Goal: Task Accomplishment & Management: Use online tool/utility

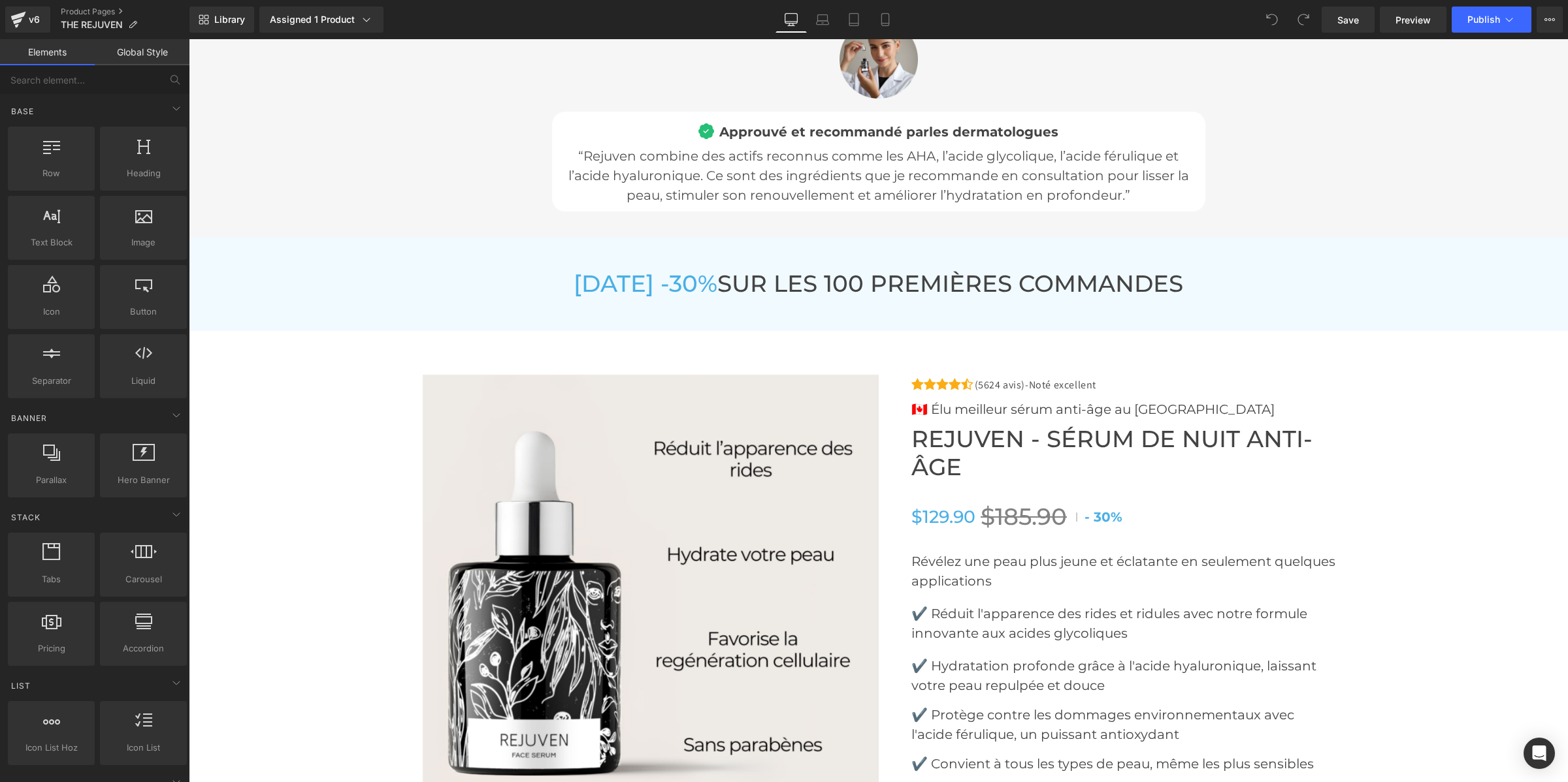
scroll to position [5225, 0]
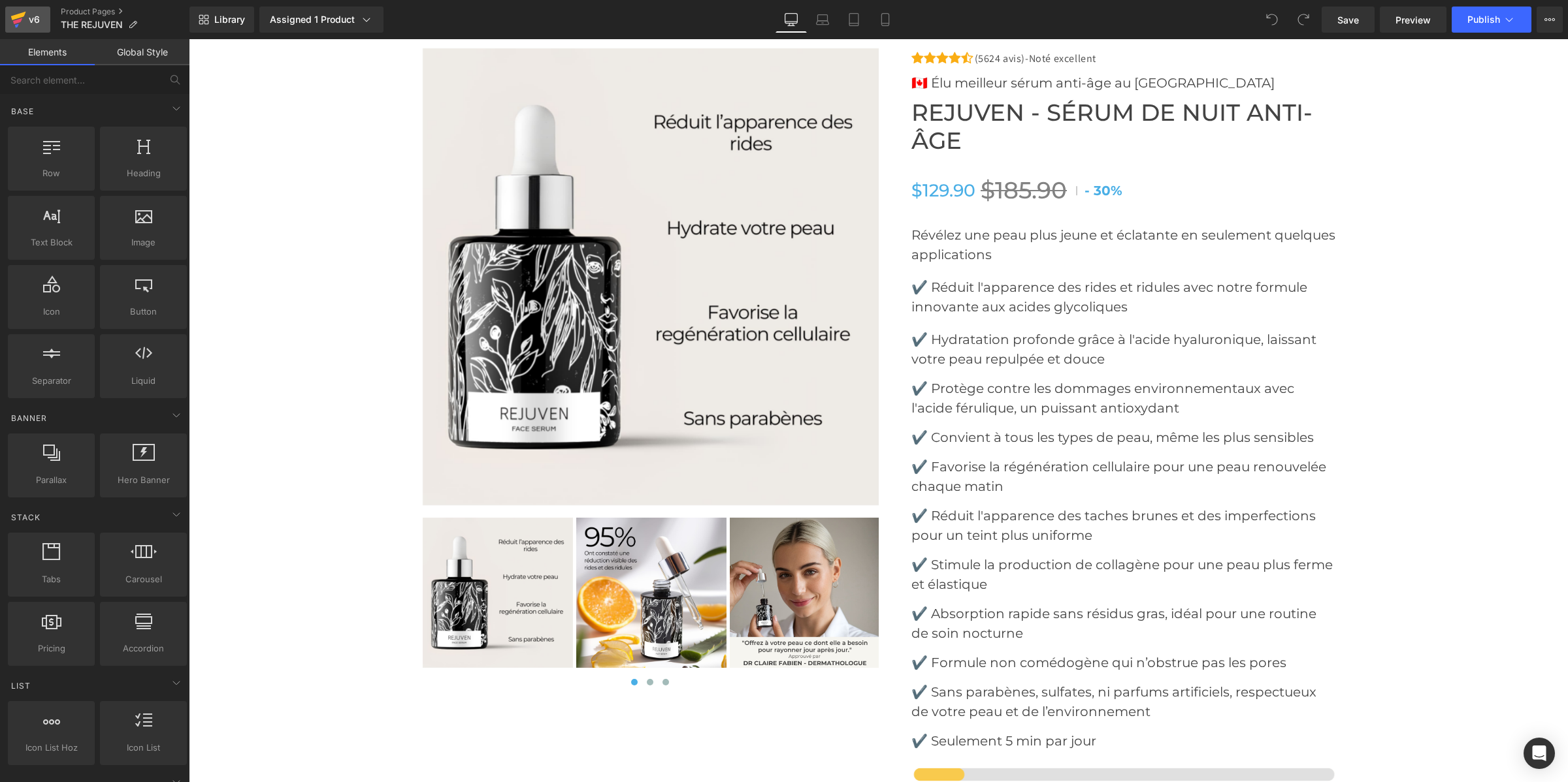
click at [33, 13] on div "v6" at bounding box center [34, 20] width 17 height 17
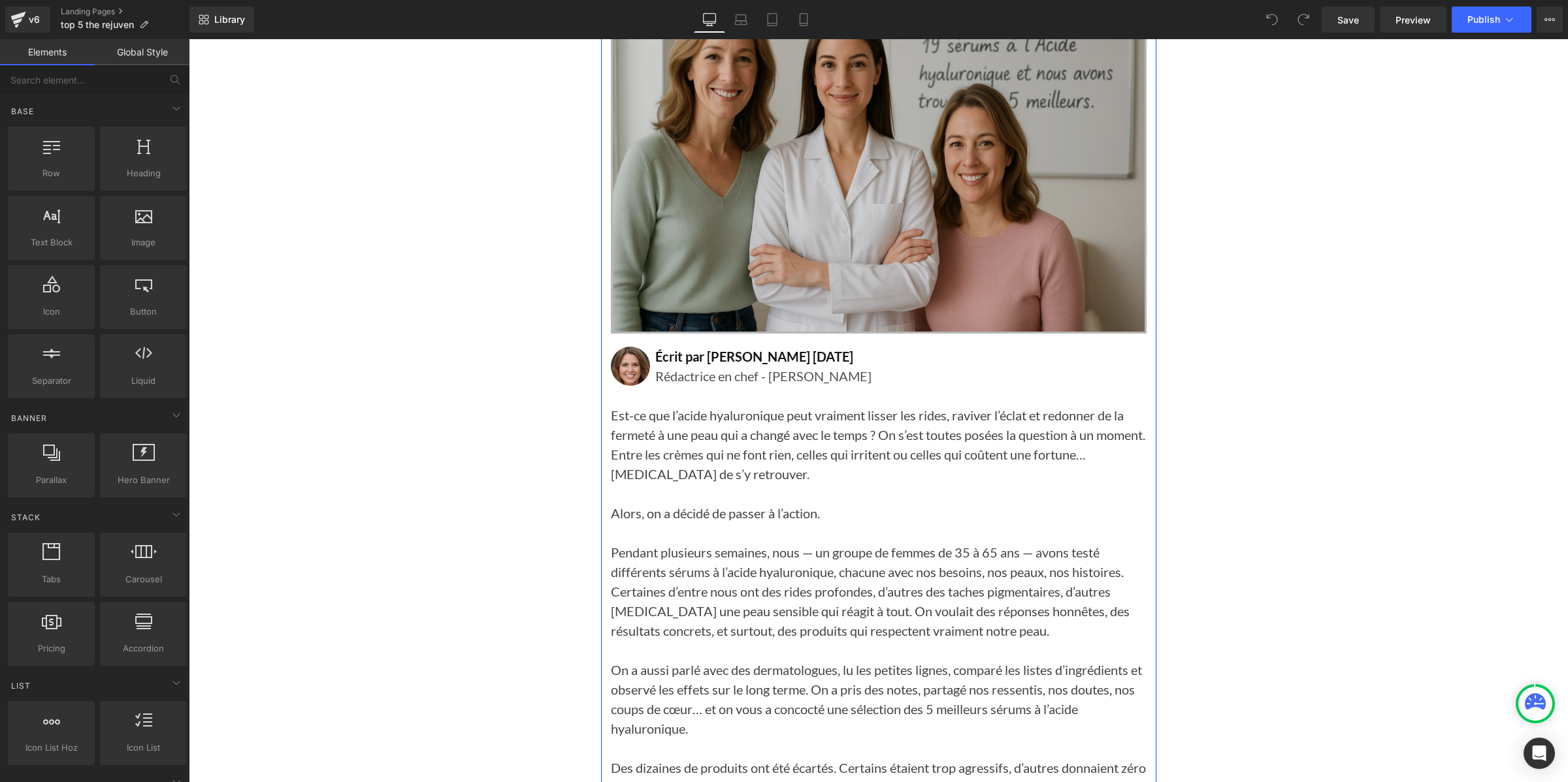
scroll to position [327, 0]
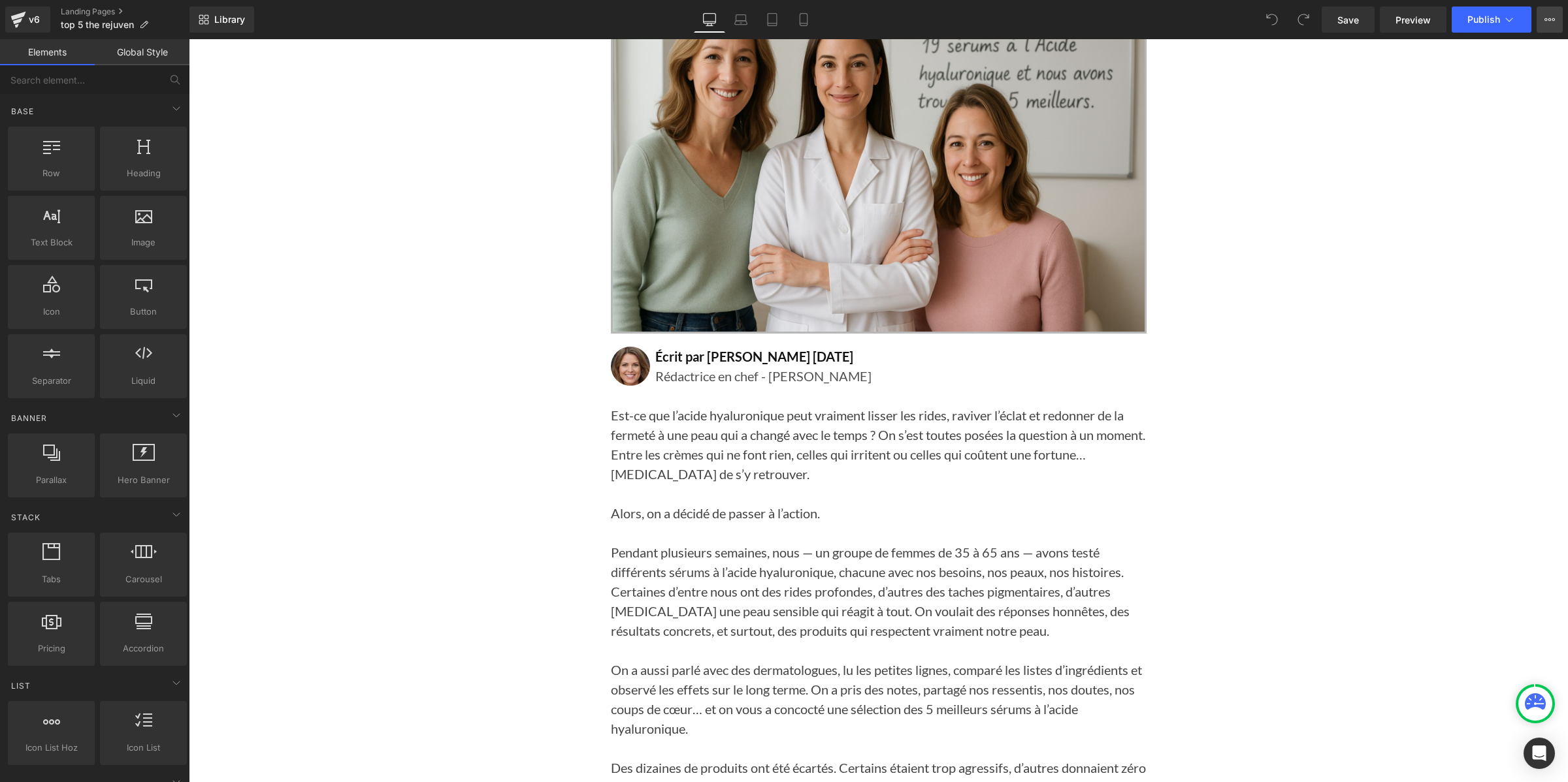
click at [1544, 21] on icon at bounding box center [1548, 19] width 10 height 10
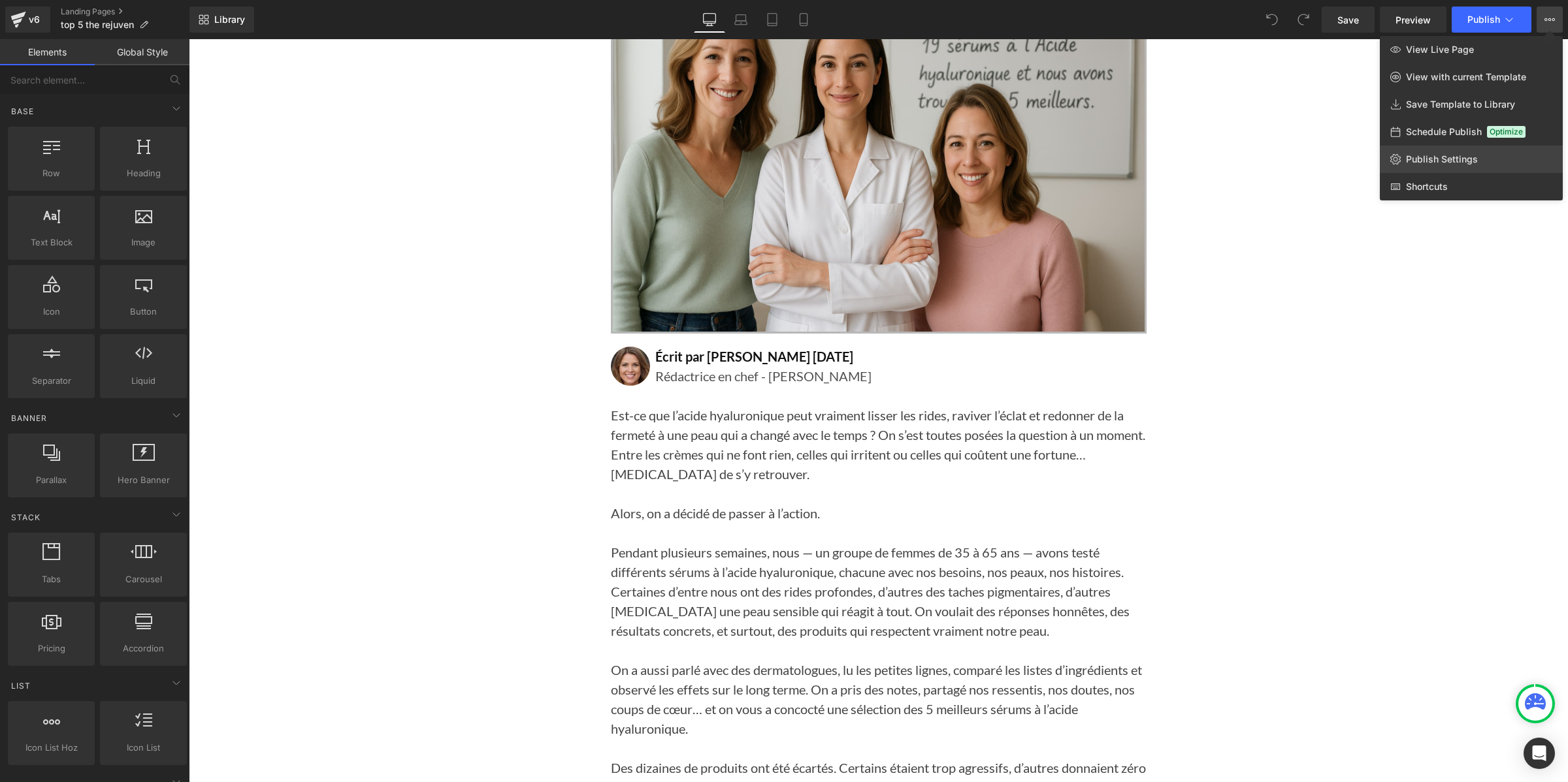
click at [1454, 160] on span "Publish Settings" at bounding box center [1441, 159] width 72 height 12
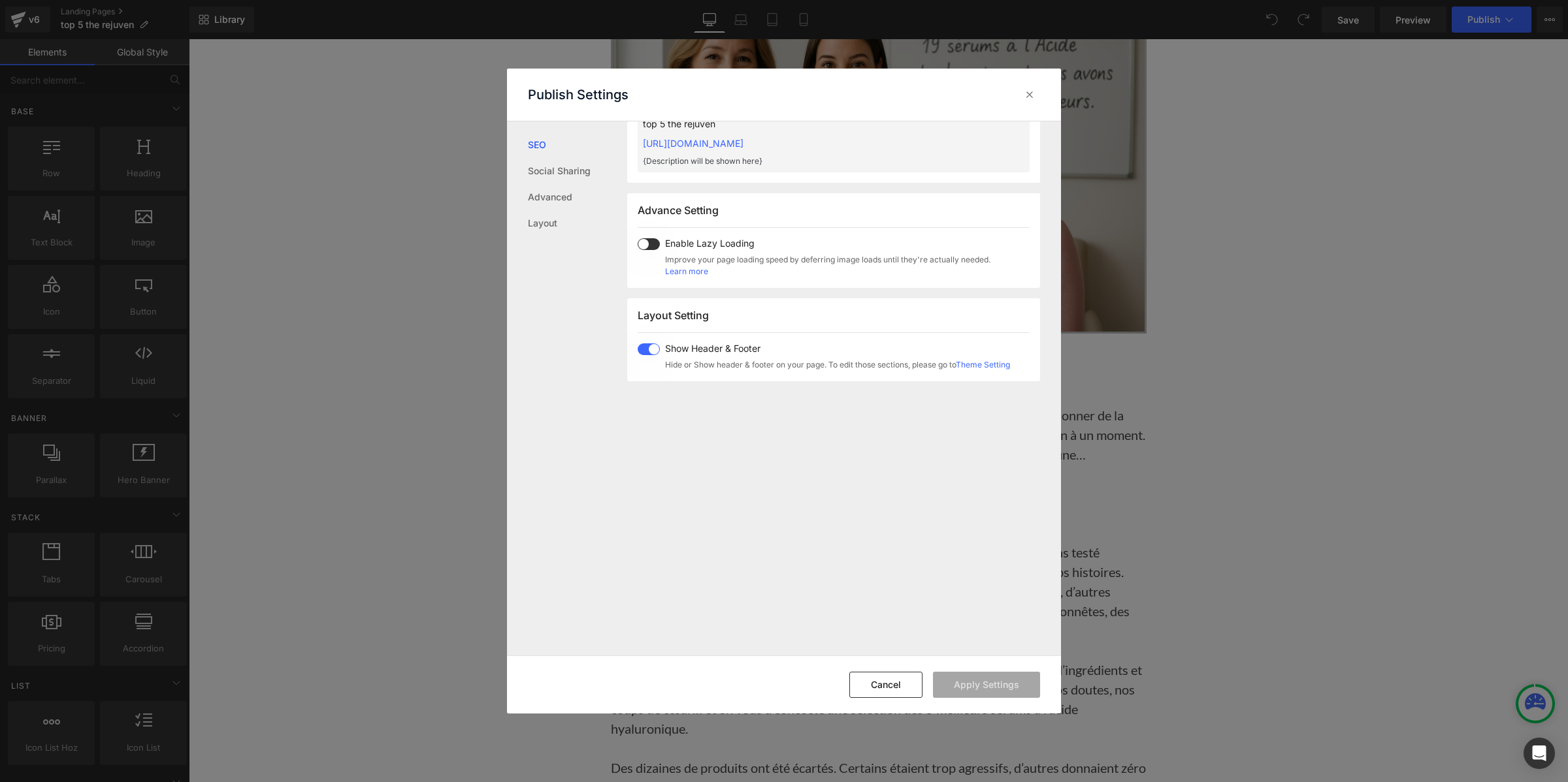
scroll to position [736, 0]
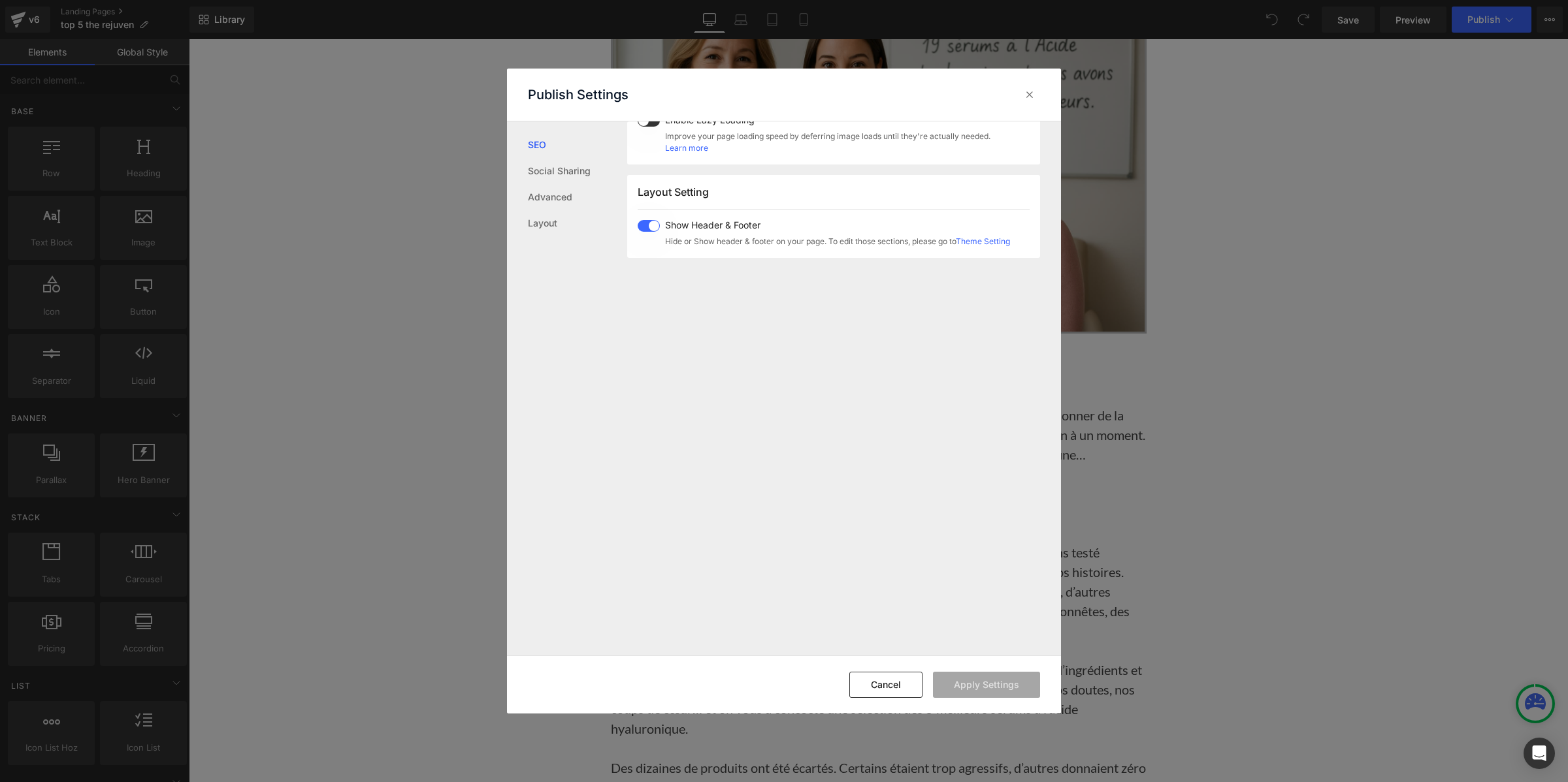
click at [648, 224] on span at bounding box center [648, 226] width 22 height 12
click at [964, 684] on button "Apply Settings" at bounding box center [986, 685] width 107 height 26
click at [1033, 94] on icon at bounding box center [1029, 95] width 13 height 13
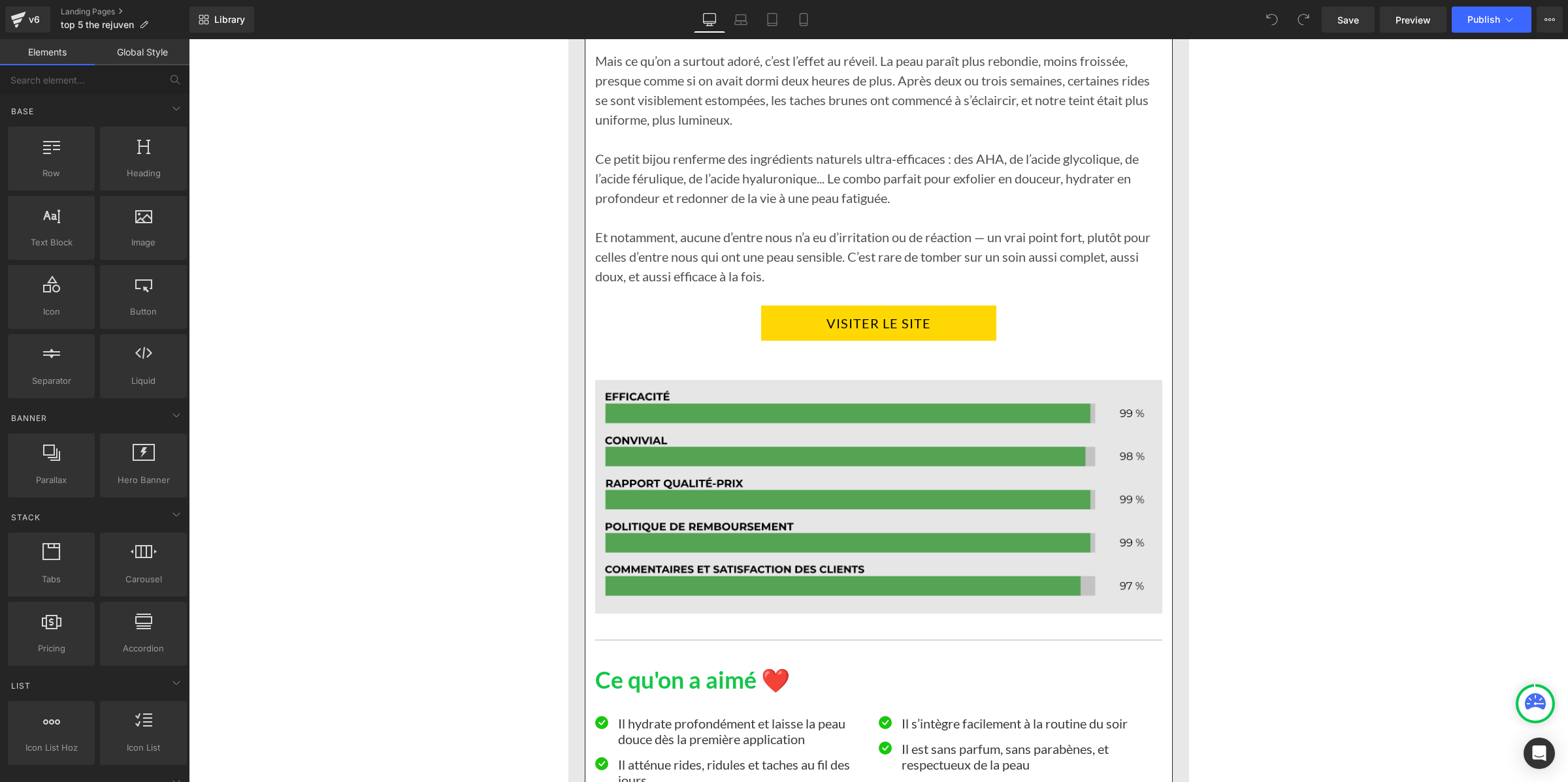
scroll to position [2041, 0]
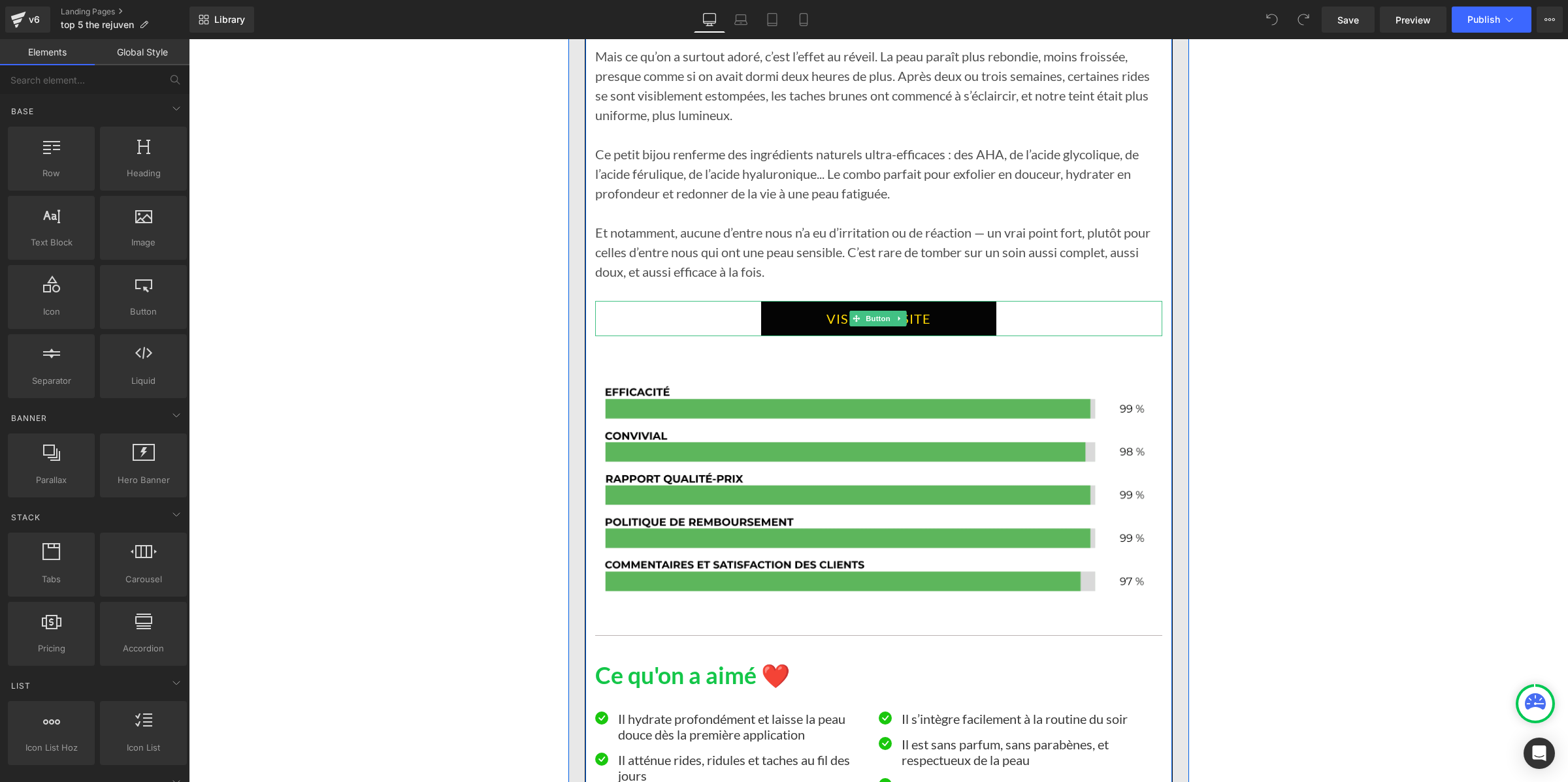
click at [765, 323] on link "VISITER LE SITE" at bounding box center [878, 319] width 235 height 35
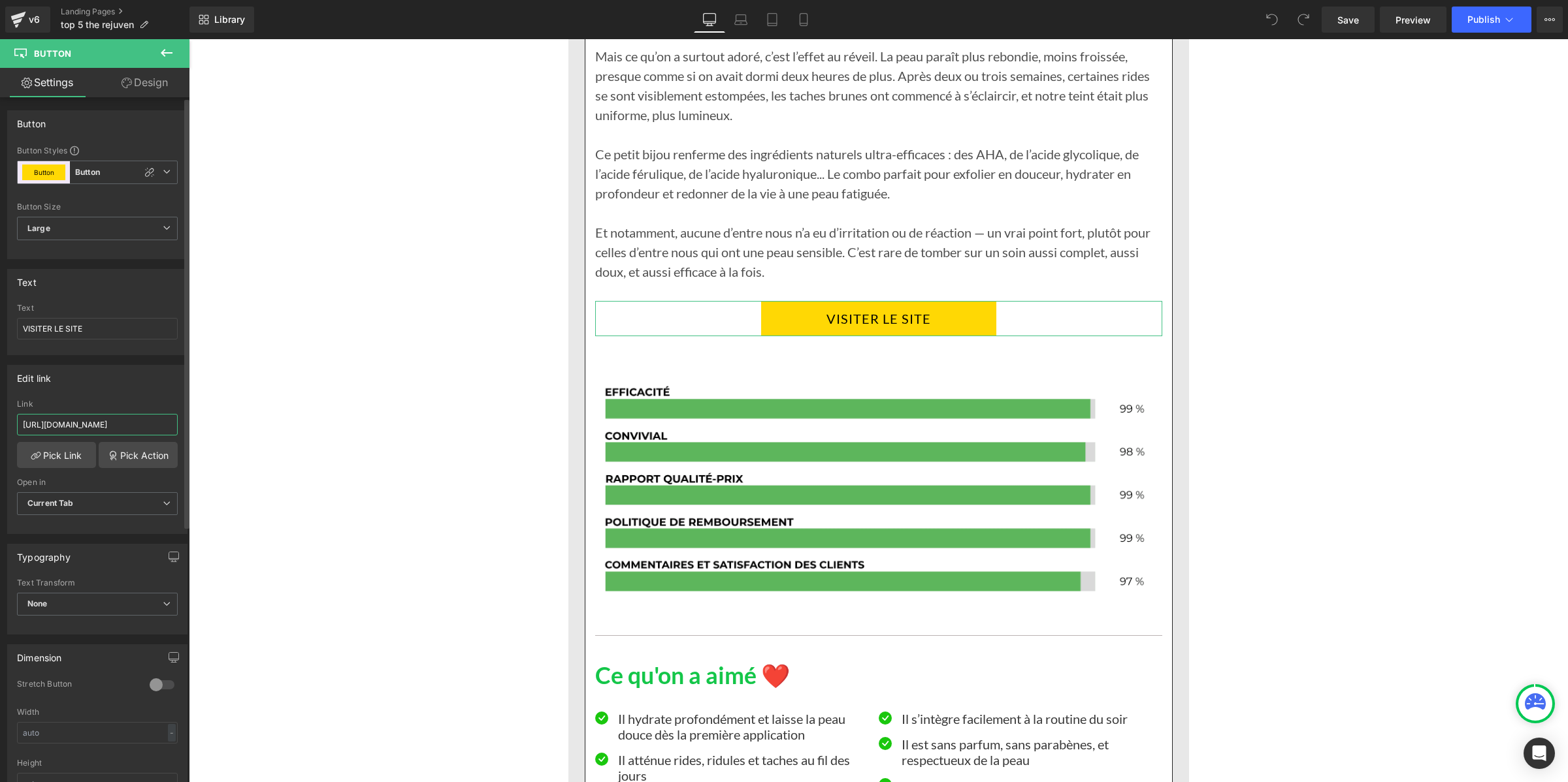
click at [91, 426] on input "https://inovita.co/products/rejuven-serum-de-nuit-anti-age" at bounding box center [97, 424] width 161 height 21
paste input "zqwhpy-m4.myshopify.com"
type input "https://zqwhpy-m4.myshopify.com/products/rejuven-serum-de-nuit-anti-age"
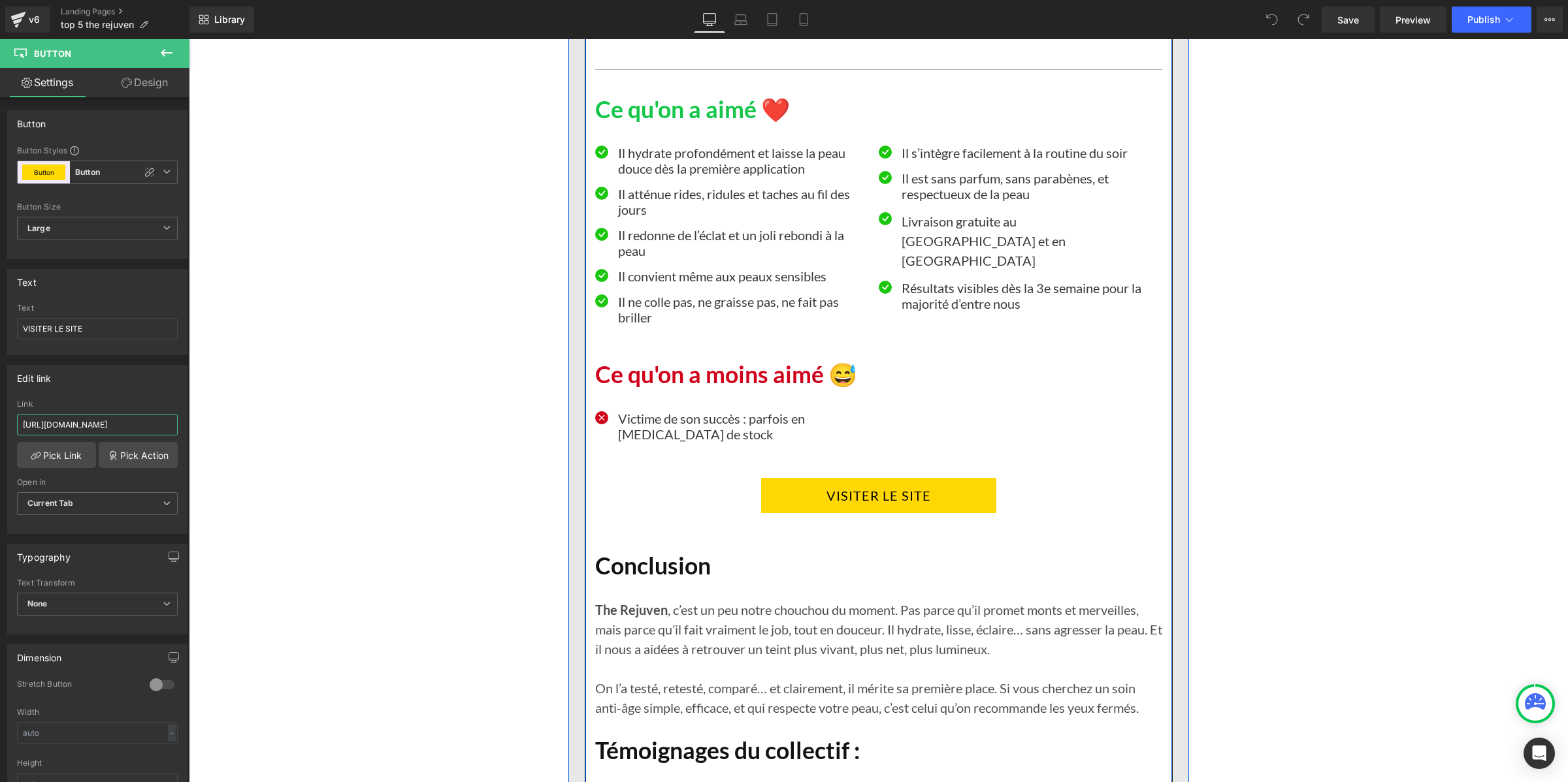
scroll to position [2613, 0]
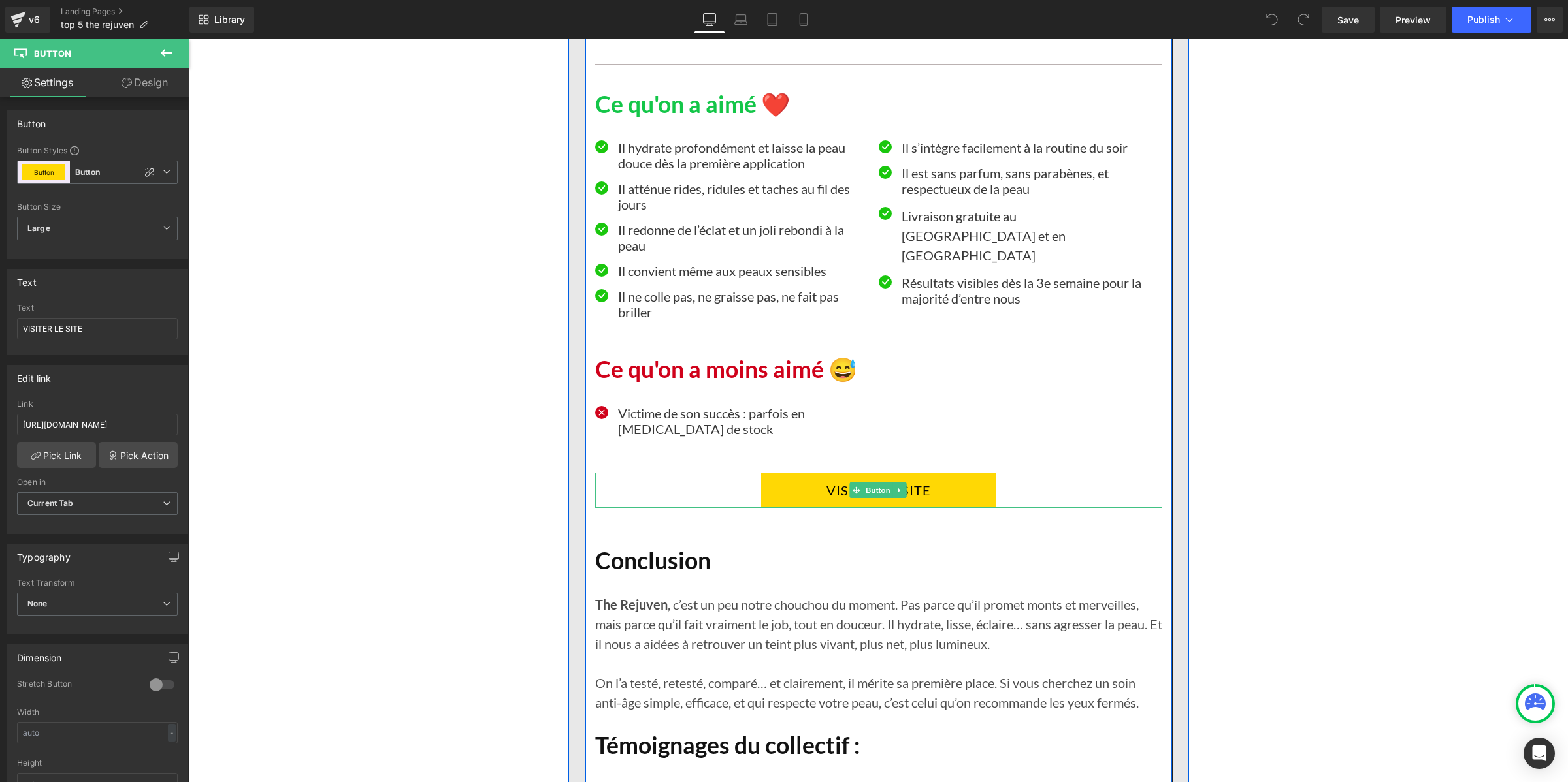
click at [762, 492] on link "VISITER LE SITE" at bounding box center [878, 490] width 235 height 35
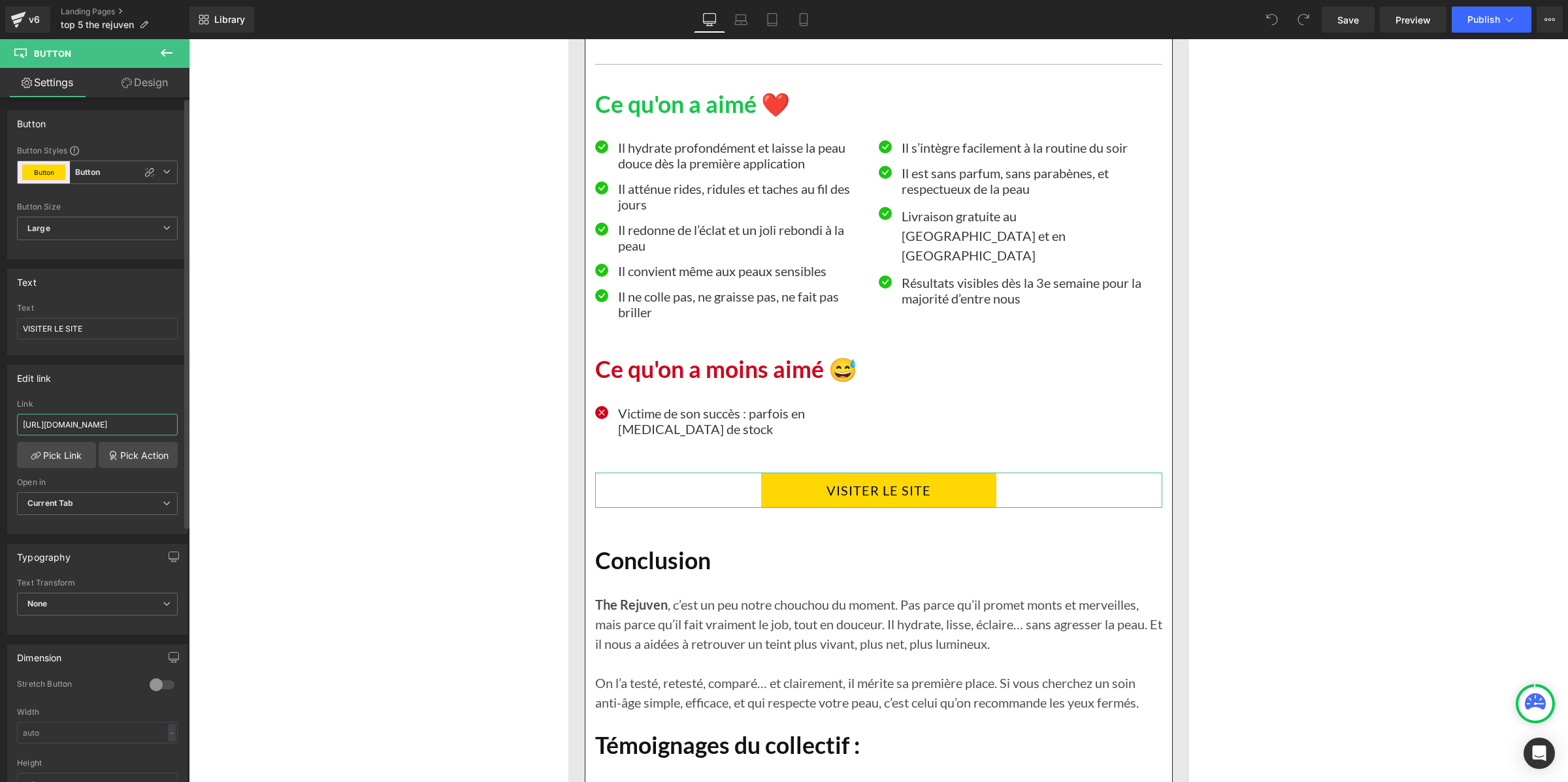
click at [122, 425] on input "https://inovita.co/products/rejuven-serum-de-nuit-anti-age" at bounding box center [97, 424] width 161 height 21
type input "https://zqwhpy-m4.myshopify.com/products/rejuven-serum-de-nuit-anti-age"
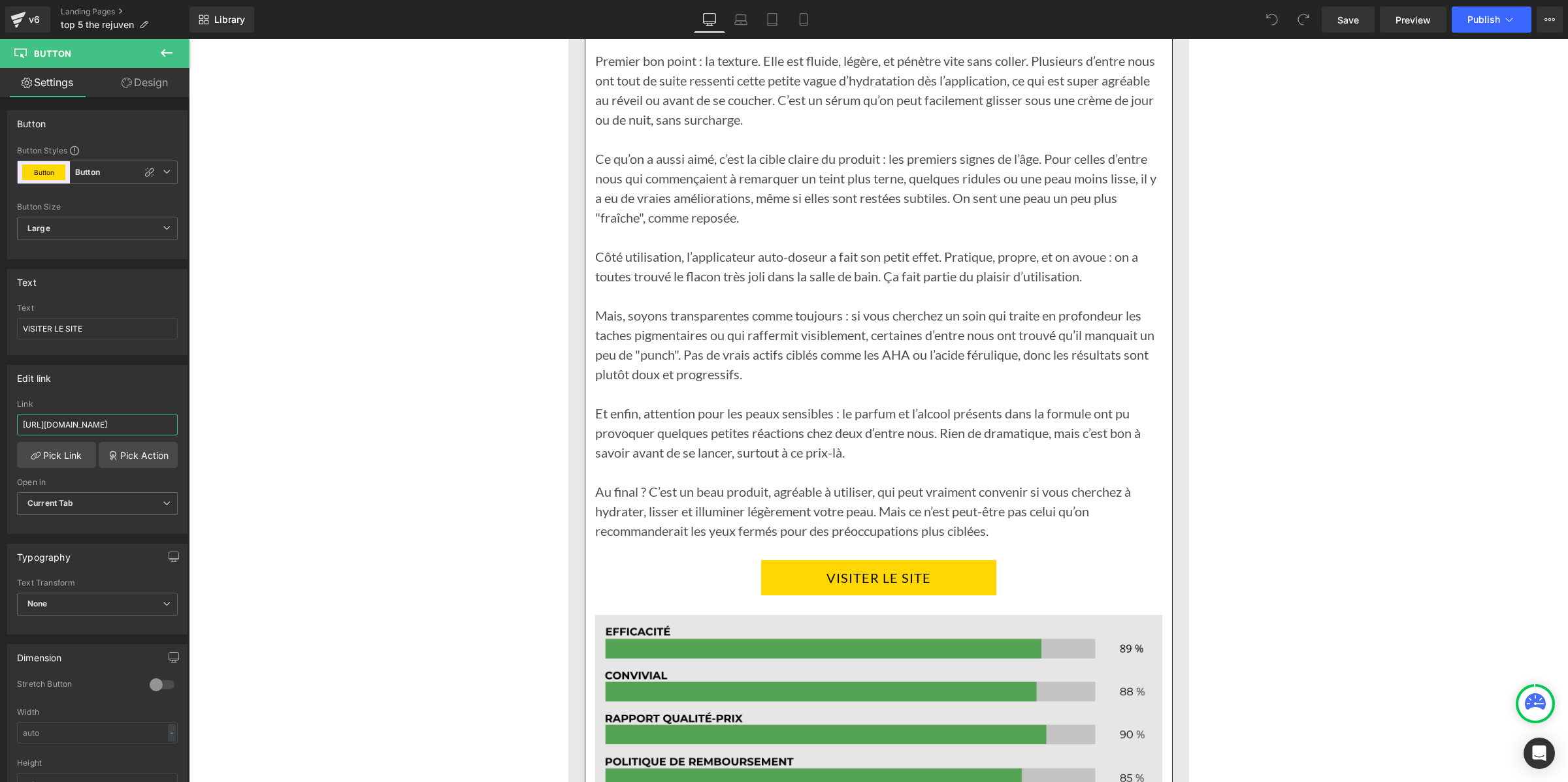
scroll to position [4245, 0]
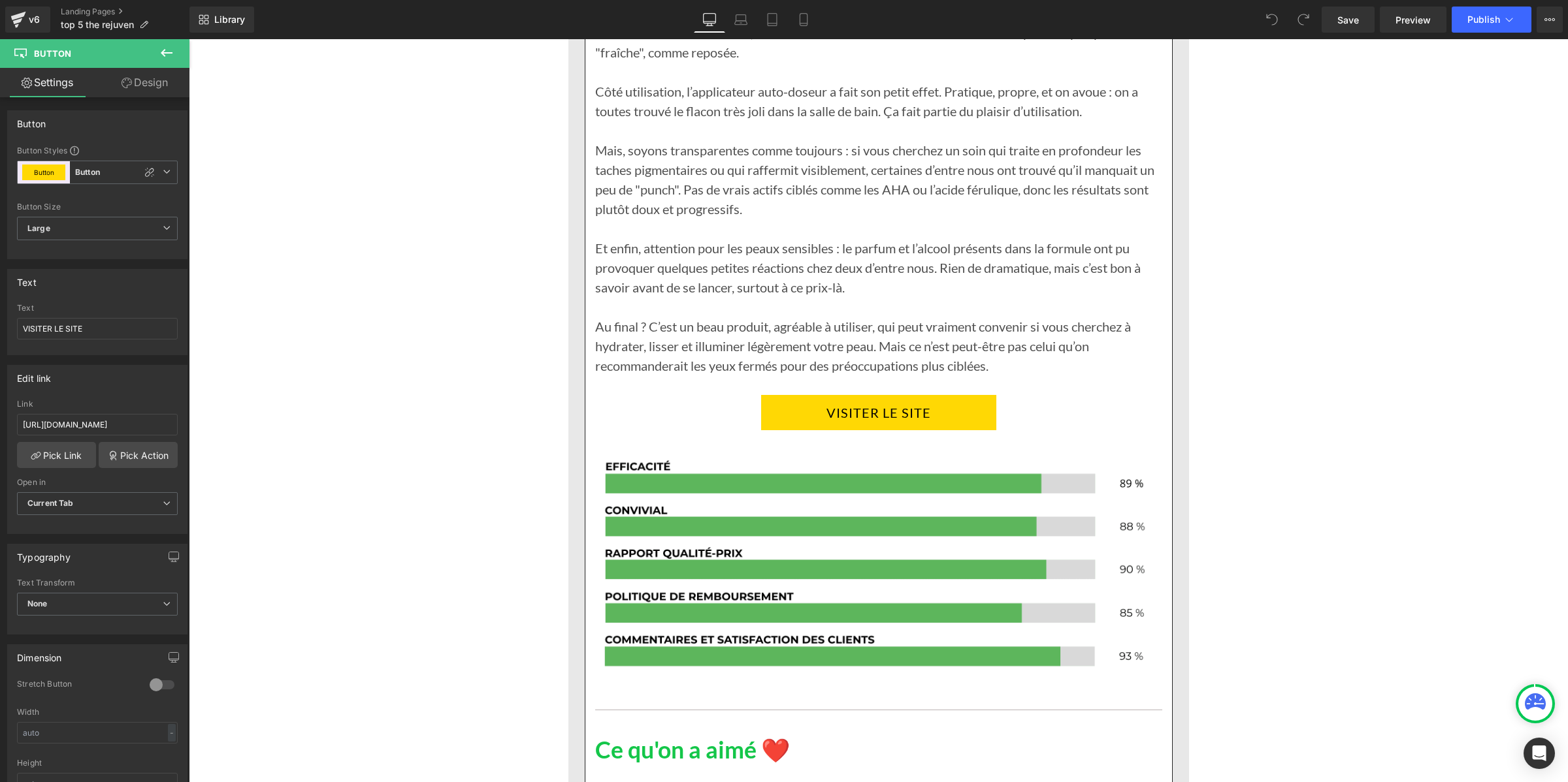
drag, startPoint x: 764, startPoint y: 416, endPoint x: 302, endPoint y: 395, distance: 462.5
click at [764, 415] on link "VISITER LE SITE" at bounding box center [878, 412] width 235 height 35
click at [88, 419] on input "https://inovita.co/products/rejuven-serum-de-nuit-anti-age" at bounding box center [97, 424] width 161 height 21
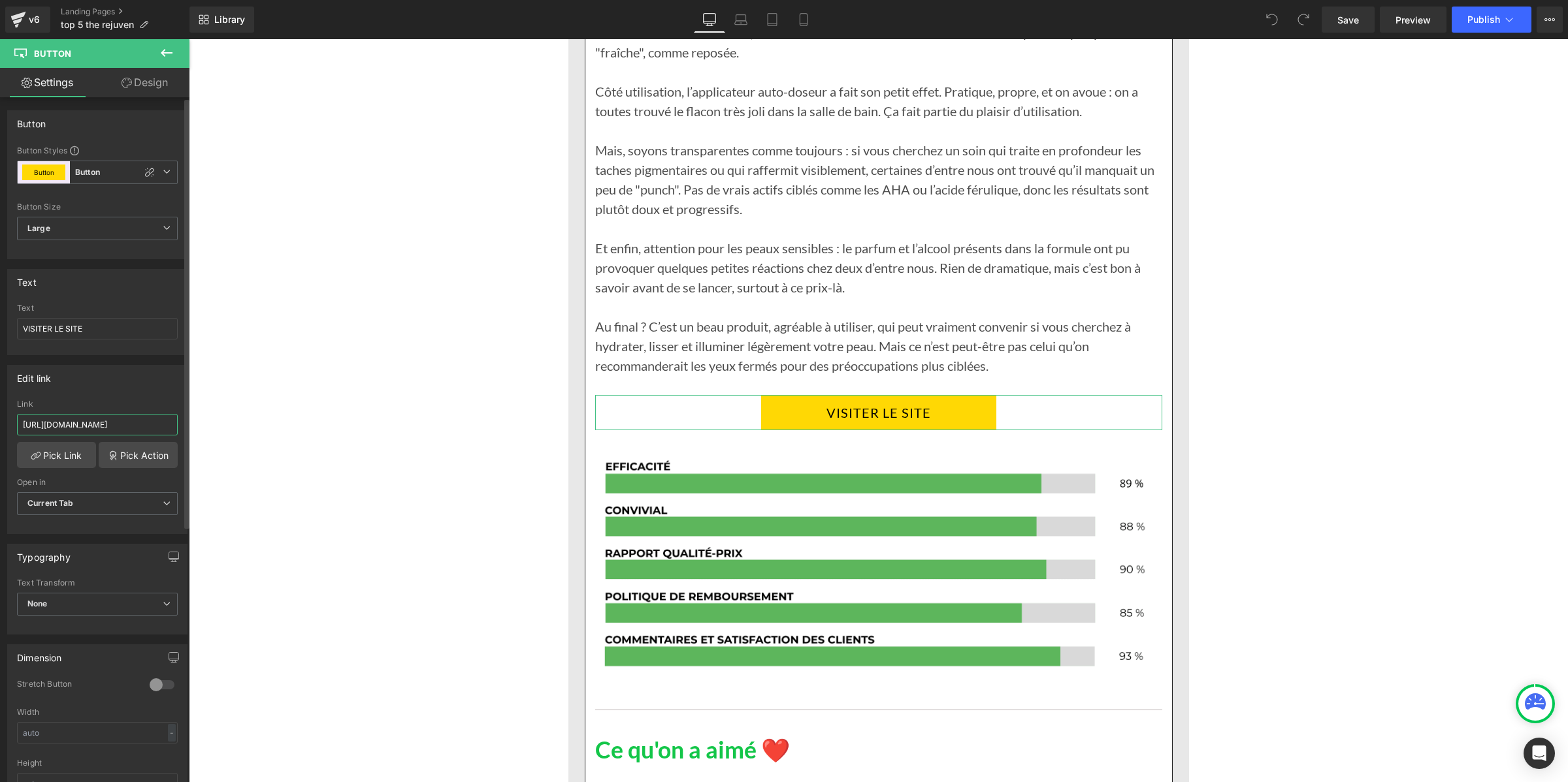
type input "https://zqwhpy-m4.myshopify.com/products/rejuven-serum-de-nuit-anti-age"
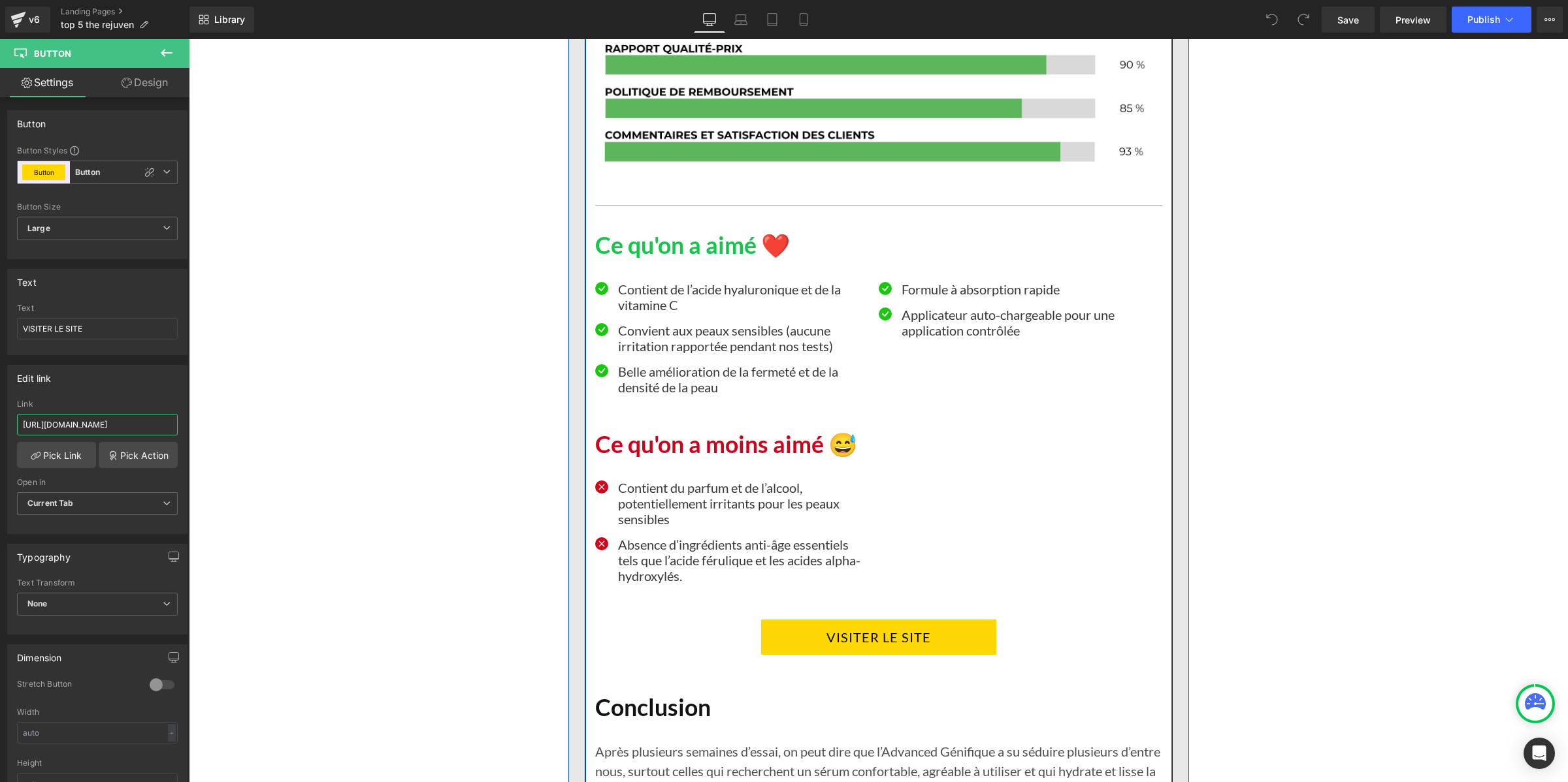
scroll to position [4898, 0]
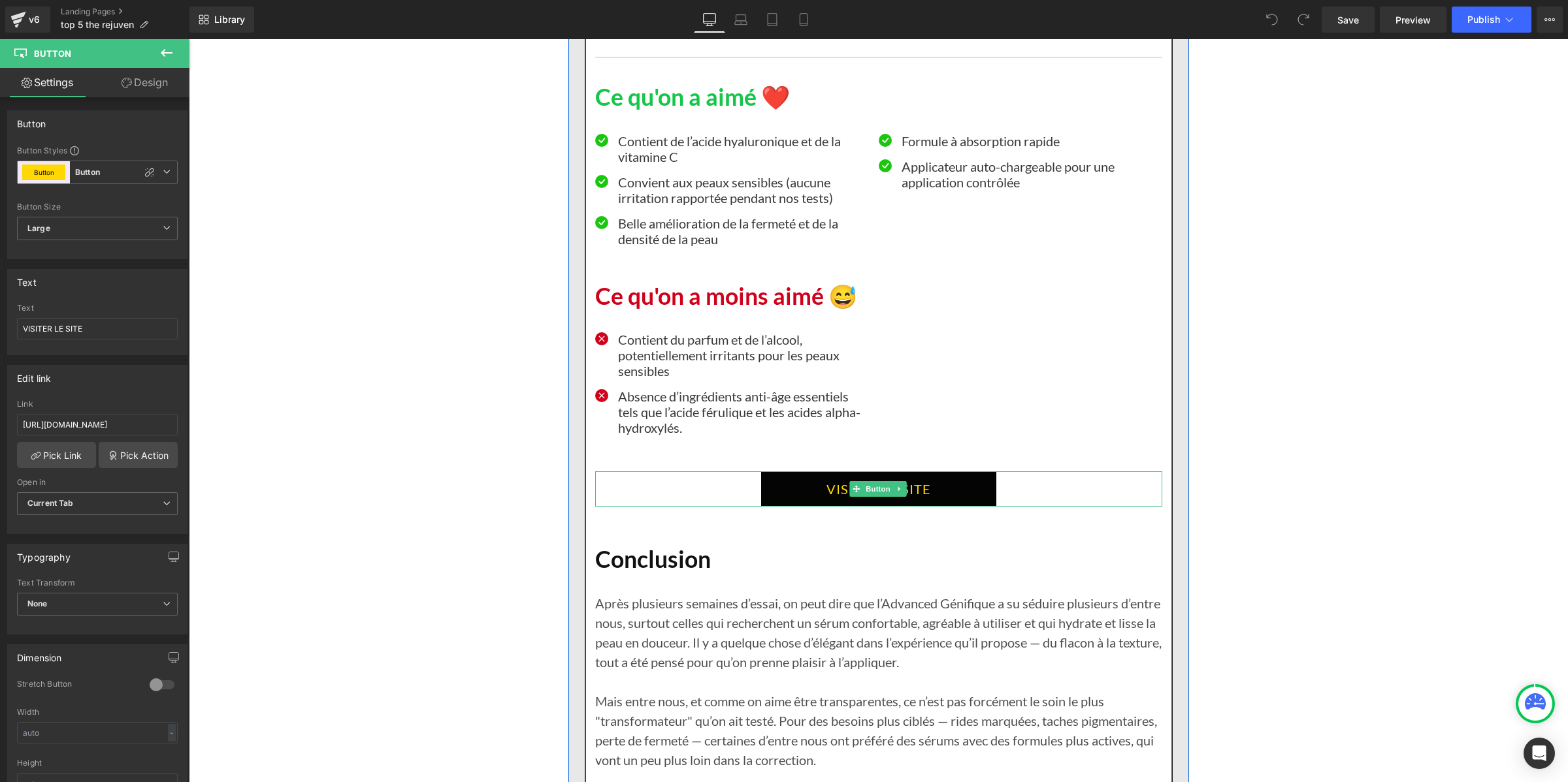
click at [831, 491] on link "VISITER LE SITE" at bounding box center [878, 489] width 235 height 35
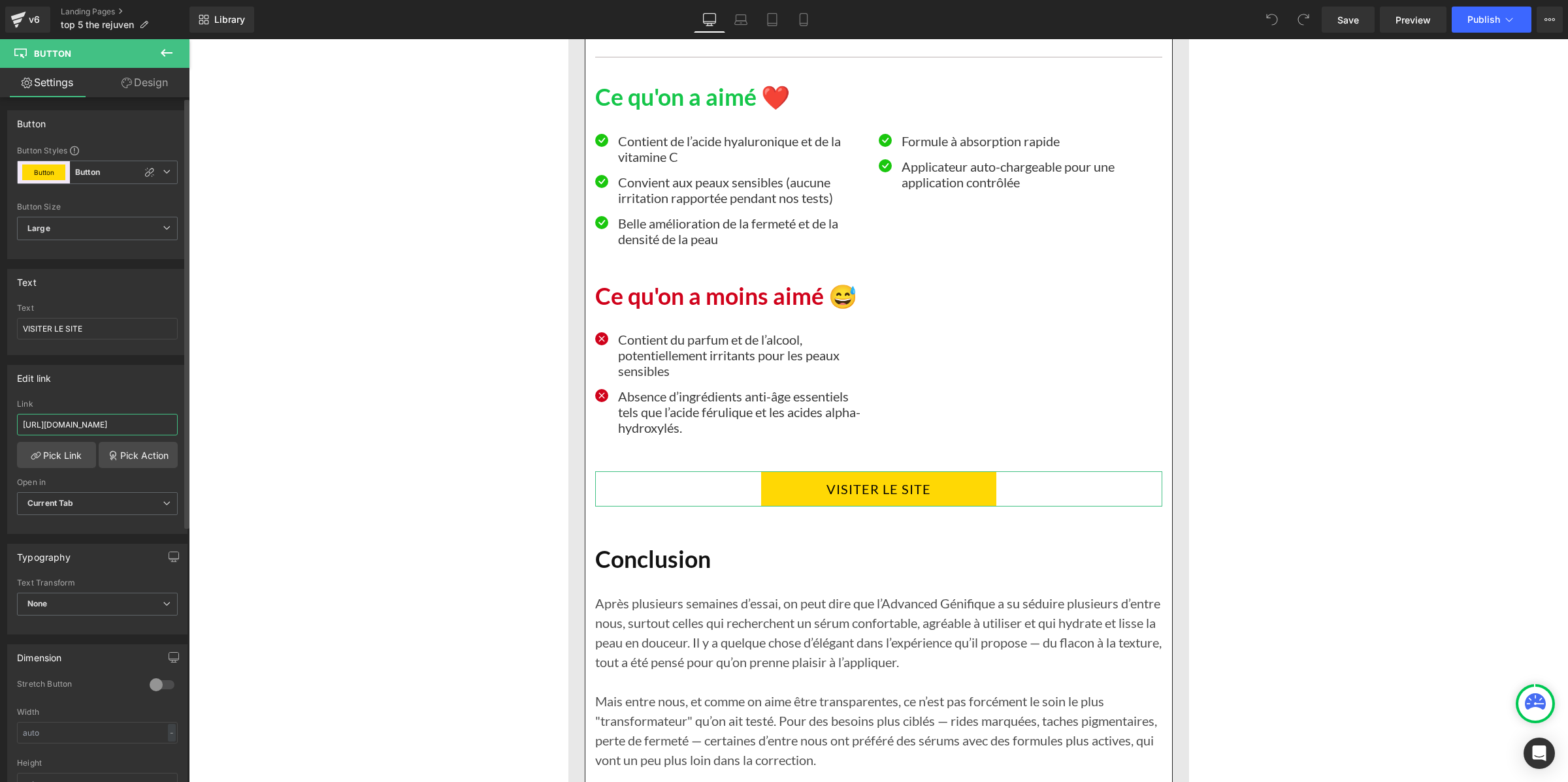
click at [107, 423] on input "https://inovita.co/products/rejuven-serum-de-nuit-anti-age" at bounding box center [97, 424] width 161 height 21
type input "https://zqwhpy-m4.myshopify.com/products/rejuven-serum-de-nuit-anti-age"
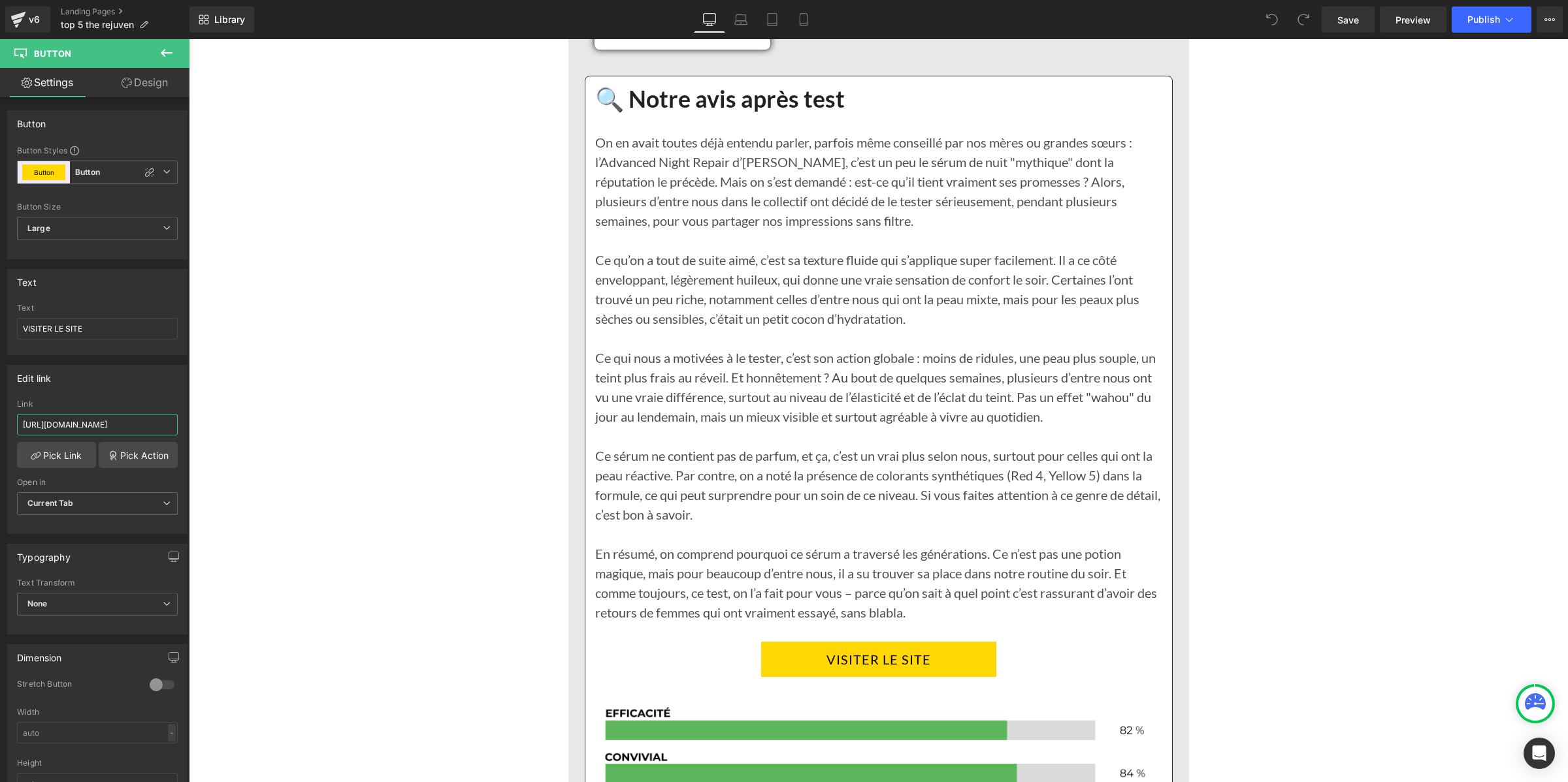
scroll to position [6531, 0]
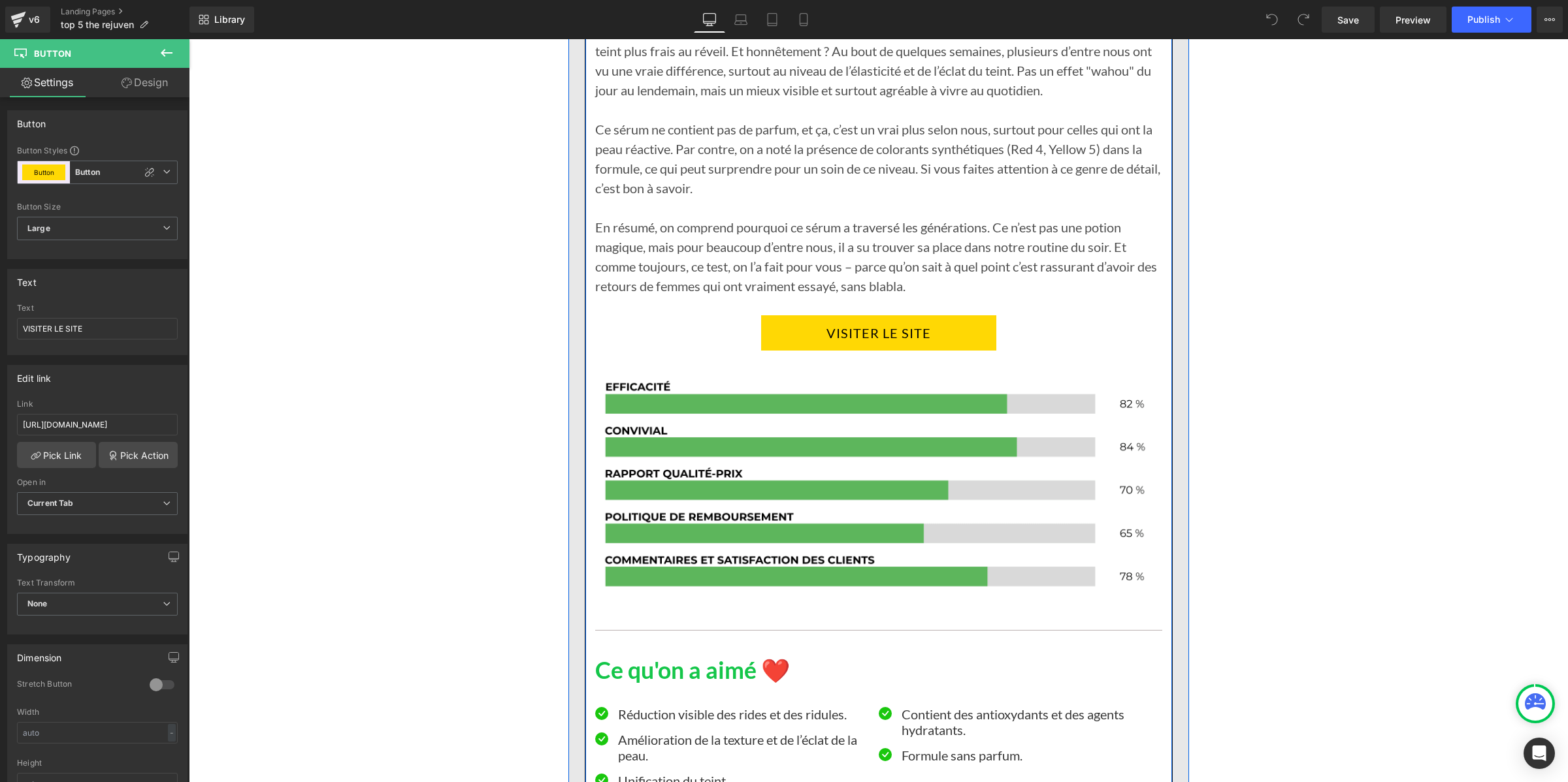
click at [761, 346] on link "VISITER LE SITE" at bounding box center [878, 333] width 235 height 35
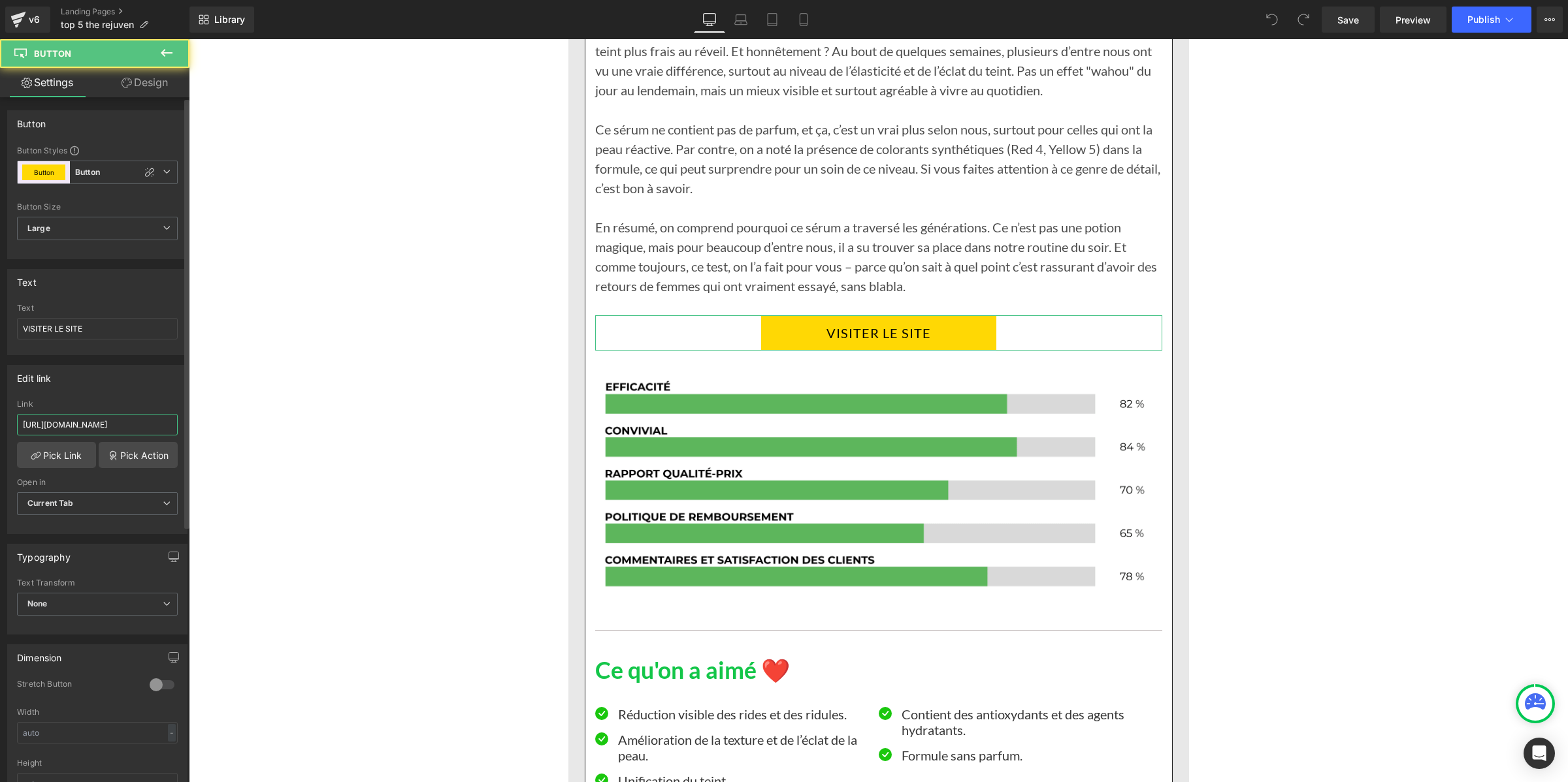
click at [108, 419] on input "https://inovita.co/products/rejuven-serum-de-nuit-anti-age" at bounding box center [97, 424] width 161 height 21
type input "https://zqwhpy-m4.myshopify.com/products/rejuven-serum-de-nuit-anti-age"
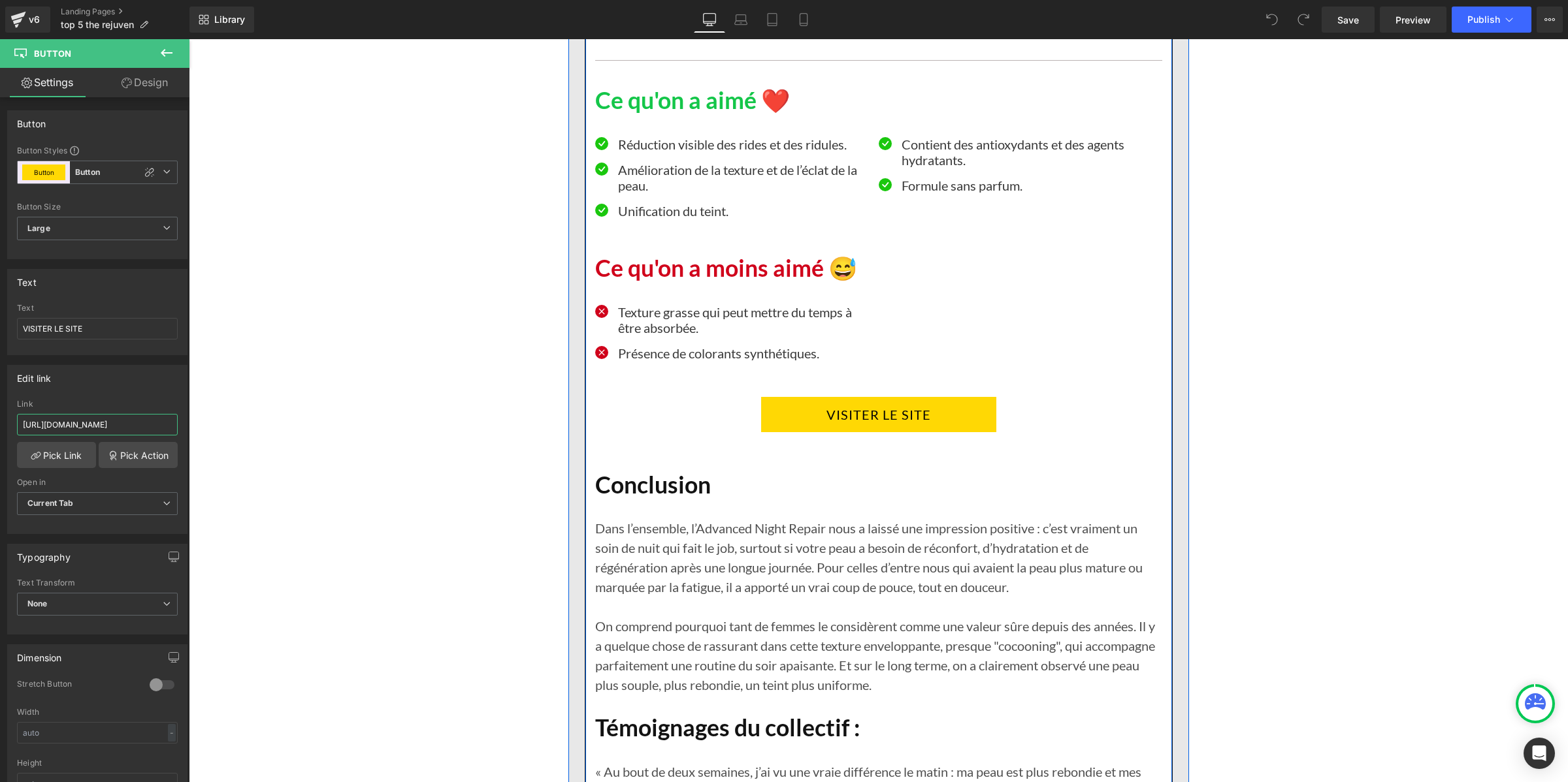
scroll to position [7103, 0]
click at [778, 415] on link "VISITER LE SITE" at bounding box center [878, 413] width 235 height 35
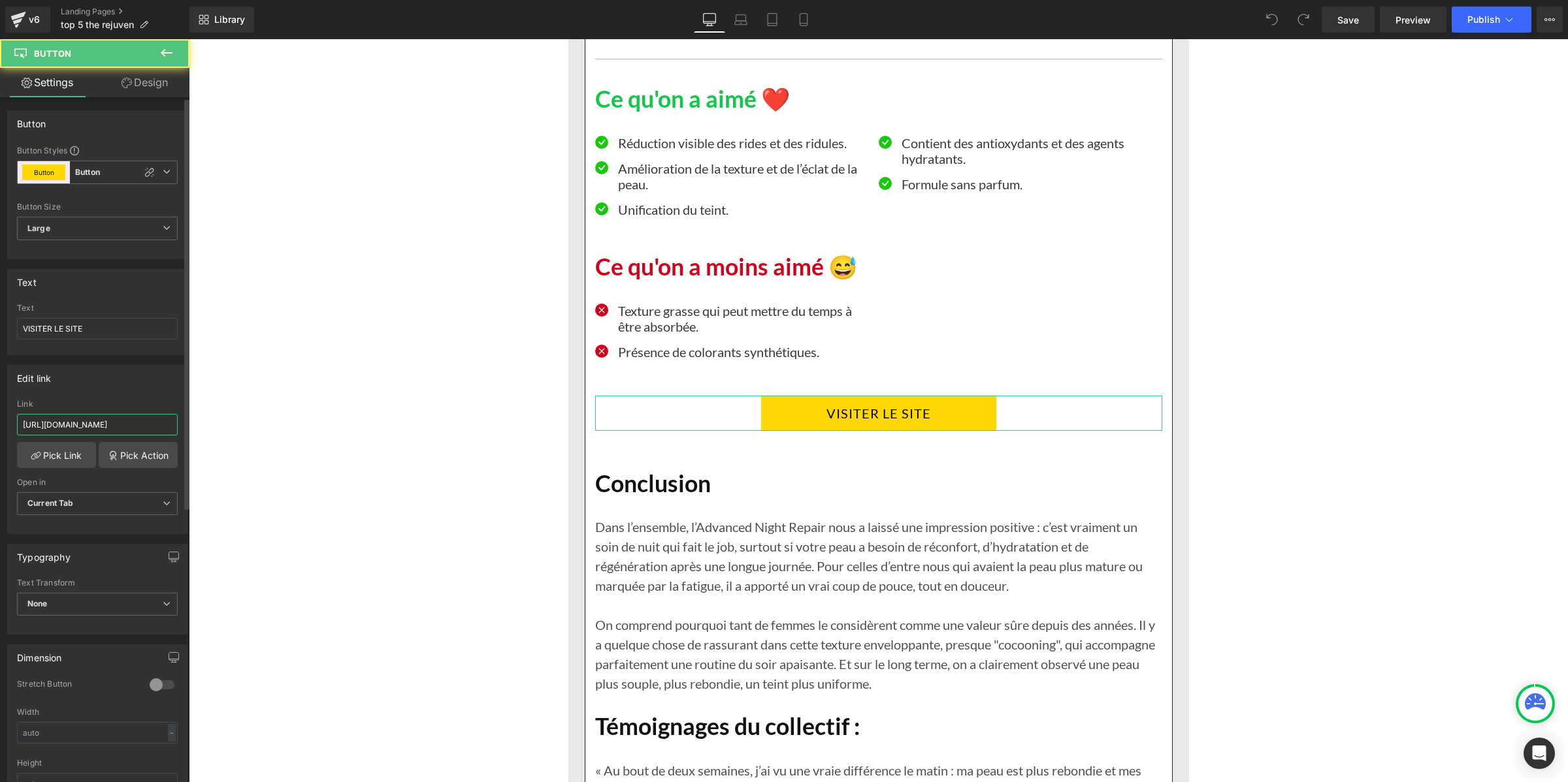
click at [144, 426] on input "https://inovita.co/products/rejuven-serum-de-nuit-anti-age" at bounding box center [97, 424] width 161 height 21
type input "https://zqwhpy-m4.myshopify.com/products/rejuven-serum-de-nuit-anti-age"
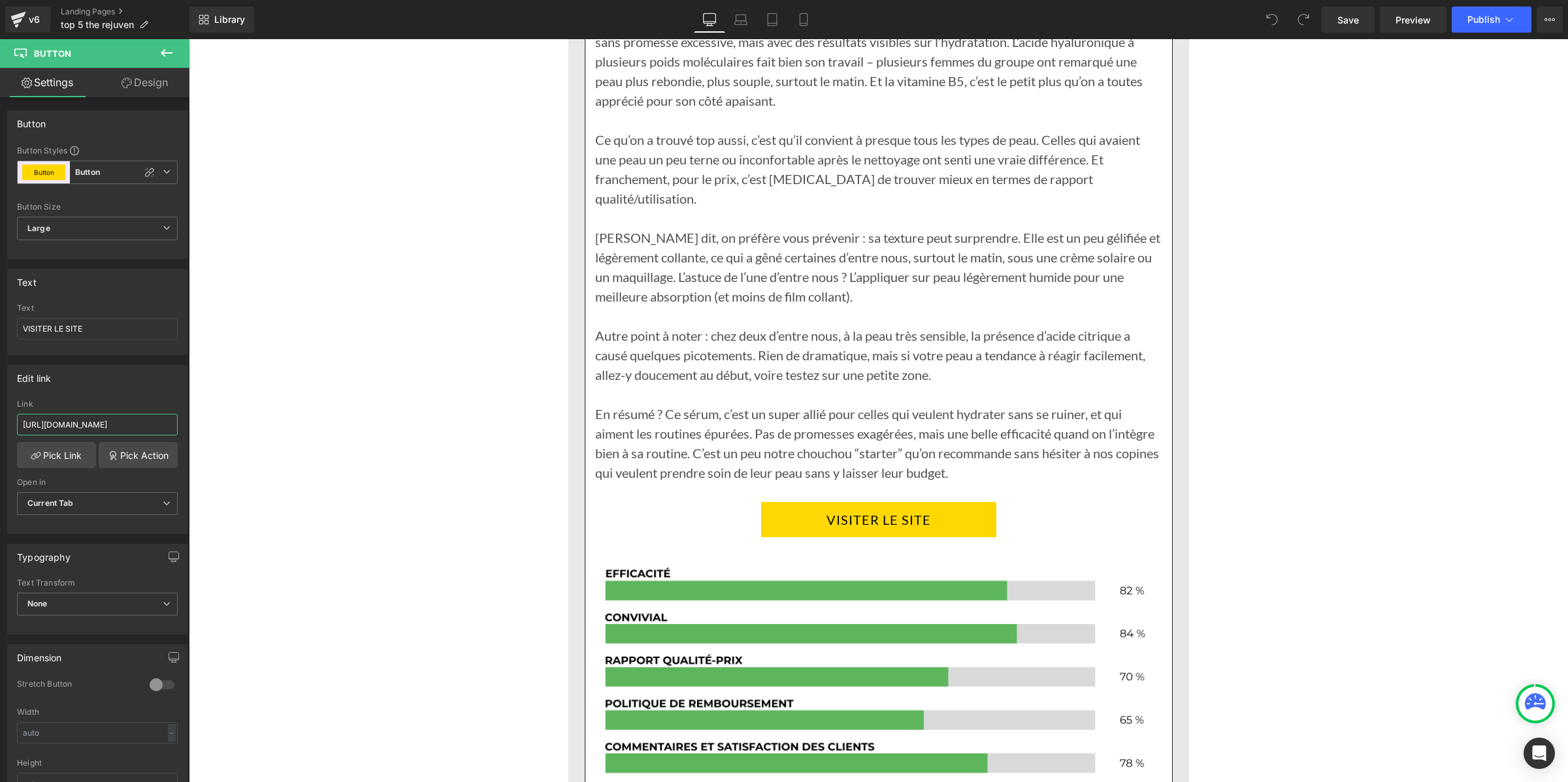
scroll to position [8572, 0]
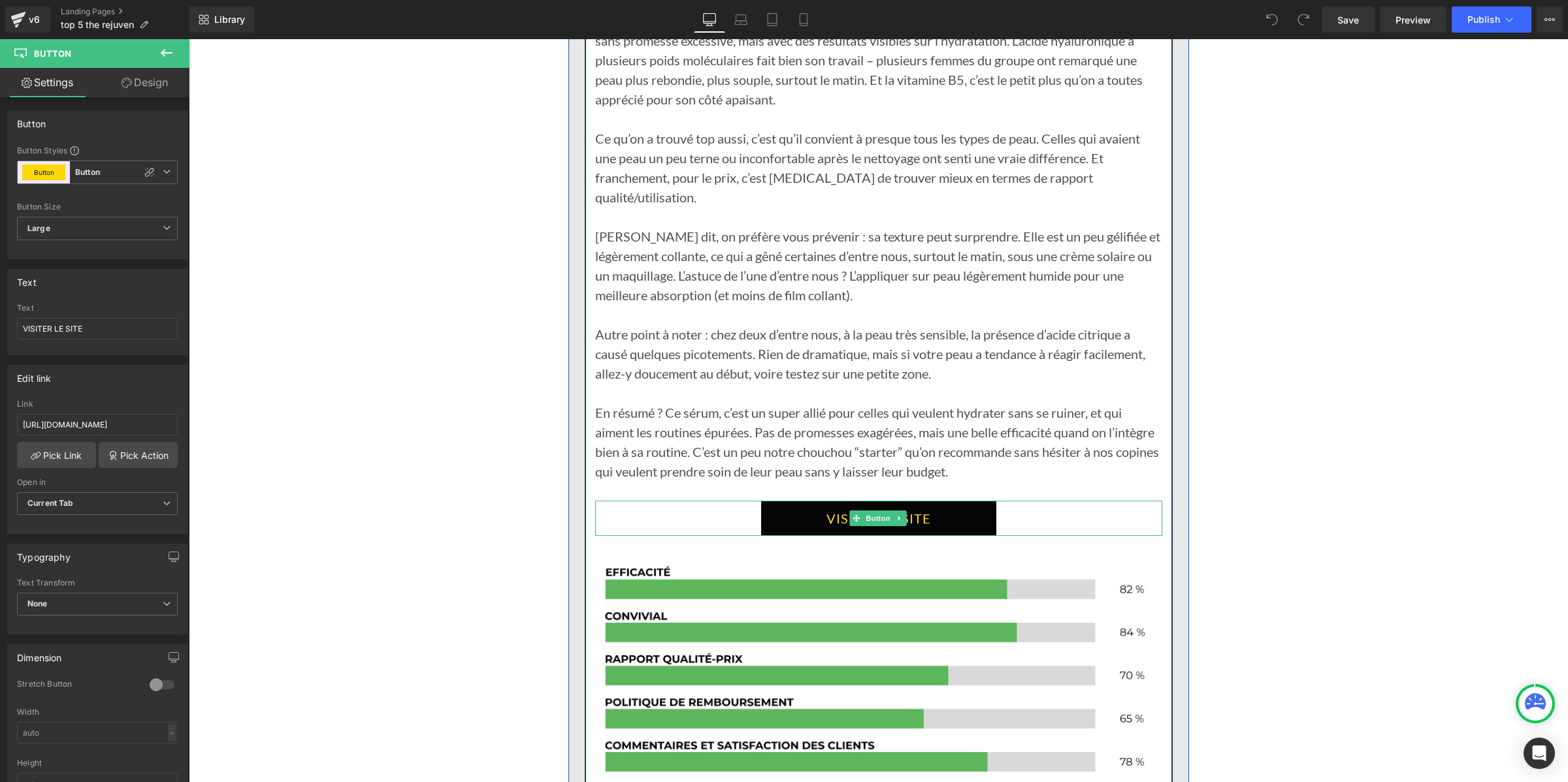
click at [764, 501] on link "VISITER LE SITE" at bounding box center [878, 518] width 235 height 35
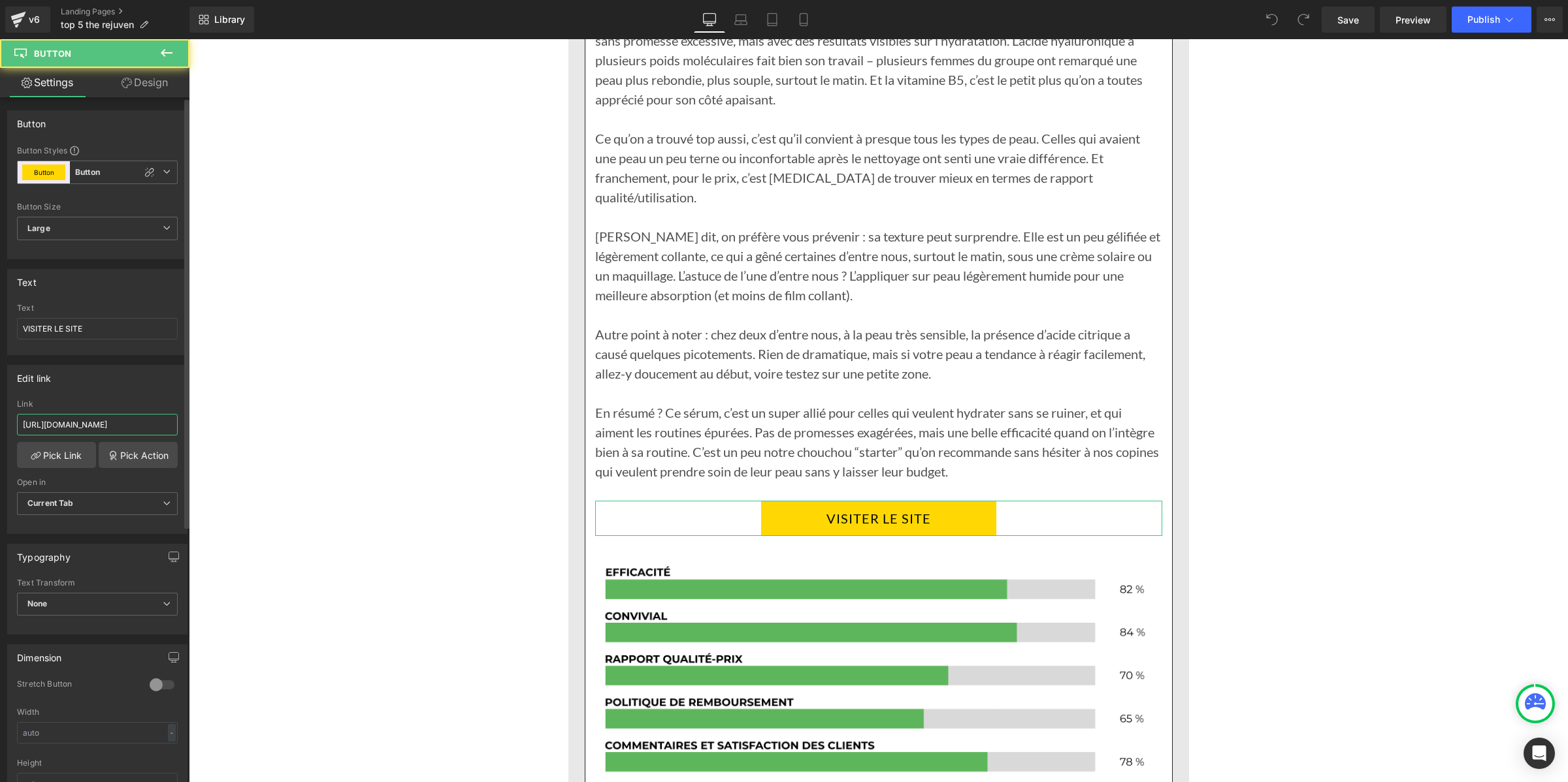
click at [120, 420] on input "https://inovita.co/products/rejuven-serum-de-nuit-anti-age" at bounding box center [97, 424] width 161 height 21
type input "https://zqwhpy-m4.myshopify.com/products/rejuven-serum-de-nuit-anti-age"
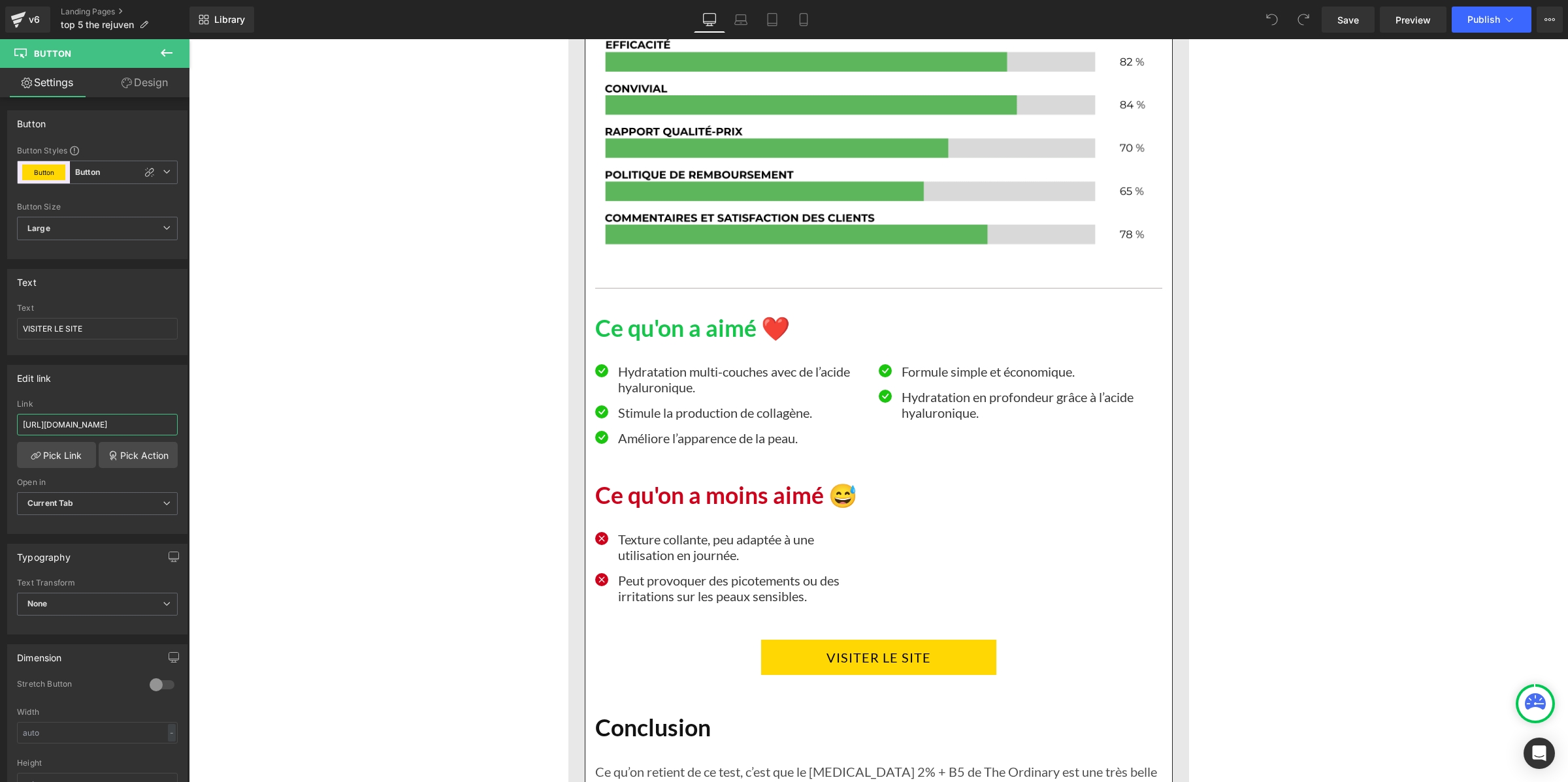
scroll to position [9225, 0]
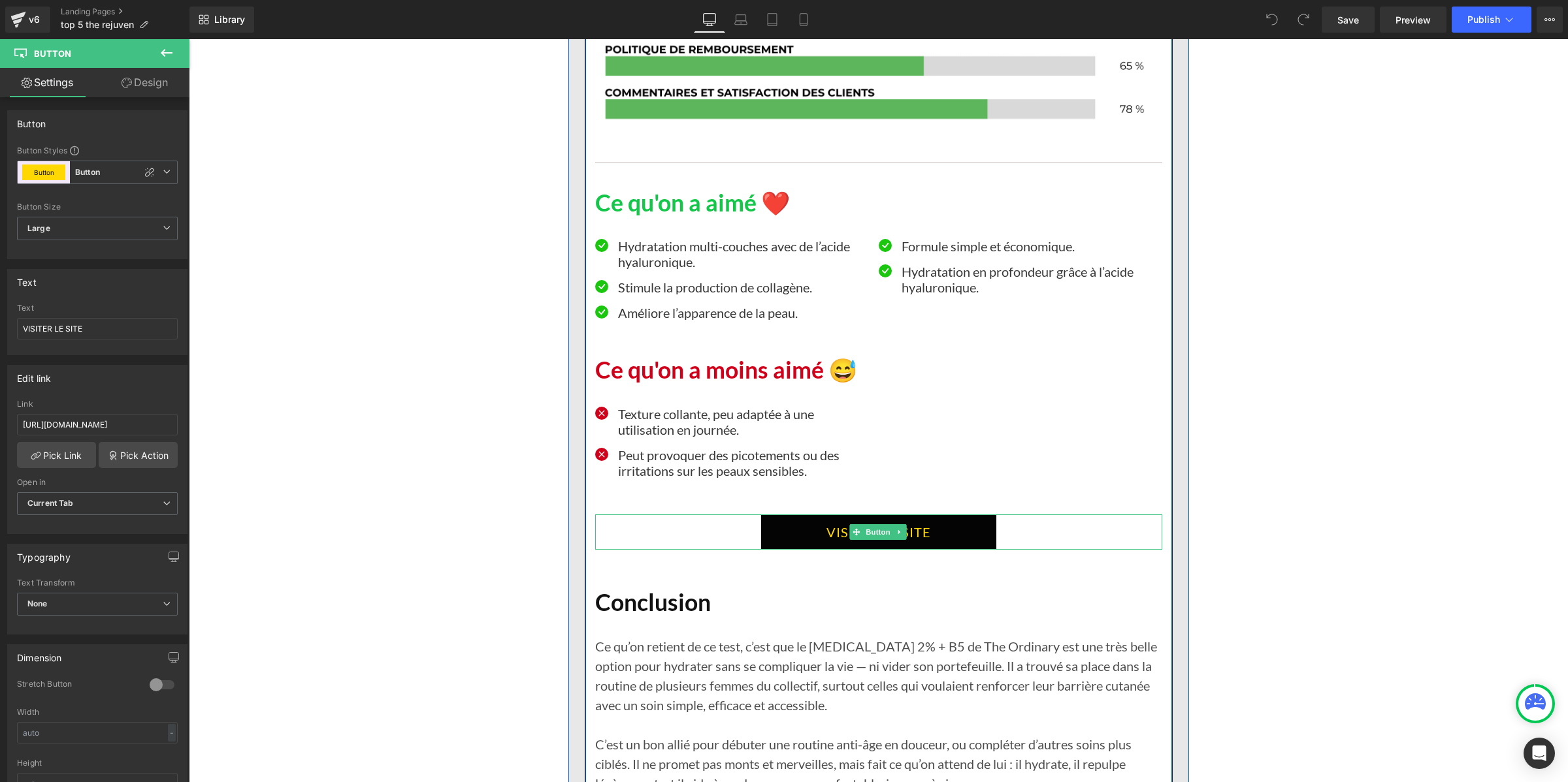
click at [772, 519] on link "VISITER LE SITE" at bounding box center [878, 532] width 235 height 35
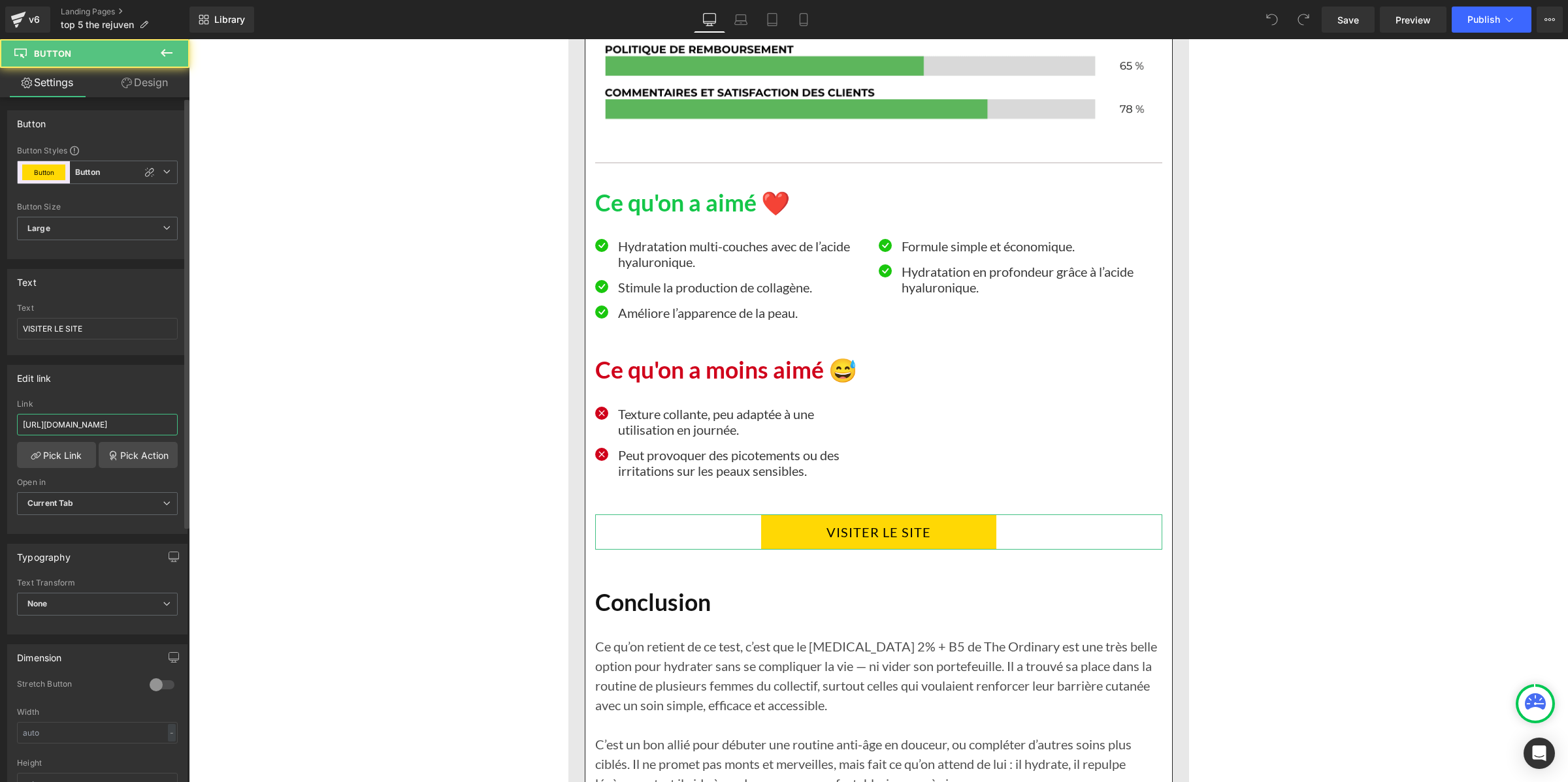
click at [98, 424] on input "https://inovita.co/products/rejuven-serum-de-nuit-anti-age" at bounding box center [97, 424] width 161 height 21
type input "https://zqwhpy-m4.myshopify.com/products/rejuven-serum-de-nuit-anti-age"
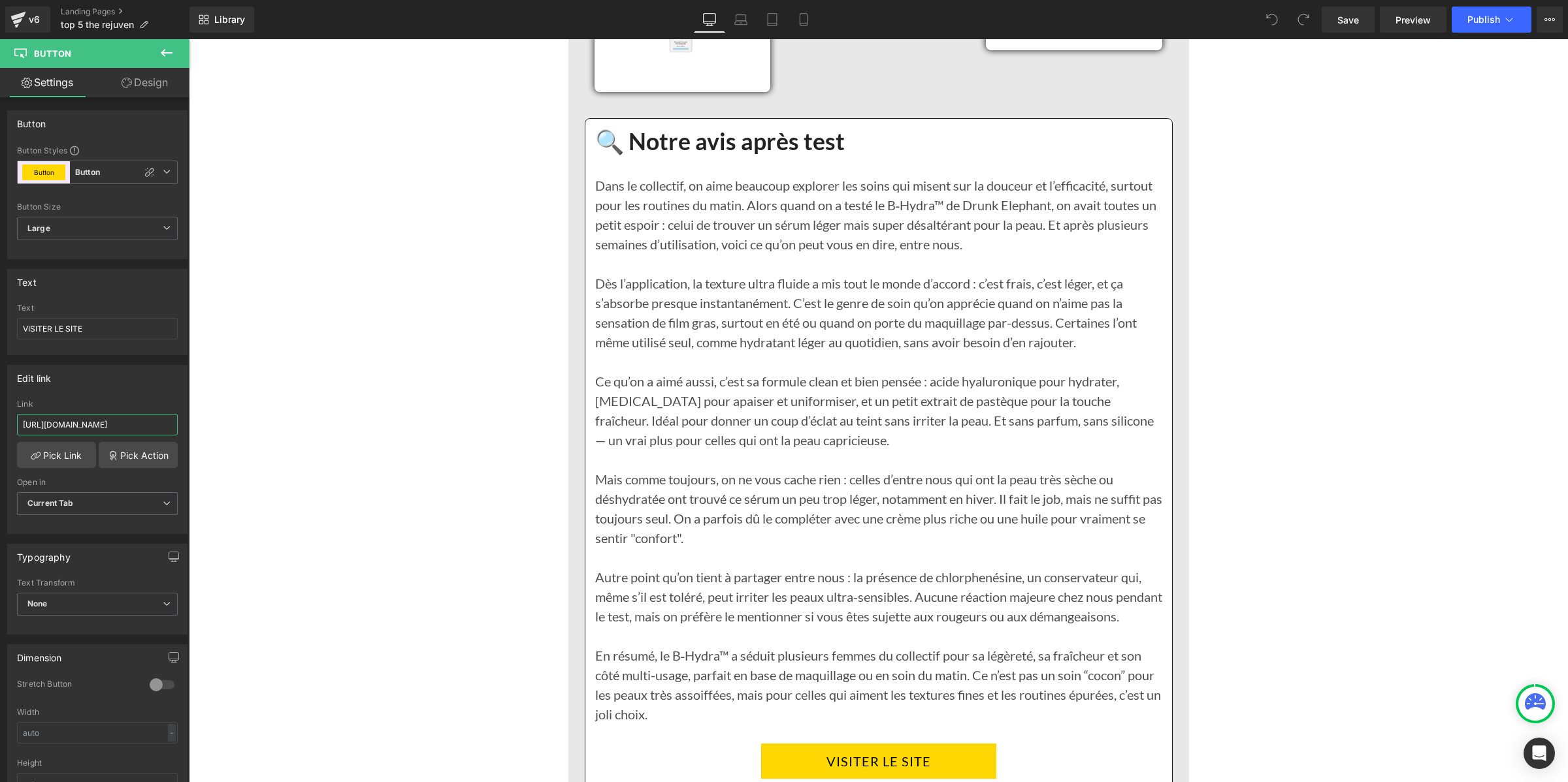
scroll to position [10858, 0]
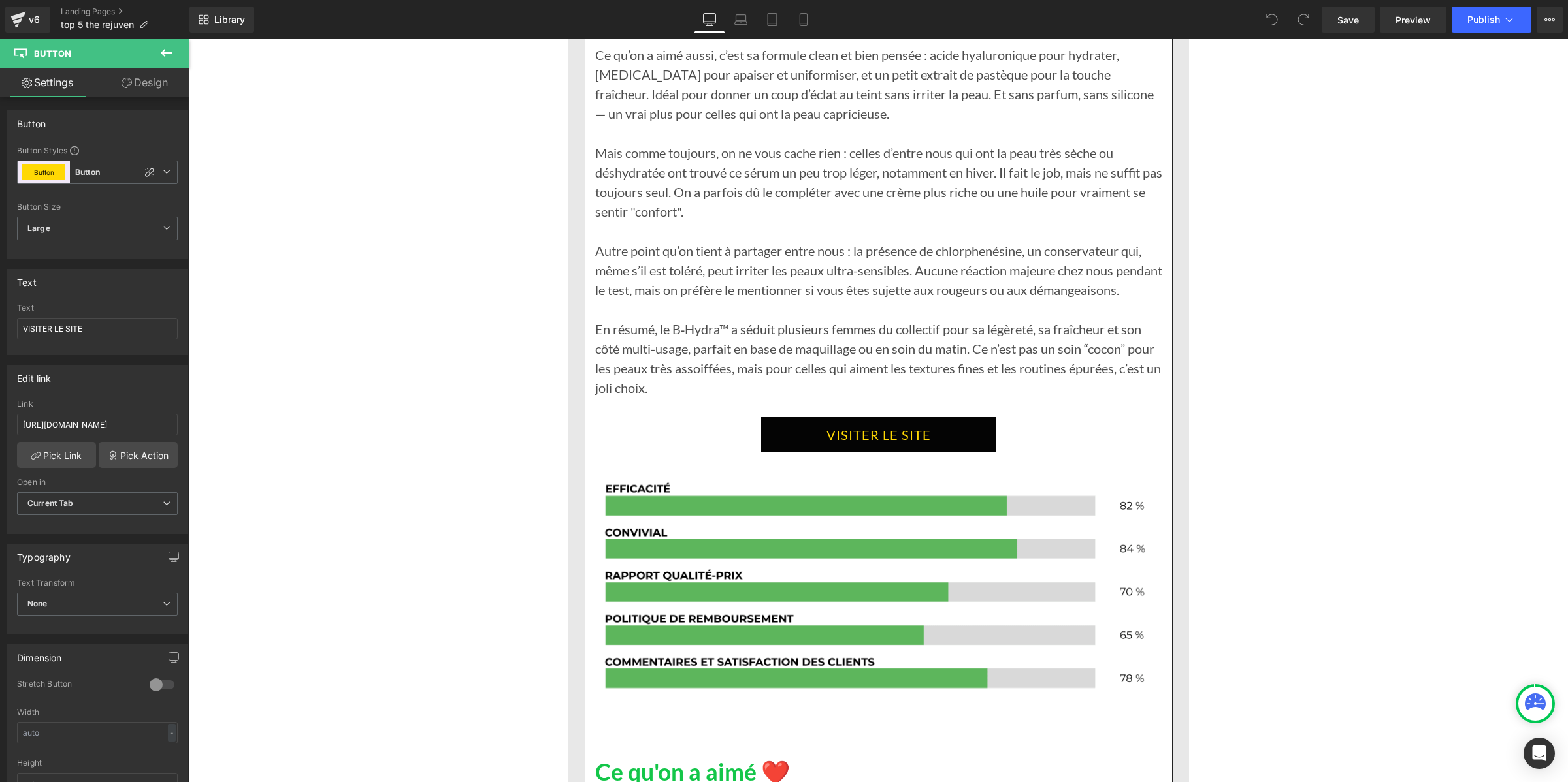
click at [790, 443] on link "VISITER LE SITE" at bounding box center [878, 435] width 235 height 35
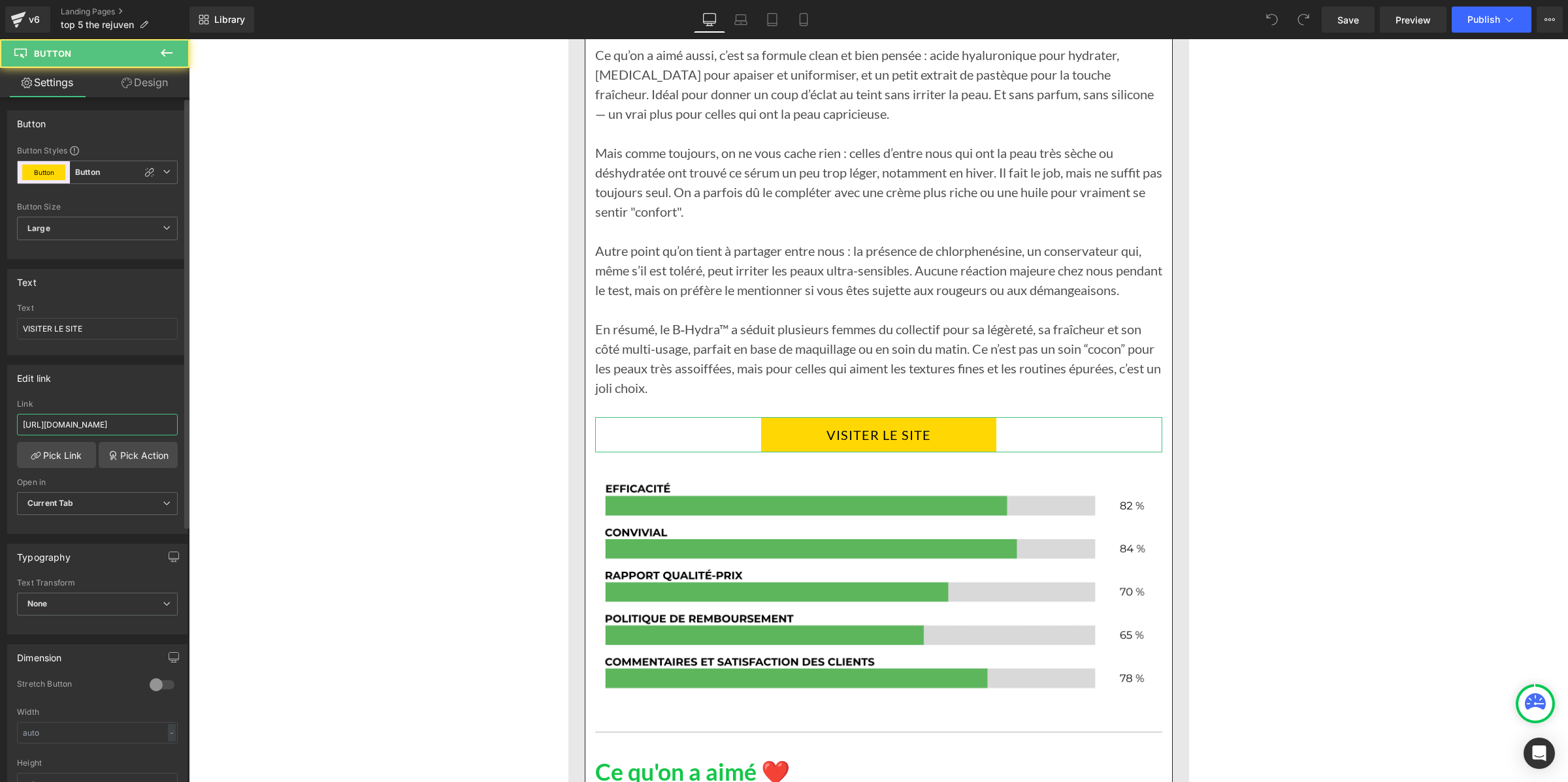
click at [119, 423] on input "https://inovita.co/products/rejuven-serum-de-nuit-anti-age" at bounding box center [97, 424] width 161 height 21
type input "https://zqwhpy-m4.myshopify.com/products/rejuven-serum-de-nuit-anti-age"
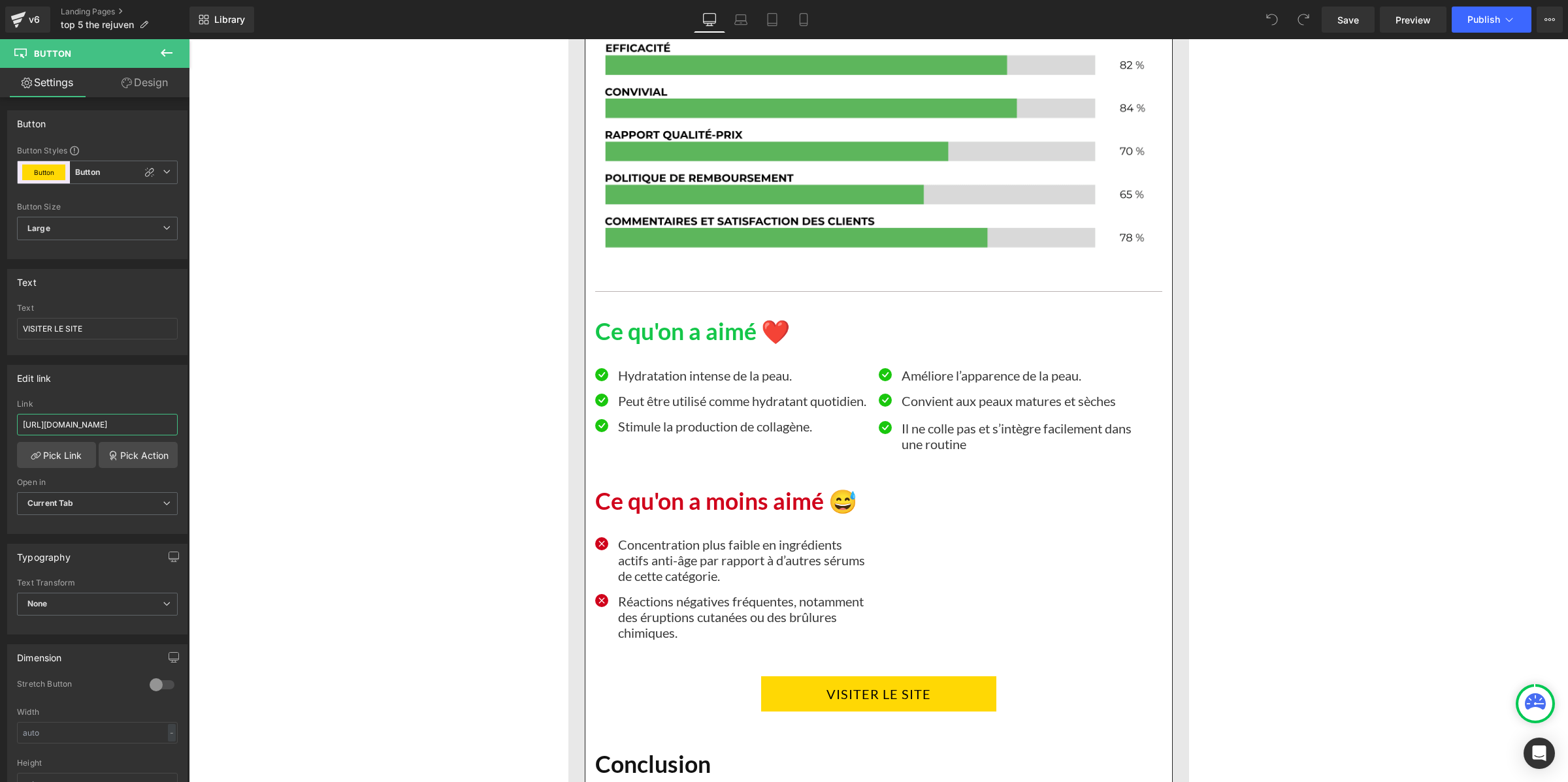
scroll to position [11593, 0]
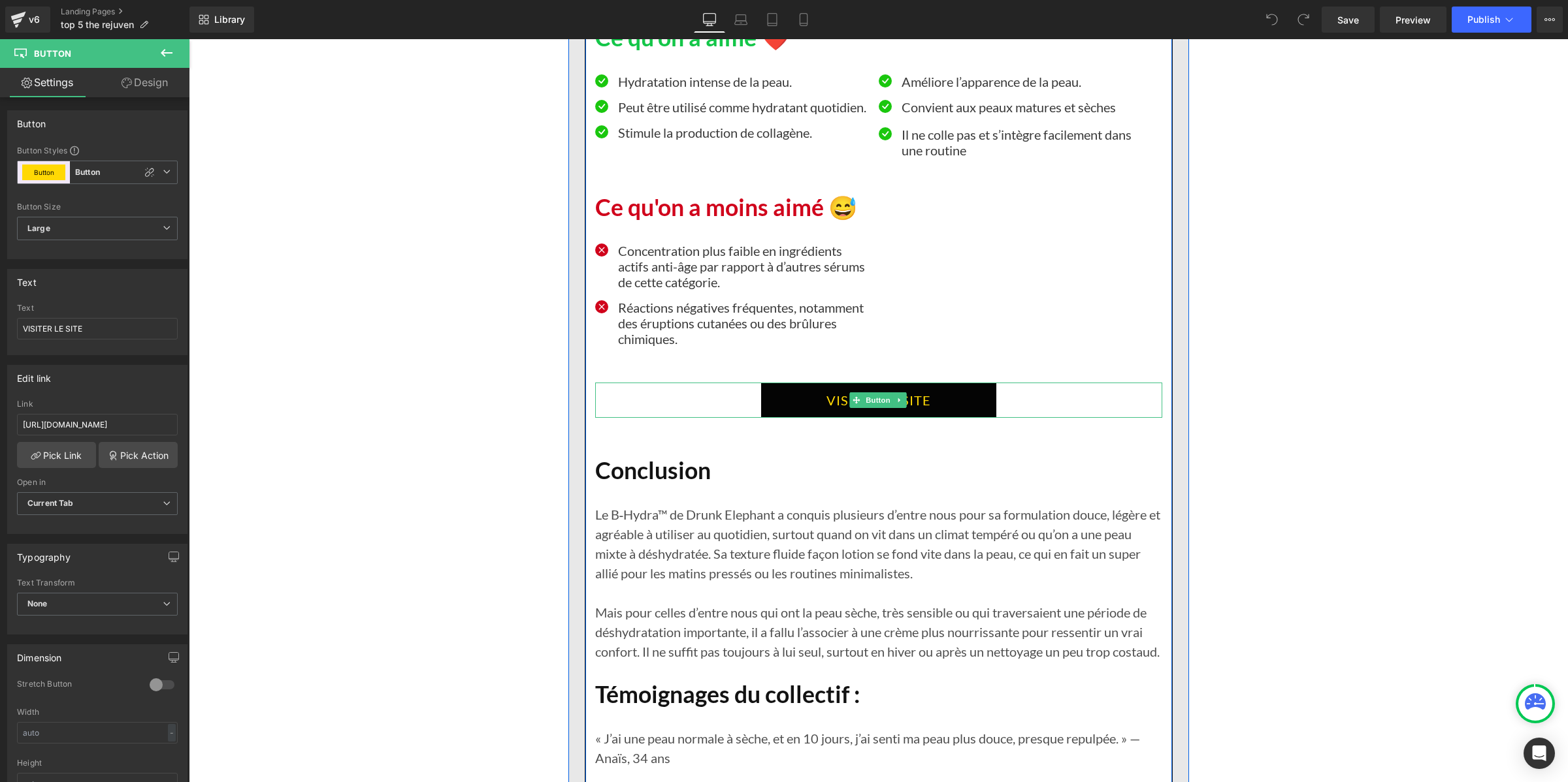
click at [785, 403] on link "VISITER LE SITE" at bounding box center [878, 400] width 235 height 35
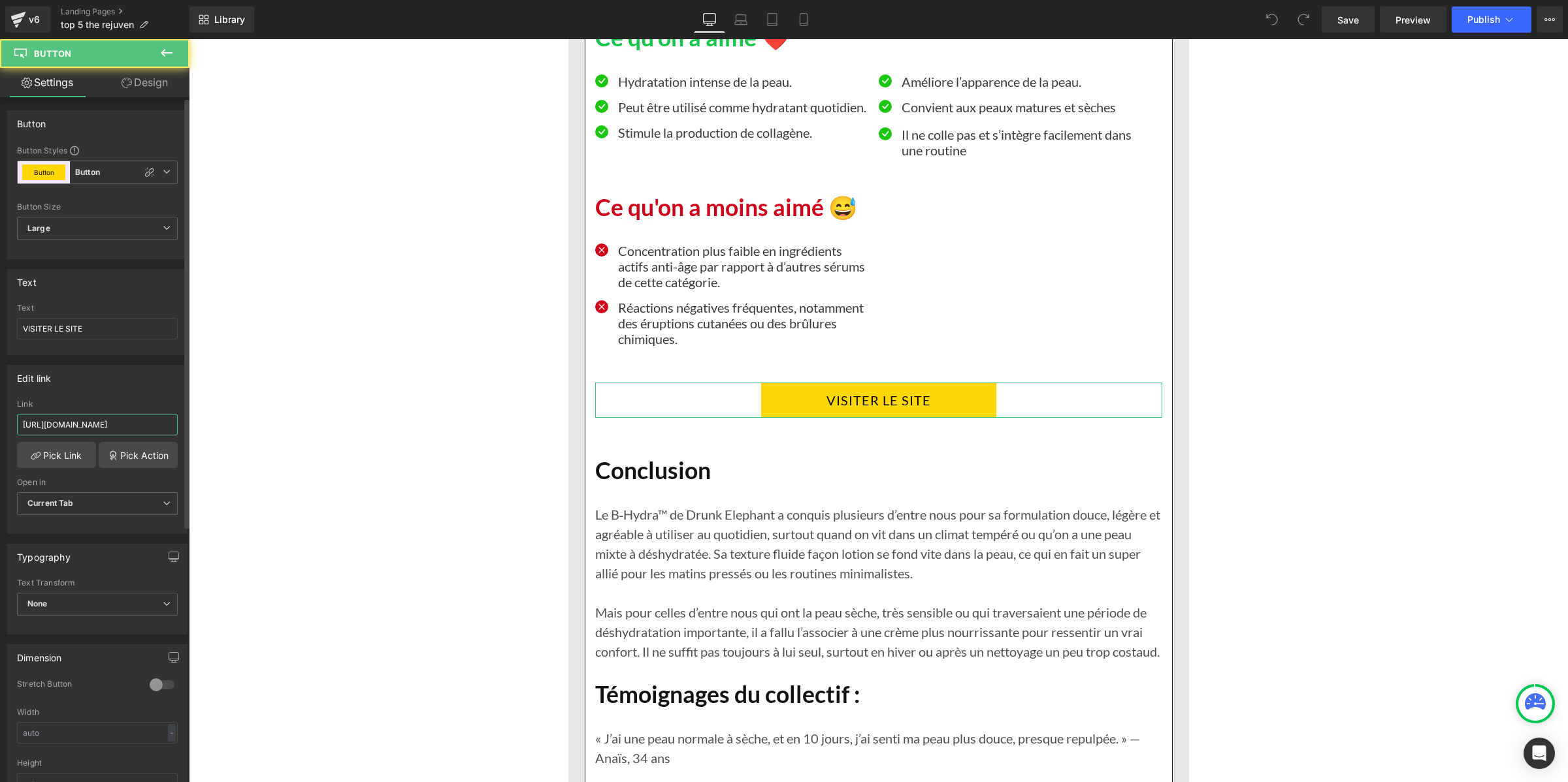
click at [112, 423] on input "https://inovita.co/products/rejuven-serum-de-nuit-anti-age" at bounding box center [97, 424] width 161 height 21
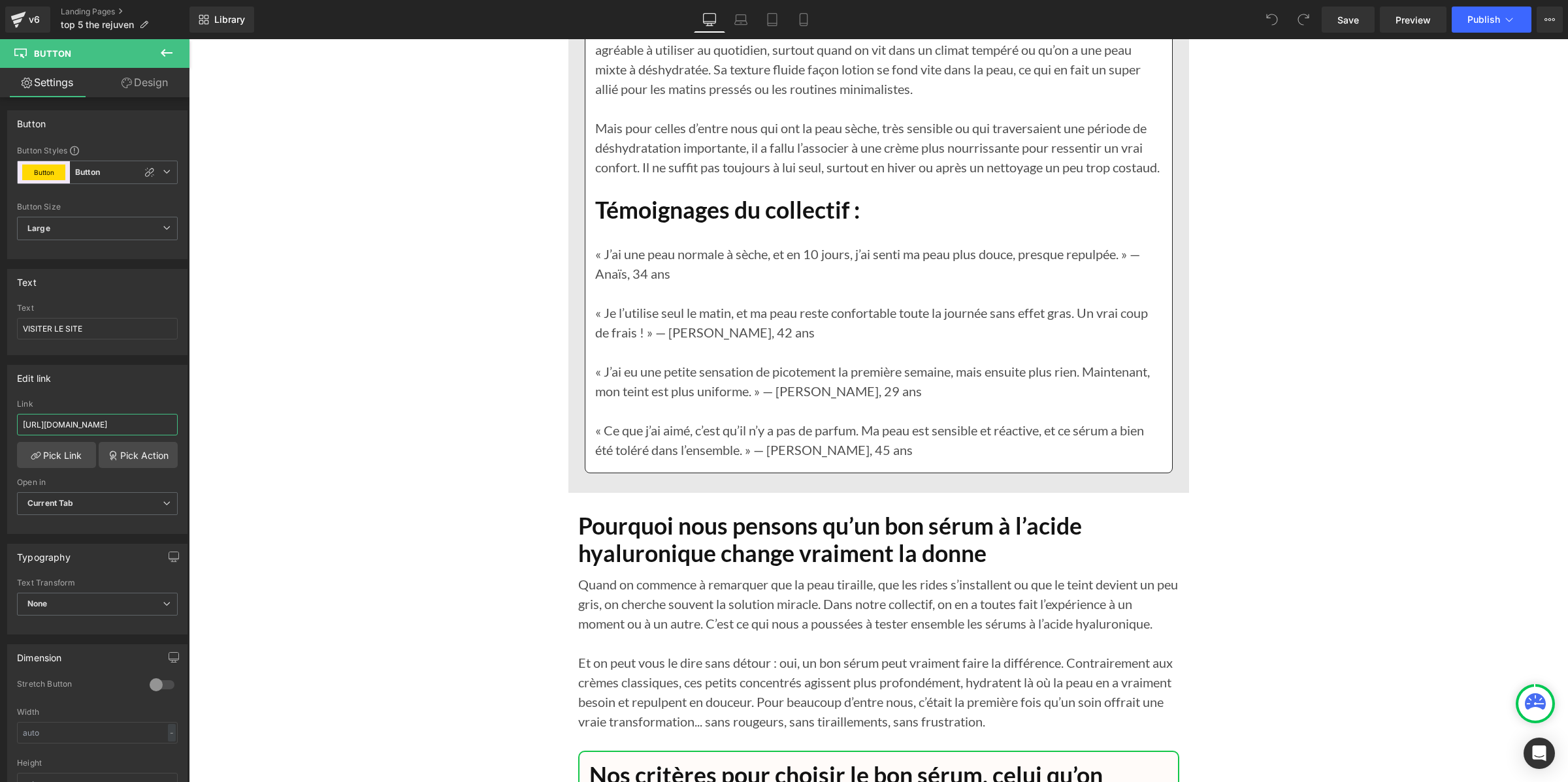
scroll to position [12246, 0]
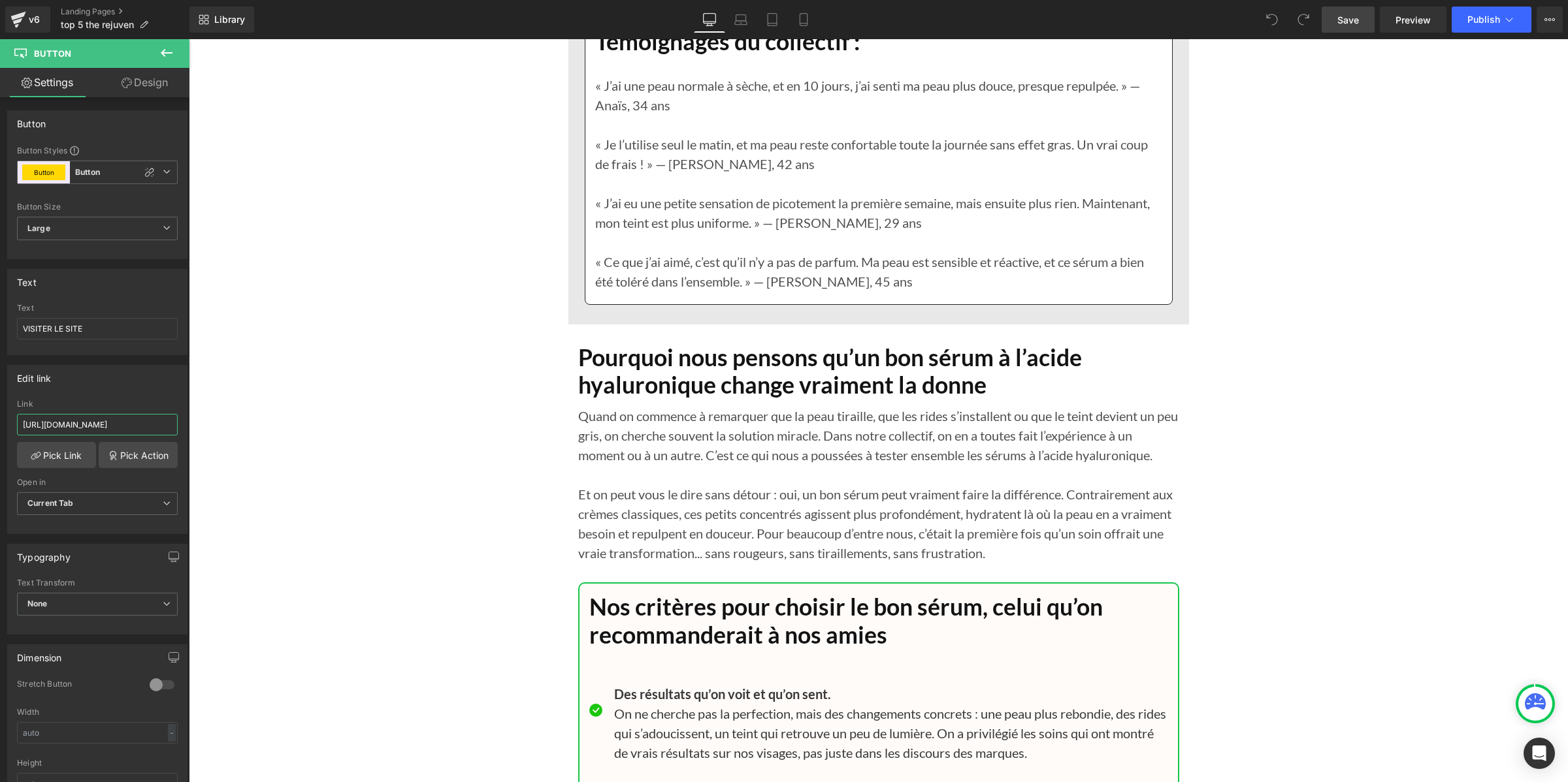
type input "https://zqwhpy-m4.myshopify.com/products/rejuven-serum-de-nuit-anti-age"
click at [1337, 19] on link "Save" at bounding box center [1348, 20] width 53 height 26
click at [1470, 12] on button "Publish" at bounding box center [1492, 20] width 80 height 26
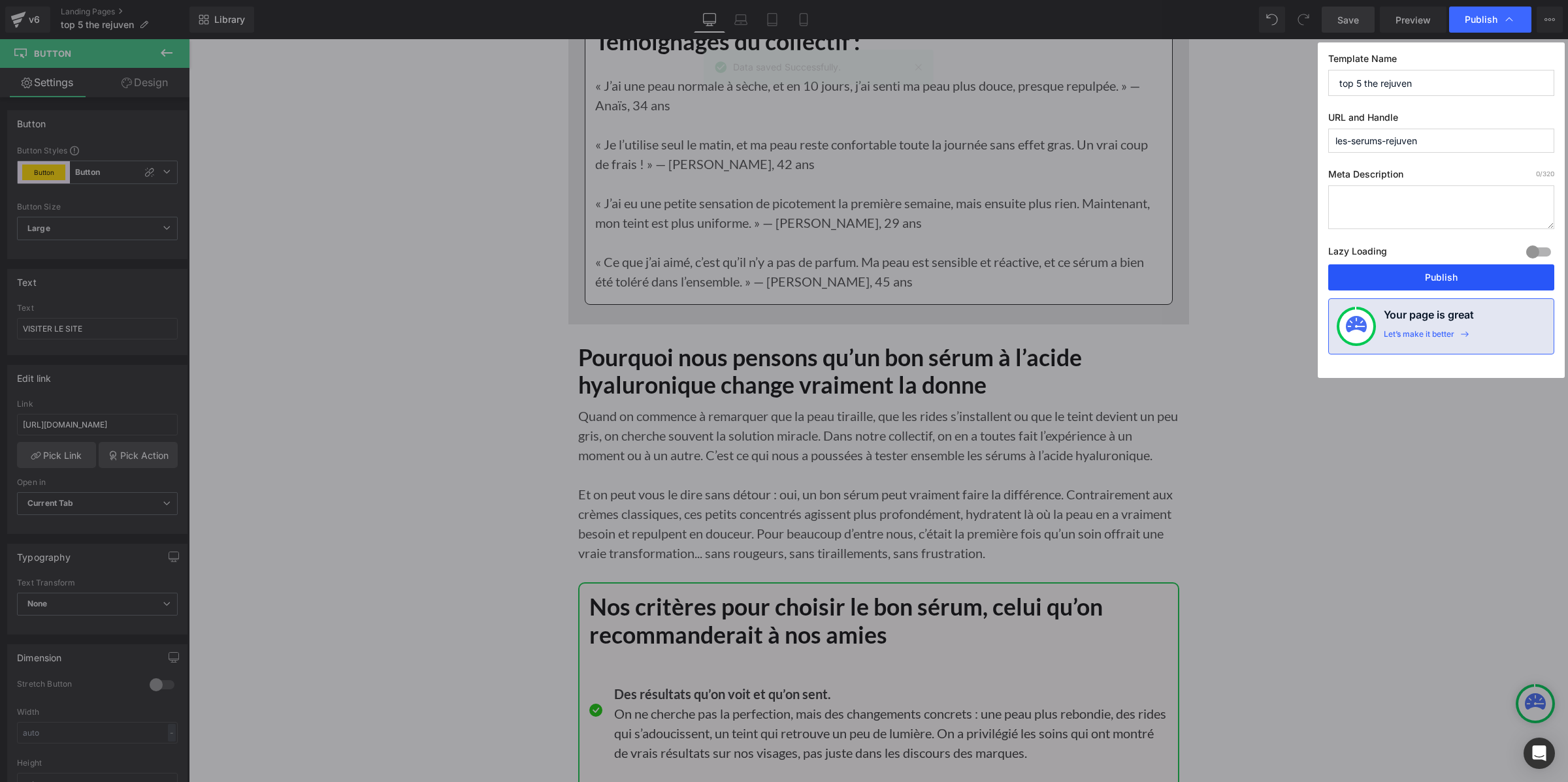
click at [1416, 282] on button "Publish" at bounding box center [1441, 278] width 226 height 26
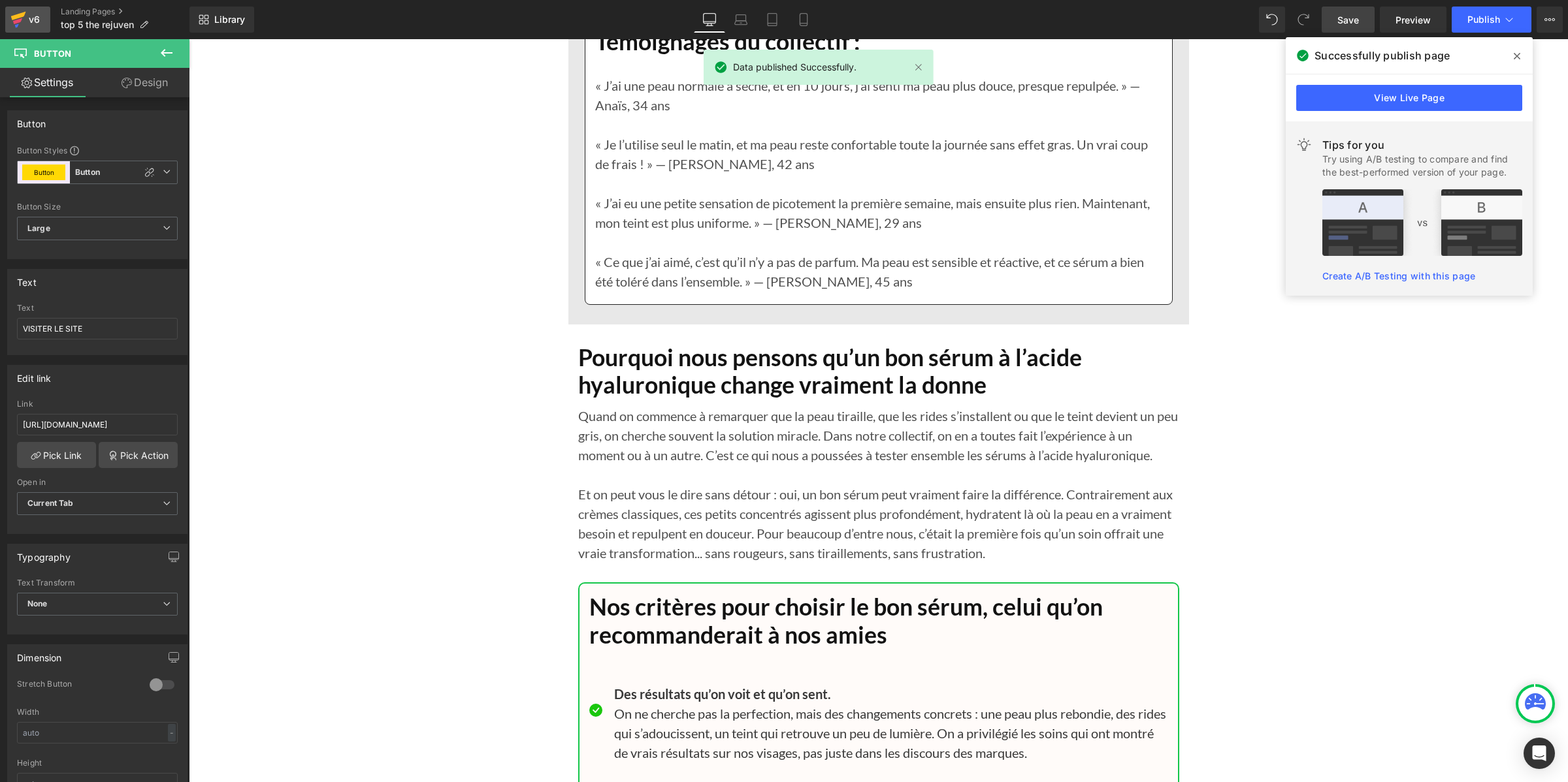
click at [24, 20] on icon at bounding box center [18, 20] width 16 height 33
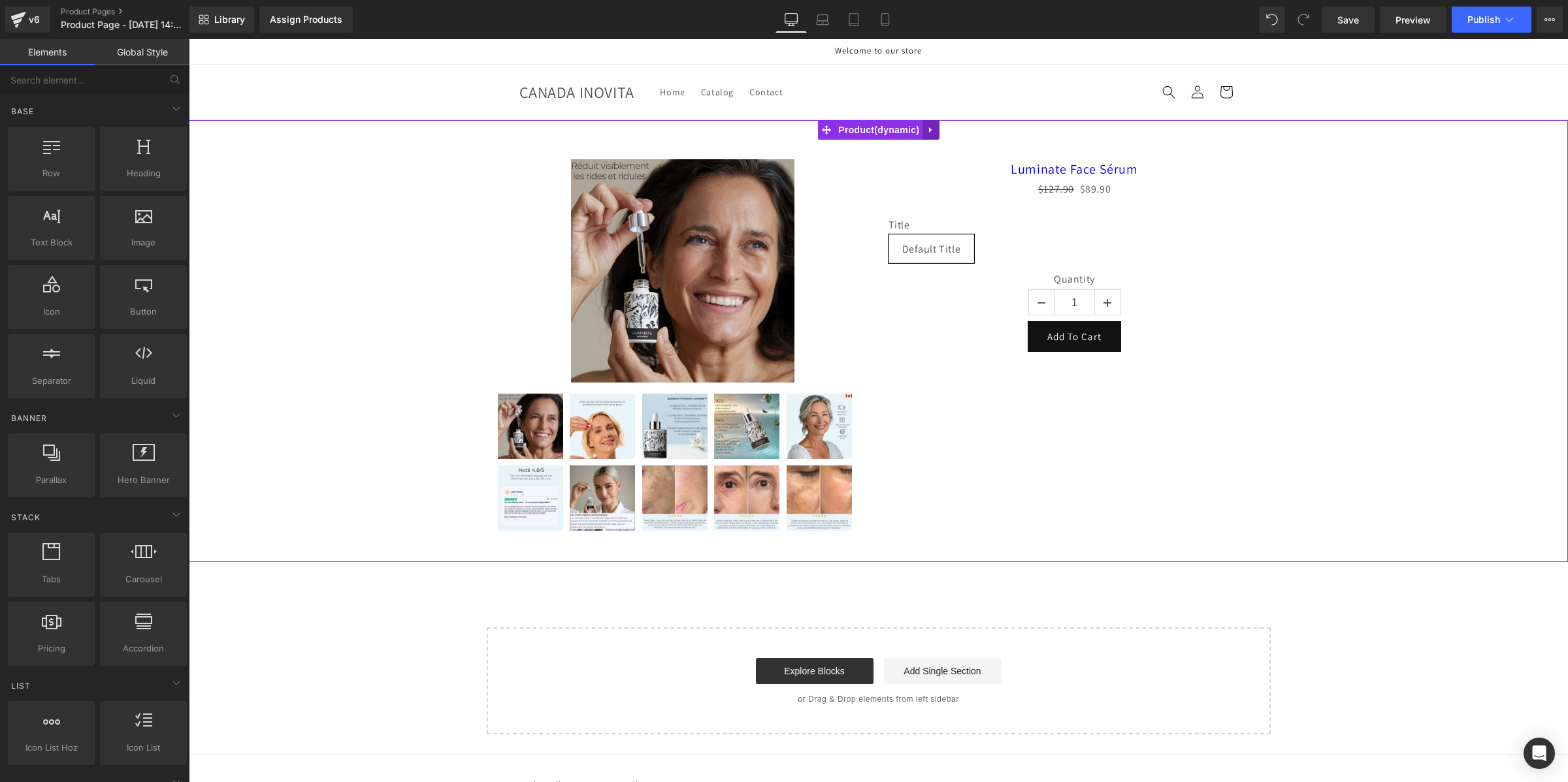
click at [933, 131] on icon at bounding box center [931, 130] width 9 height 10
click at [939, 136] on link at bounding box center [939, 129] width 17 height 20
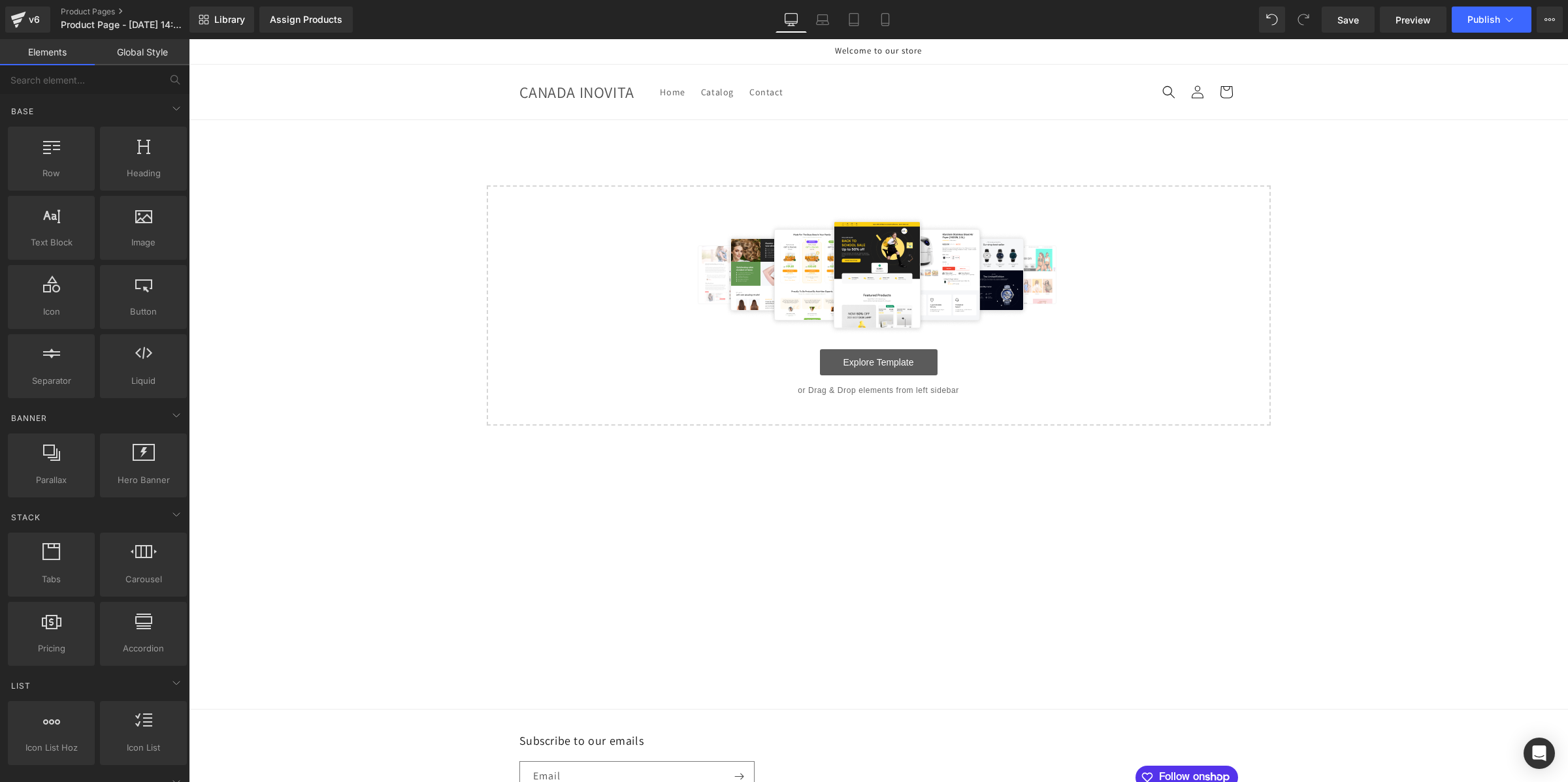
click at [897, 366] on link "Explore Template" at bounding box center [879, 362] width 118 height 26
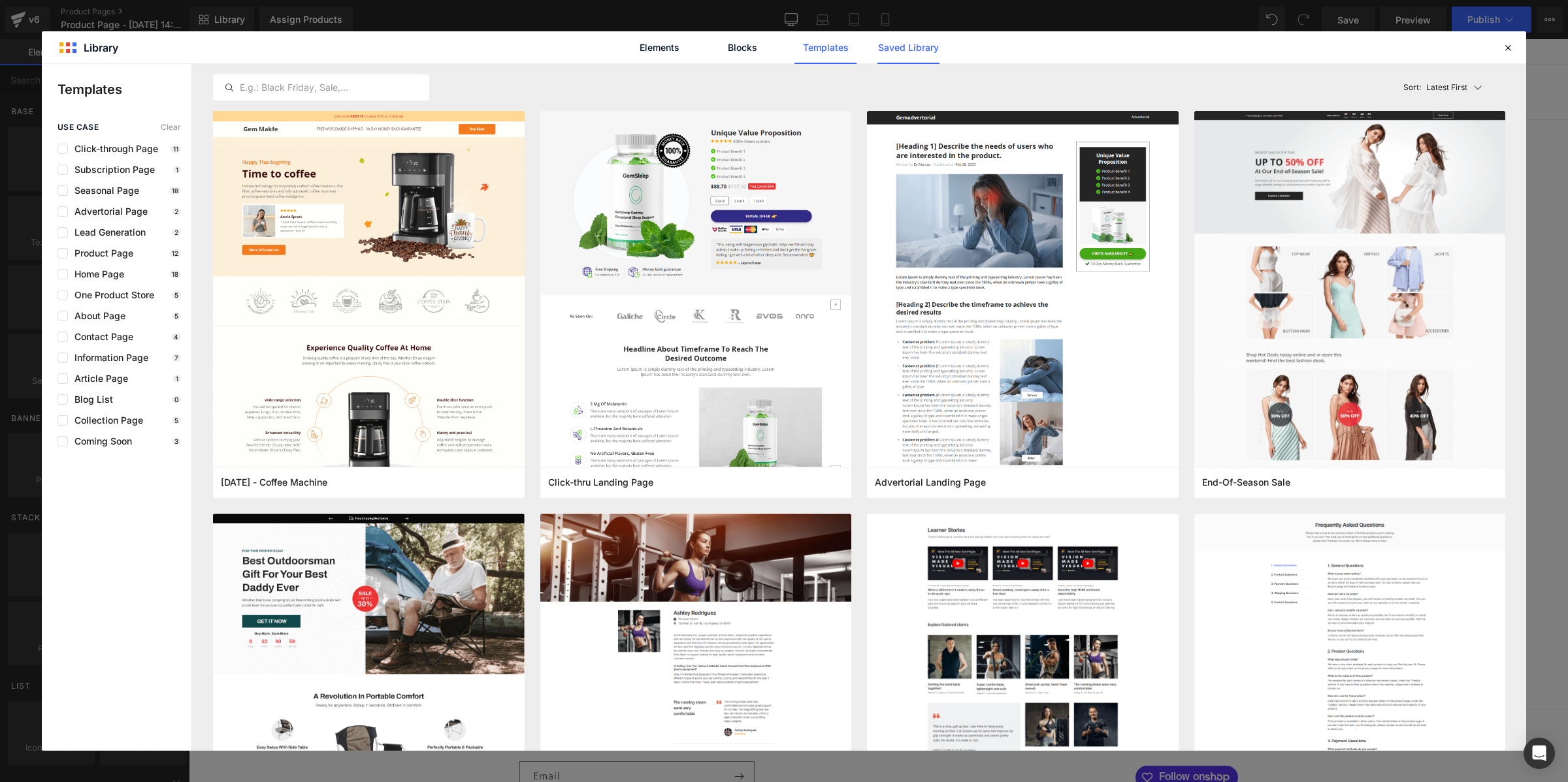
click at [905, 46] on link "Saved Library" at bounding box center [908, 47] width 62 height 33
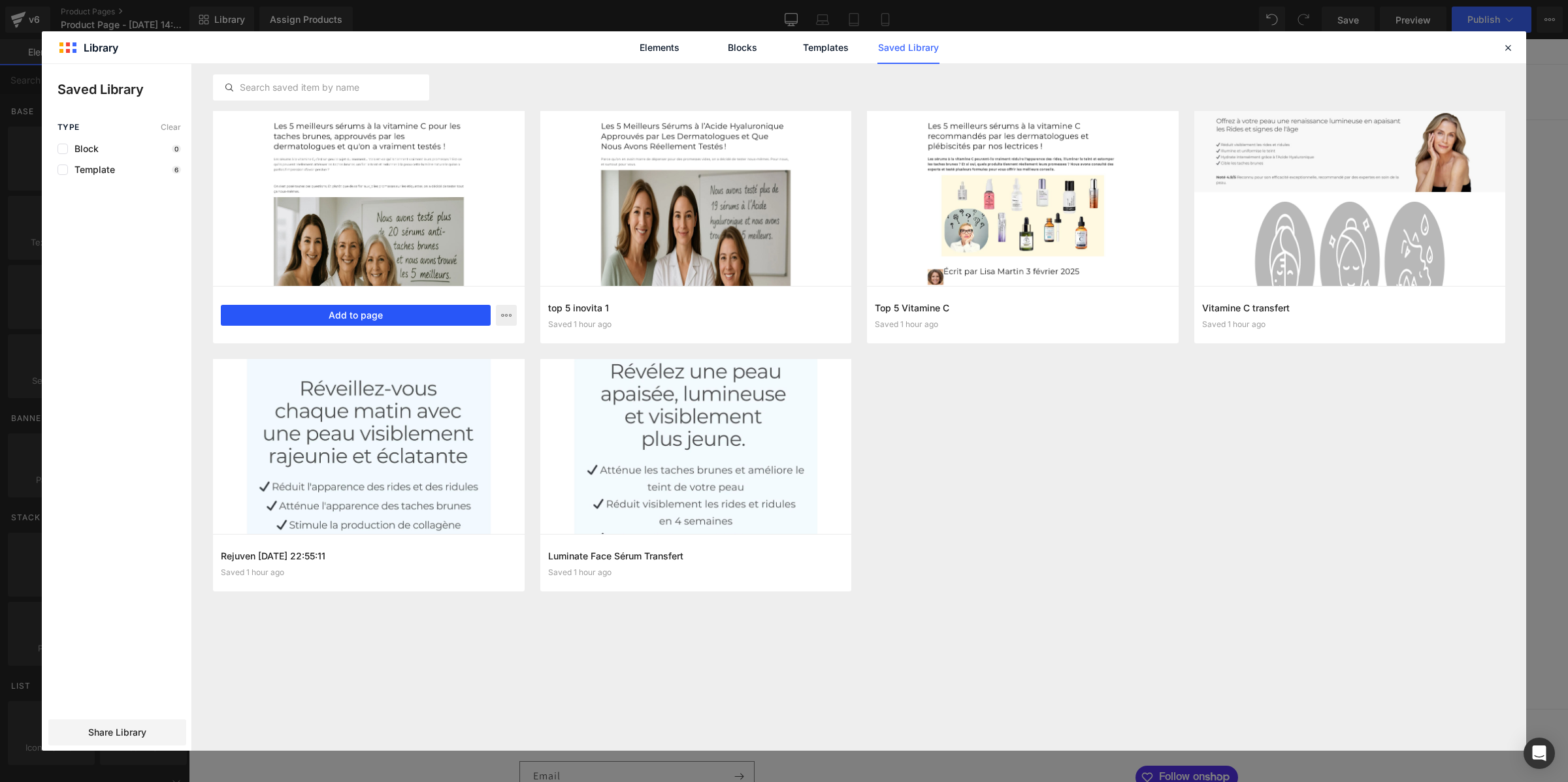
click at [377, 318] on button "Add to page" at bounding box center [356, 315] width 269 height 21
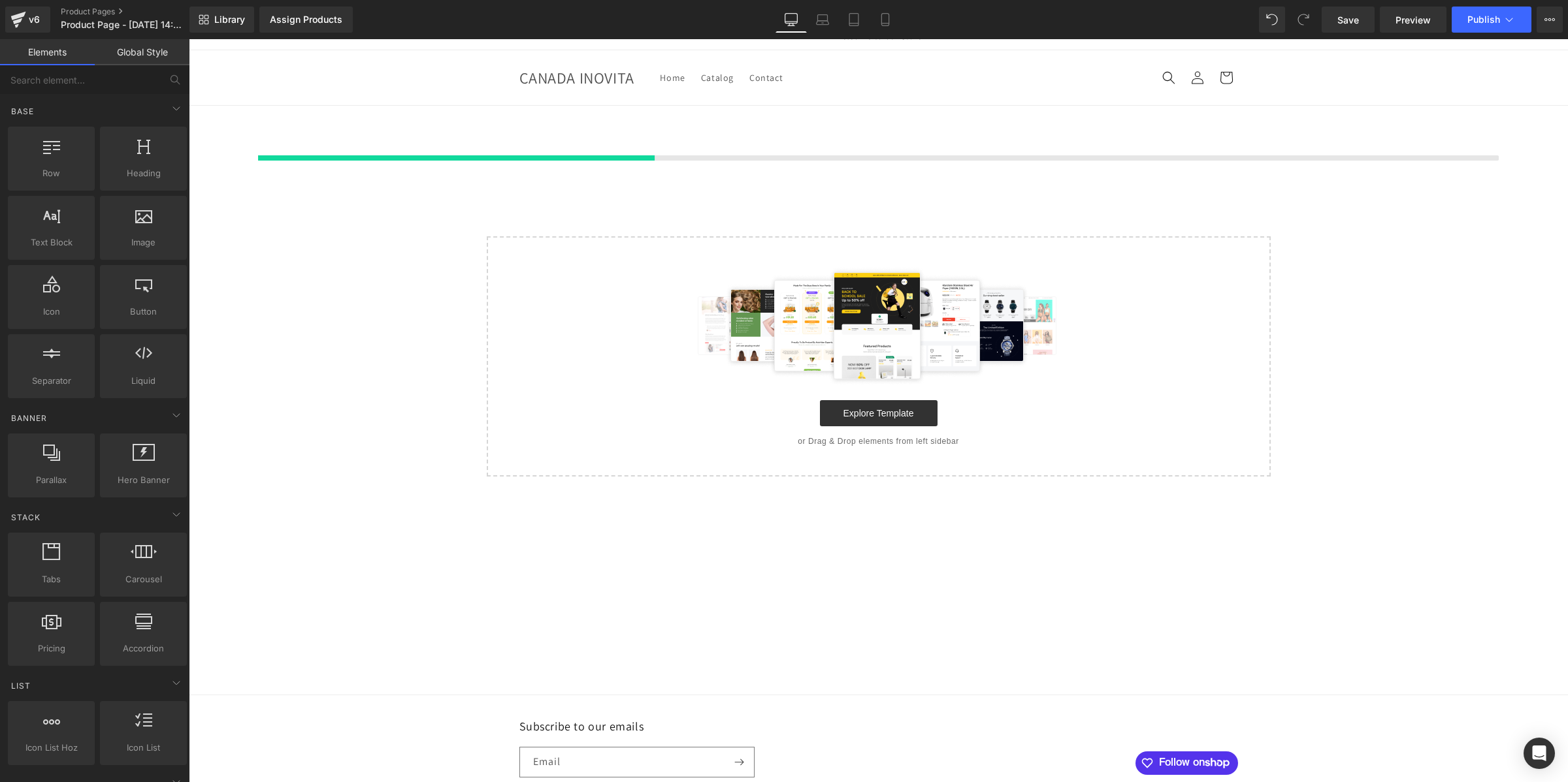
scroll to position [17, 0]
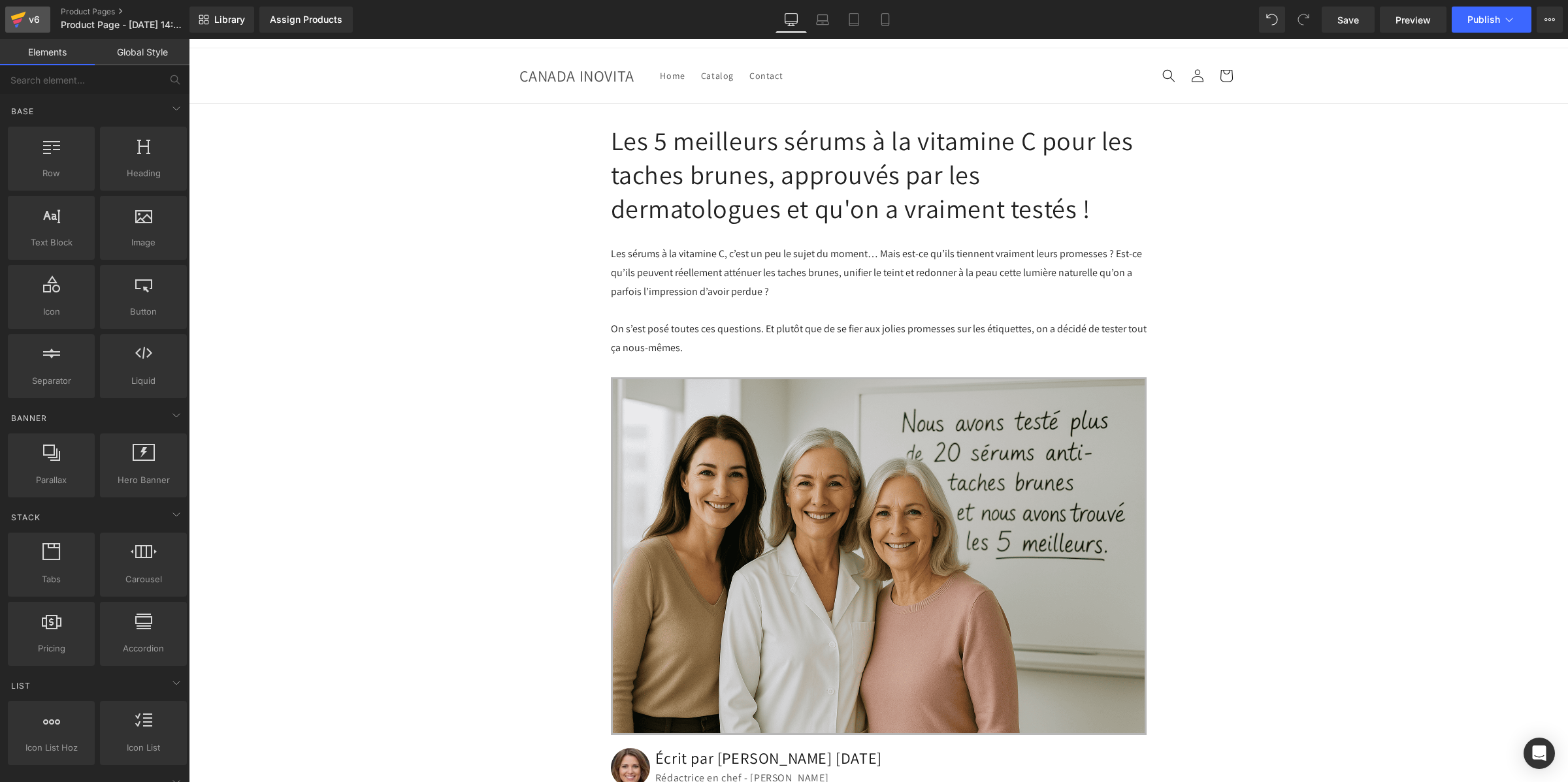
click at [34, 21] on div "v6" at bounding box center [34, 20] width 17 height 17
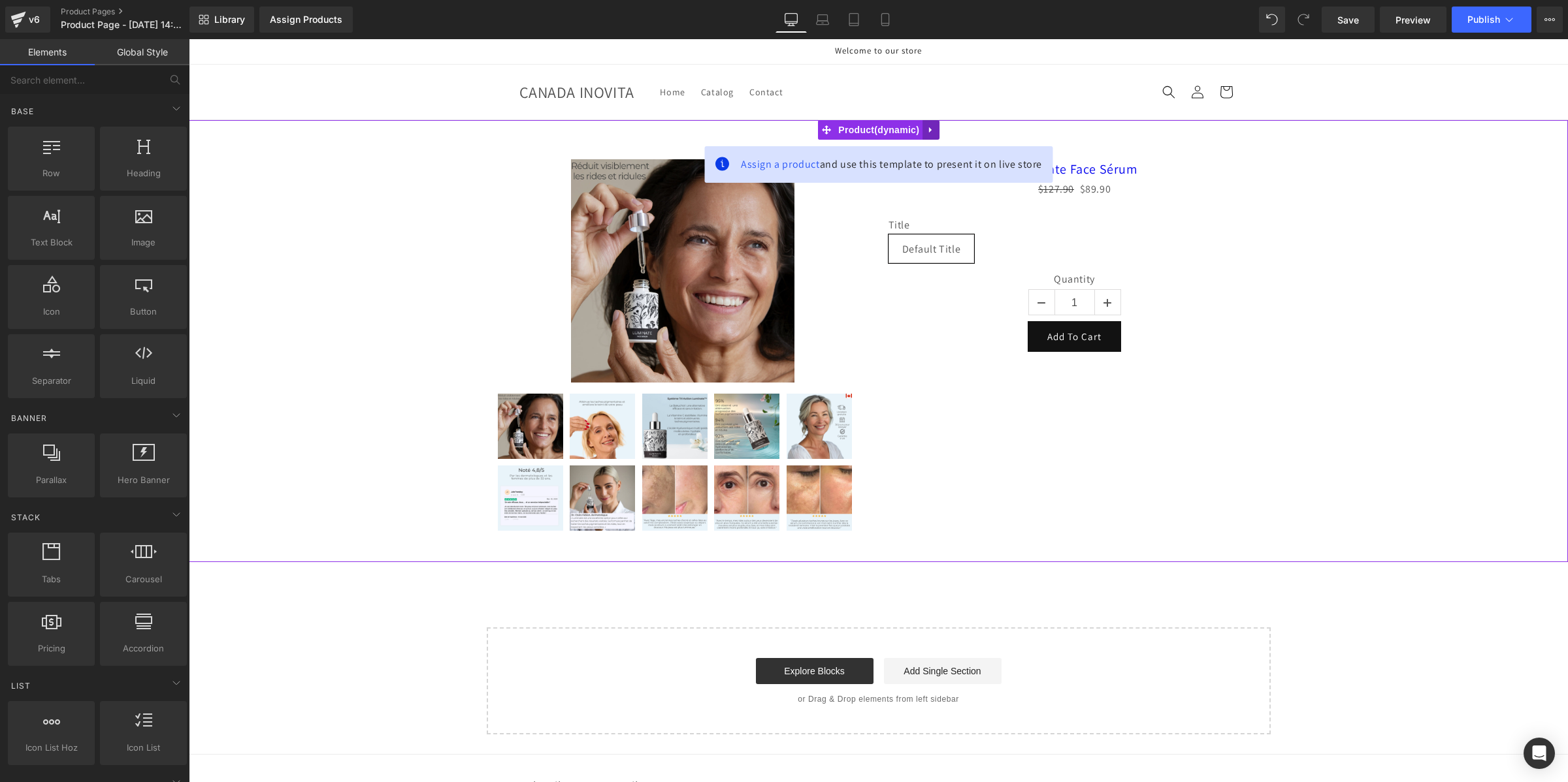
click at [932, 127] on icon at bounding box center [931, 130] width 9 height 10
click at [936, 133] on icon at bounding box center [939, 130] width 9 height 9
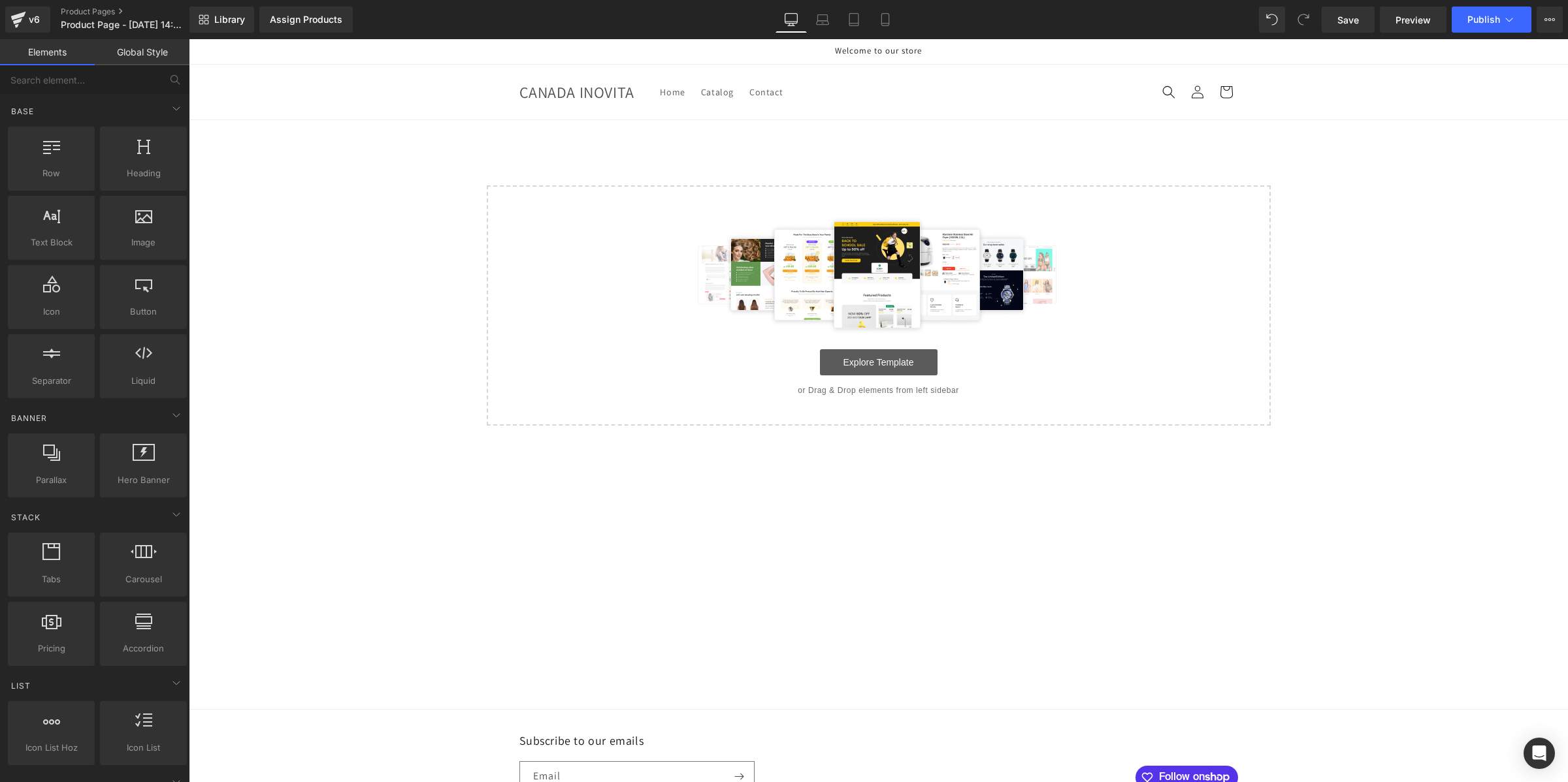
click at [873, 368] on link "Explore Template" at bounding box center [879, 362] width 118 height 26
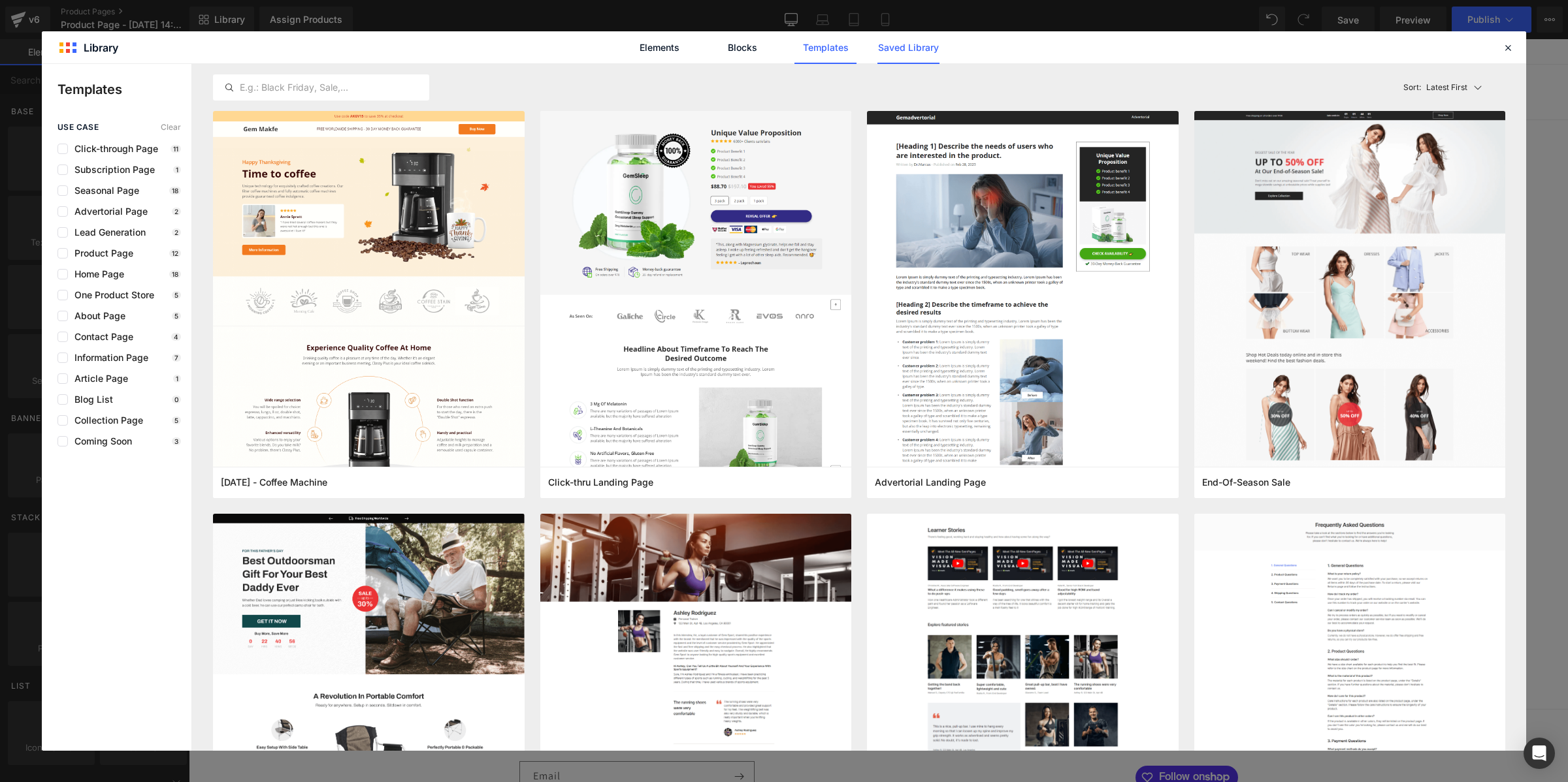
click at [897, 46] on link "Saved Library" at bounding box center [908, 47] width 62 height 33
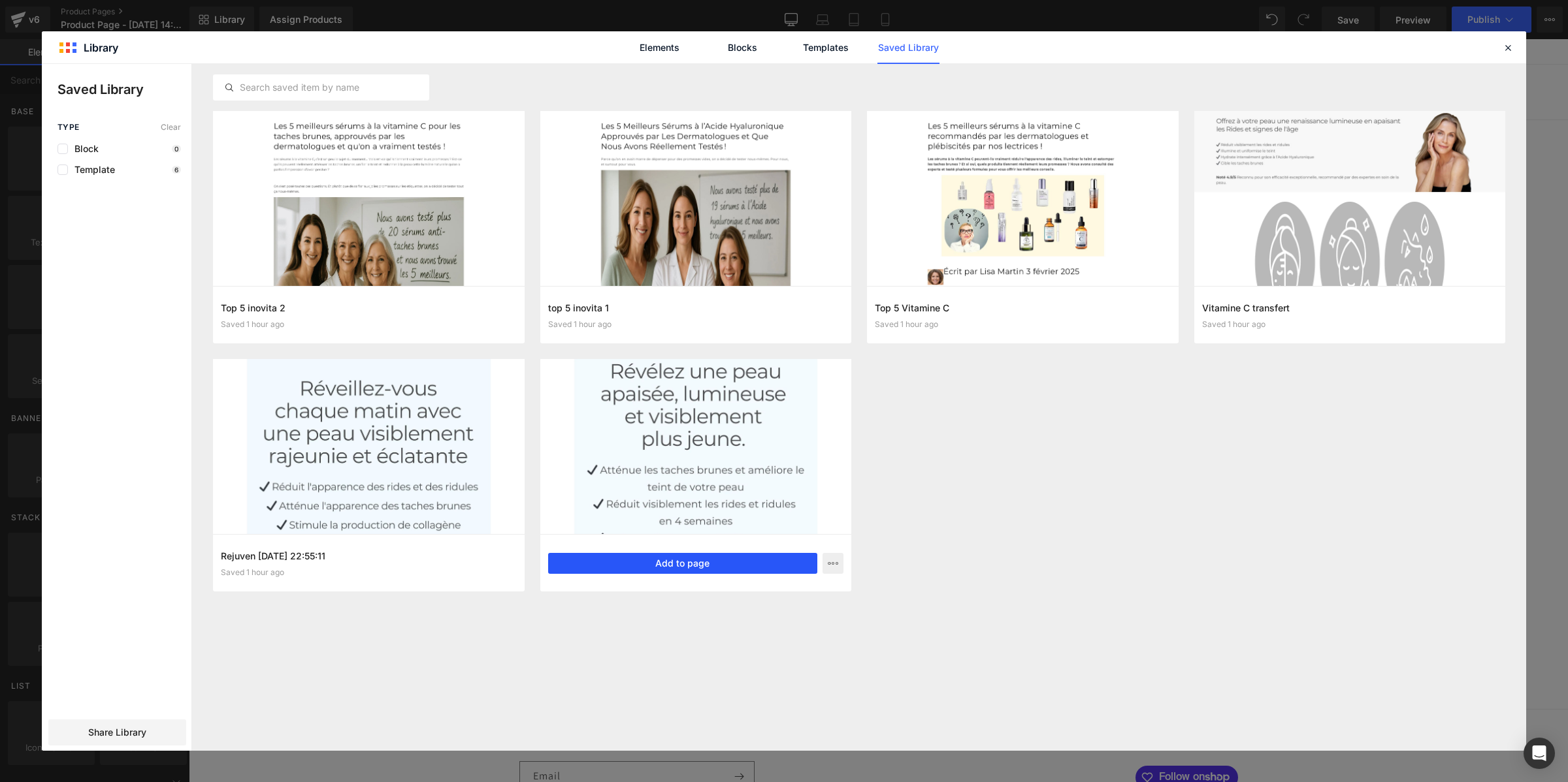
click at [637, 565] on button "Add to page" at bounding box center [683, 564] width 269 height 21
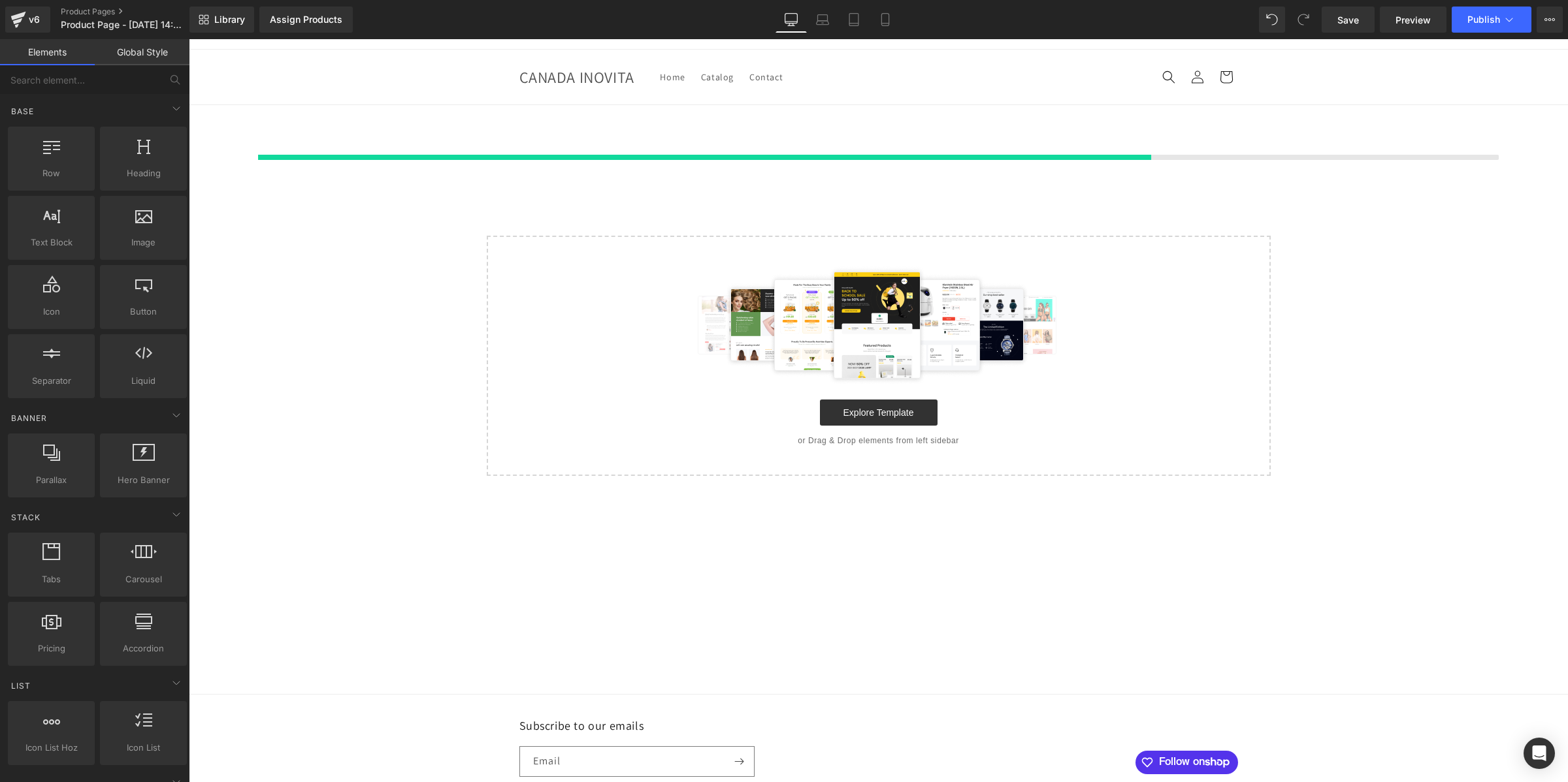
scroll to position [17, 0]
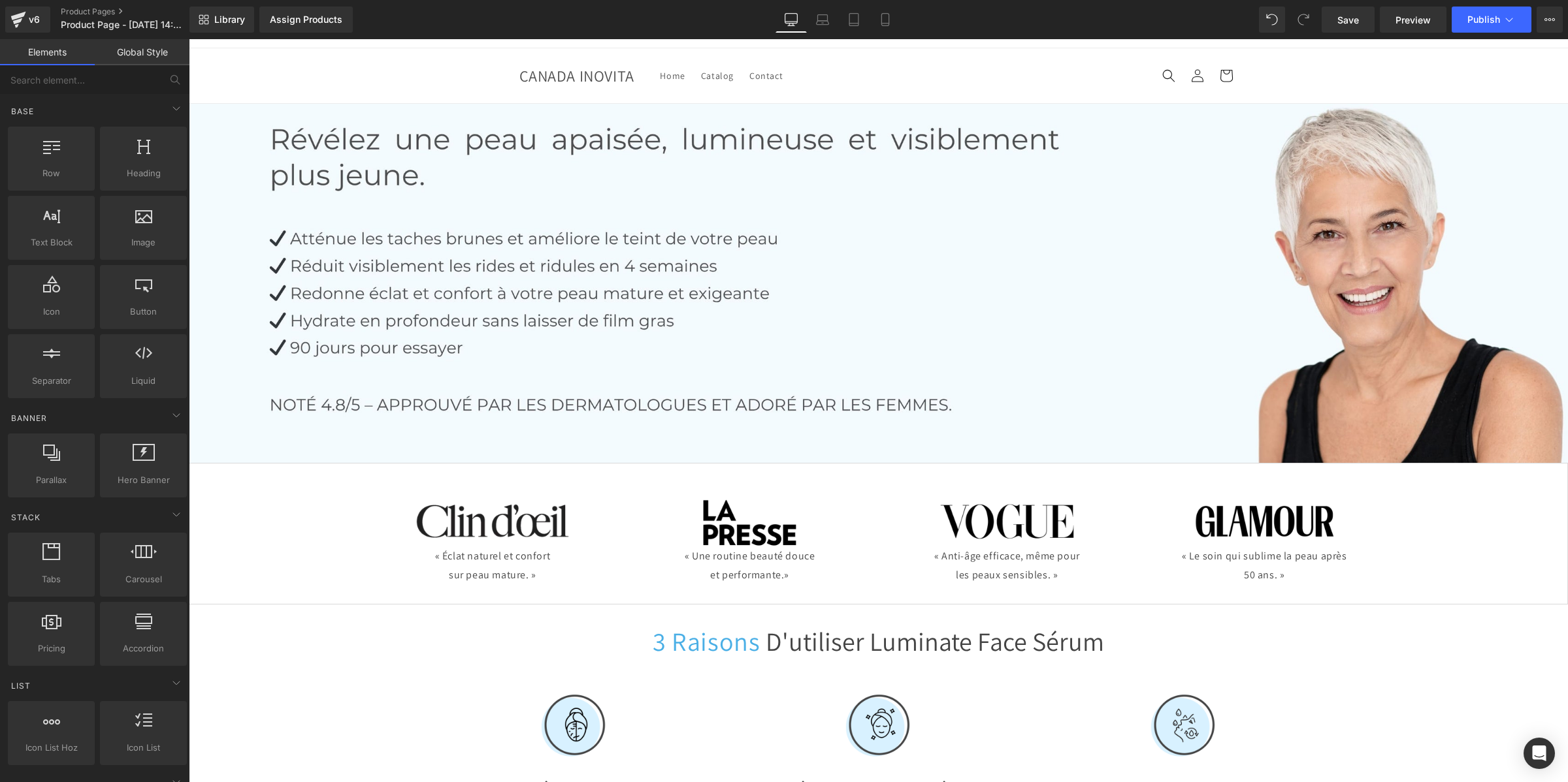
click at [155, 59] on link "Global Style" at bounding box center [142, 52] width 95 height 26
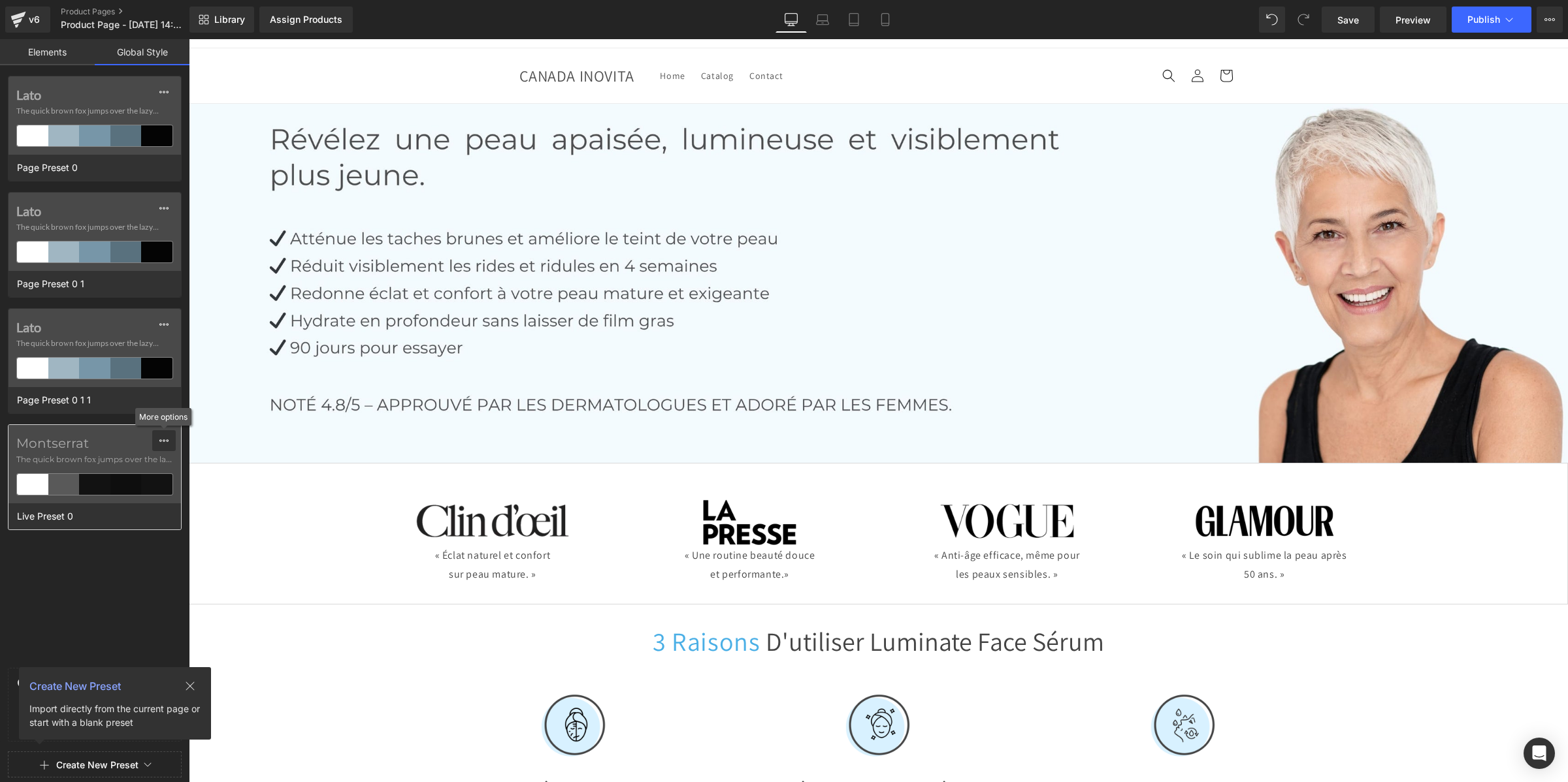
click at [170, 448] on button at bounding box center [163, 440] width 23 height 21
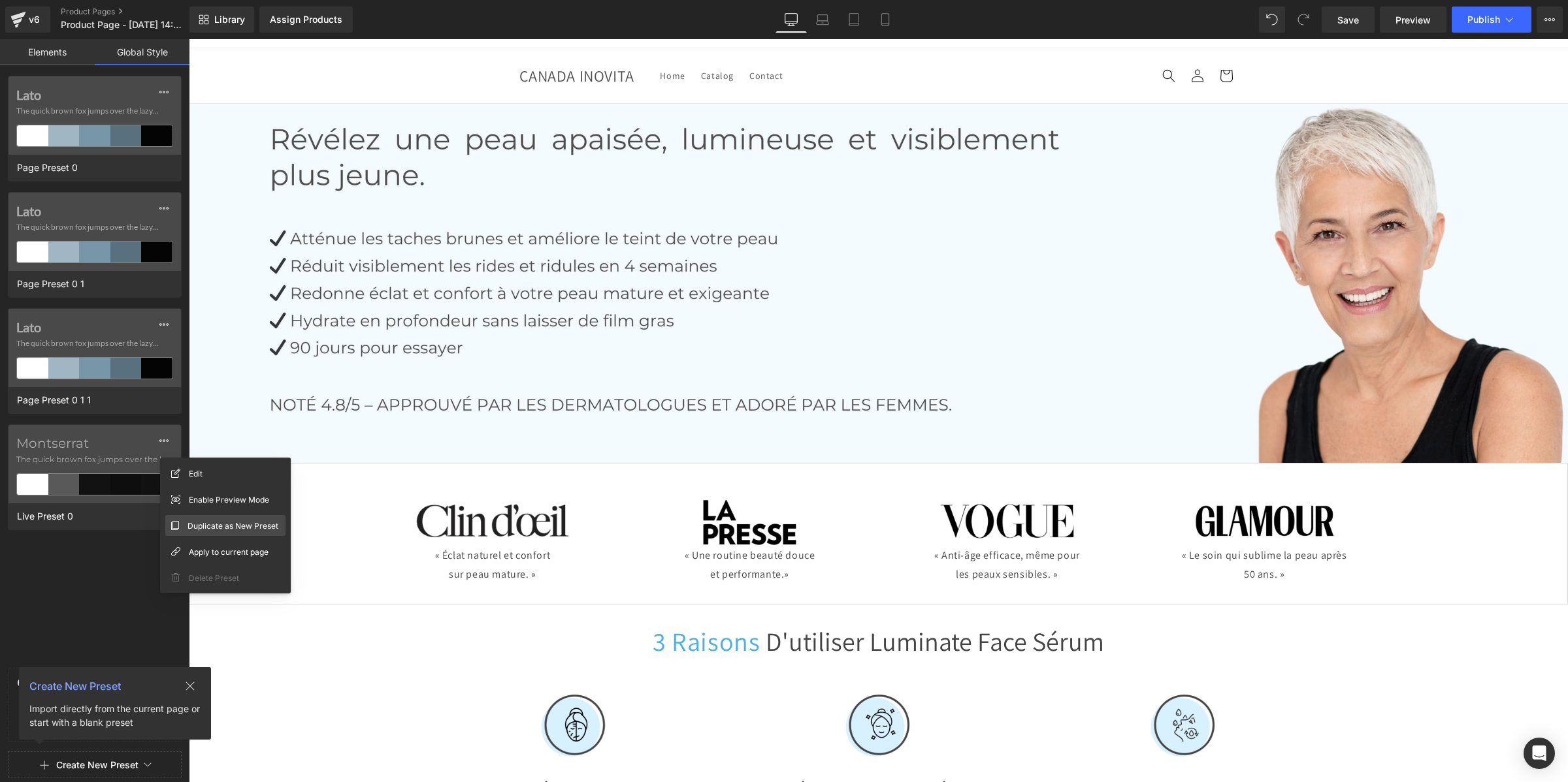
click at [217, 521] on span "Duplicate as New Preset" at bounding box center [233, 526] width 91 height 14
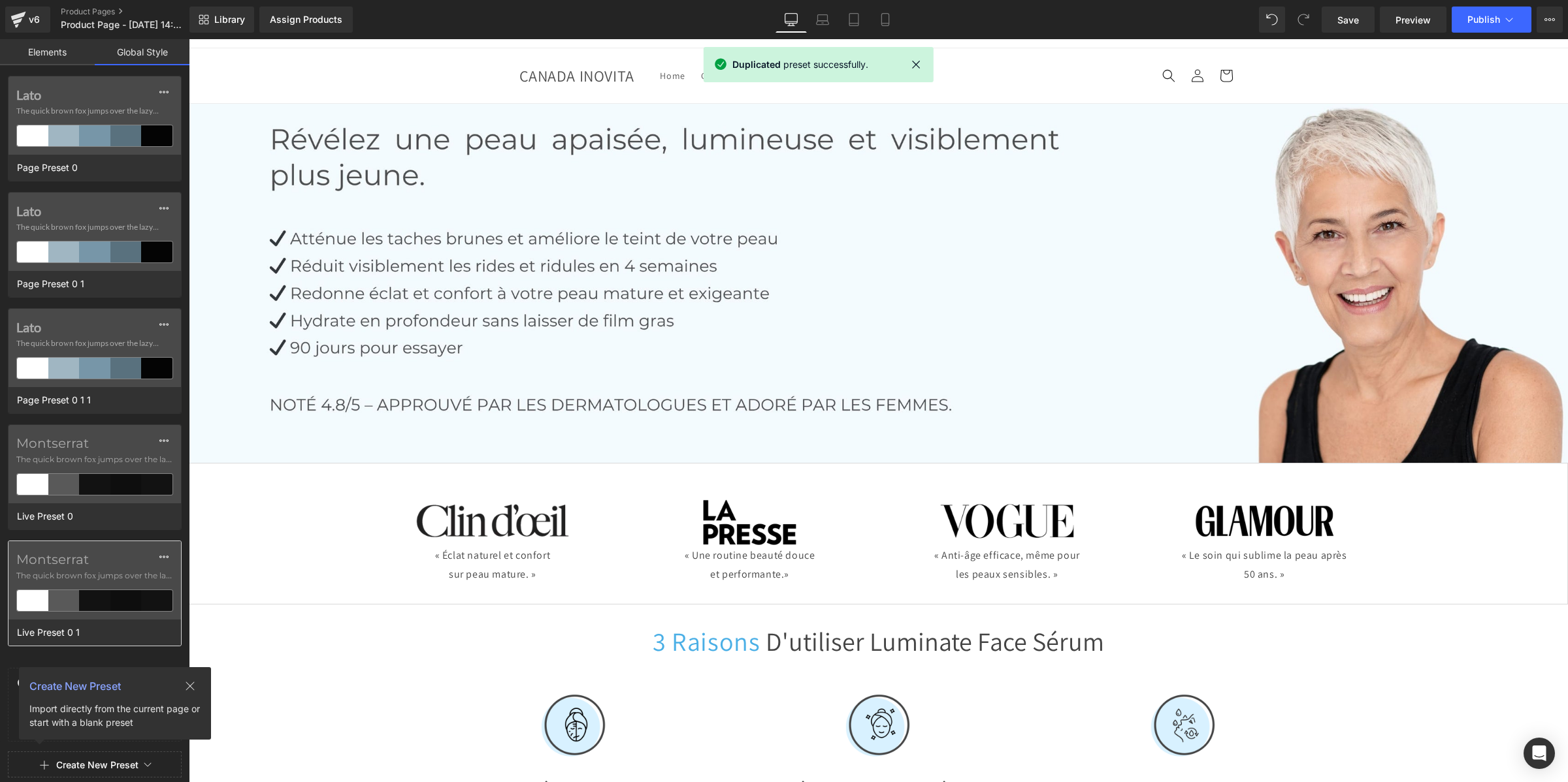
click at [66, 563] on label "Montserrat" at bounding box center [95, 559] width 157 height 16
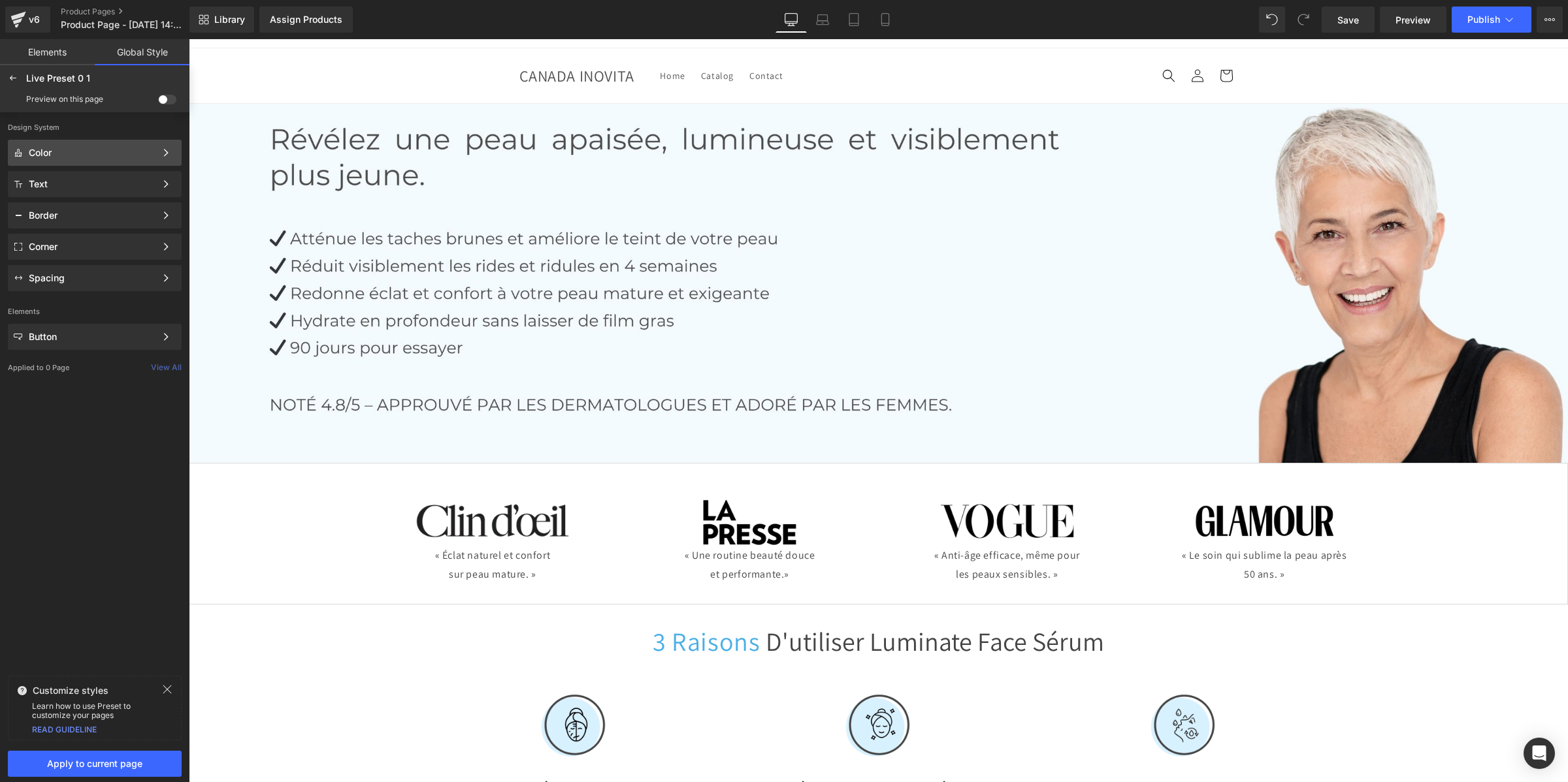
click at [114, 149] on div "Color" at bounding box center [92, 152] width 126 height 10
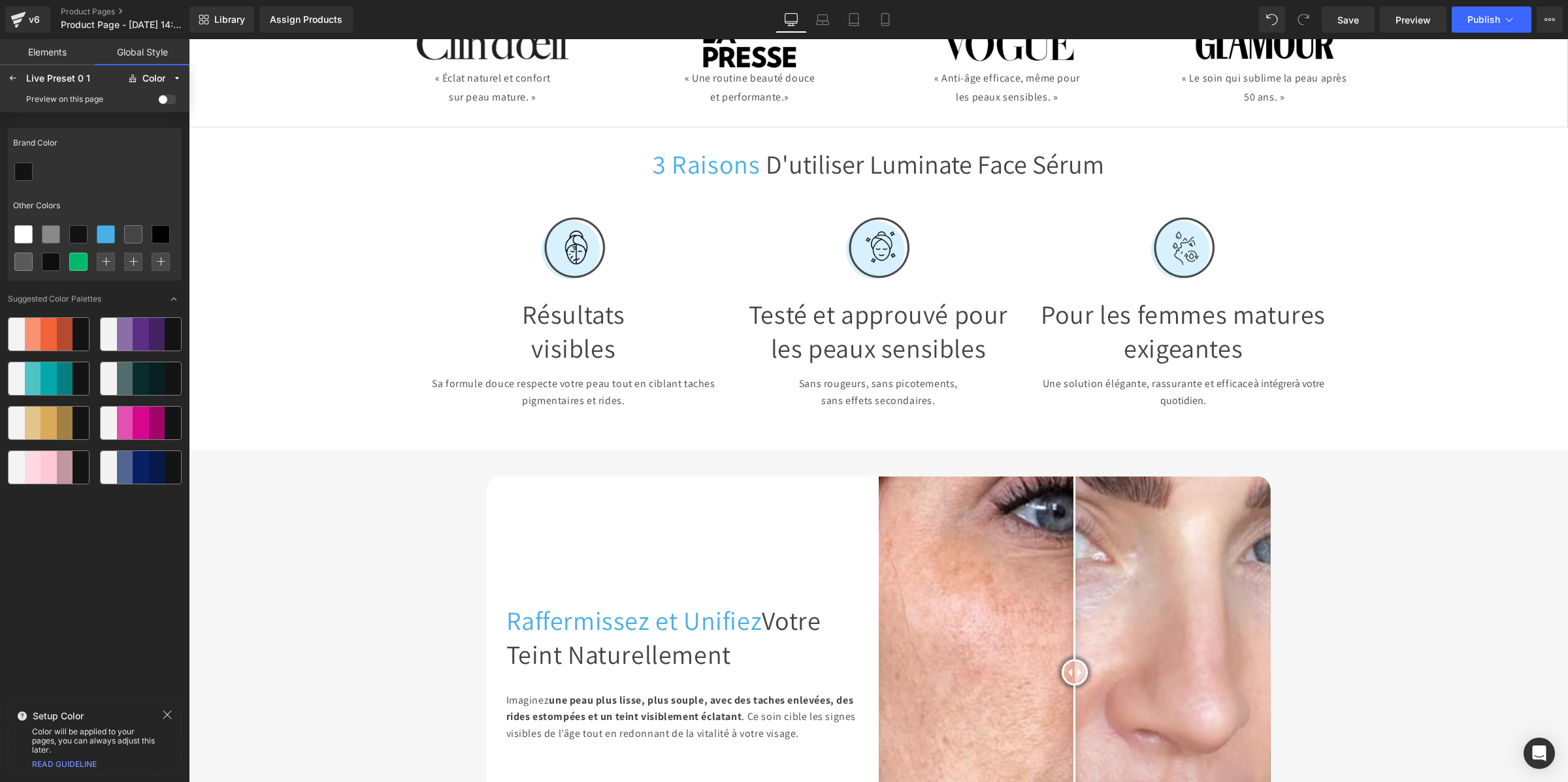
scroll to position [486, 0]
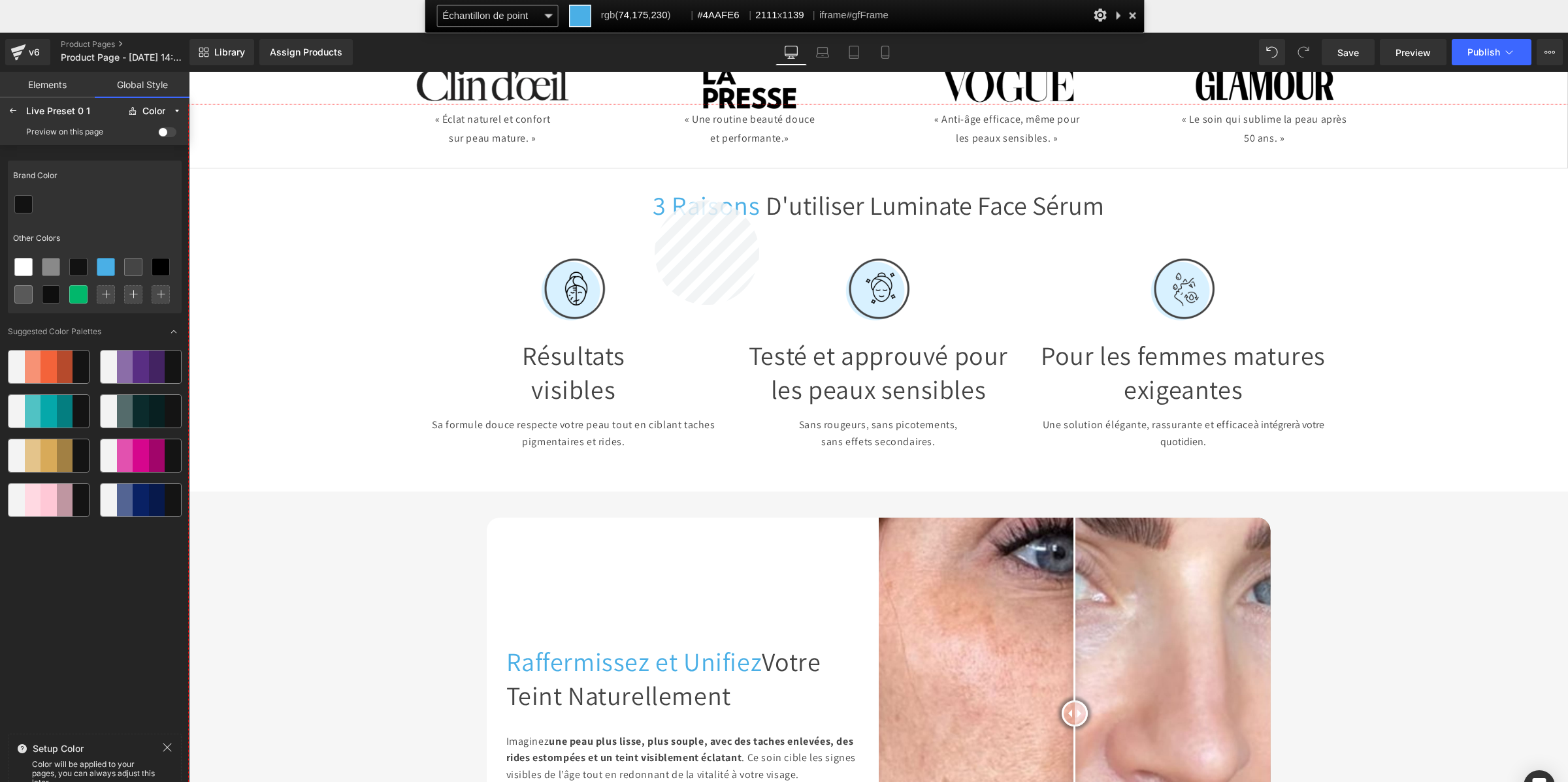
click at [655, 201] on div at bounding box center [878, 476] width 1379 height 744
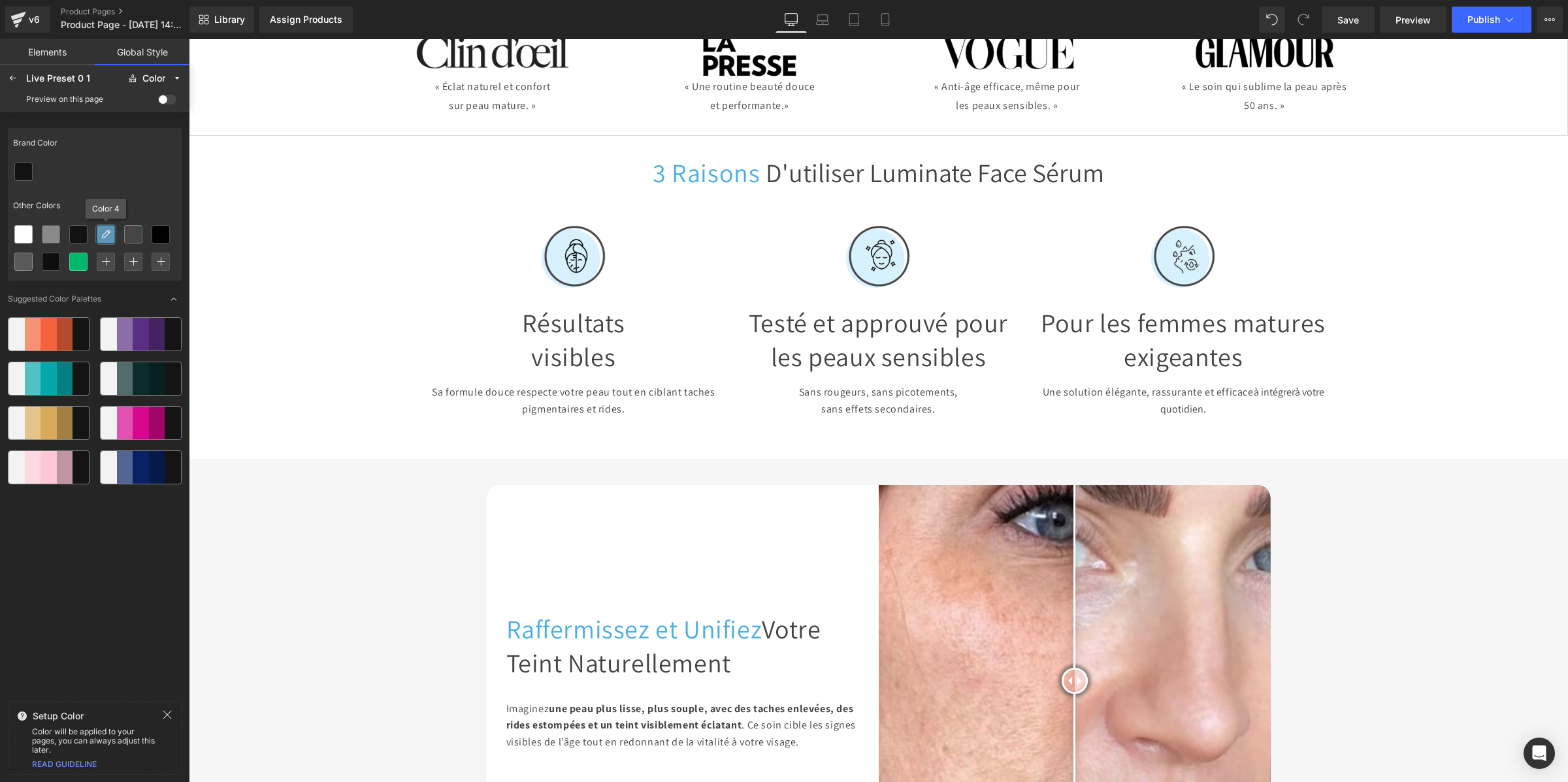
click at [105, 237] on icon at bounding box center [105, 234] width 10 height 10
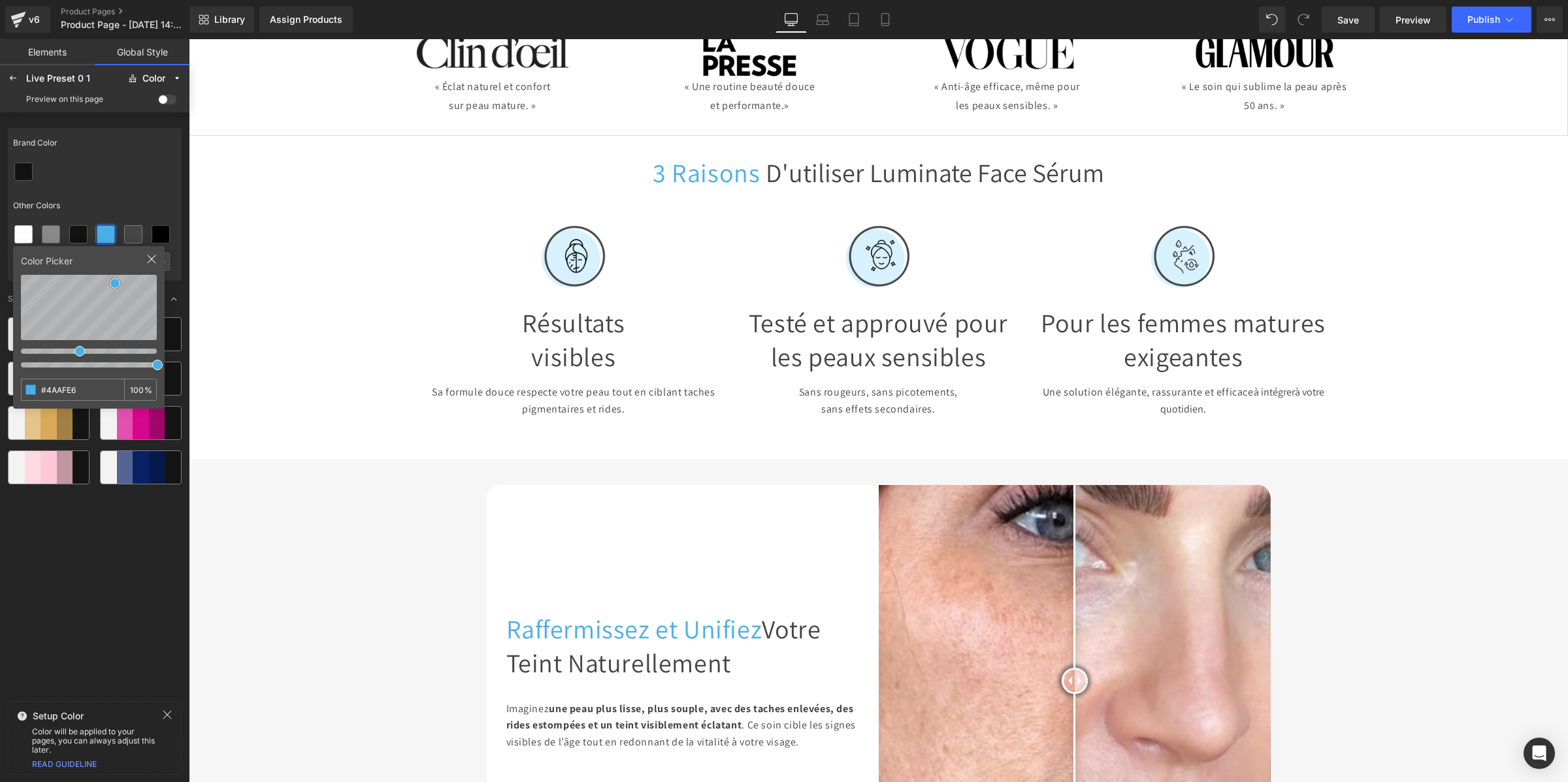
drag, startPoint x: 88, startPoint y: 392, endPoint x: 19, endPoint y: 397, distance: 69.2
click at [19, 397] on div "Color Picker #4AAFE6 100 %" at bounding box center [88, 327] width 151 height 163
click at [113, 184] on div at bounding box center [94, 172] width 174 height 28
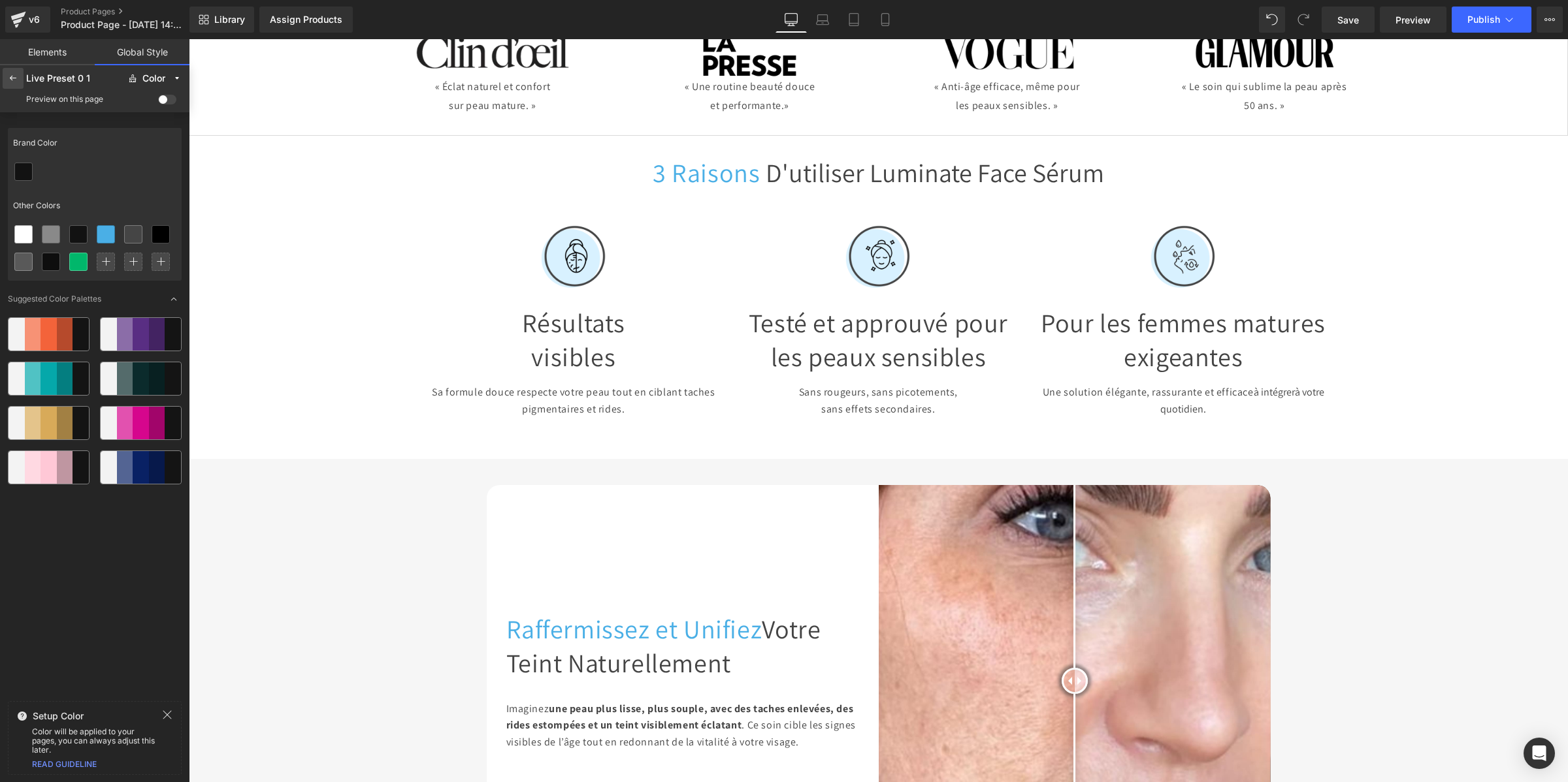
click at [10, 78] on icon at bounding box center [12, 78] width 10 height 10
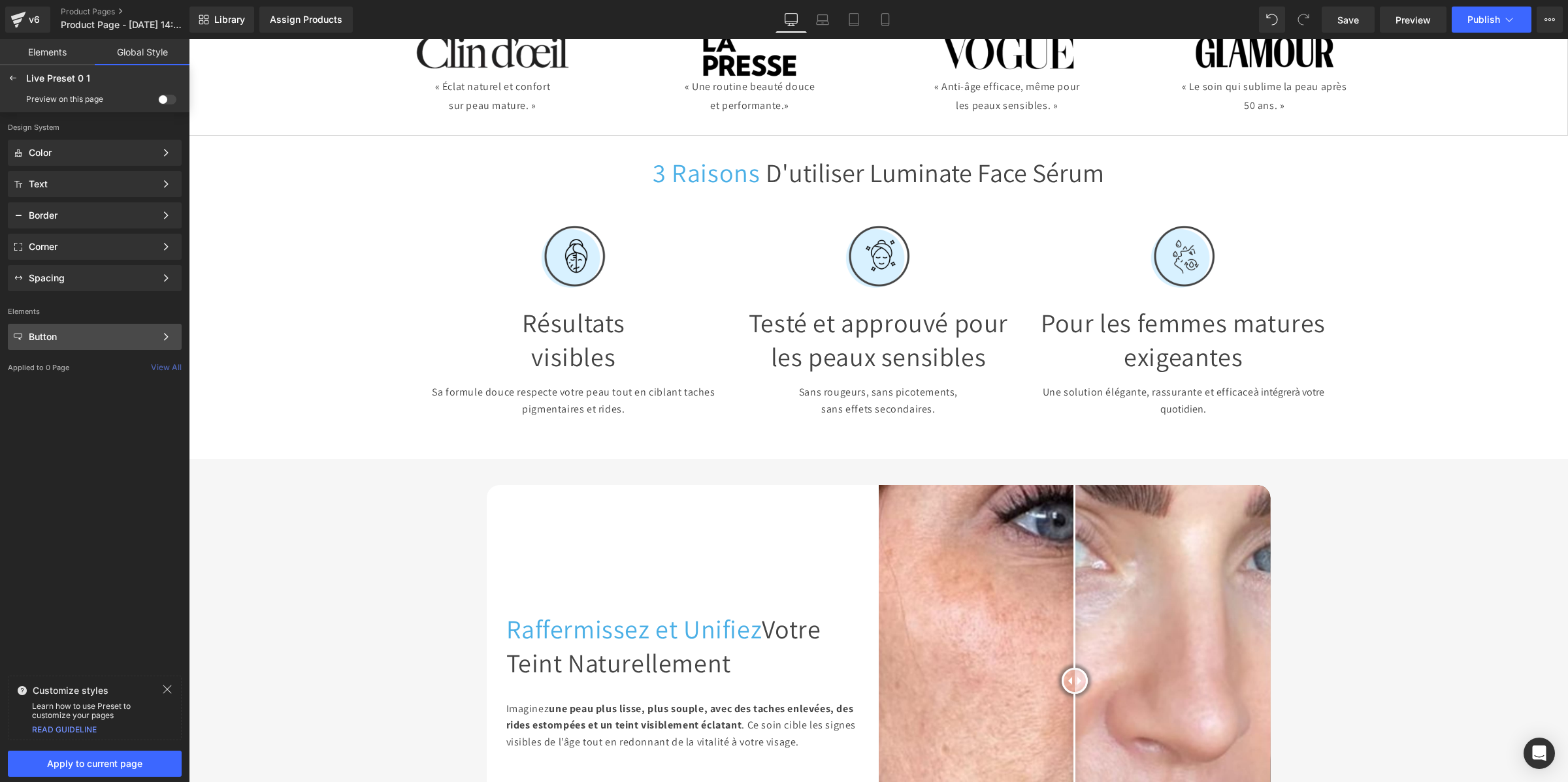
click at [44, 338] on div "Button" at bounding box center [92, 336] width 126 height 10
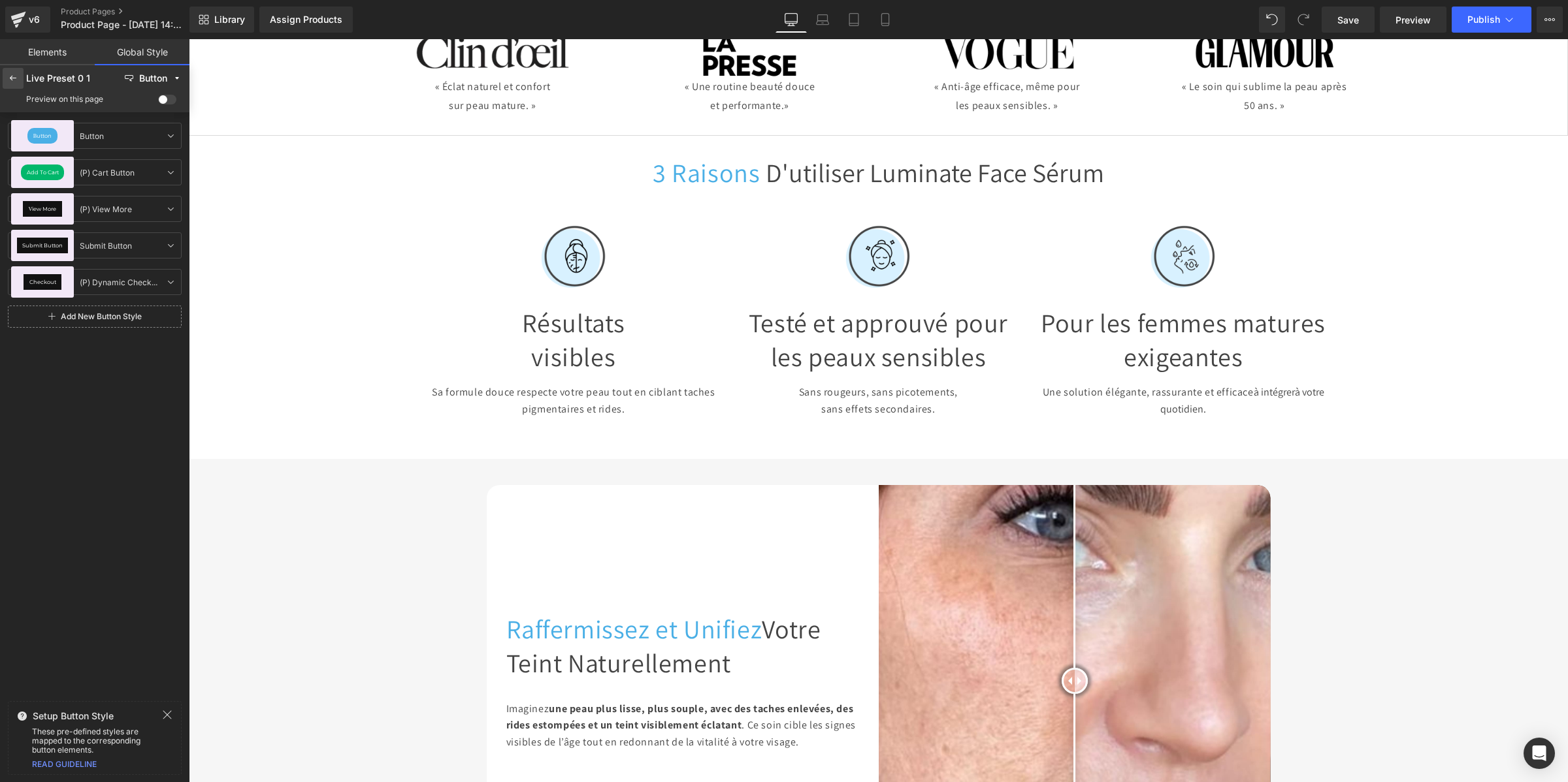
click at [8, 82] on icon at bounding box center [12, 78] width 10 height 10
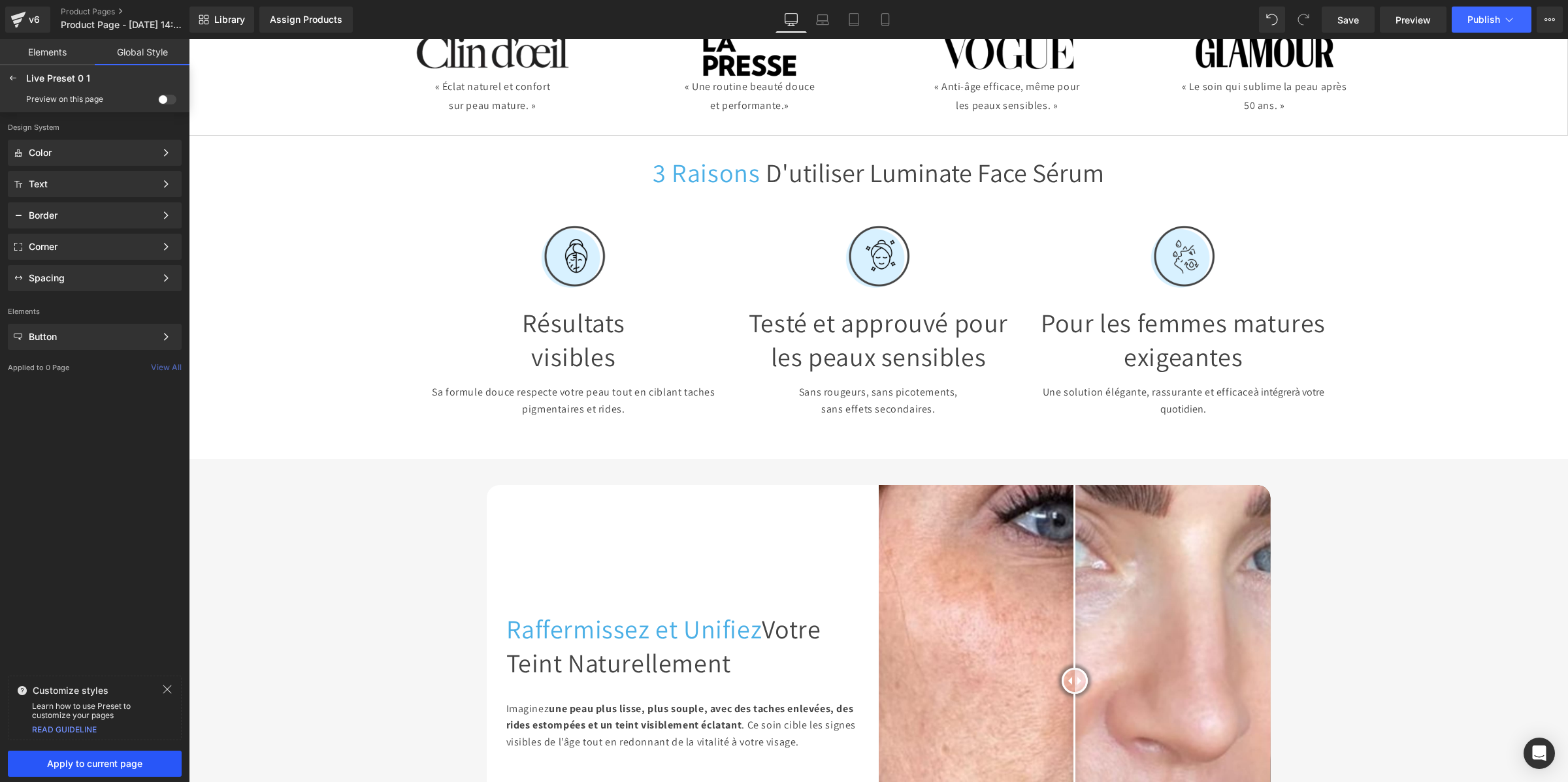
click at [64, 762] on span "Apply to current page" at bounding box center [95, 763] width 158 height 10
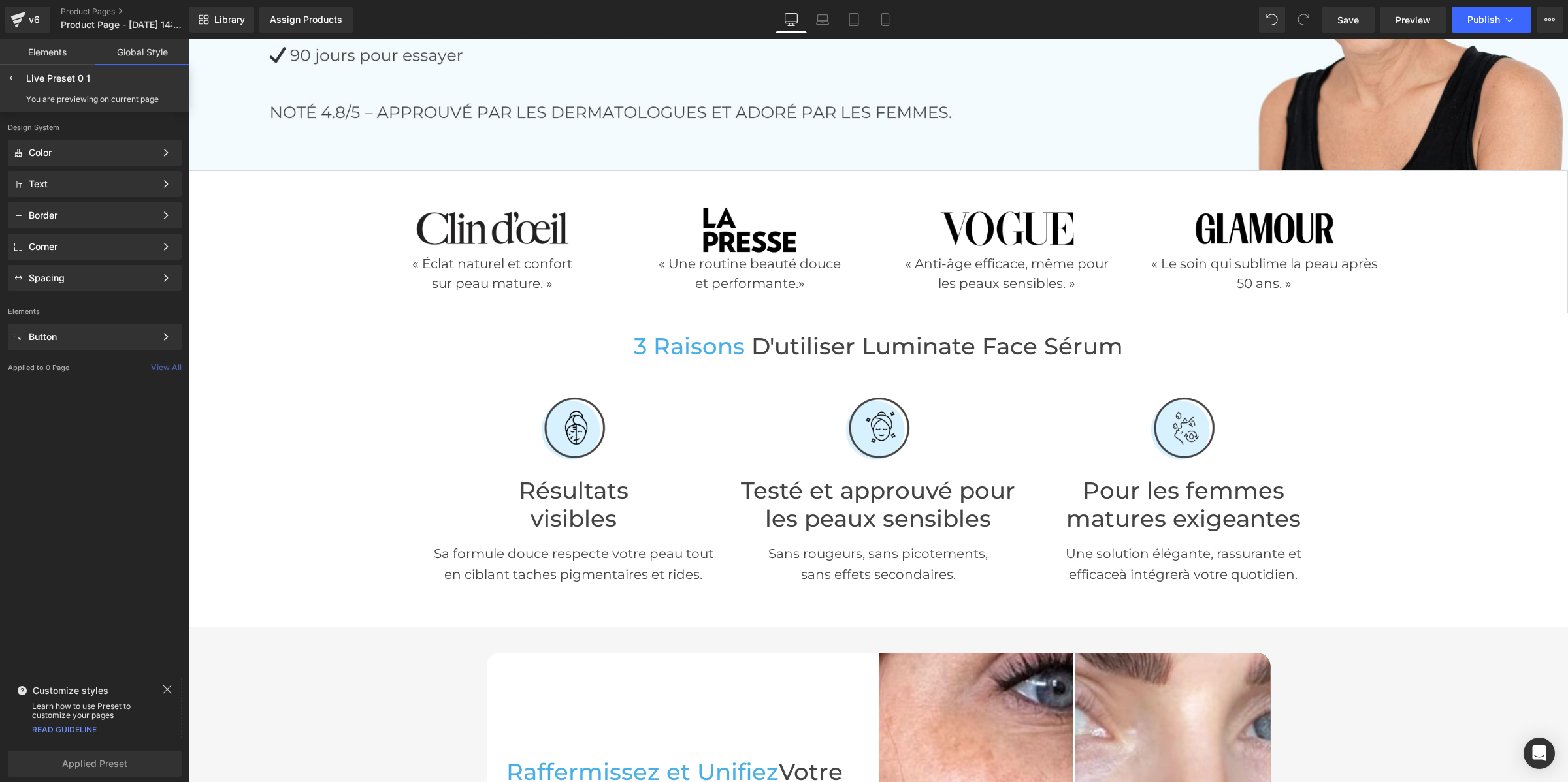
scroll to position [109, 0]
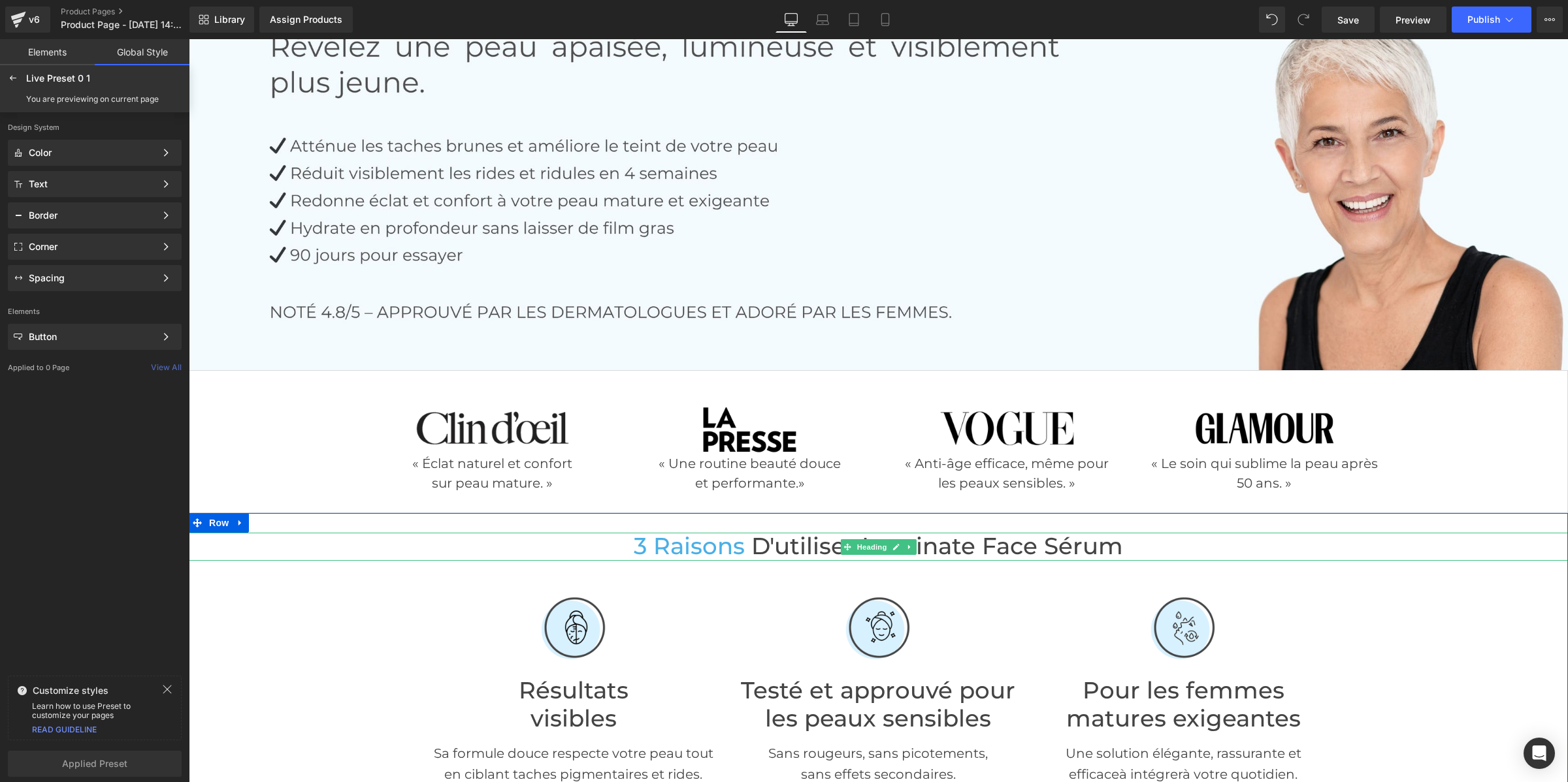
click at [703, 547] on span "3 raisons" at bounding box center [689, 546] width 111 height 28
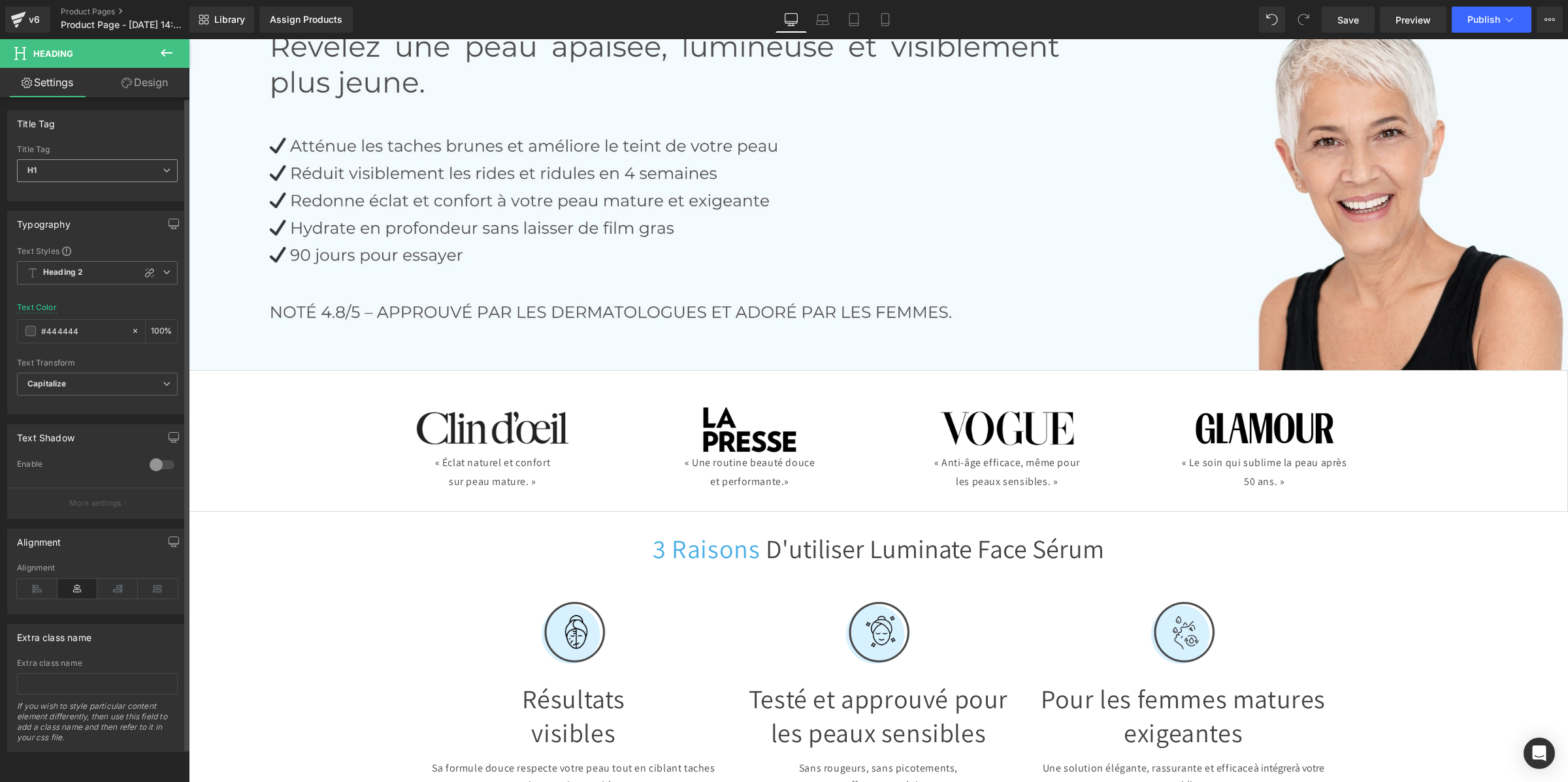
click at [76, 175] on span "H1" at bounding box center [97, 171] width 161 height 23
click at [71, 220] on li "H2" at bounding box center [98, 213] width 162 height 20
type input "#121212"
type input "100"
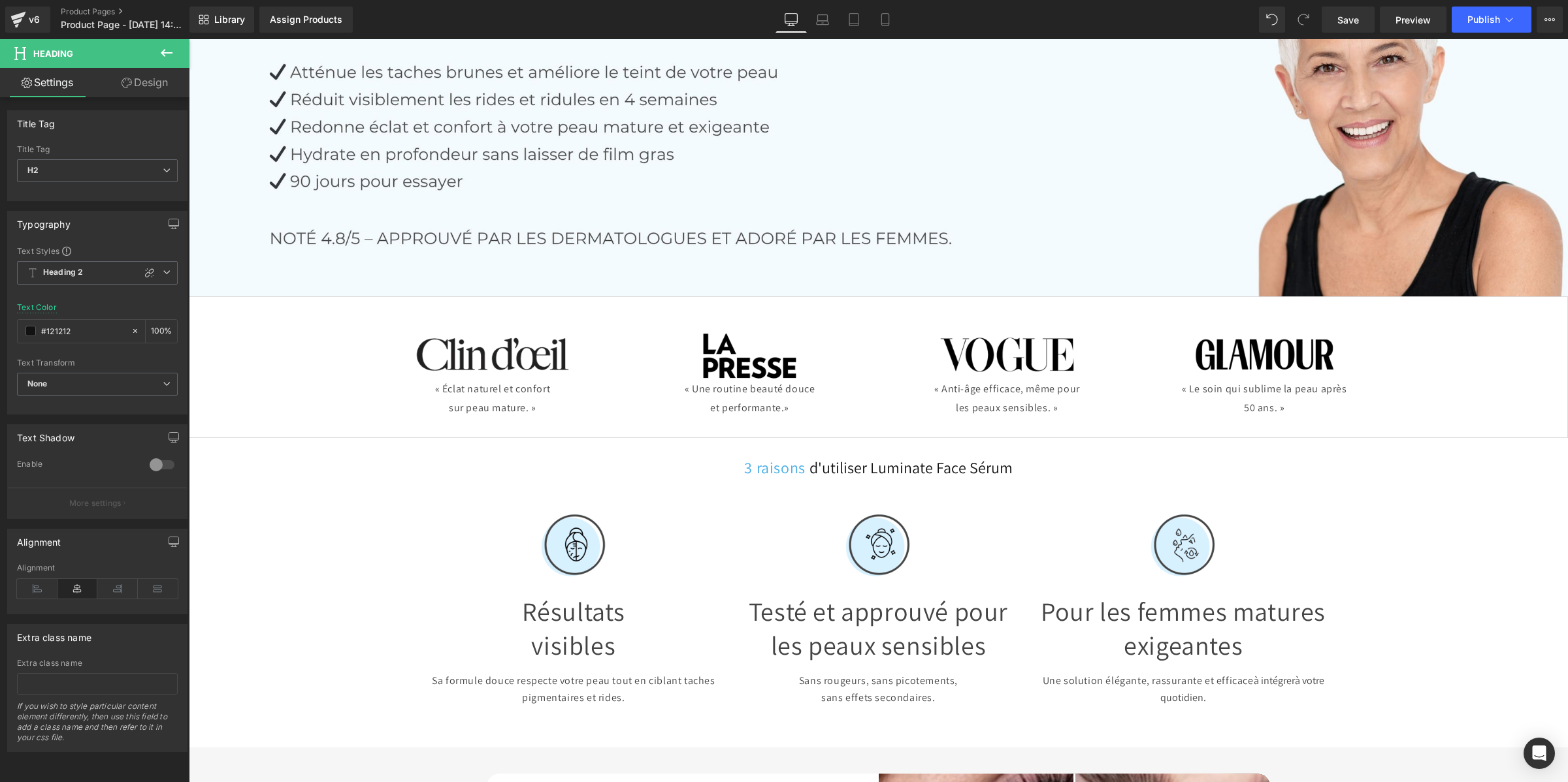
scroll to position [354, 0]
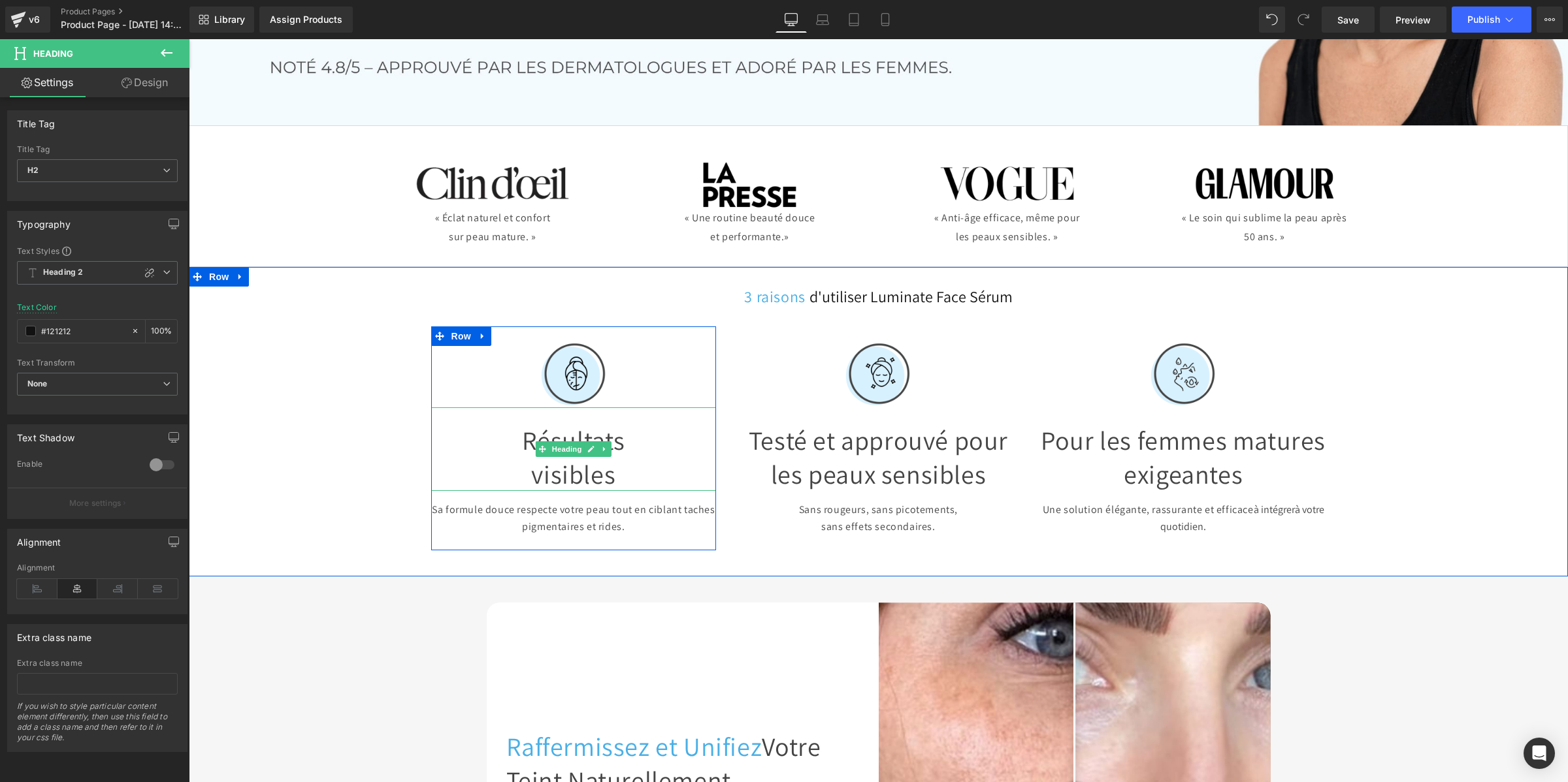
click at [559, 465] on h1 "visibles" at bounding box center [573, 474] width 285 height 34
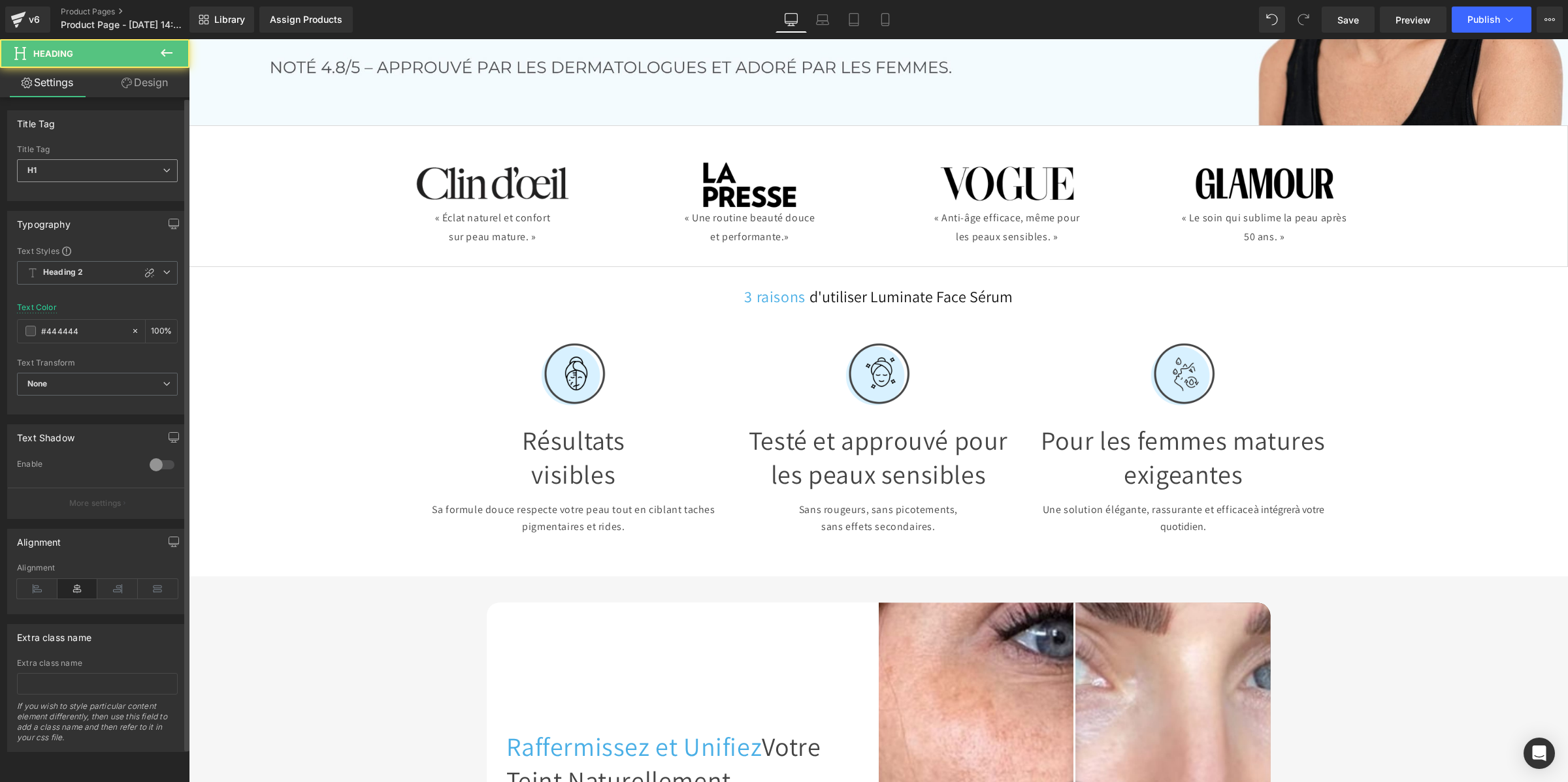
click at [129, 177] on span "H1" at bounding box center [97, 171] width 161 height 23
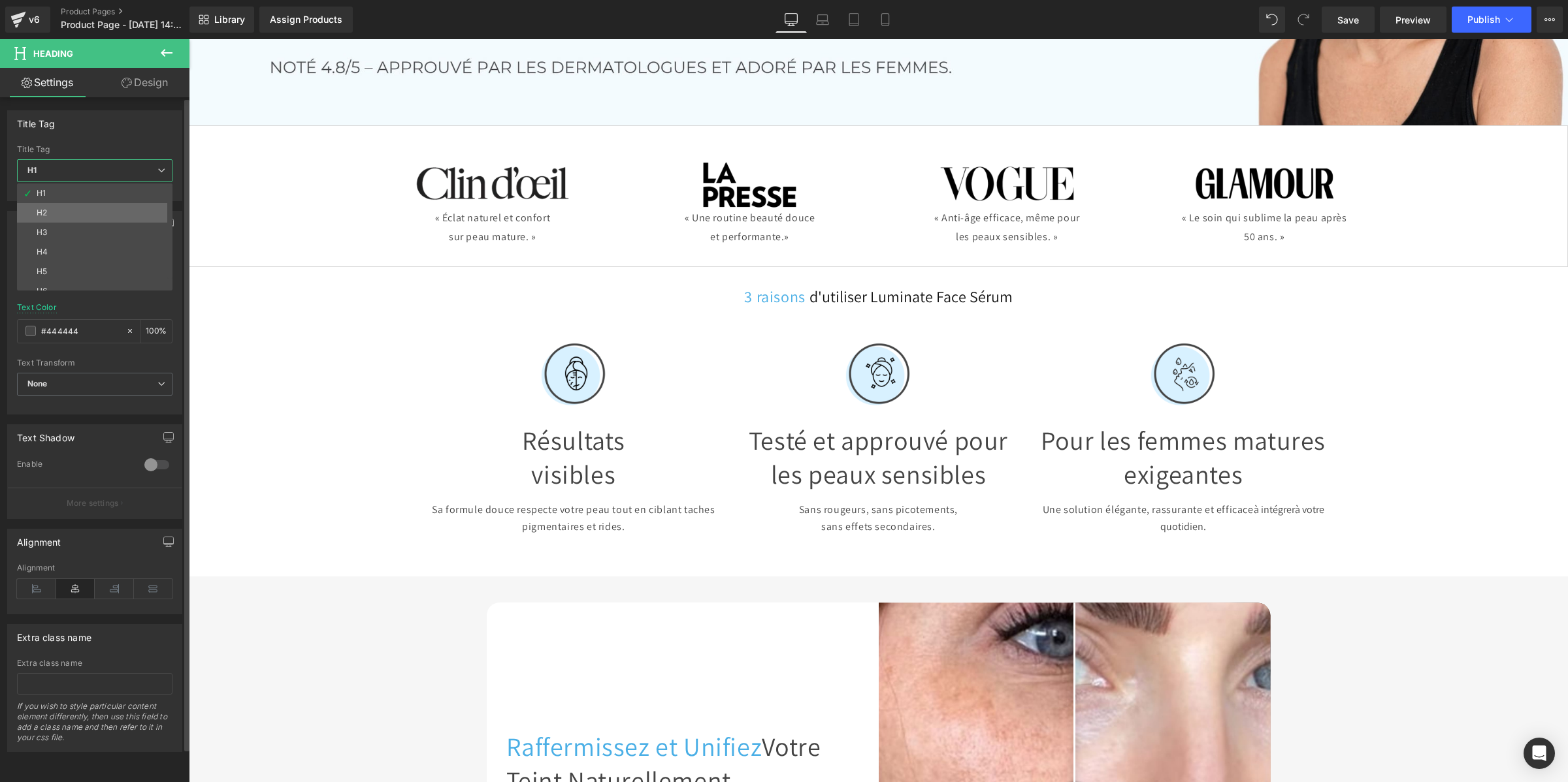
click at [116, 211] on li "H2" at bounding box center [98, 213] width 162 height 20
type input "#121212"
type input "100"
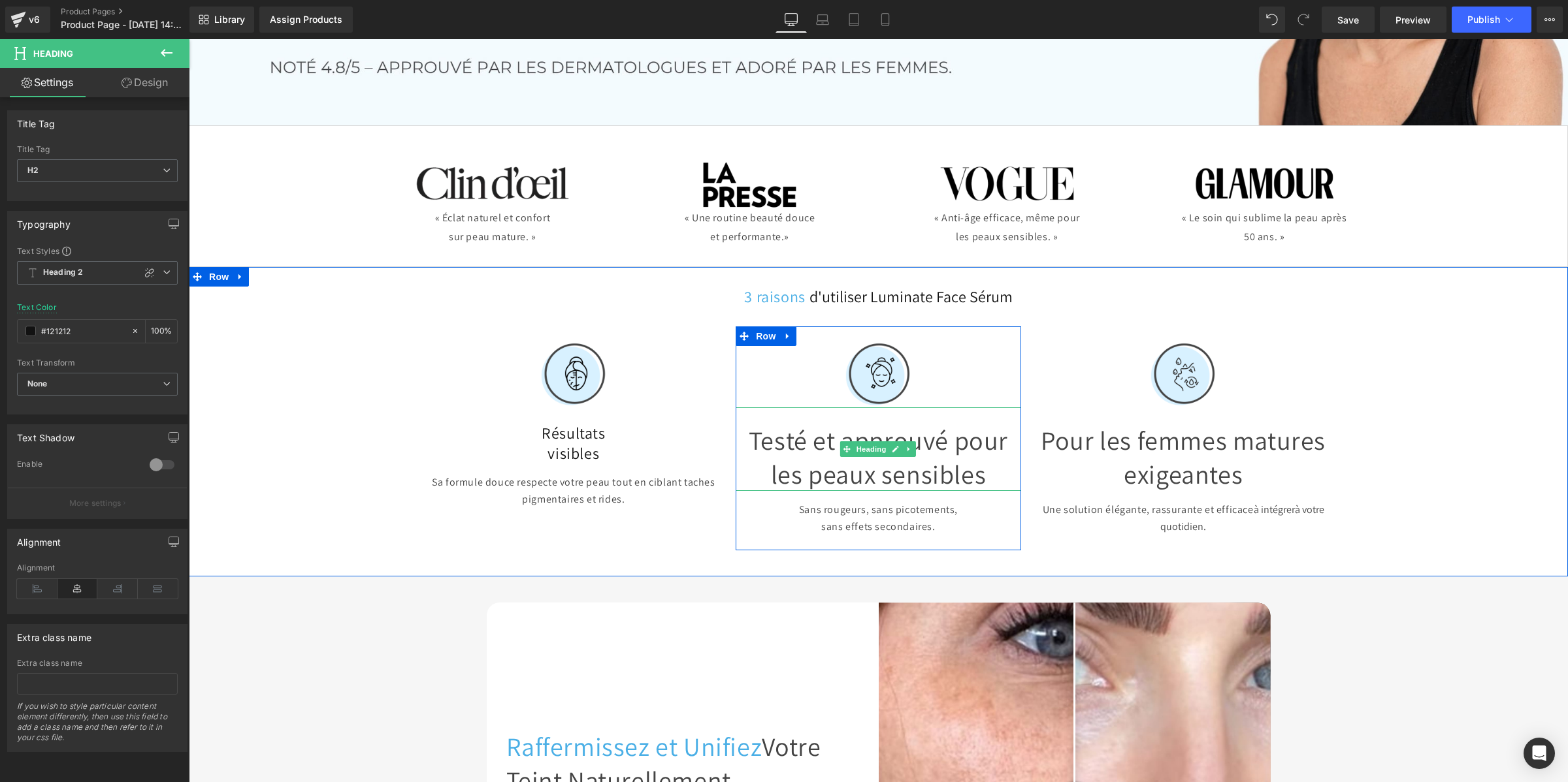
click at [763, 465] on h1 "Testé et approuvé pour les peaux sensibles" at bounding box center [878, 457] width 285 height 68
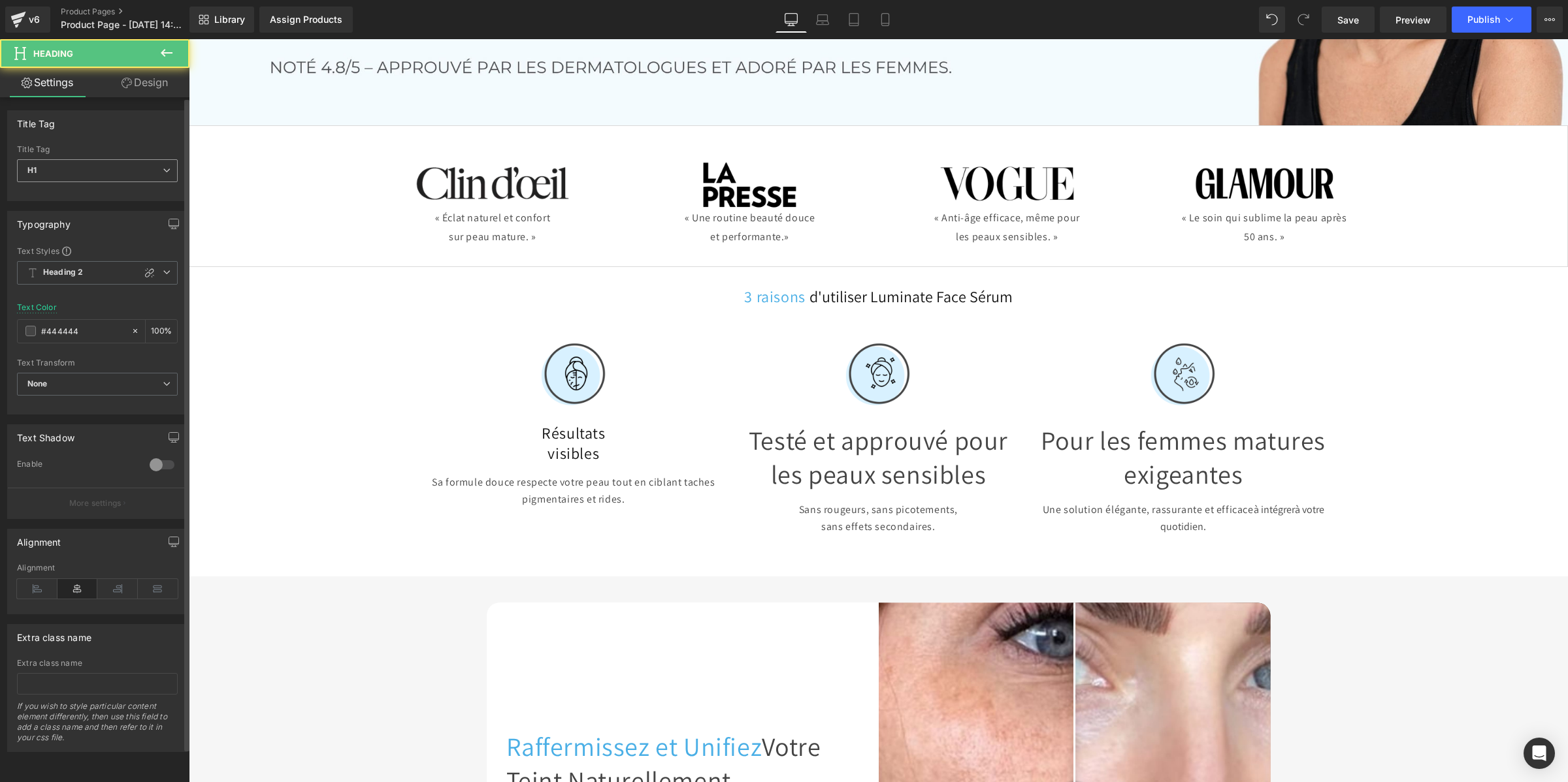
click at [111, 173] on span "H1" at bounding box center [97, 171] width 161 height 23
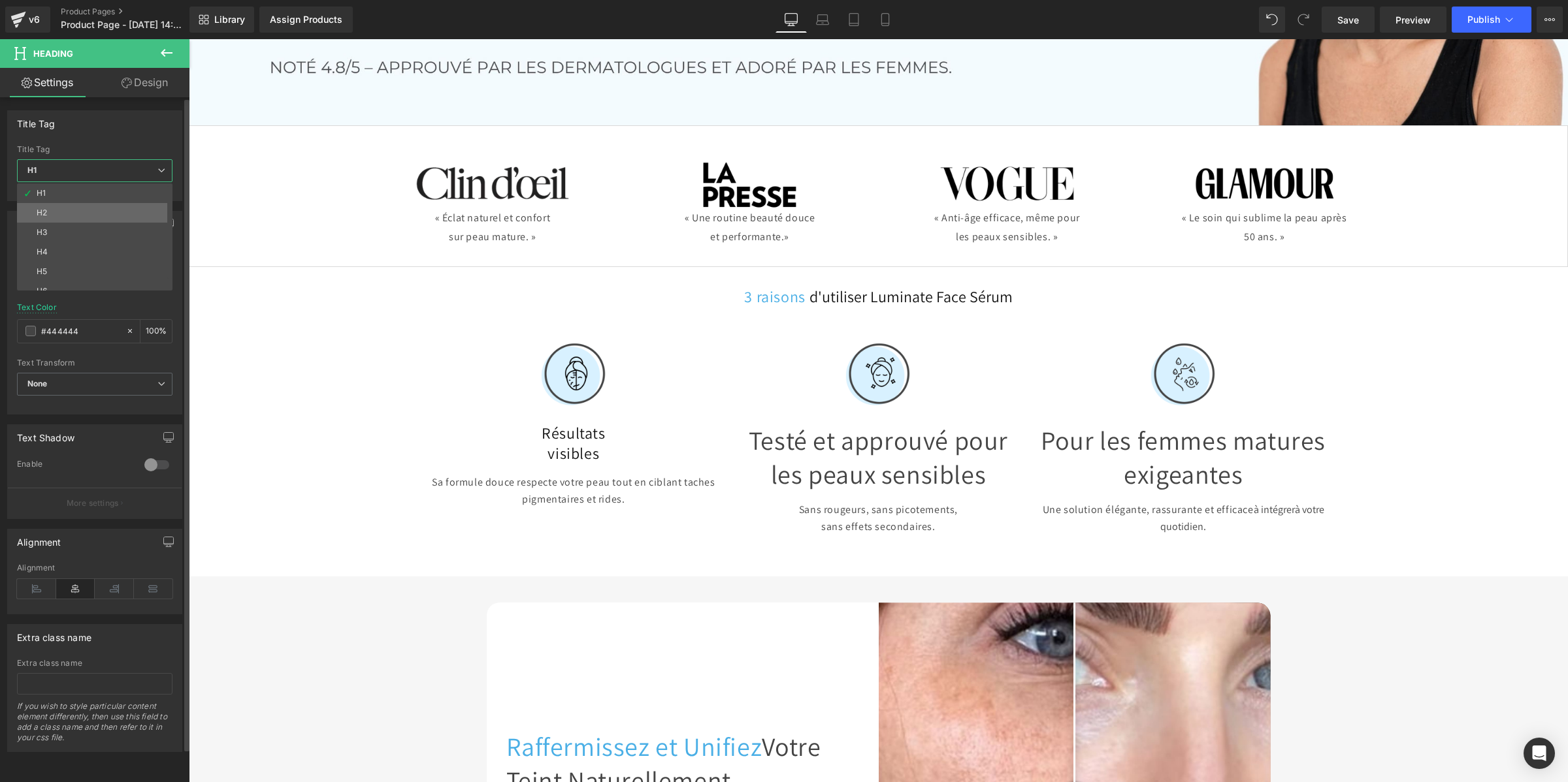
click at [96, 214] on li "H2" at bounding box center [98, 213] width 162 height 20
type input "#121212"
type input "100"
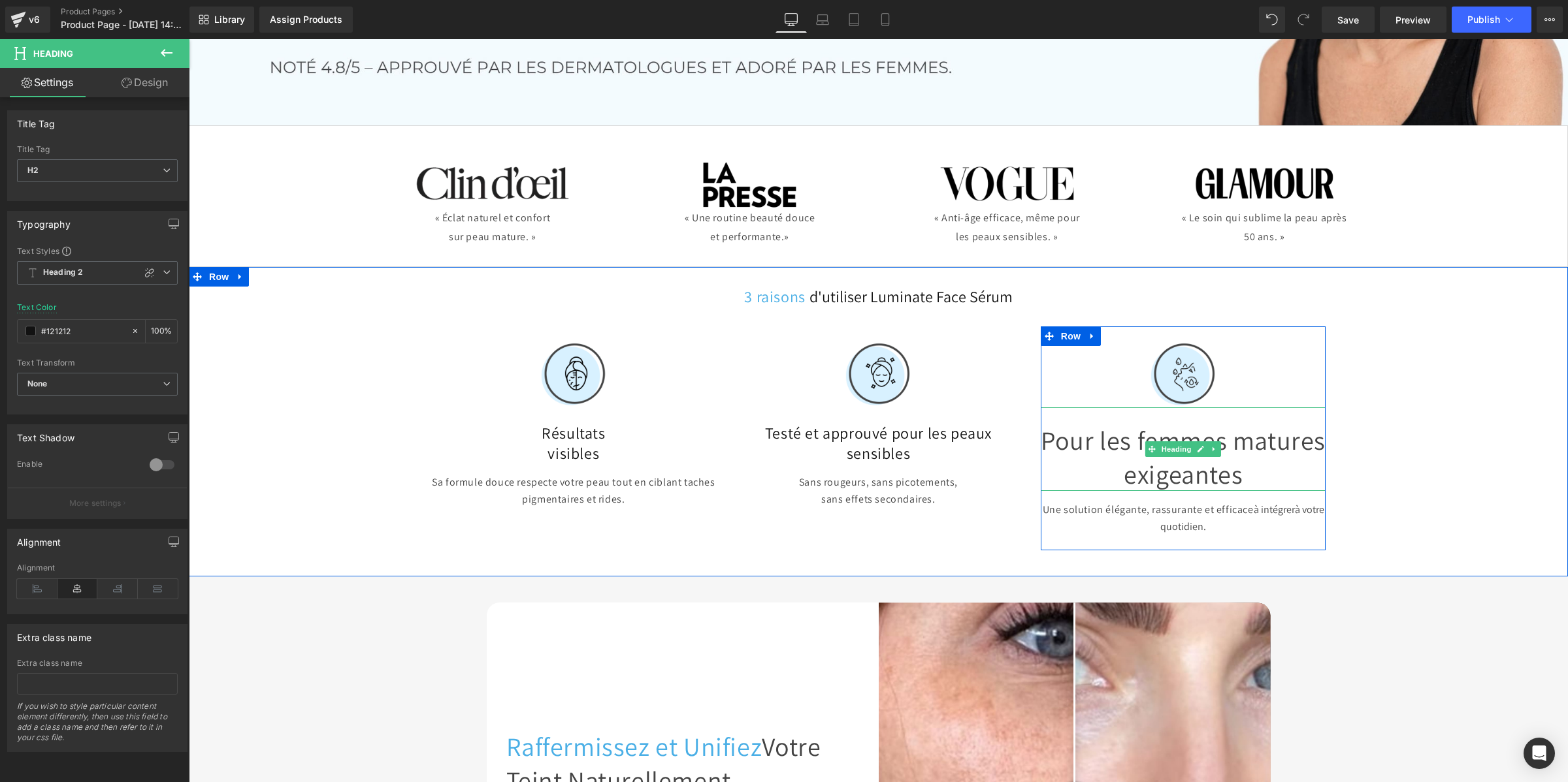
click at [1077, 461] on h1 "Pour les femmes matures exigeantes" at bounding box center [1183, 457] width 285 height 68
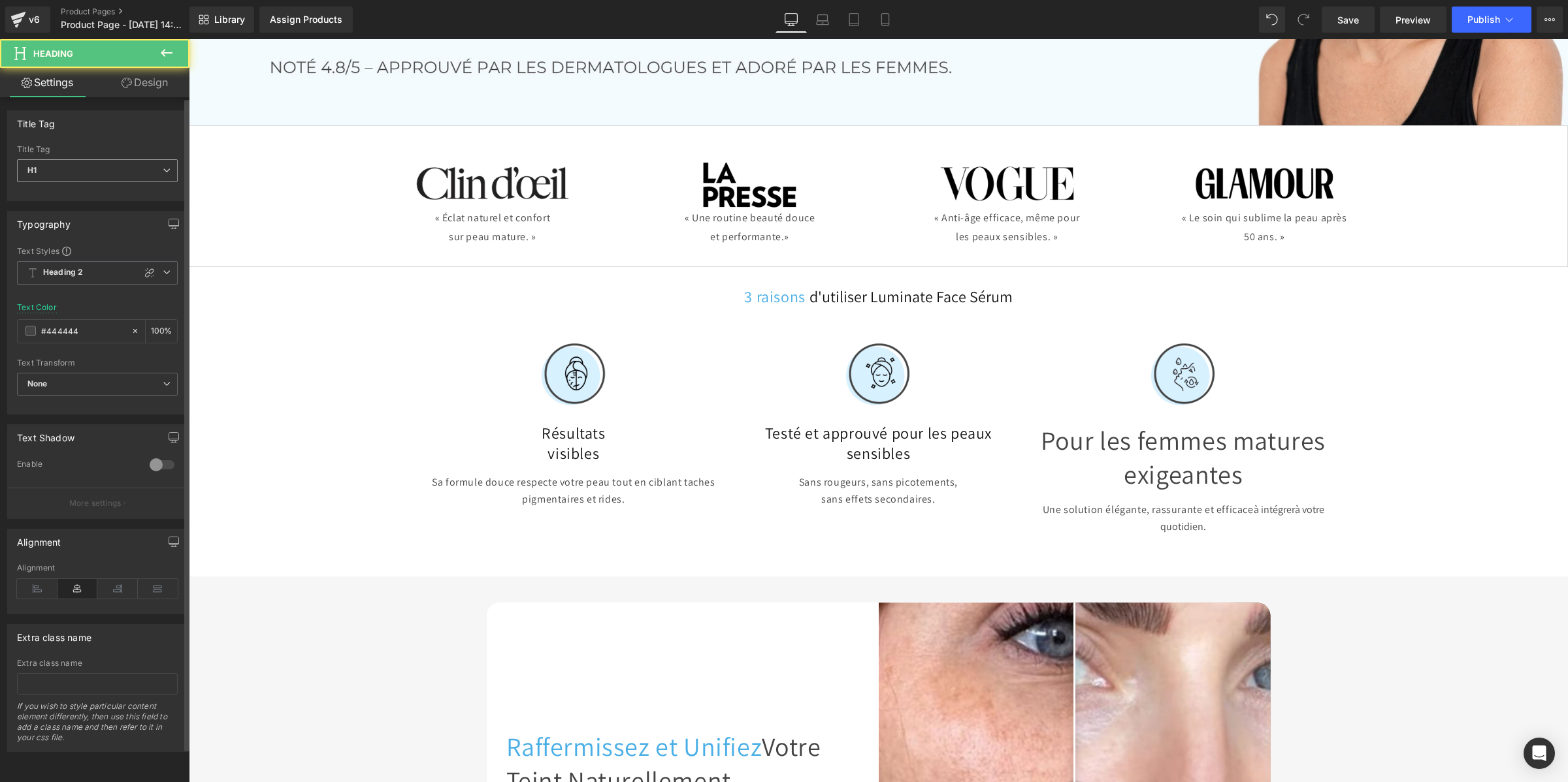
click at [107, 163] on span "H1" at bounding box center [97, 171] width 161 height 23
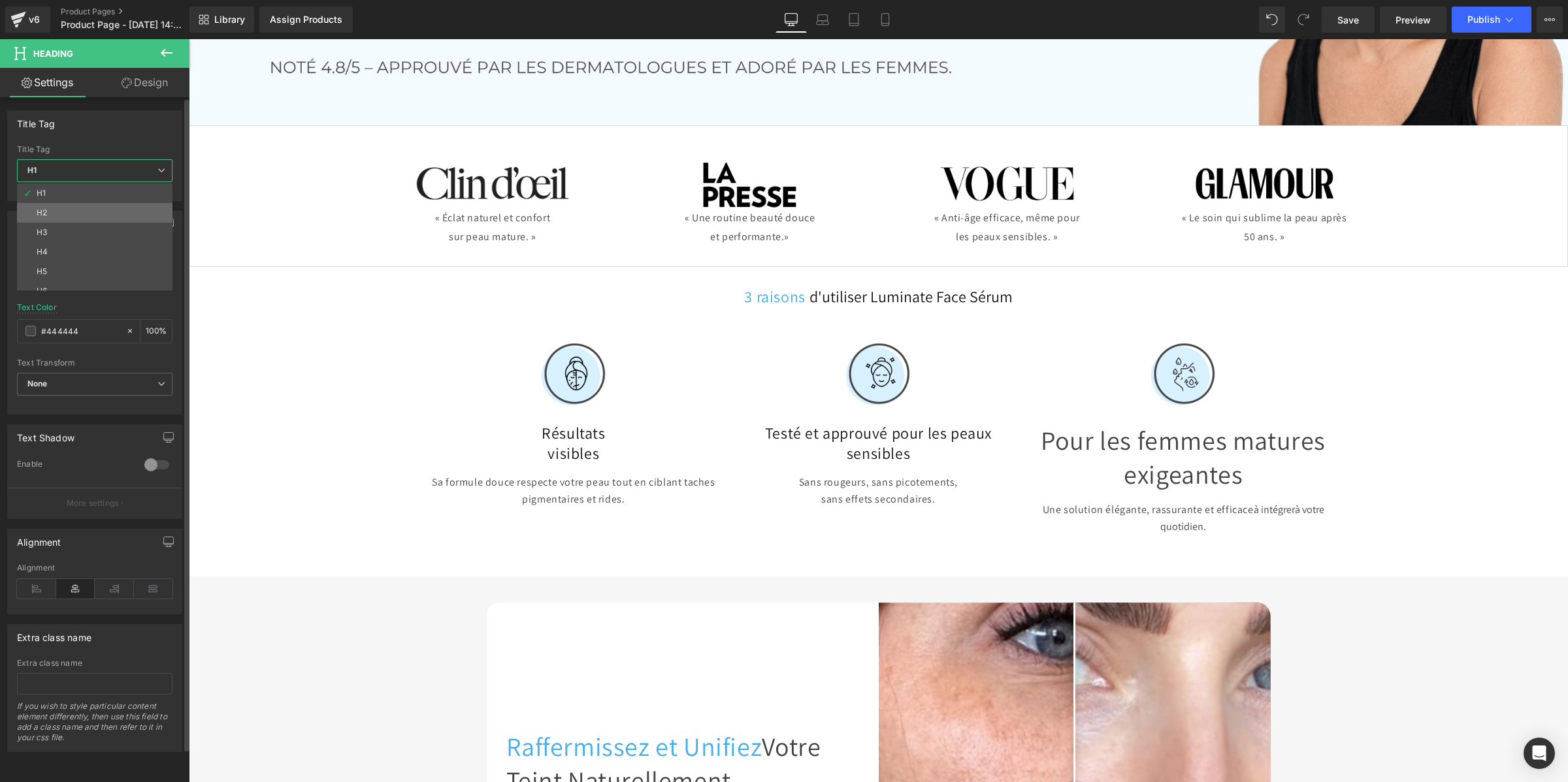
click at [98, 213] on li "H2" at bounding box center [98, 213] width 162 height 20
type input "#121212"
type input "100"
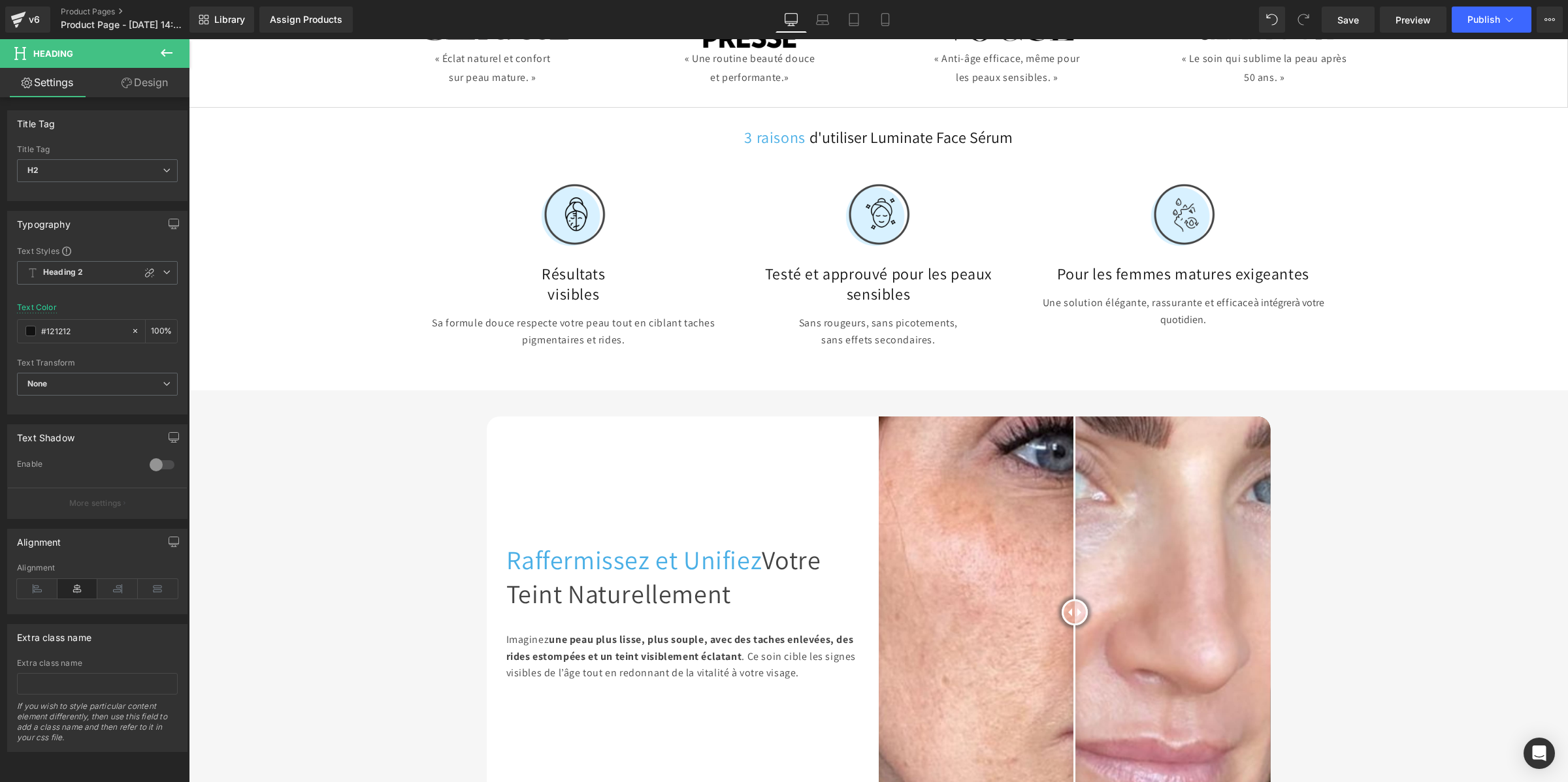
scroll to position [681, 0]
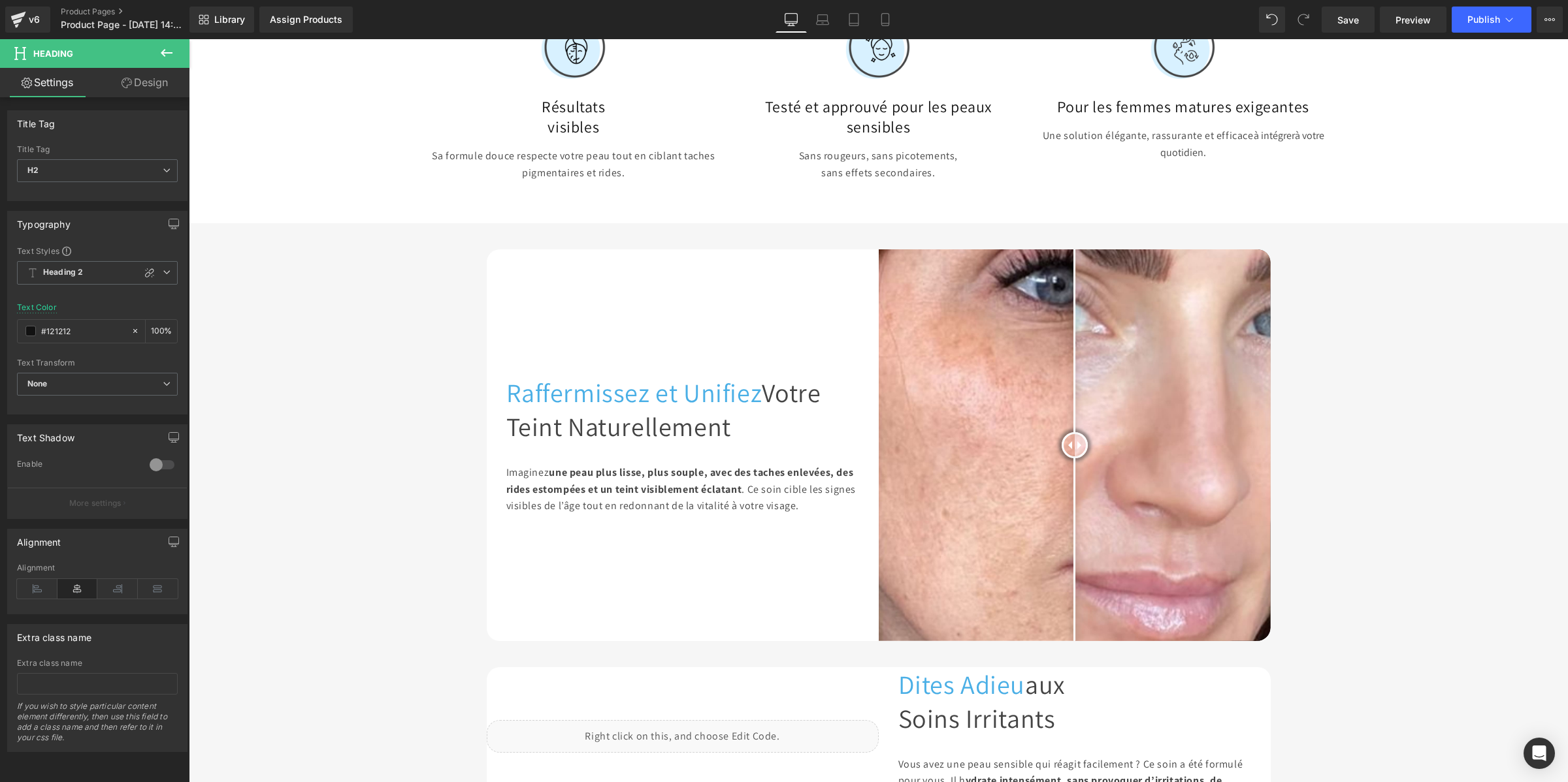
click at [529, 426] on h1 "Raffermissez et Unifiez Votre Teint Naturellement" at bounding box center [683, 409] width 353 height 68
drag, startPoint x: 36, startPoint y: 168, endPoint x: 36, endPoint y: 184, distance: 16.0
click at [36, 170] on b "H1" at bounding box center [33, 170] width 9 height 10
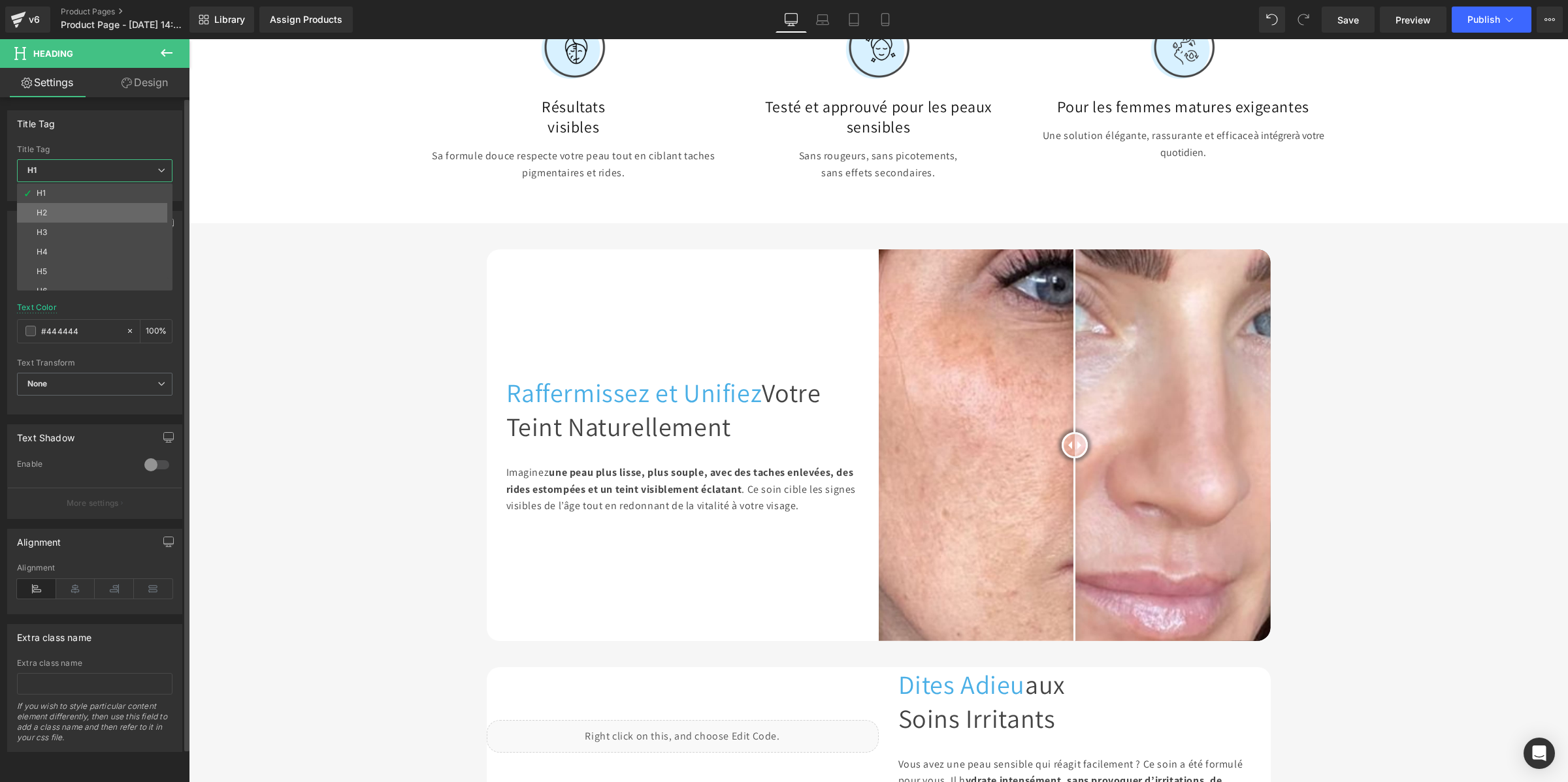
click at [40, 214] on div "H2" at bounding box center [41, 213] width 10 height 9
type input "#121212"
type input "100"
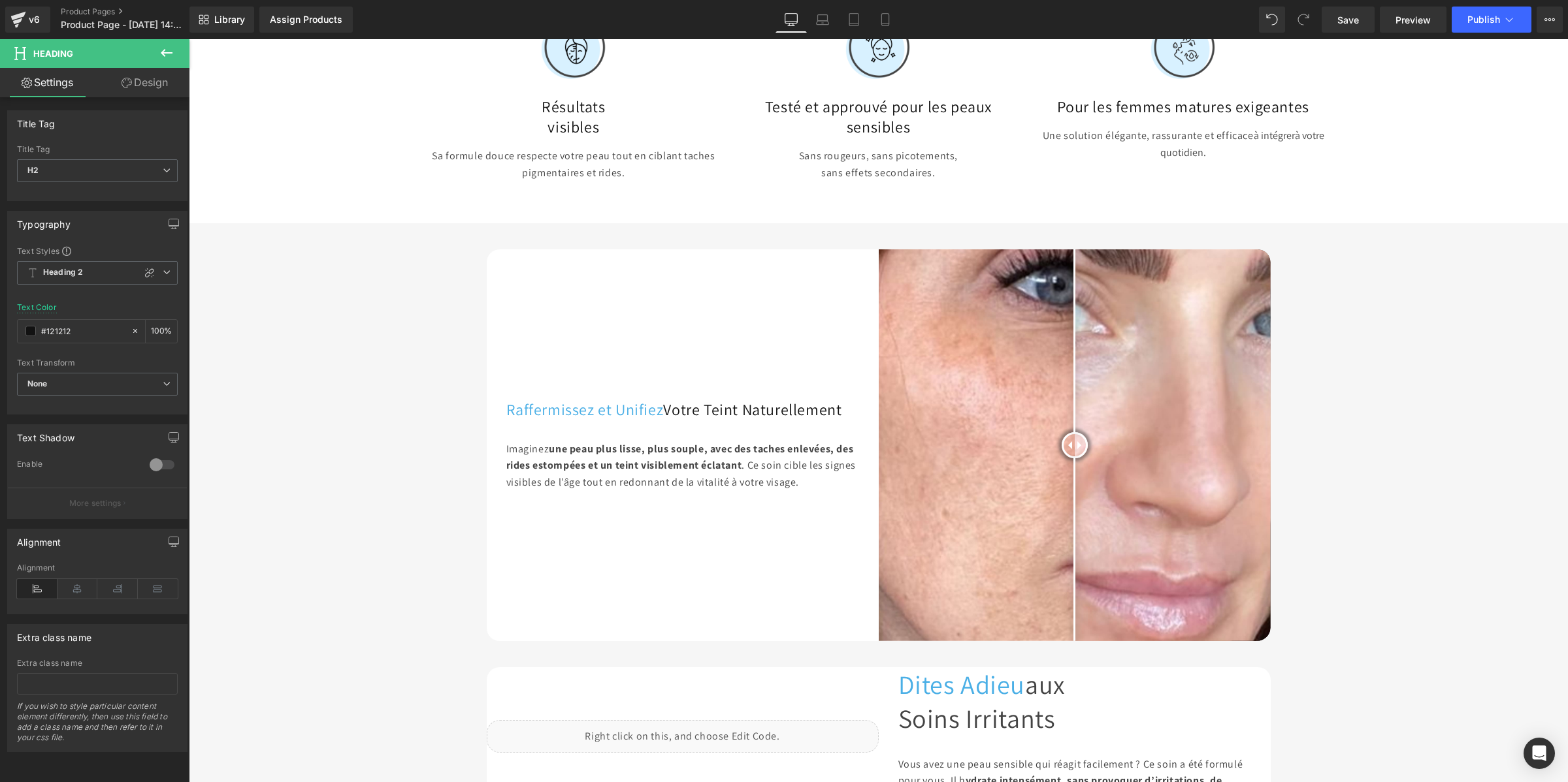
scroll to position [1007, 0]
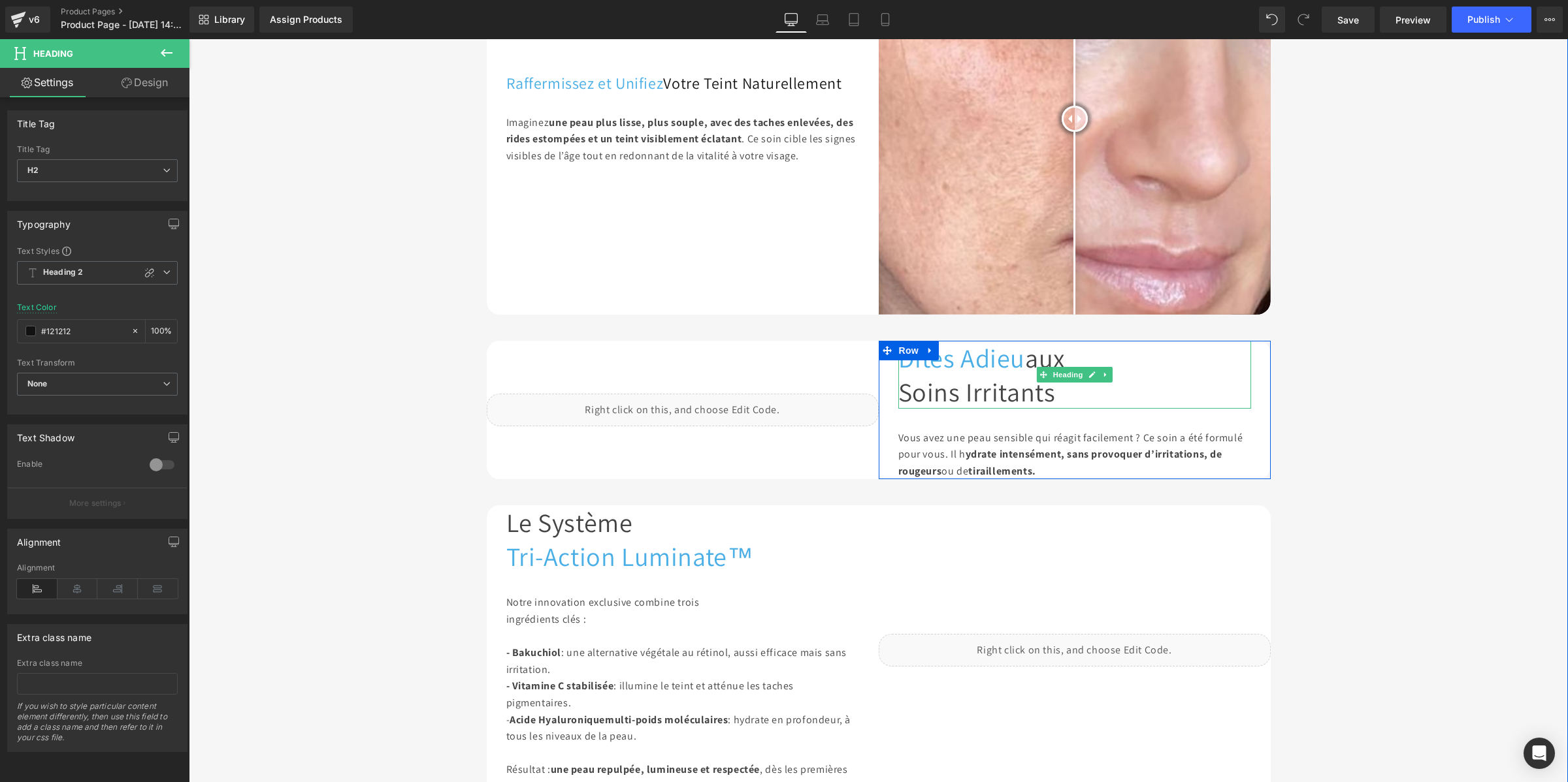
click at [934, 406] on h1 "Soins Irritants" at bounding box center [1075, 392] width 353 height 34
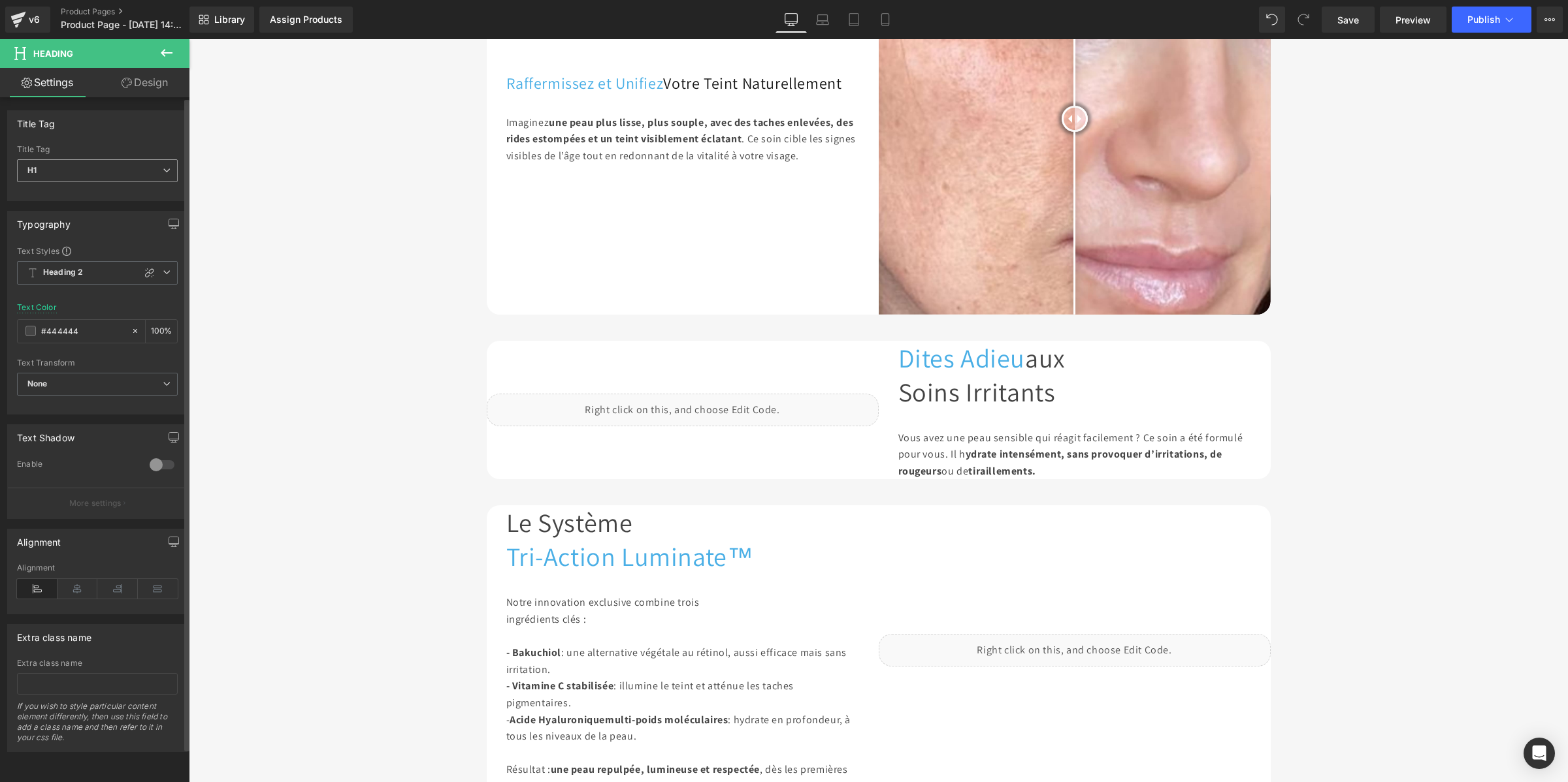
click at [93, 166] on span "H1" at bounding box center [97, 171] width 161 height 23
click at [86, 213] on li "H2" at bounding box center [98, 213] width 162 height 20
type input "#121212"
type input "100"
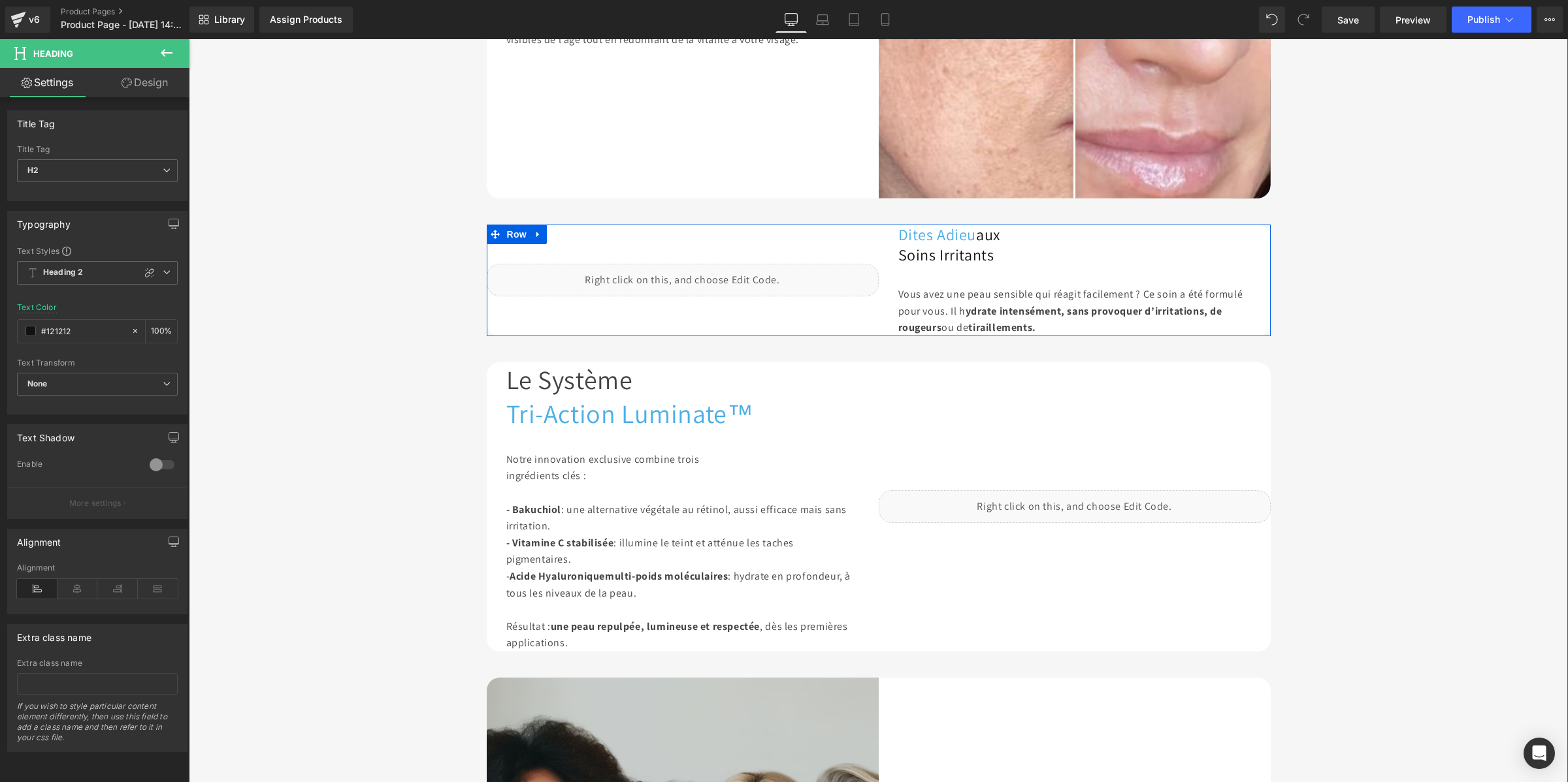
scroll to position [1334, 0]
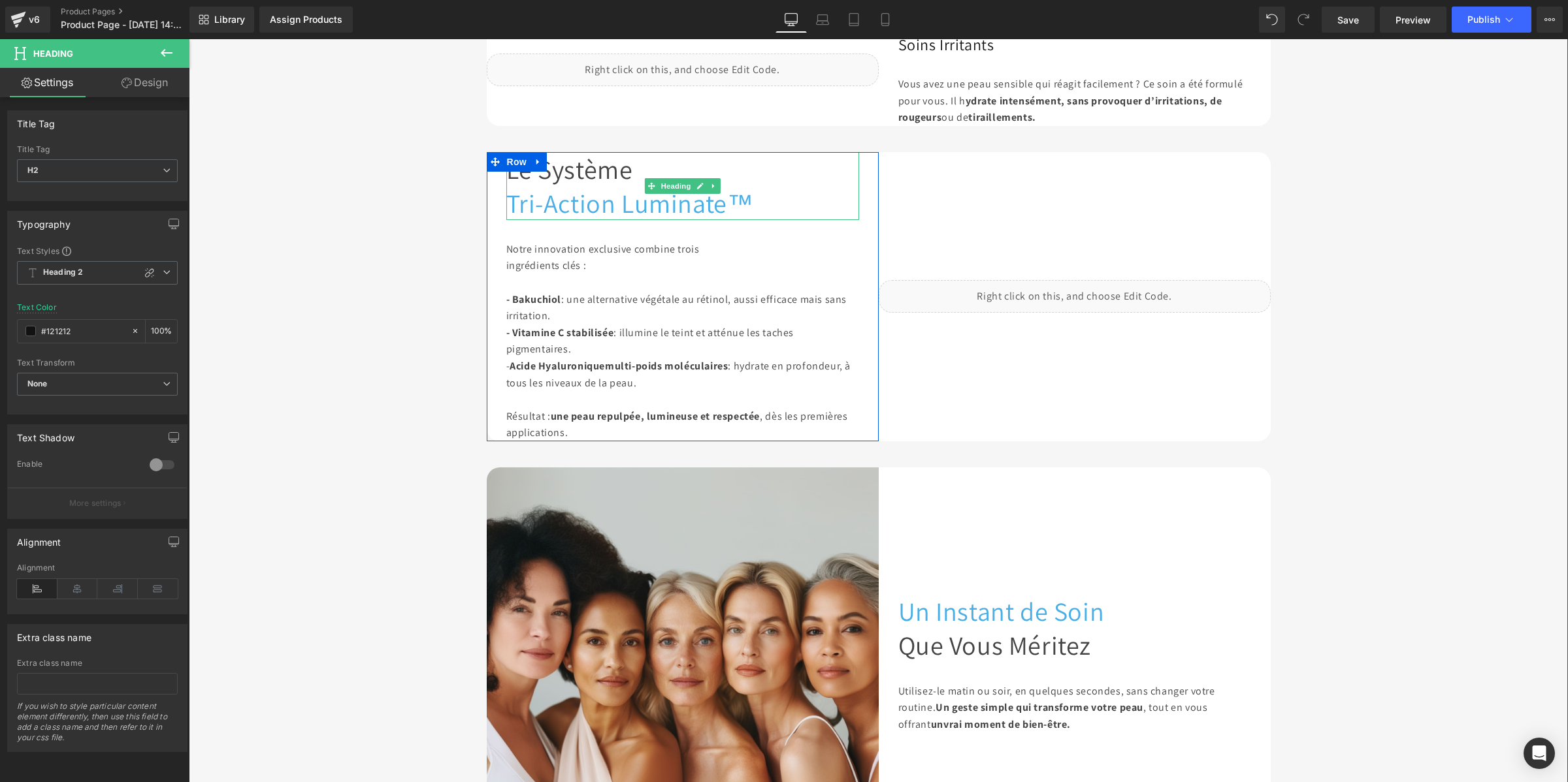
click at [571, 220] on span "Tri-Action Luminate™" at bounding box center [630, 202] width 248 height 34
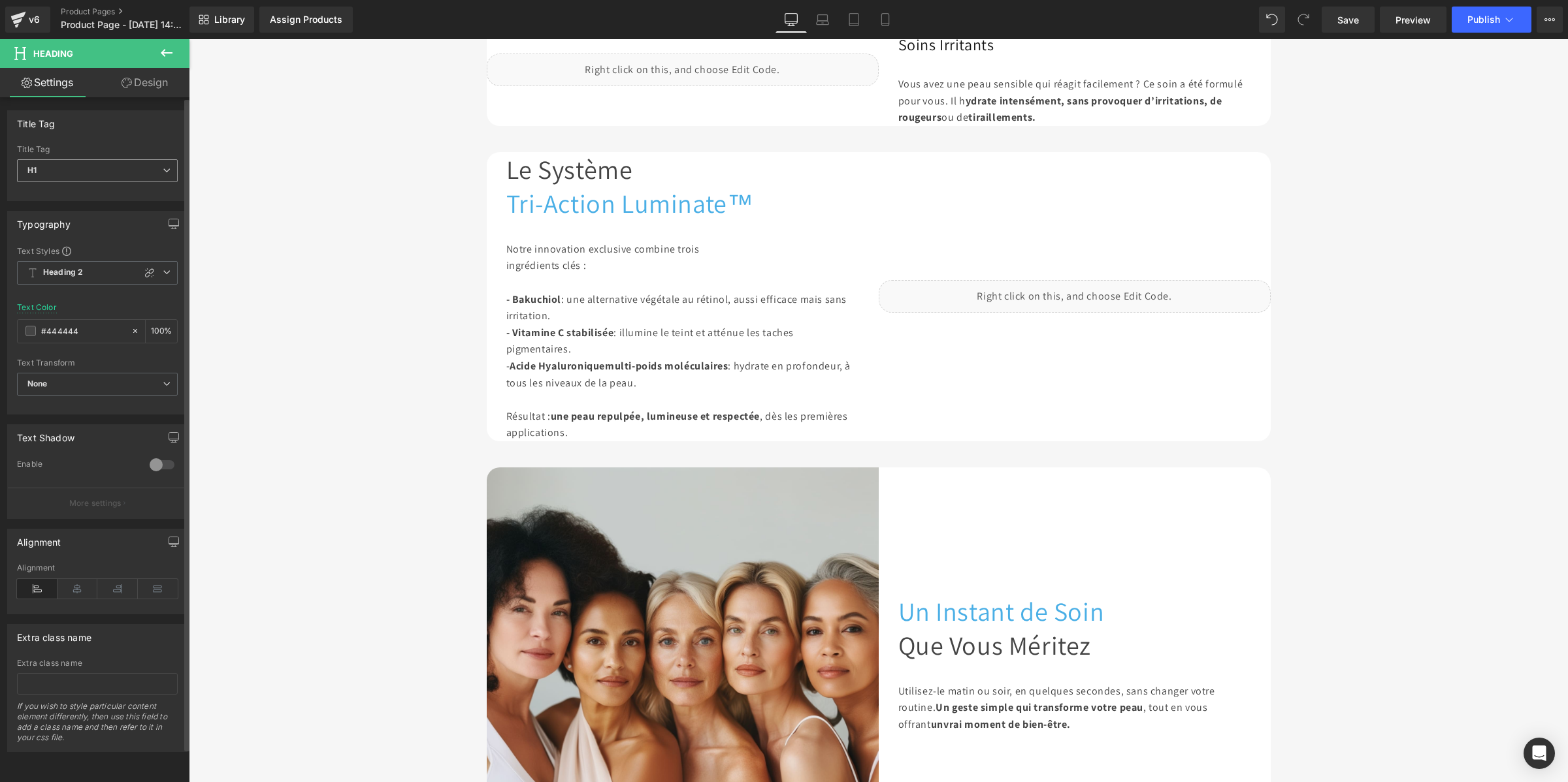
click at [99, 174] on span "H1" at bounding box center [97, 171] width 161 height 23
click at [96, 215] on li "H2" at bounding box center [98, 213] width 162 height 20
type input "#121212"
type input "100"
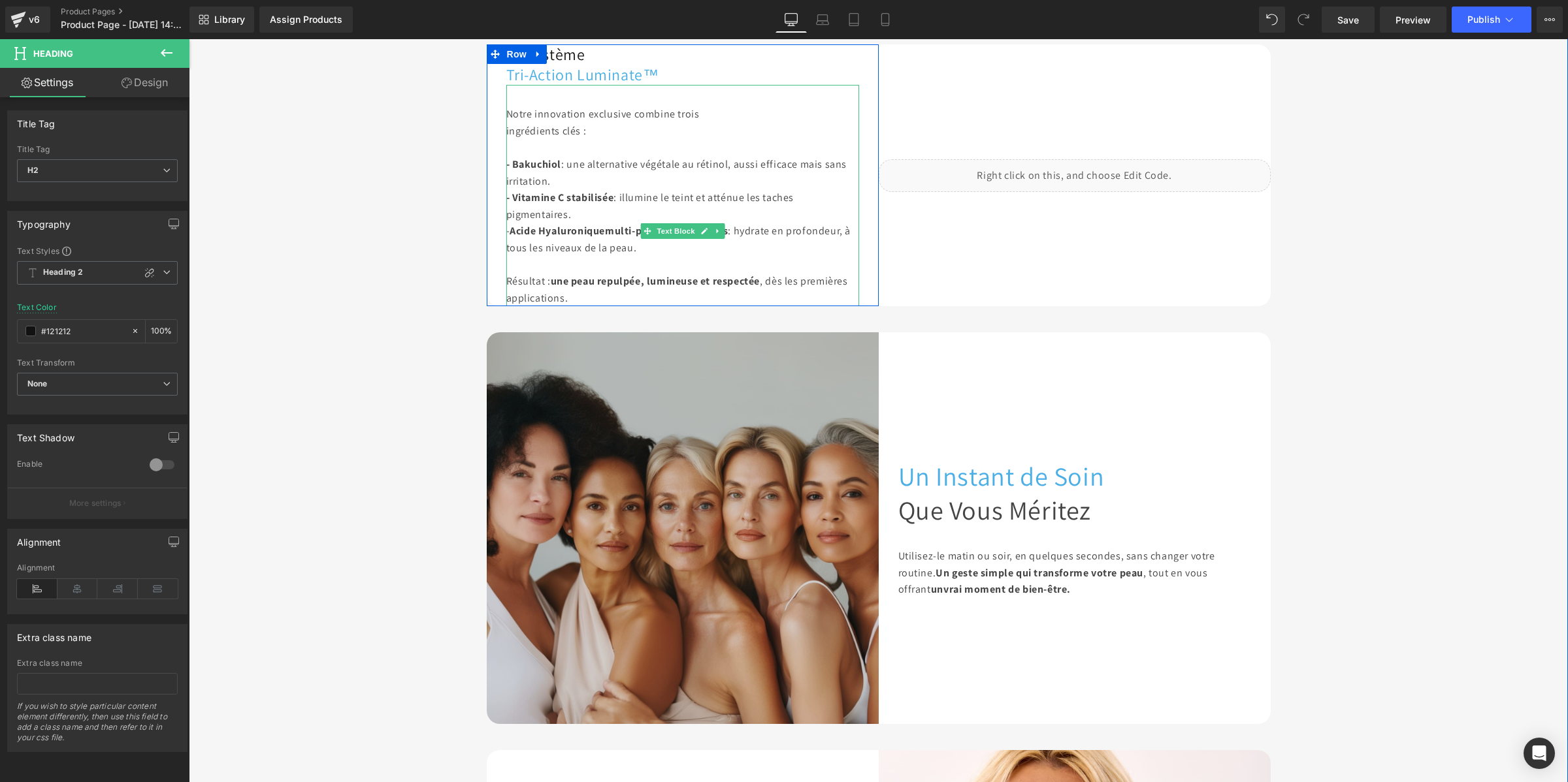
scroll to position [1661, 0]
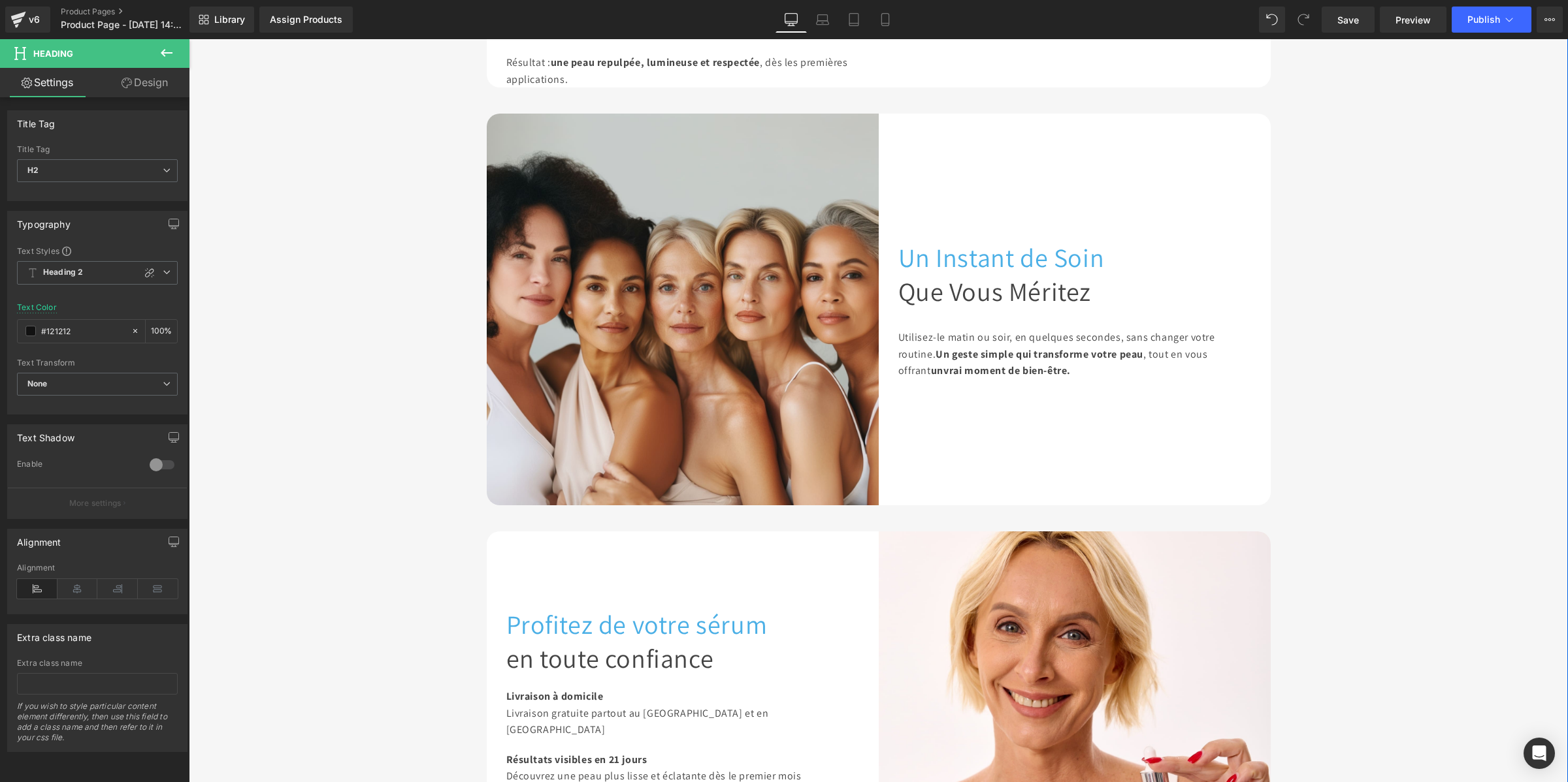
click at [959, 274] on span "Un Instant de Soin" at bounding box center [1001, 257] width 206 height 34
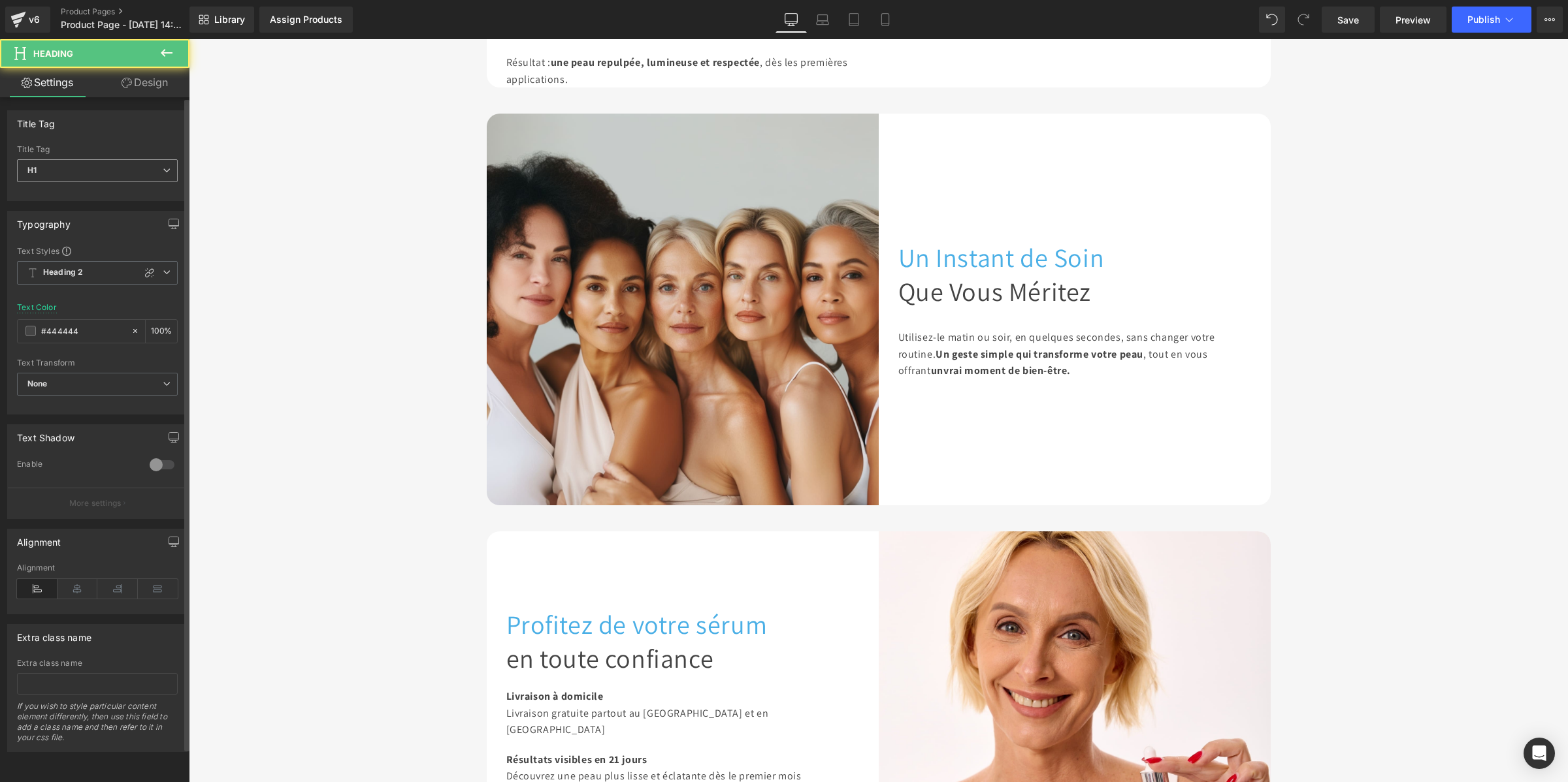
click at [76, 170] on span "H1" at bounding box center [97, 171] width 161 height 23
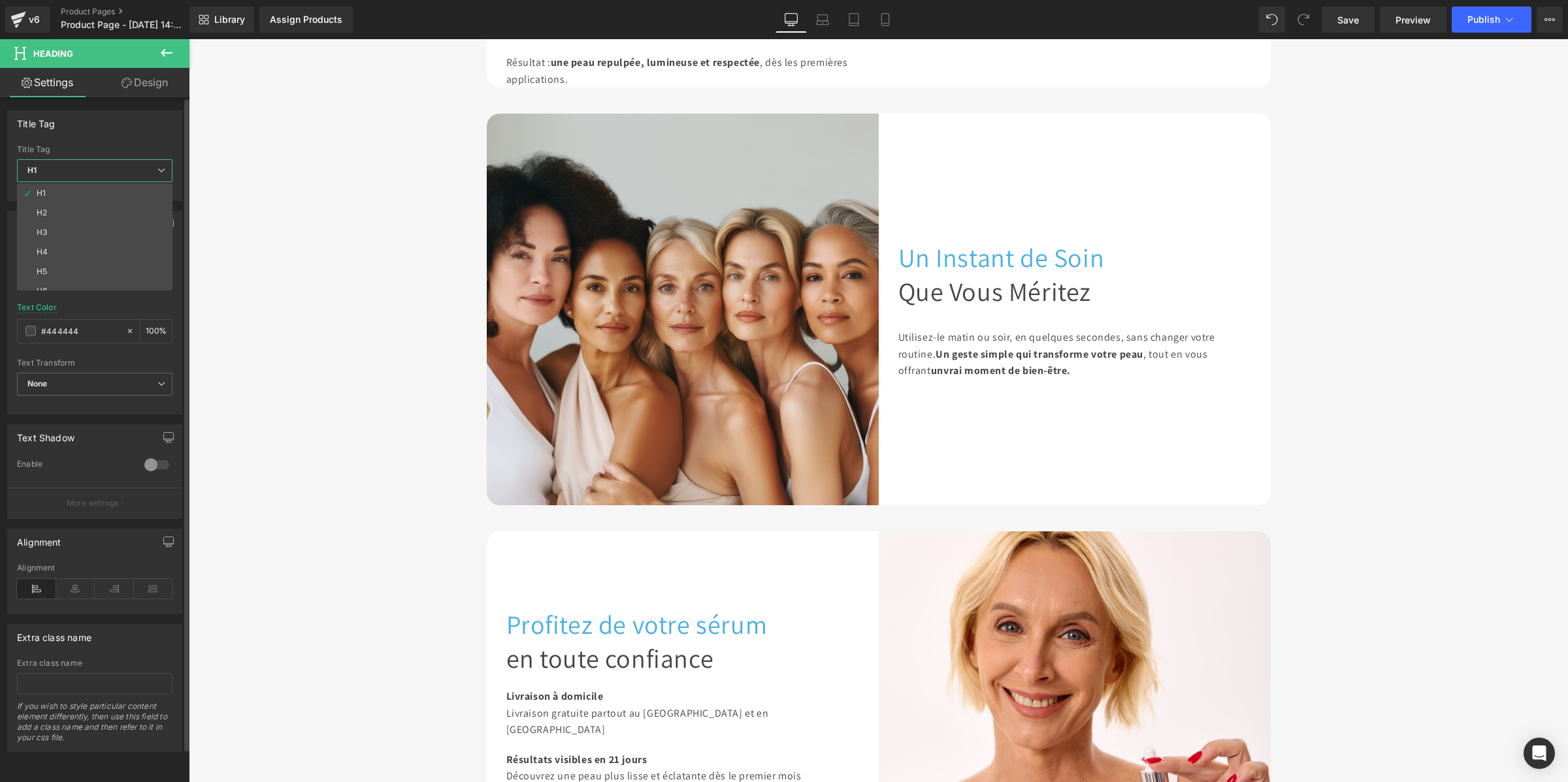
click at [83, 211] on li "H2" at bounding box center [98, 213] width 162 height 20
type input "#121212"
type input "100"
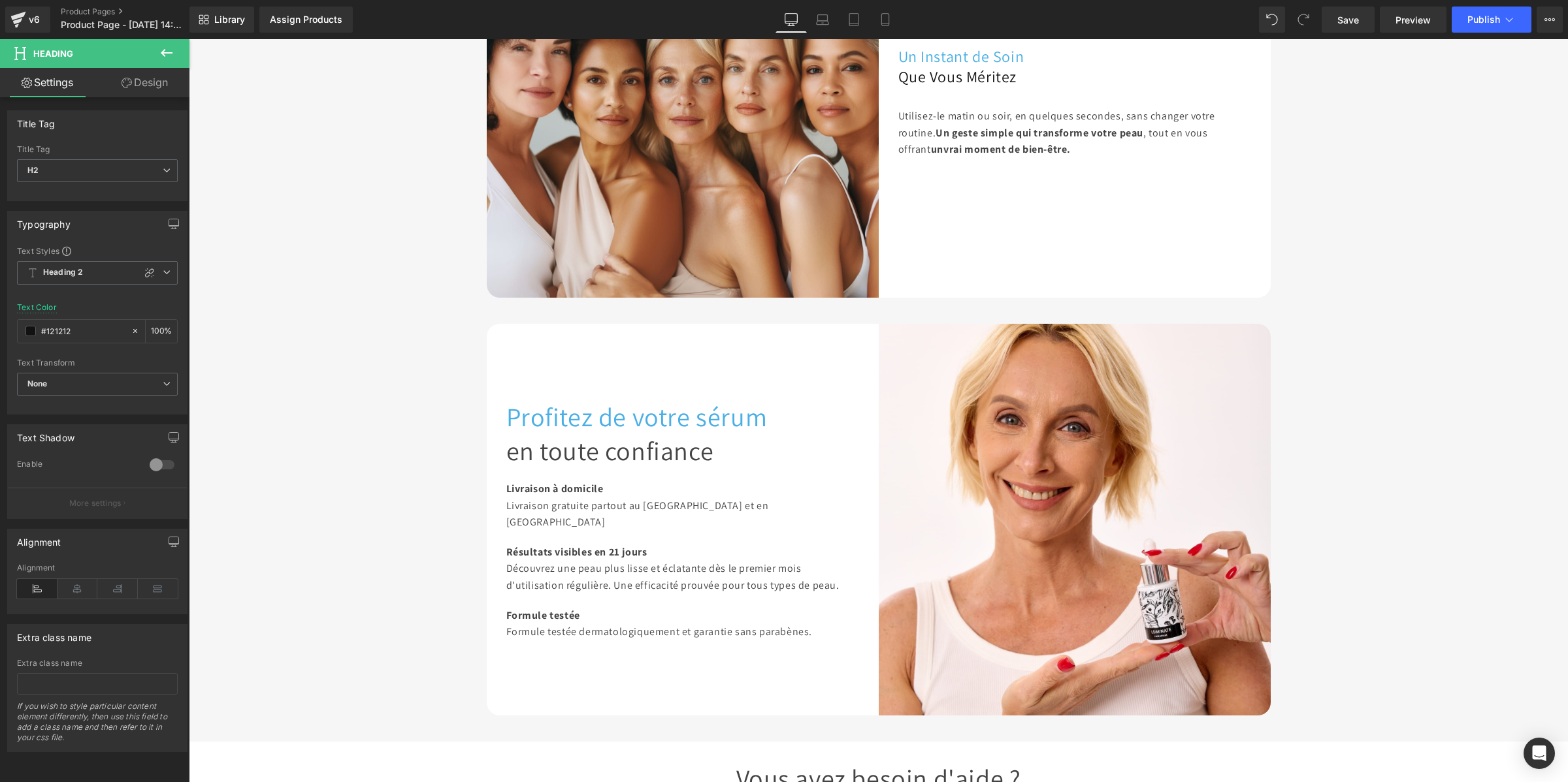
scroll to position [1987, 0]
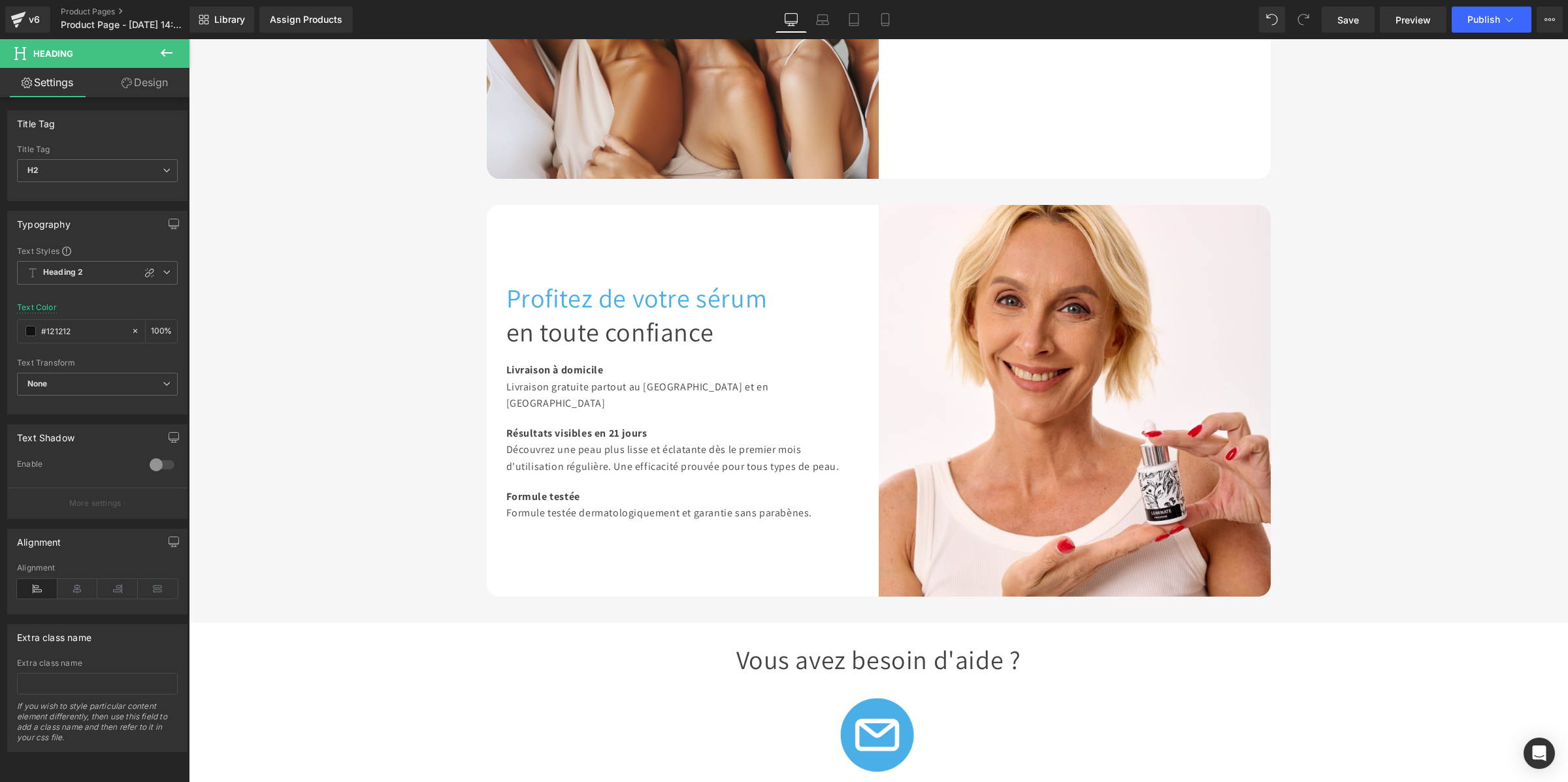
click at [571, 315] on span "Profitez de votre sérum" at bounding box center [636, 297] width 261 height 34
click at [43, 170] on span "H1" at bounding box center [97, 171] width 161 height 23
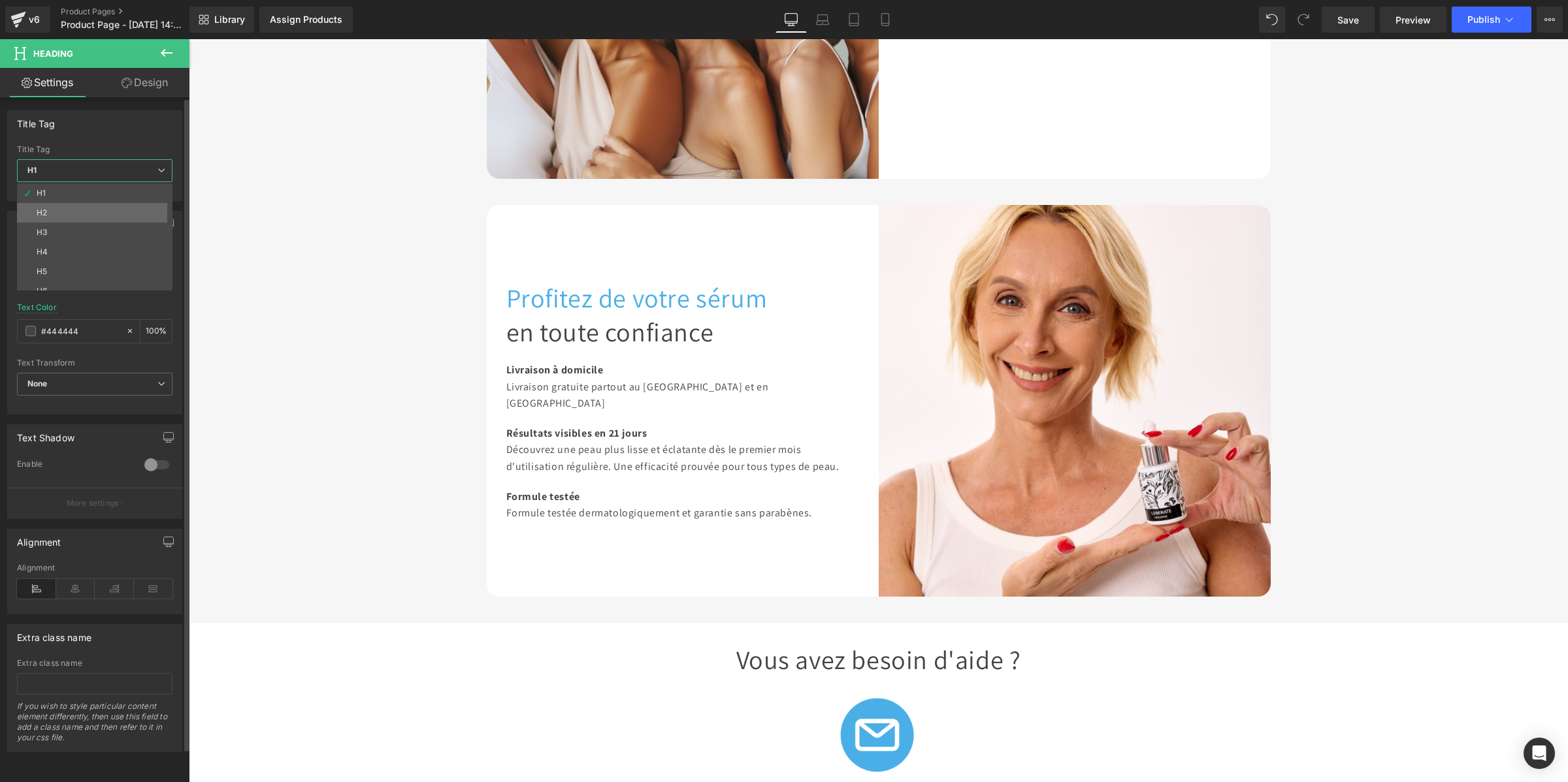
click at [57, 209] on li "H2" at bounding box center [98, 213] width 162 height 20
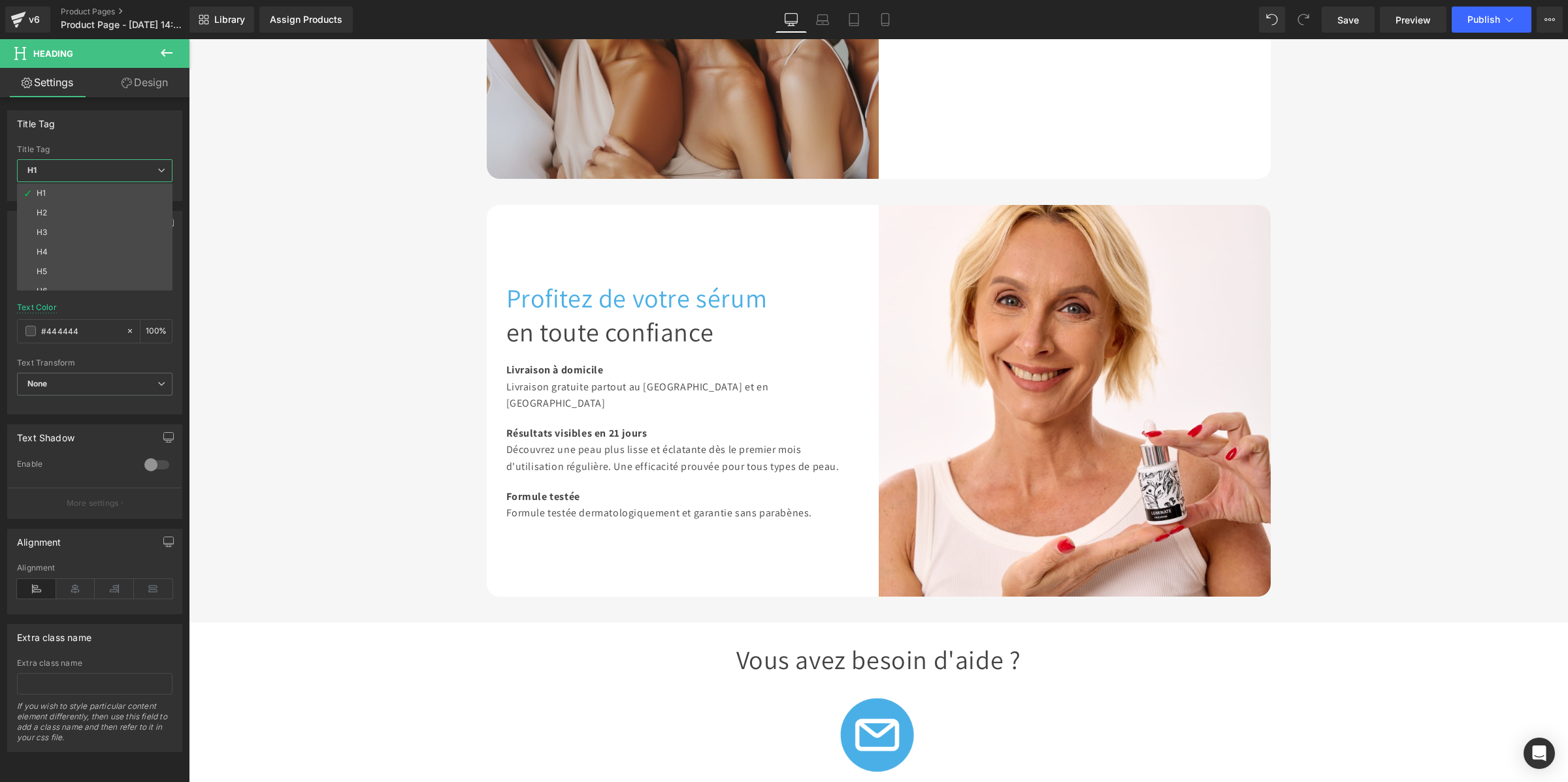
type input "#121212"
type input "100"
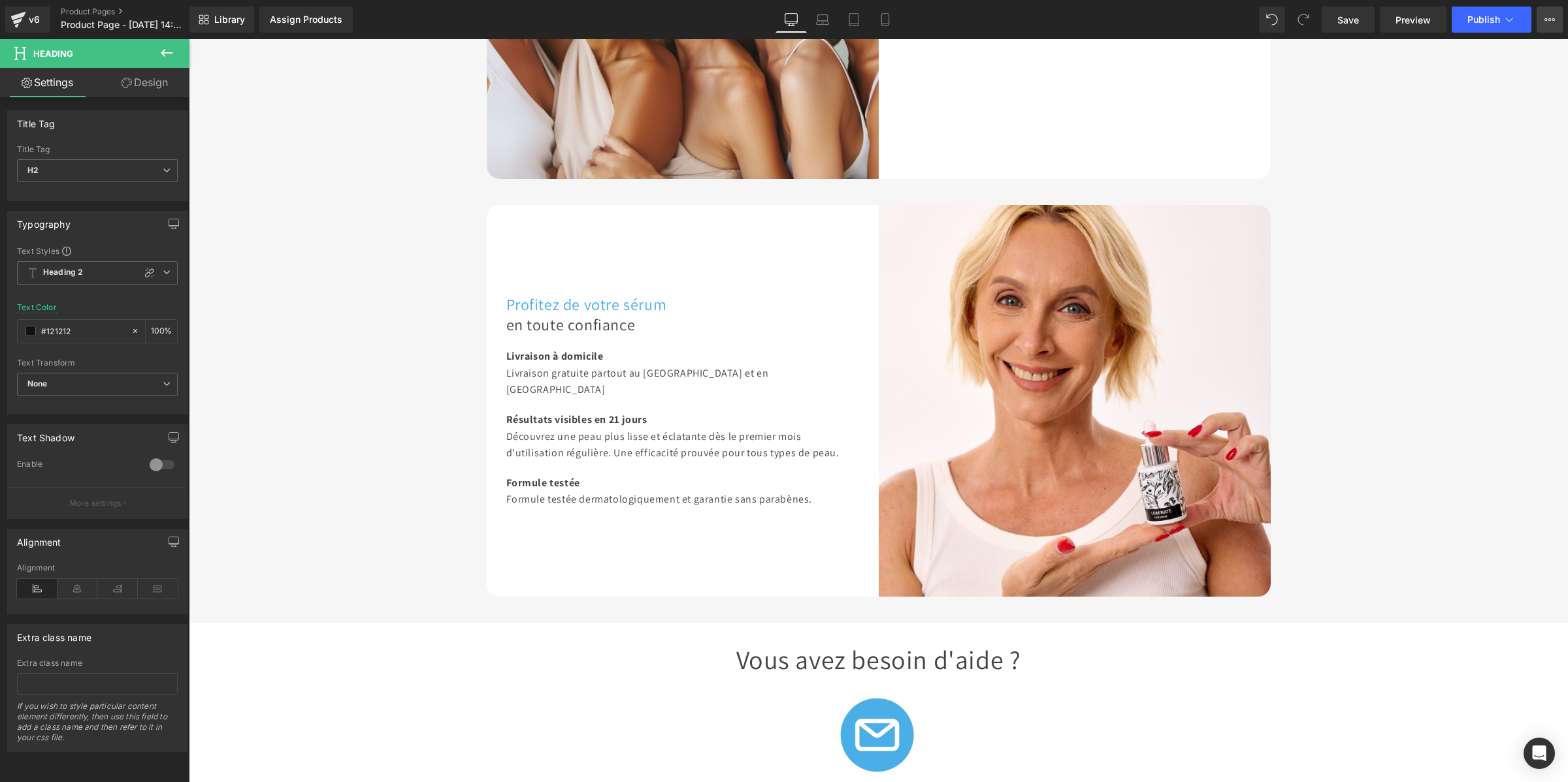
drag, startPoint x: 1325, startPoint y: 20, endPoint x: 1549, endPoint y: 21, distance: 224.0
click at [1326, 20] on link "Save" at bounding box center [1348, 20] width 53 height 26
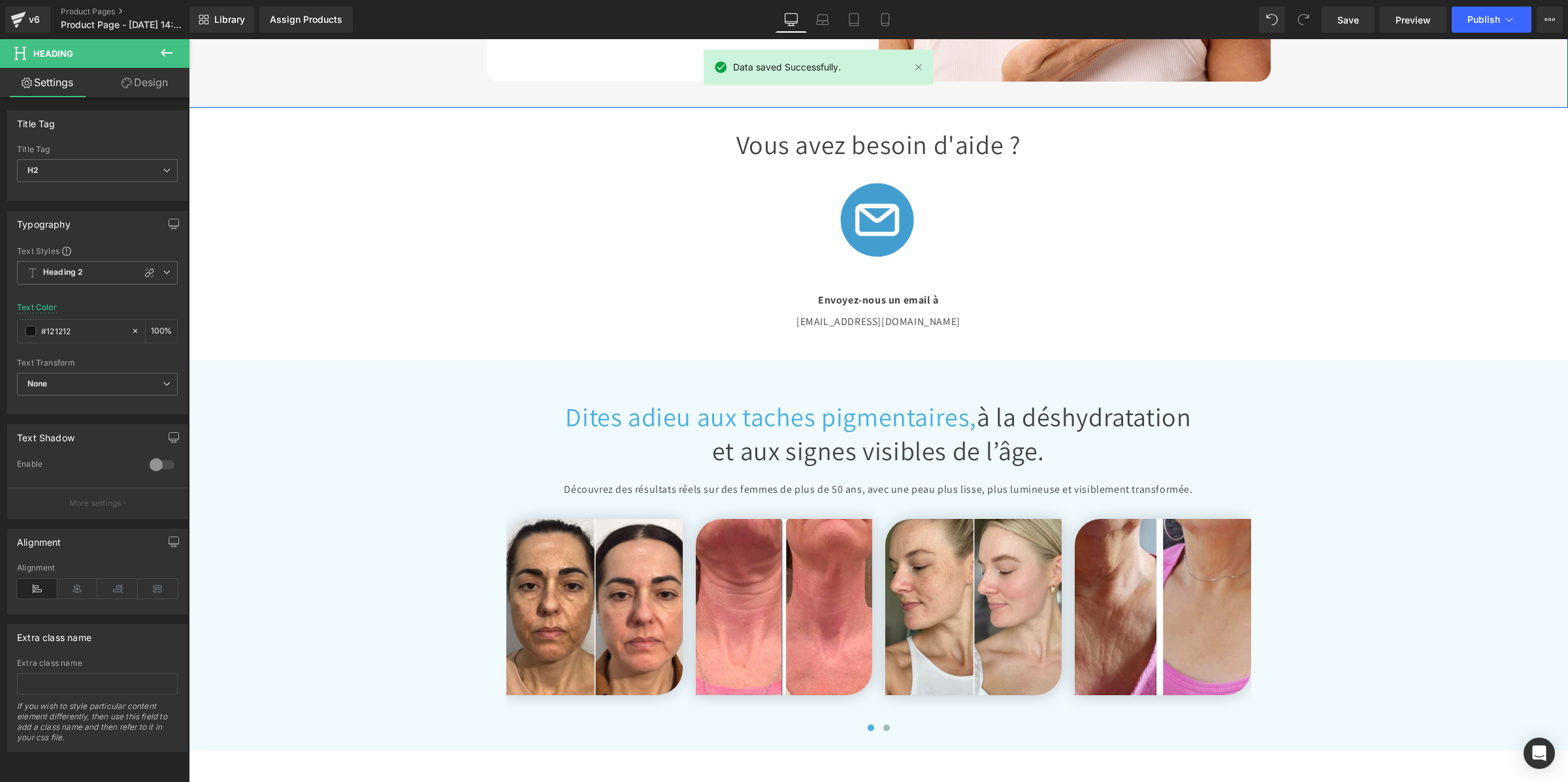
scroll to position [2639, 0]
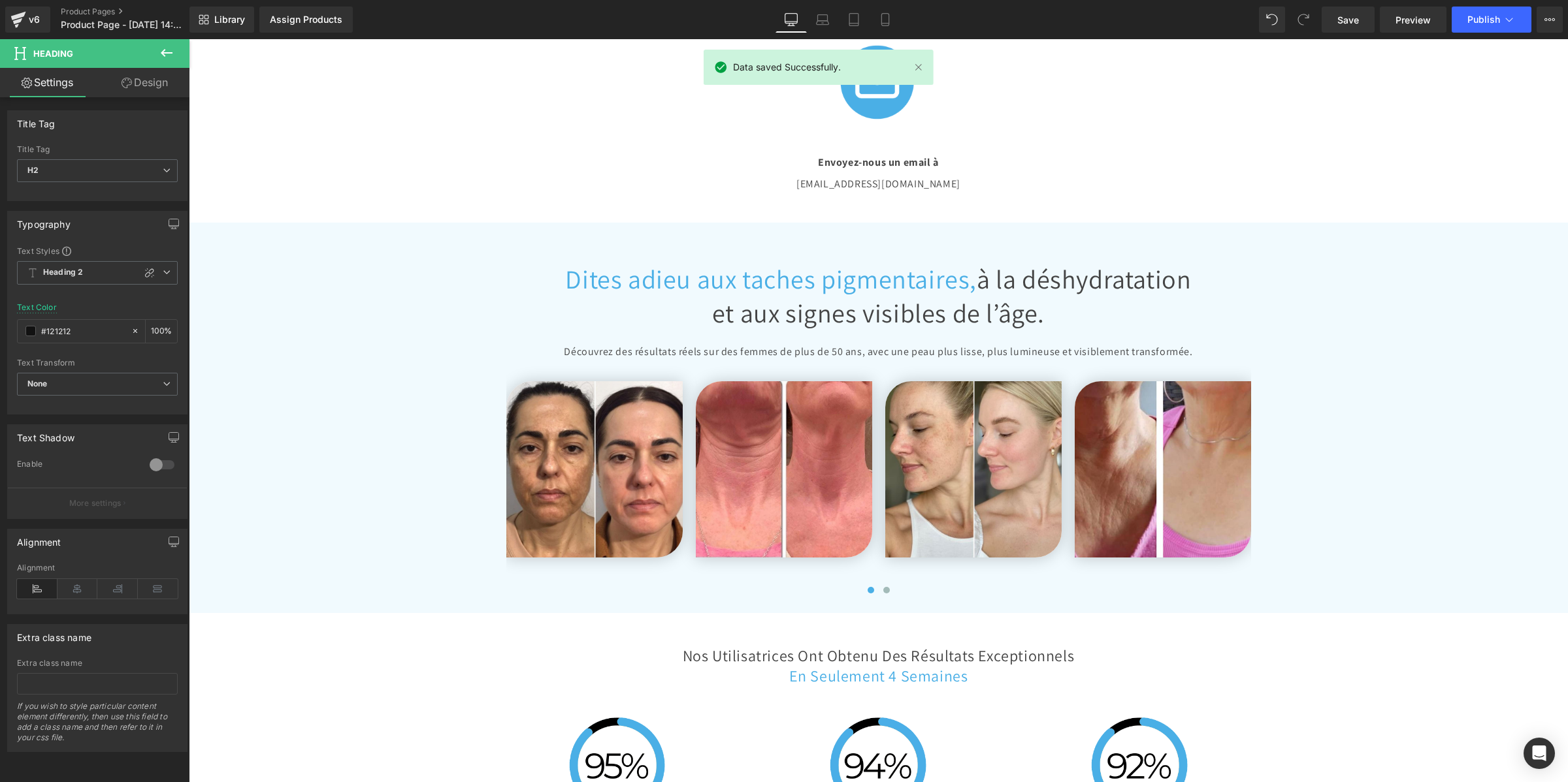
click at [757, 23] on h1 "Vous avez besoin d'aide ?" at bounding box center [878, 7] width 764 height 34
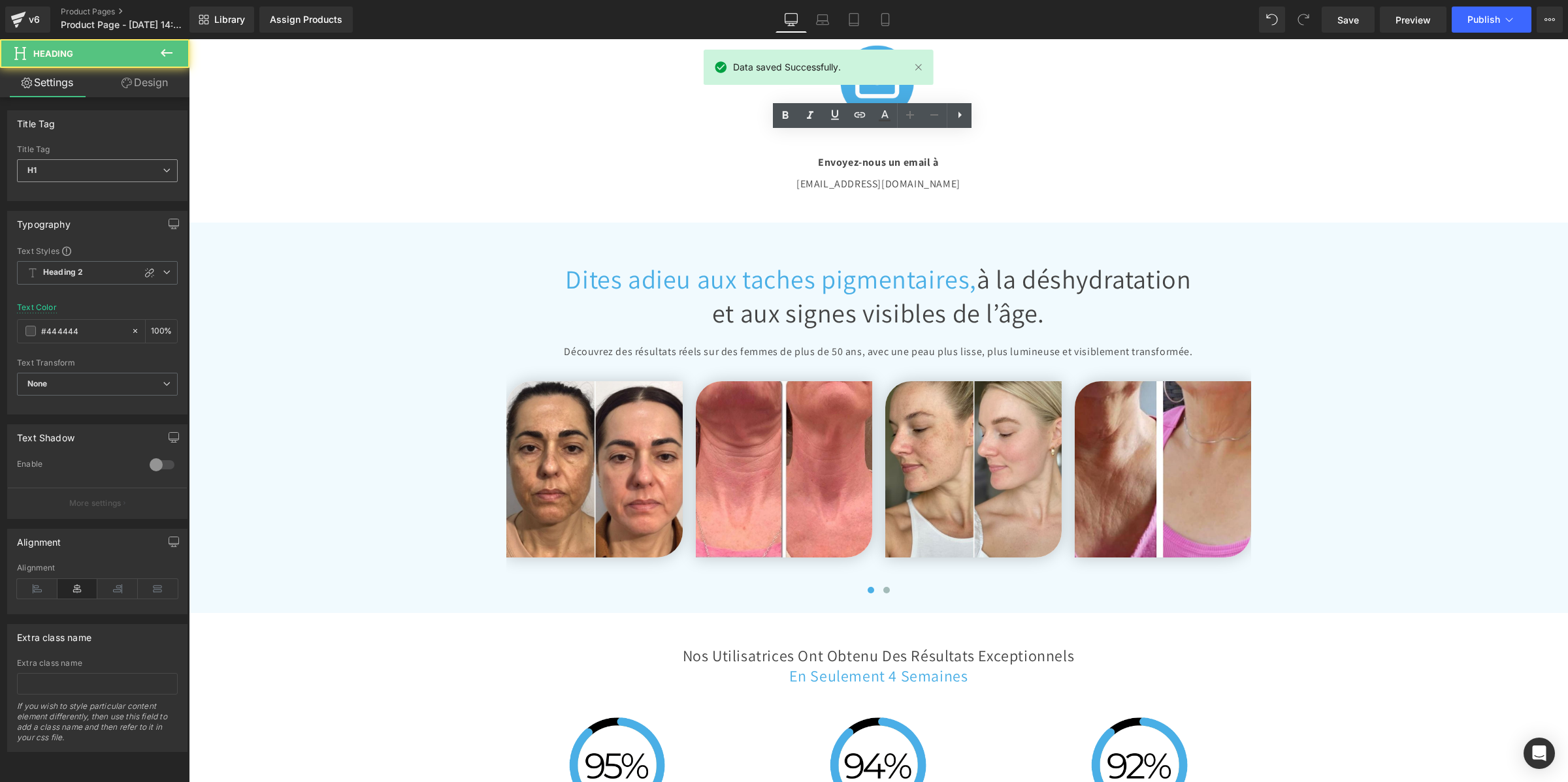
click at [103, 177] on span "H1" at bounding box center [97, 171] width 161 height 23
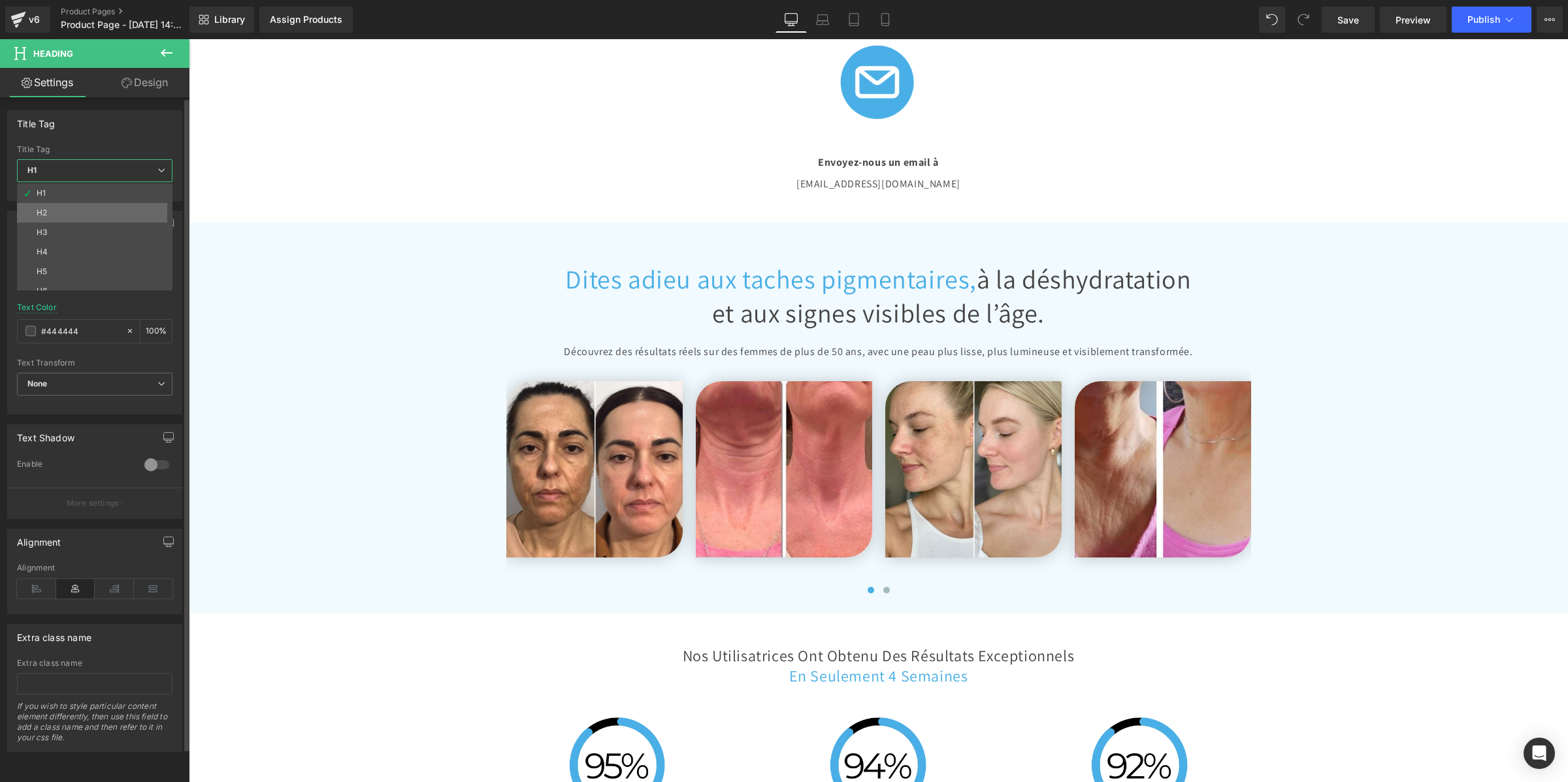
drag, startPoint x: 108, startPoint y: 202, endPoint x: 108, endPoint y: 210, distance: 8.0
click at [108, 210] on div "H1 H2 H3 H4 H5 H6" at bounding box center [98, 237] width 162 height 107
click at [108, 210] on li "H2" at bounding box center [98, 213] width 162 height 20
type input "#121212"
type input "100"
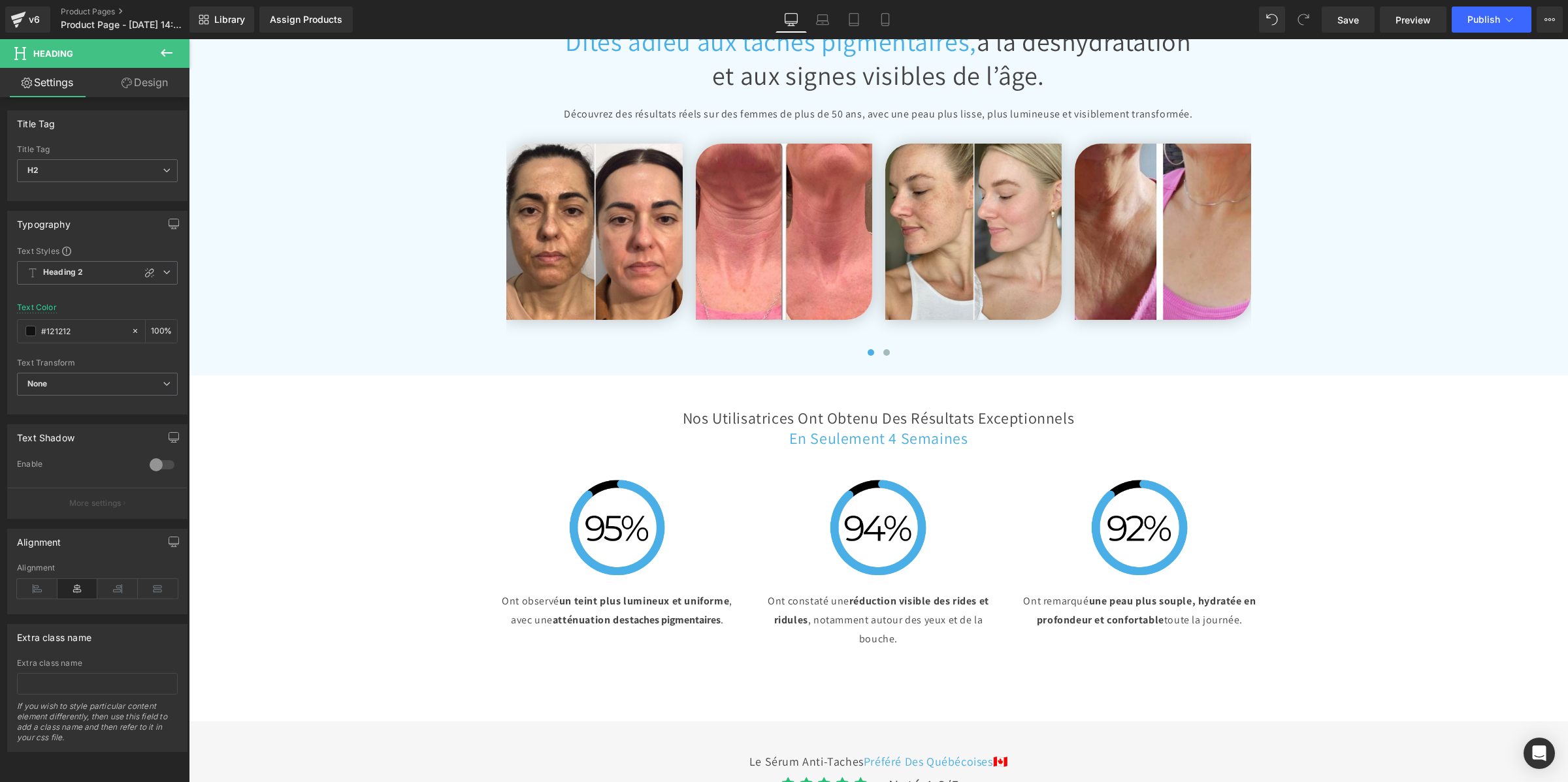
scroll to position [2885, 0]
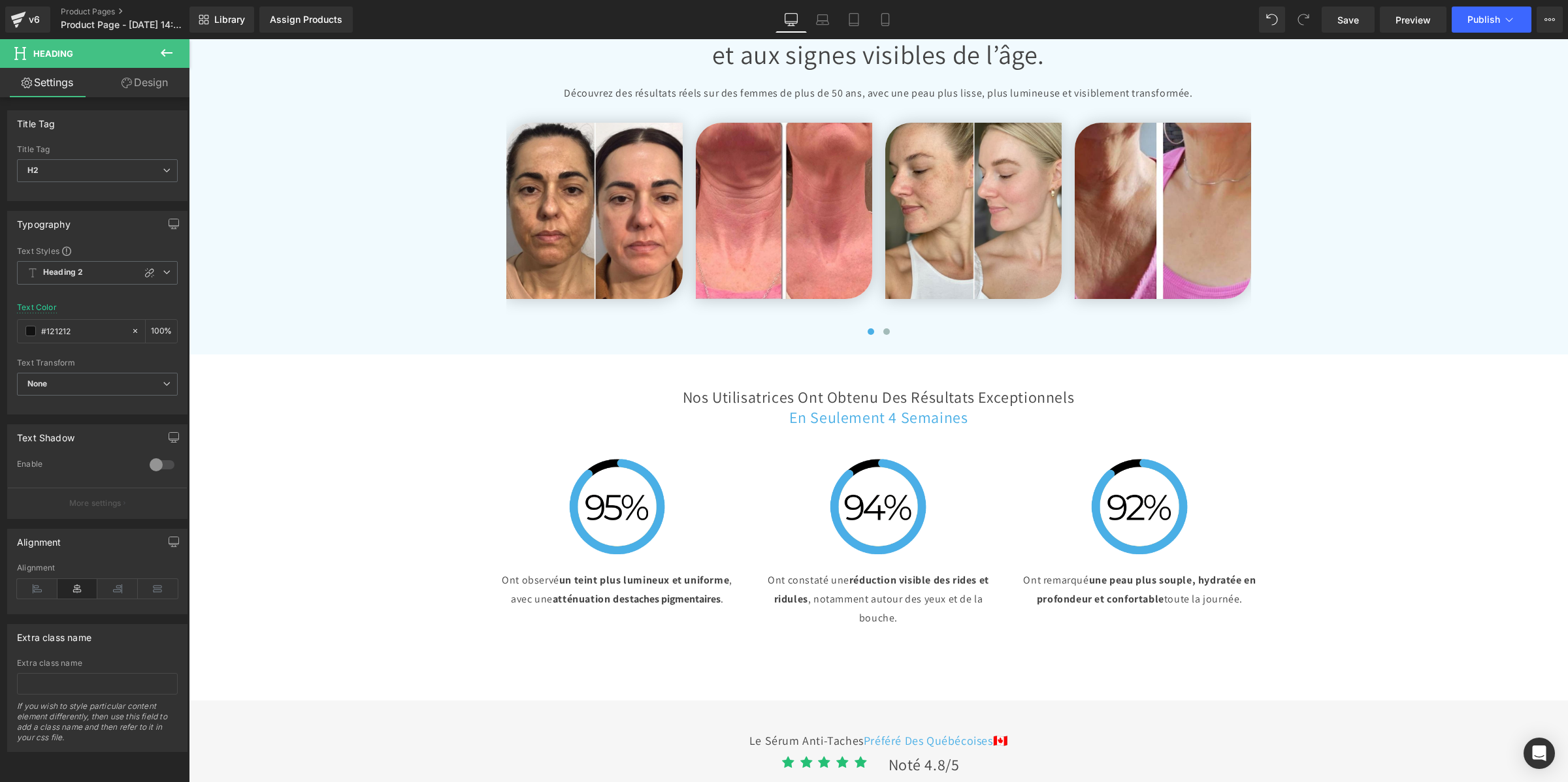
click at [721, 72] on h1 "et aux signes visibles de l’âge." at bounding box center [878, 54] width 764 height 34
click at [78, 171] on span "H1" at bounding box center [97, 171] width 161 height 23
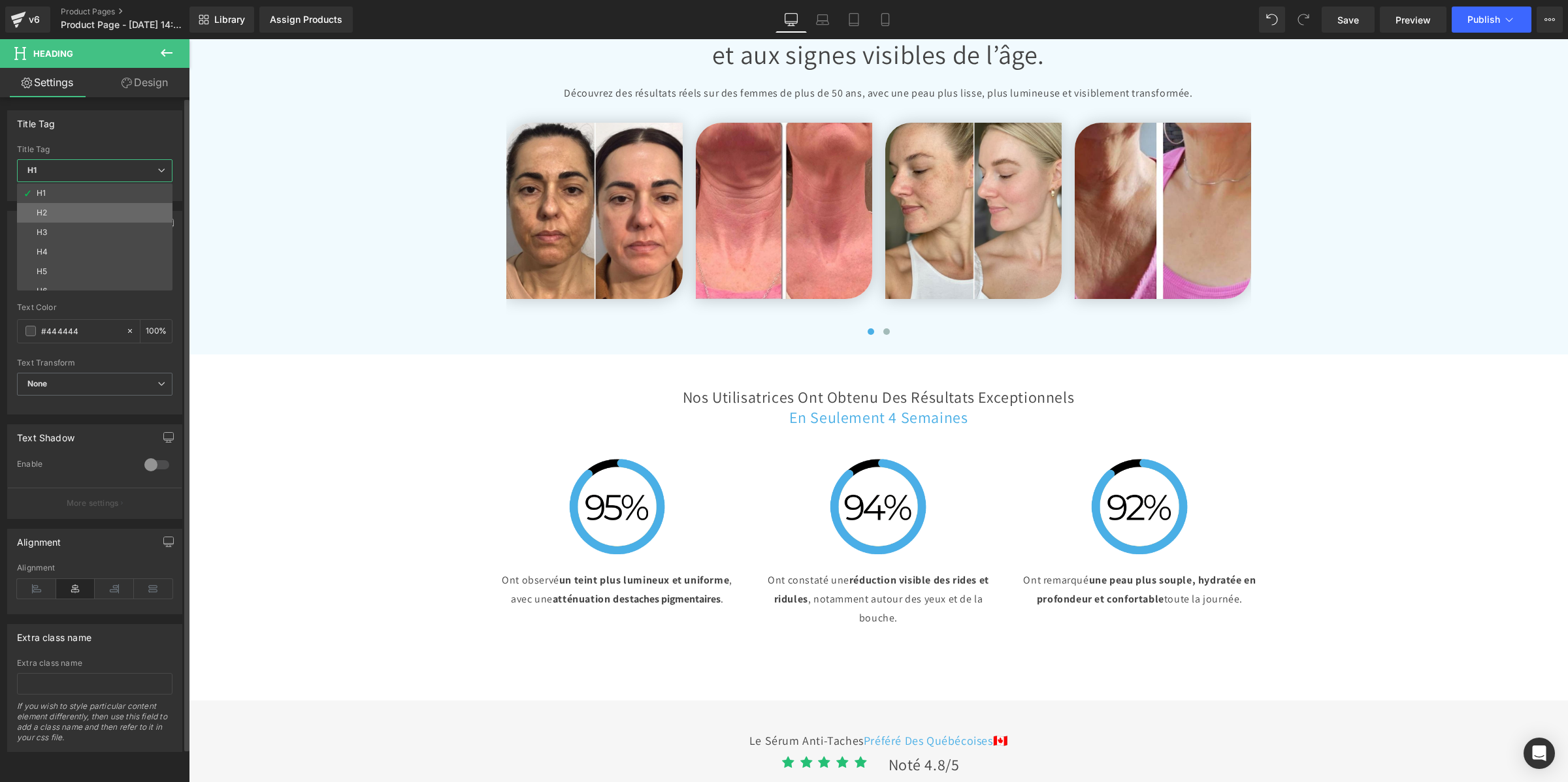
click at [73, 213] on li "H2" at bounding box center [98, 213] width 162 height 20
type input "#121212"
type input "100"
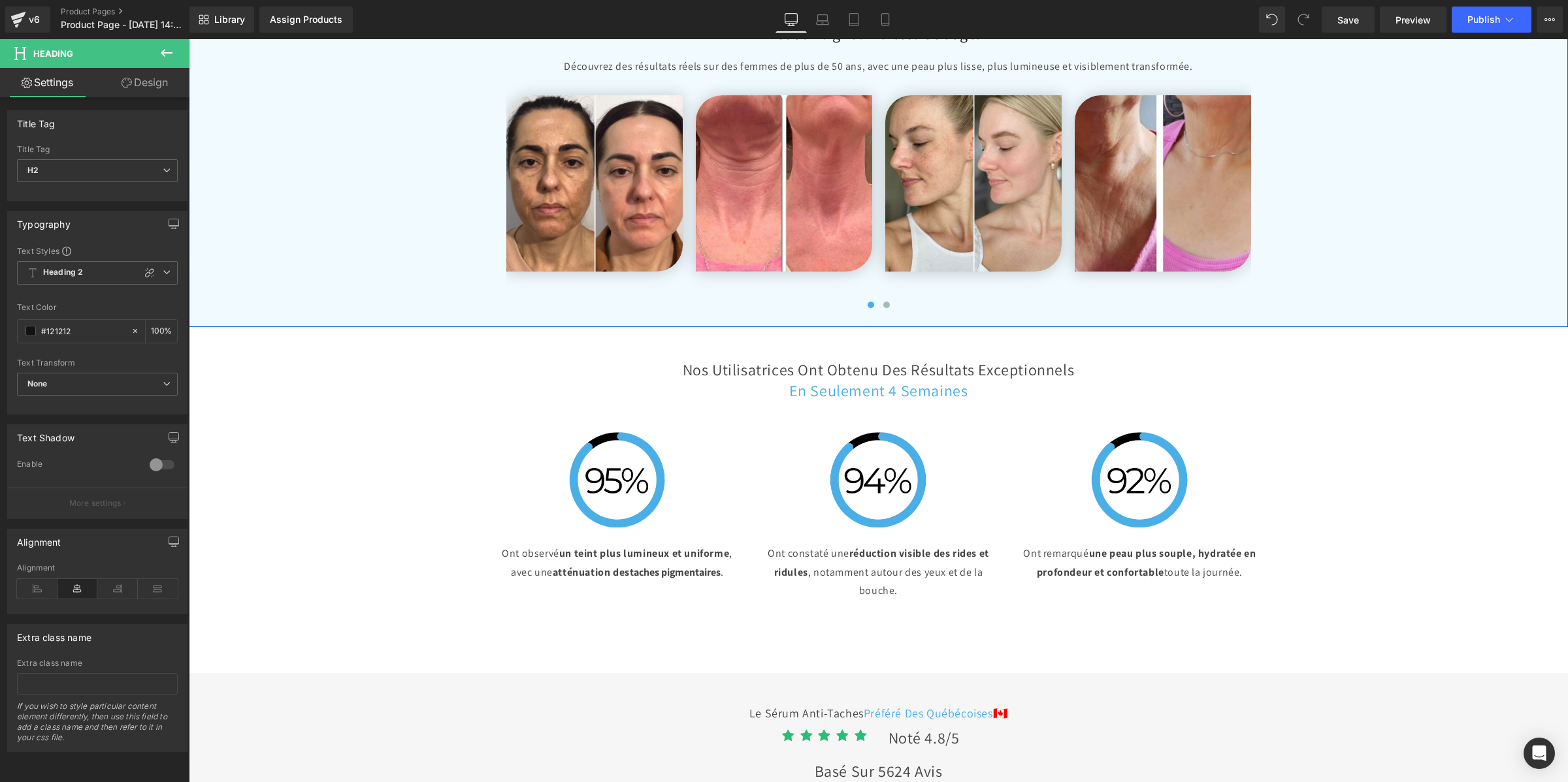
scroll to position [3130, 0]
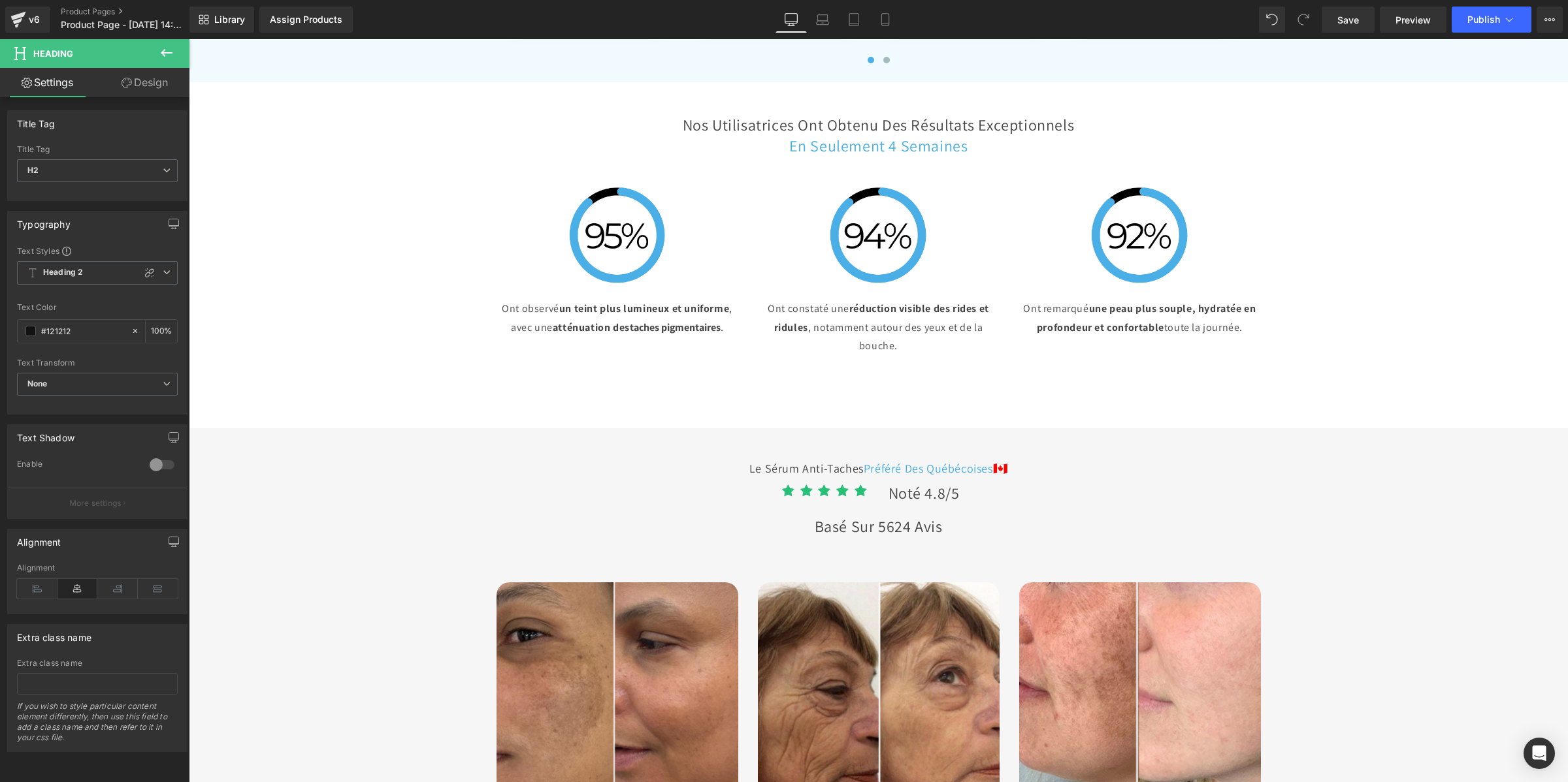
click at [692, 136] on h2 "Nos Utilisatrices Ont Obtenu des Résultats Exceptionnels" at bounding box center [878, 125] width 764 height 20
click at [98, 160] on span "H2" at bounding box center [97, 171] width 161 height 23
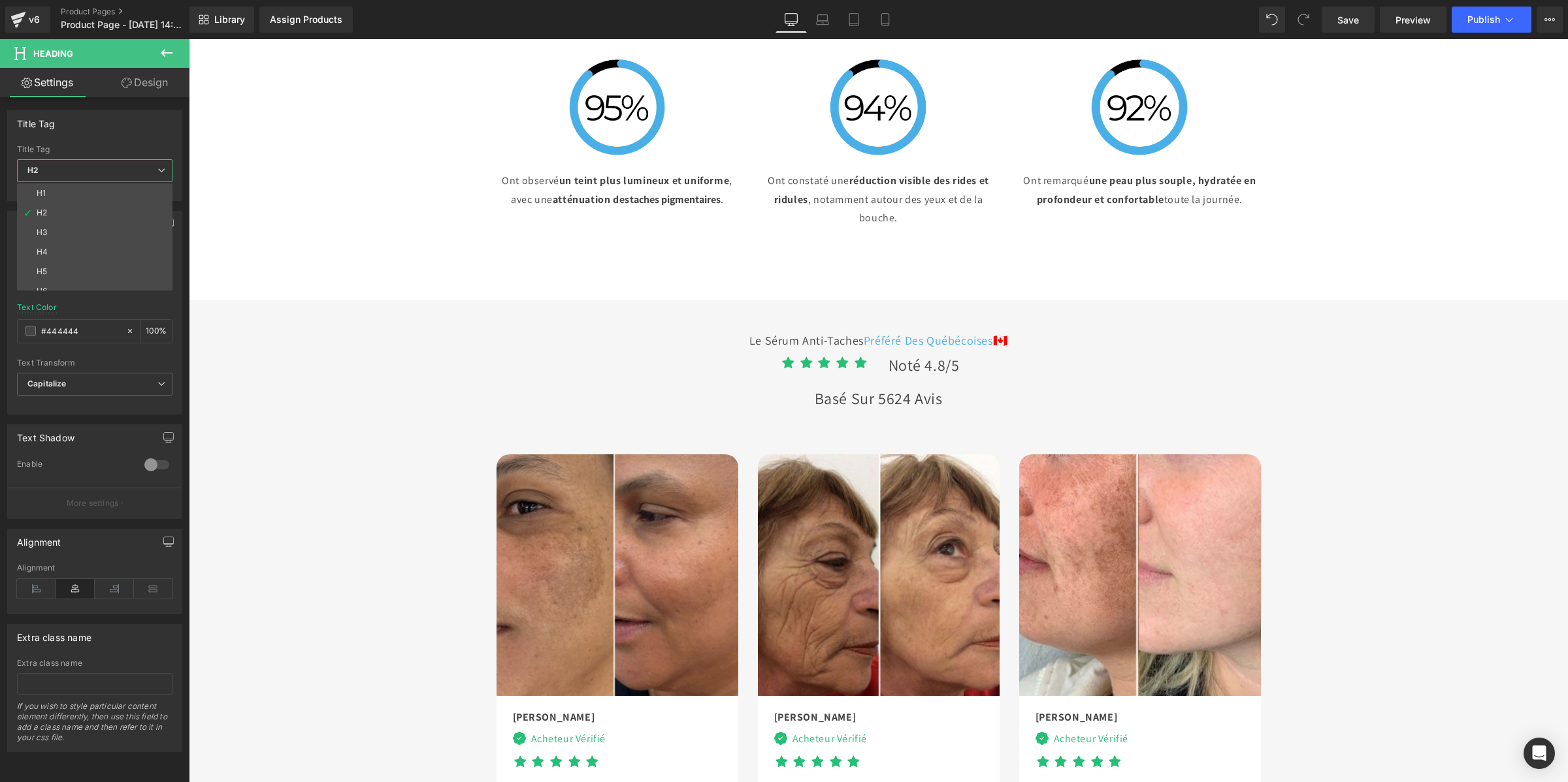
scroll to position [3457, 0]
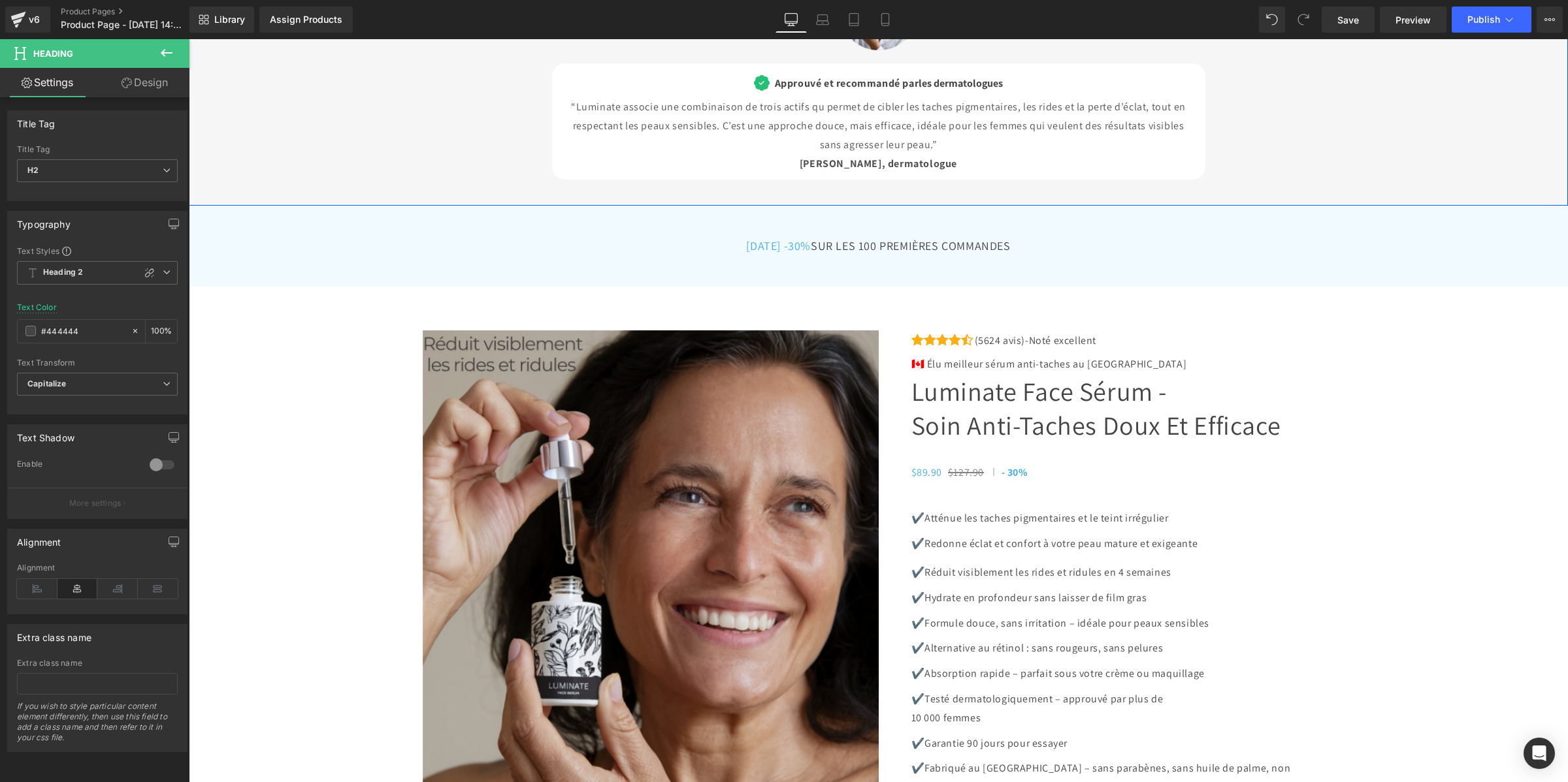
scroll to position [4273, 0]
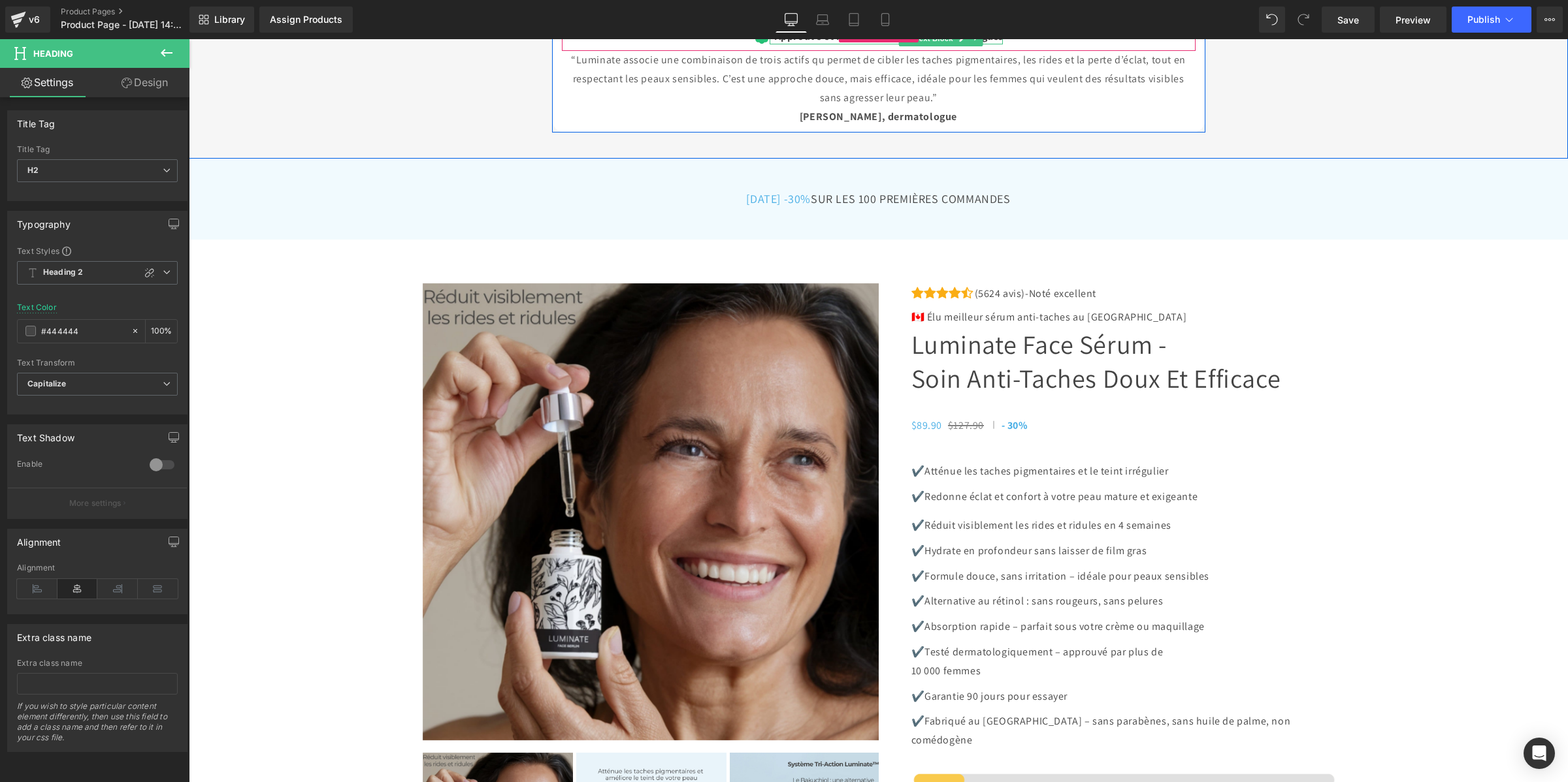
click at [775, 43] on span "Approuvé et recommandé par" at bounding box center [846, 36] width 144 height 14
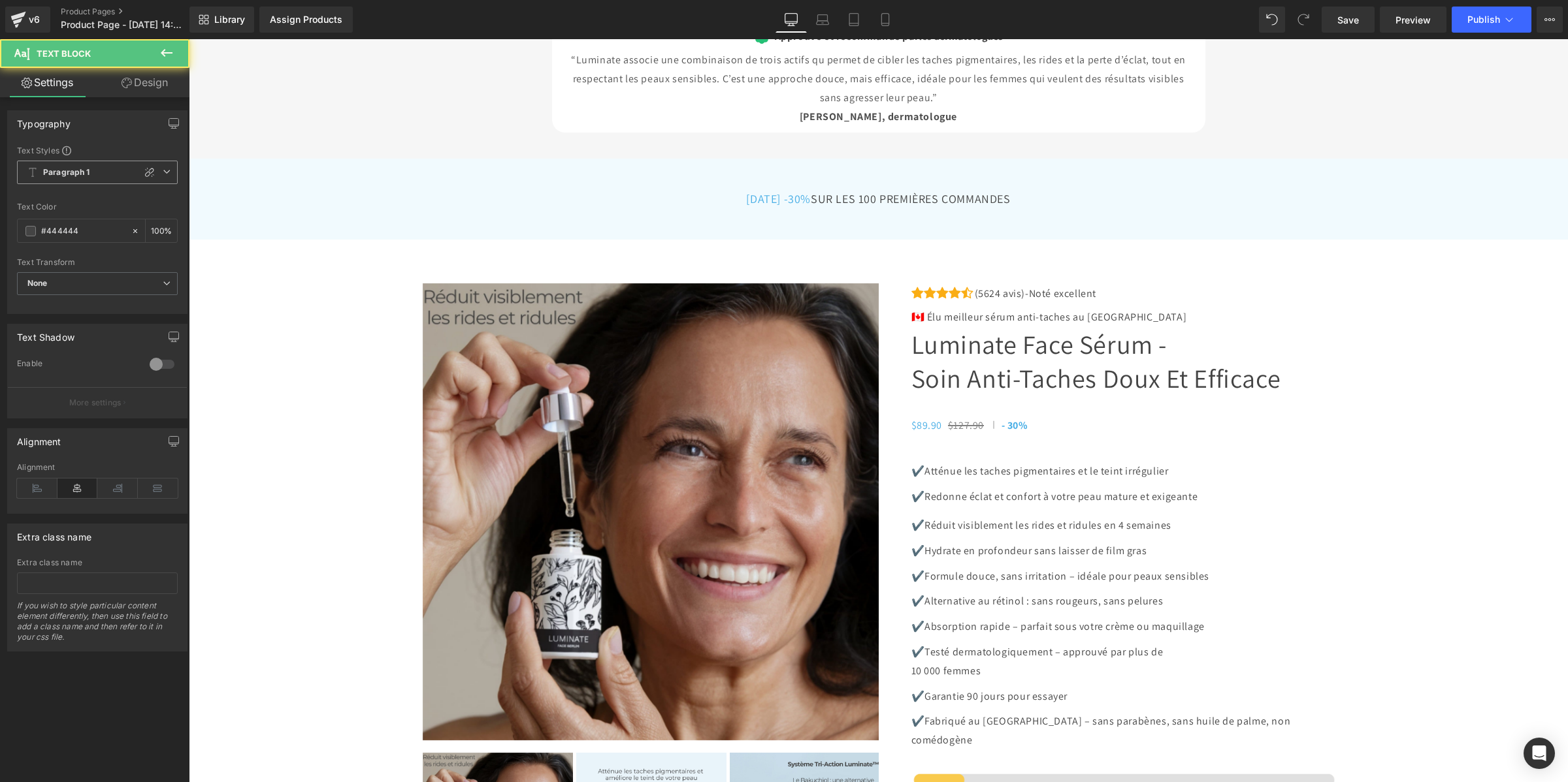
drag, startPoint x: 43, startPoint y: 168, endPoint x: 45, endPoint y: 176, distance: 8.2
click at [43, 170] on span "Paragraph 1" at bounding box center [97, 172] width 161 height 23
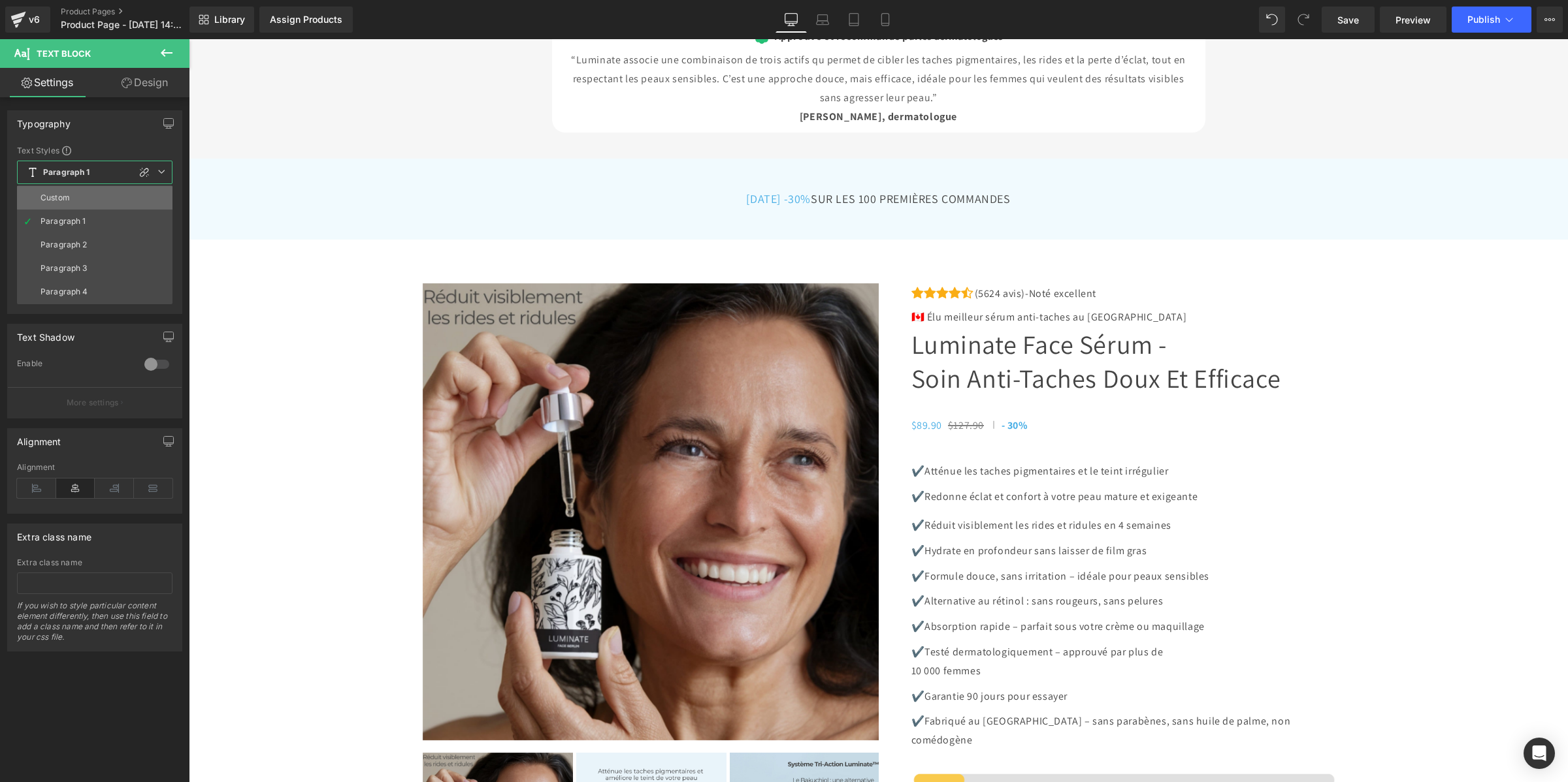
click at [54, 194] on div "Custom" at bounding box center [56, 198] width 30 height 9
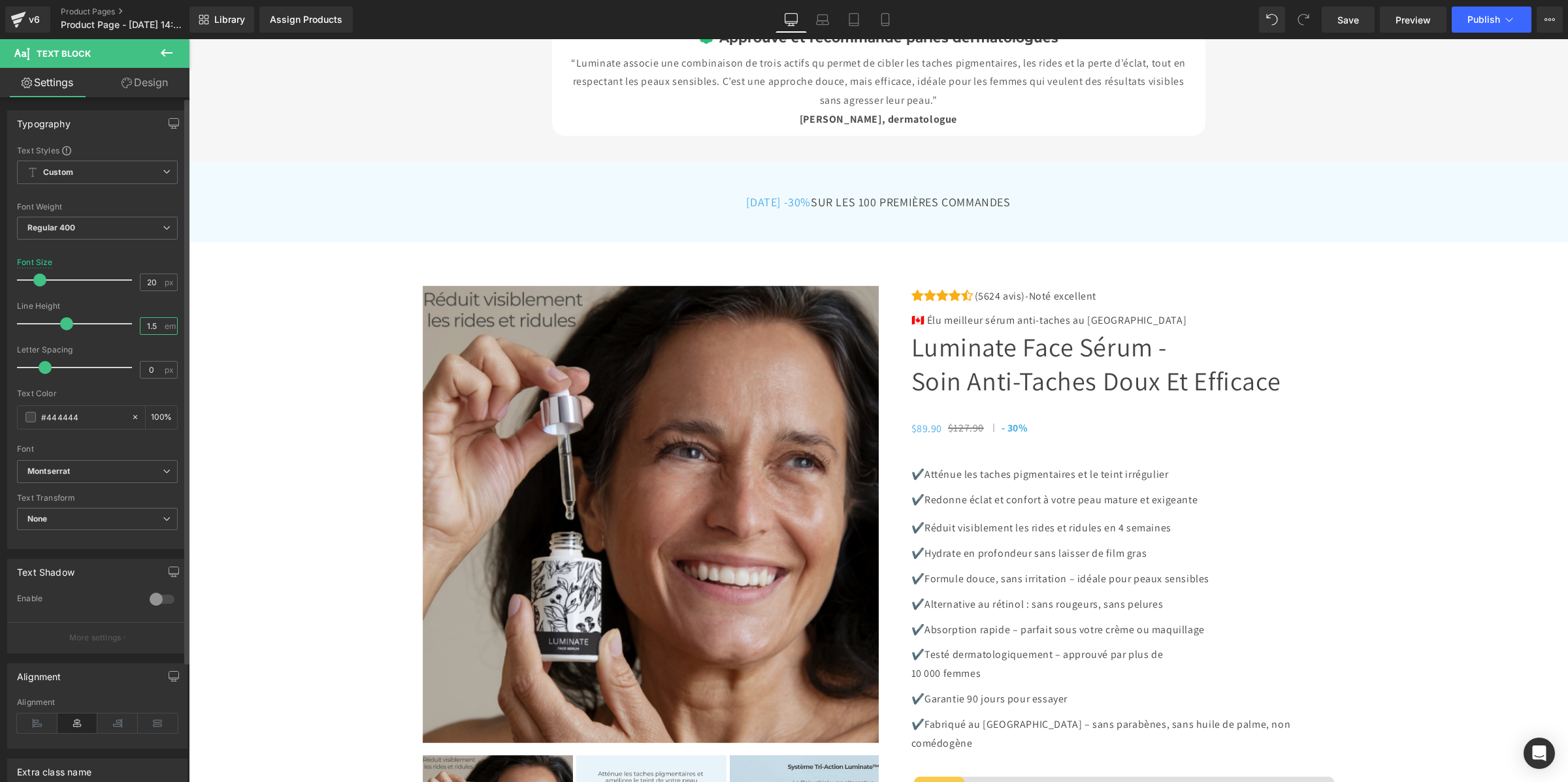
click at [146, 327] on input "1.5" at bounding box center [151, 326] width 23 height 17
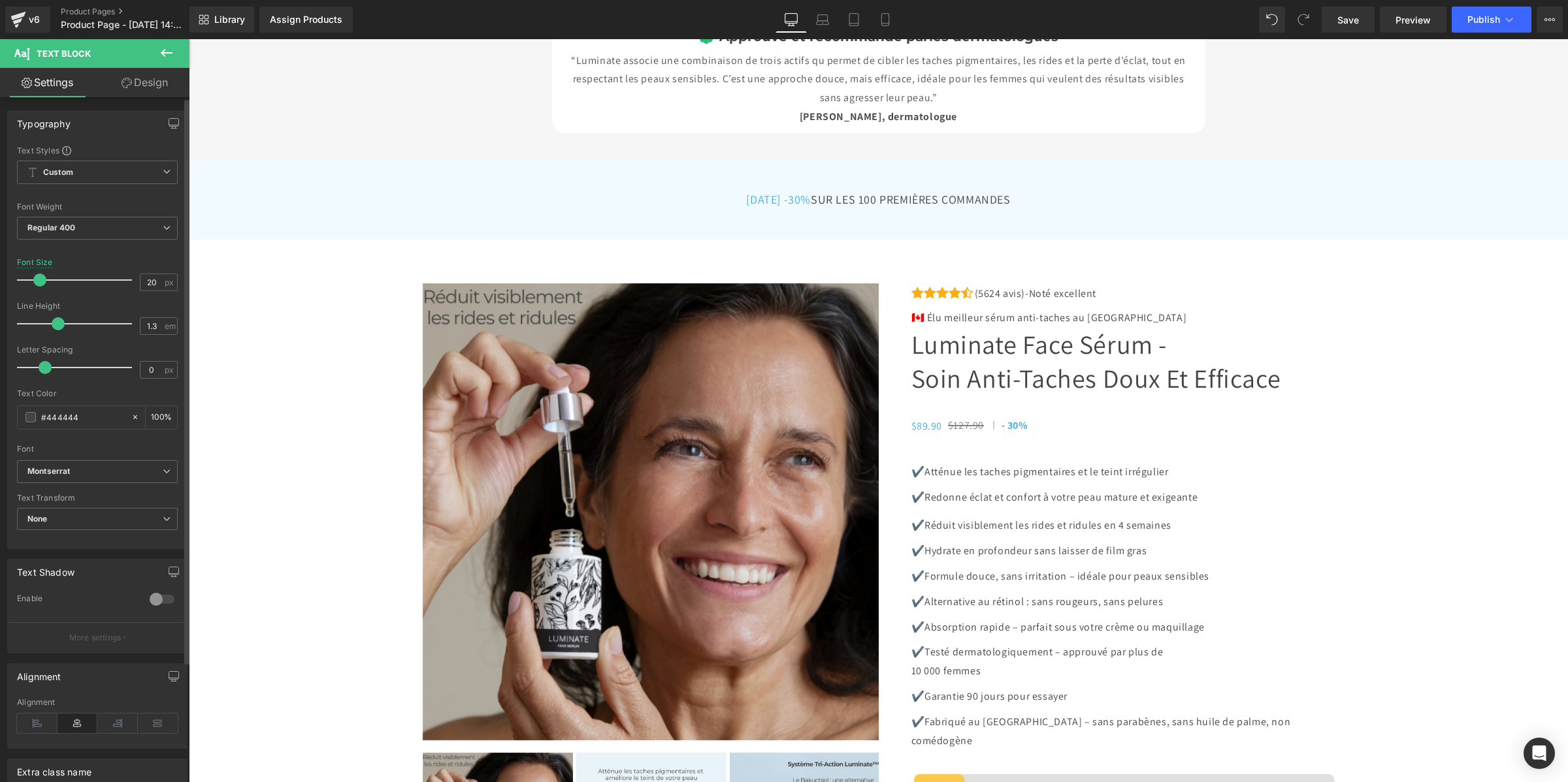
type input "1.2"
drag, startPoint x: 64, startPoint y: 322, endPoint x: 52, endPoint y: 325, distance: 12.4
click at [52, 325] on span at bounding box center [54, 324] width 13 height 13
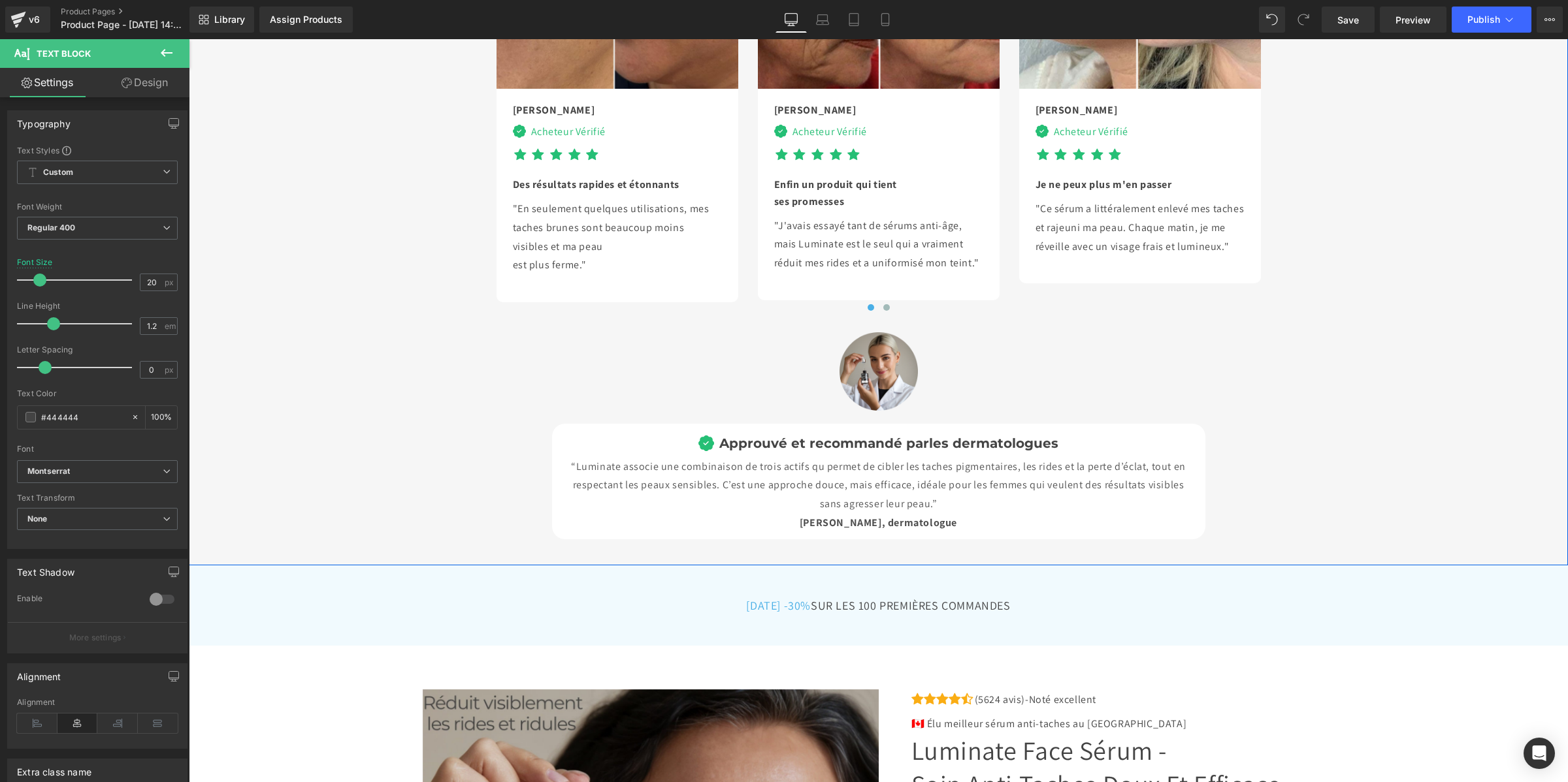
scroll to position [3864, 0]
click at [550, 141] on div "Acheteur Vérifié Text Block" at bounding box center [566, 133] width 80 height 17
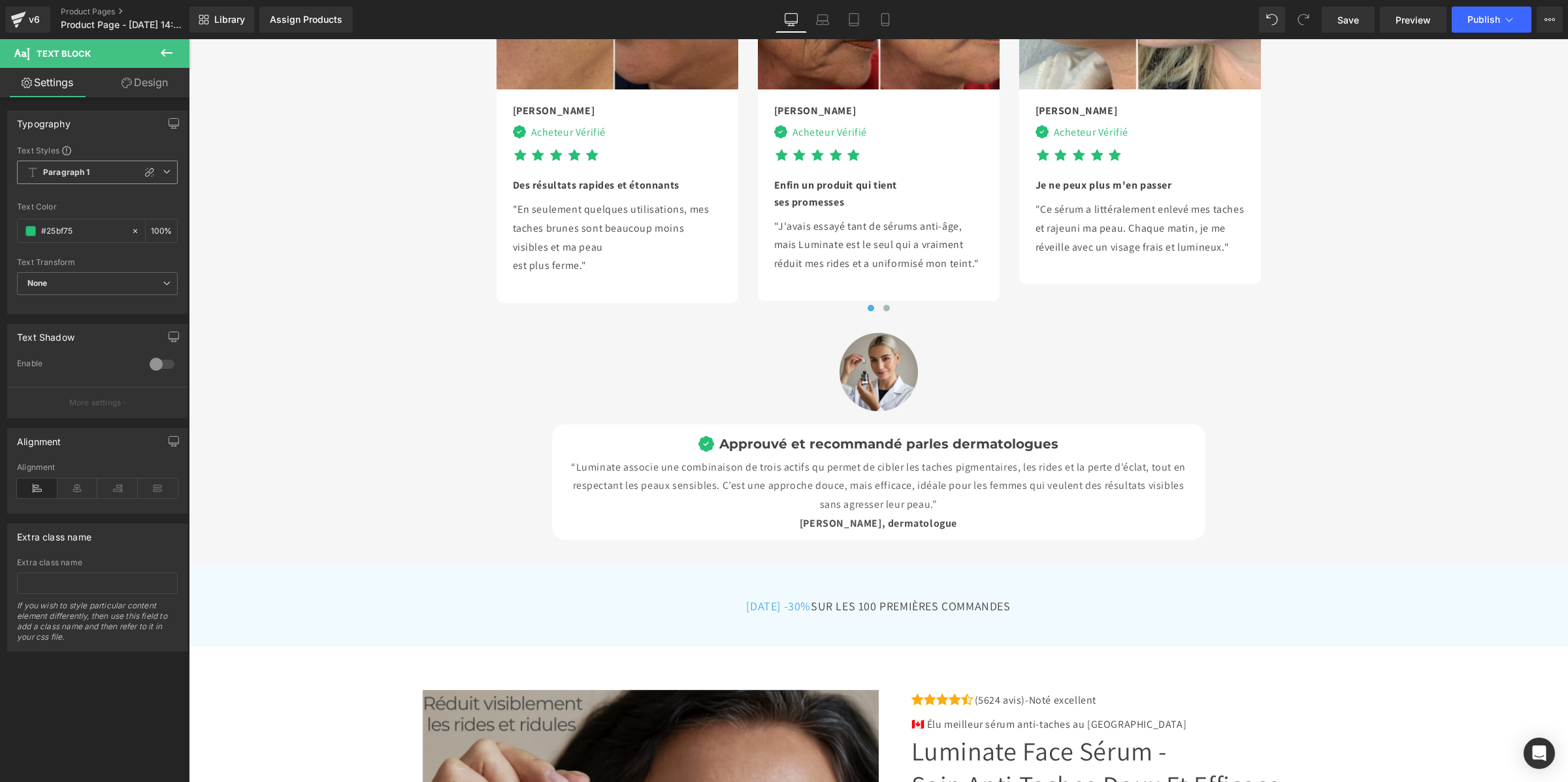
click at [98, 176] on span "Paragraph 1" at bounding box center [97, 172] width 161 height 23
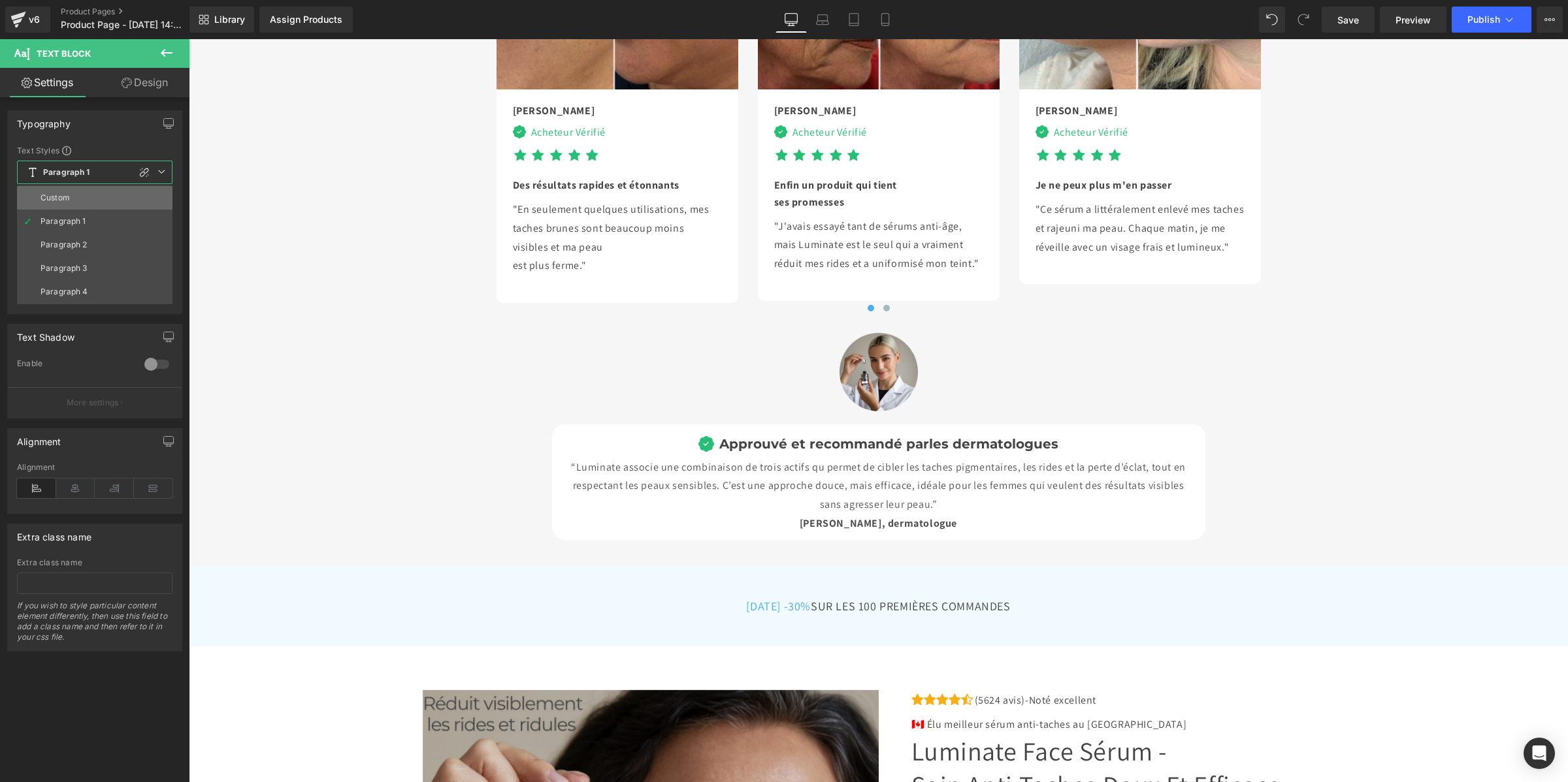
click at [100, 197] on li "Custom" at bounding box center [94, 197] width 155 height 23
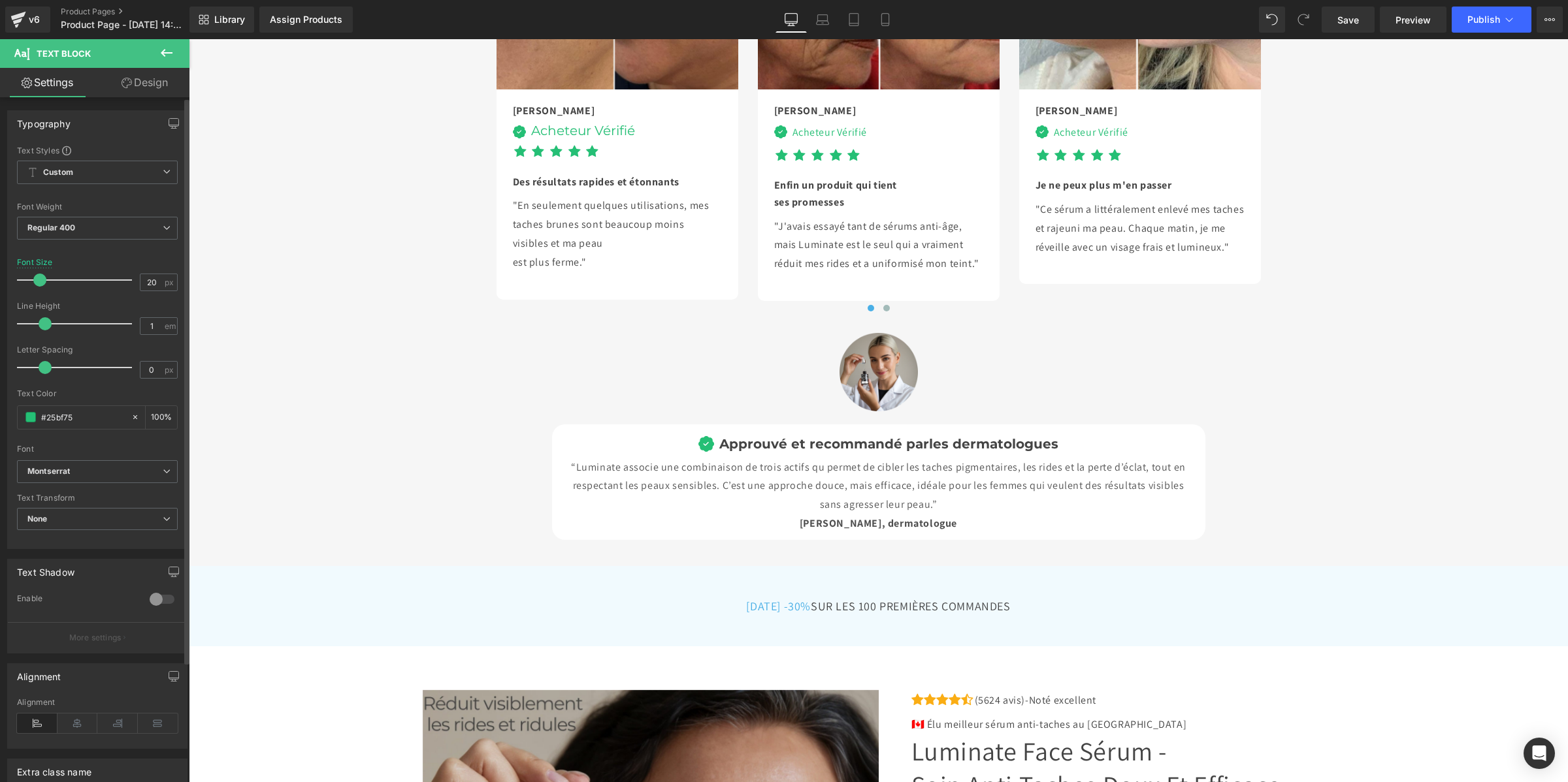
drag, startPoint x: 65, startPoint y: 323, endPoint x: 46, endPoint y: 327, distance: 19.4
click at [46, 327] on span at bounding box center [45, 324] width 13 height 13
type input "1.1"
click at [45, 325] on span at bounding box center [49, 324] width 13 height 13
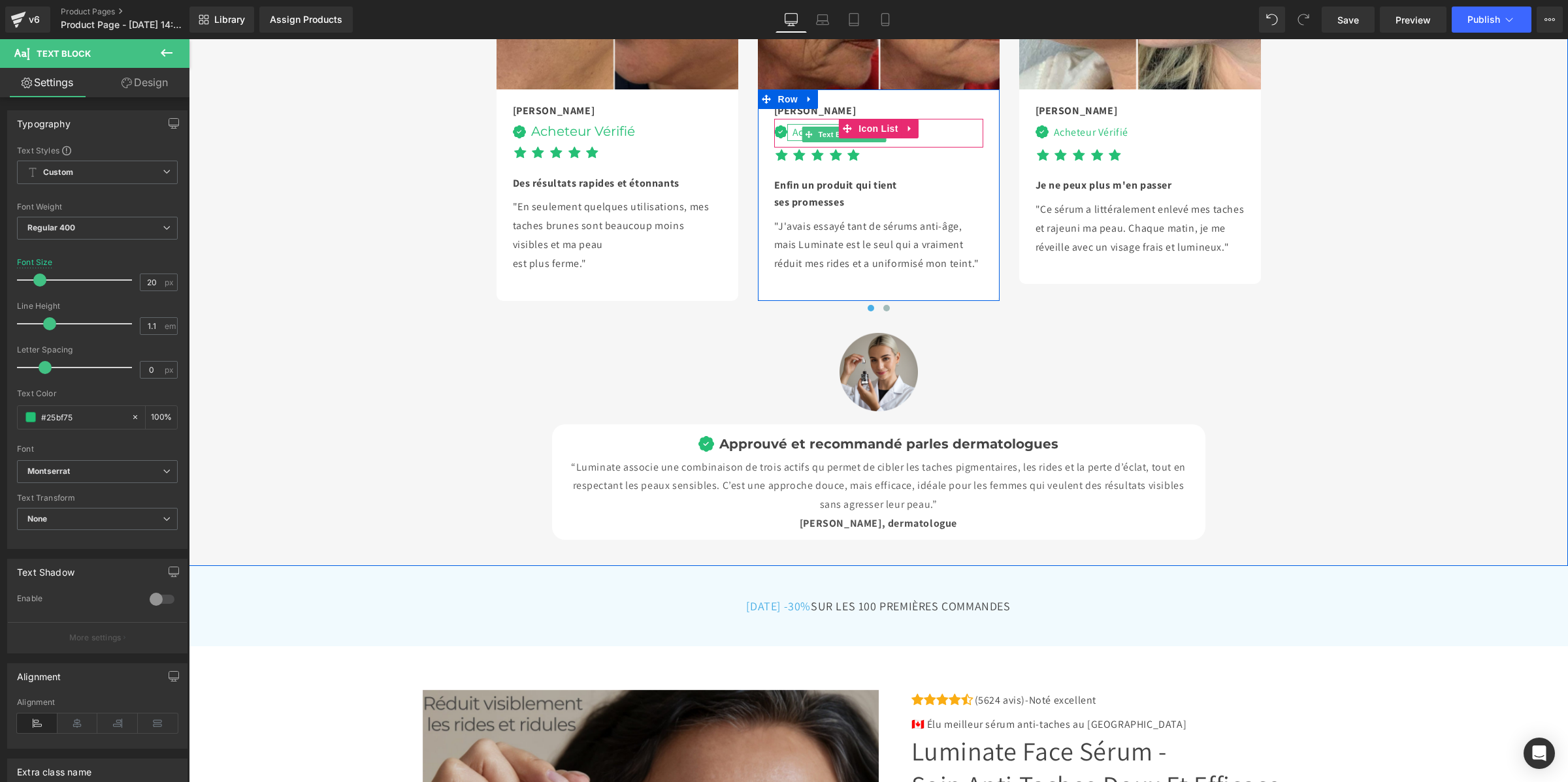
click at [792, 141] on div "Acheteur Vérifié" at bounding box center [827, 133] width 80 height 17
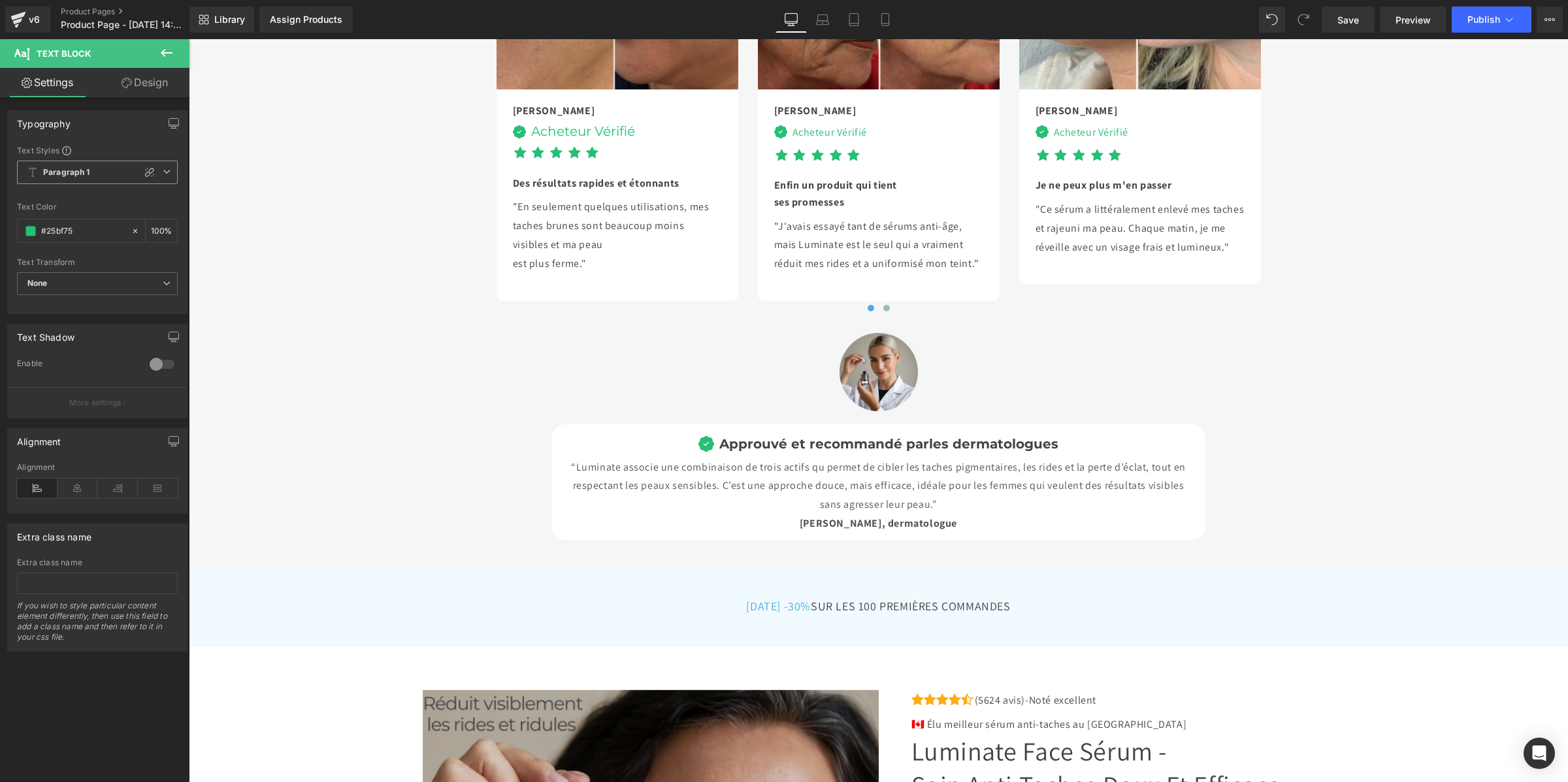
click at [58, 175] on b "Paragraph 1" at bounding box center [66, 173] width 47 height 11
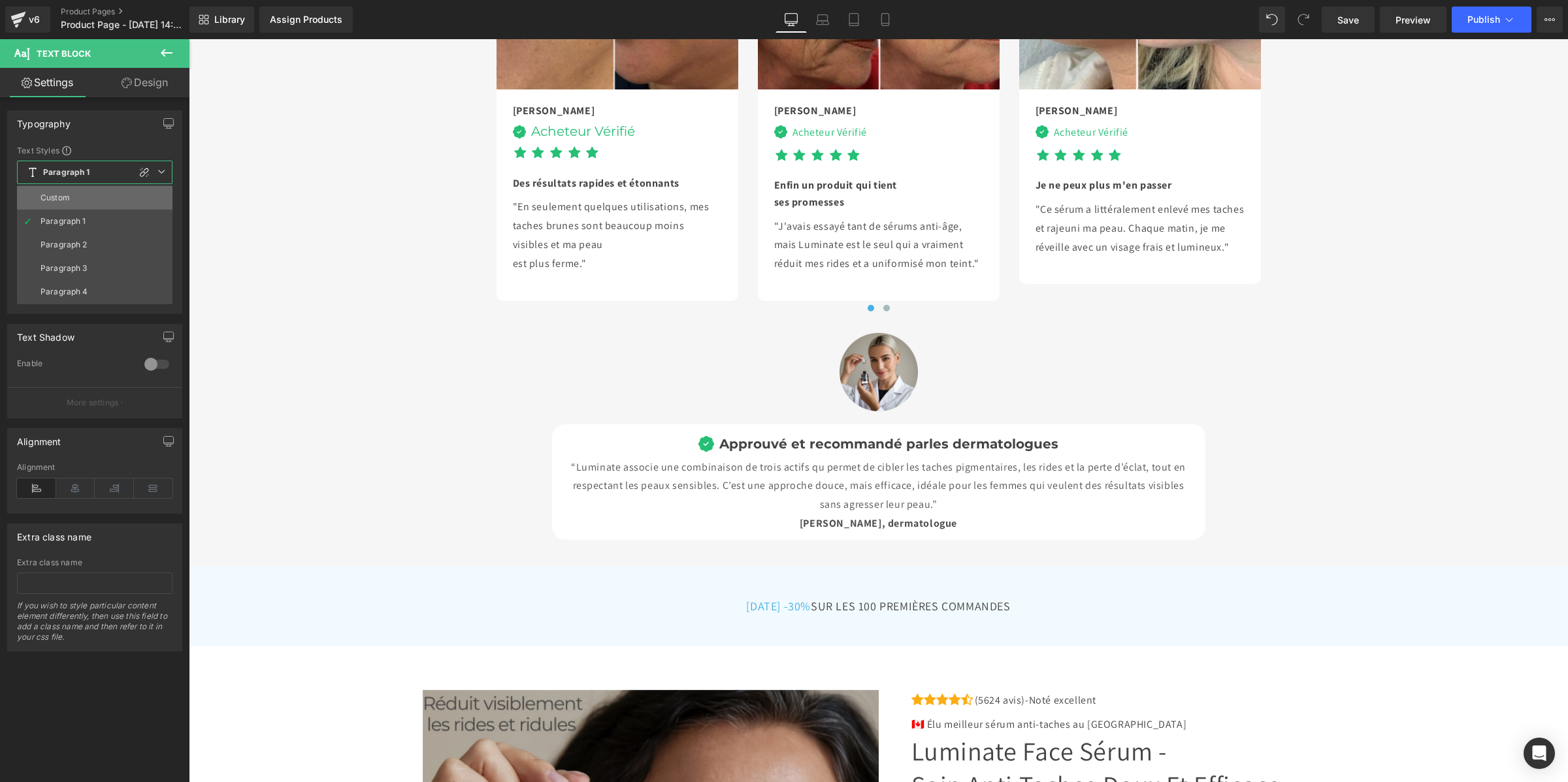
click at [56, 197] on div "Custom" at bounding box center [56, 198] width 30 height 9
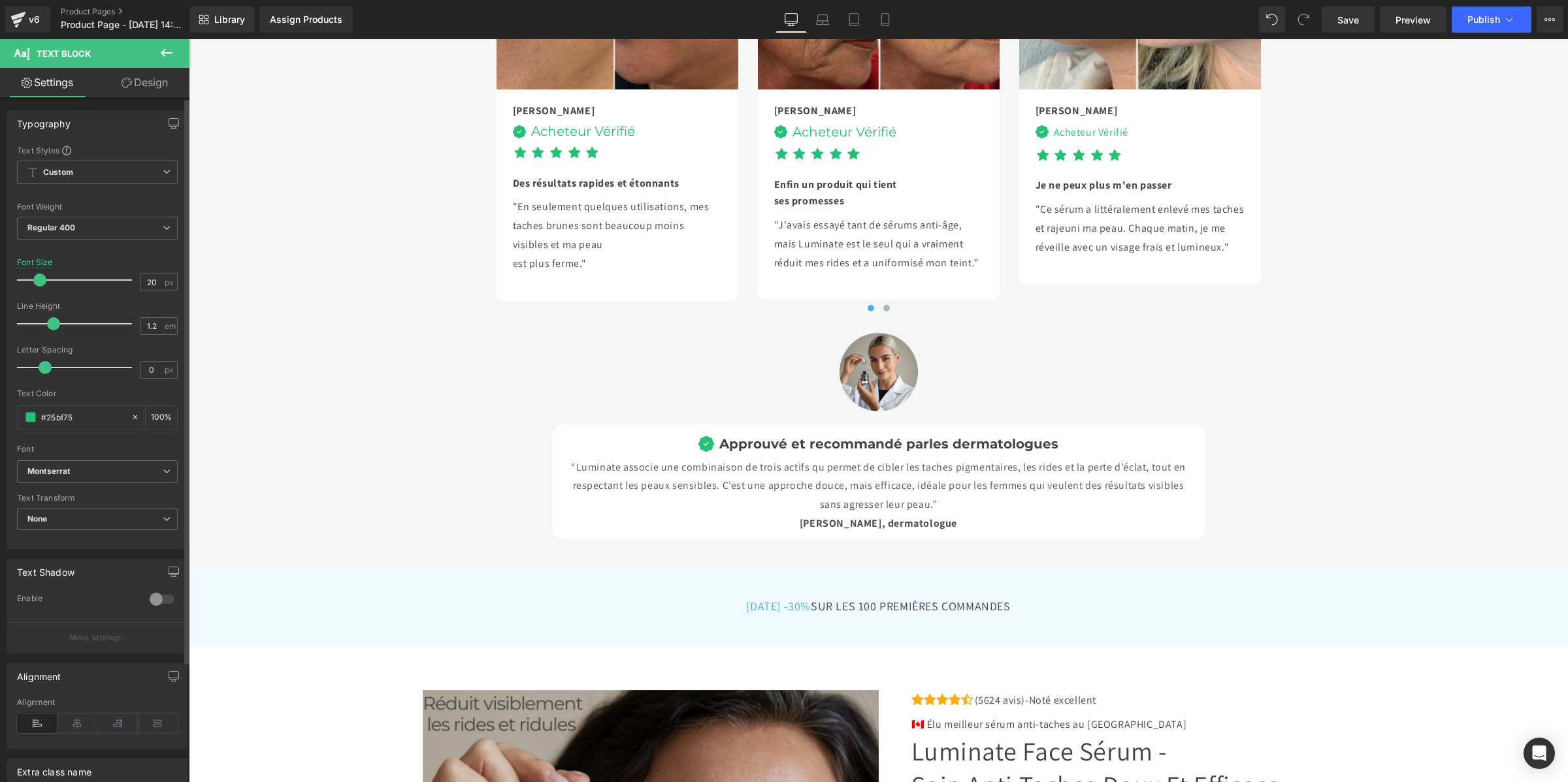
type input "1.1"
drag, startPoint x: 63, startPoint y: 327, endPoint x: 46, endPoint y: 324, distance: 17.3
click at [46, 324] on span at bounding box center [49, 324] width 13 height 13
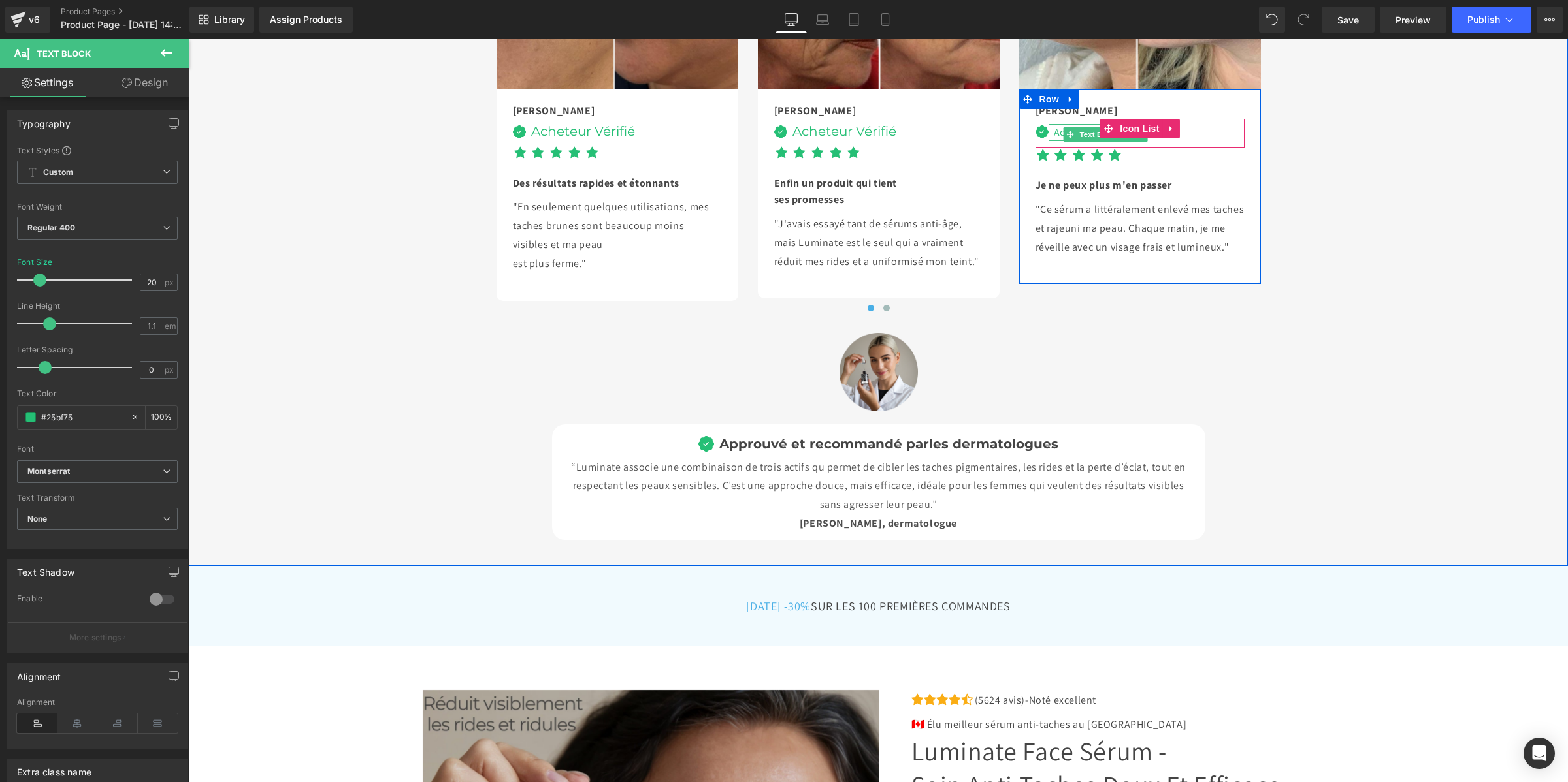
click at [1052, 141] on div "Acheteur Vérifié" at bounding box center [1089, 133] width 80 height 17
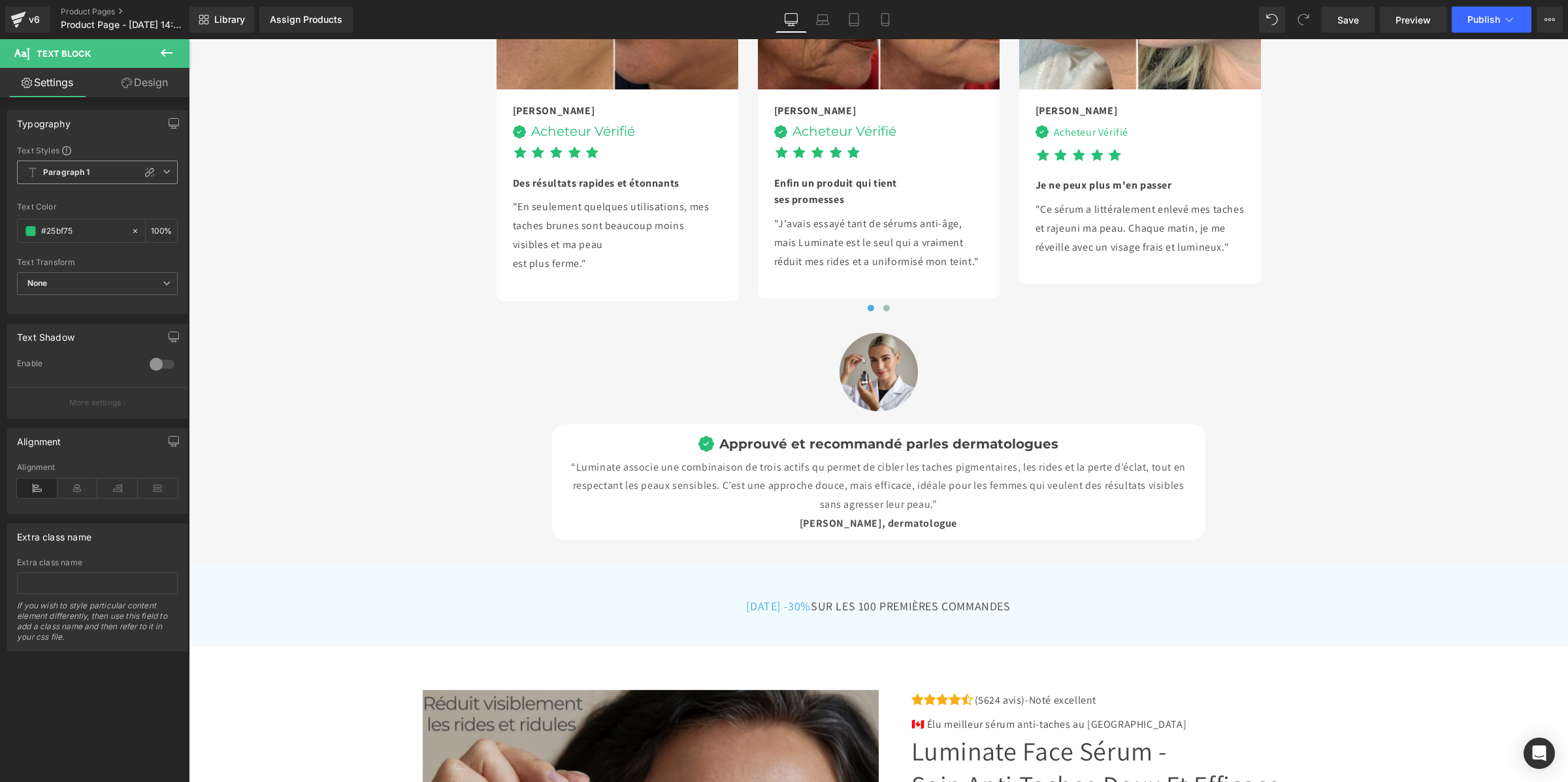
click at [56, 172] on b "Paragraph 1" at bounding box center [66, 173] width 47 height 11
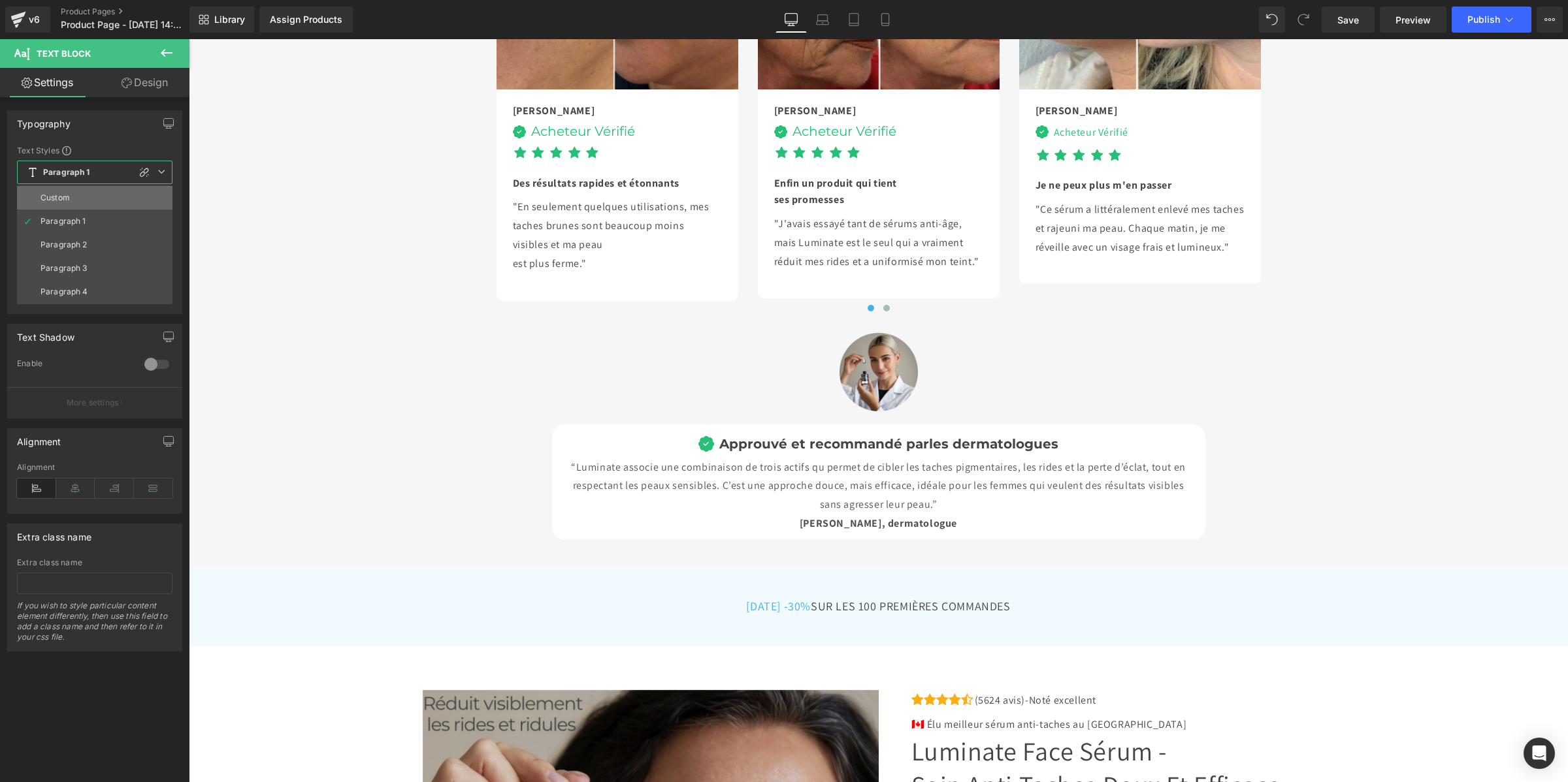
click at [58, 197] on div "Custom" at bounding box center [56, 198] width 30 height 9
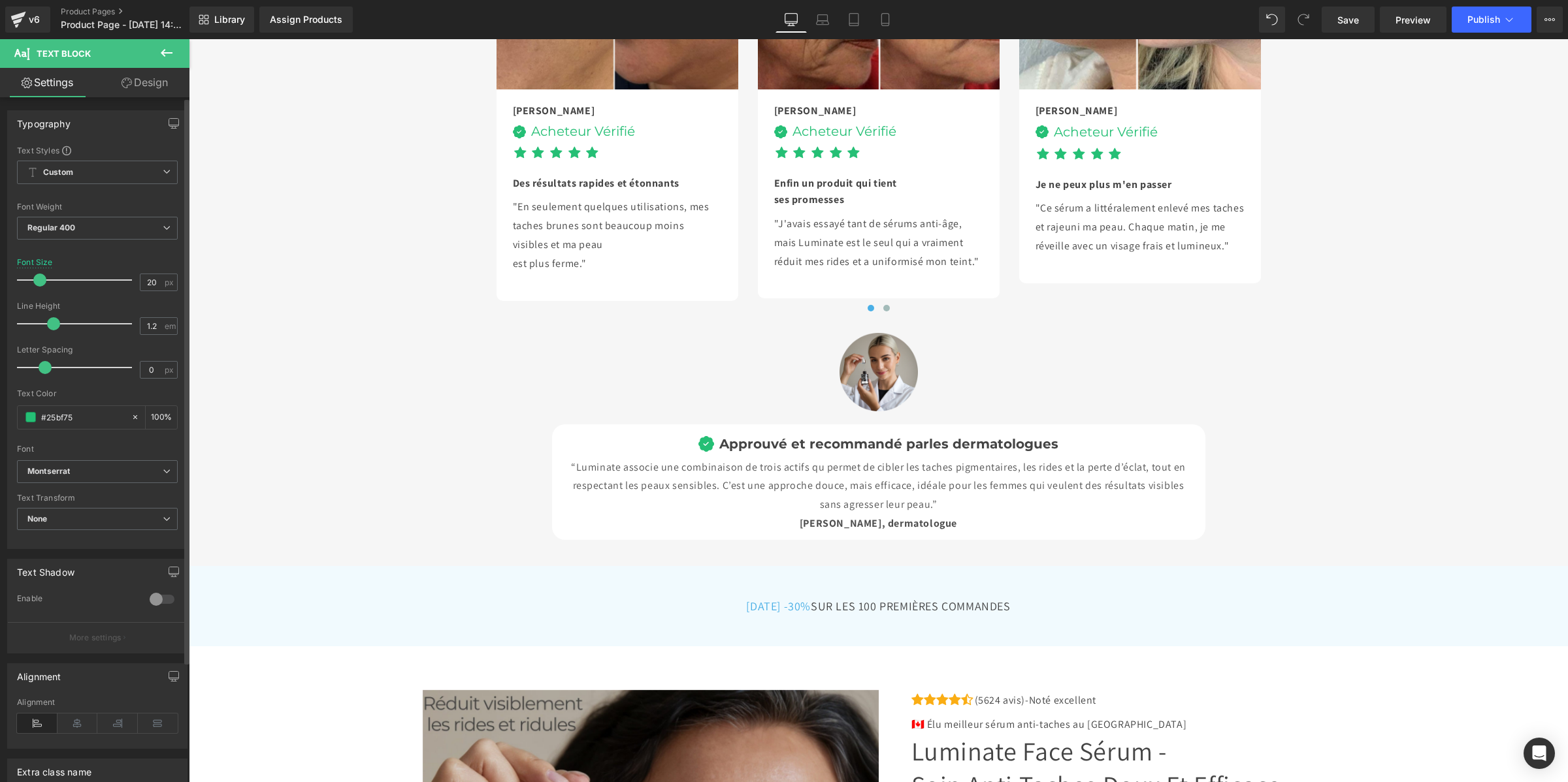
type input "1.1"
drag, startPoint x: 63, startPoint y: 323, endPoint x: 47, endPoint y: 325, distance: 16.1
click at [47, 325] on span at bounding box center [49, 324] width 13 height 13
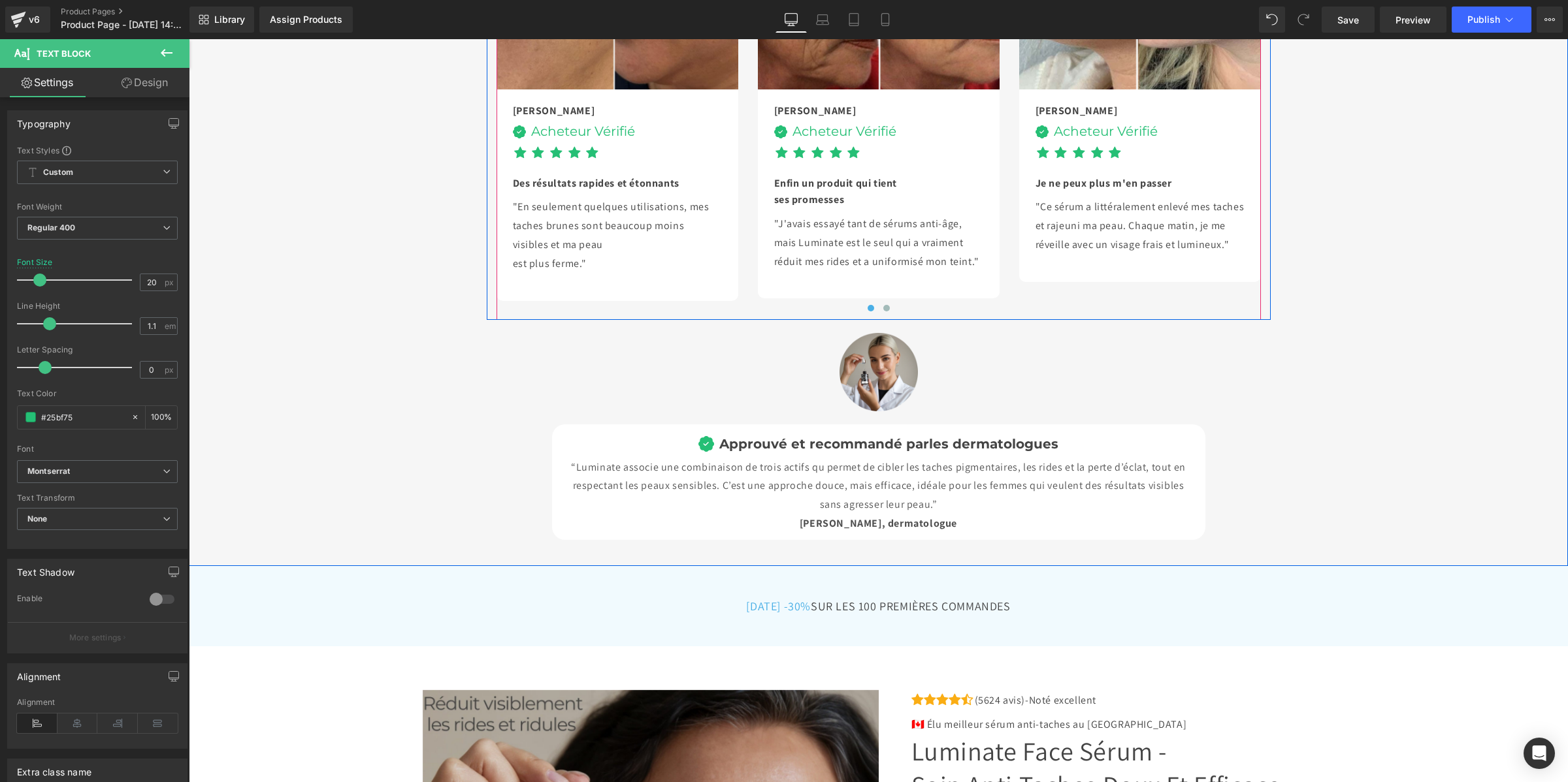
drag, startPoint x: 880, startPoint y: 597, endPoint x: 907, endPoint y: 582, distance: 30.9
click at [879, 315] on button at bounding box center [886, 308] width 16 height 13
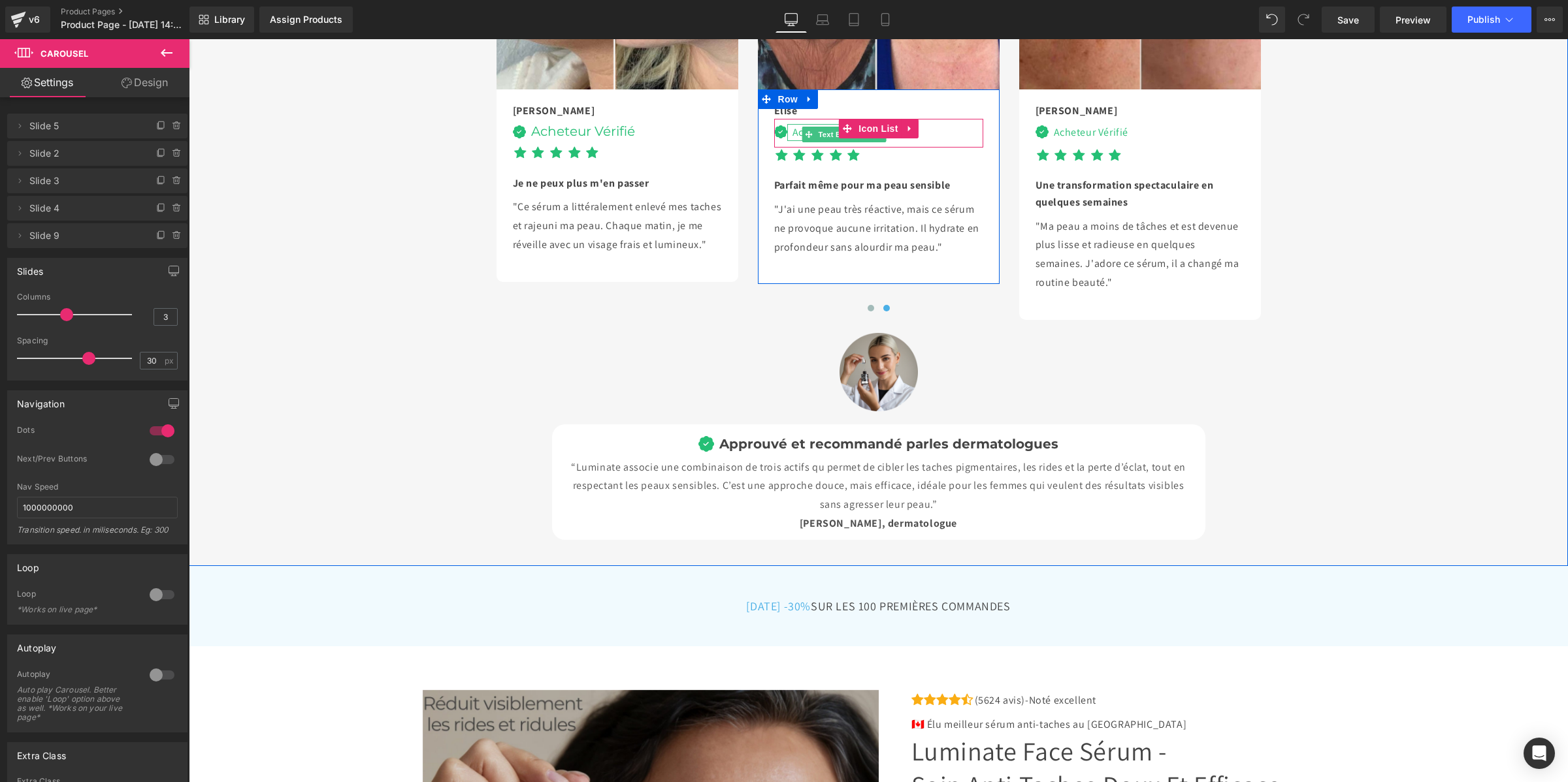
drag, startPoint x: 788, startPoint y: 364, endPoint x: 266, endPoint y: 388, distance: 522.6
click at [788, 141] on div "Acheteur Vérifié" at bounding box center [827, 133] width 80 height 17
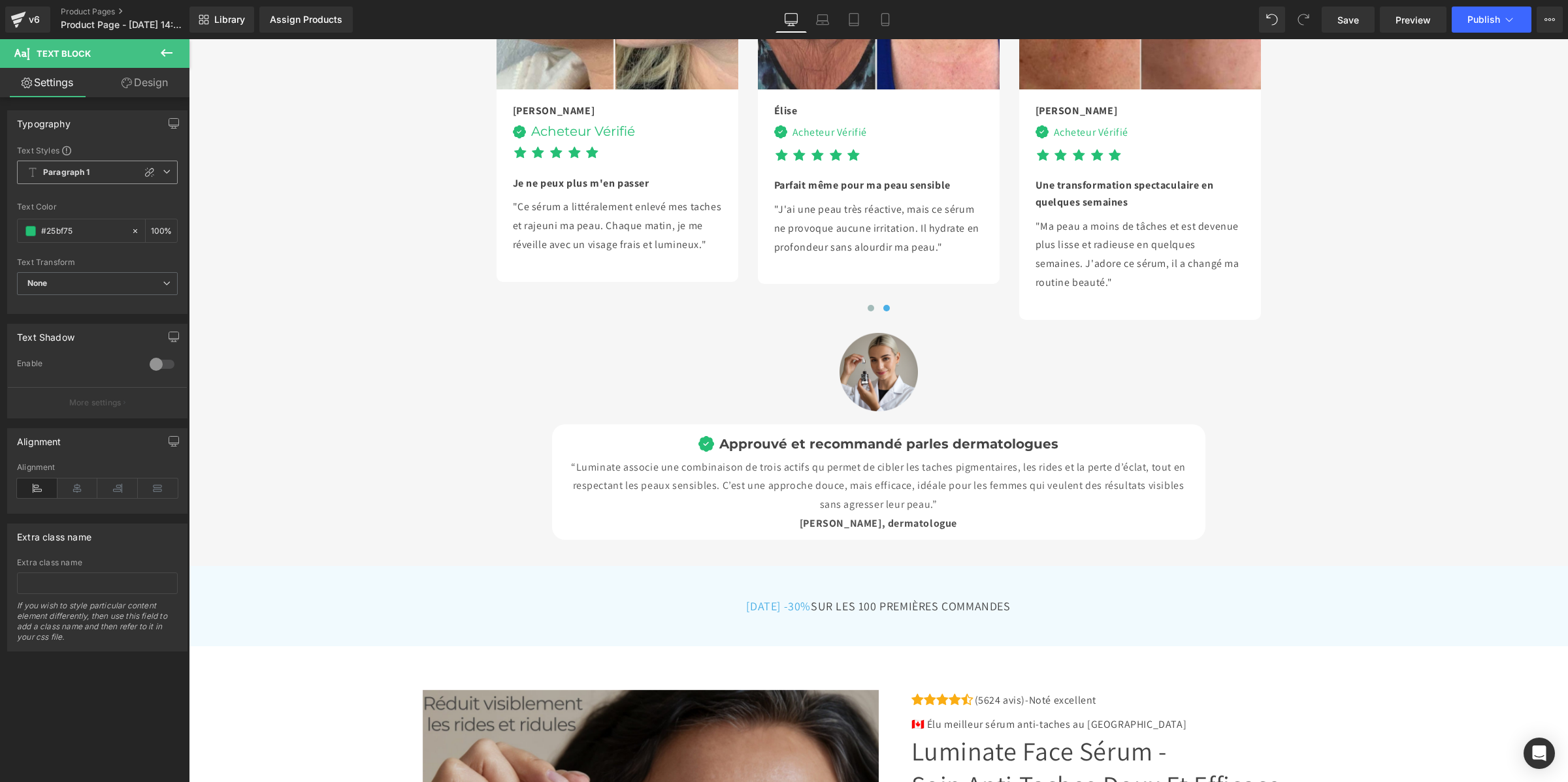
click at [72, 177] on span "Paragraph 1" at bounding box center [97, 172] width 161 height 23
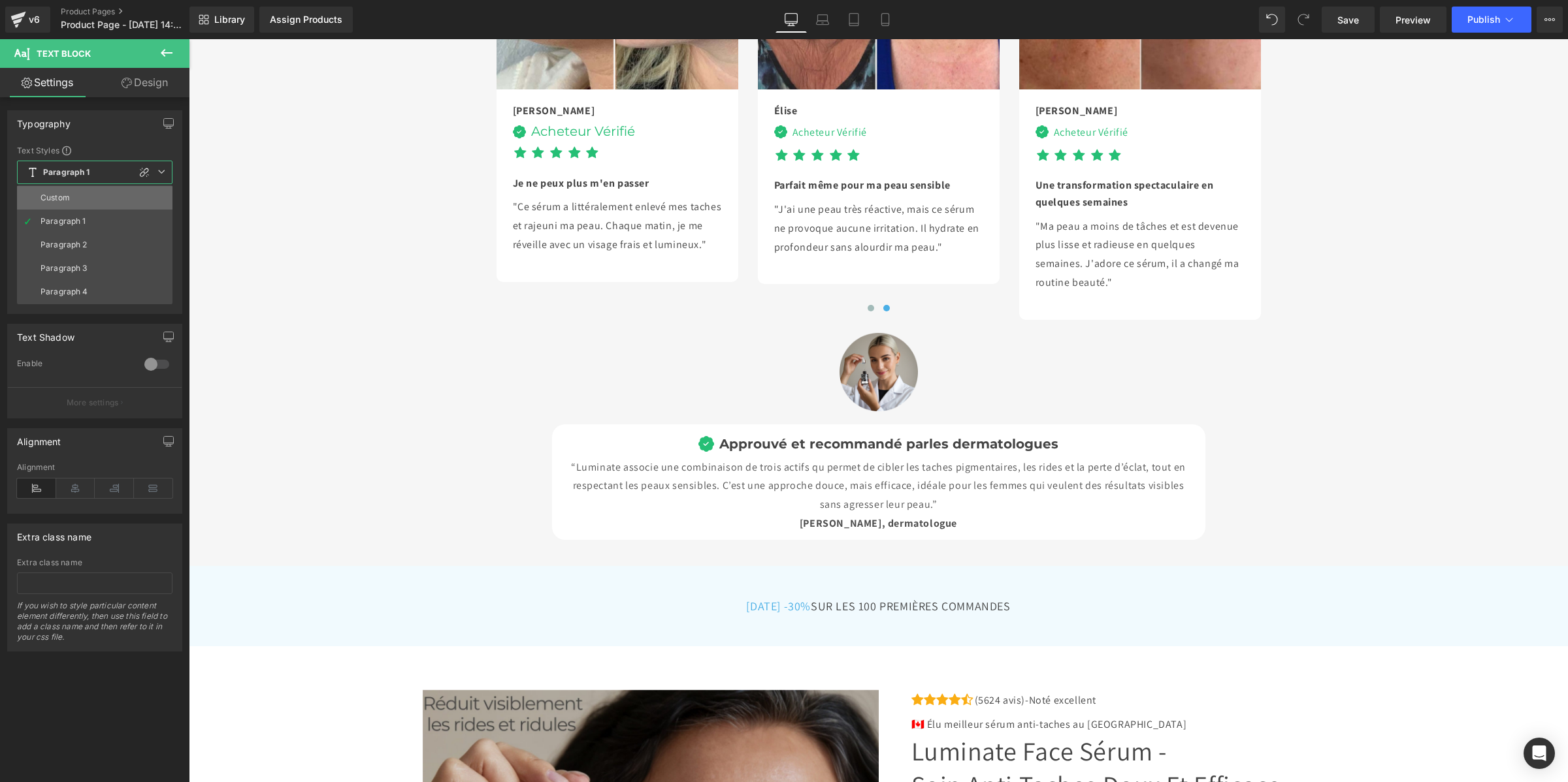
click at [72, 199] on li "Custom" at bounding box center [94, 197] width 155 height 23
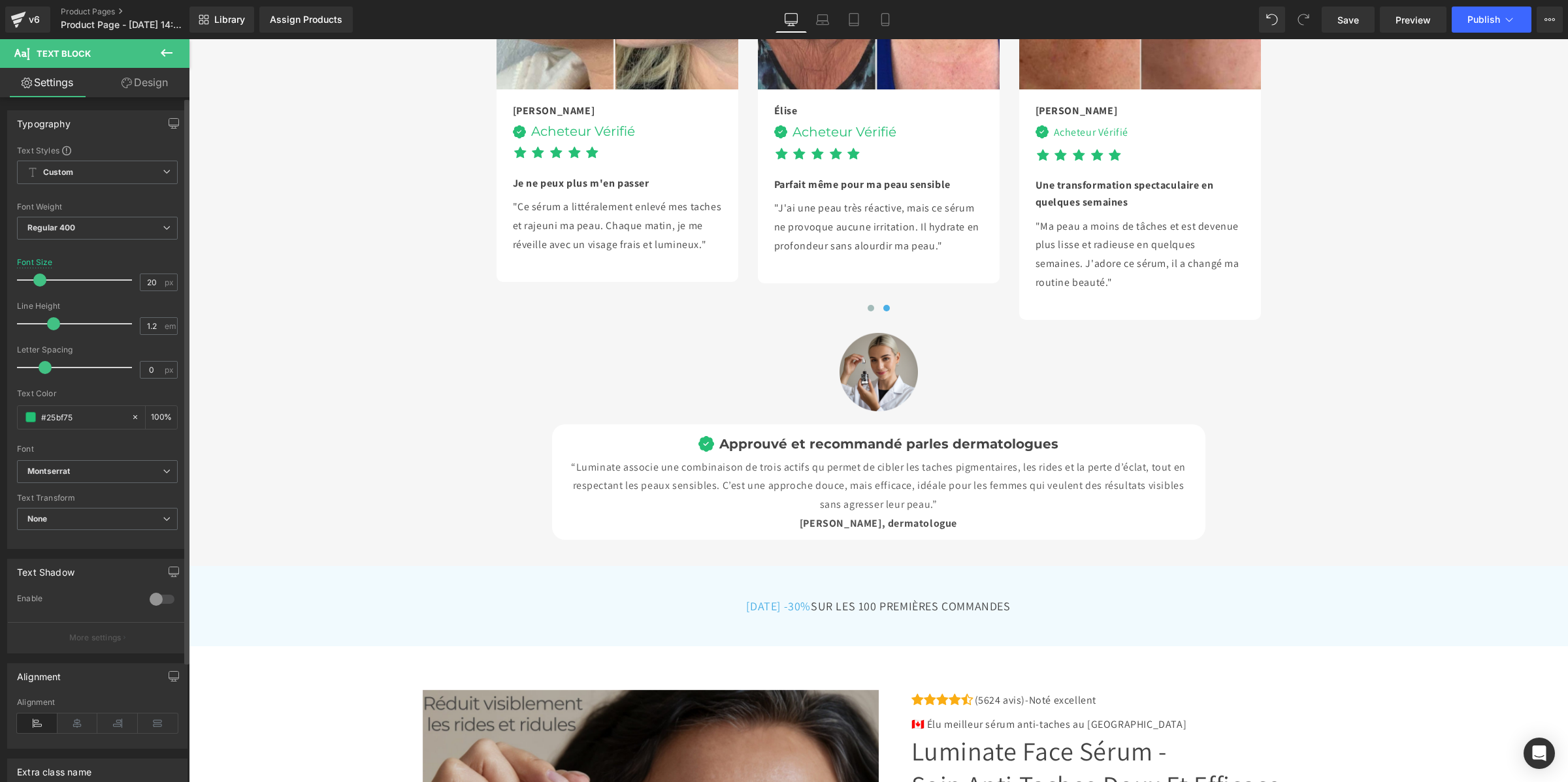
type input "1.1"
drag, startPoint x: 64, startPoint y: 325, endPoint x: 46, endPoint y: 325, distance: 18.0
click at [46, 325] on span at bounding box center [49, 324] width 13 height 13
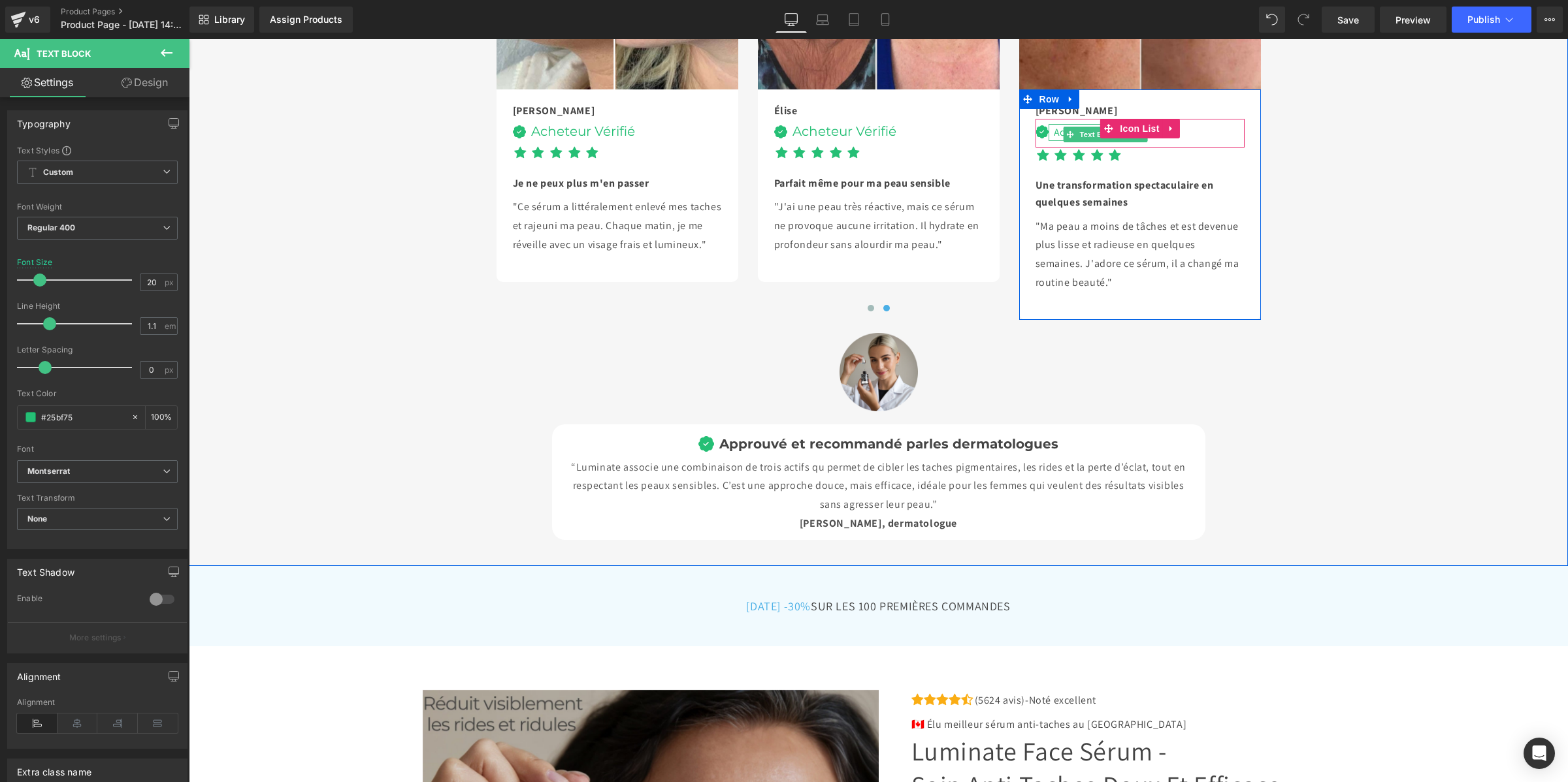
click at [1049, 141] on div "Acheteur Vérifié" at bounding box center [1089, 133] width 80 height 17
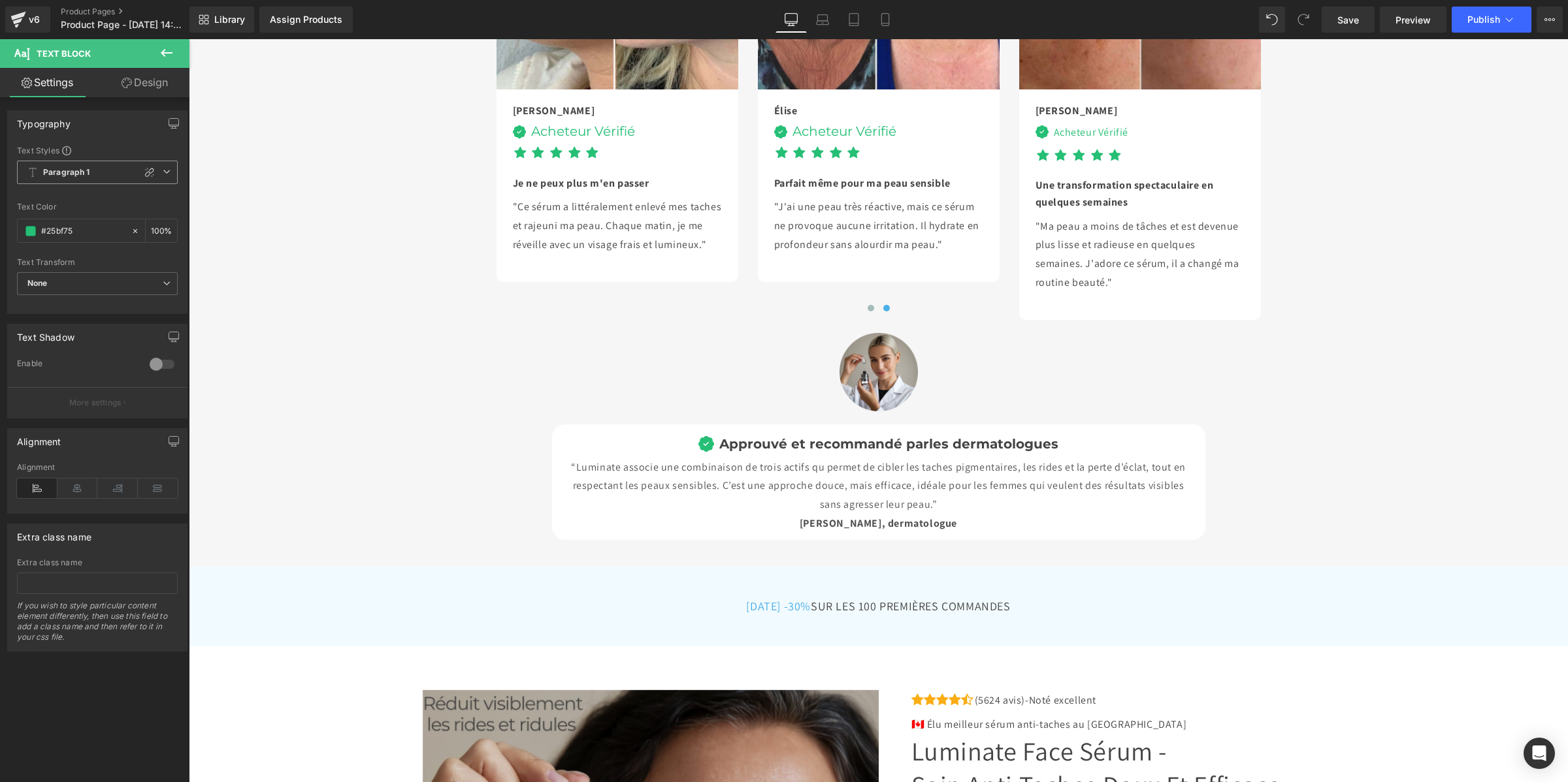
click at [82, 174] on b "Paragraph 1" at bounding box center [66, 173] width 47 height 11
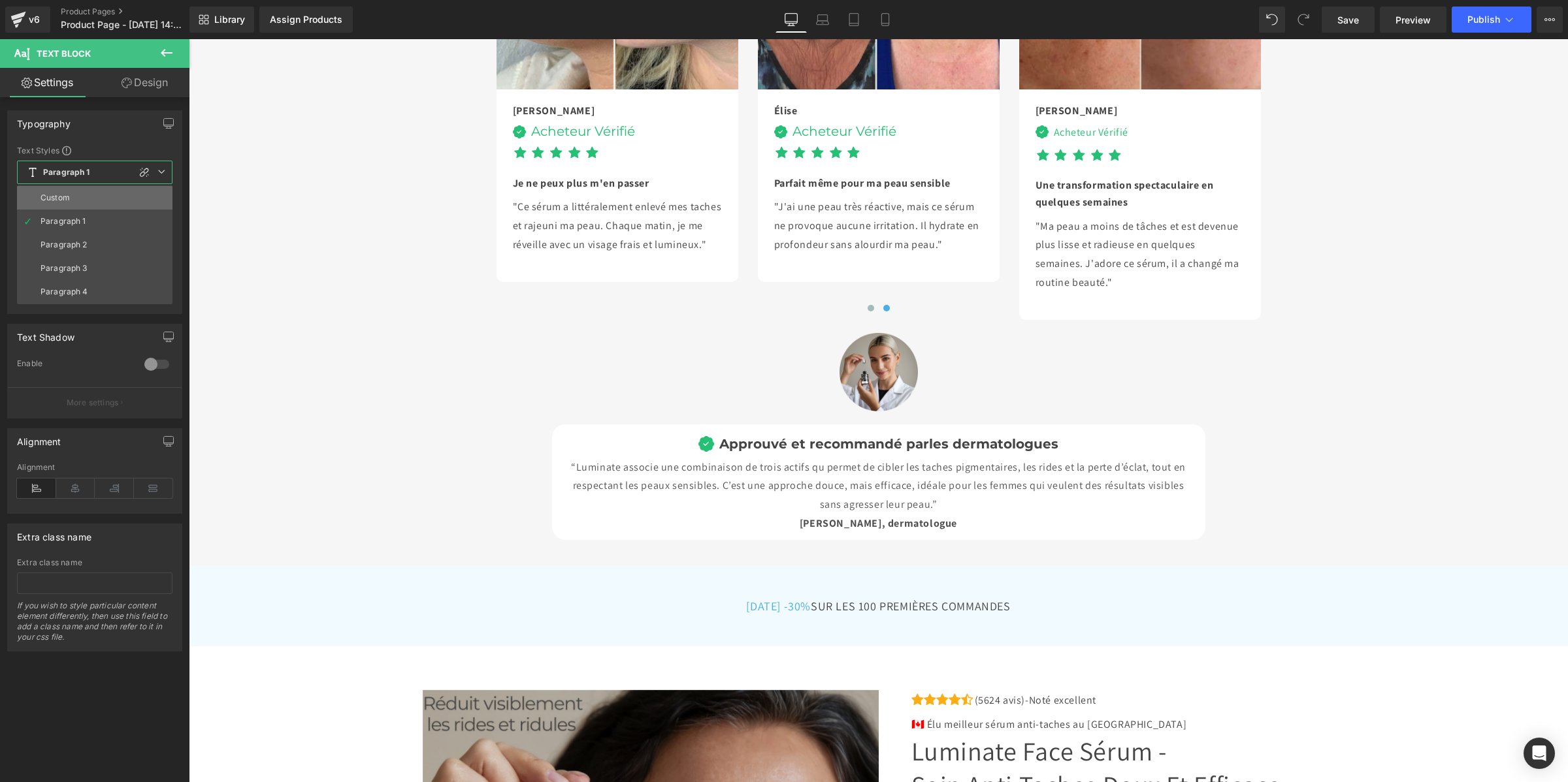
click at [64, 200] on div "Custom" at bounding box center [56, 198] width 30 height 9
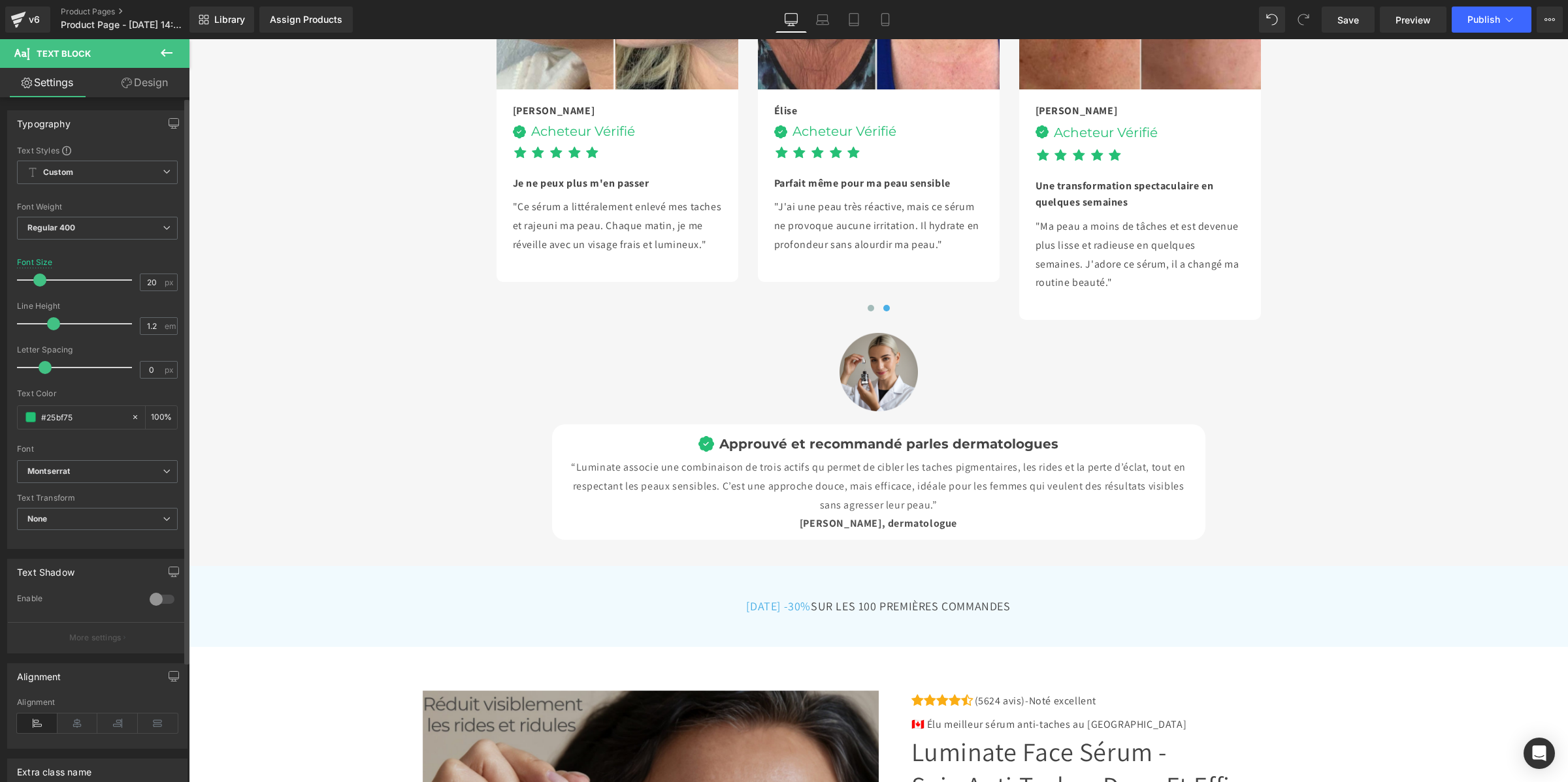
type input "1.1"
drag, startPoint x: 64, startPoint y: 322, endPoint x: 47, endPoint y: 325, distance: 17.3
click at [47, 325] on span at bounding box center [49, 324] width 13 height 13
click at [1359, 18] on span "Save" at bounding box center [1348, 20] width 21 height 14
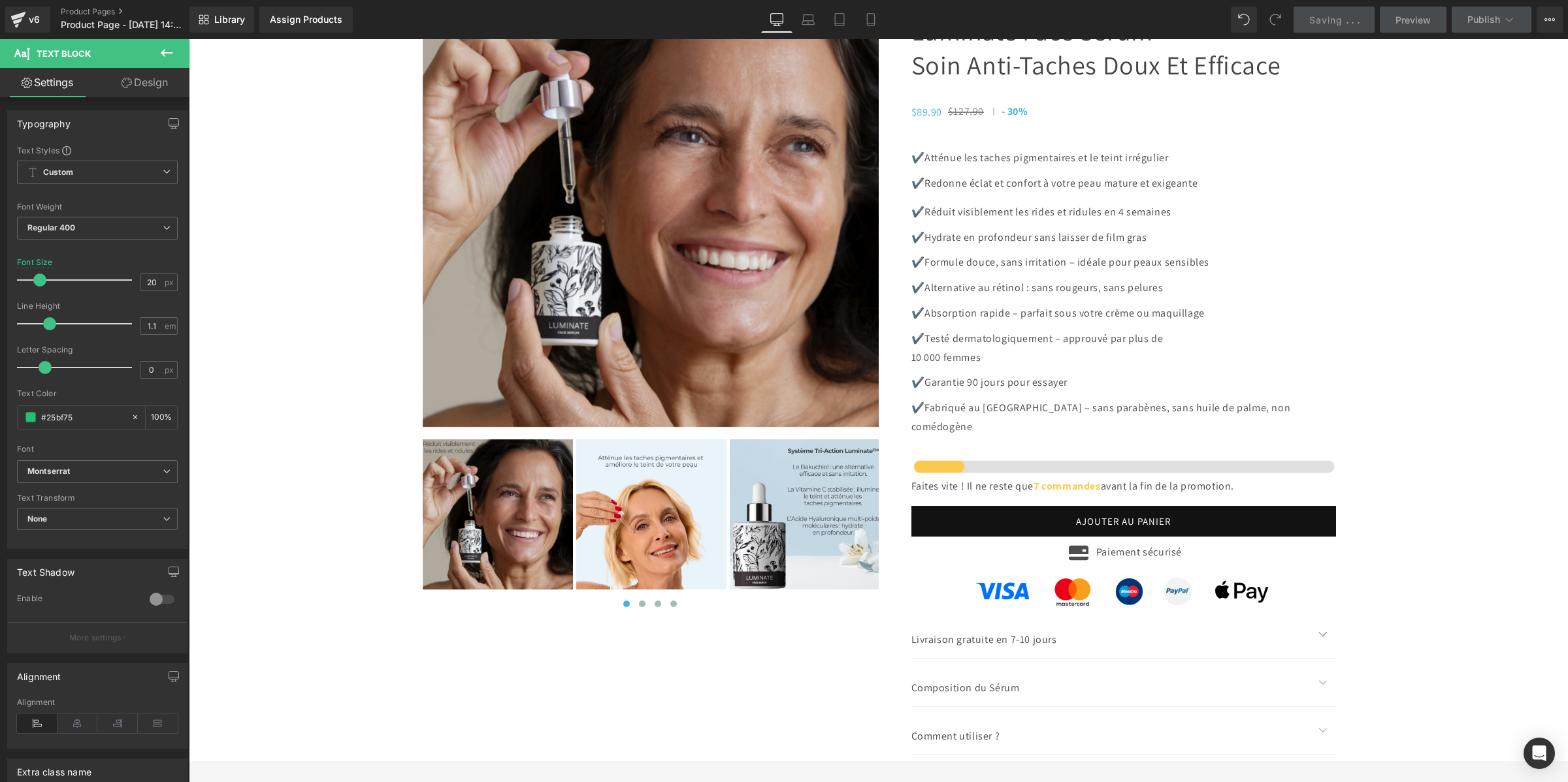
scroll to position [4599, 0]
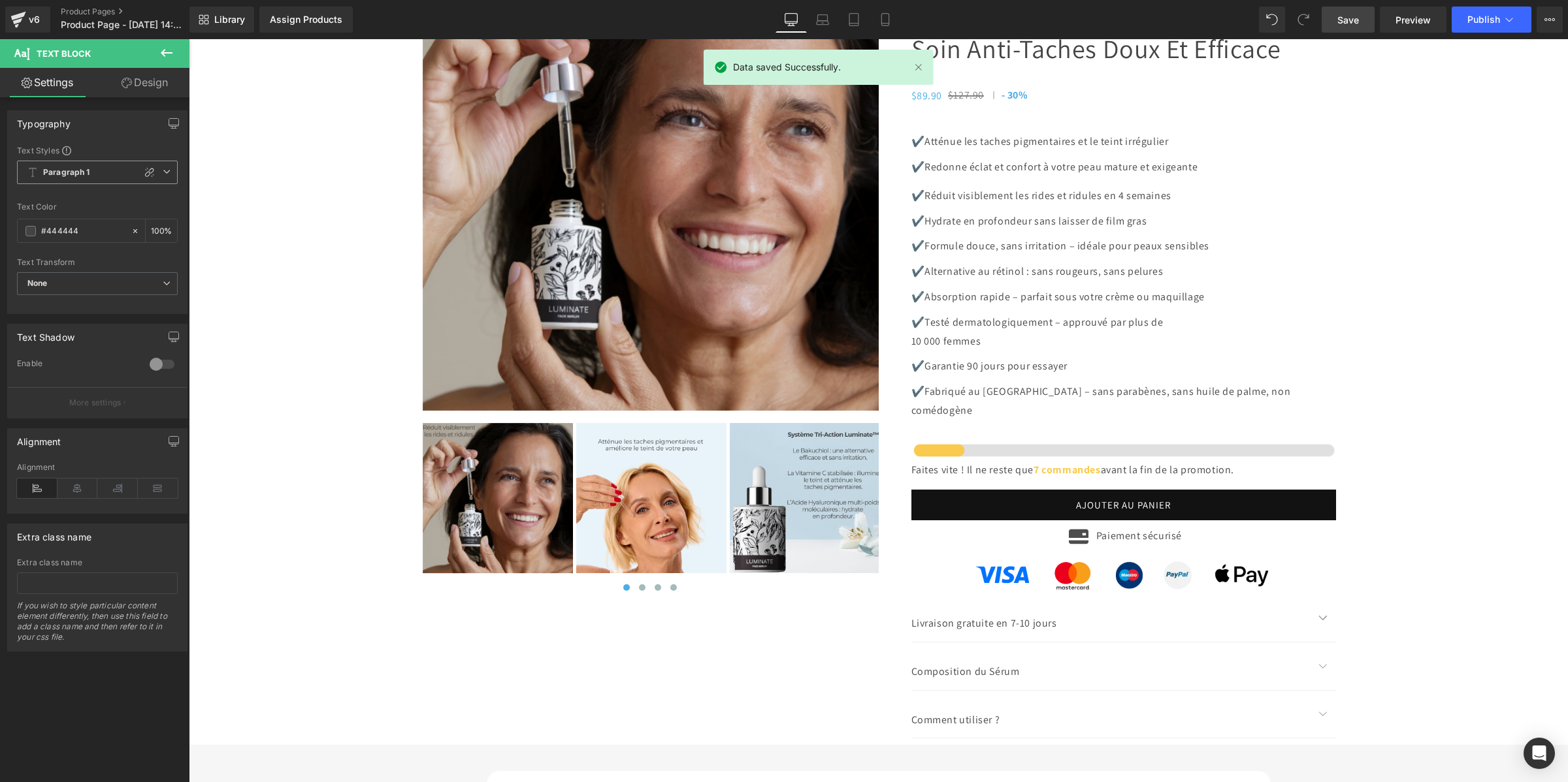
click at [112, 175] on span "Paragraph 1" at bounding box center [97, 172] width 161 height 23
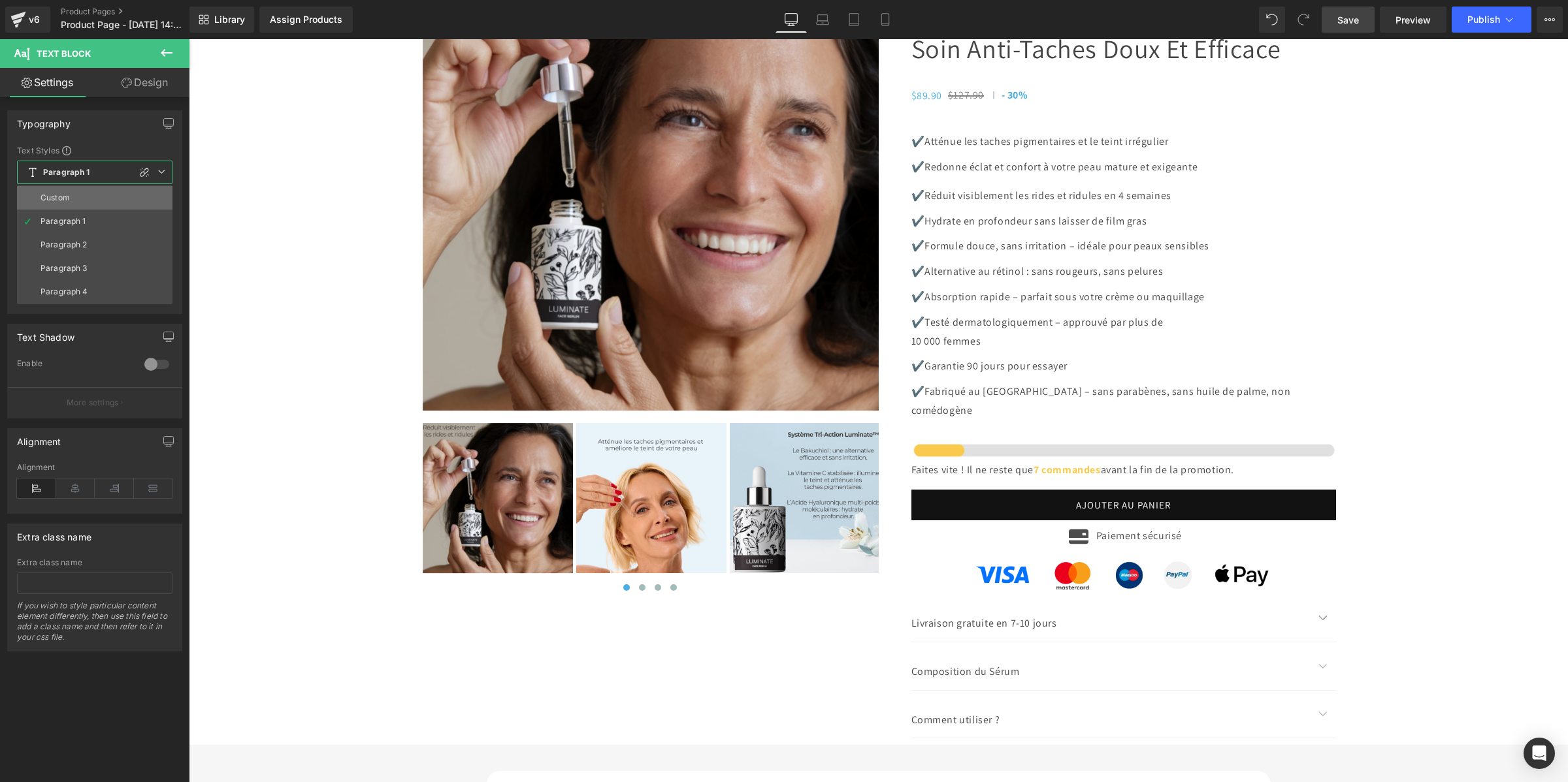
click at [85, 200] on li "Custom" at bounding box center [94, 197] width 155 height 23
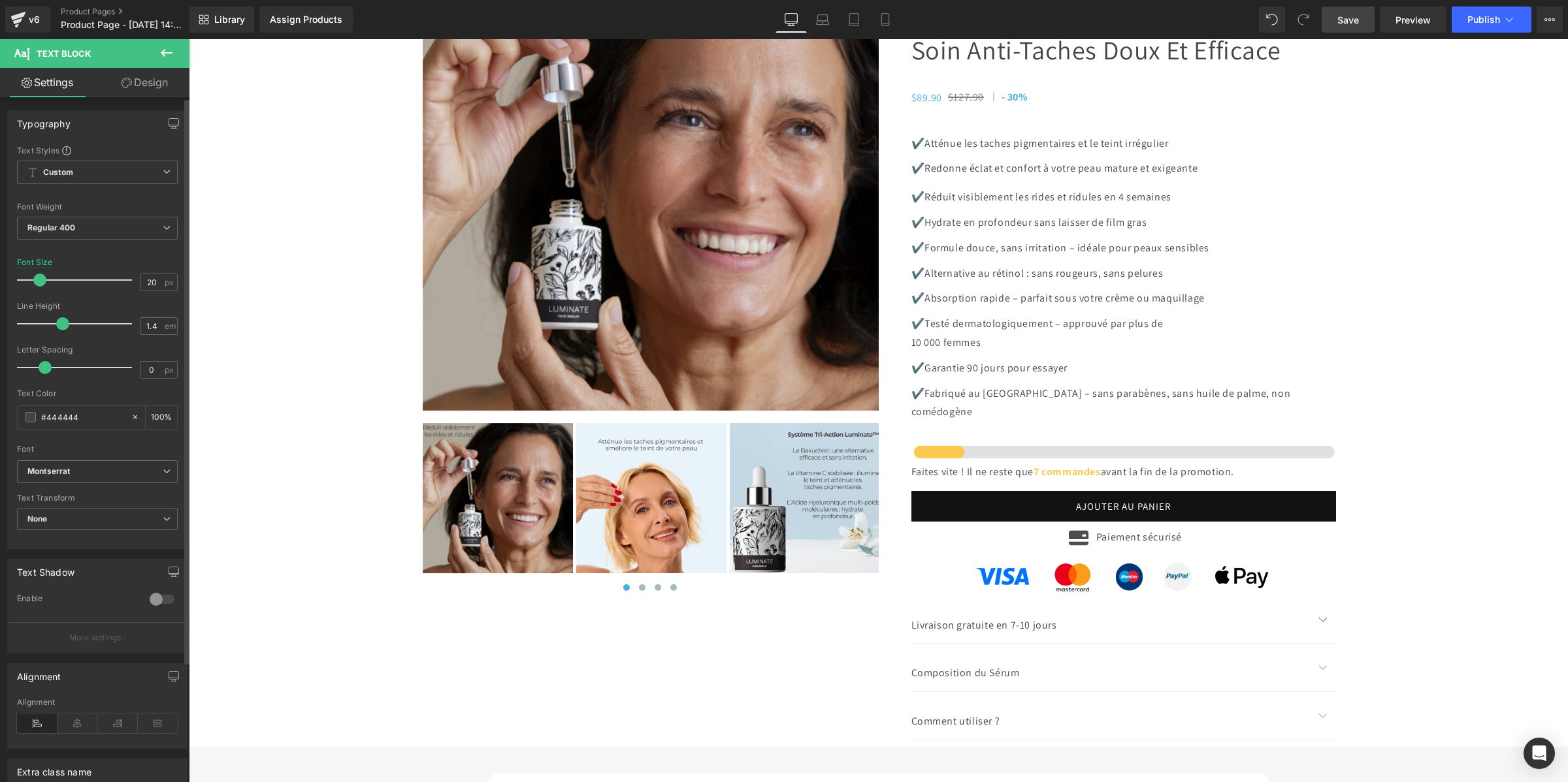
type input "1.3"
drag, startPoint x: 63, startPoint y: 324, endPoint x: 53, endPoint y: 323, distance: 10.0
click at [53, 323] on span at bounding box center [59, 324] width 13 height 13
drag, startPoint x: 1352, startPoint y: 21, endPoint x: 351, endPoint y: 222, distance: 1021.0
click at [1352, 21] on span "Save" at bounding box center [1348, 20] width 21 height 14
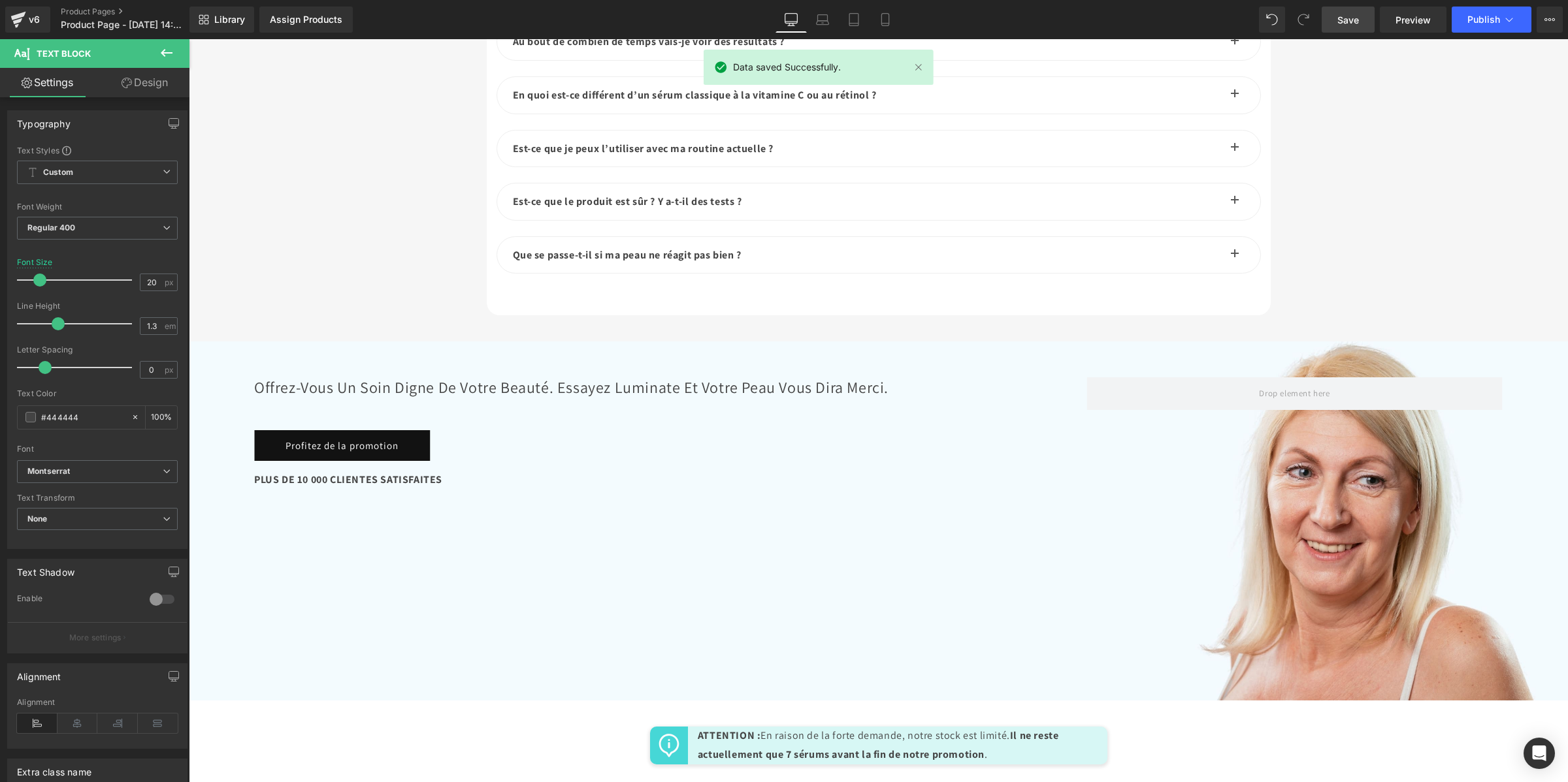
scroll to position [5579, 0]
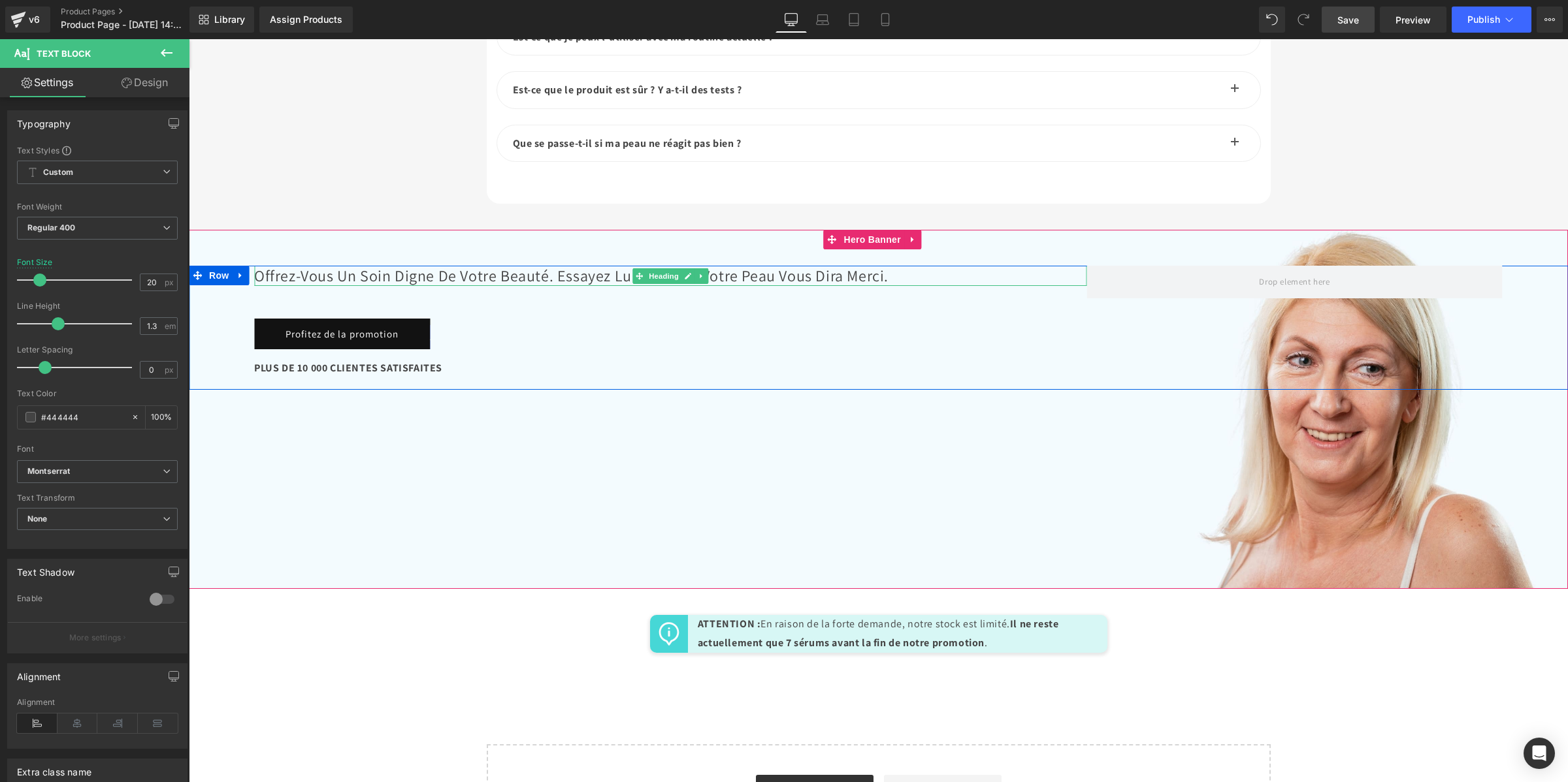
click at [502, 286] on h2 "Offrez-vous un soin digne de votre beauté. Essayez Luminate et votre peau vous …" at bounding box center [671, 276] width 832 height 20
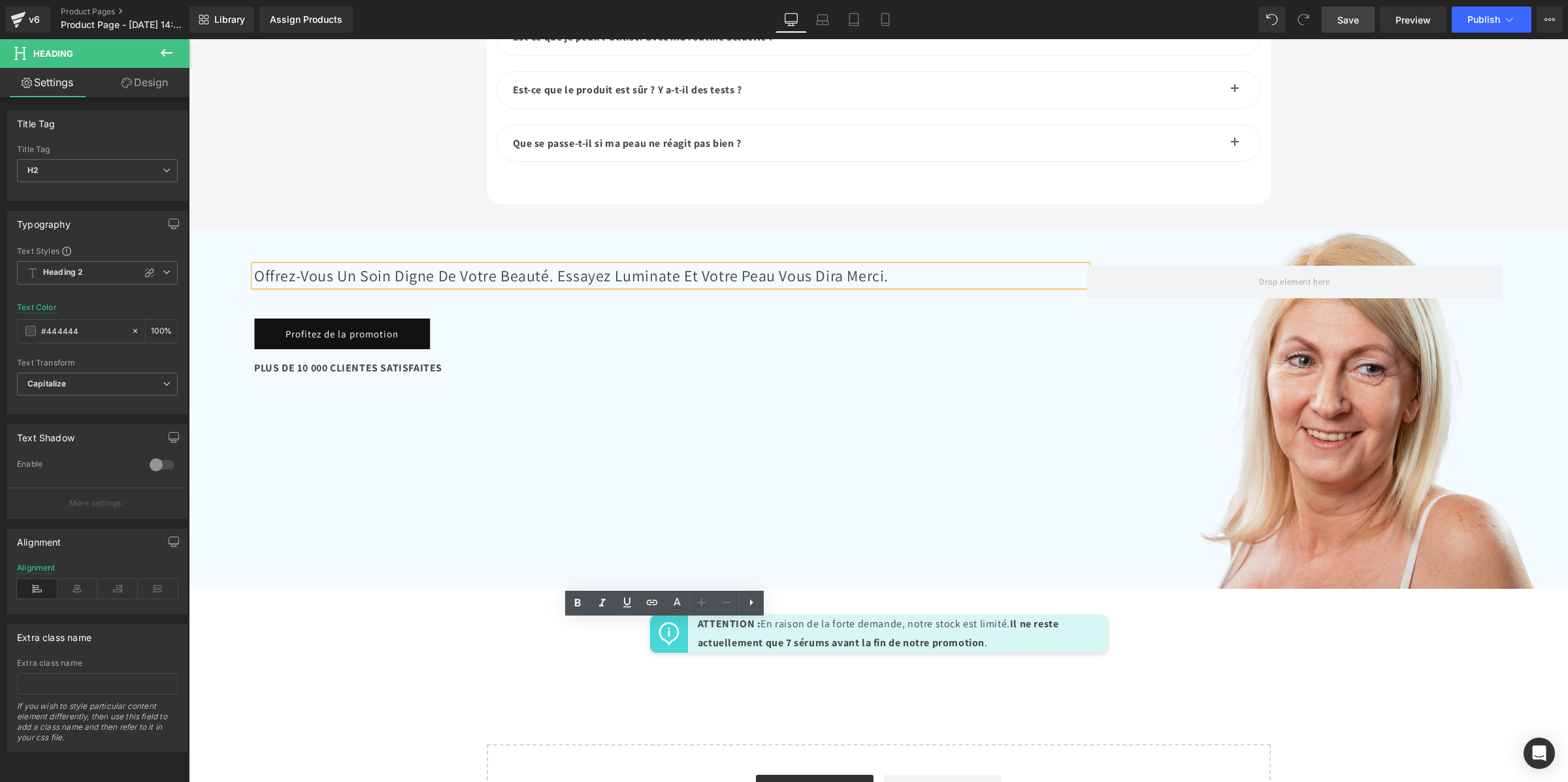
click at [1365, 20] on link "Save" at bounding box center [1348, 20] width 53 height 26
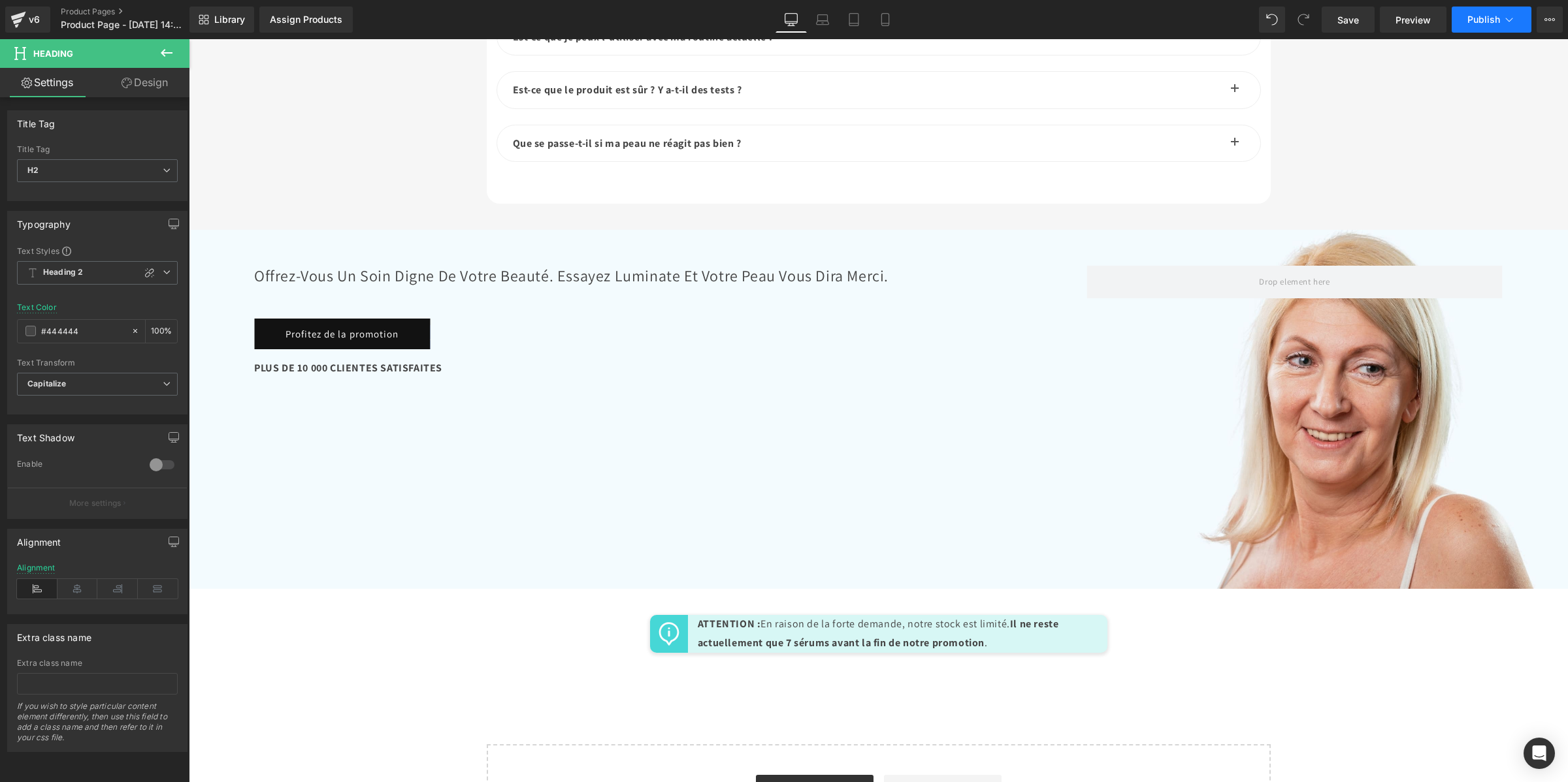
click at [1481, 18] on span "Publish" at bounding box center [1483, 19] width 33 height 10
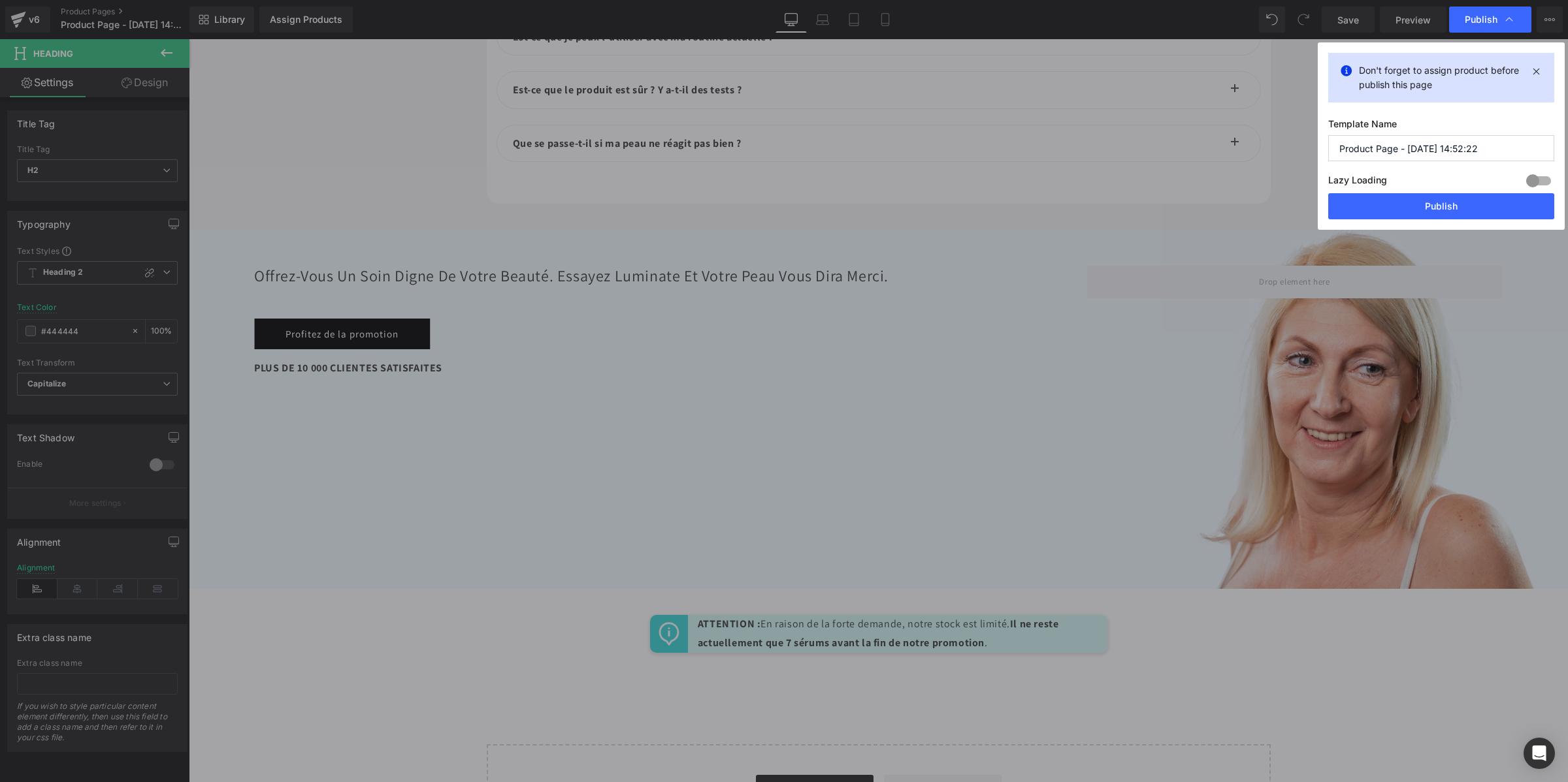
drag, startPoint x: 1478, startPoint y: 144, endPoint x: 1297, endPoint y: 150, distance: 181.1
click at [1297, 150] on div "Publish Don't forget to assign product before publish this page Template Name P…" at bounding box center [784, 391] width 1568 height 782
type input "LUMINATE"
click at [1390, 200] on button "Publish" at bounding box center [1441, 206] width 226 height 26
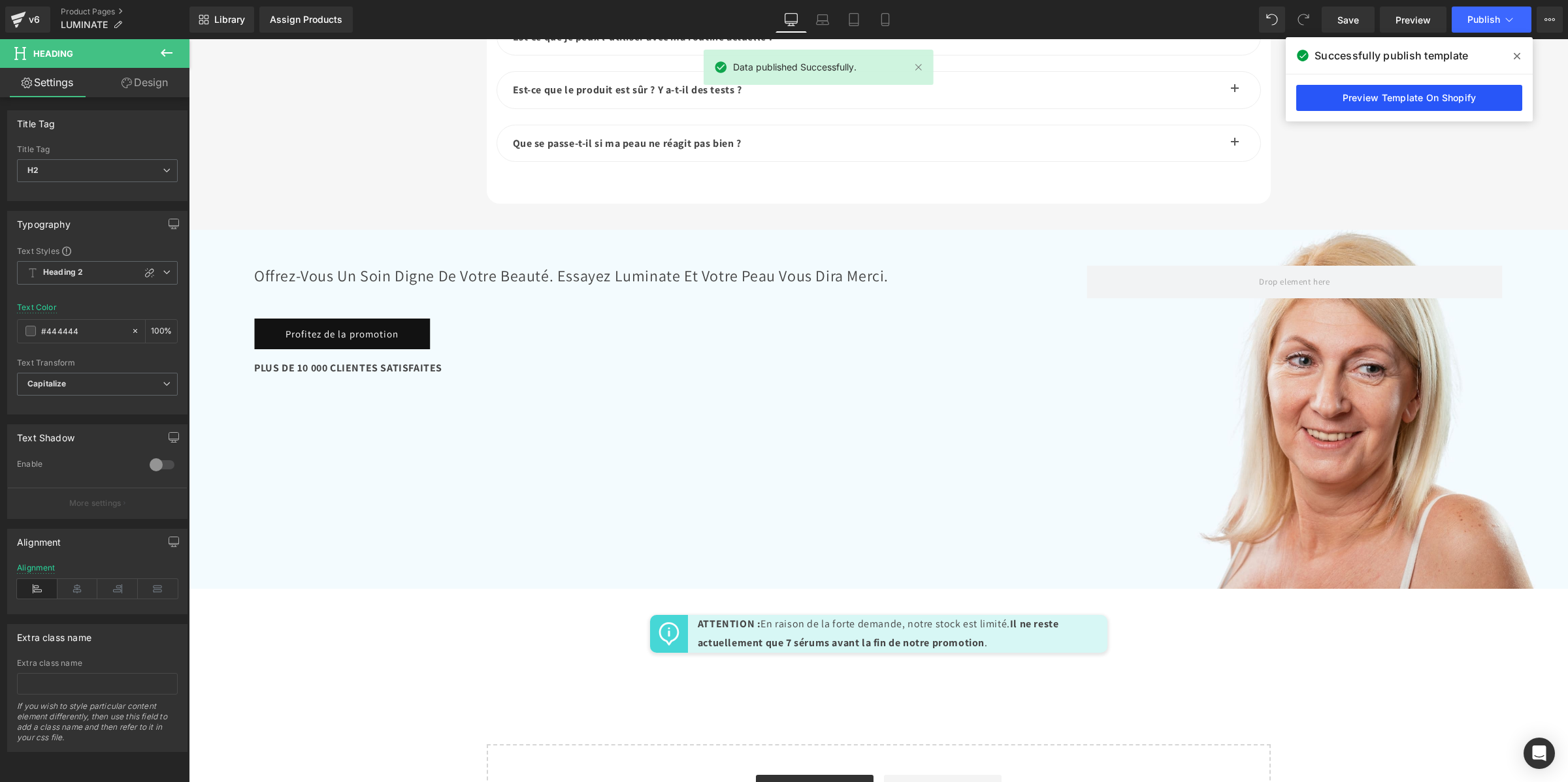
click at [1365, 91] on link "Preview Template On Shopify" at bounding box center [1408, 98] width 226 height 26
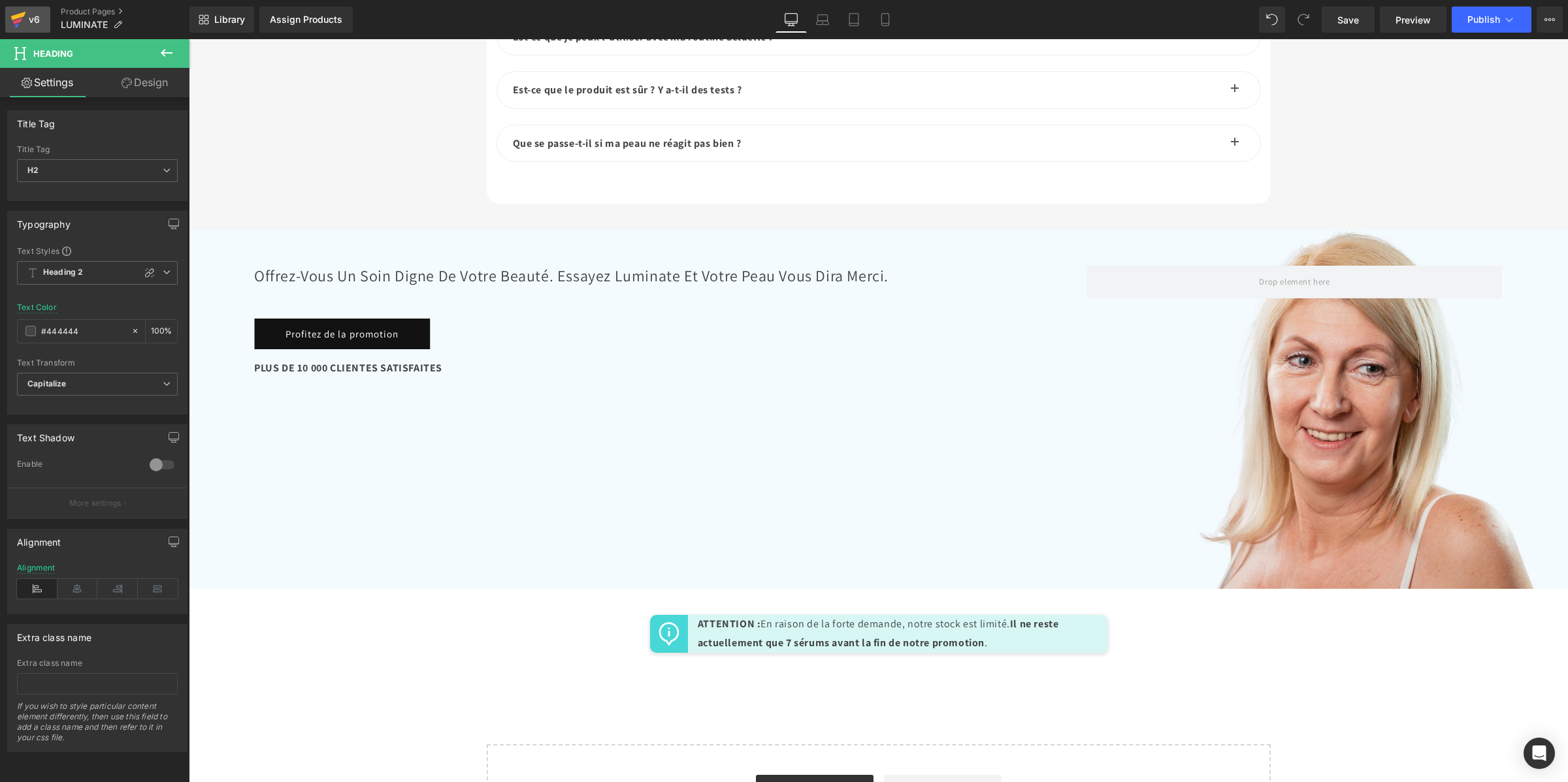
click at [21, 15] on icon at bounding box center [19, 16] width 15 height 8
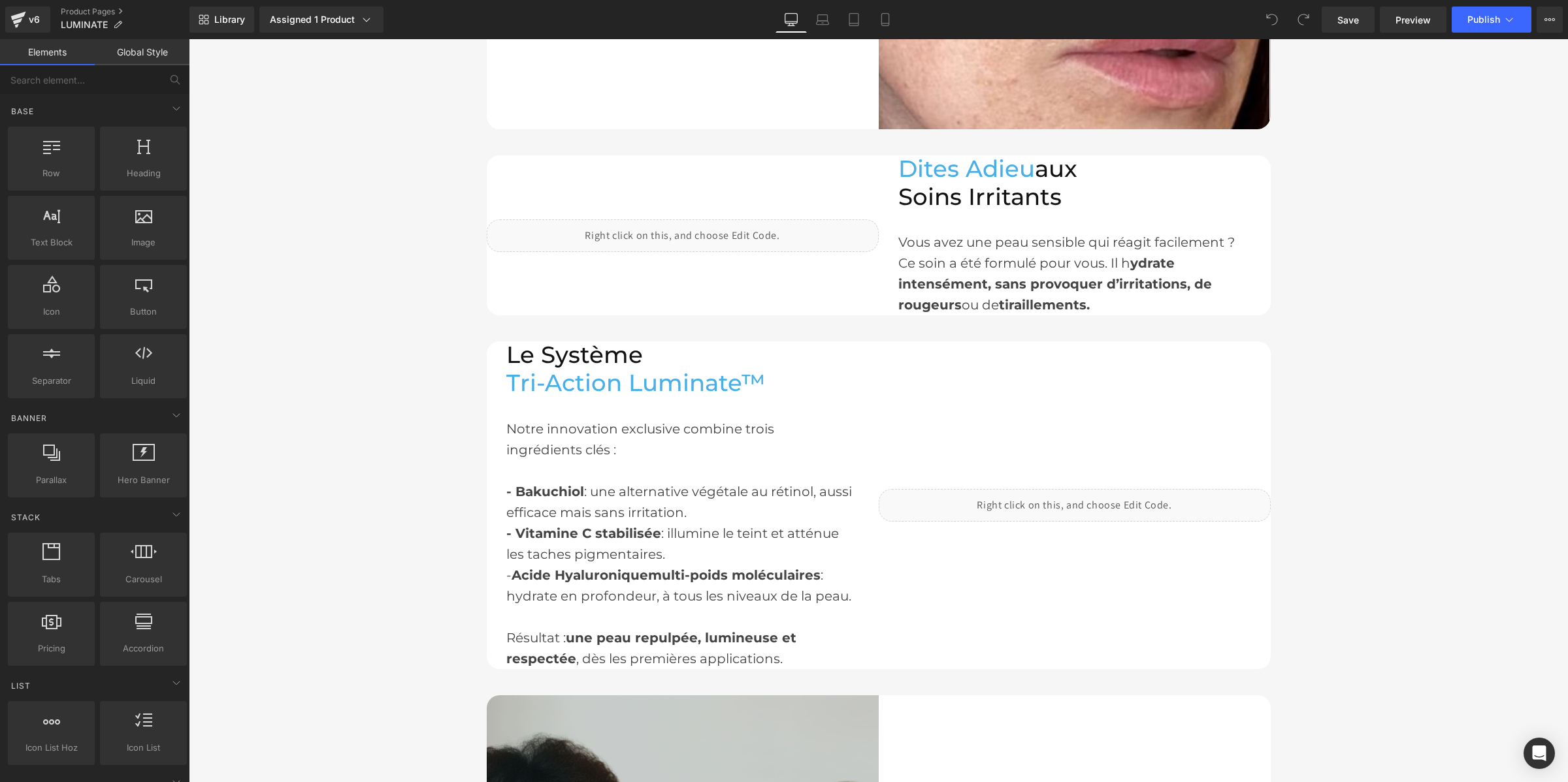
scroll to position [1306, 0]
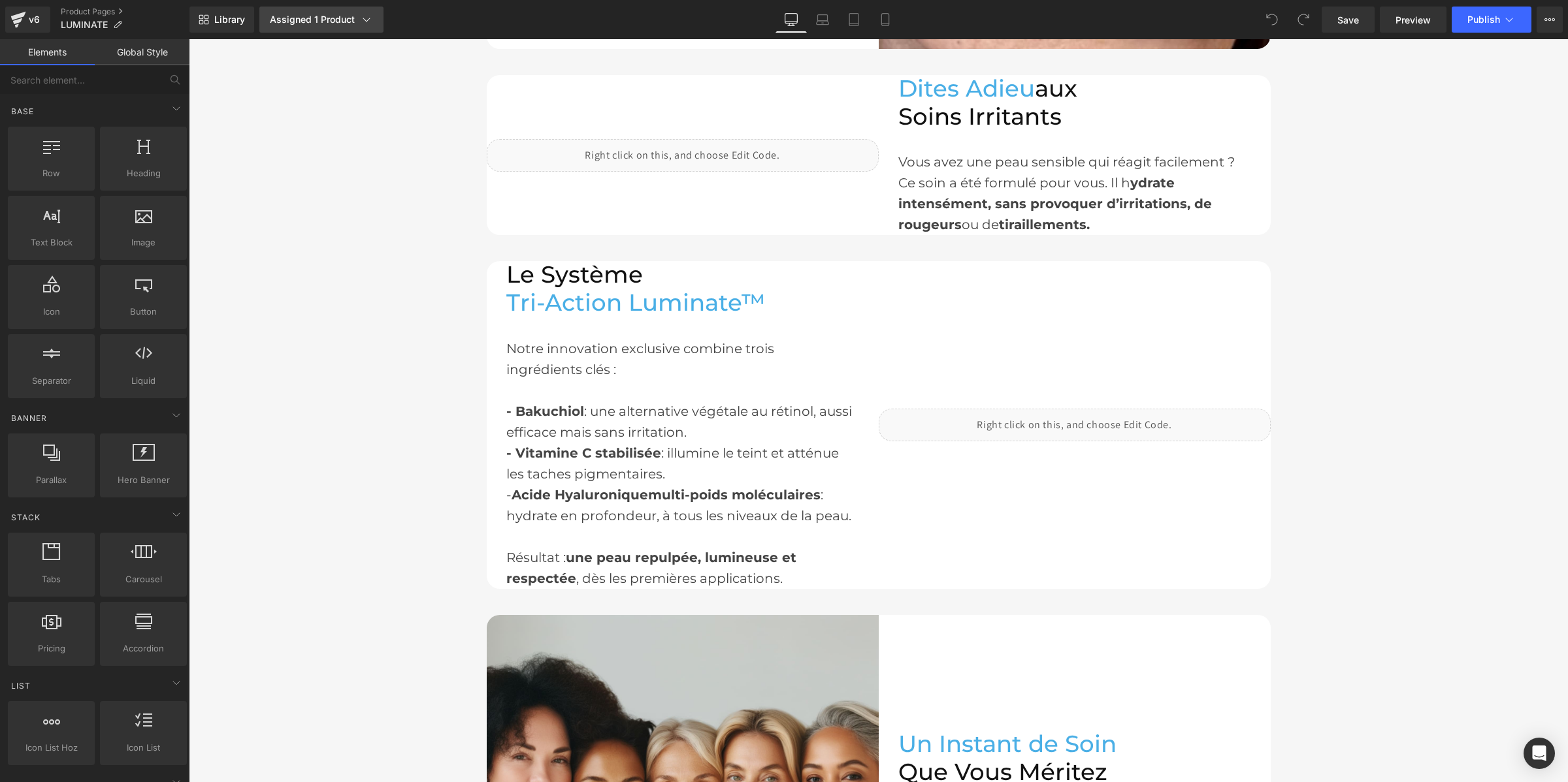
click at [287, 20] on div "Assigned 1 Product" at bounding box center [320, 20] width 103 height 13
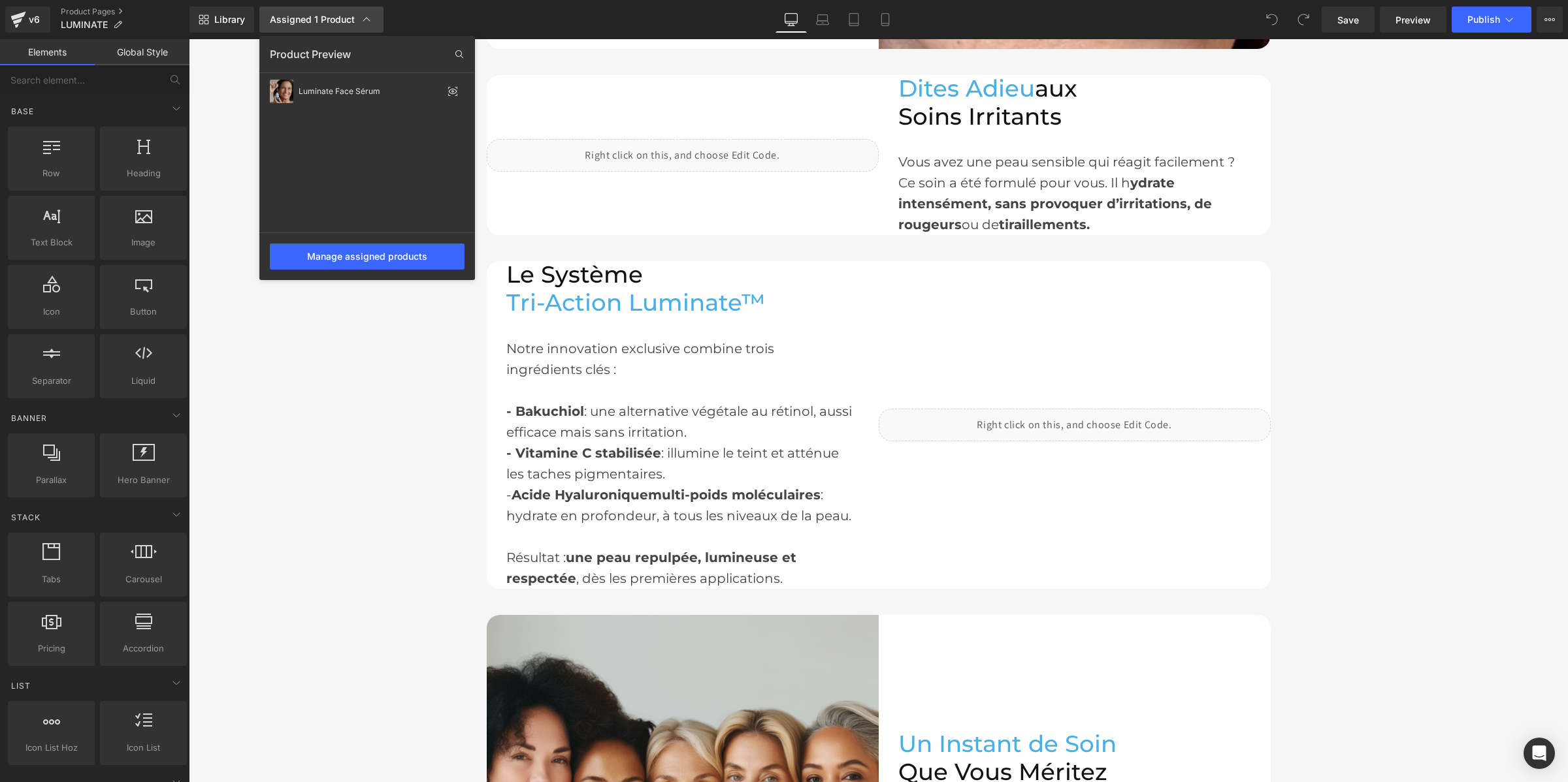
click at [287, 20] on div "Assigned 1 Product" at bounding box center [320, 20] width 103 height 13
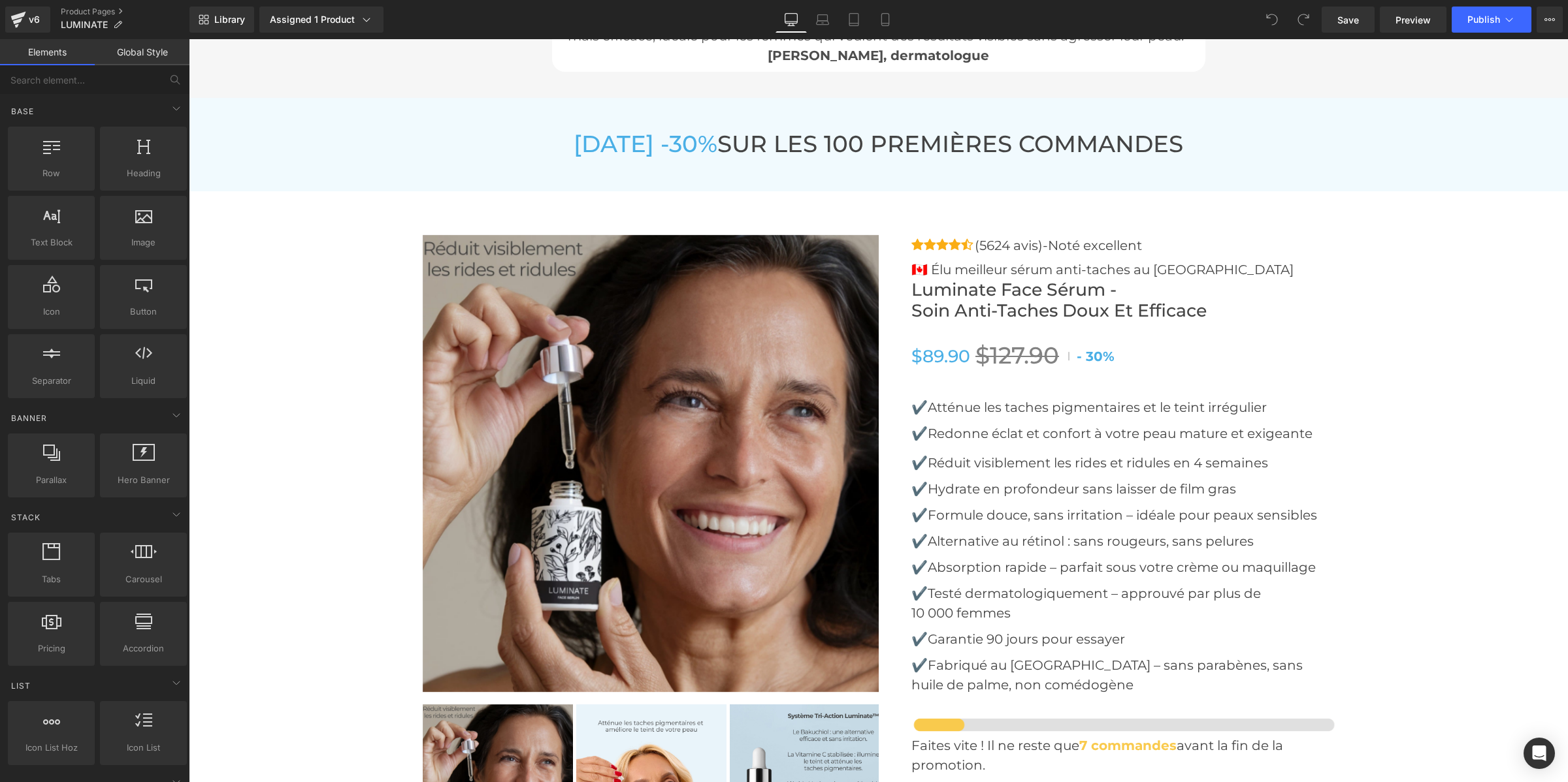
scroll to position [4898, 0]
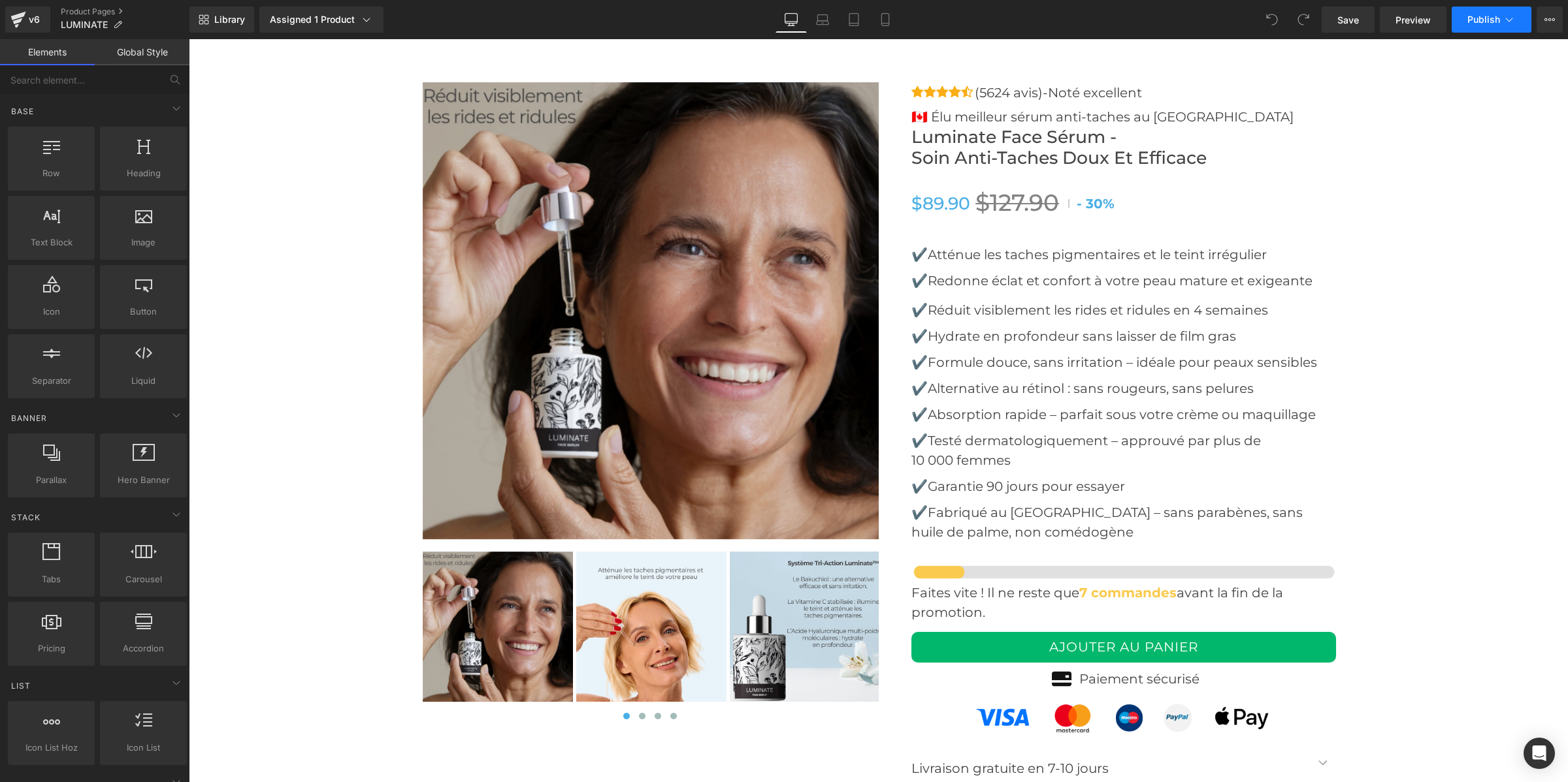
click at [1469, 20] on span "Publish" at bounding box center [1483, 19] width 33 height 10
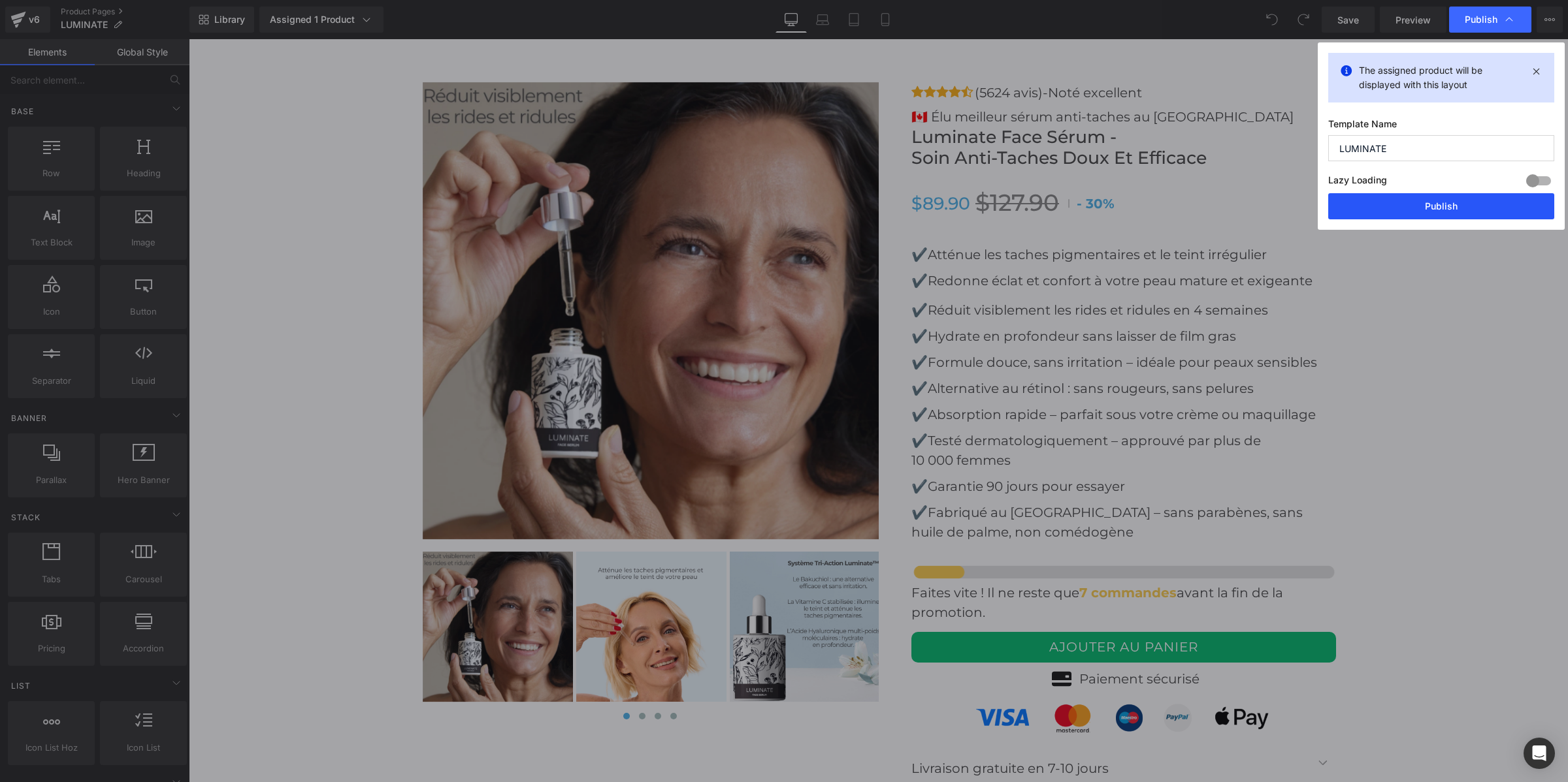
drag, startPoint x: 1422, startPoint y: 219, endPoint x: 1277, endPoint y: 165, distance: 154.7
click at [1422, 219] on button "Publish" at bounding box center [1441, 206] width 226 height 26
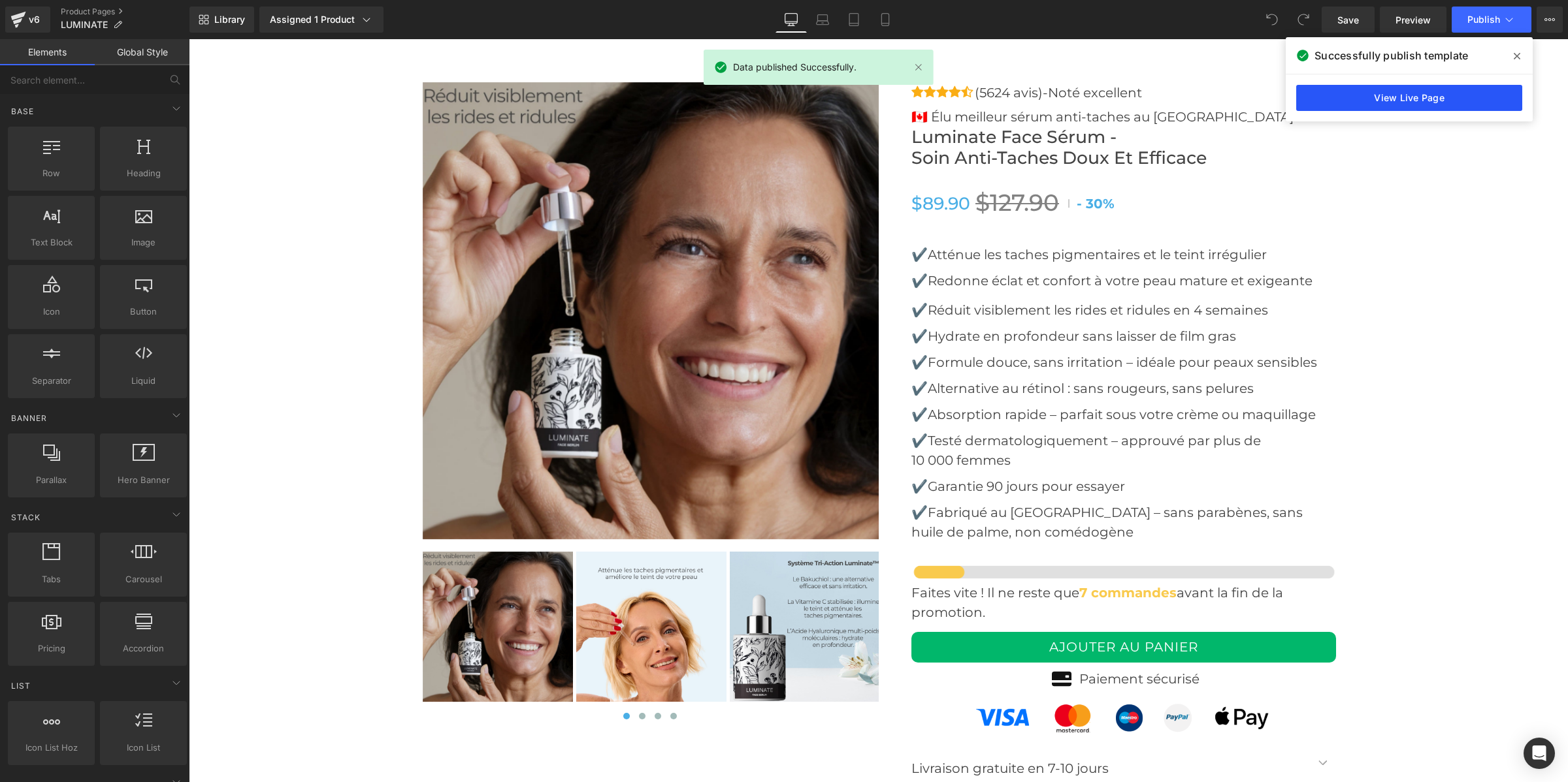
click at [1346, 108] on link "View Live Page" at bounding box center [1408, 98] width 226 height 26
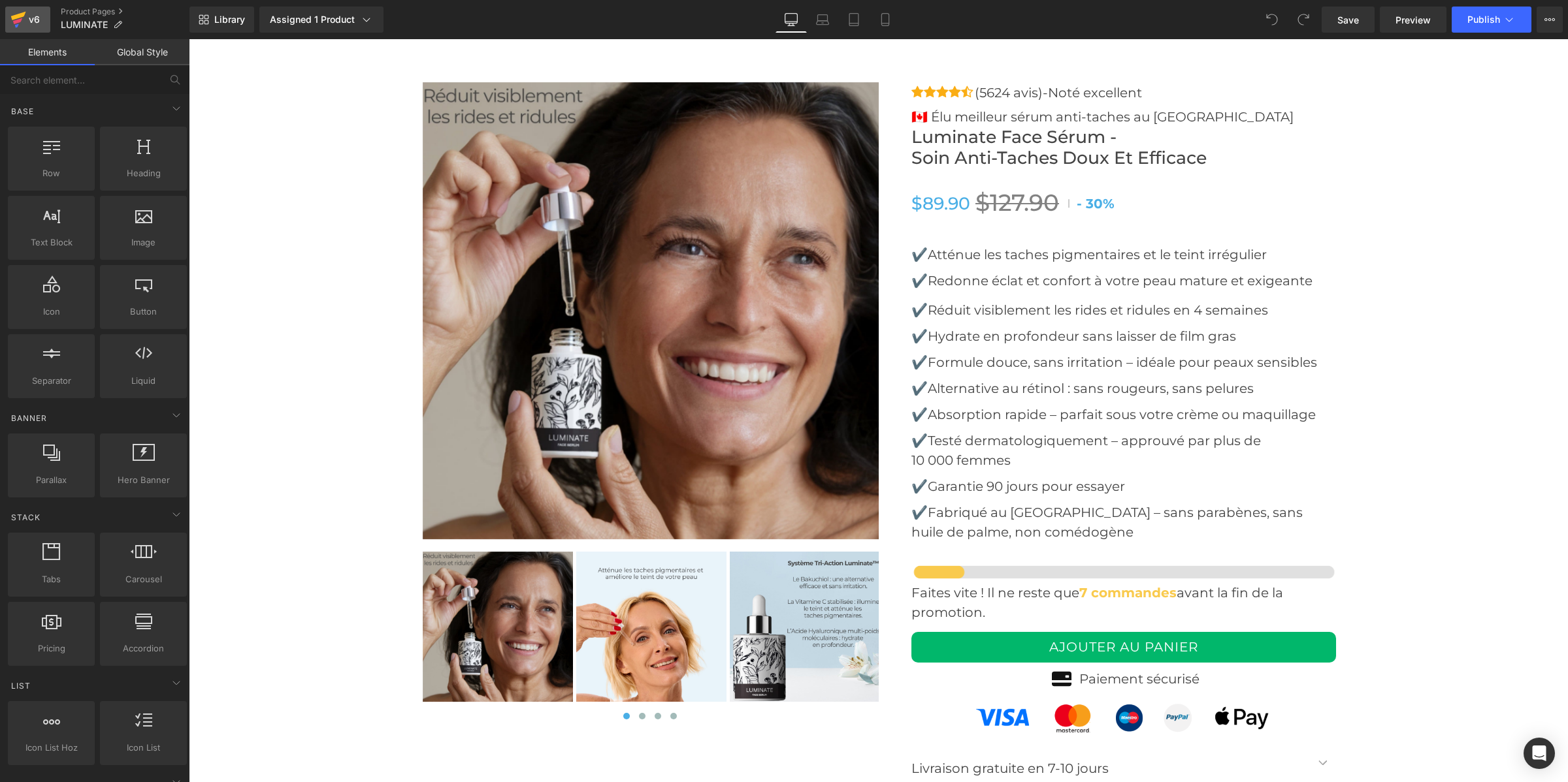
click at [44, 24] on link "v6" at bounding box center [28, 20] width 46 height 26
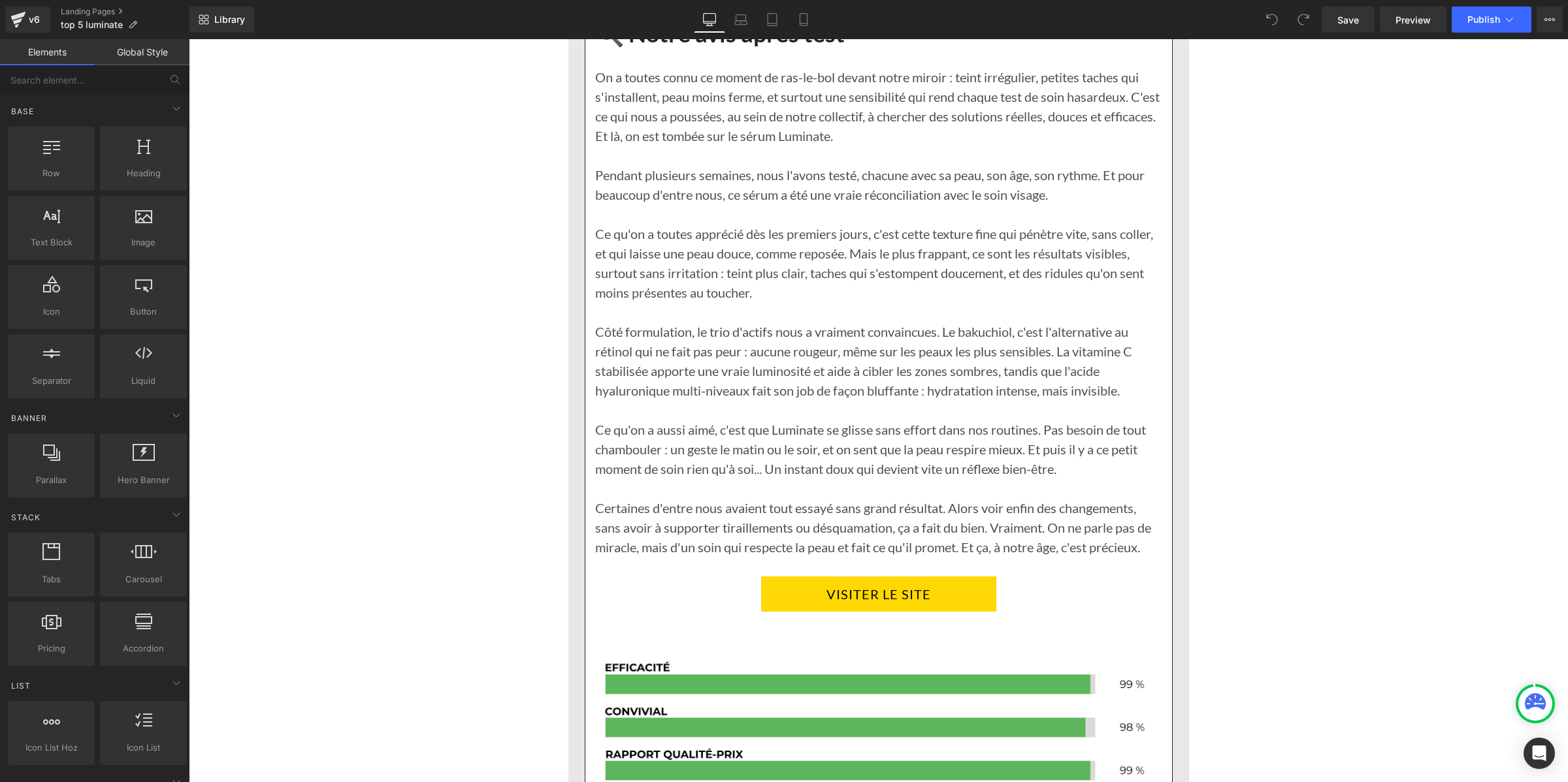
scroll to position [2531, 0]
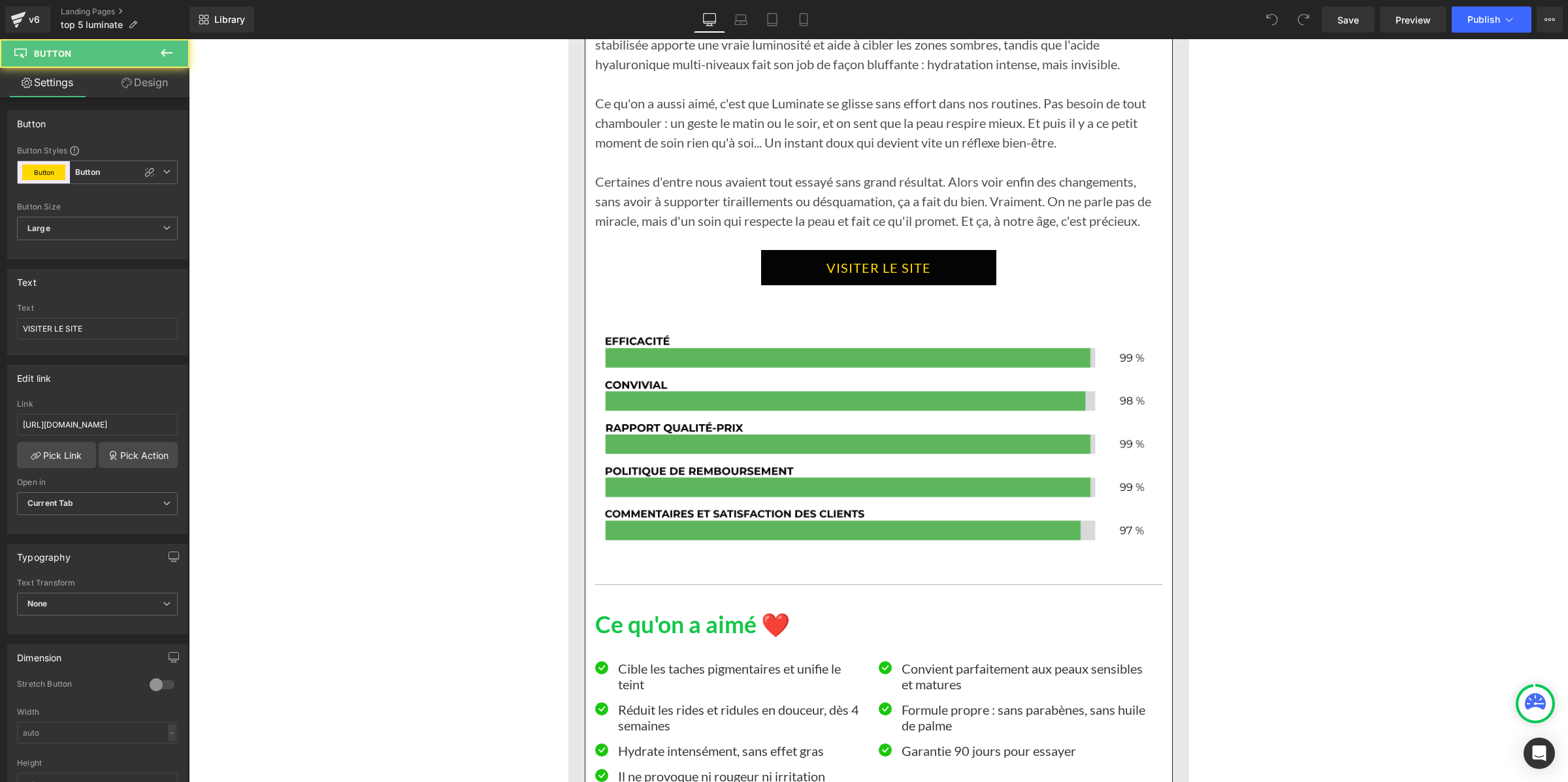
click at [772, 285] on link "VISITER LE SITE" at bounding box center [878, 267] width 235 height 35
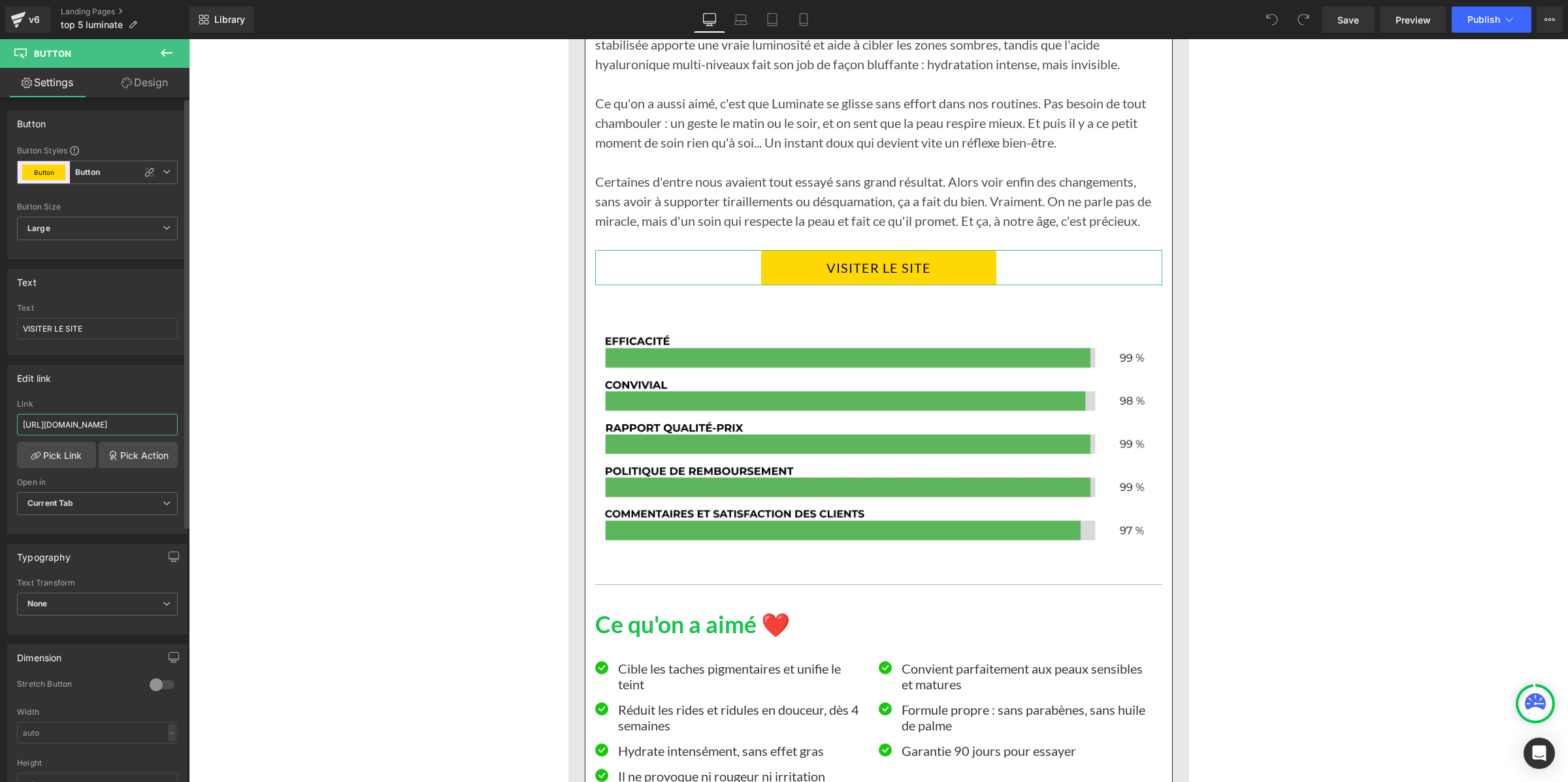
click at [76, 429] on input "[URL][DOMAIN_NAME]" at bounding box center [97, 424] width 161 height 21
type input "[URL][DOMAIN_NAME]"
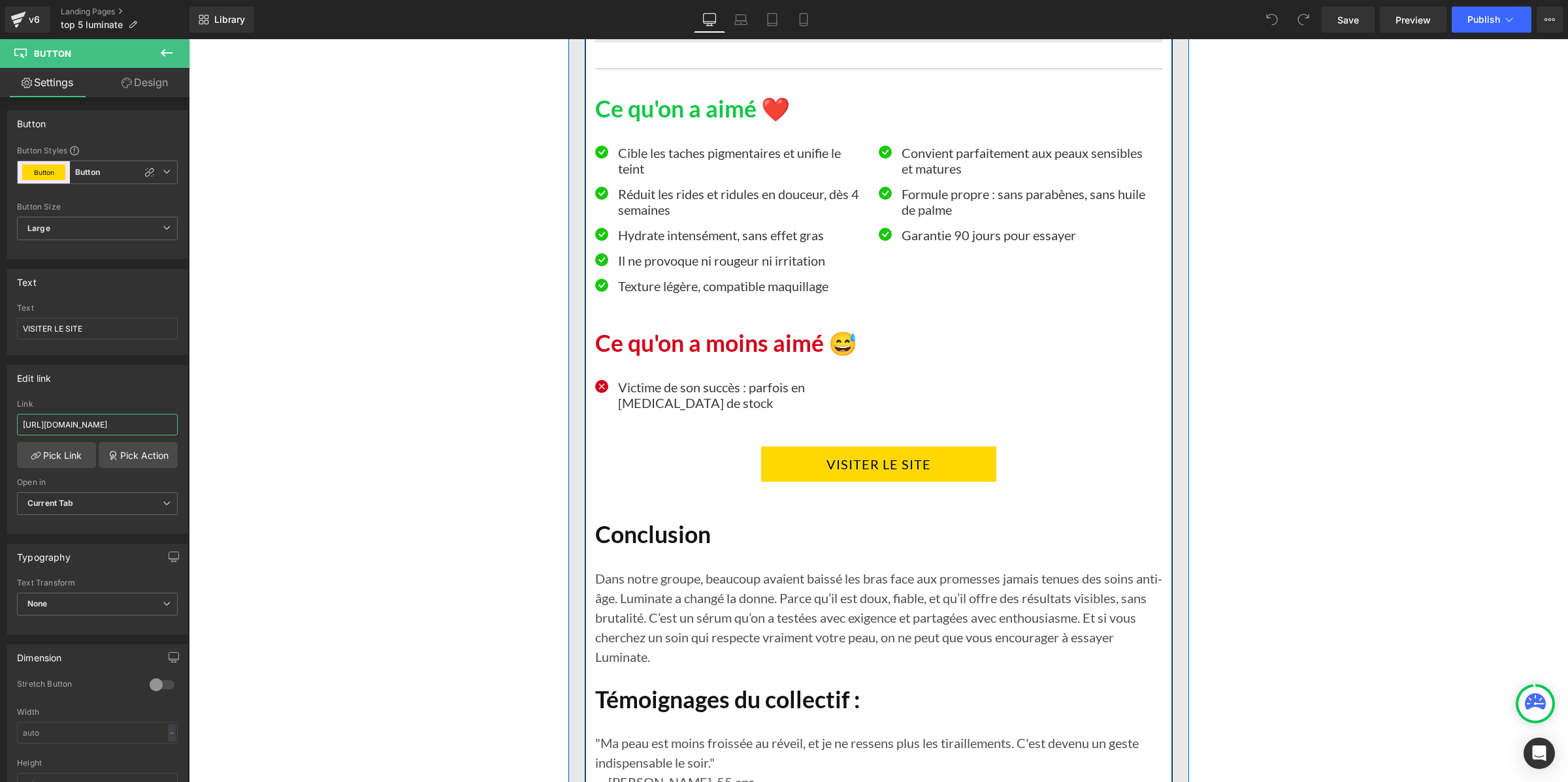
scroll to position [3265, 0]
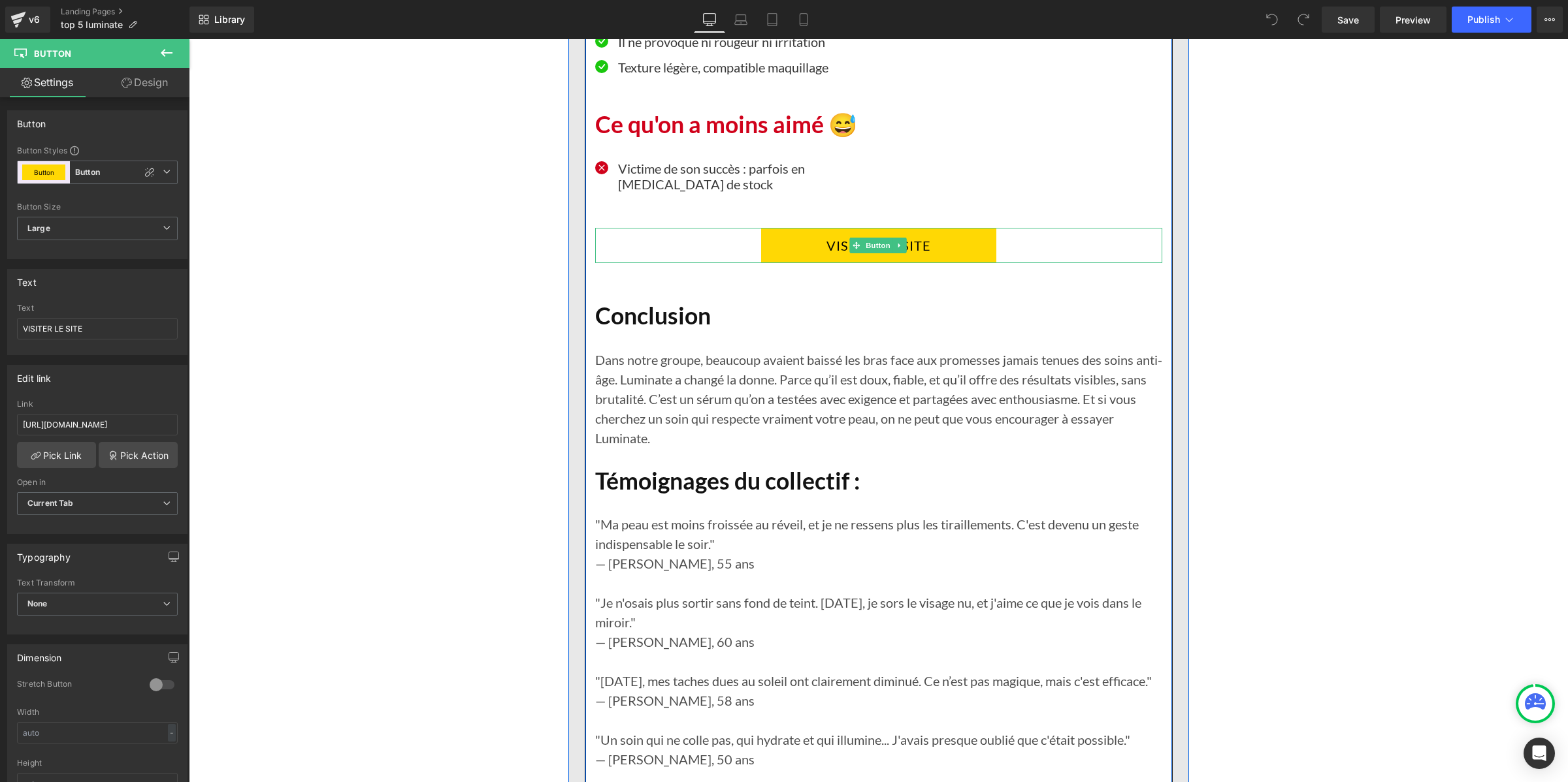
click at [761, 263] on link "VISITER LE SITE" at bounding box center [878, 245] width 235 height 35
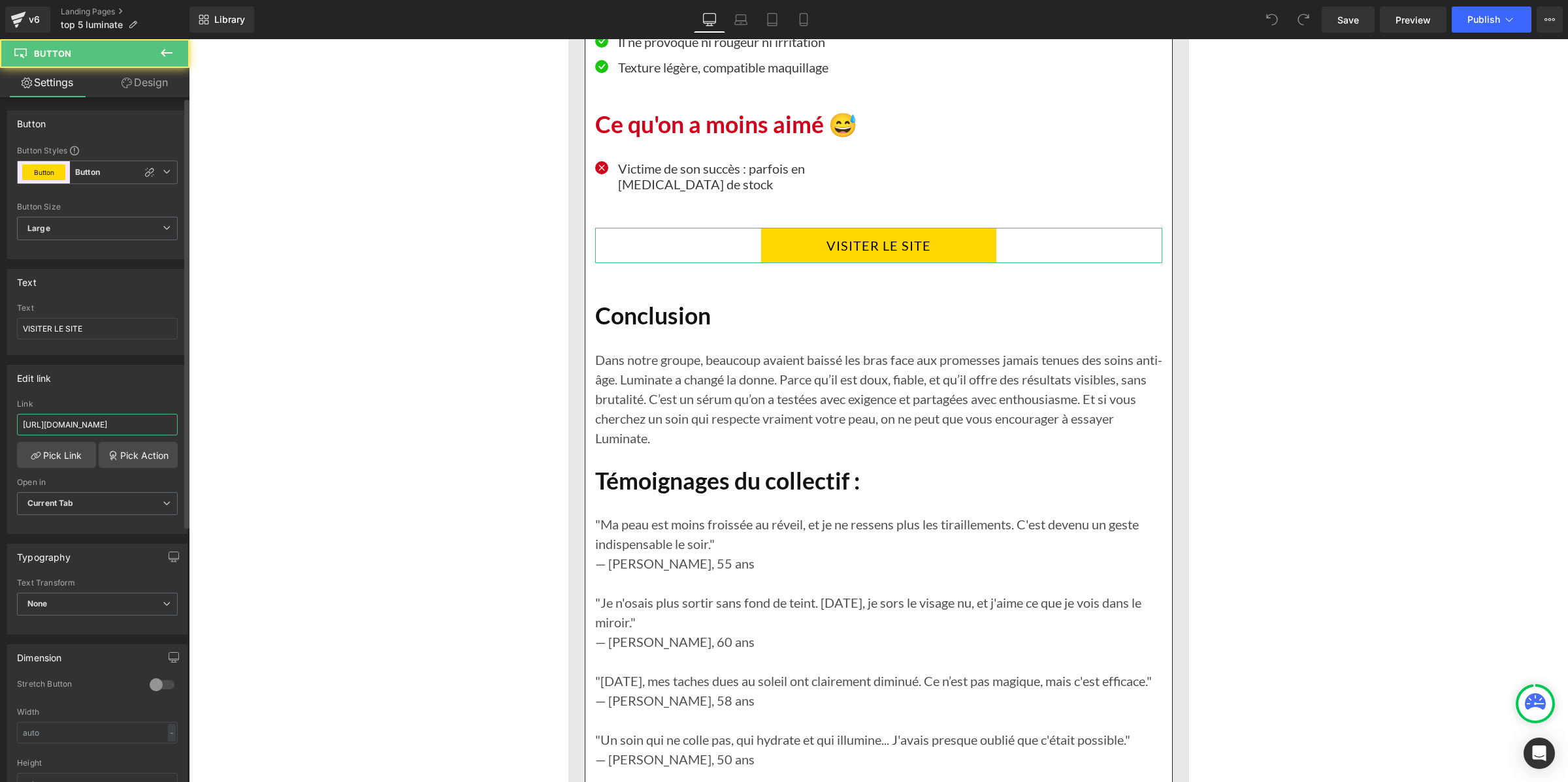
click at [127, 422] on input "[URL][DOMAIN_NAME]" at bounding box center [97, 424] width 161 height 21
paste input "[DOMAIN_NAME][URL]"
type input "[URL][DOMAIN_NAME]"
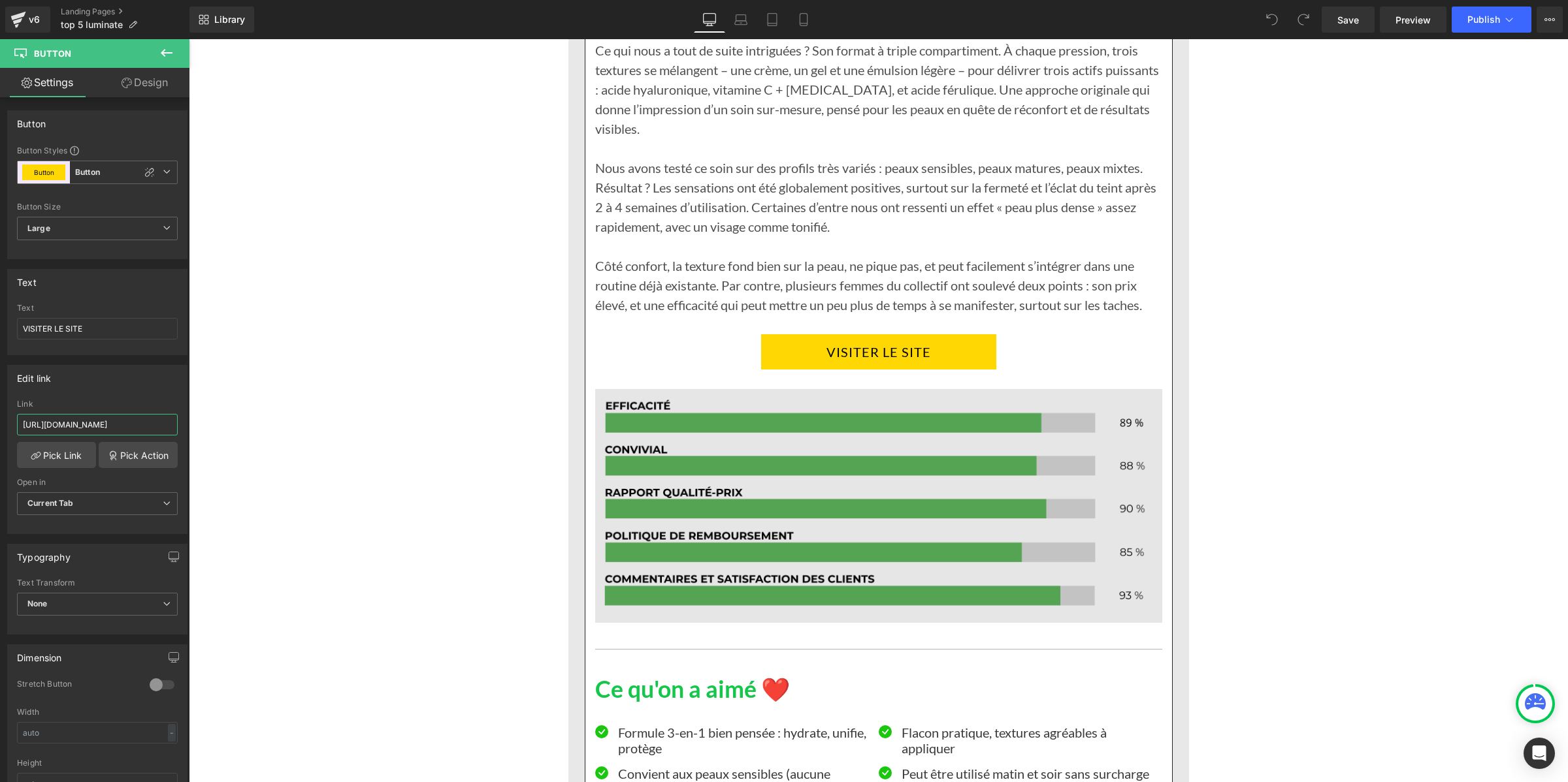
scroll to position [4572, 0]
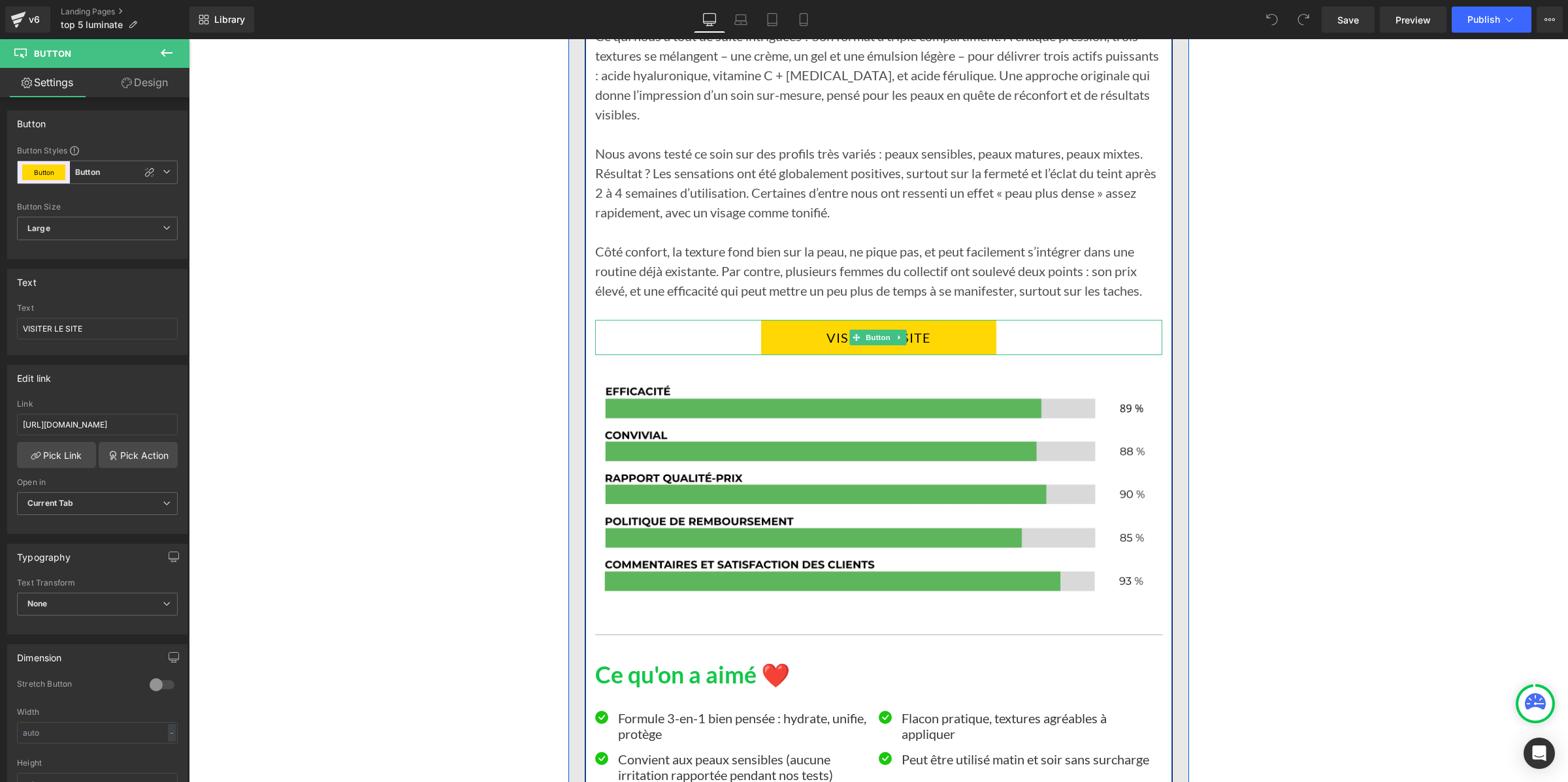
click at [789, 356] on link "VISITER LE SITE" at bounding box center [878, 338] width 235 height 35
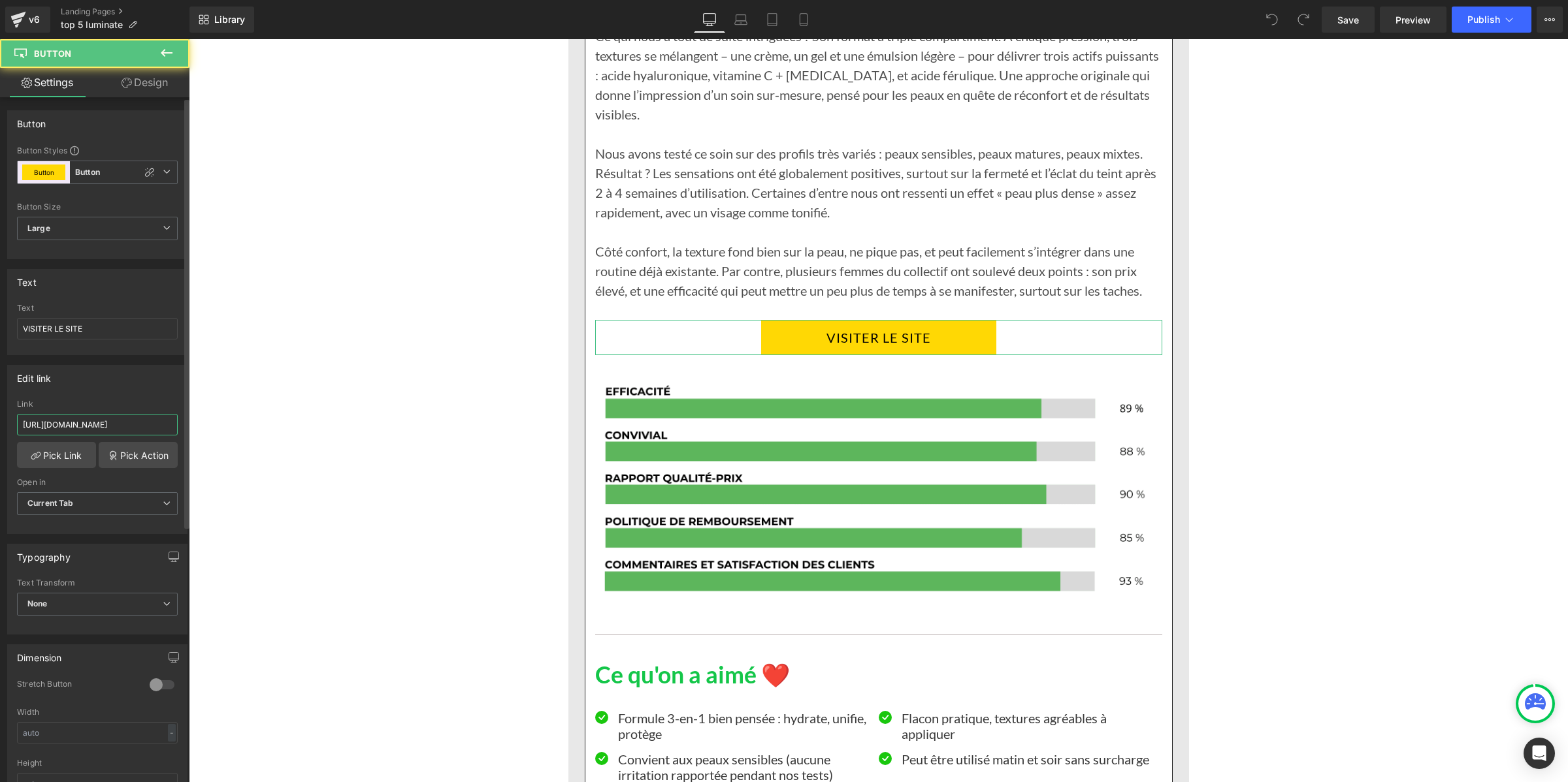
click at [127, 428] on input "[URL][DOMAIN_NAME]" at bounding box center [97, 424] width 161 height 21
type input "[URL][DOMAIN_NAME]"
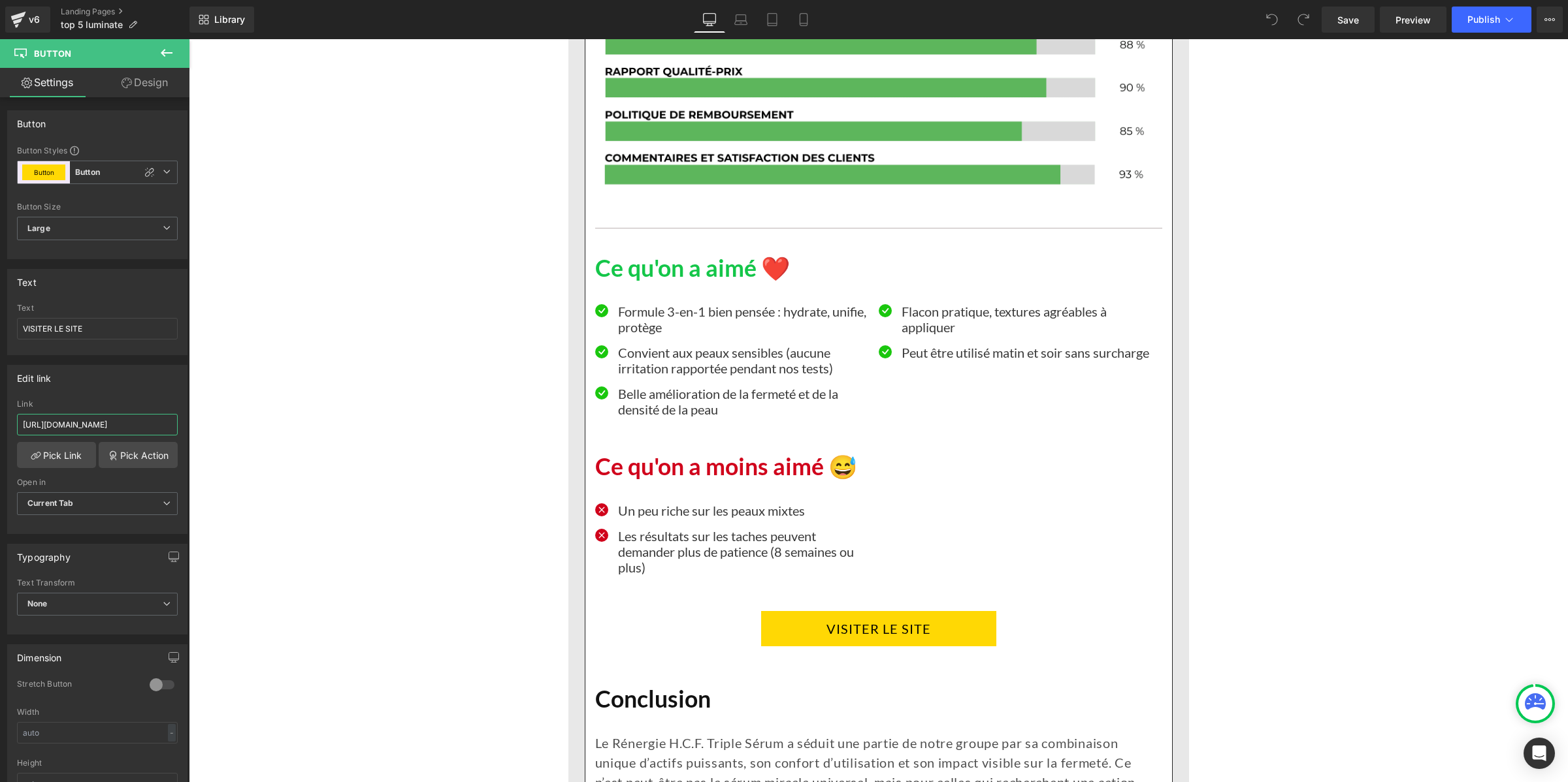
scroll to position [5225, 0]
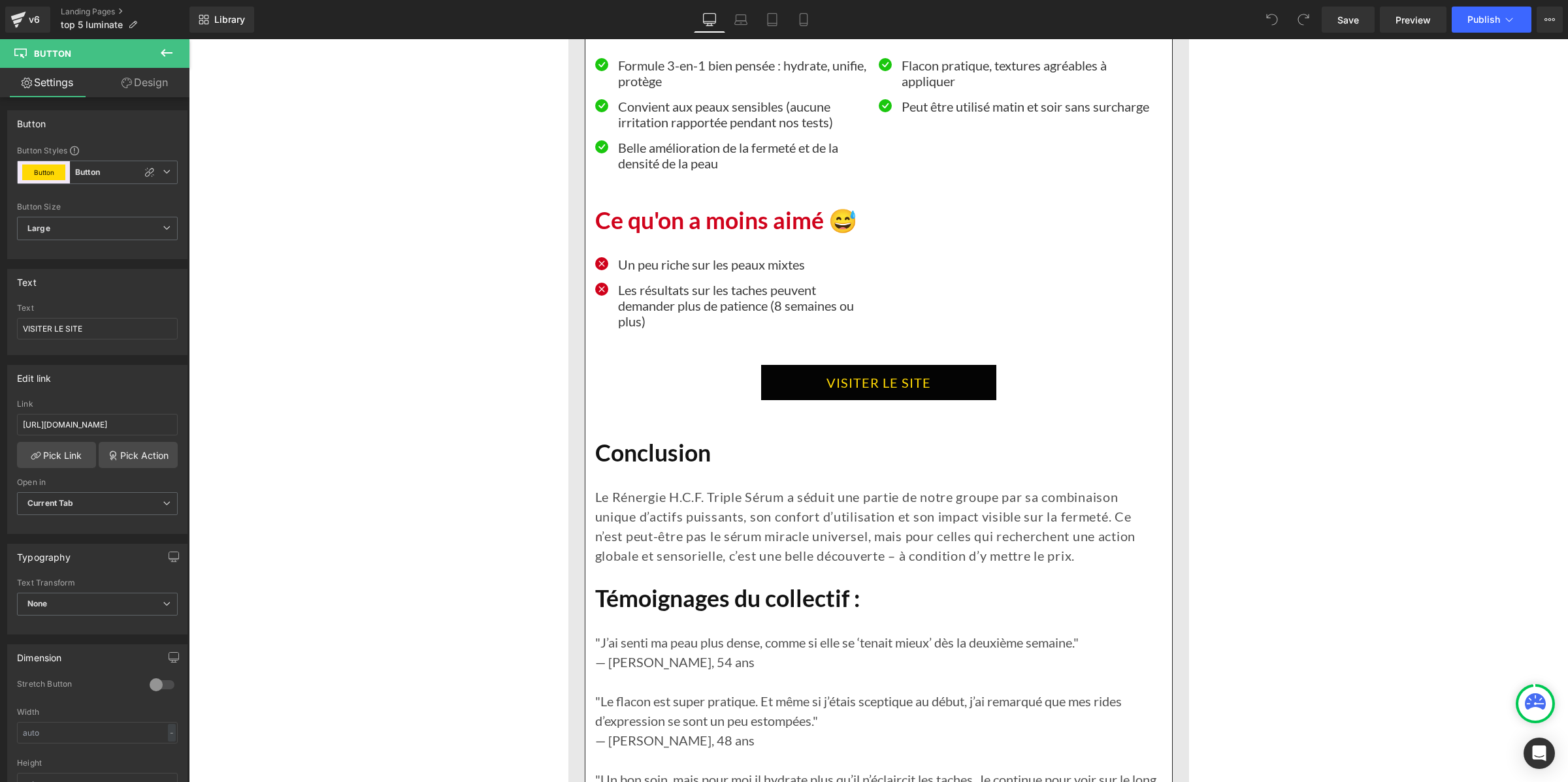
click at [769, 400] on link "VISITER LE SITE" at bounding box center [878, 383] width 235 height 35
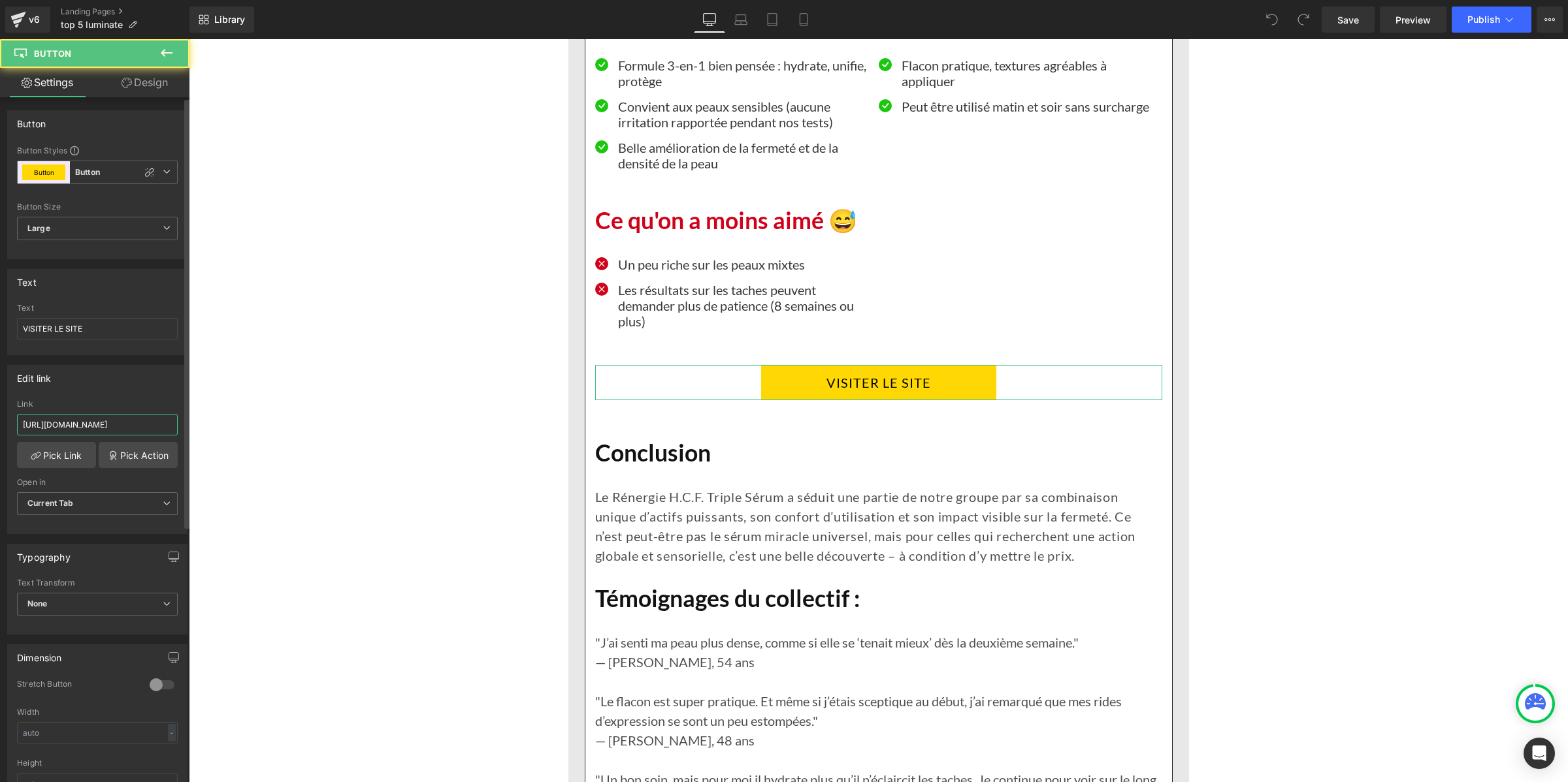
click at [102, 414] on input "[URL][DOMAIN_NAME]" at bounding box center [97, 424] width 161 height 21
type input "[URL][DOMAIN_NAME]"
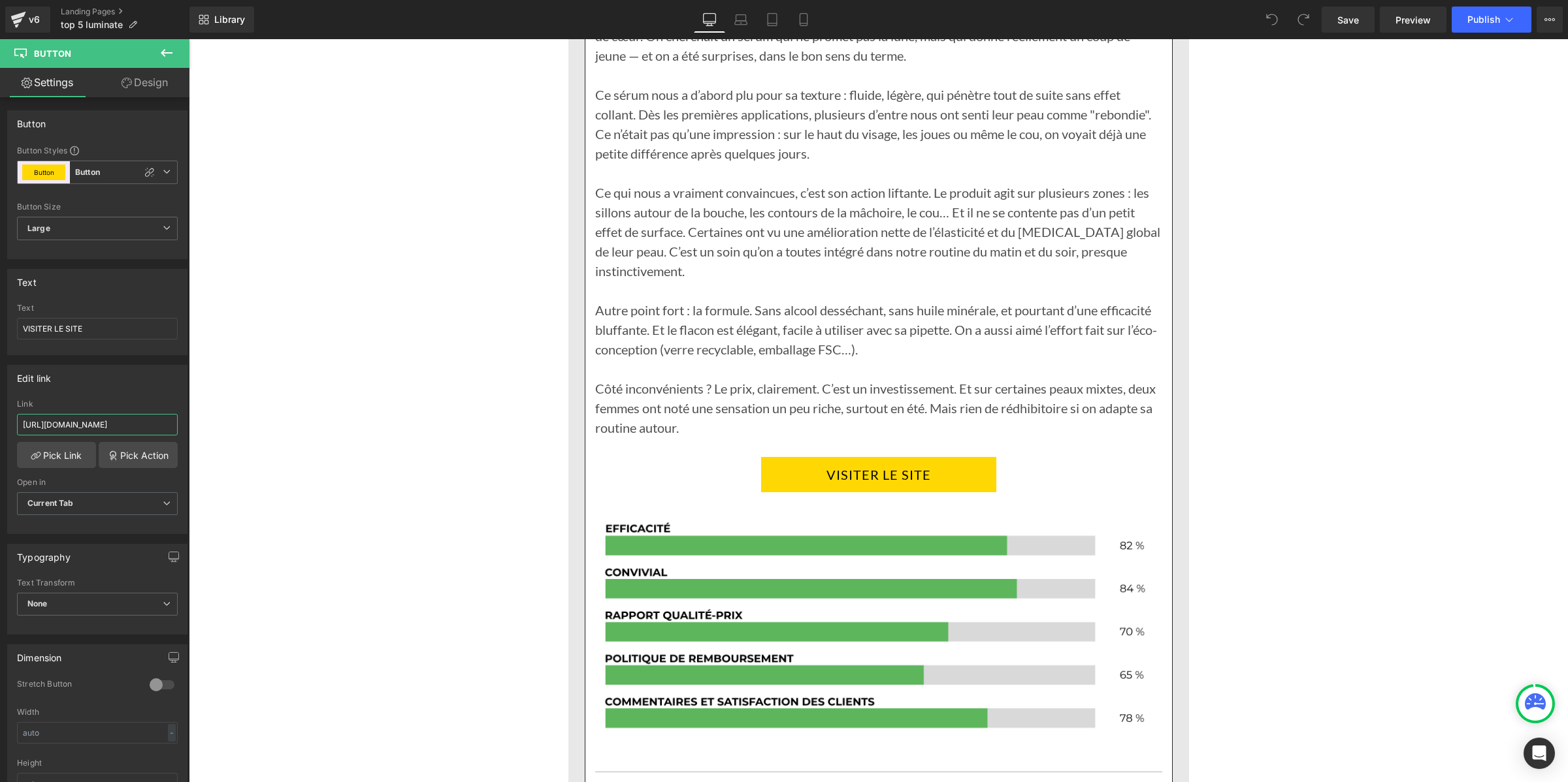
scroll to position [6776, 0]
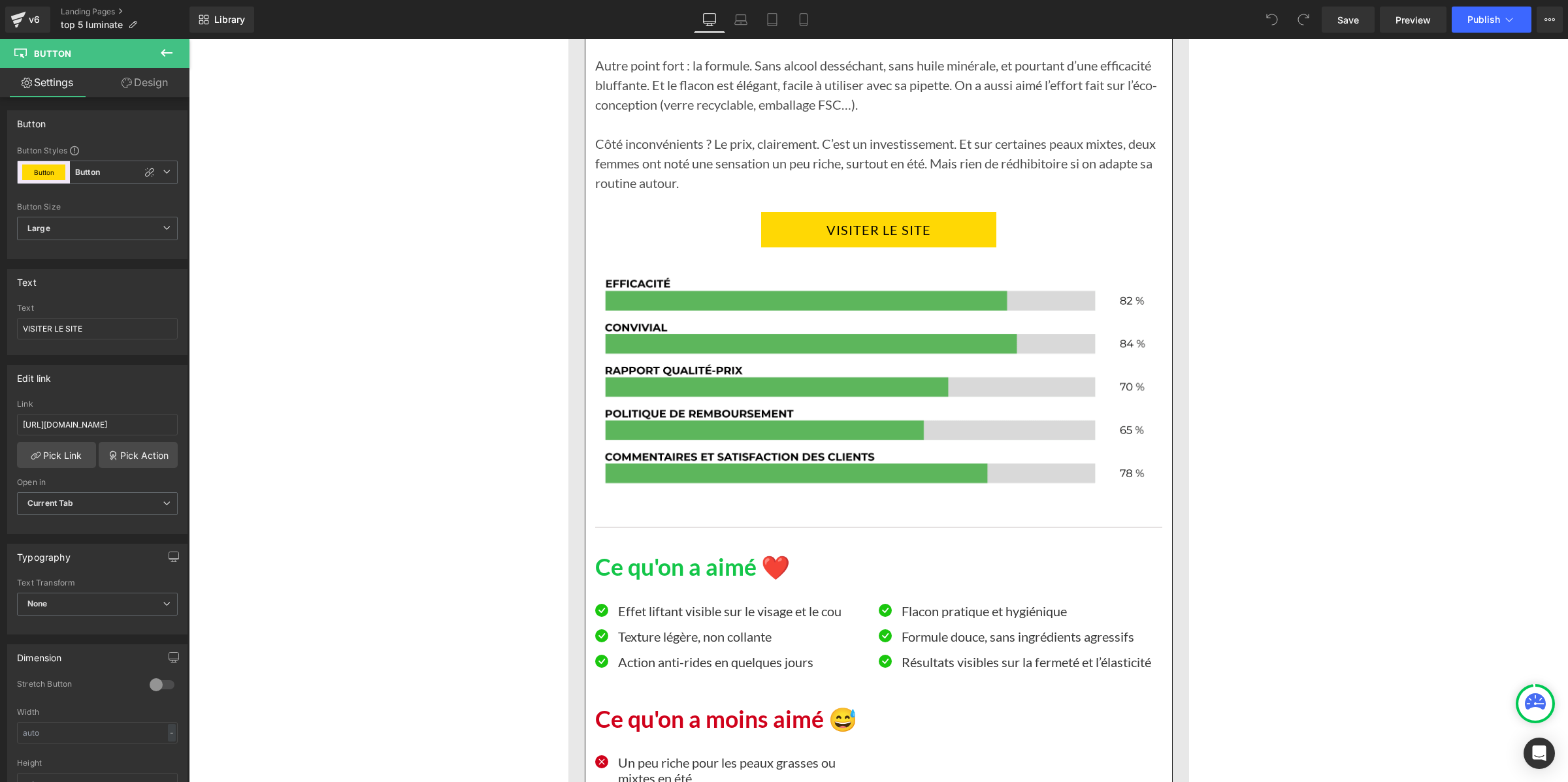
click at [776, 248] on link "VISITER LE SITE" at bounding box center [878, 230] width 235 height 35
click at [72, 418] on input "[URL][DOMAIN_NAME]" at bounding box center [97, 424] width 161 height 21
paste input "[DOMAIN_NAME][URL]"
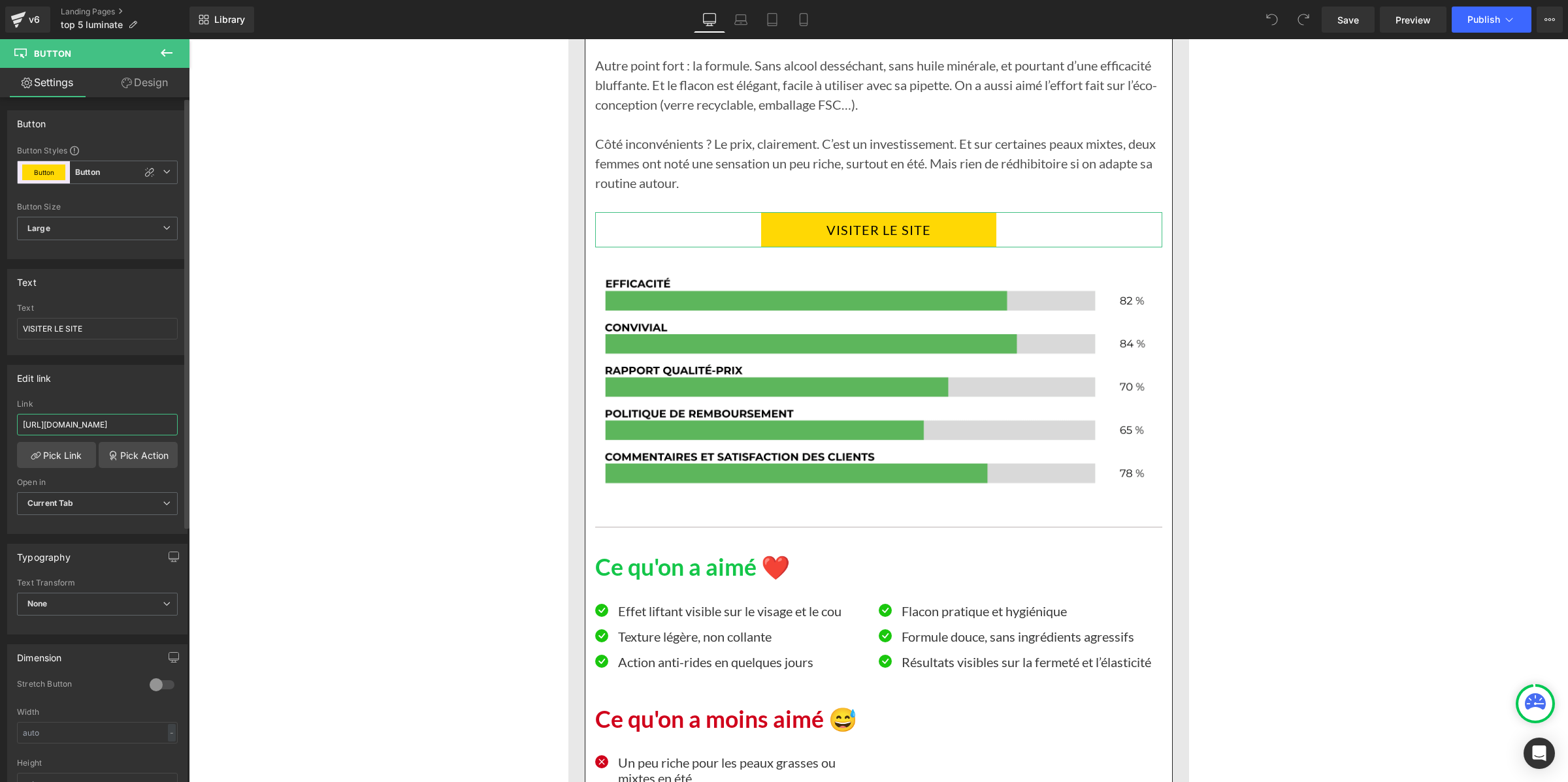
type input "[URL][DOMAIN_NAME]"
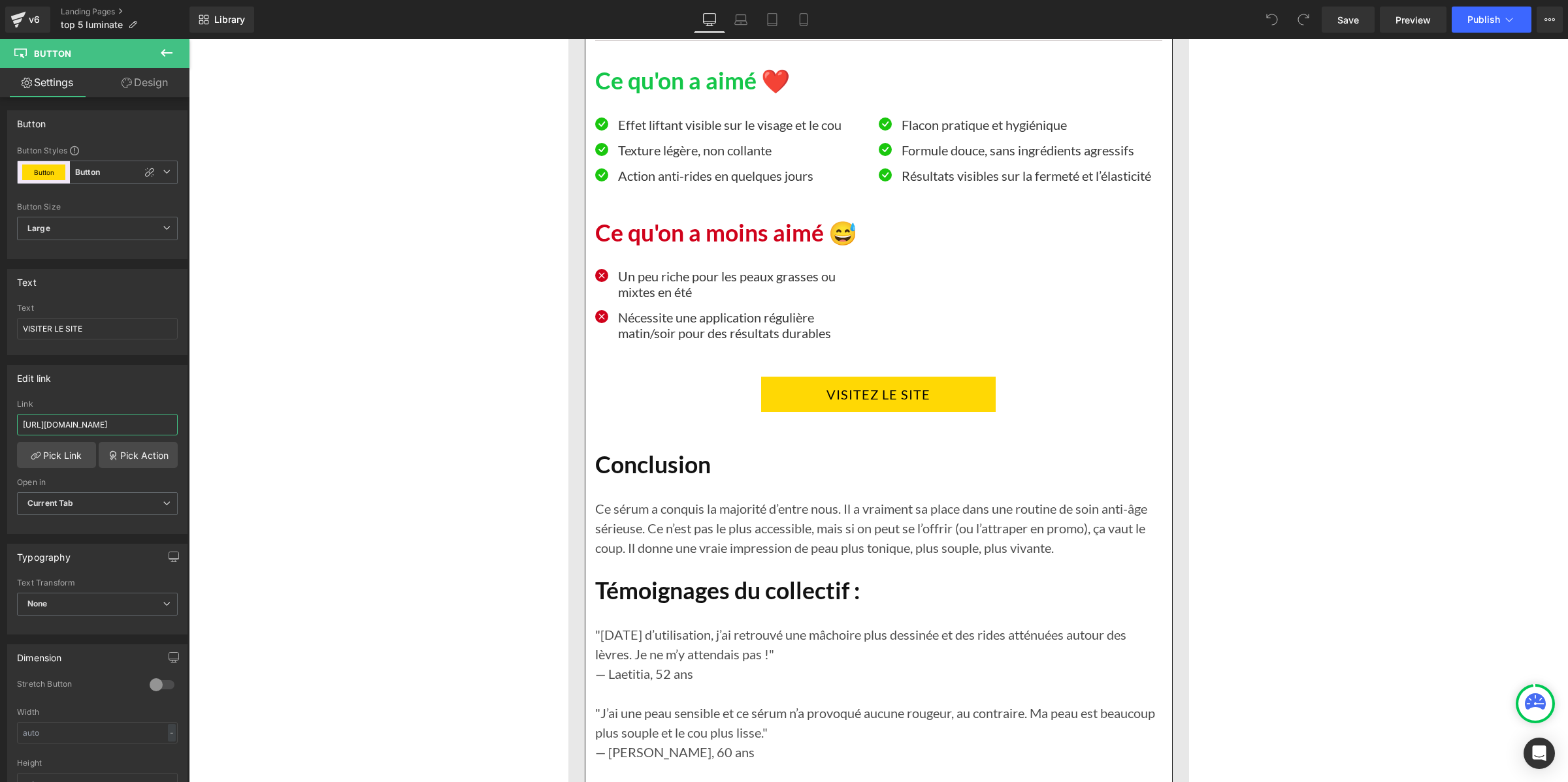
scroll to position [7266, 0]
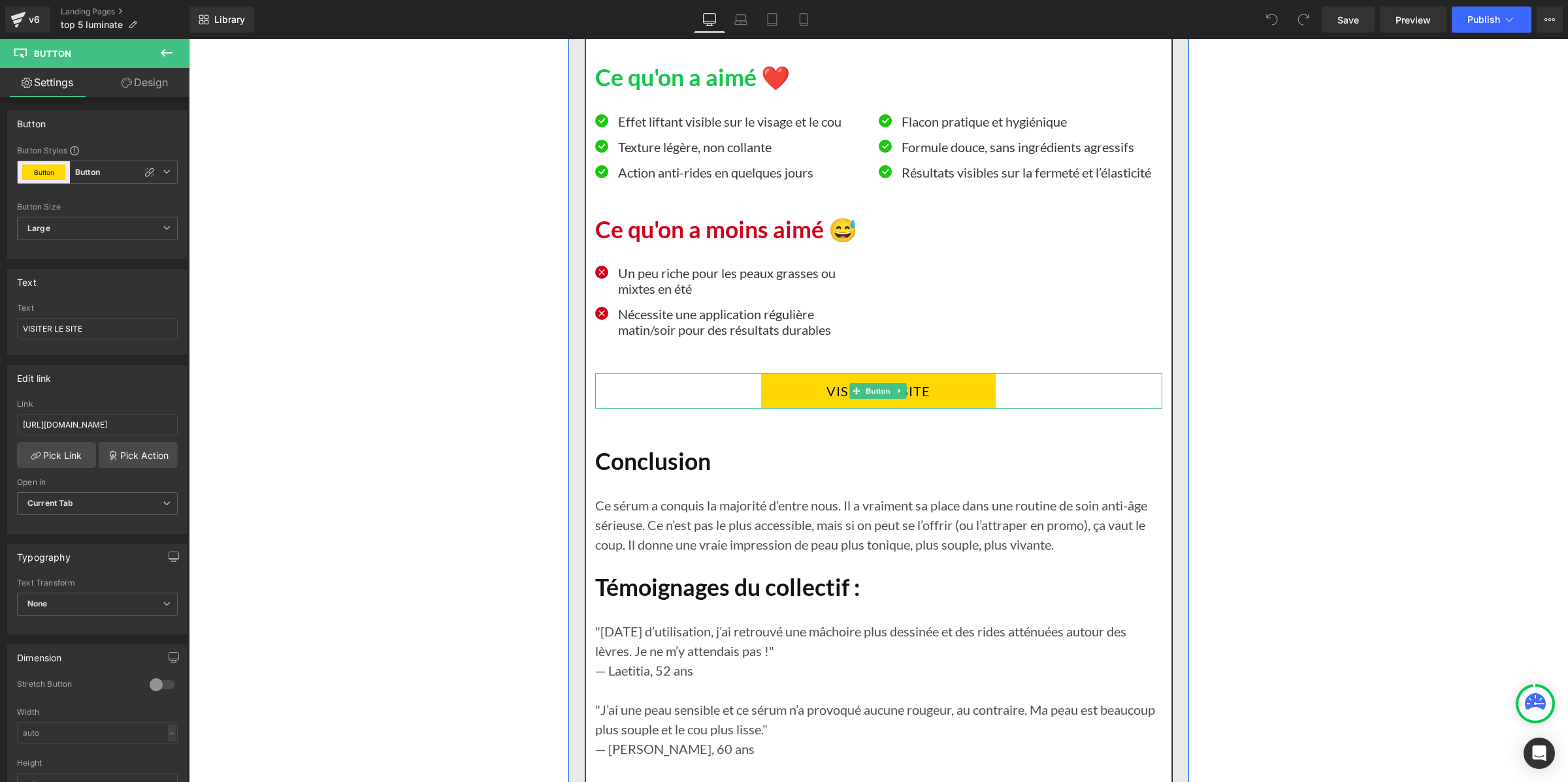
click at [765, 409] on link "VISITEZ LE SITE" at bounding box center [878, 391] width 234 height 35
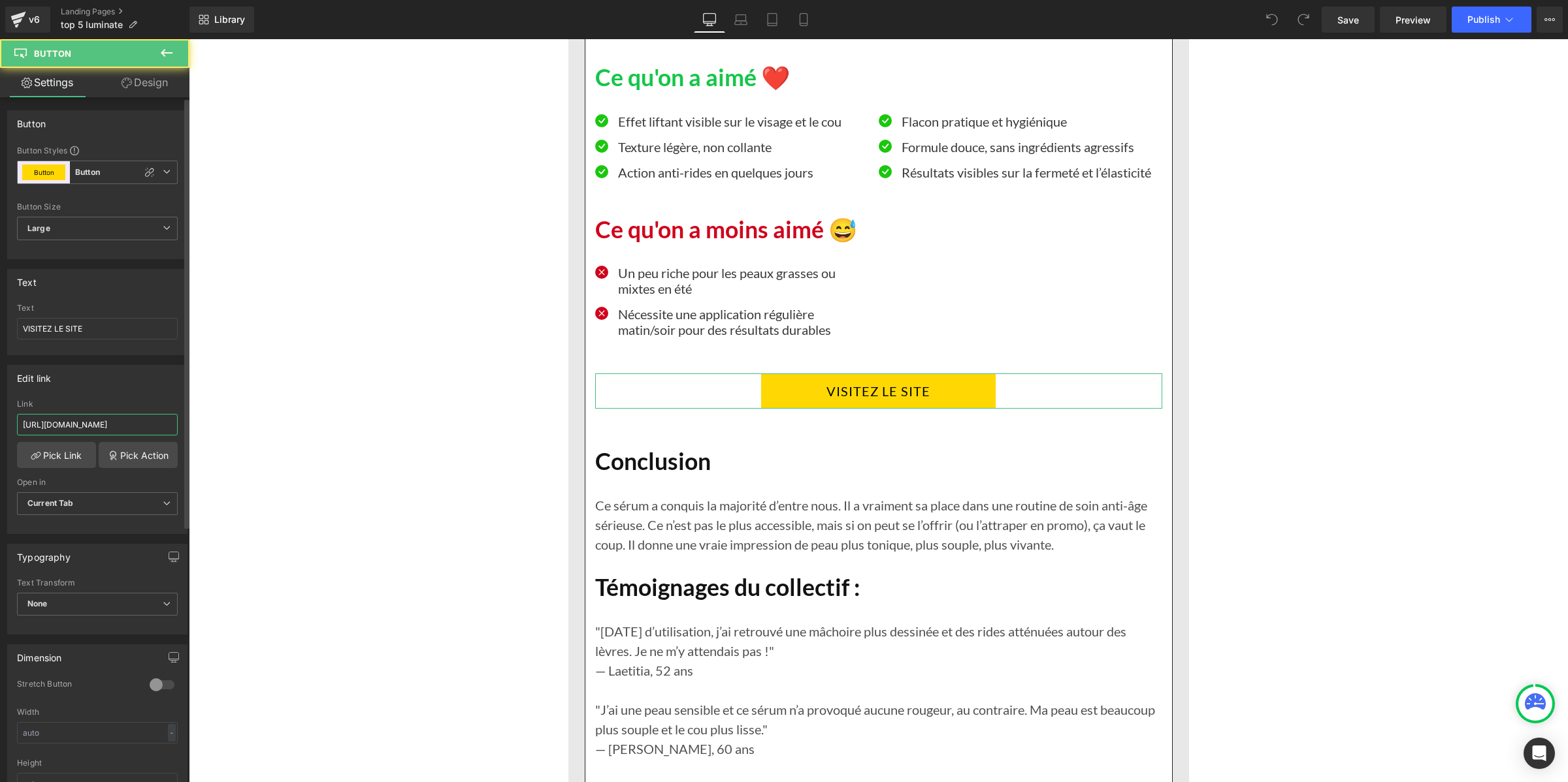
click at [136, 417] on input "[URL][DOMAIN_NAME]" at bounding box center [97, 424] width 161 height 21
paste input "[DOMAIN_NAME][URL]"
type input "[URL][DOMAIN_NAME]"
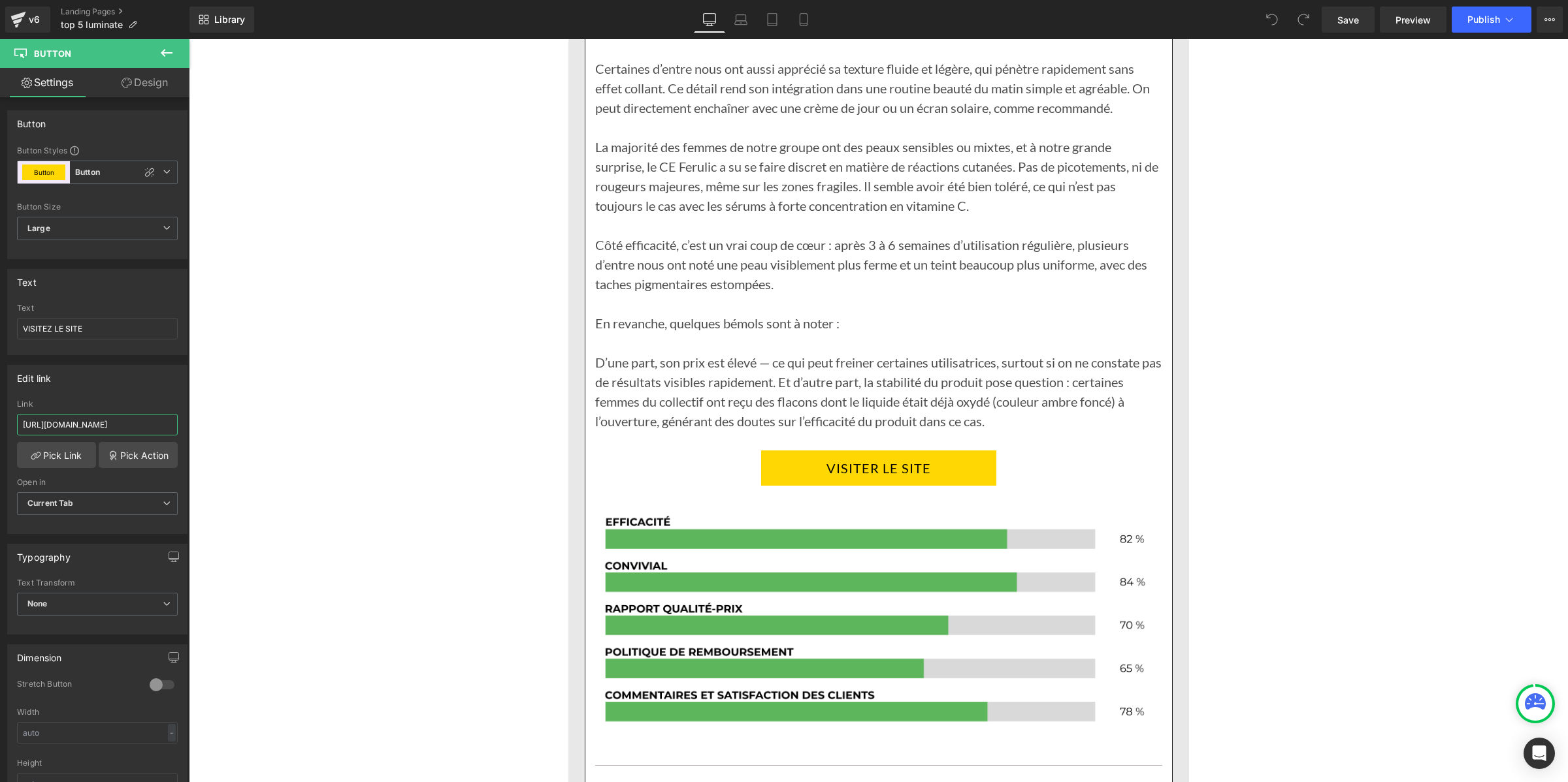
scroll to position [8654, 0]
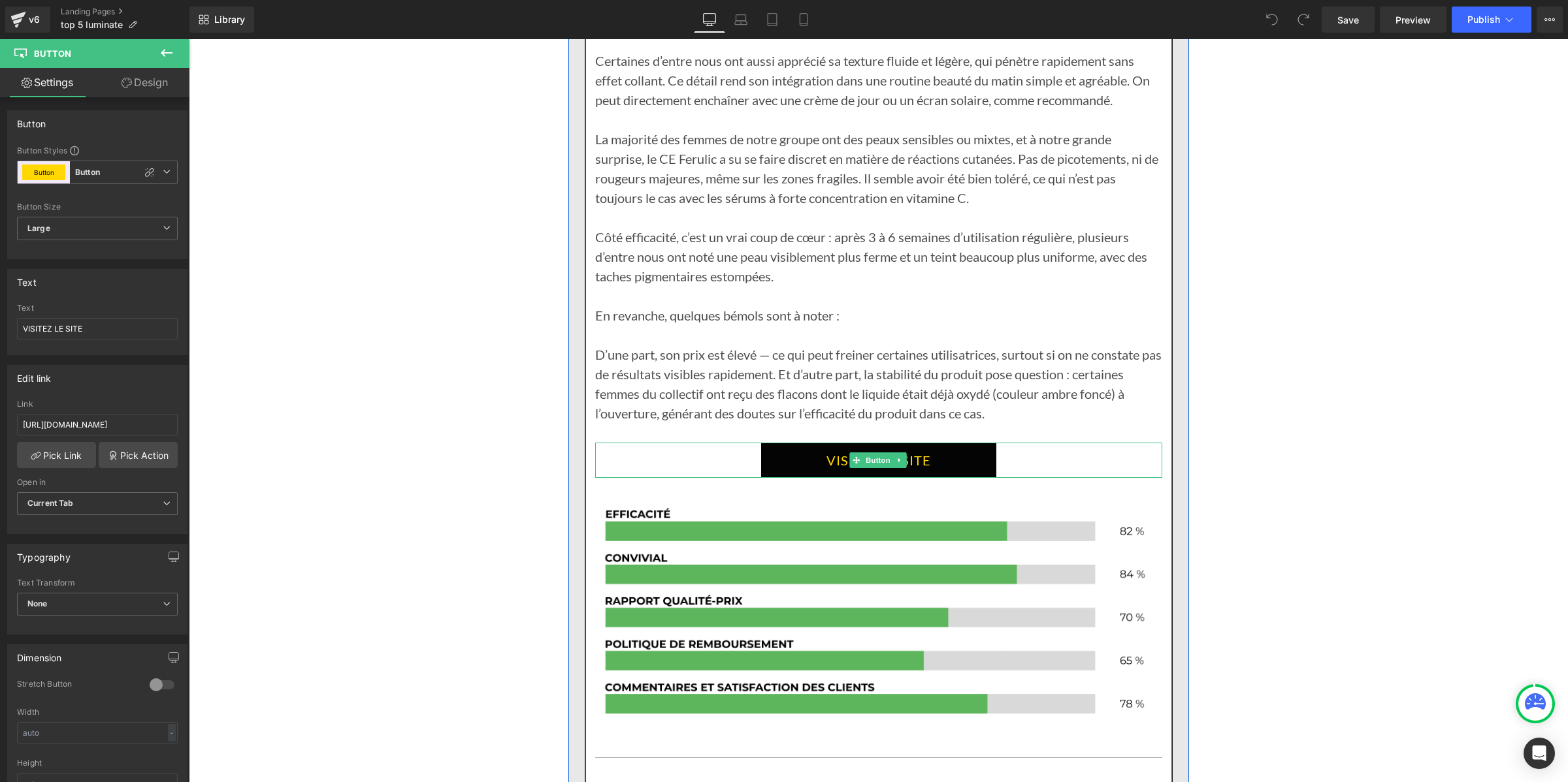
click at [774, 478] on link "VISITER LE SITE" at bounding box center [878, 461] width 235 height 35
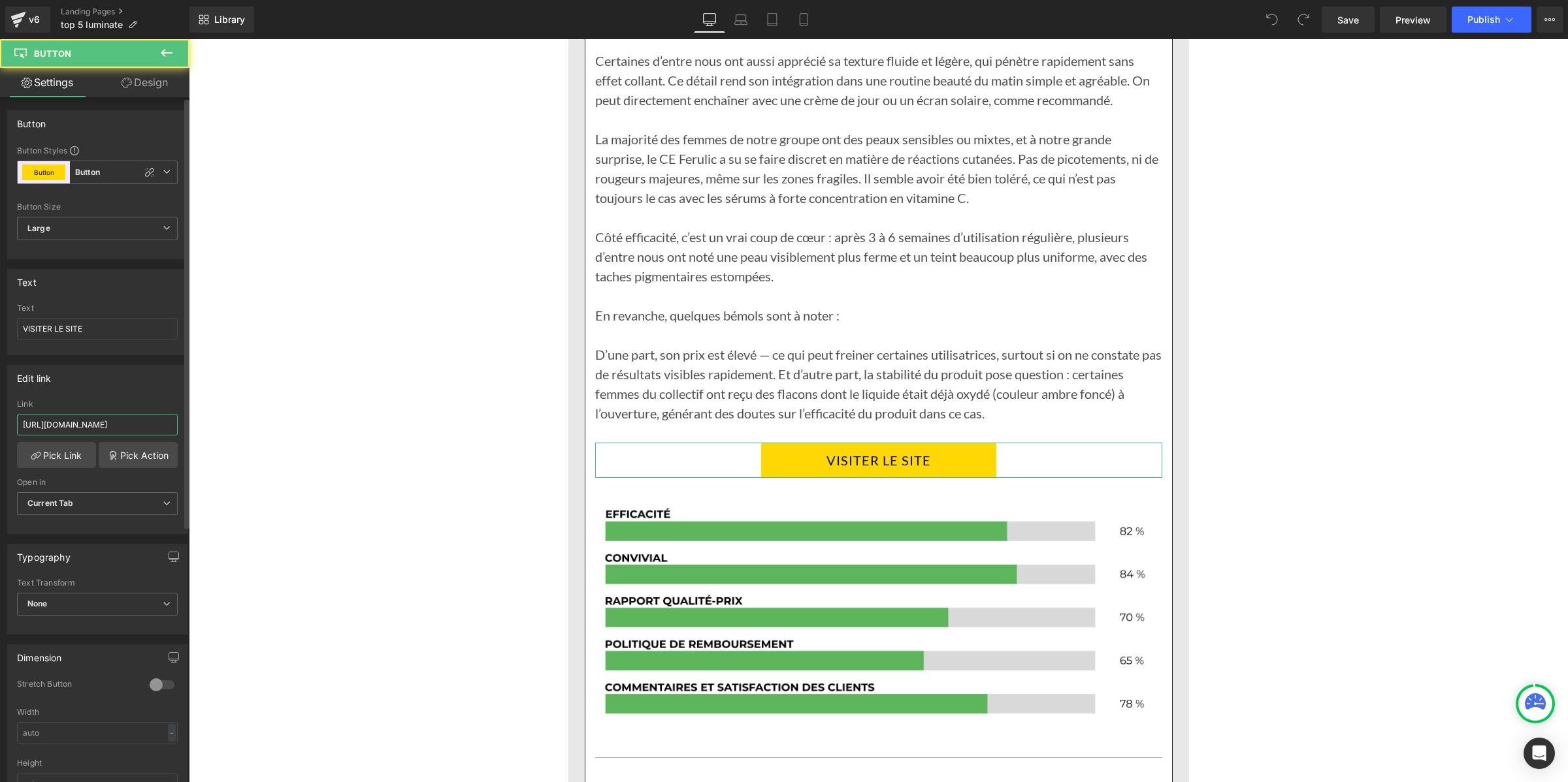
click at [128, 426] on input "[URL][DOMAIN_NAME]" at bounding box center [97, 424] width 161 height 21
paste input "[DOMAIN_NAME][URL]"
type input "[URL][DOMAIN_NAME]"
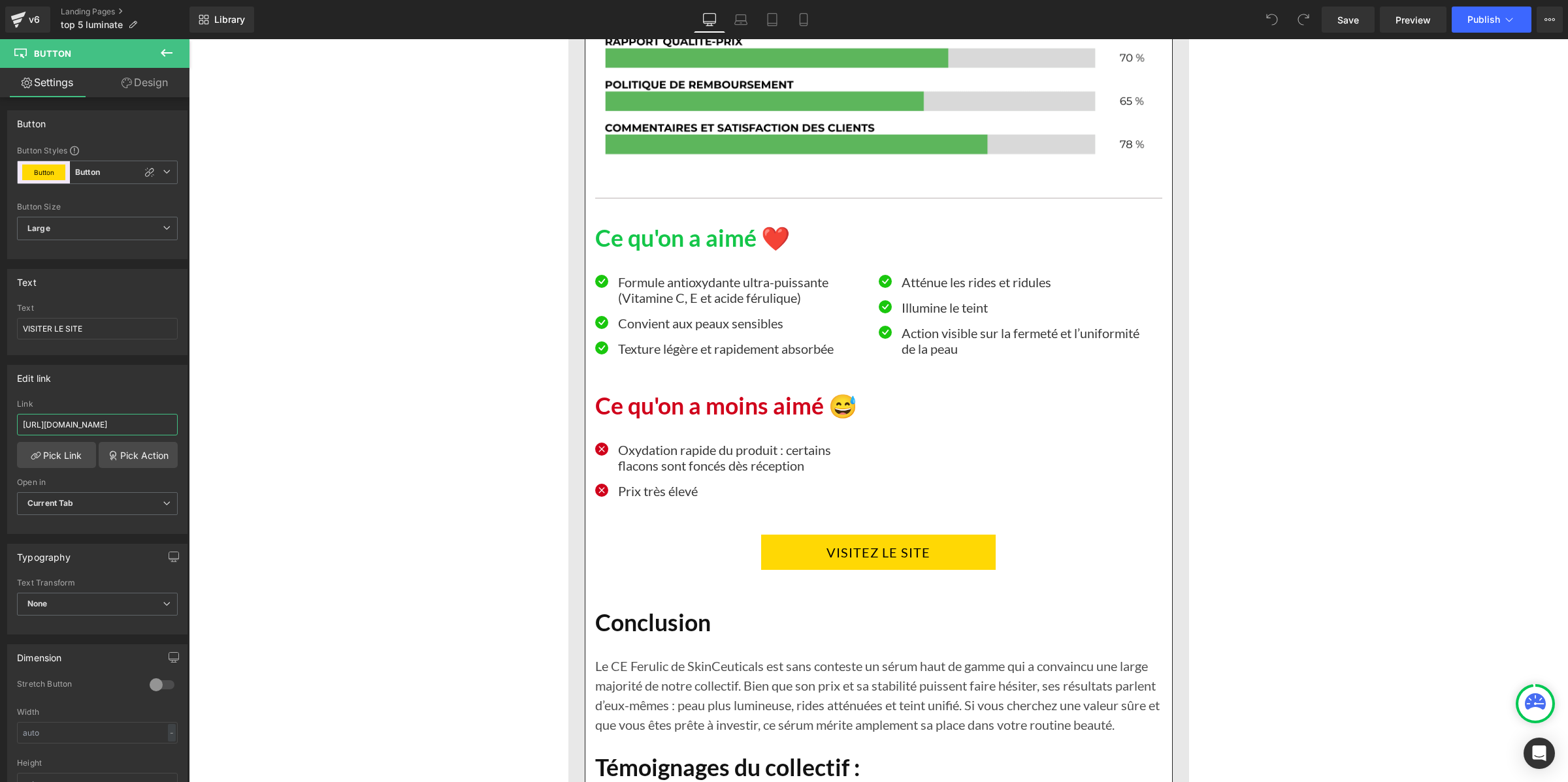
scroll to position [9389, 0]
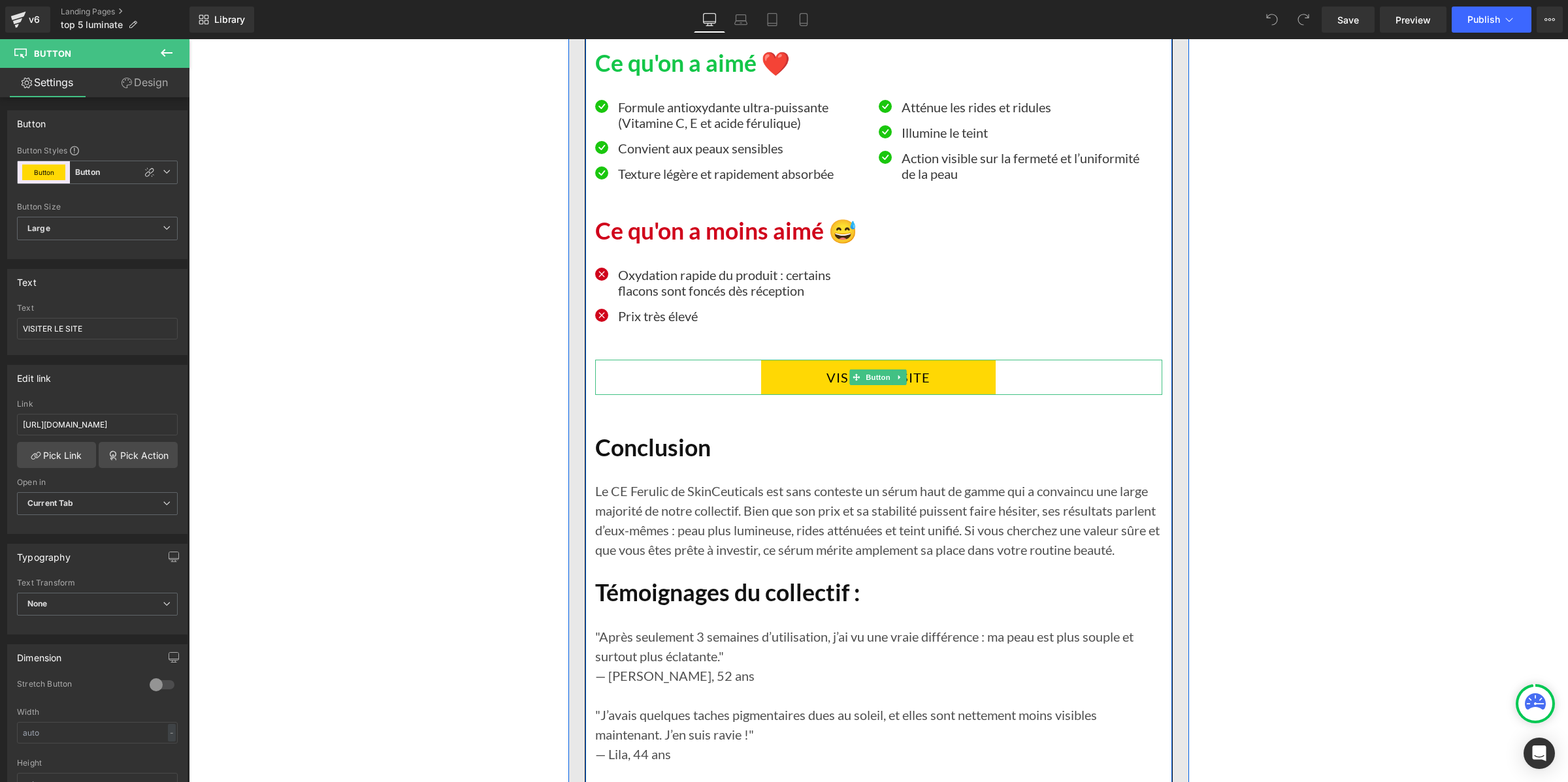
click at [789, 395] on link "VISITEZ LE SITE" at bounding box center [878, 377] width 234 height 35
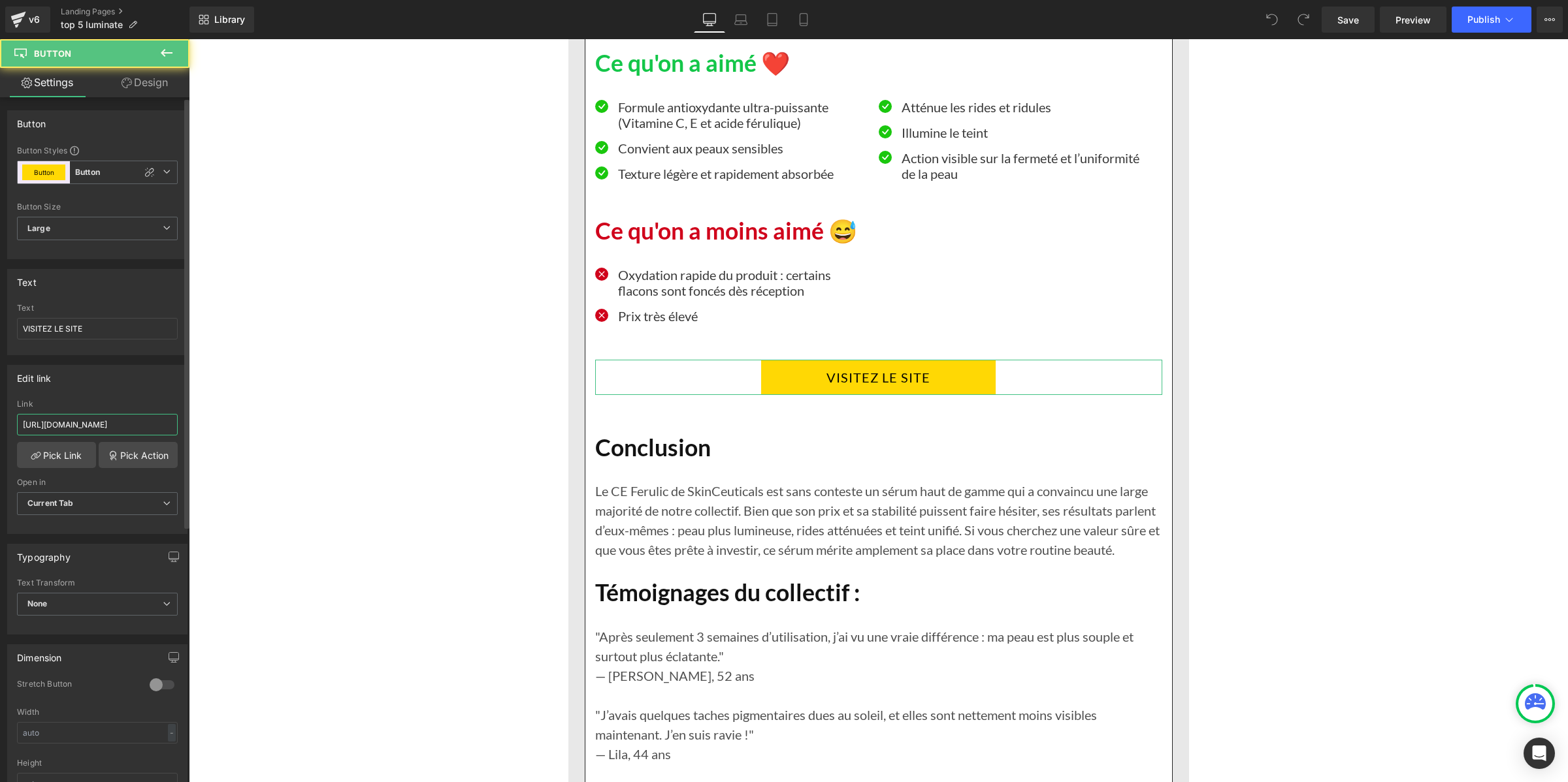
click at [122, 422] on input "[URL][DOMAIN_NAME]" at bounding box center [97, 424] width 161 height 21
type input "[URL][DOMAIN_NAME]"
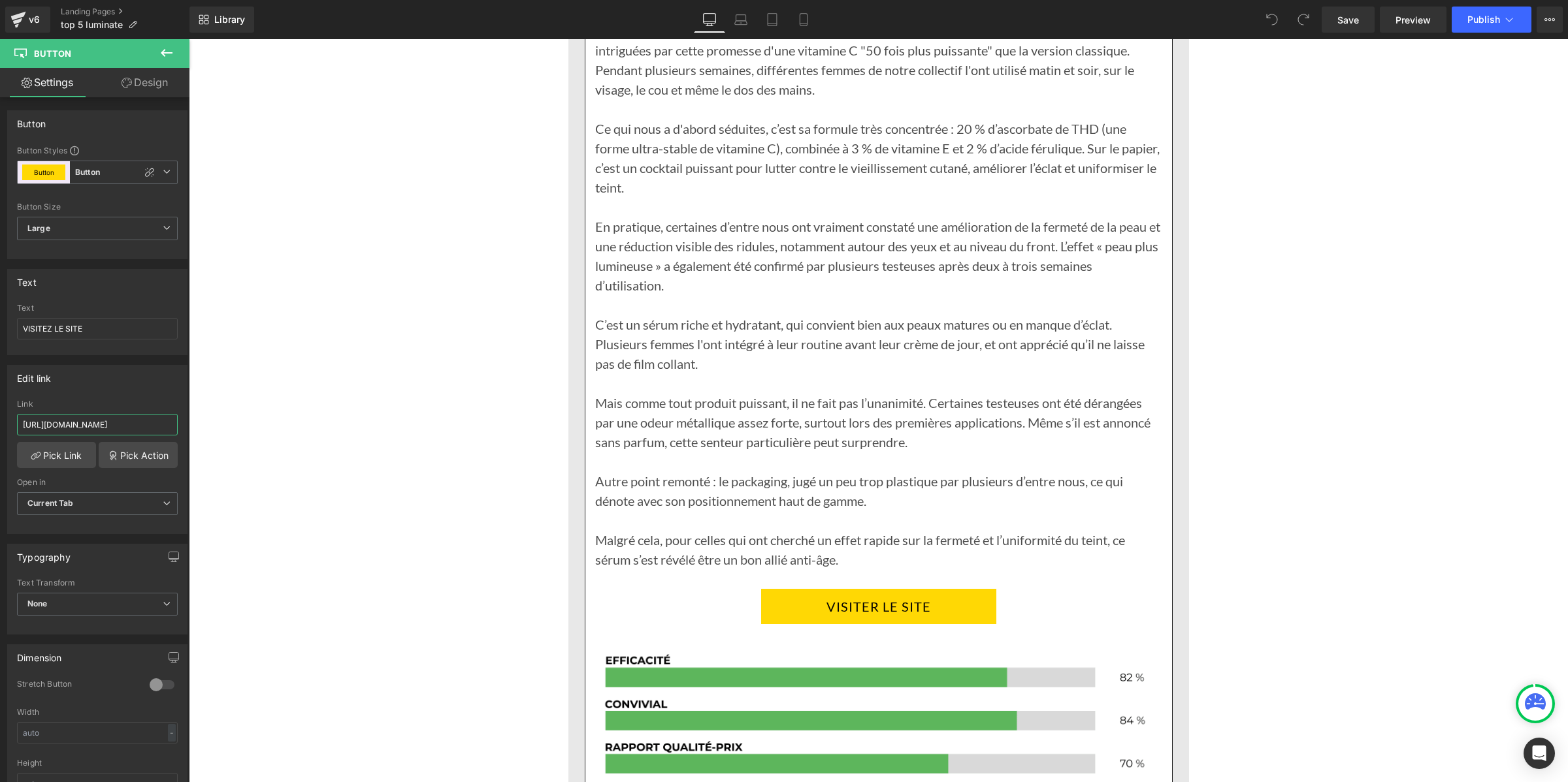
scroll to position [11021, 0]
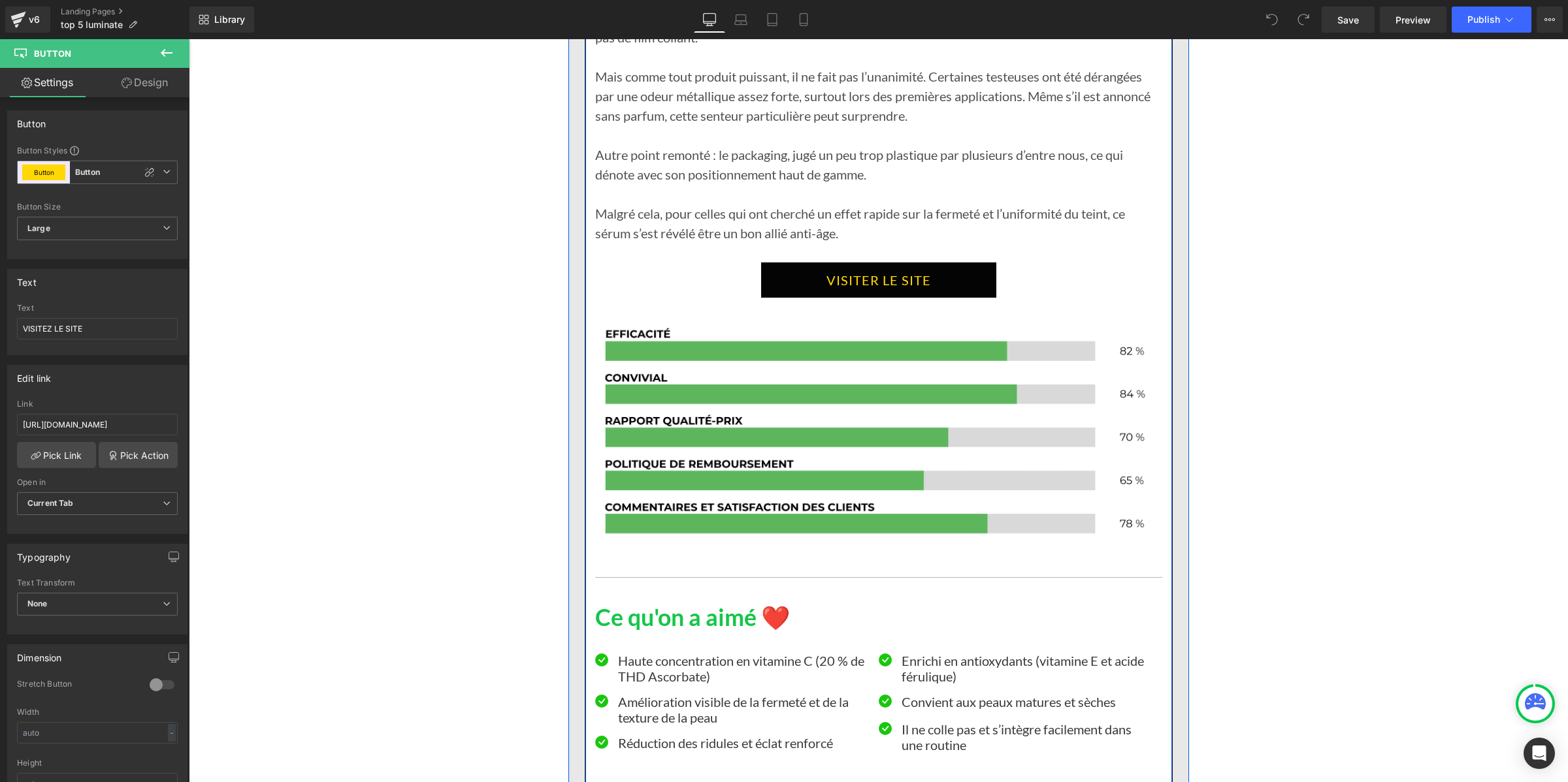
click at [783, 298] on link "VISITER LE SITE" at bounding box center [878, 280] width 235 height 35
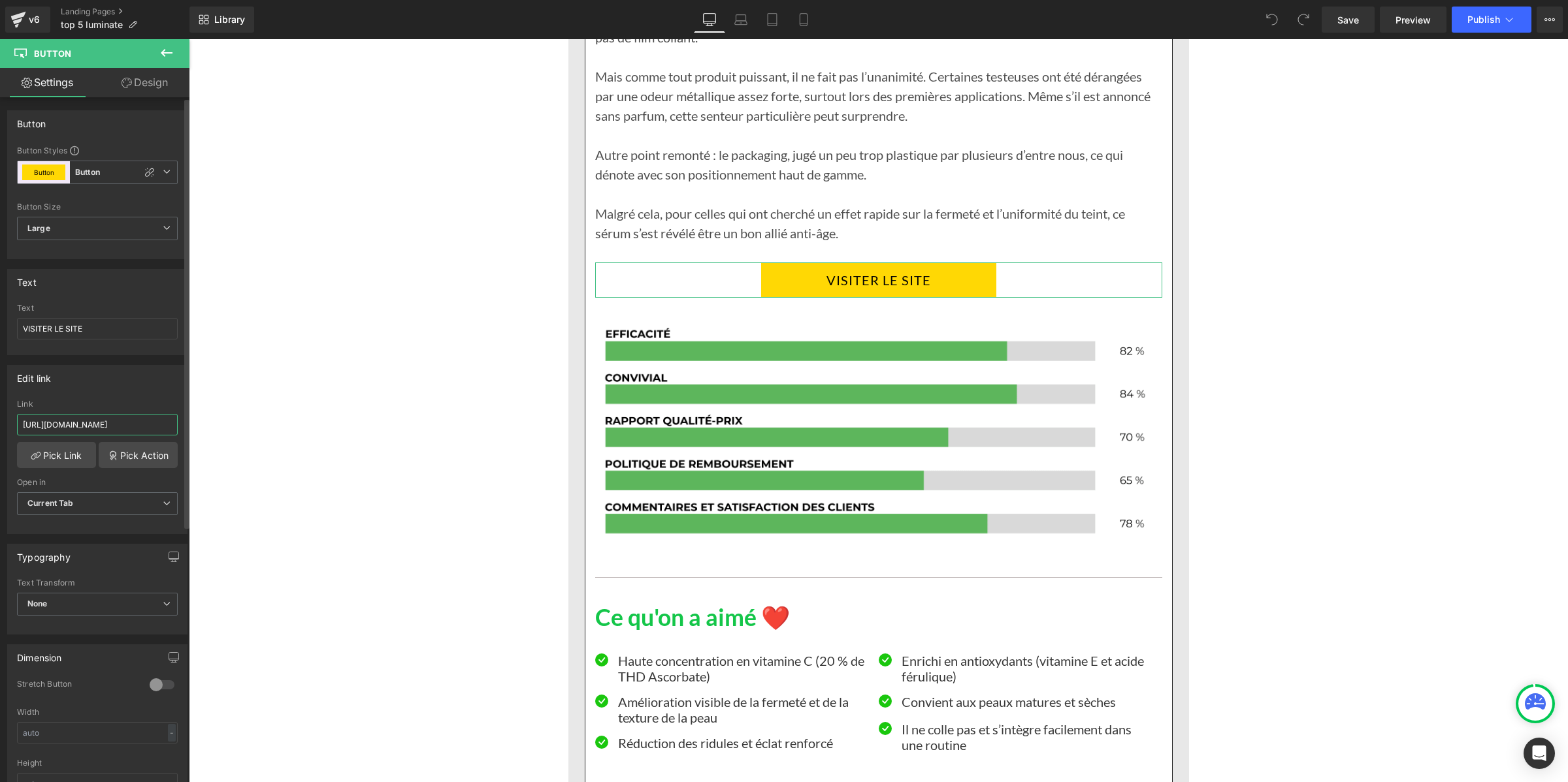
click at [115, 419] on input "[URL][DOMAIN_NAME]" at bounding box center [97, 424] width 161 height 21
paste input "[DOMAIN_NAME][URL]"
type input "[URL][DOMAIN_NAME]"
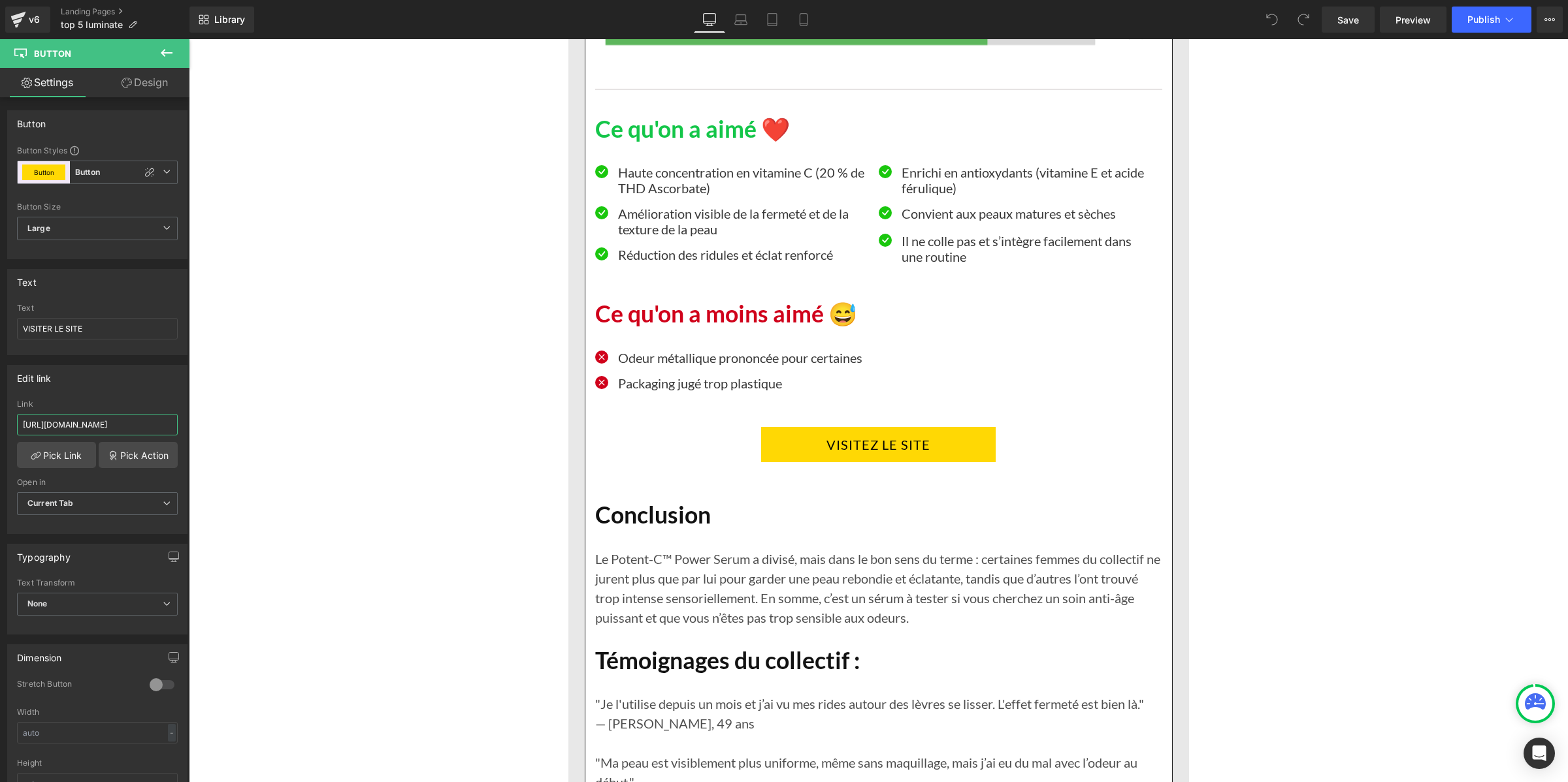
scroll to position [11512, 0]
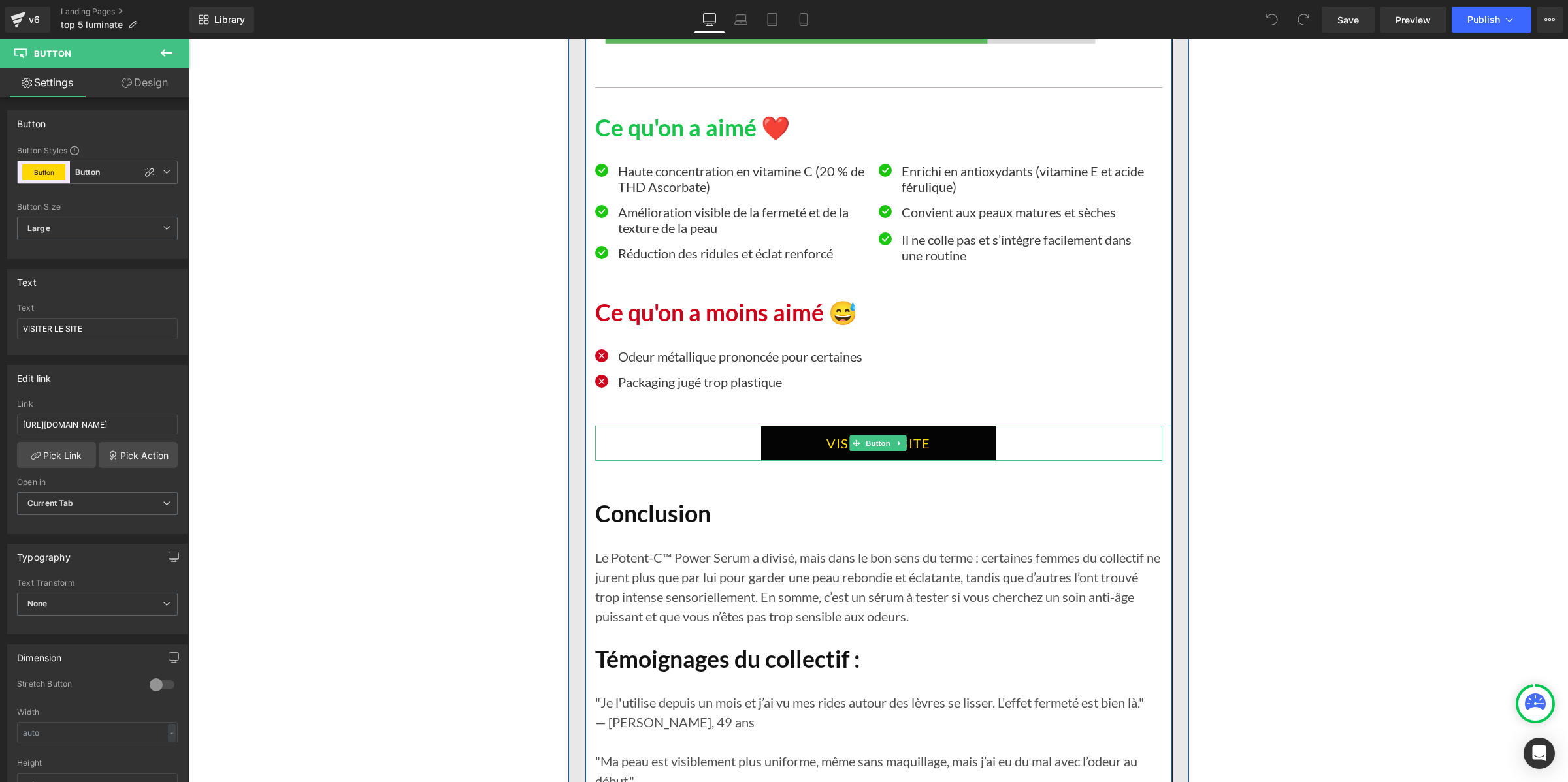
click at [782, 461] on link "VISITEZ LE SITE" at bounding box center [878, 444] width 234 height 35
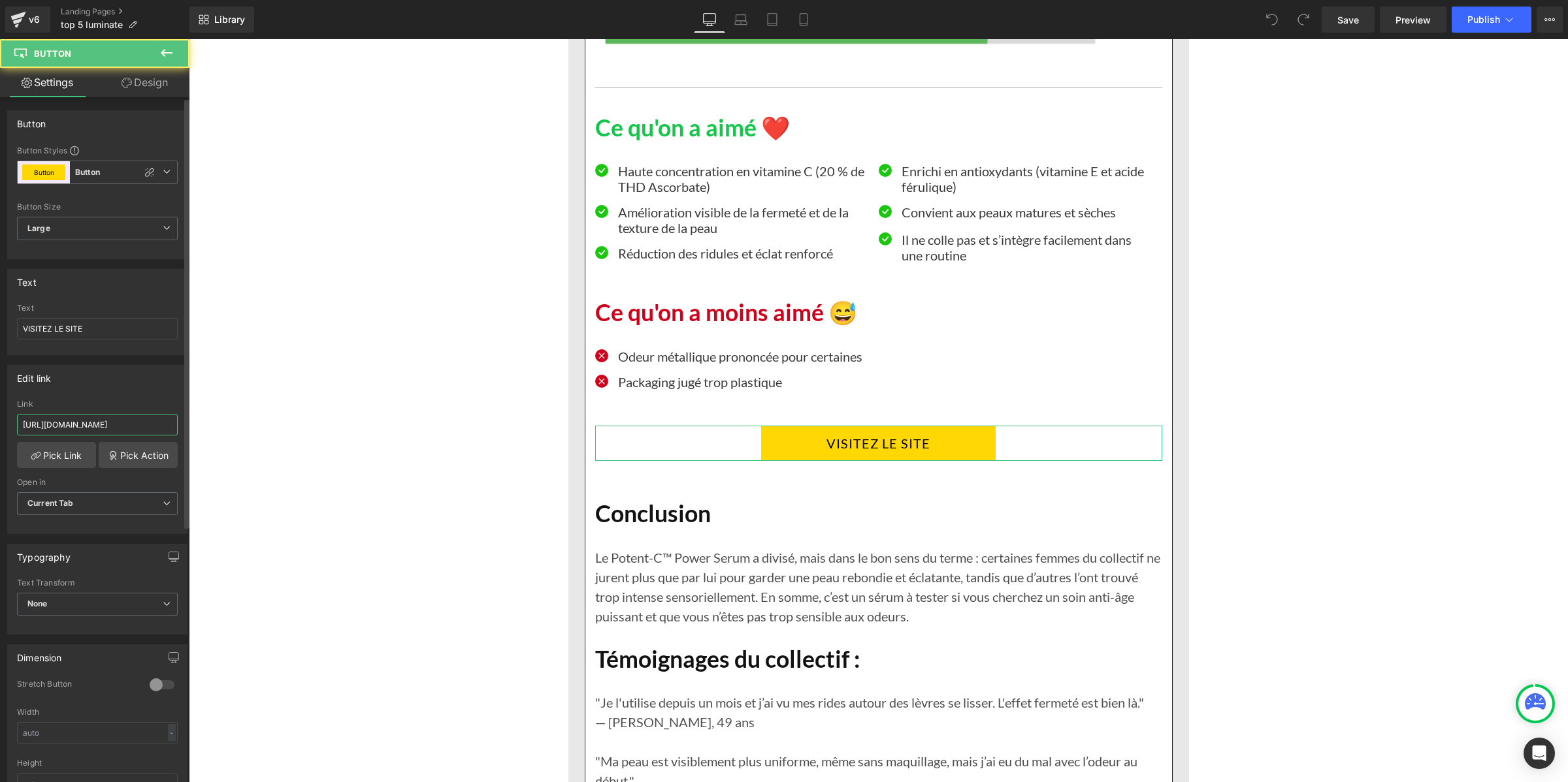
click at [131, 428] on input "[URL][DOMAIN_NAME]" at bounding box center [97, 424] width 161 height 21
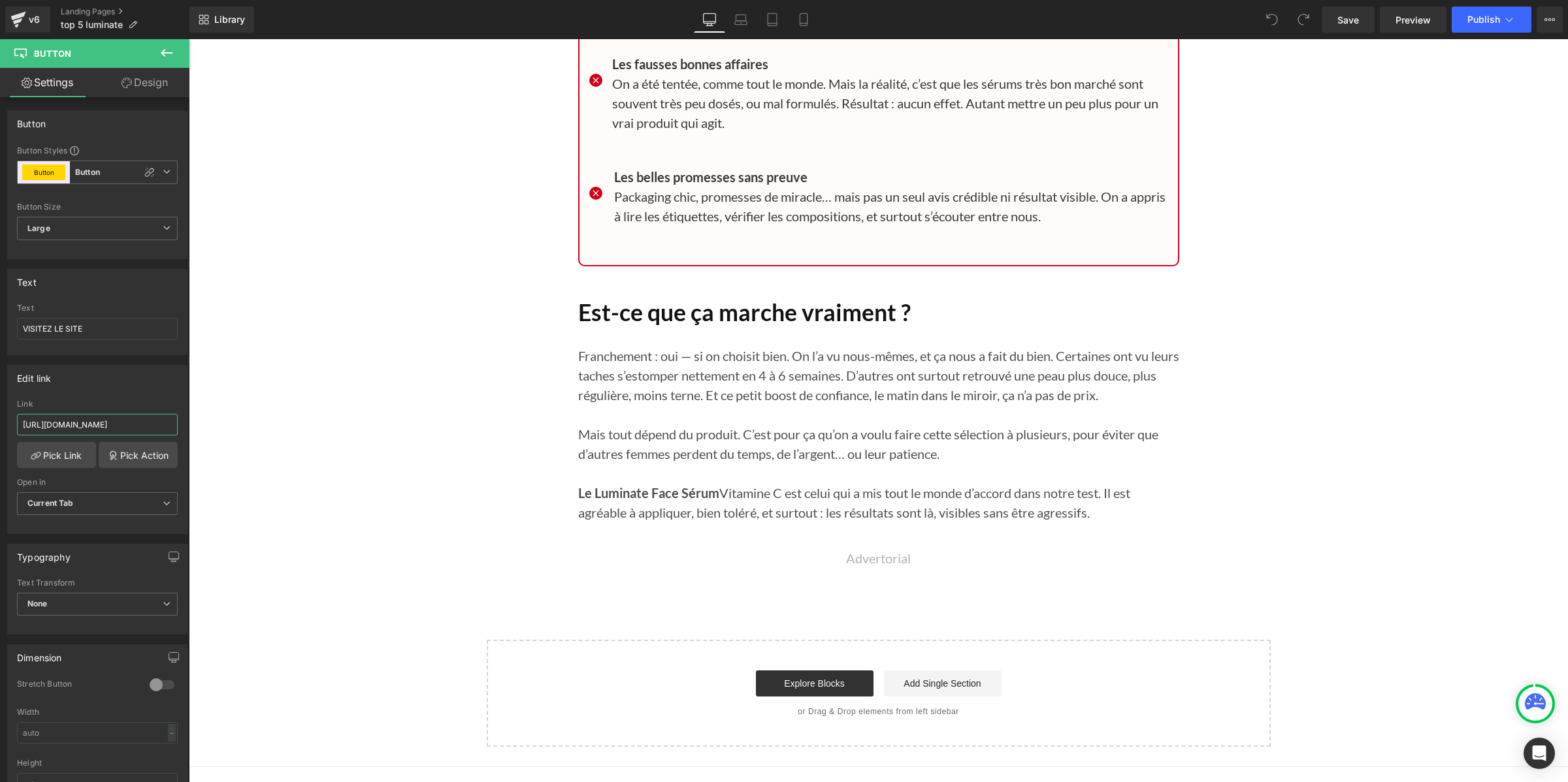
scroll to position [13634, 0]
type input "[URL][DOMAIN_NAME]"
click at [1331, 23] on link "Save" at bounding box center [1348, 20] width 53 height 26
click at [1481, 20] on span "Publish" at bounding box center [1483, 19] width 33 height 10
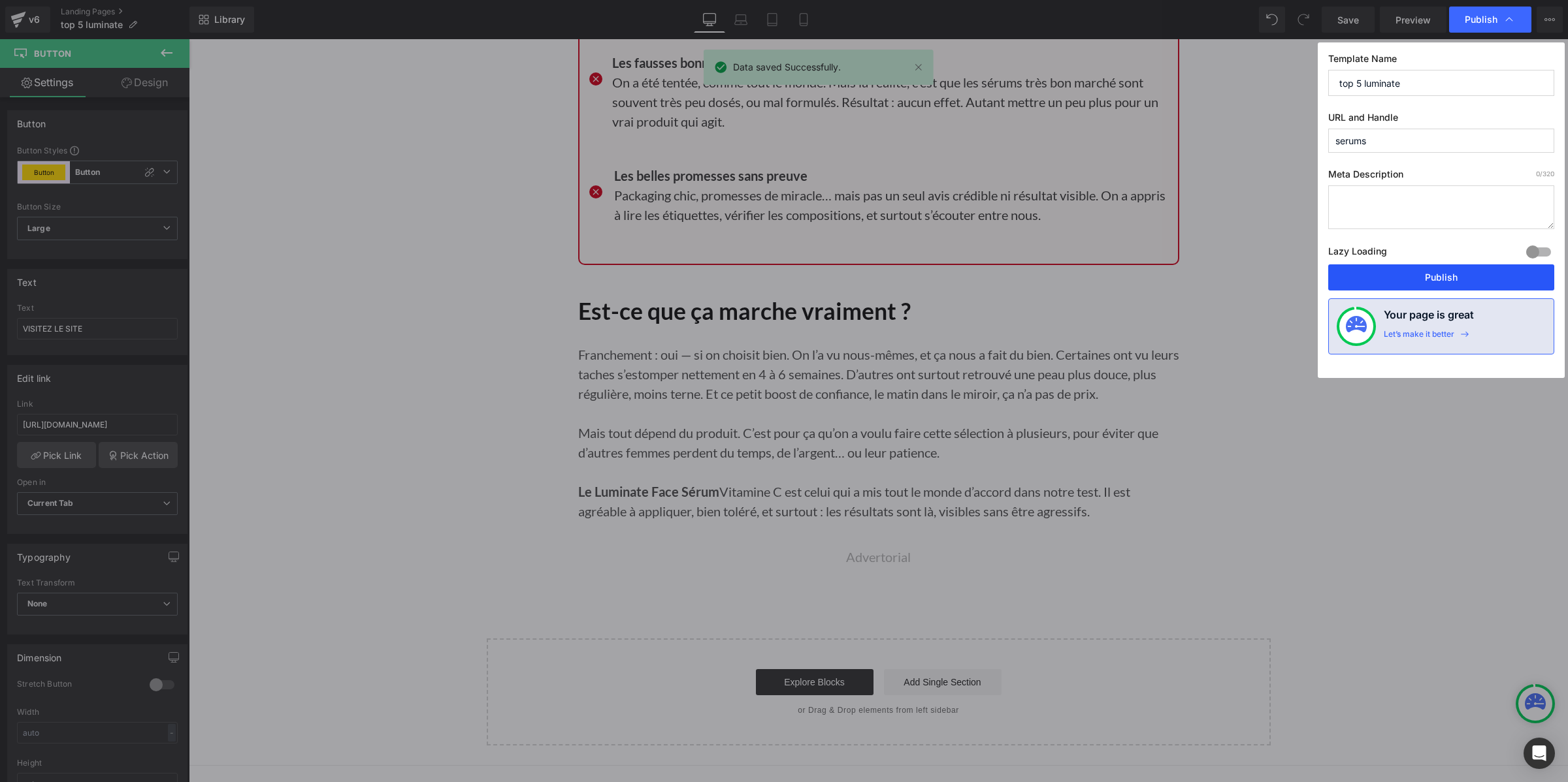
click at [1412, 276] on button "Publish" at bounding box center [1441, 278] width 226 height 26
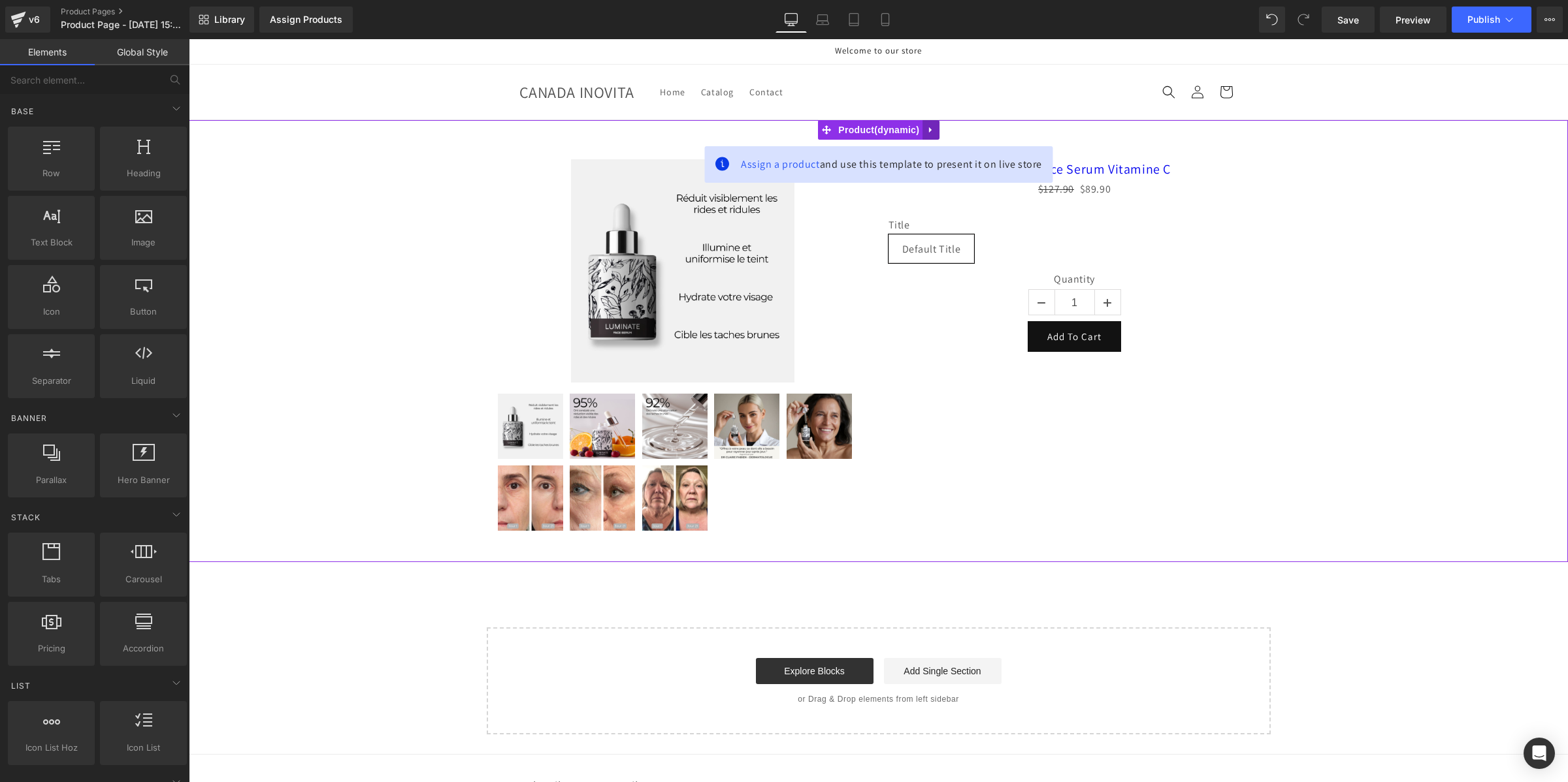
click at [929, 129] on icon at bounding box center [930, 130] width 3 height 6
click at [939, 129] on icon at bounding box center [939, 130] width 9 height 9
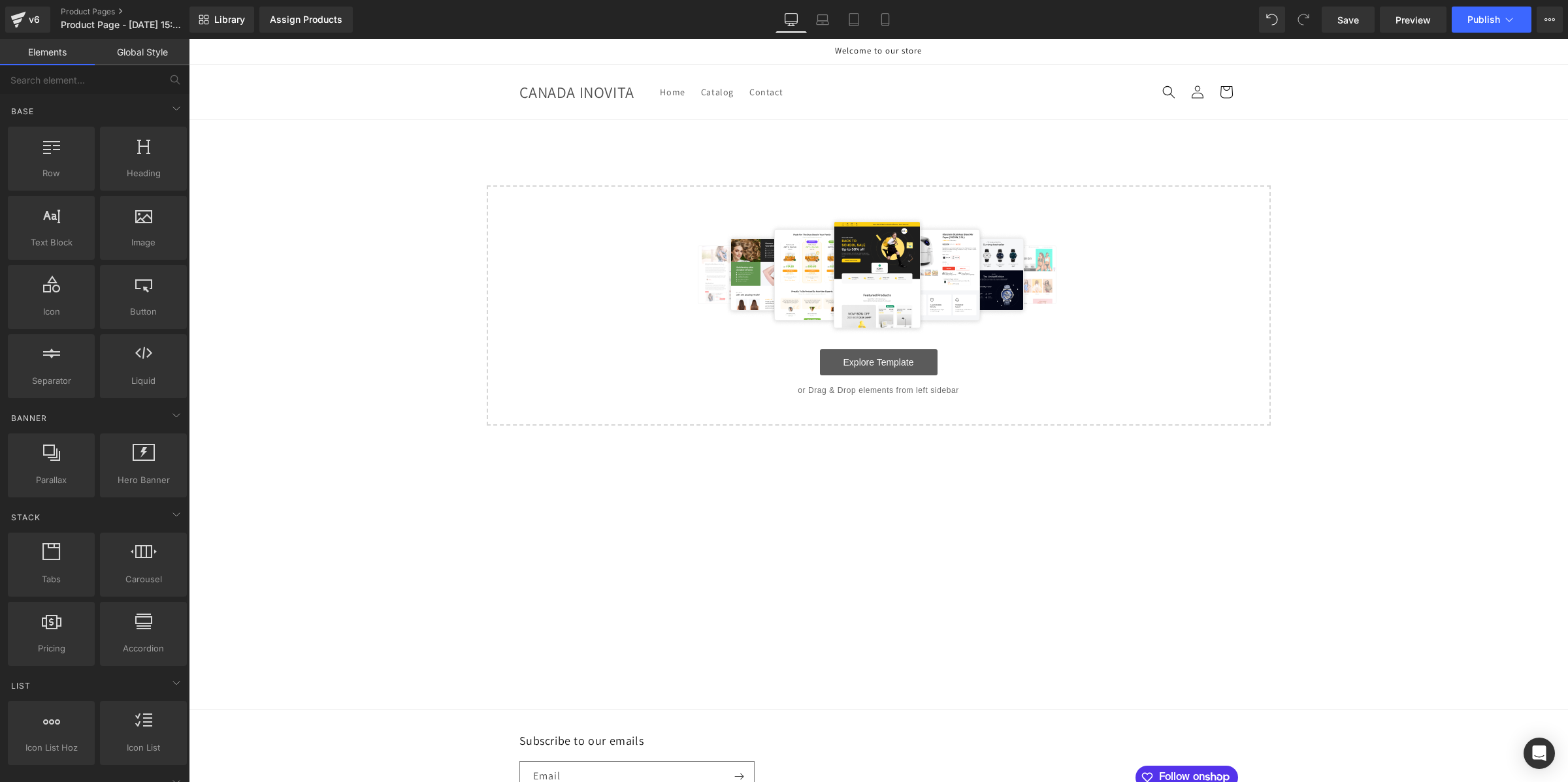
click at [908, 354] on link "Explore Template" at bounding box center [879, 362] width 118 height 26
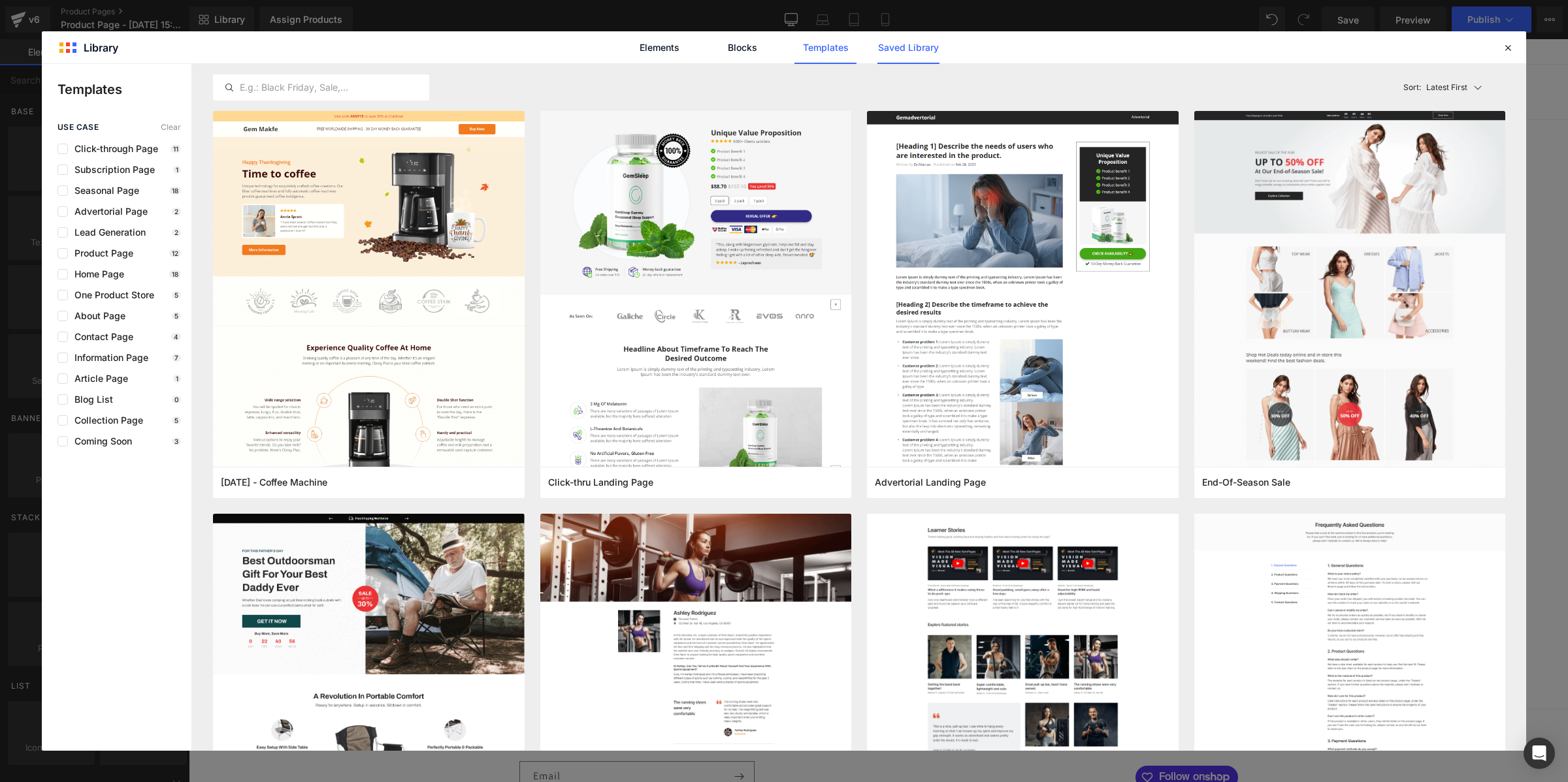
click at [921, 49] on link "Saved Library" at bounding box center [908, 47] width 62 height 33
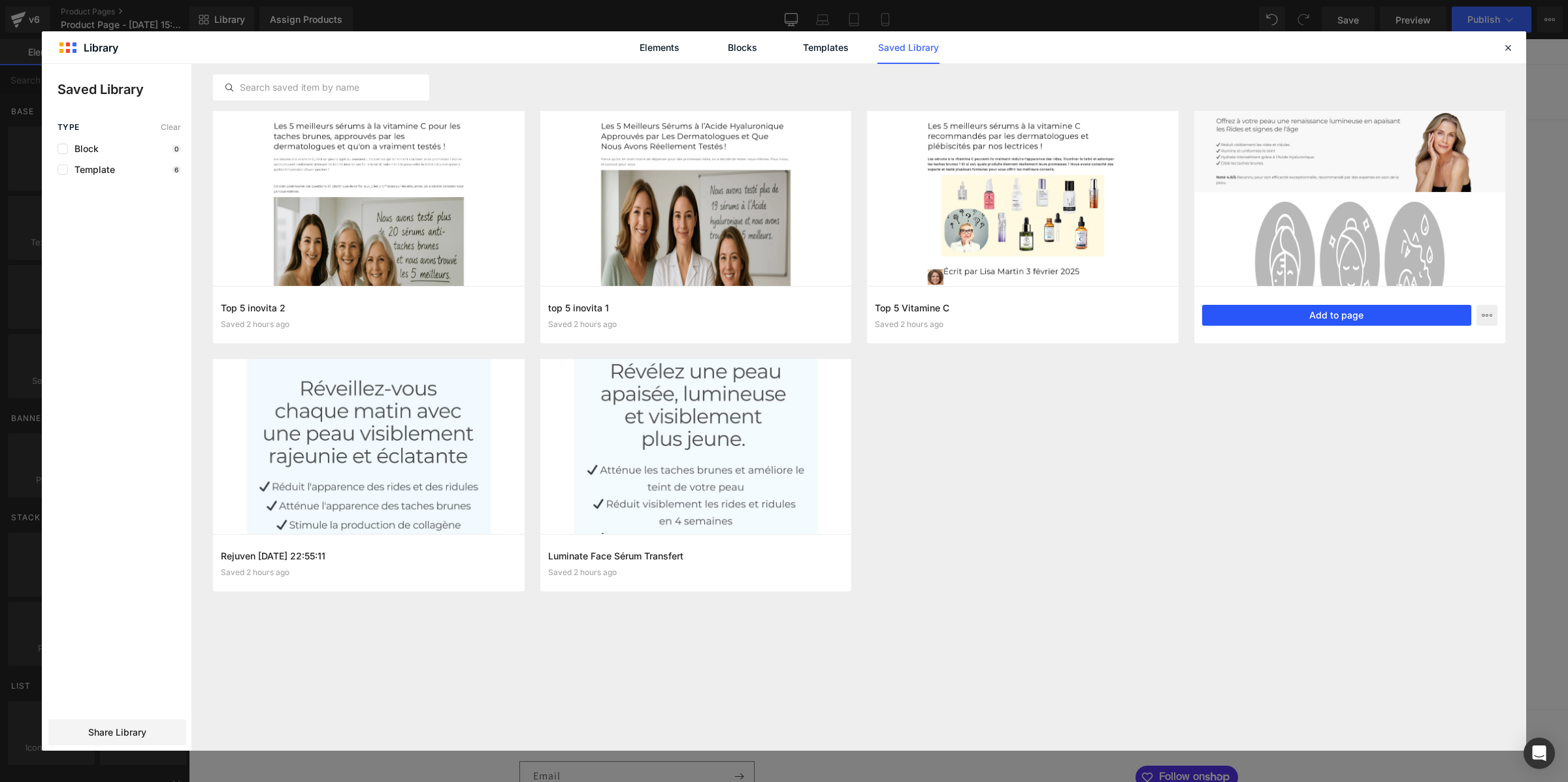
click at [1274, 315] on button "Add to page" at bounding box center [1337, 315] width 269 height 21
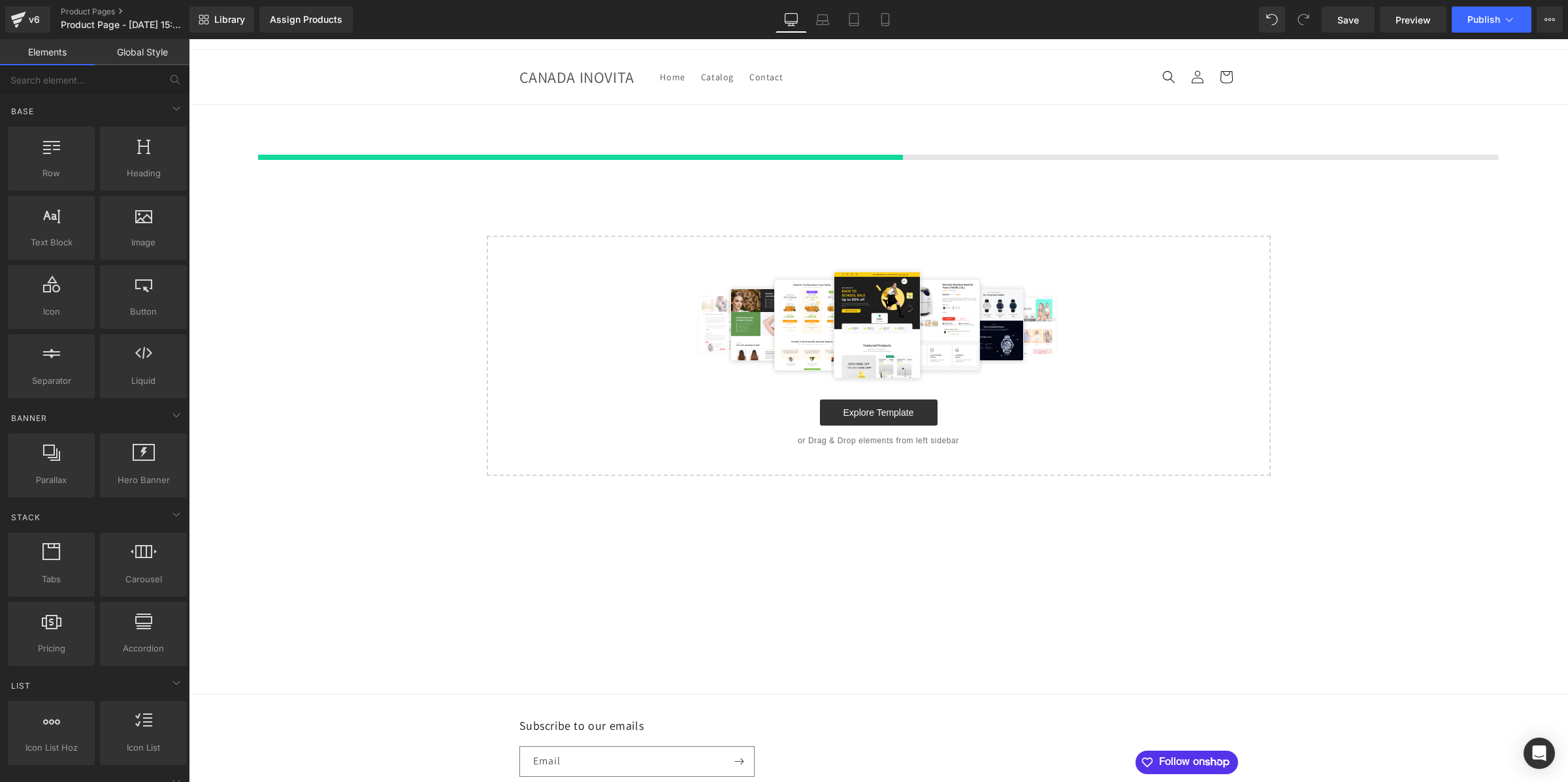
scroll to position [17, 0]
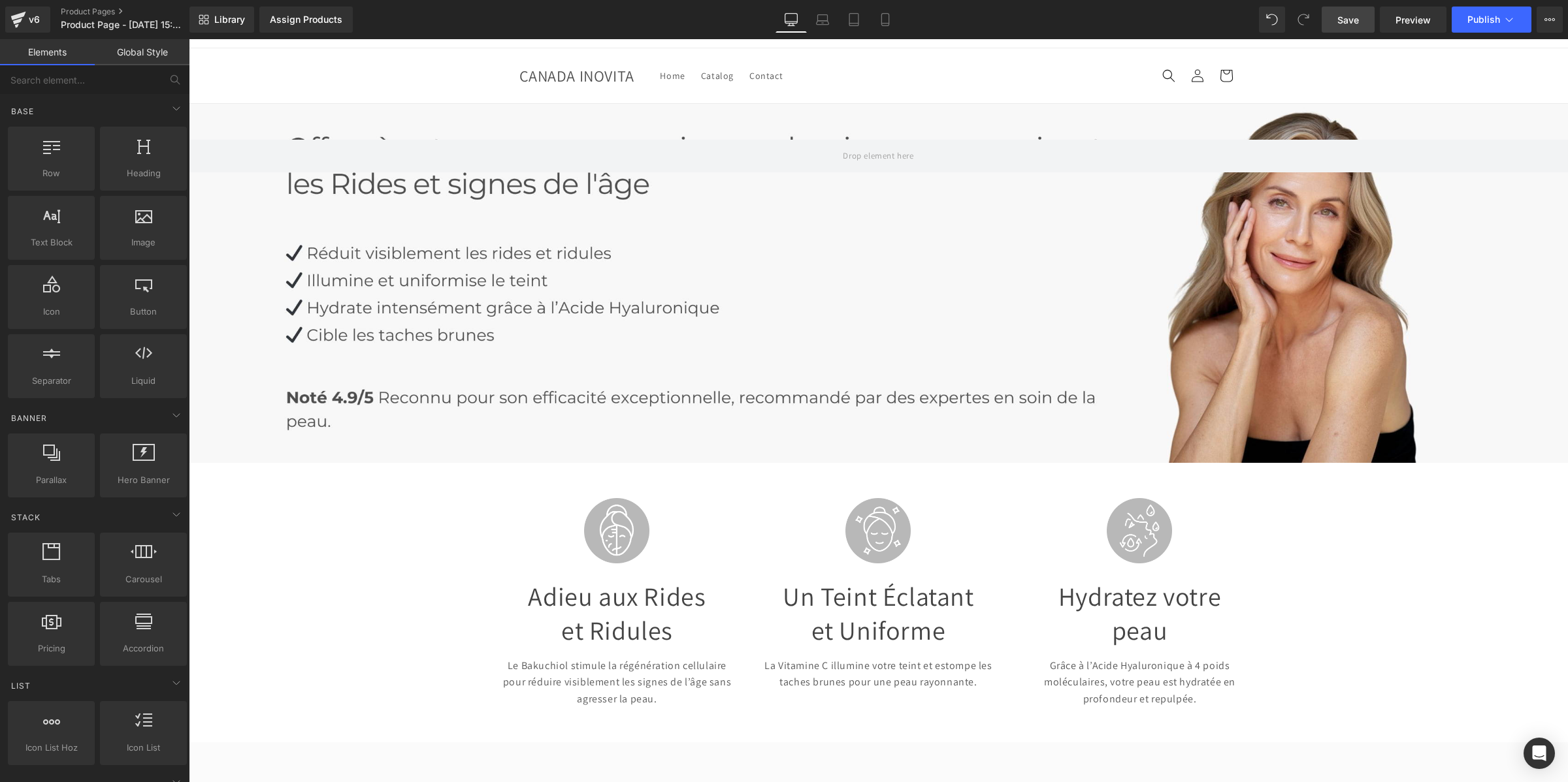
click at [1330, 18] on link "Save" at bounding box center [1348, 20] width 53 height 26
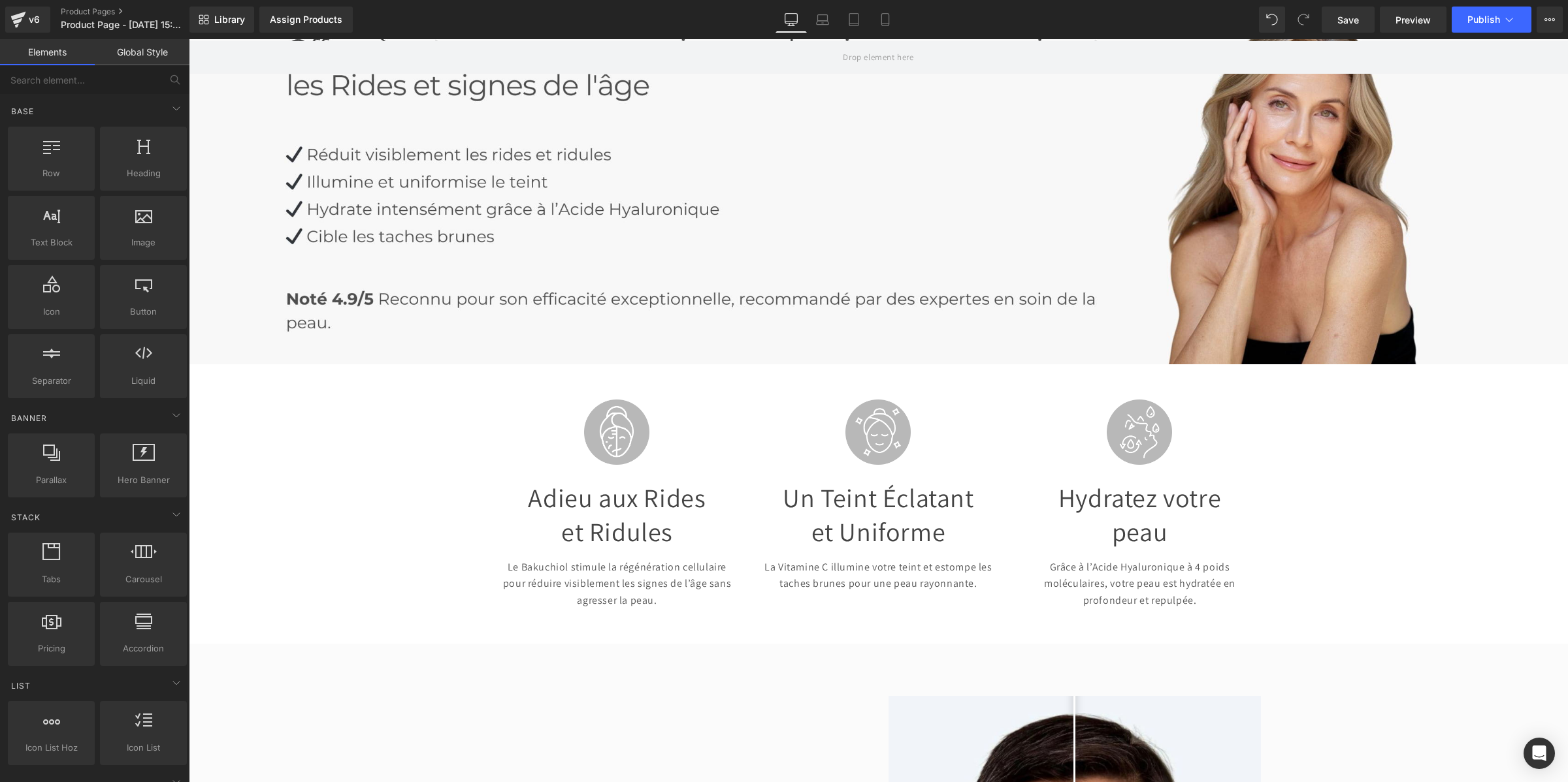
scroll to position [0, 0]
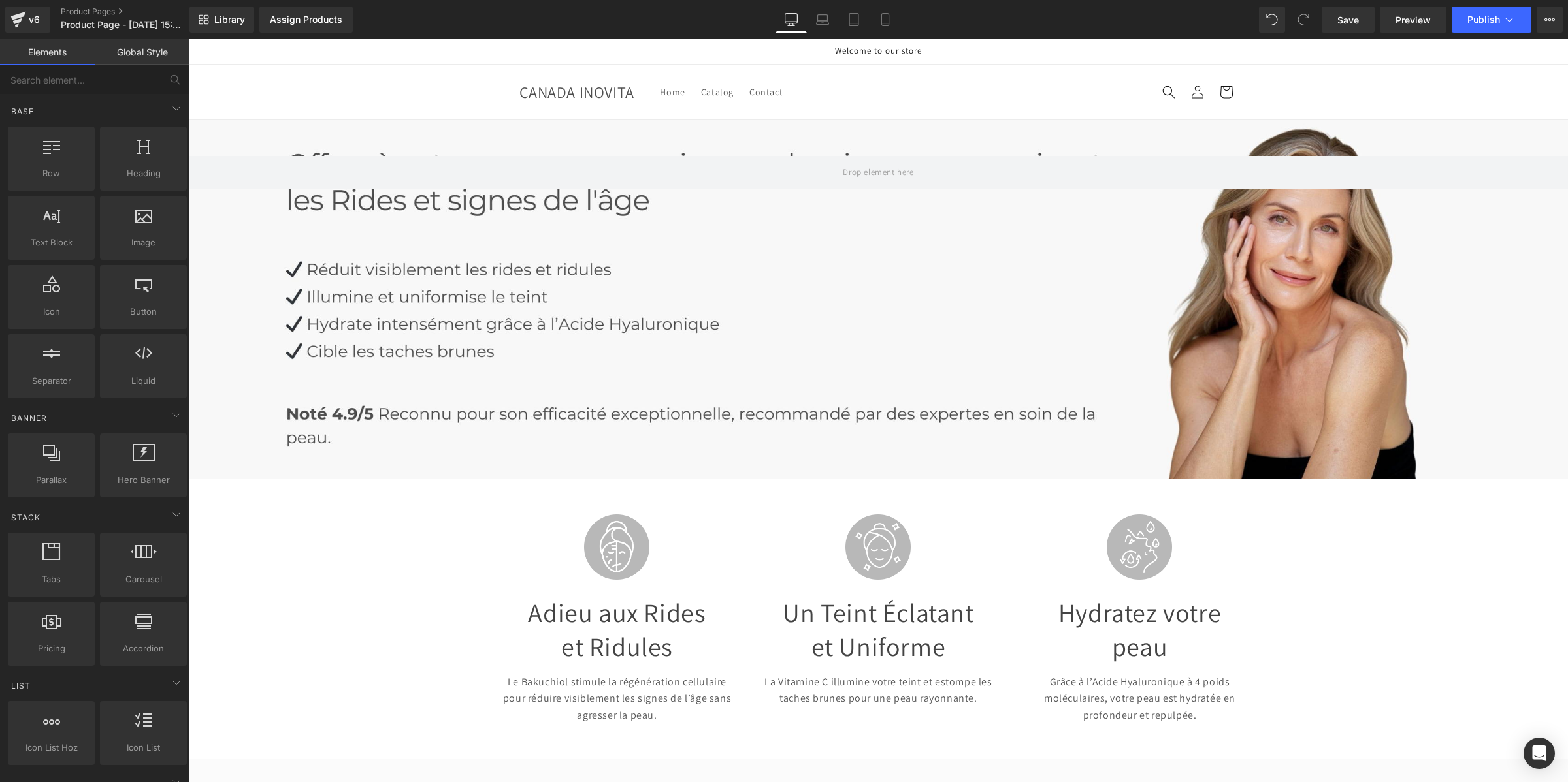
click at [107, 54] on link "Global Style" at bounding box center [142, 52] width 95 height 26
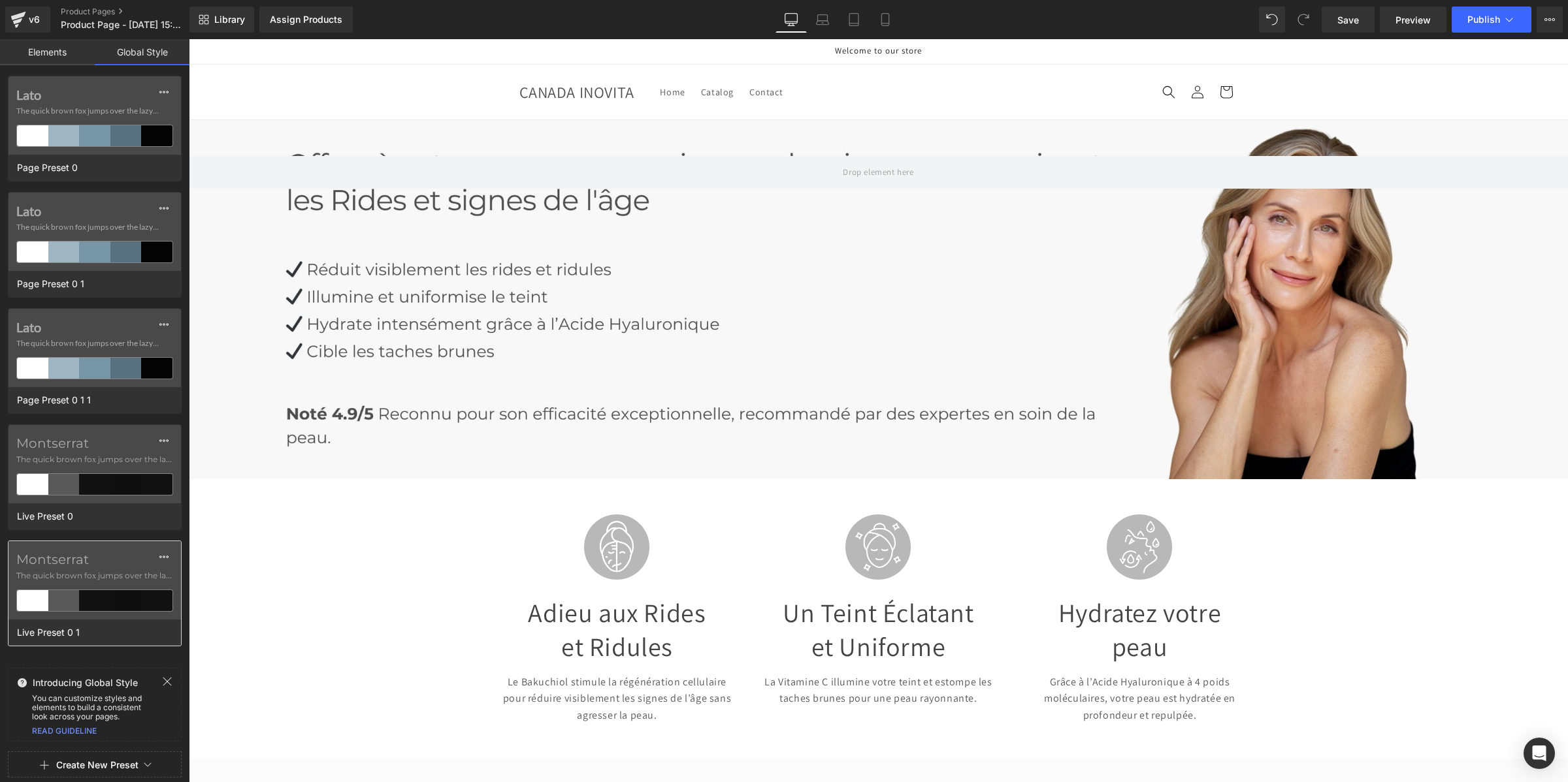
drag, startPoint x: 49, startPoint y: 562, endPoint x: 131, endPoint y: 566, distance: 82.1
click at [131, 566] on label "Montserrat" at bounding box center [95, 559] width 157 height 16
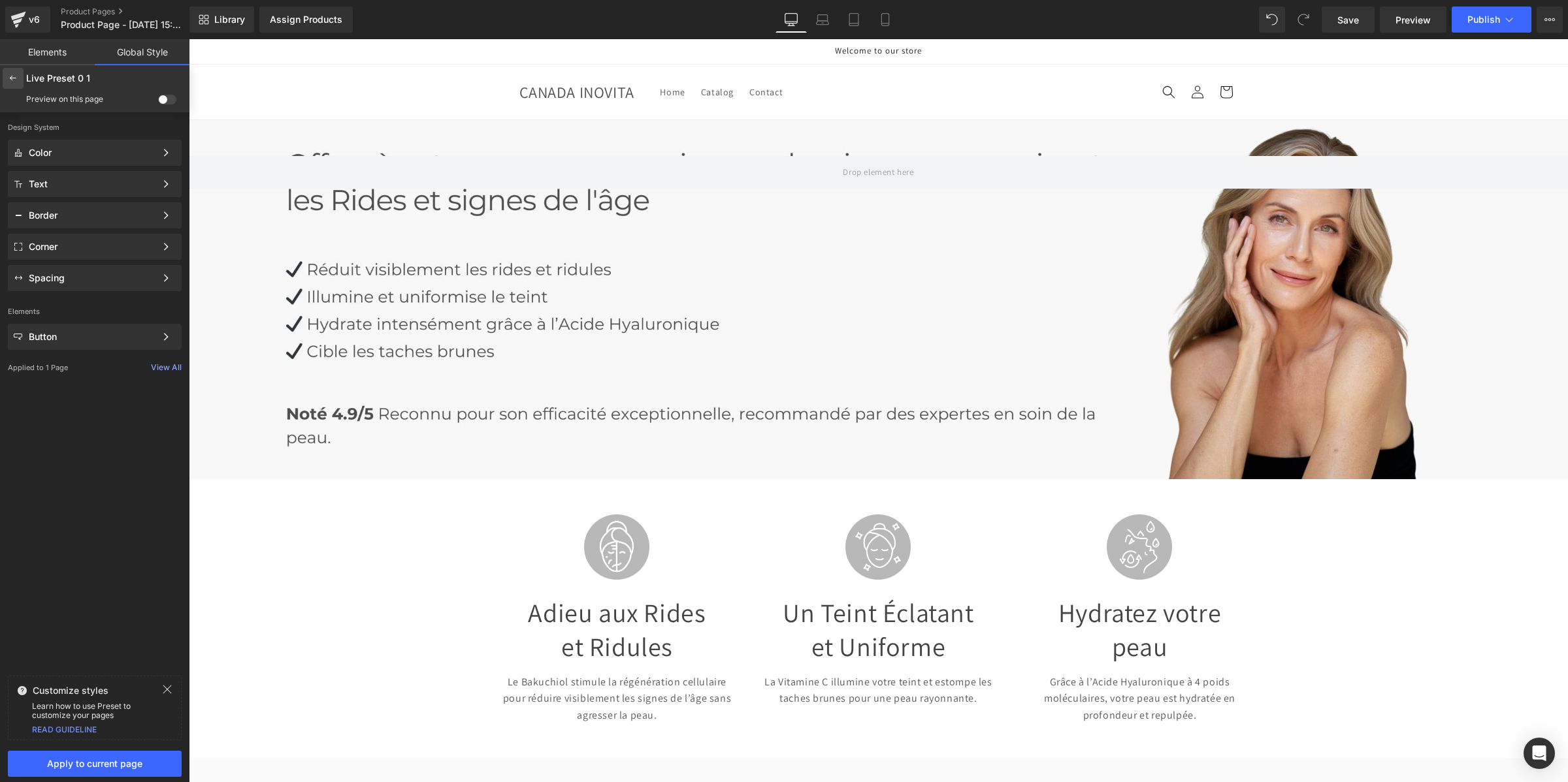
click at [12, 80] on icon at bounding box center [12, 78] width 10 height 10
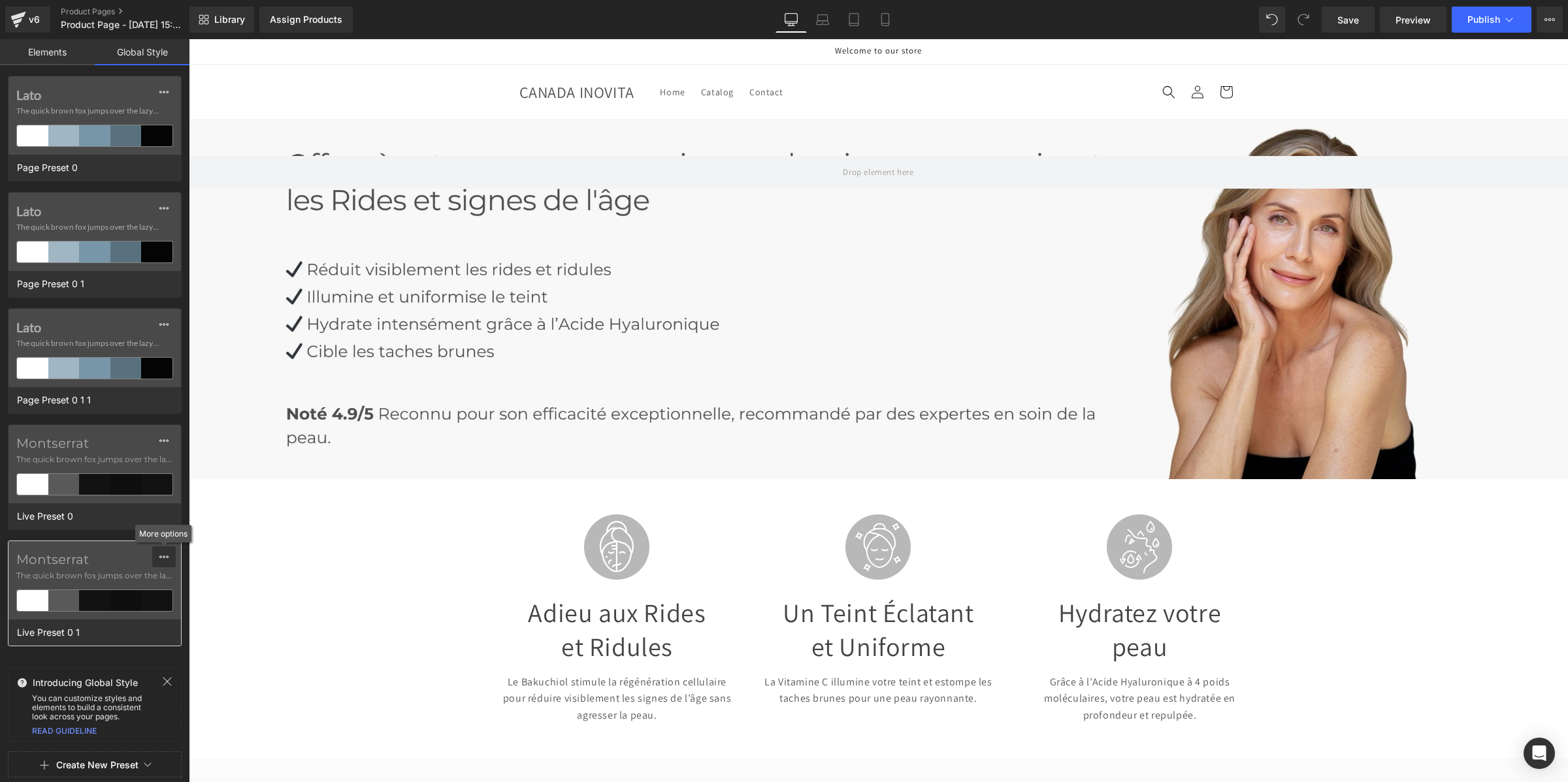
click at [166, 556] on icon at bounding box center [163, 556] width 10 height 10
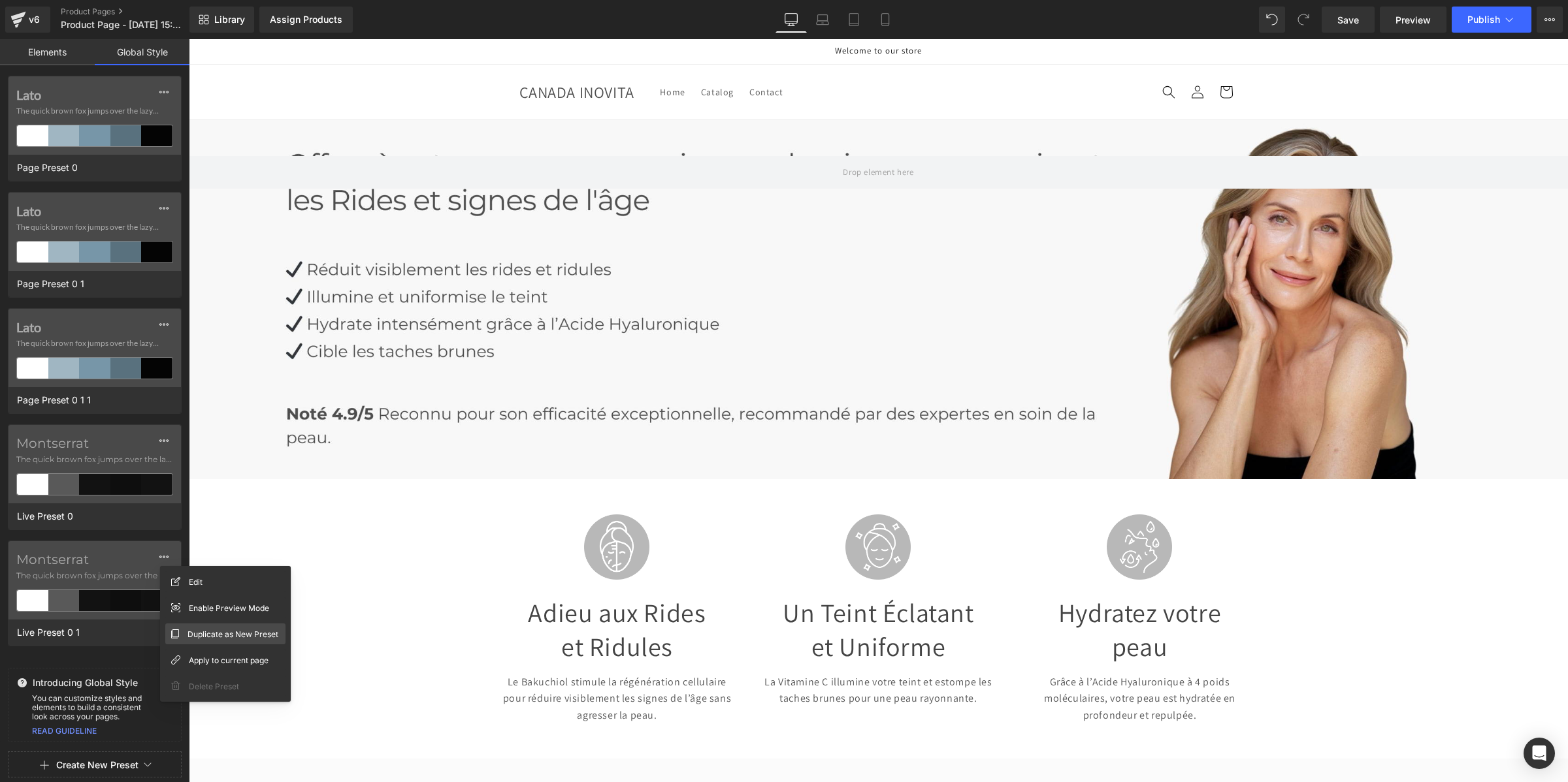
click at [198, 631] on span "Duplicate as New Preset" at bounding box center [233, 634] width 91 height 14
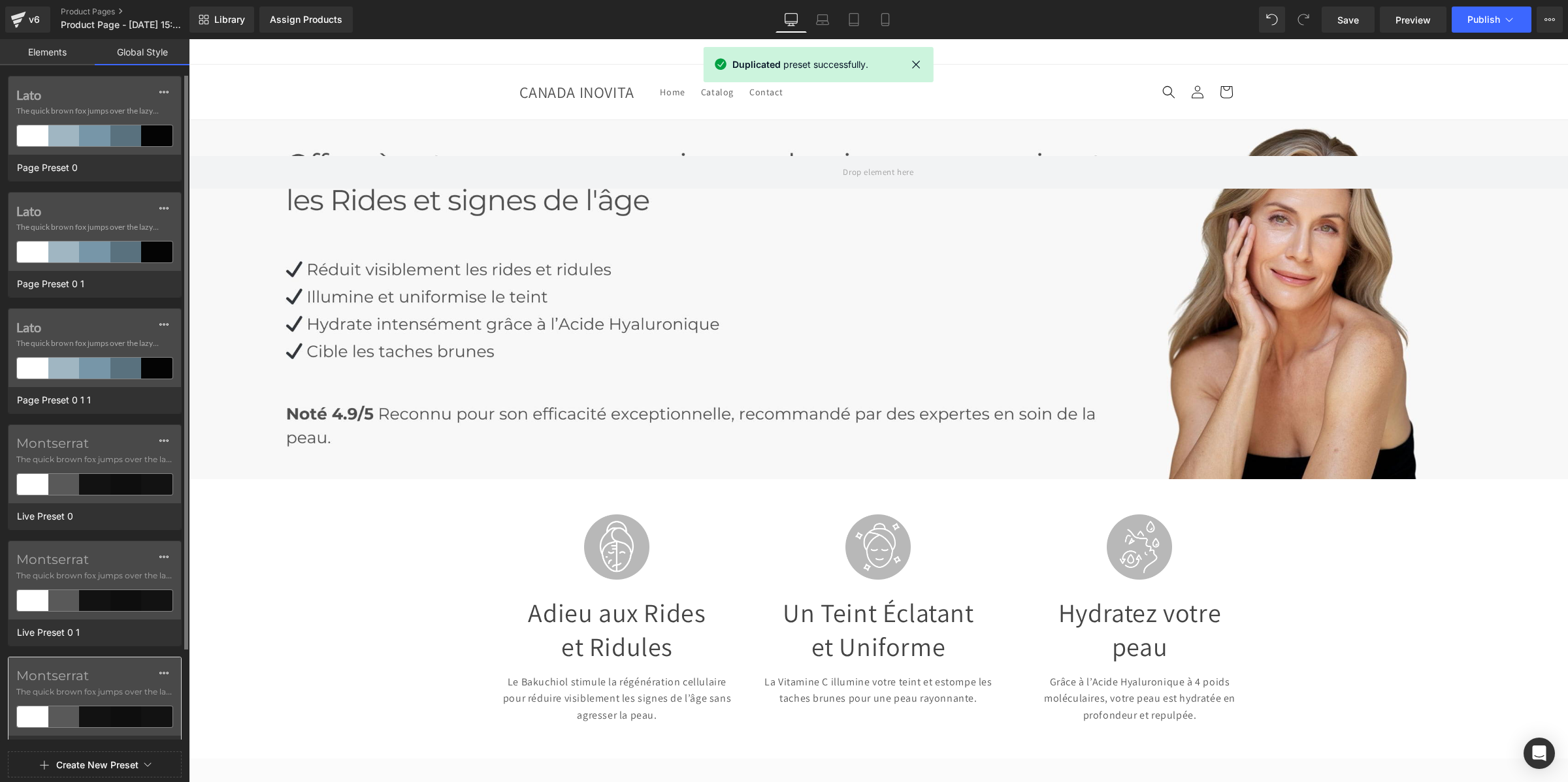
click at [43, 677] on label "Montserrat" at bounding box center [95, 675] width 157 height 16
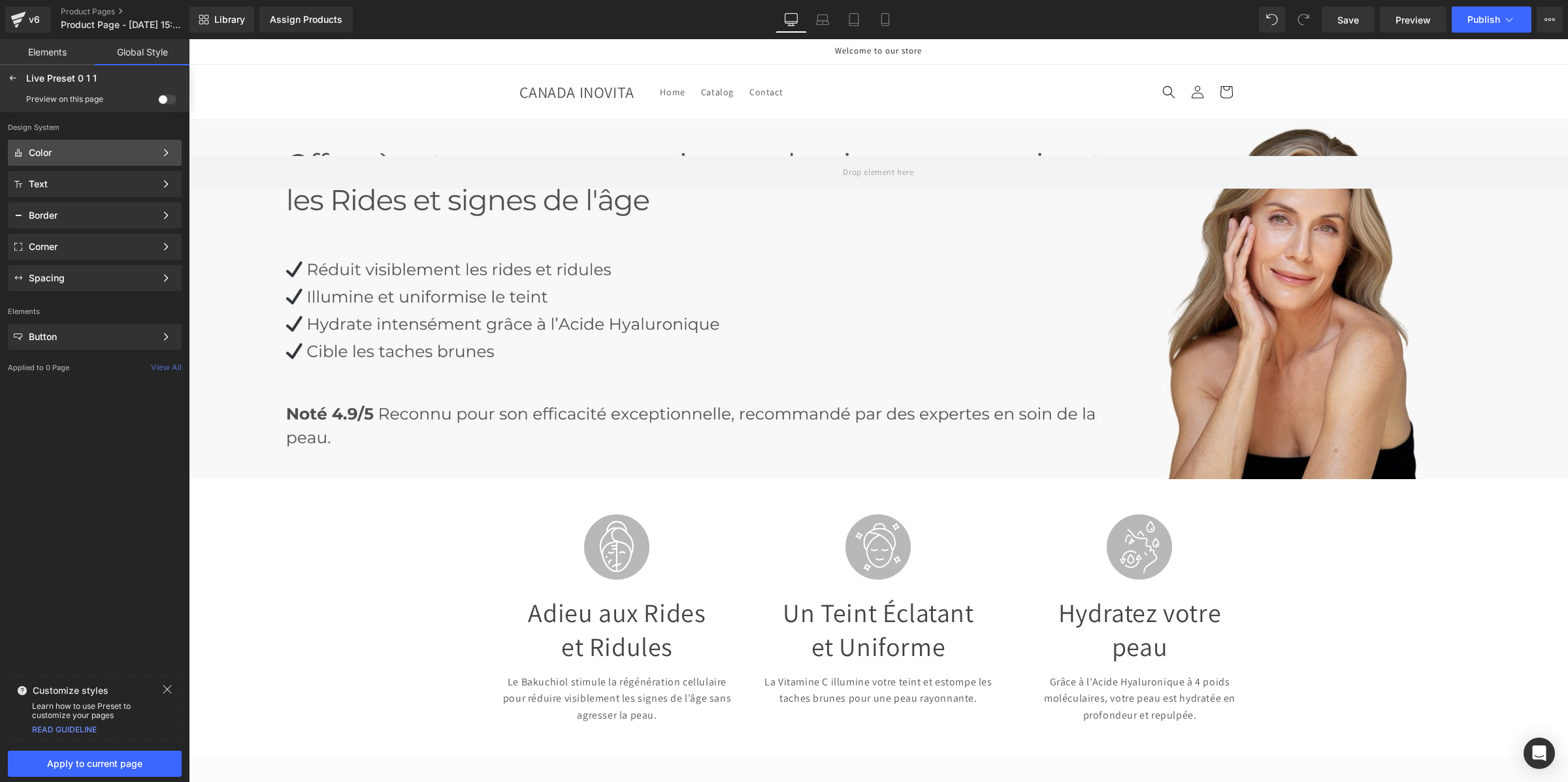
click at [80, 171] on div "Color Color Style Define a color palette and apply it to your pages 1 of 3 Next" at bounding box center [94, 184] width 174 height 26
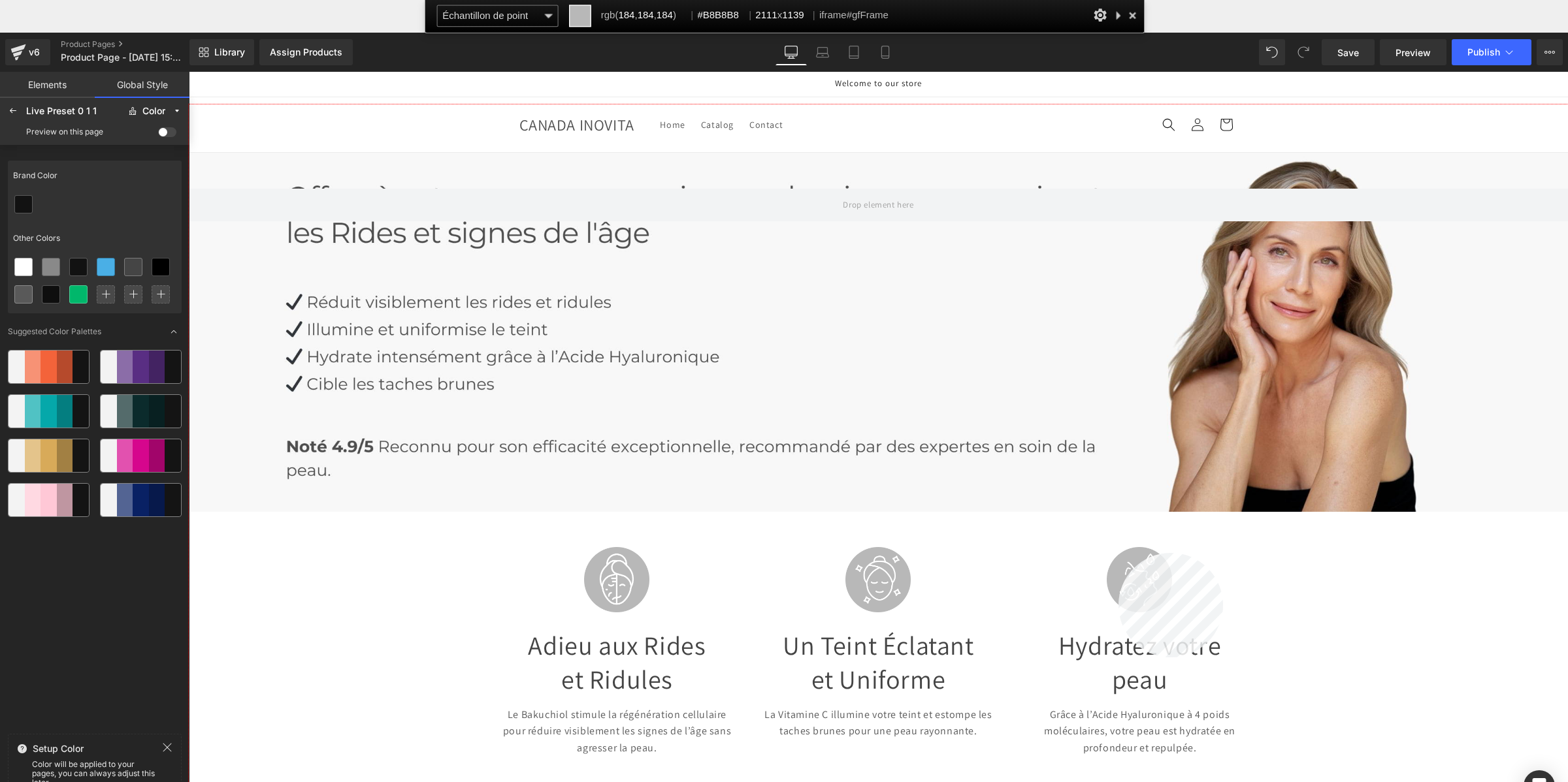
click at [1118, 554] on div at bounding box center [878, 476] width 1379 height 744
click at [111, 266] on div at bounding box center [96, 283] width 172 height 60
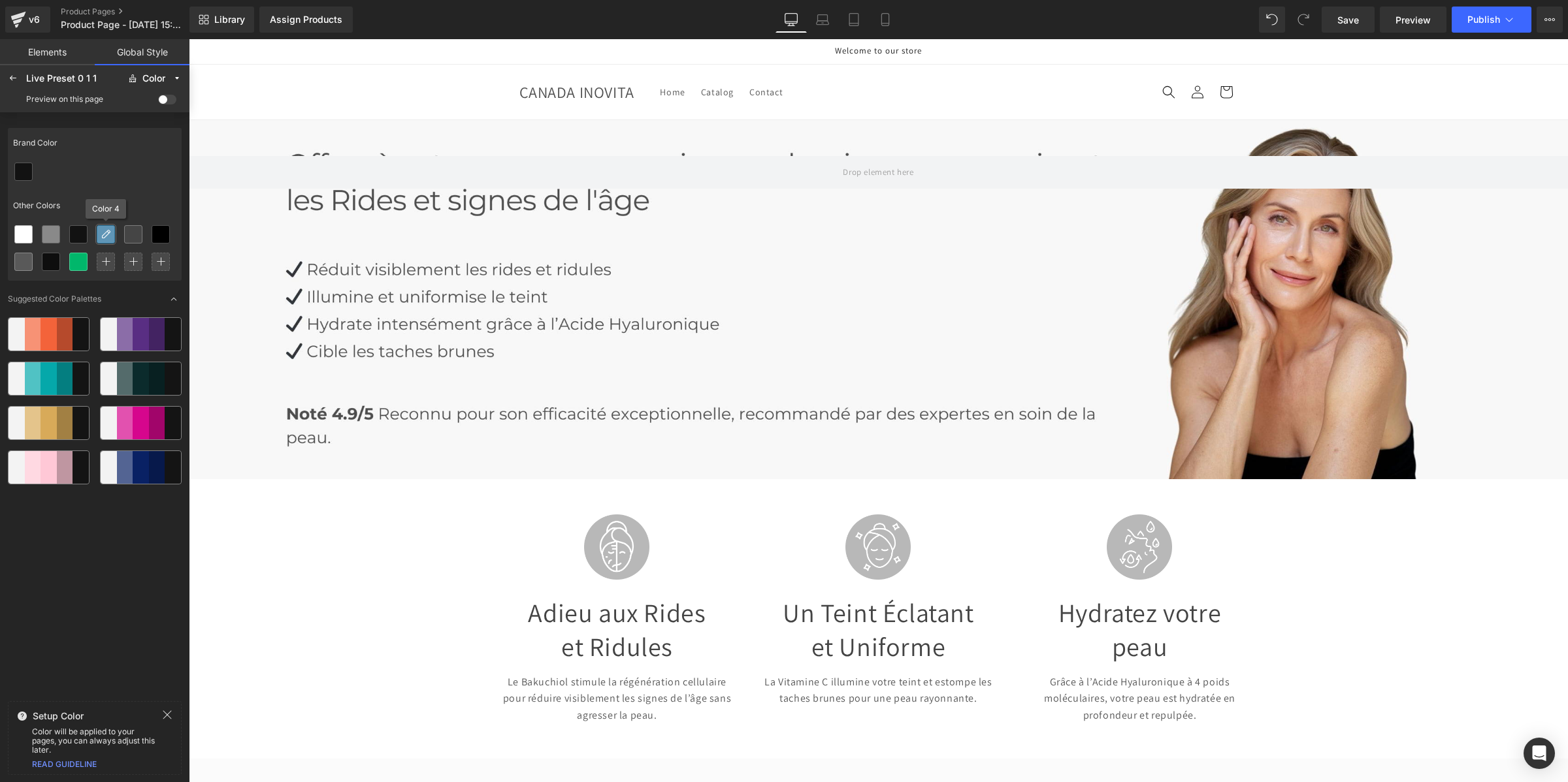
click at [105, 234] on icon at bounding box center [105, 234] width 10 height 10
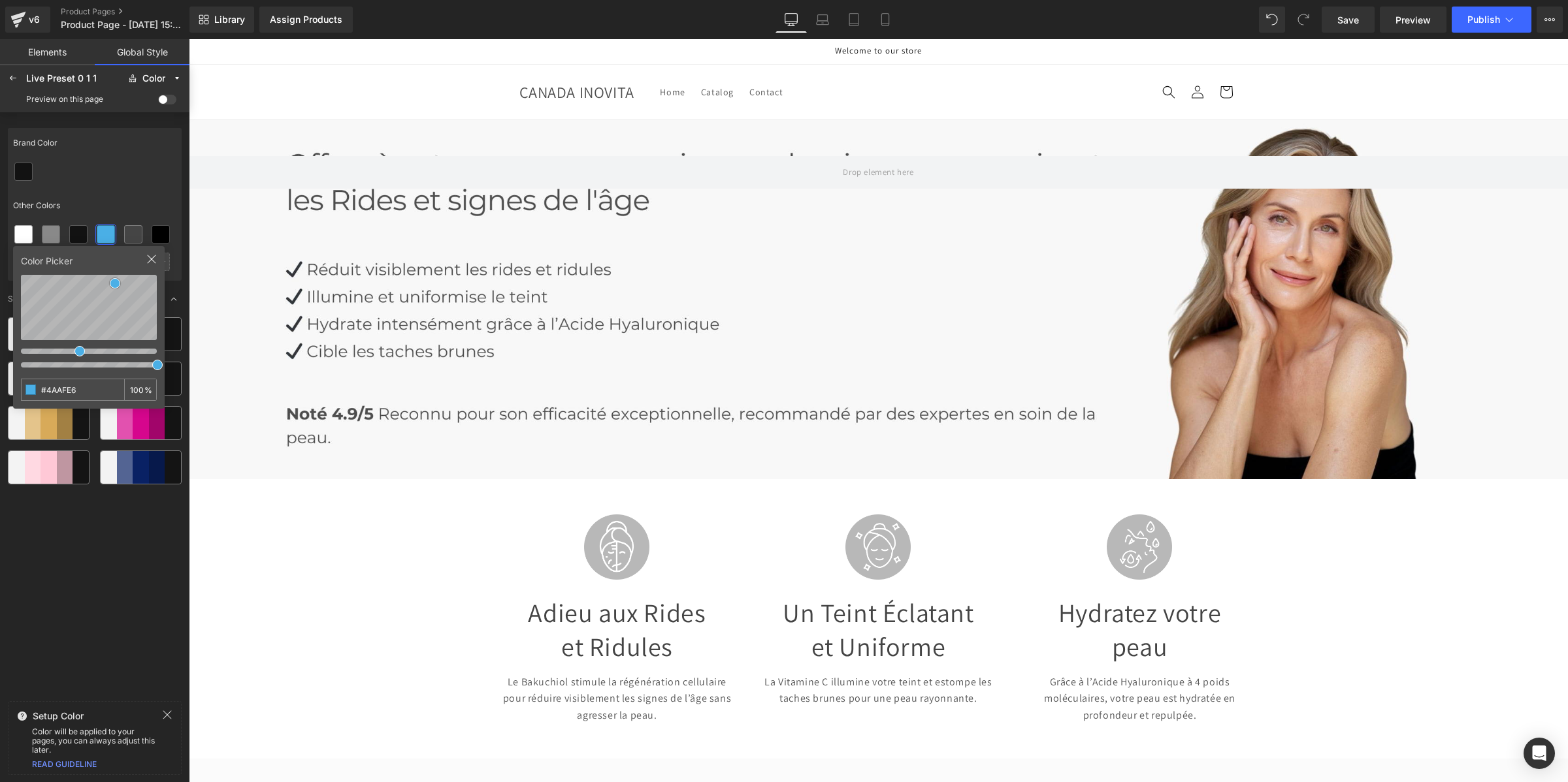
drag, startPoint x: 87, startPoint y: 392, endPoint x: 32, endPoint y: 387, distance: 55.2
click at [32, 387] on div "#4AAFE6 100 %" at bounding box center [89, 390] width 136 height 22
type input "#B8B8B8"
click at [137, 181] on div at bounding box center [94, 172] width 174 height 28
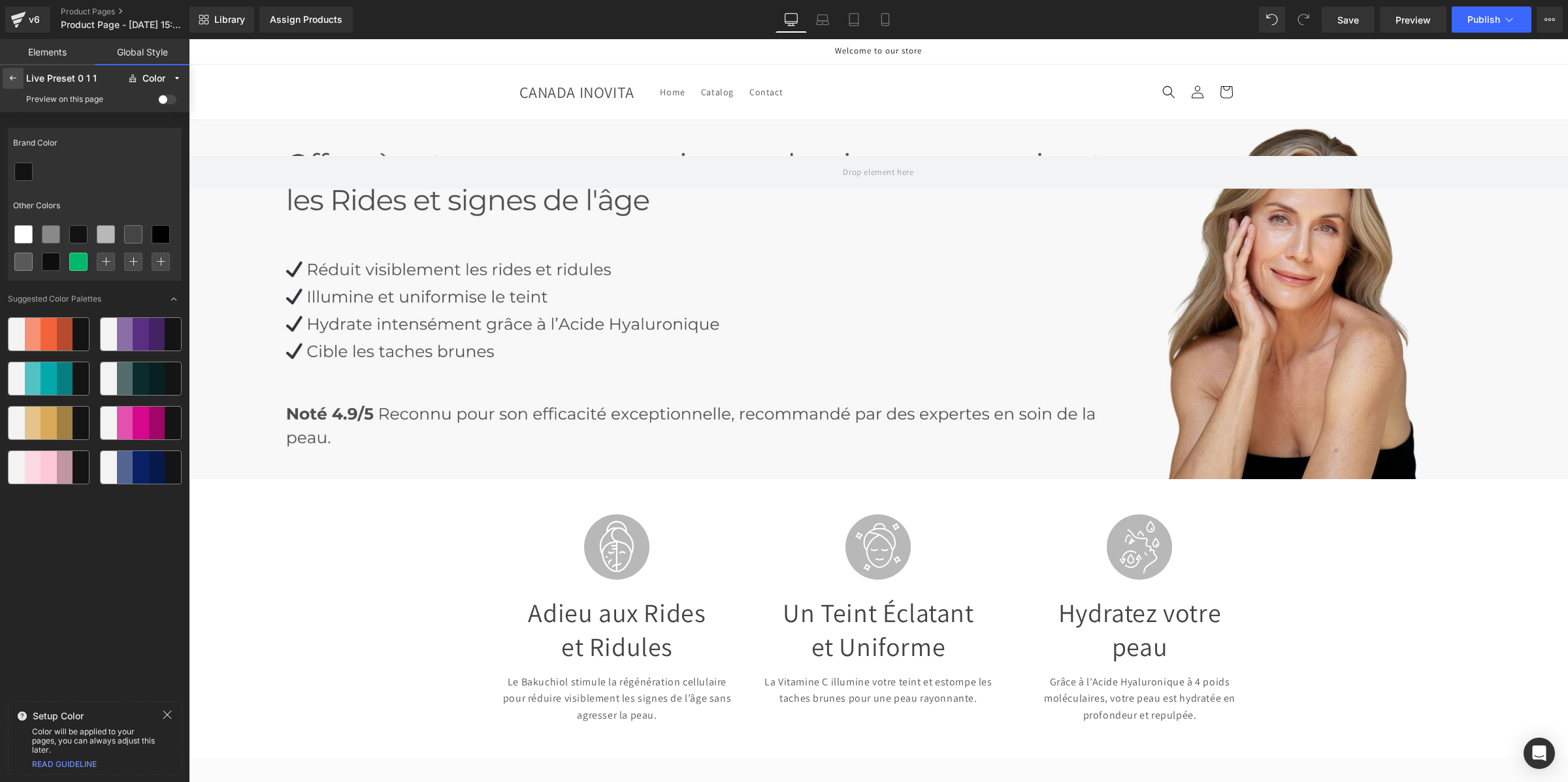
click at [10, 76] on icon at bounding box center [12, 78] width 10 height 10
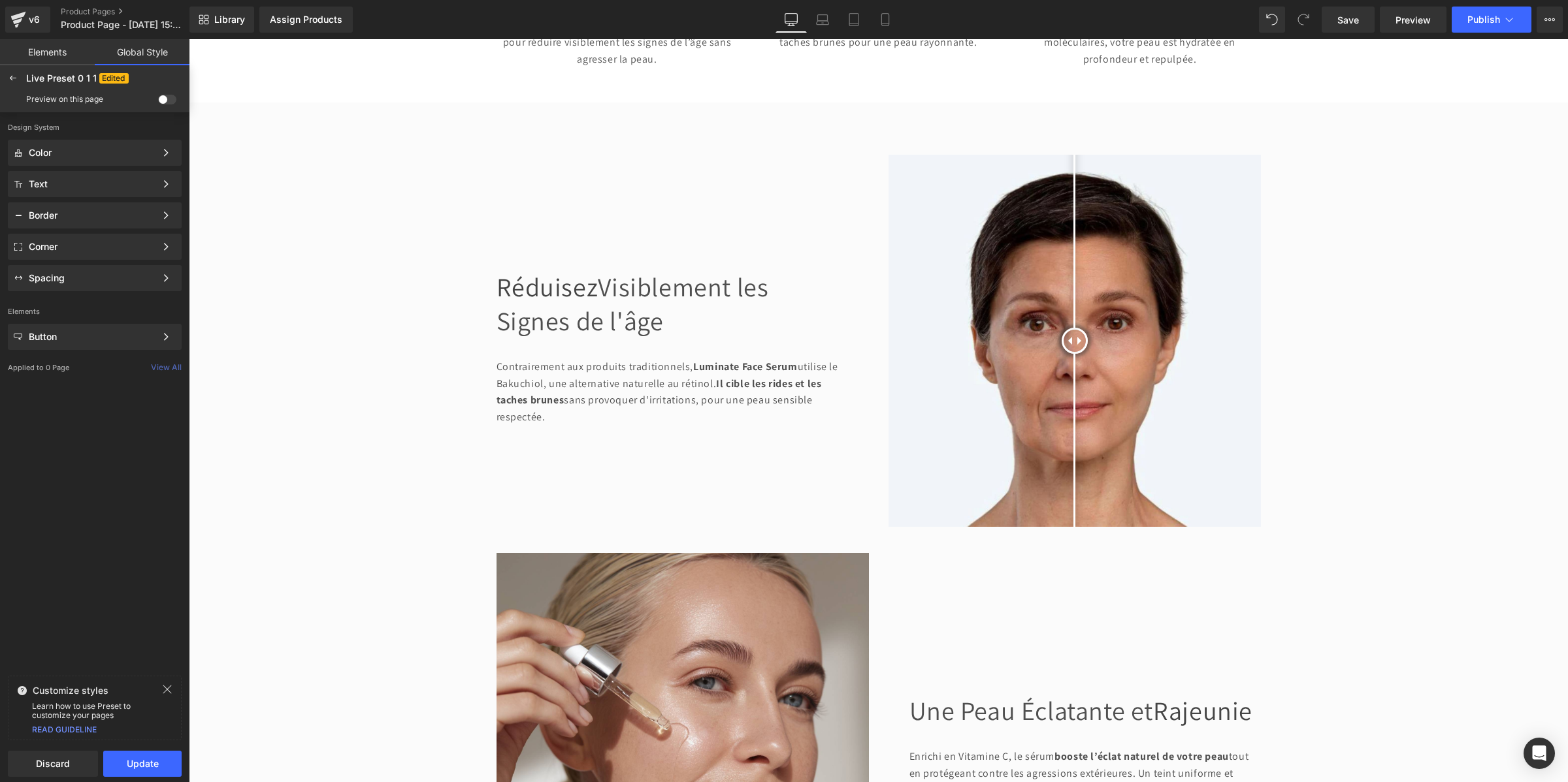
scroll to position [735, 0]
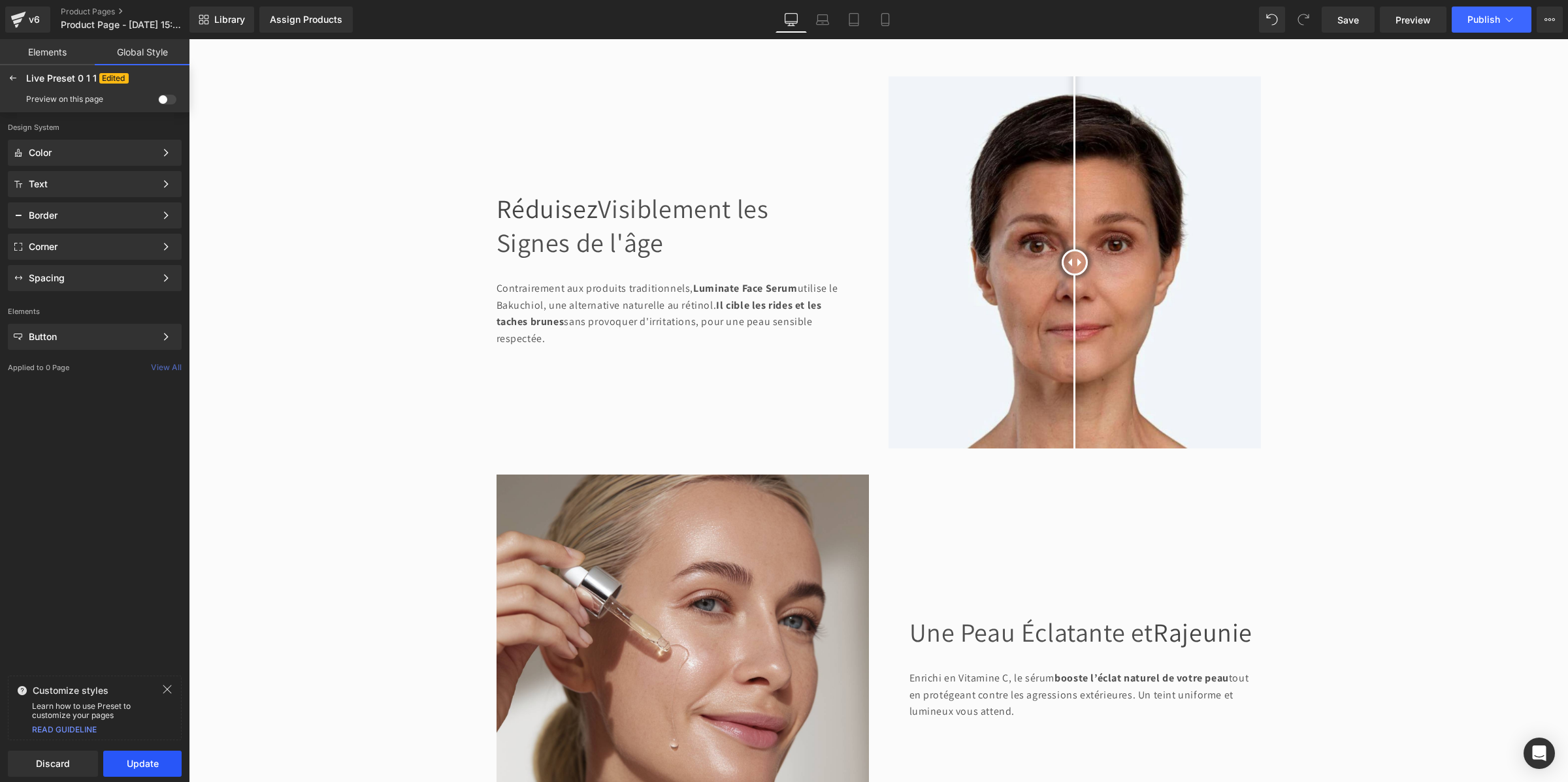
click at [154, 760] on button "Update" at bounding box center [142, 764] width 78 height 26
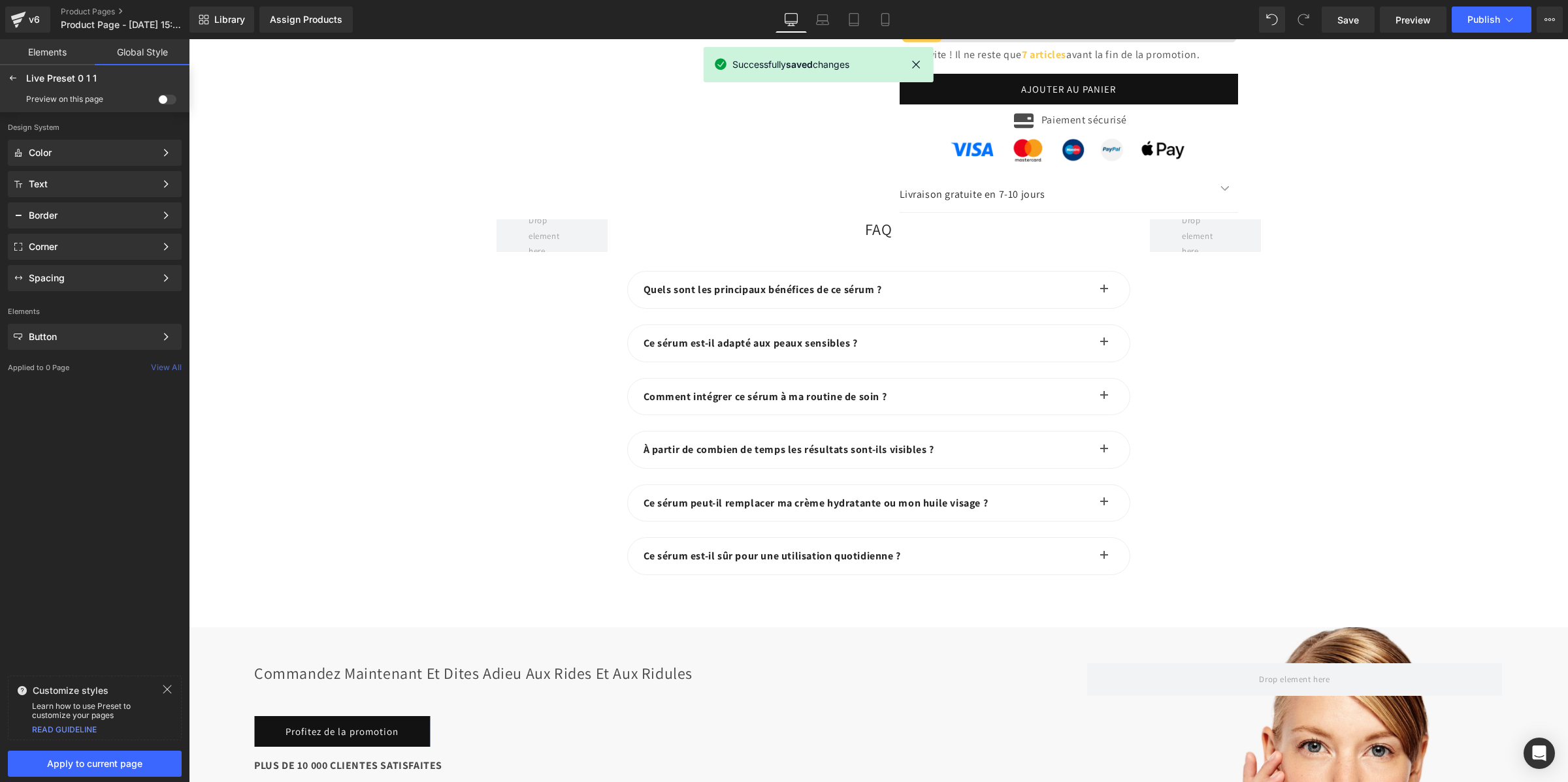
scroll to position [4815, 0]
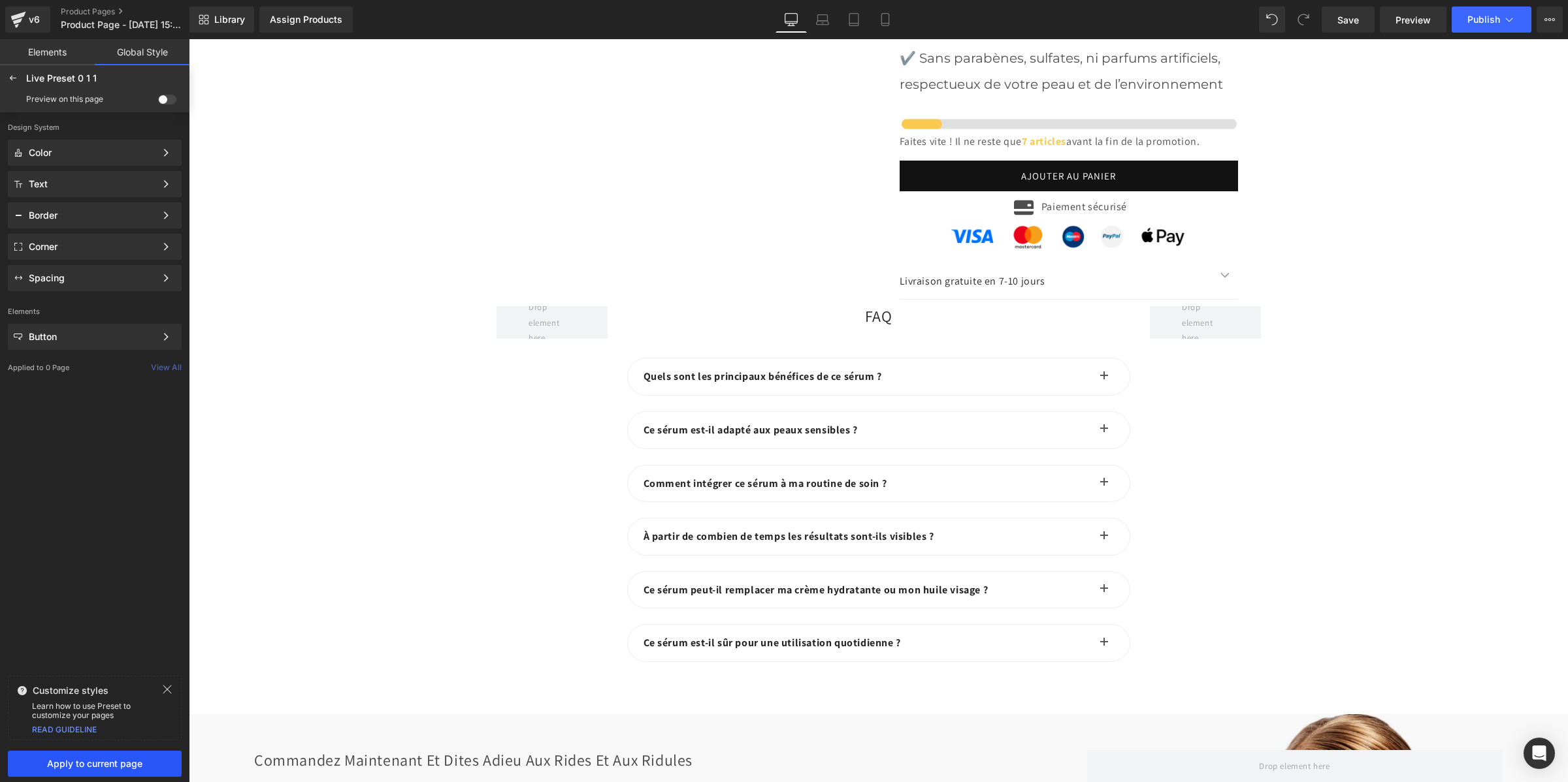
click at [44, 764] on span "Apply to current page" at bounding box center [95, 763] width 158 height 10
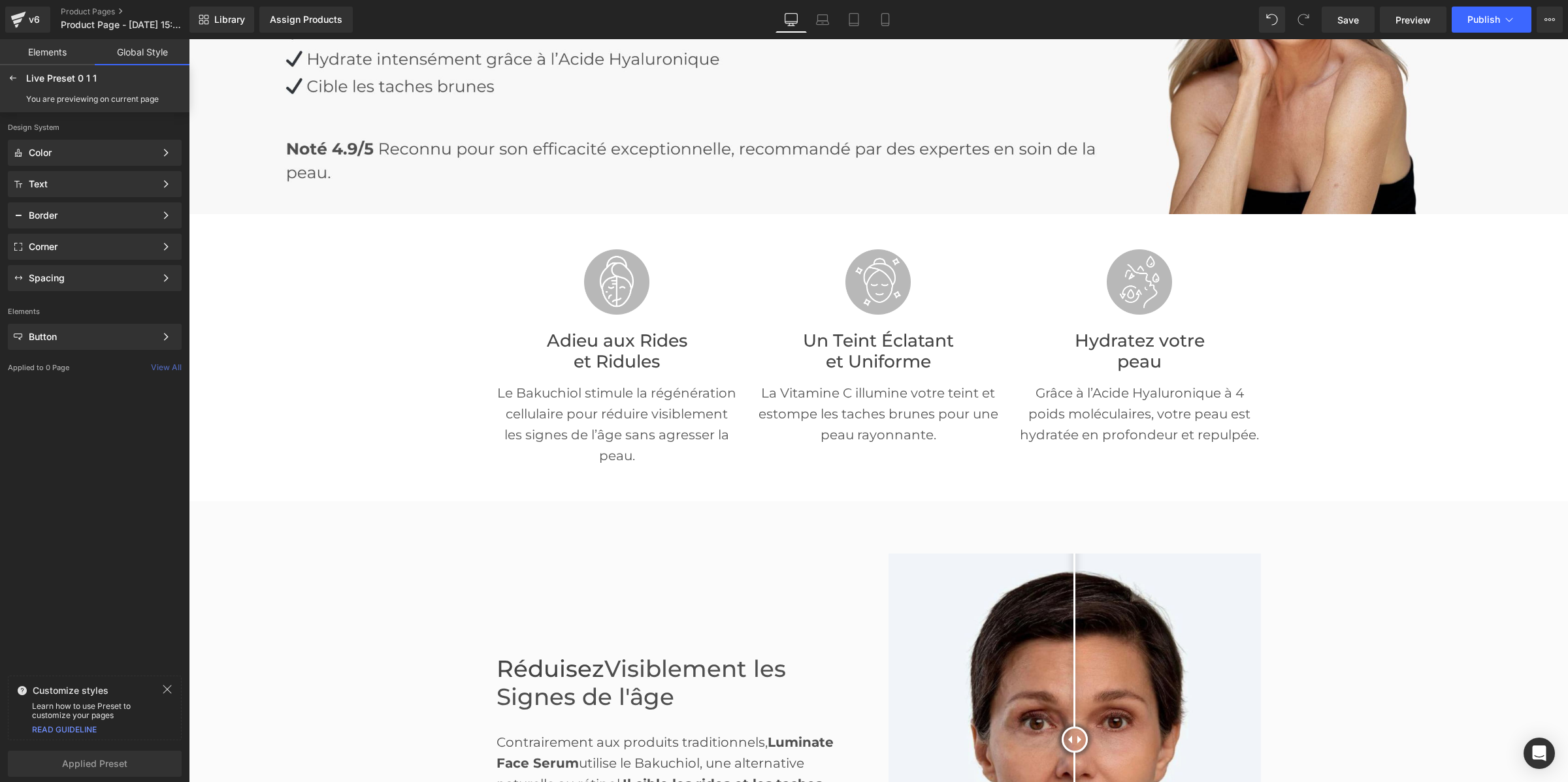
scroll to position [327, 0]
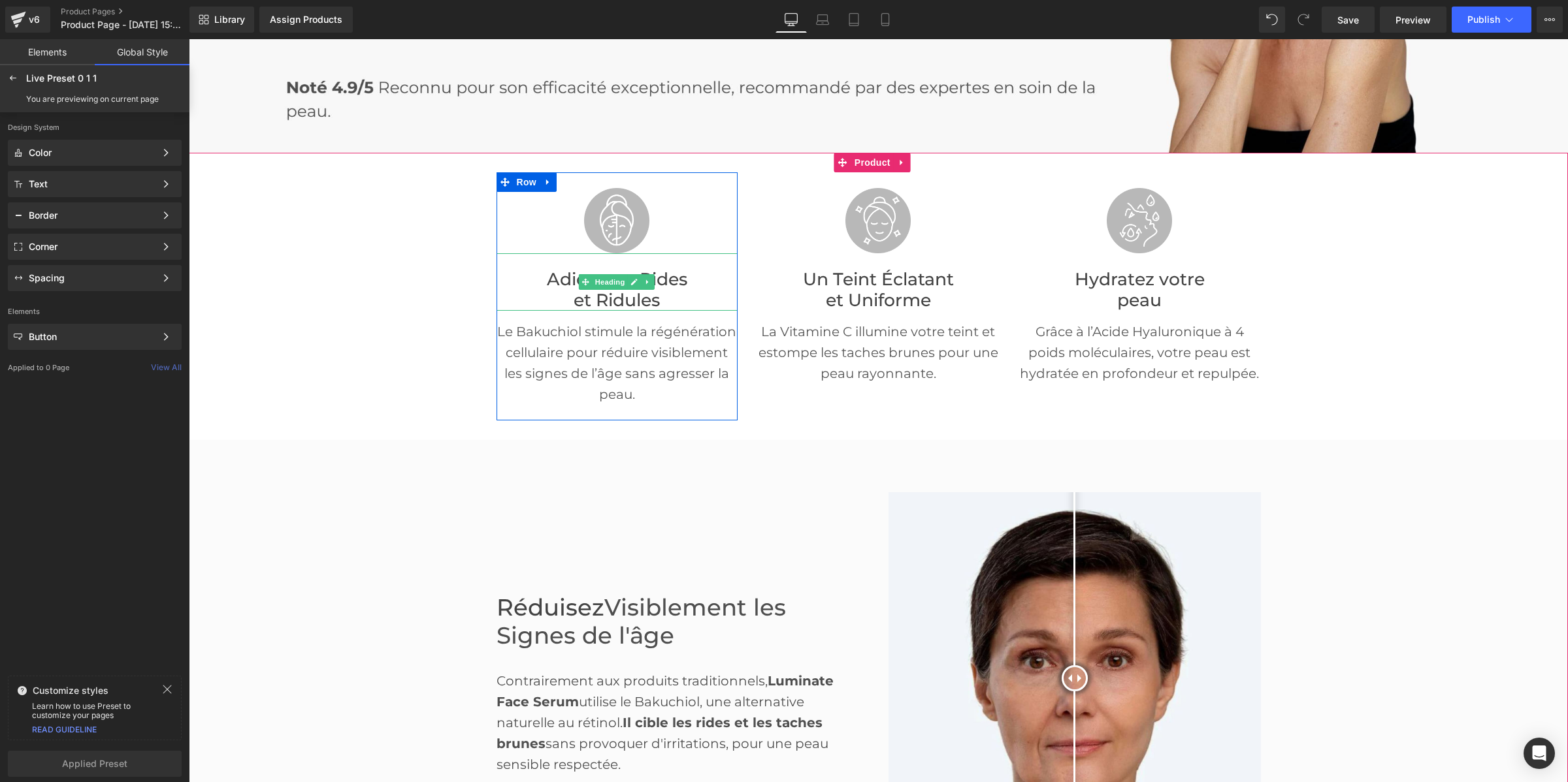
click at [626, 295] on font "et Ridules" at bounding box center [616, 300] width 86 height 21
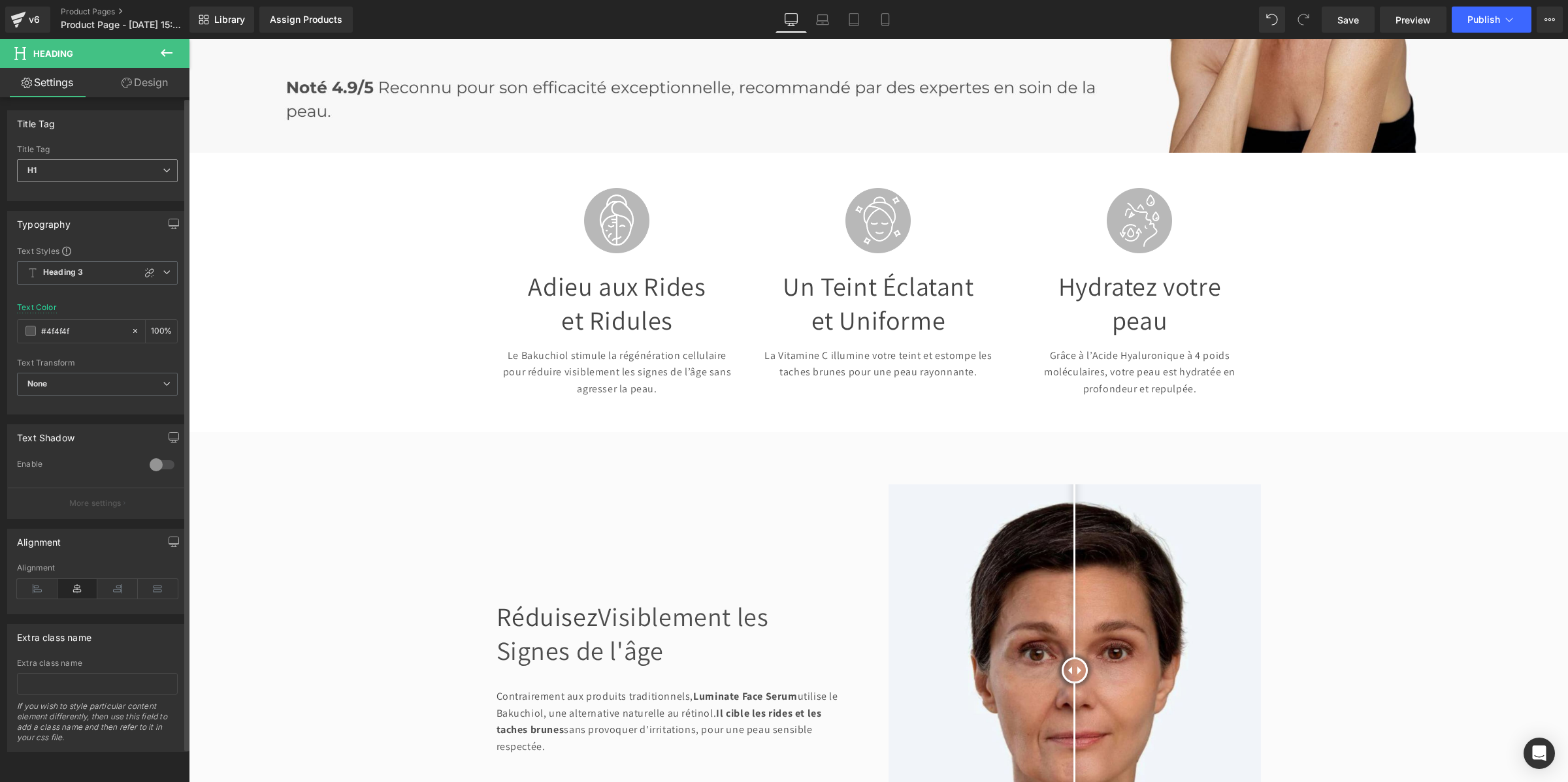
click at [85, 161] on span "H1" at bounding box center [97, 171] width 161 height 23
click at [46, 207] on li "H2" at bounding box center [98, 213] width 162 height 20
type input "#121212"
type input "100"
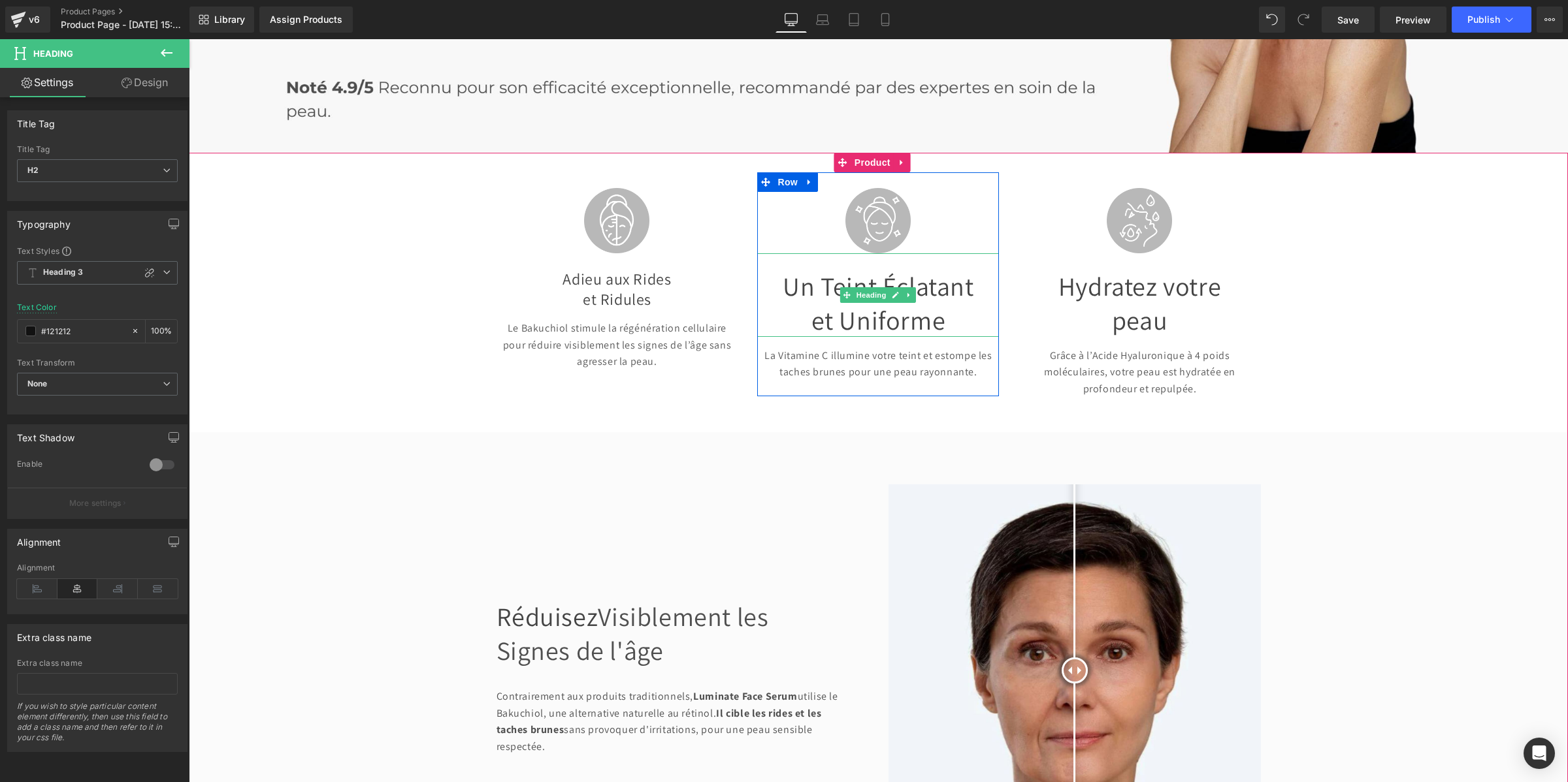
drag, startPoint x: 835, startPoint y: 290, endPoint x: 408, endPoint y: 175, distance: 442.2
click at [835, 303] on font "et Uniforme" at bounding box center [878, 319] width 135 height 34
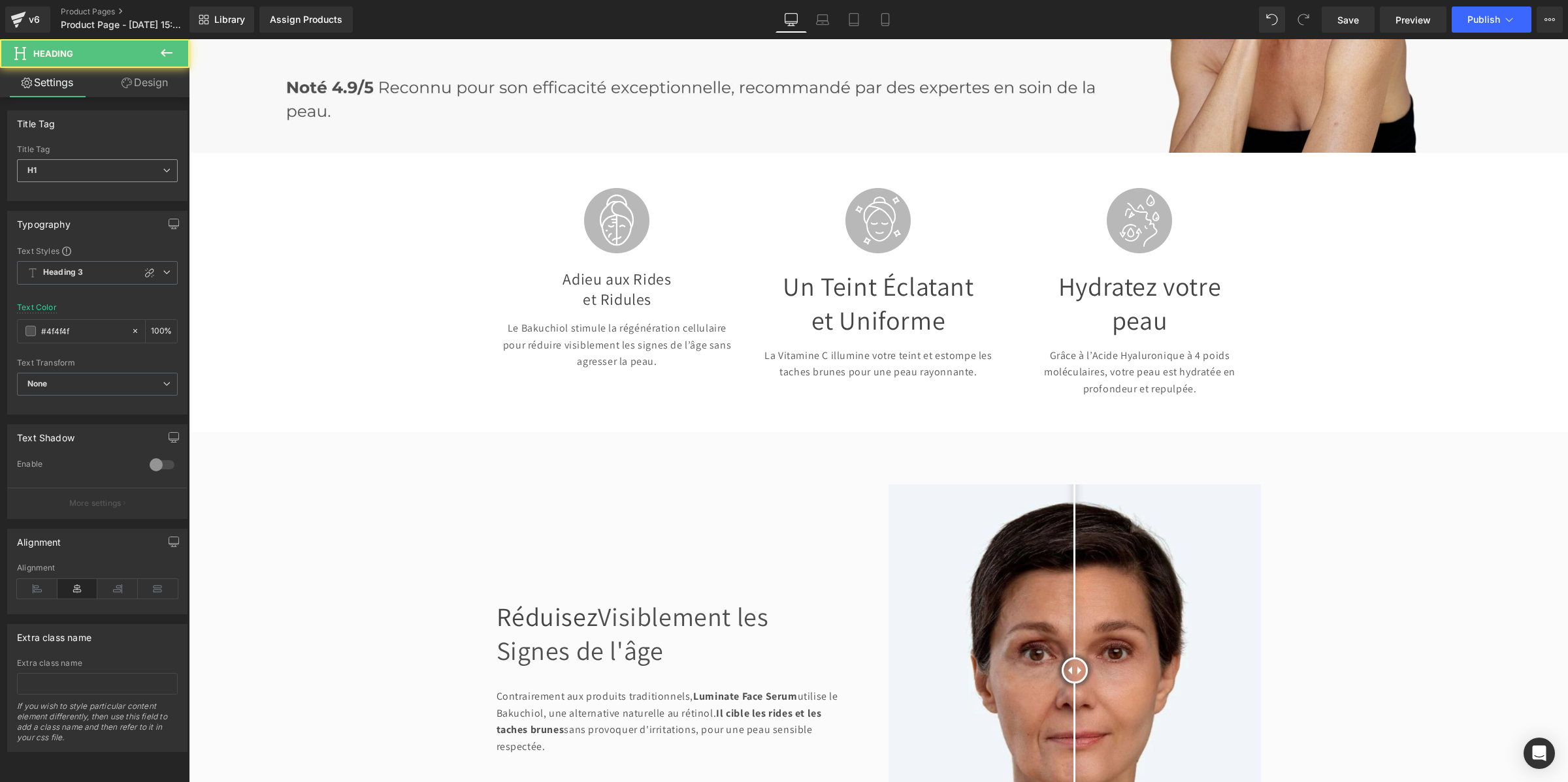
click at [70, 170] on span "H1" at bounding box center [97, 171] width 161 height 23
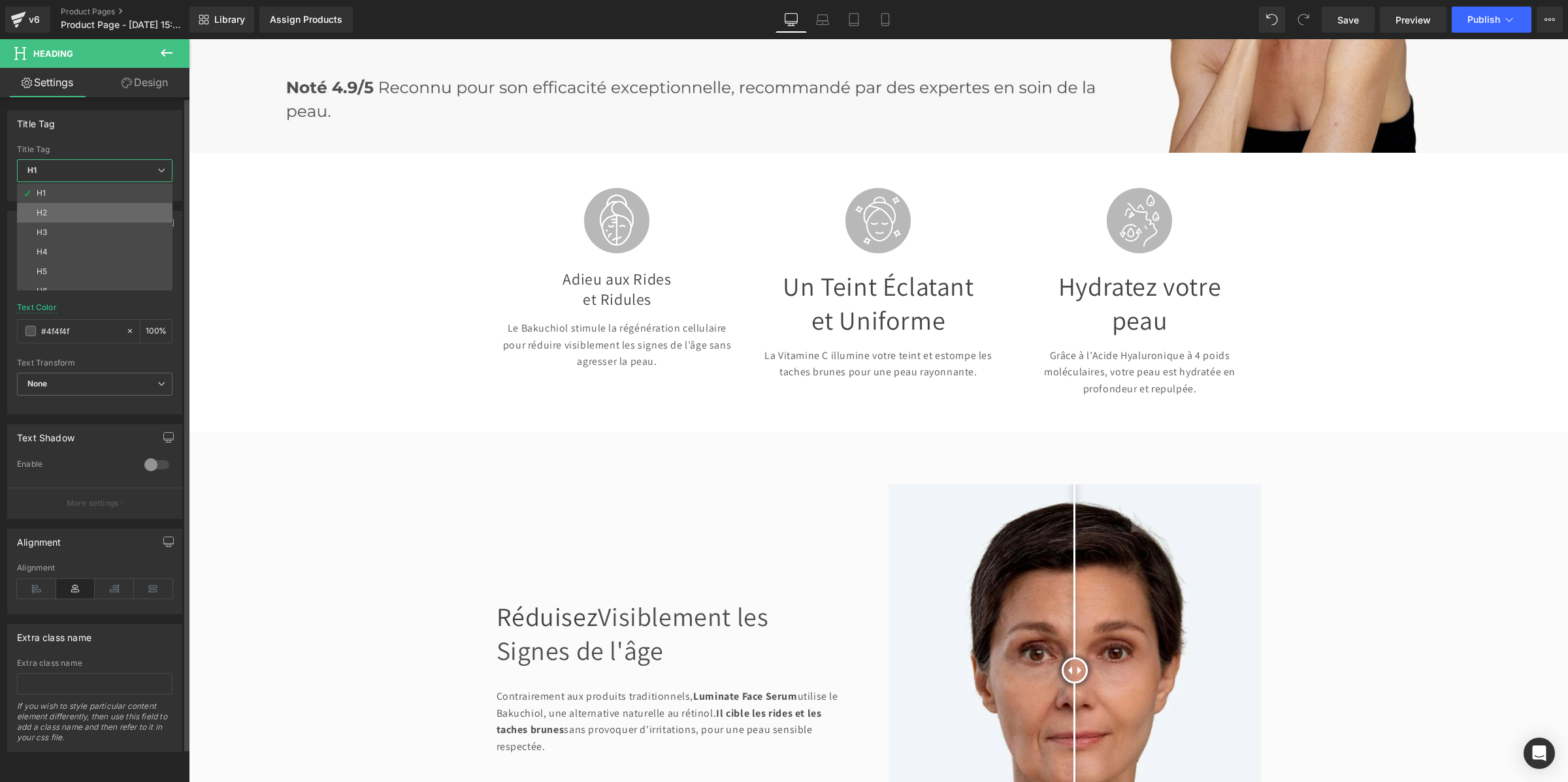
click at [65, 208] on li "H2" at bounding box center [98, 213] width 162 height 20
type input "#121212"
type input "100"
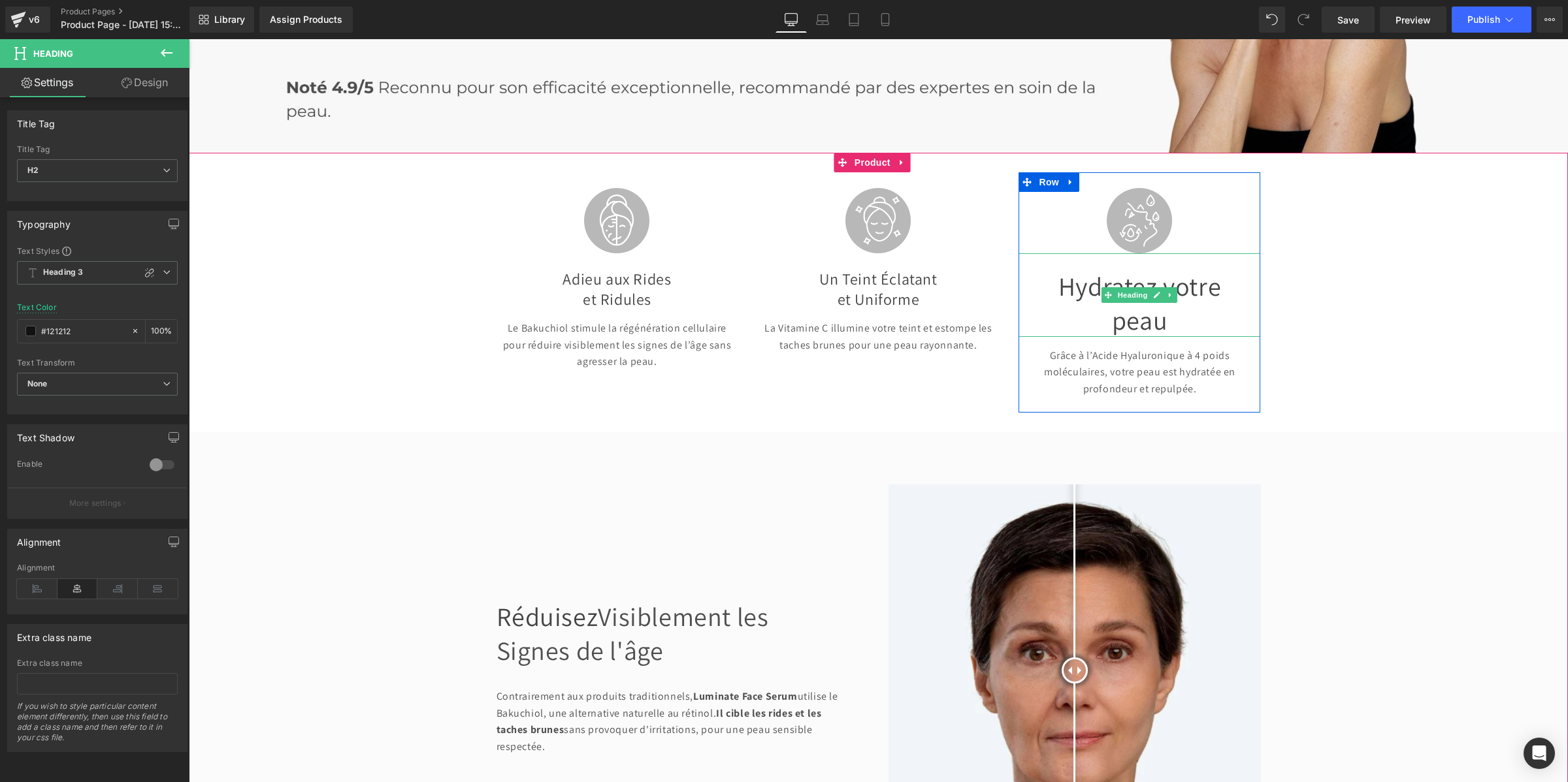
click at [1079, 282] on font "Hydratez votre" at bounding box center [1139, 286] width 163 height 34
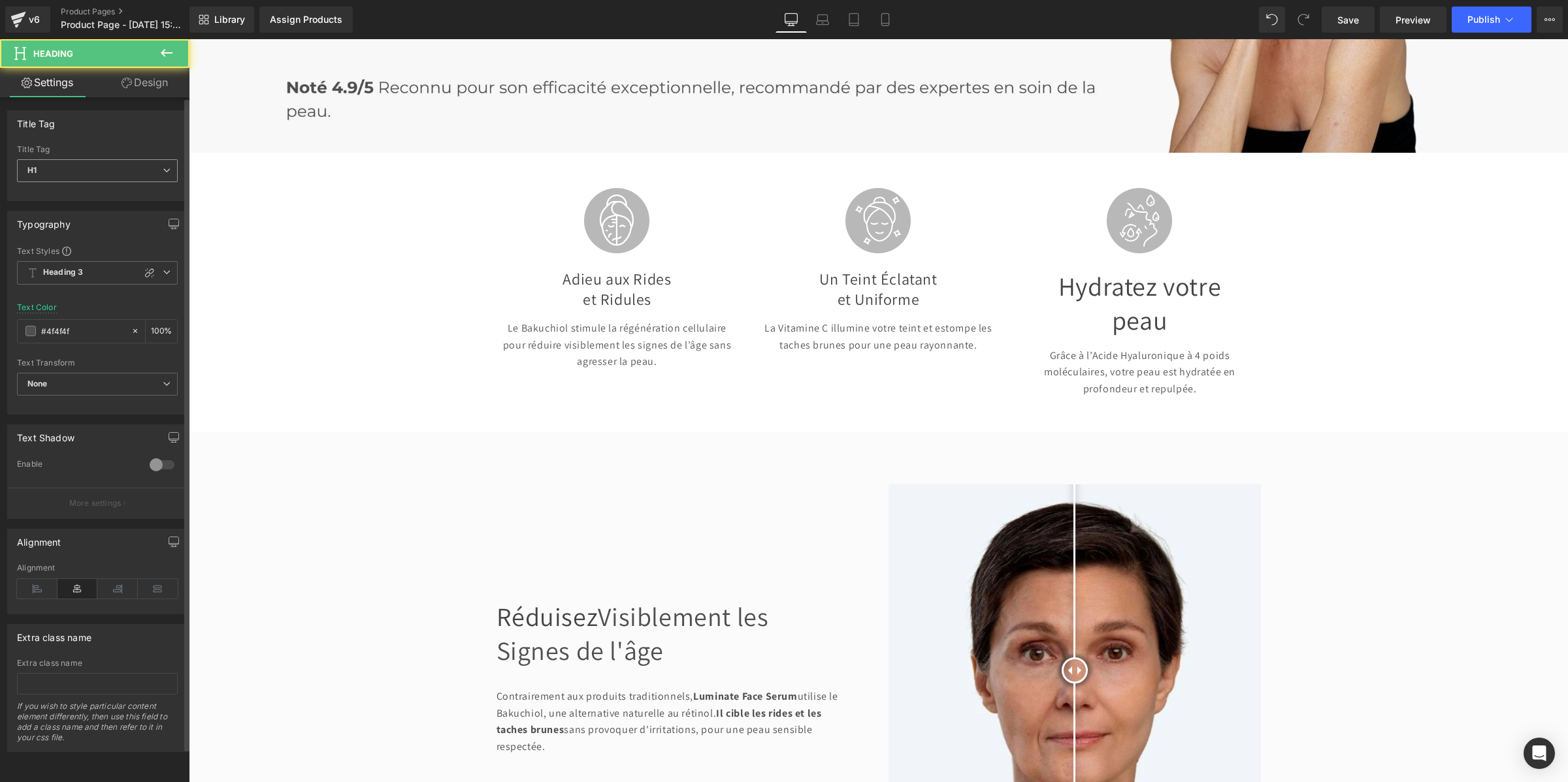
click at [54, 173] on span "H1" at bounding box center [97, 171] width 161 height 23
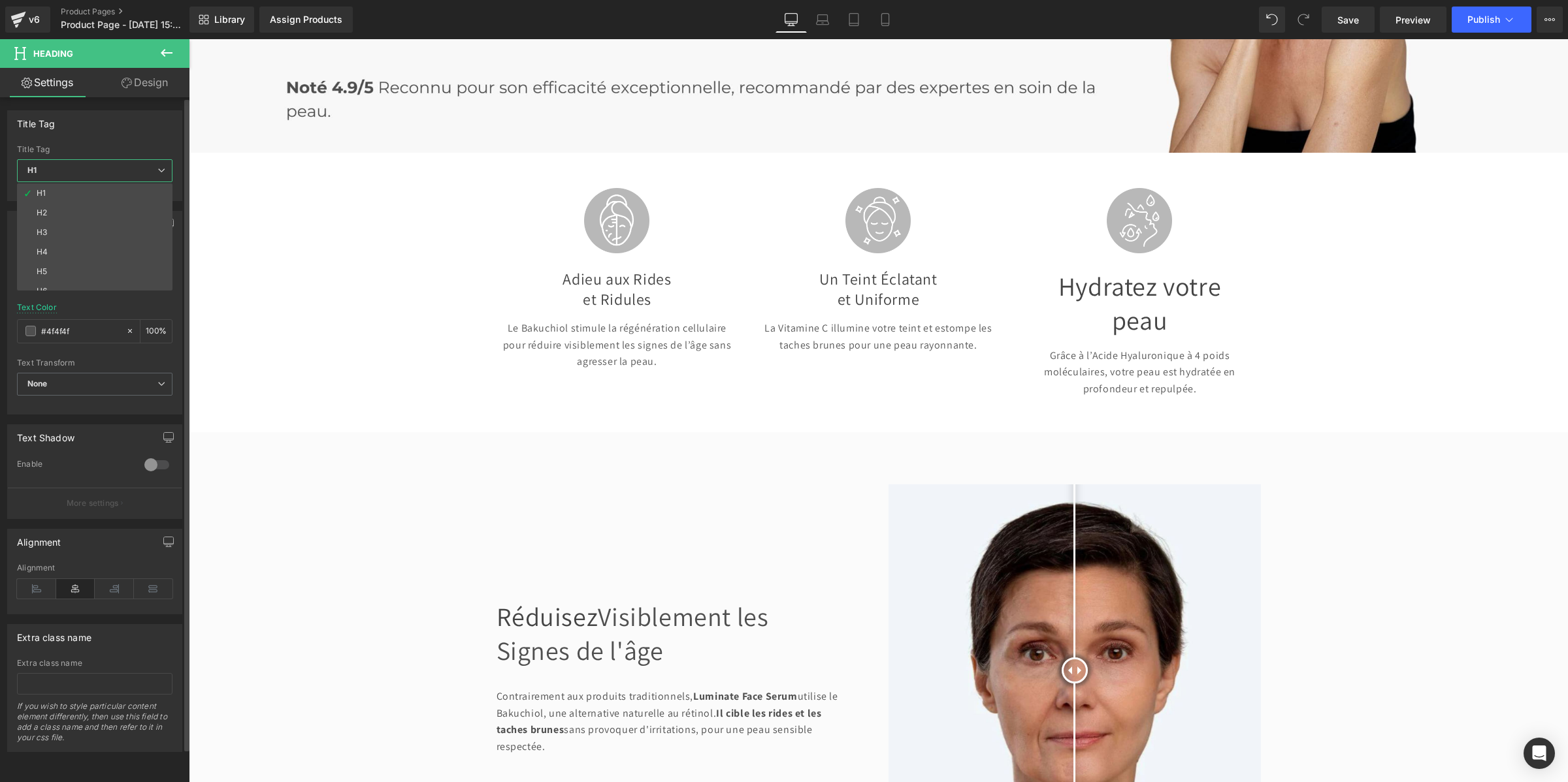
click at [52, 206] on li "H2" at bounding box center [98, 213] width 162 height 20
type input "#121212"
type input "100"
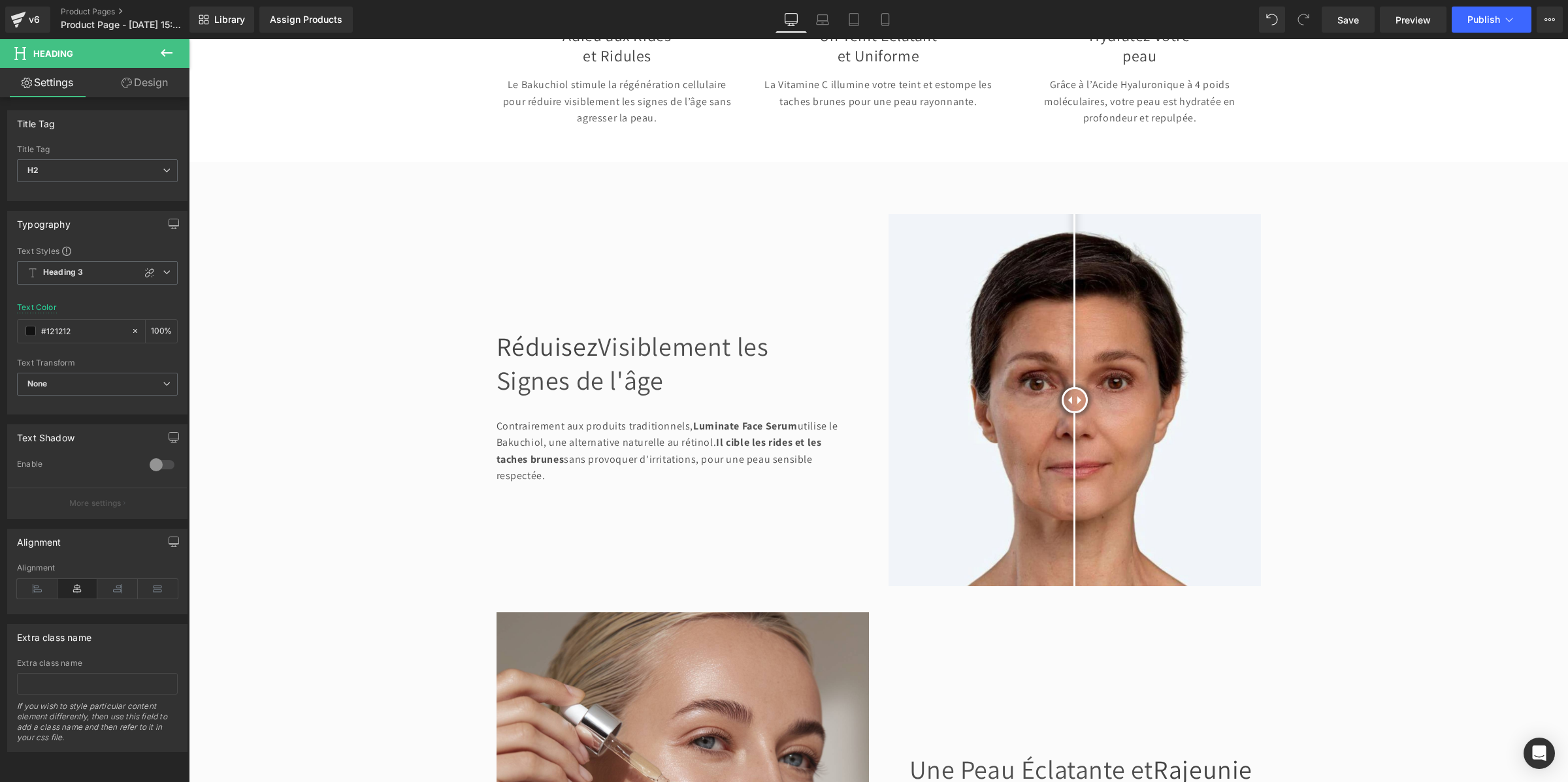
scroll to position [571, 0]
click at [550, 383] on h1 "Réduisez Visiblement les Signes de l'âge" at bounding box center [672, 361] width 351 height 68
click at [52, 170] on span "H1" at bounding box center [97, 171] width 161 height 23
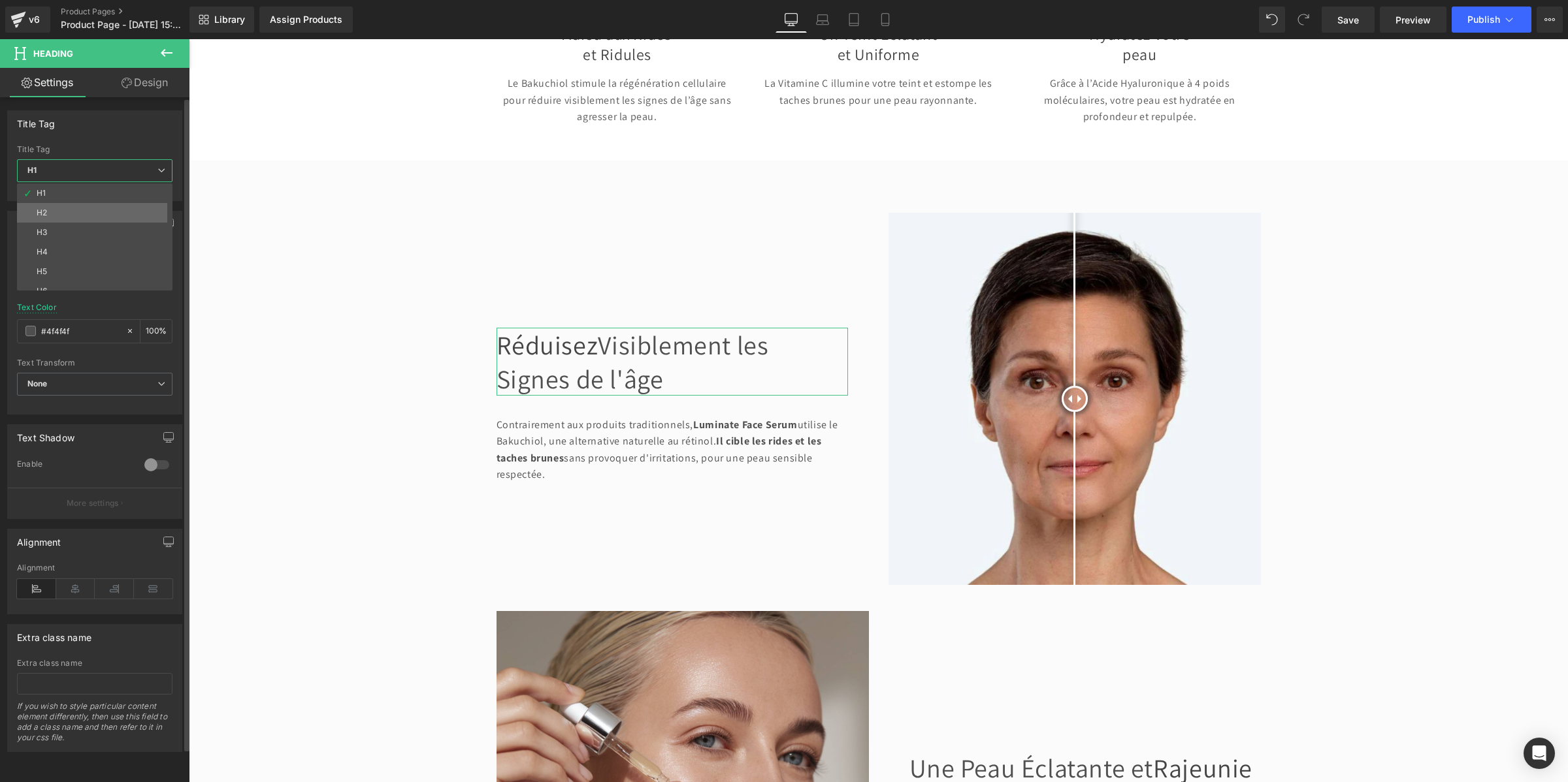
click at [83, 210] on li "H2" at bounding box center [98, 213] width 162 height 20
type input "#121212"
type input "100"
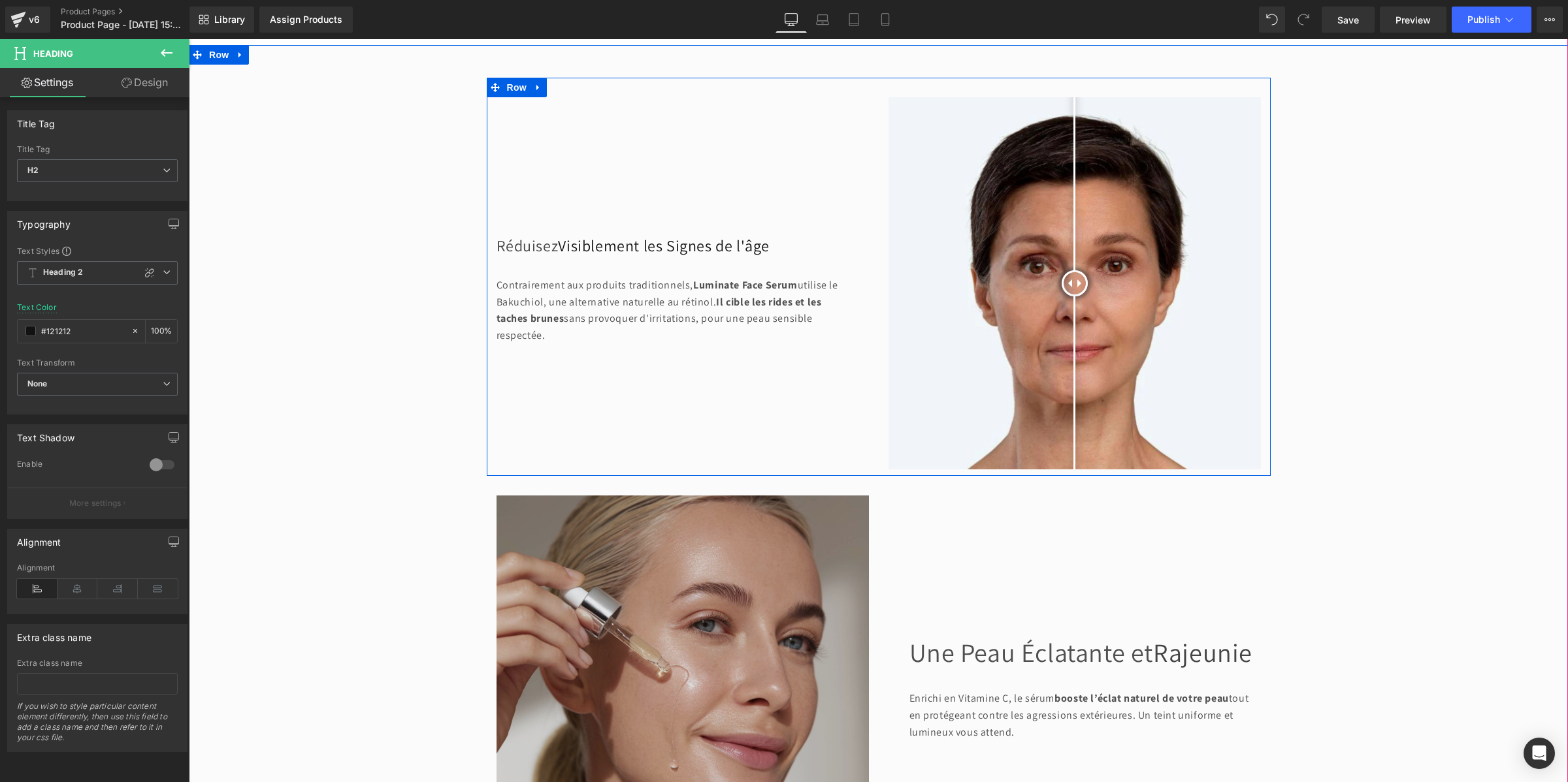
scroll to position [898, 0]
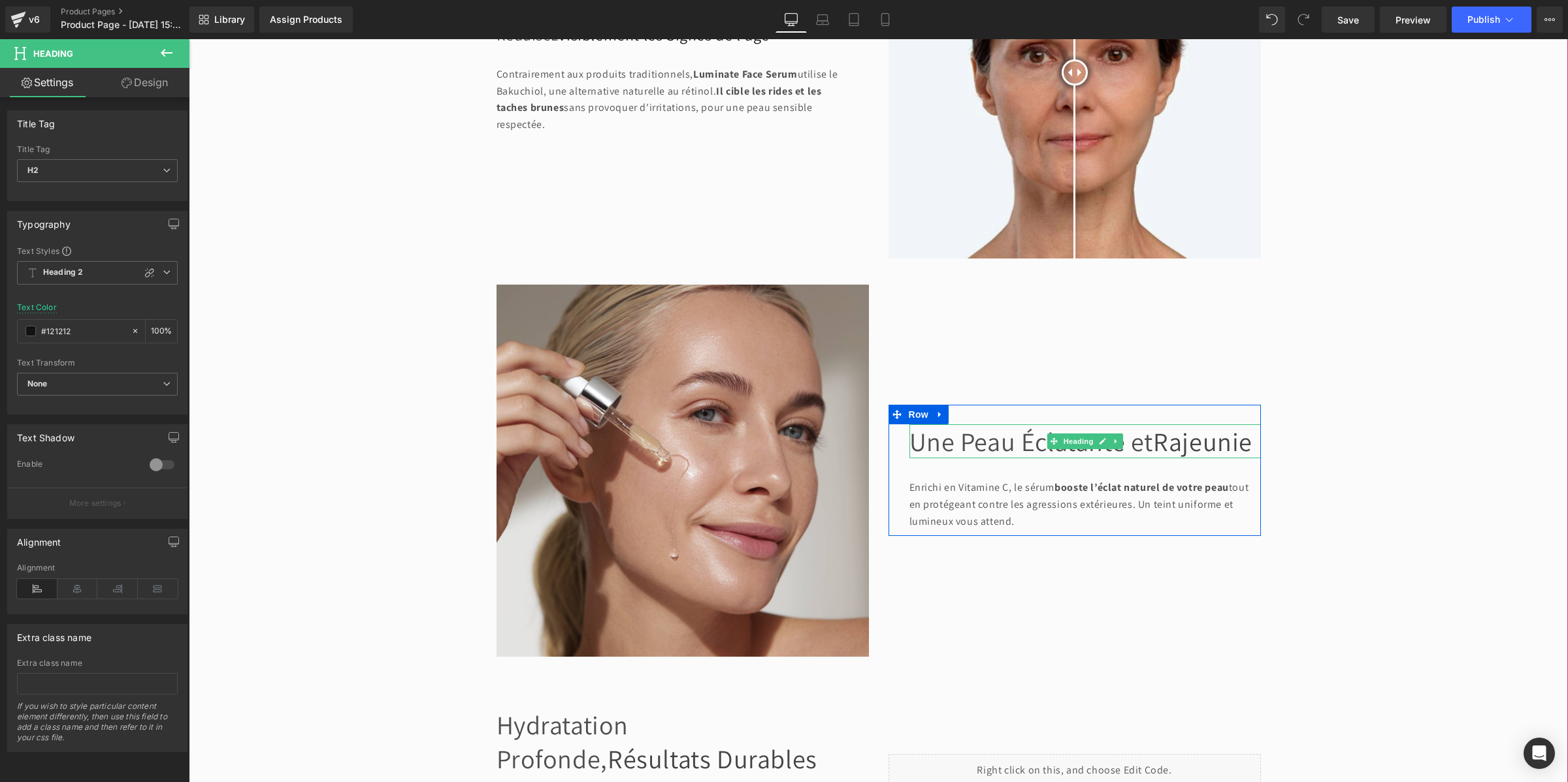
click at [1153, 459] on span "Rajeunie" at bounding box center [1202, 441] width 99 height 34
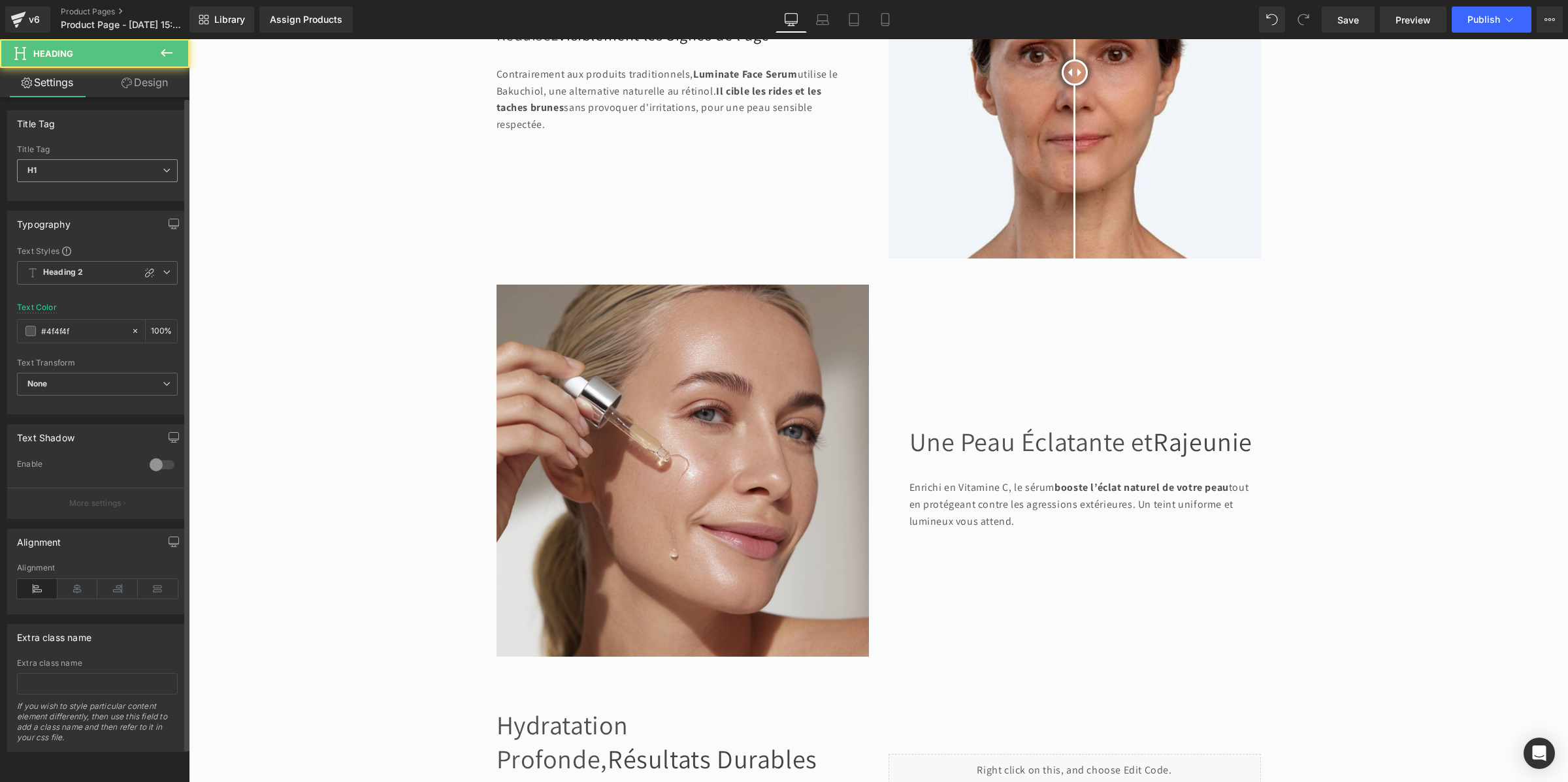
click at [76, 163] on span "H1" at bounding box center [97, 171] width 161 height 23
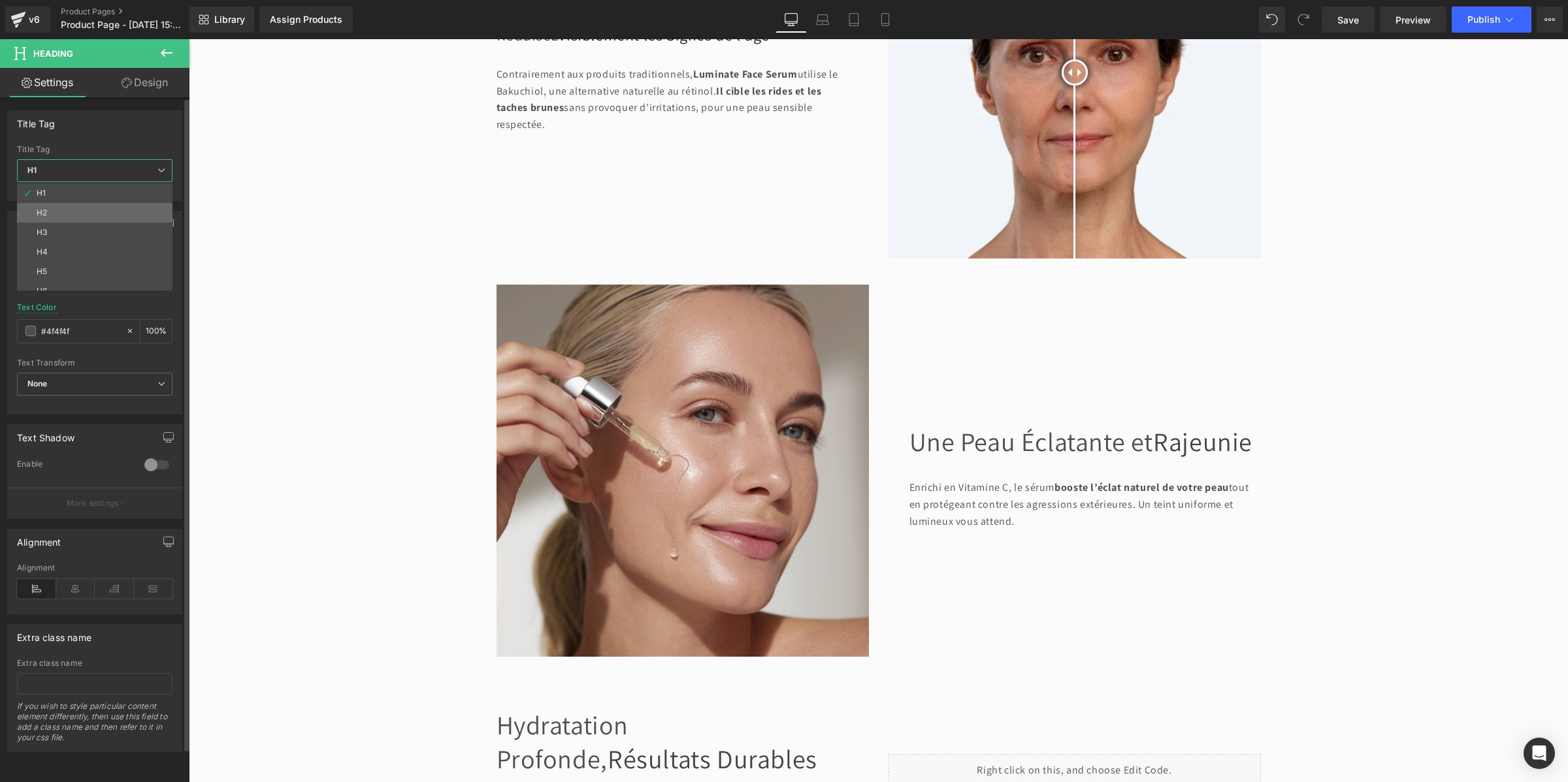
click at [63, 213] on li "H2" at bounding box center [98, 213] width 162 height 20
type input "#121212"
type input "100"
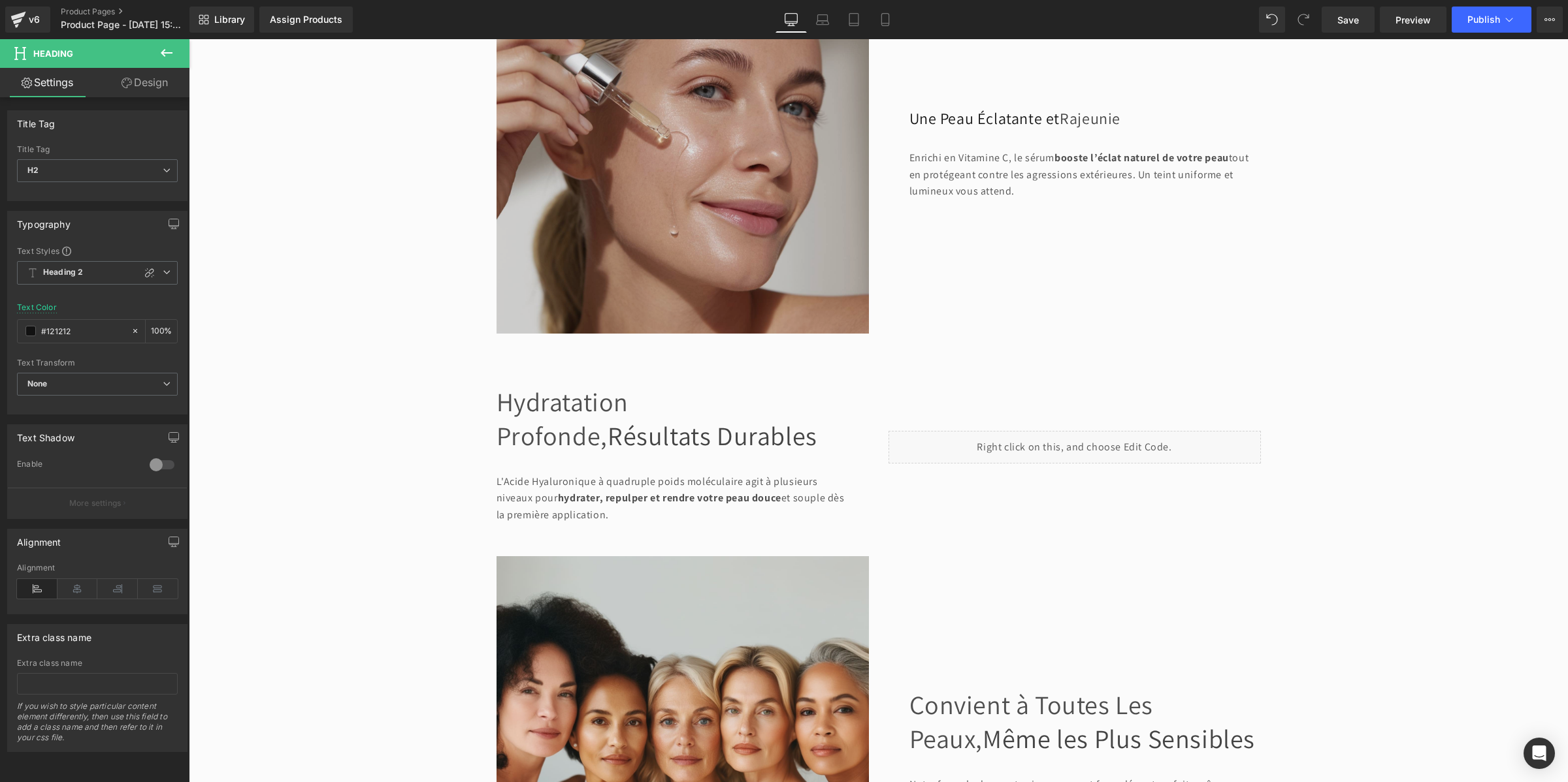
scroll to position [1225, 0]
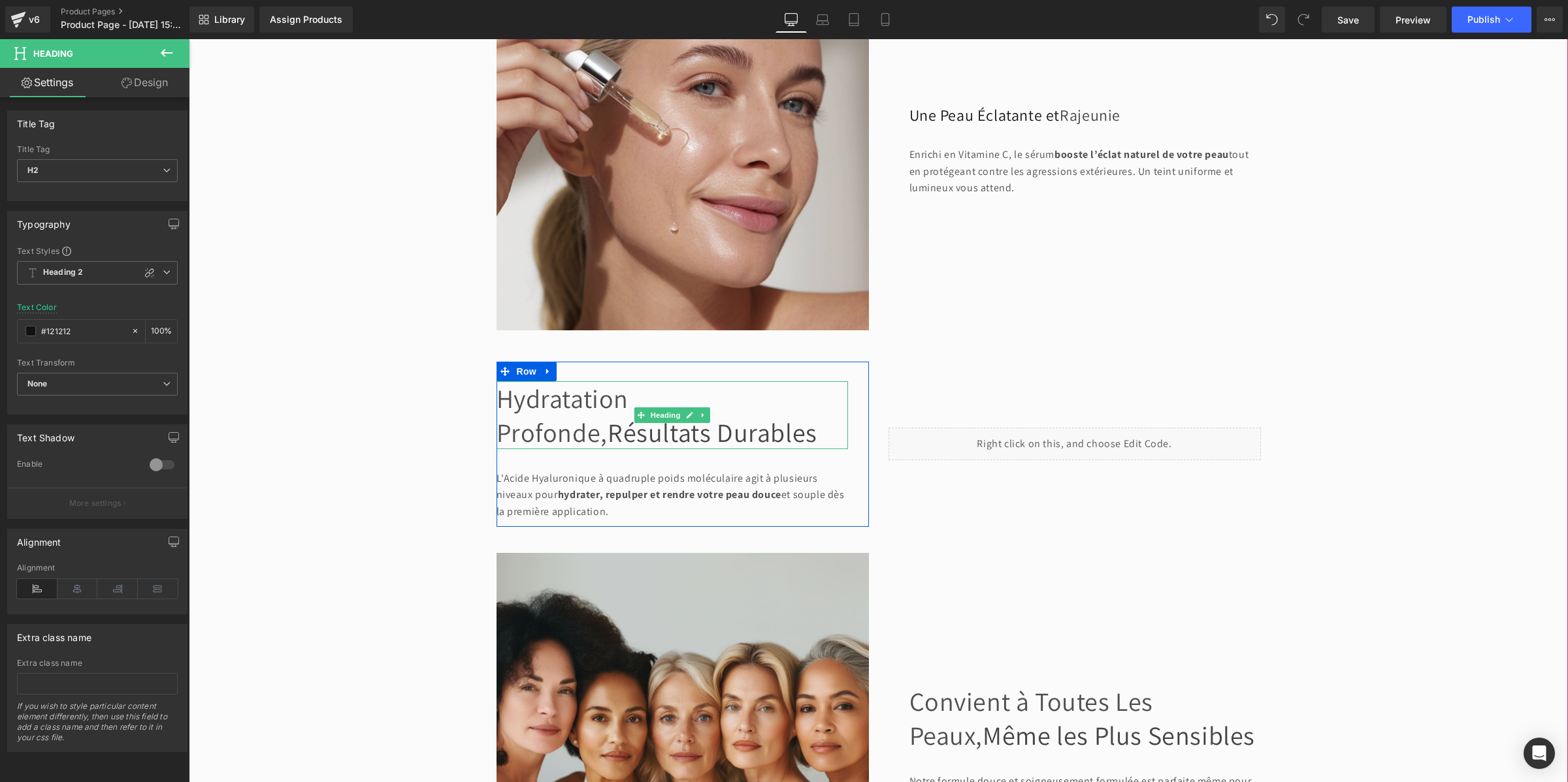
drag, startPoint x: 558, startPoint y: 422, endPoint x: 482, endPoint y: 358, distance: 99.4
click at [558, 422] on h1 "Hydratation profonde, Résultats Durables" at bounding box center [672, 415] width 351 height 68
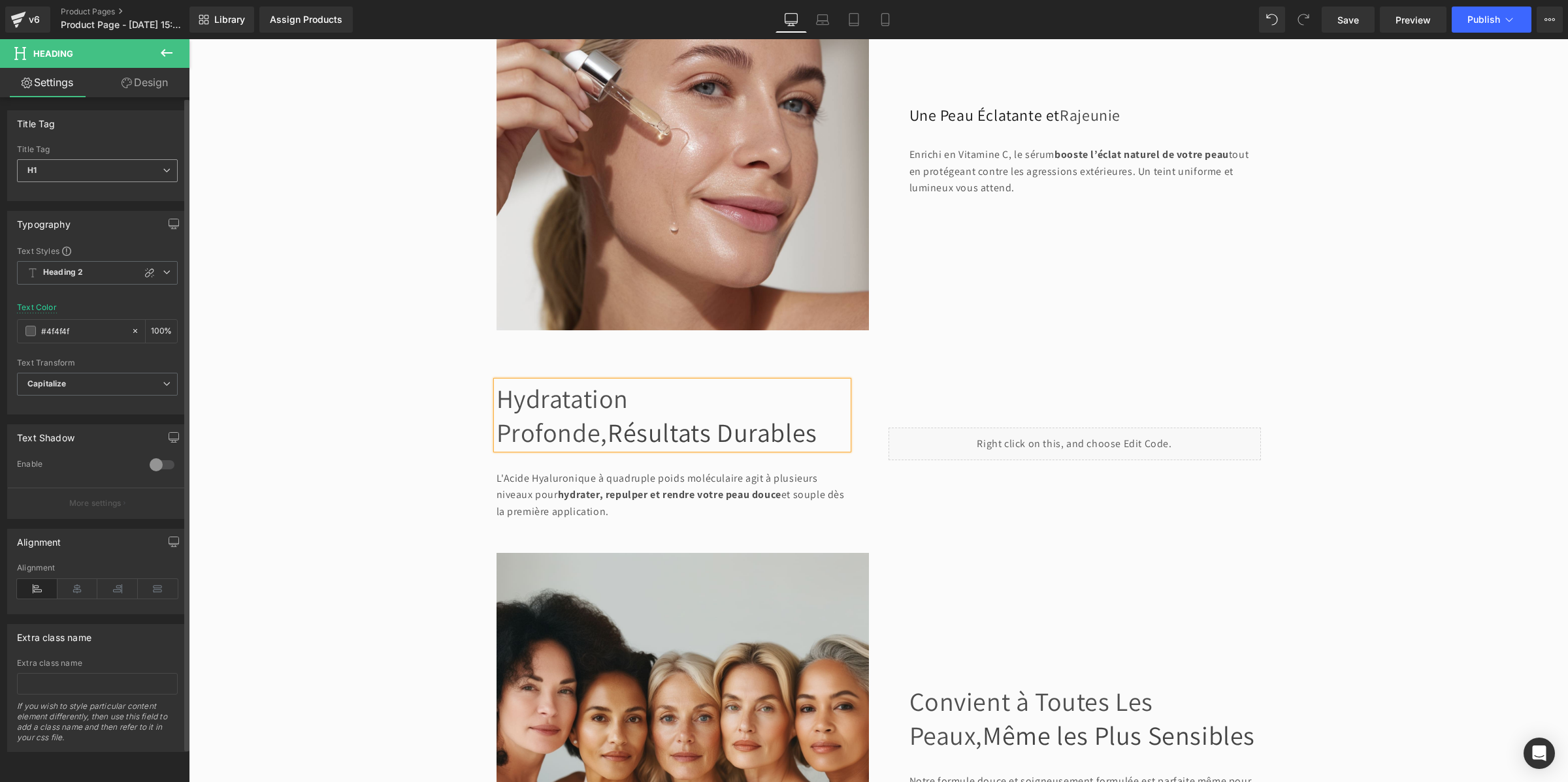
click at [109, 160] on span "H1" at bounding box center [97, 171] width 161 height 23
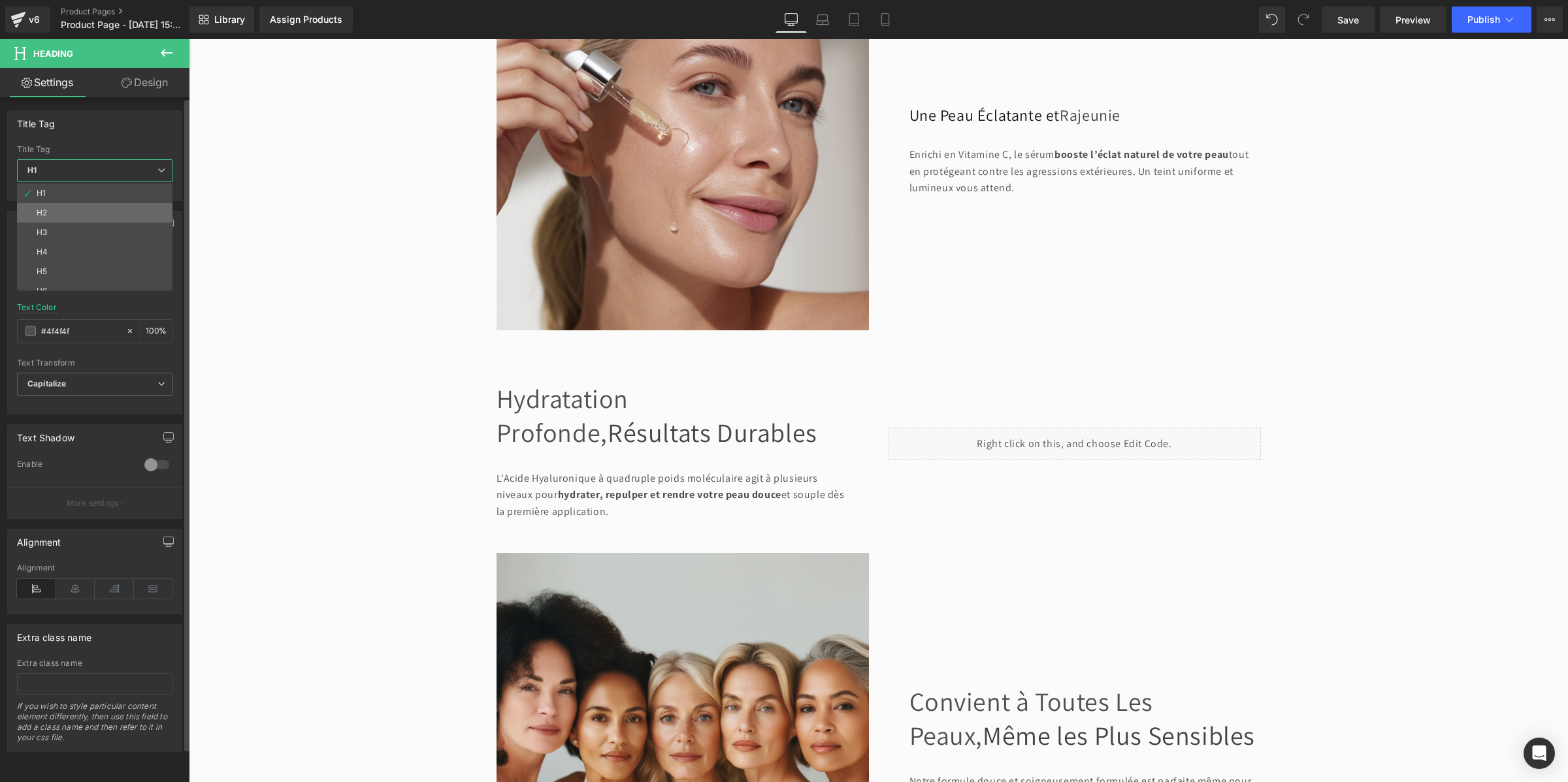
click at [98, 208] on li "H2" at bounding box center [98, 213] width 162 height 20
type input "#121212"
type input "100"
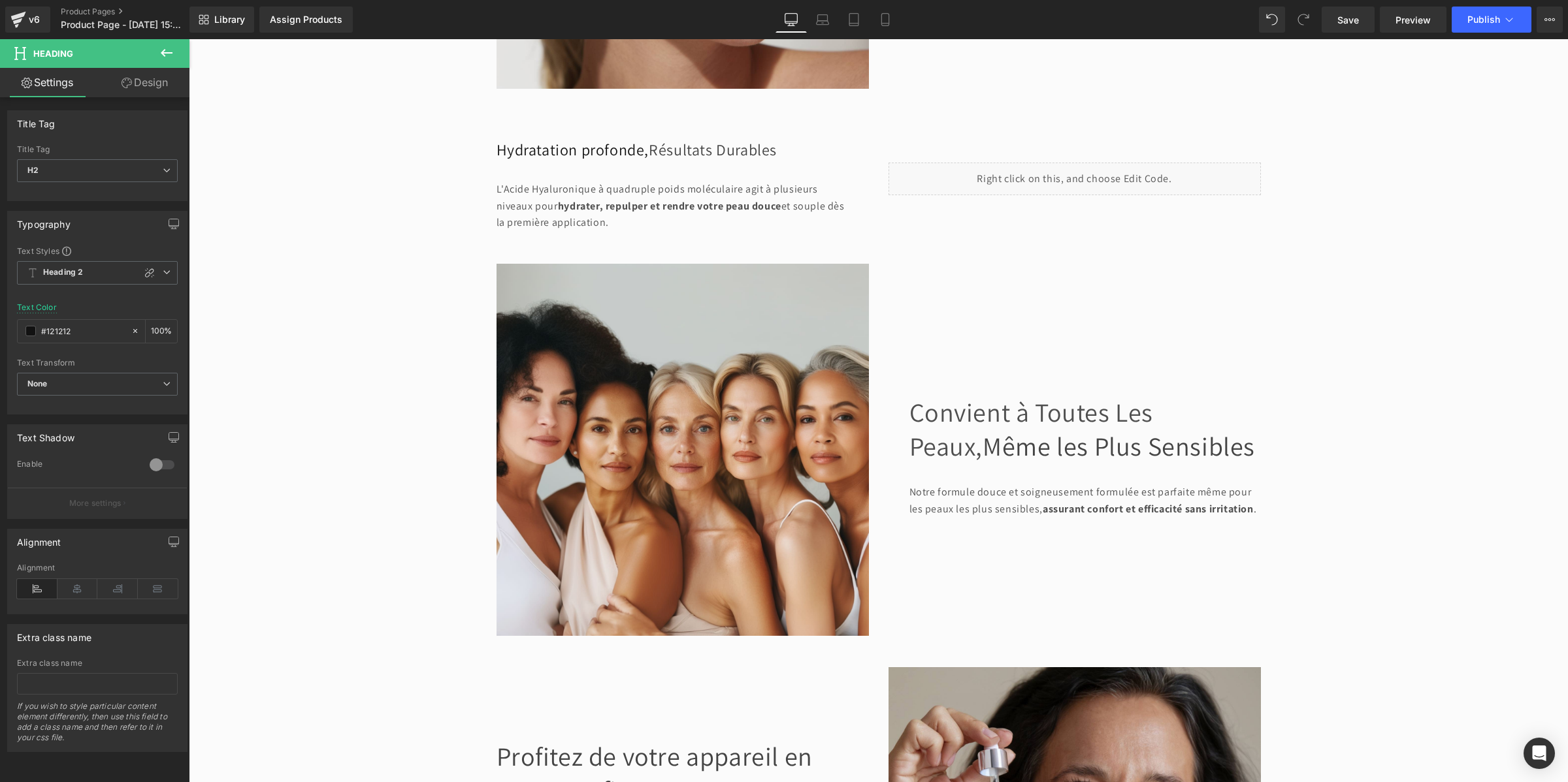
scroll to position [1633, 0]
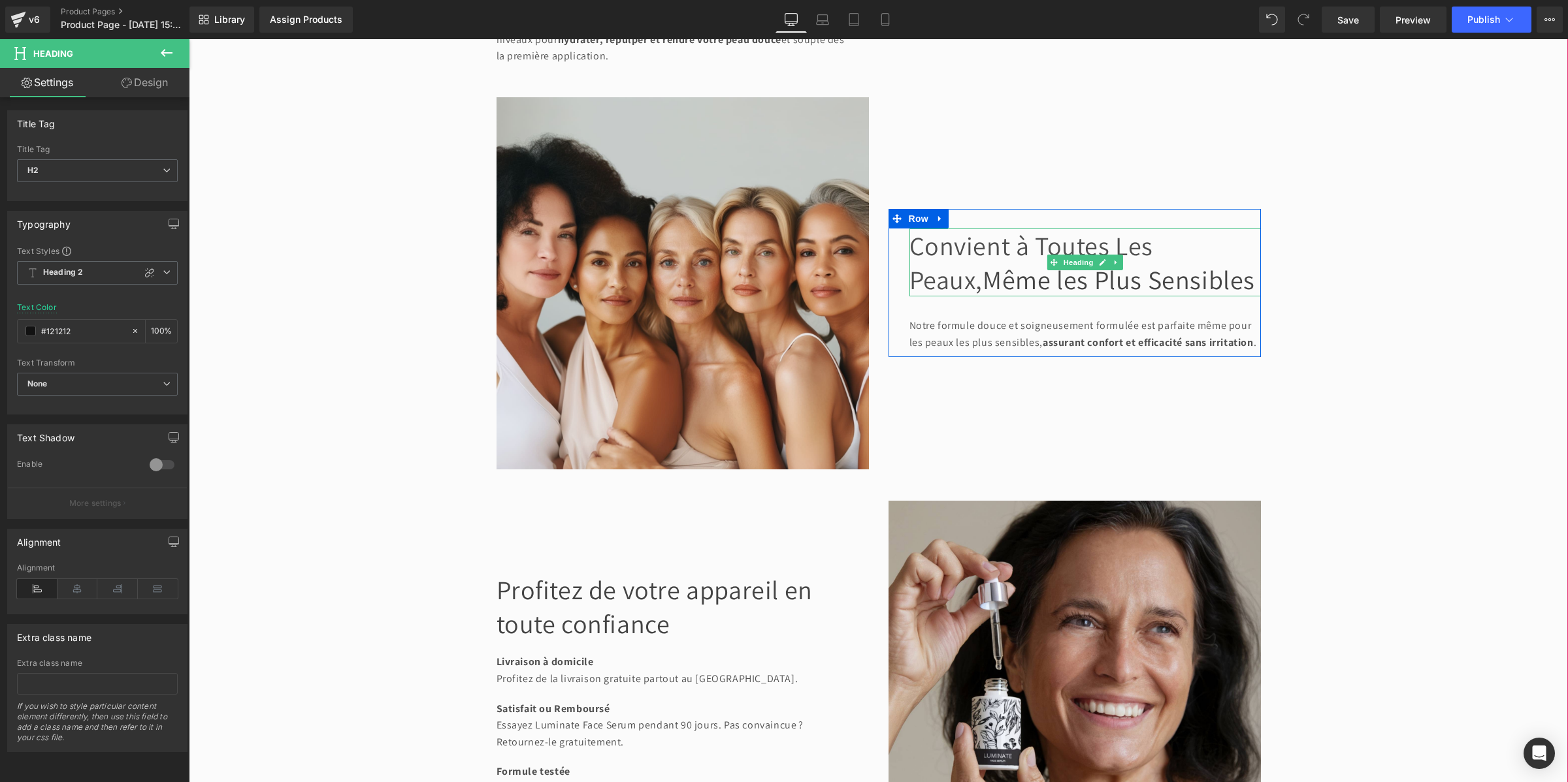
click at [983, 296] on span "Même les Plus Sensibles" at bounding box center [1118, 280] width 272 height 34
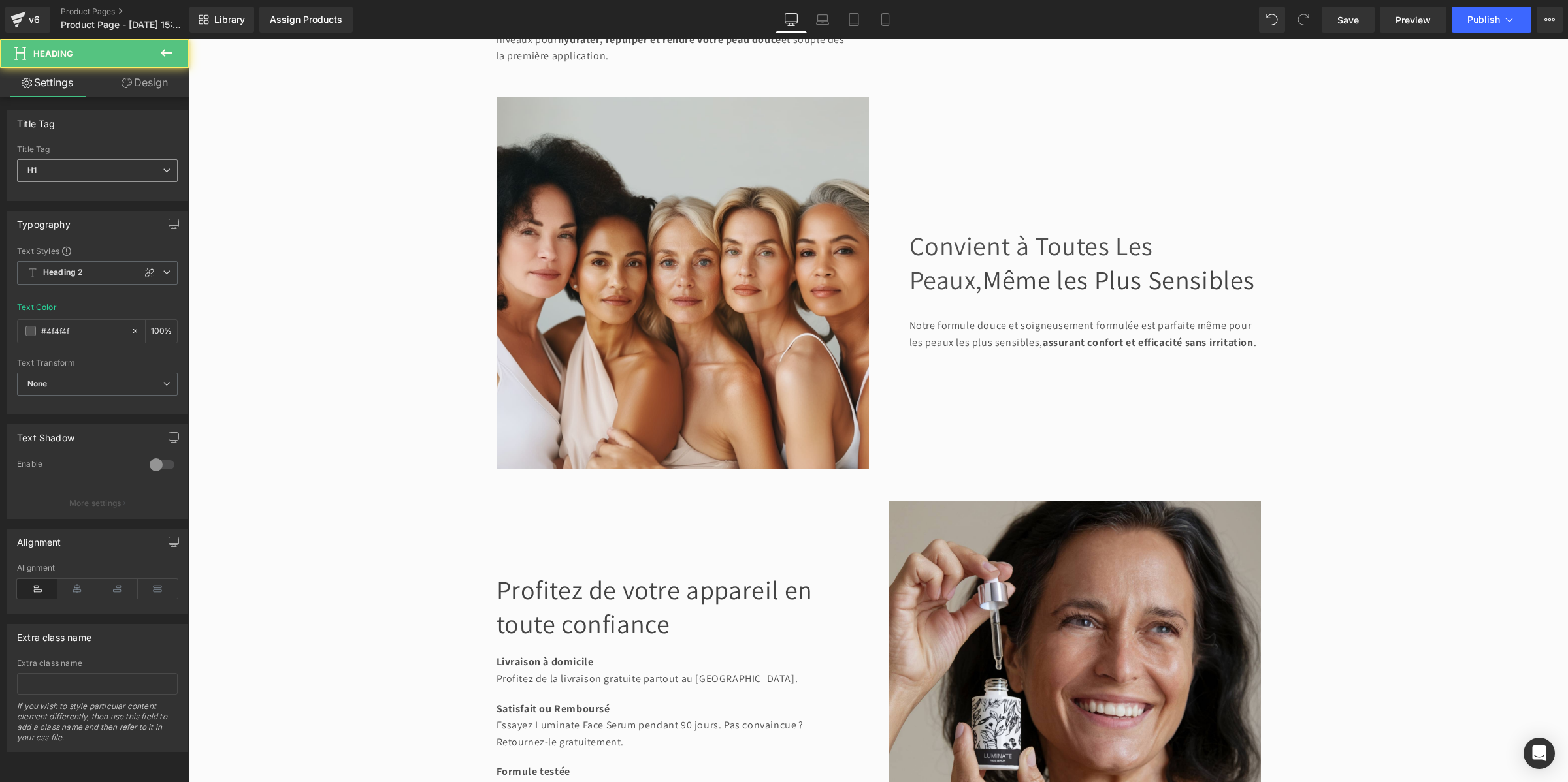
click at [89, 172] on span "H1" at bounding box center [97, 171] width 161 height 23
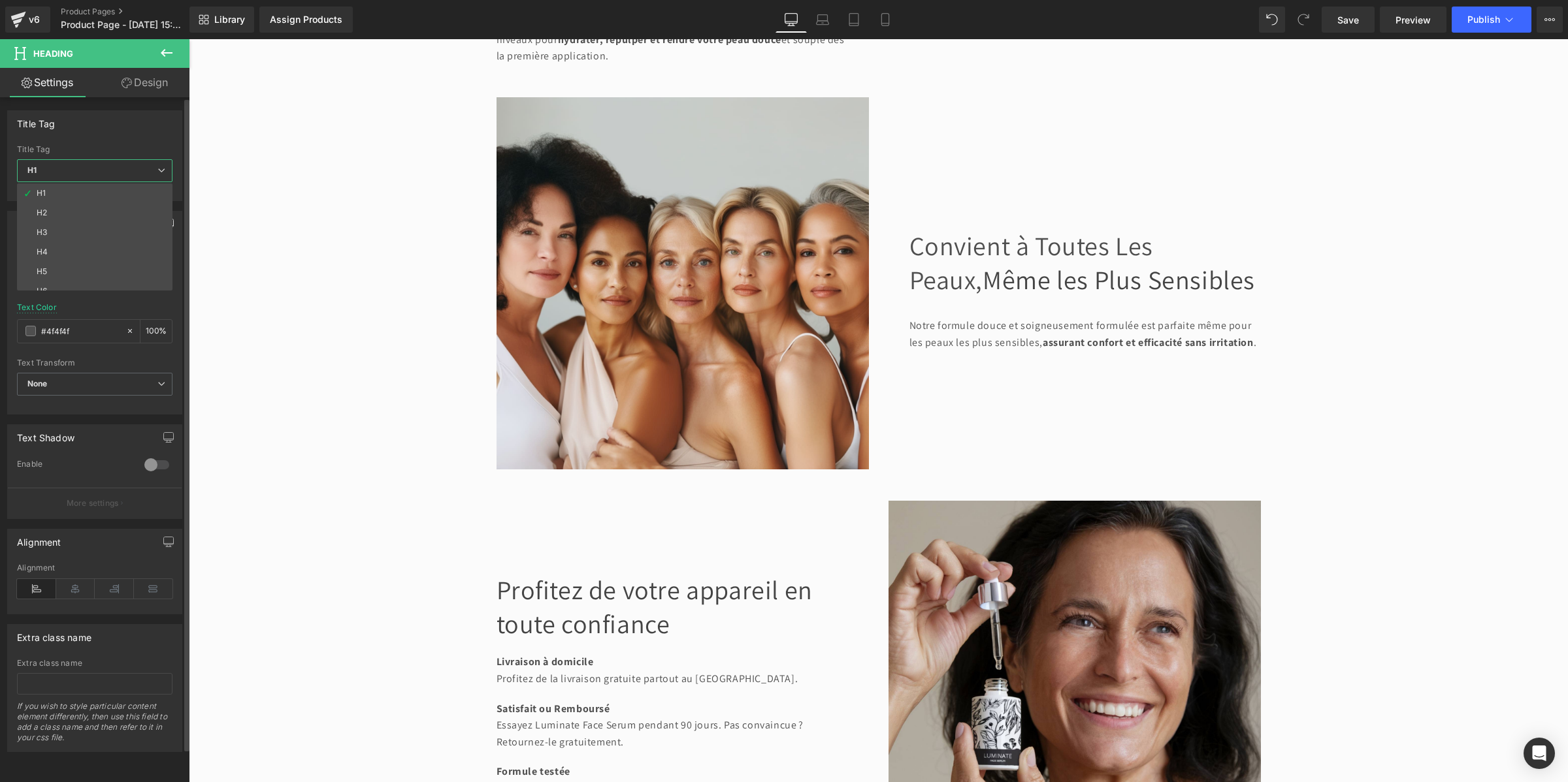
drag, startPoint x: 23, startPoint y: 175, endPoint x: 166, endPoint y: 213, distance: 148.0
click at [87, 210] on li "H2" at bounding box center [98, 213] width 162 height 20
type input "#121212"
type input "100"
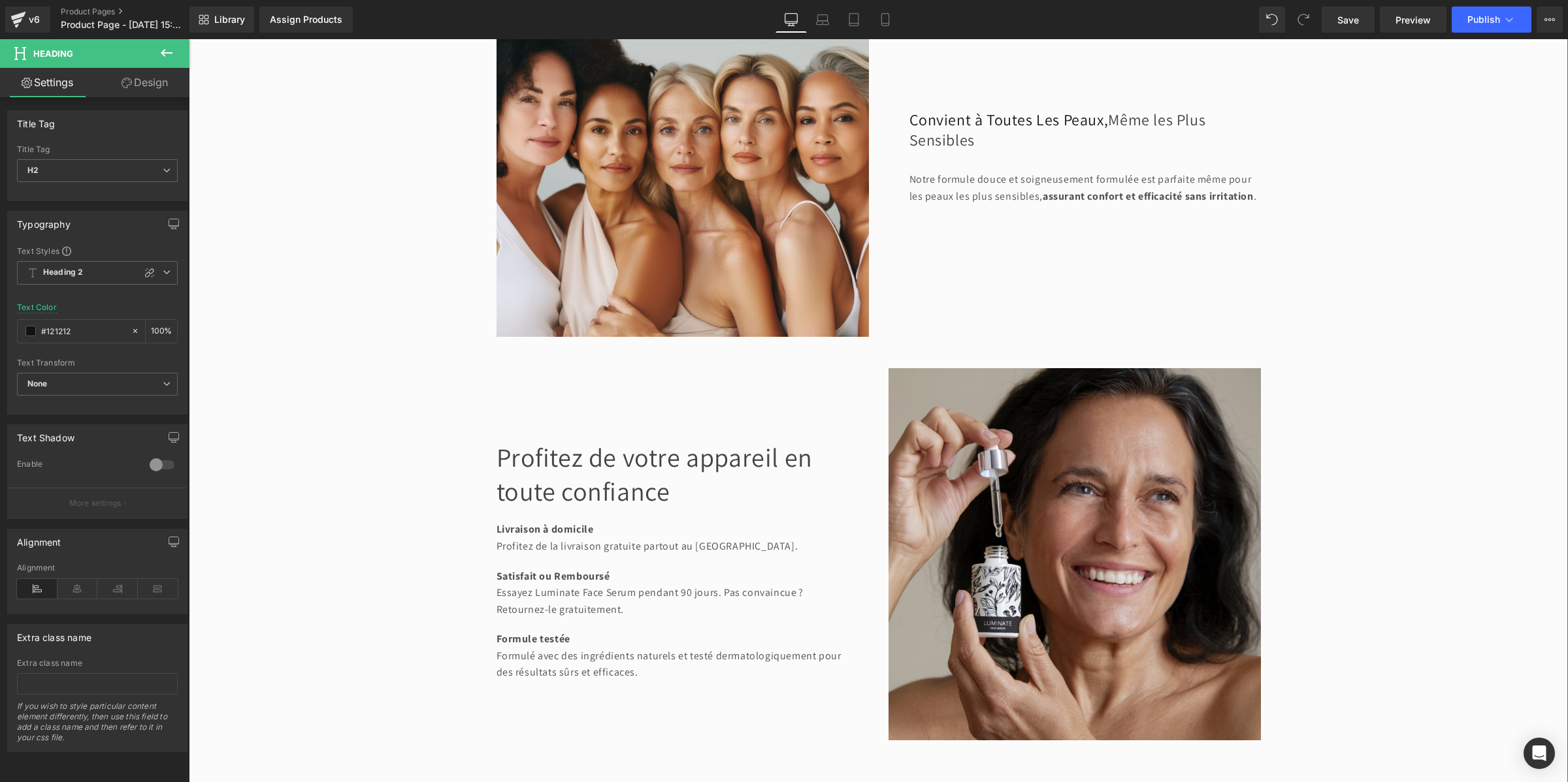
scroll to position [1960, 0]
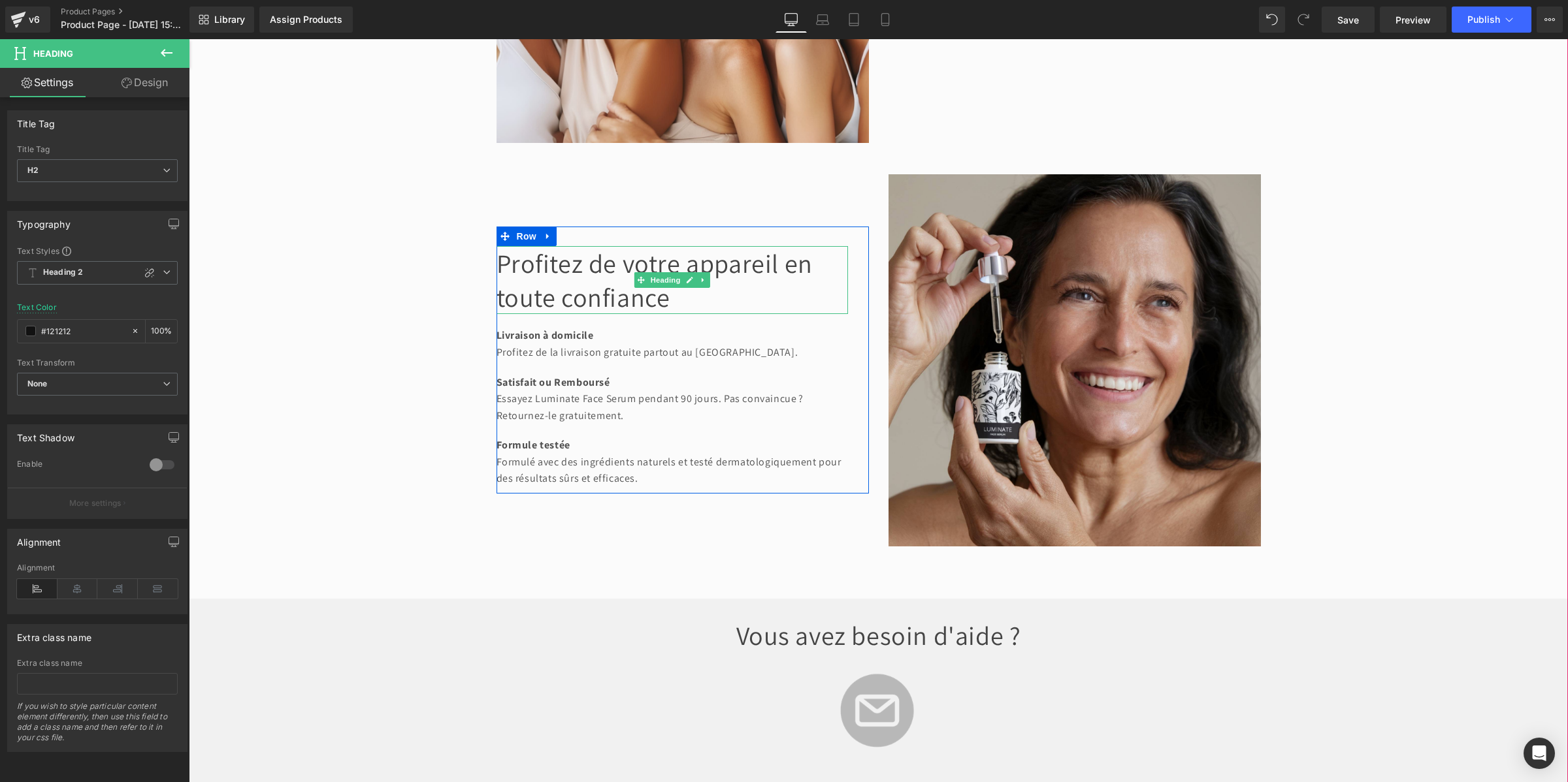
click at [564, 314] on font "Profitez de votre appareil en toute confiance" at bounding box center [654, 280] width 316 height 68
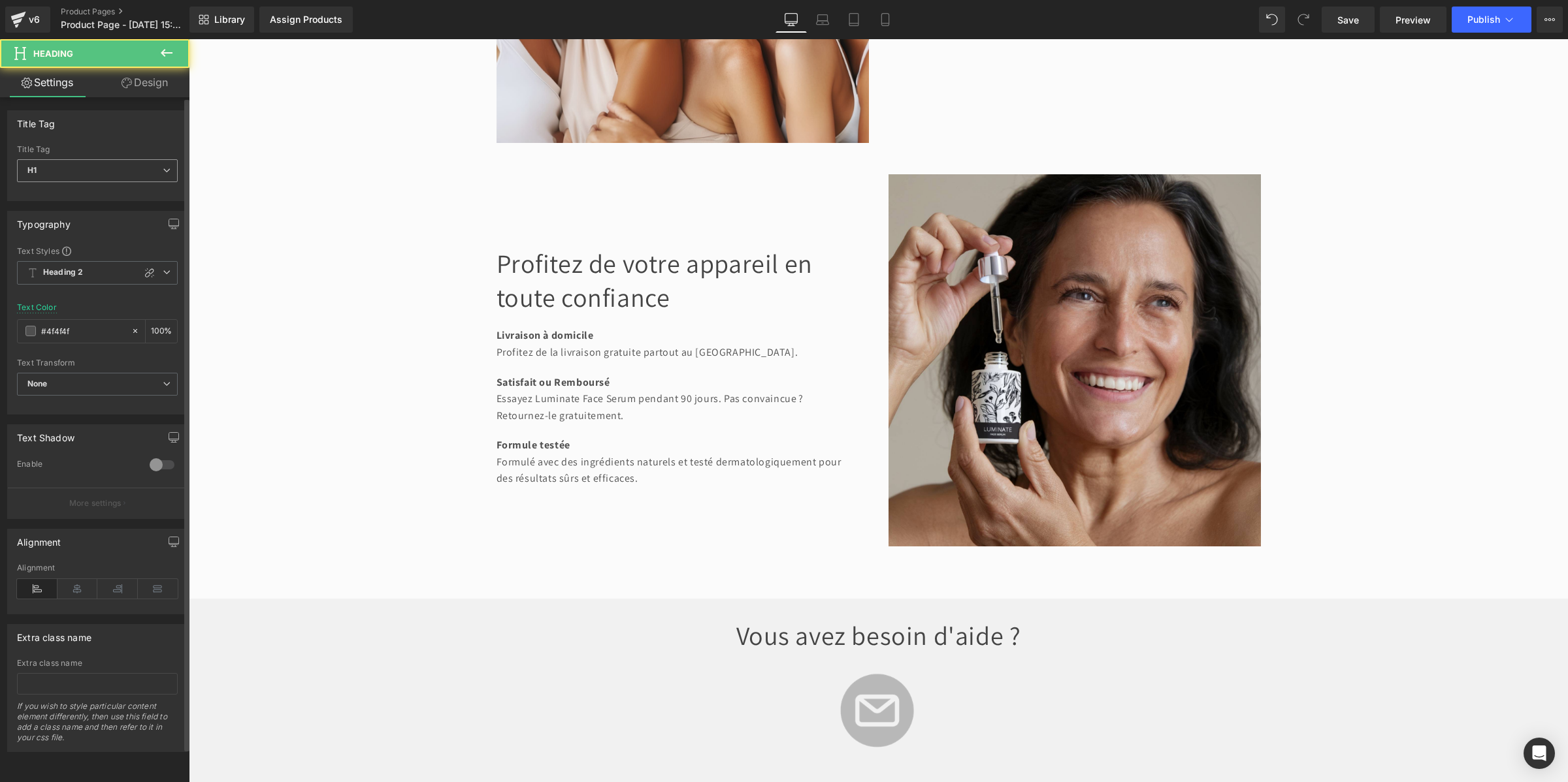
click at [50, 164] on span "H1" at bounding box center [97, 171] width 161 height 23
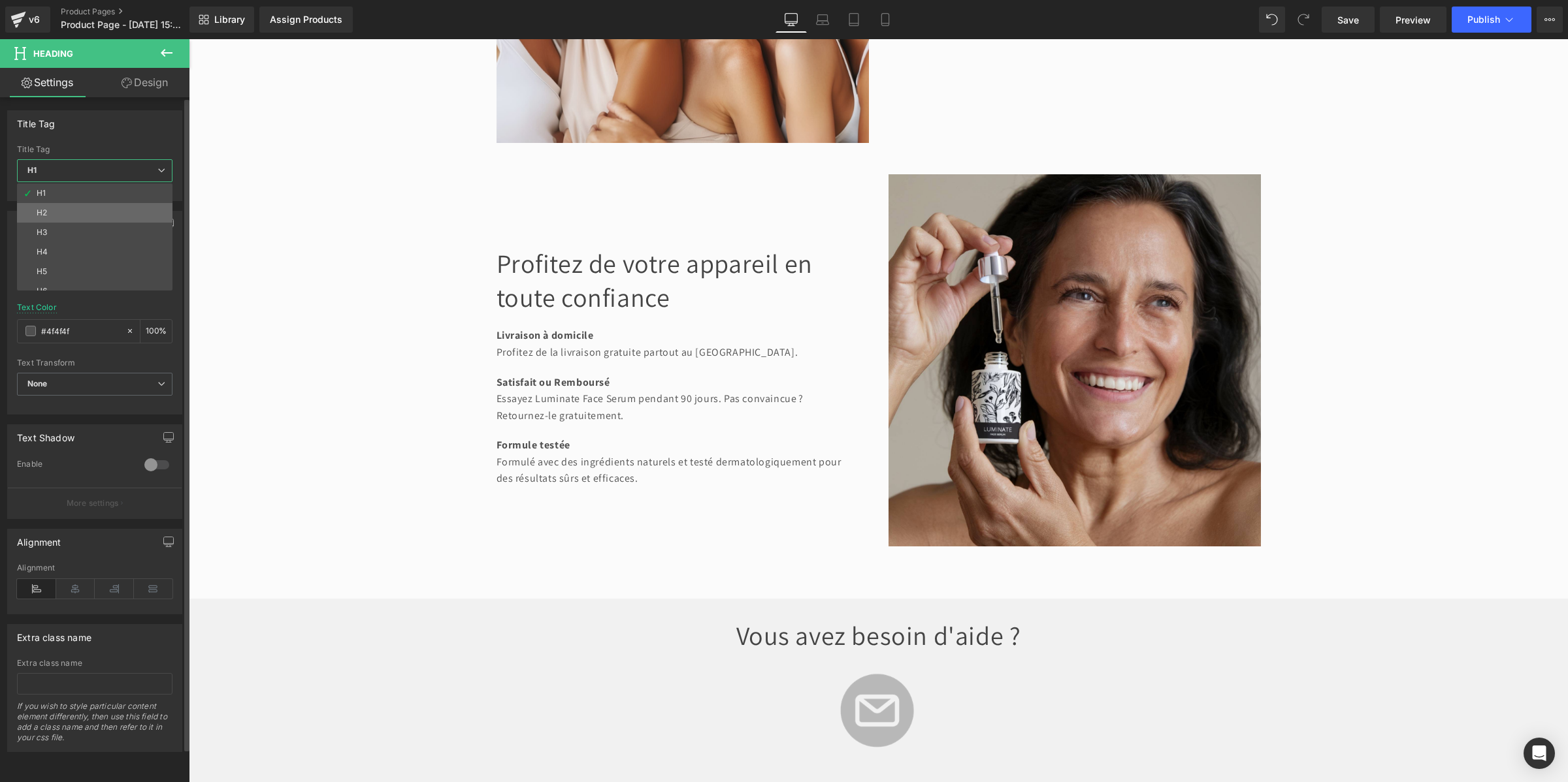
click at [79, 211] on li "H2" at bounding box center [98, 213] width 162 height 20
type input "#121212"
type input "100"
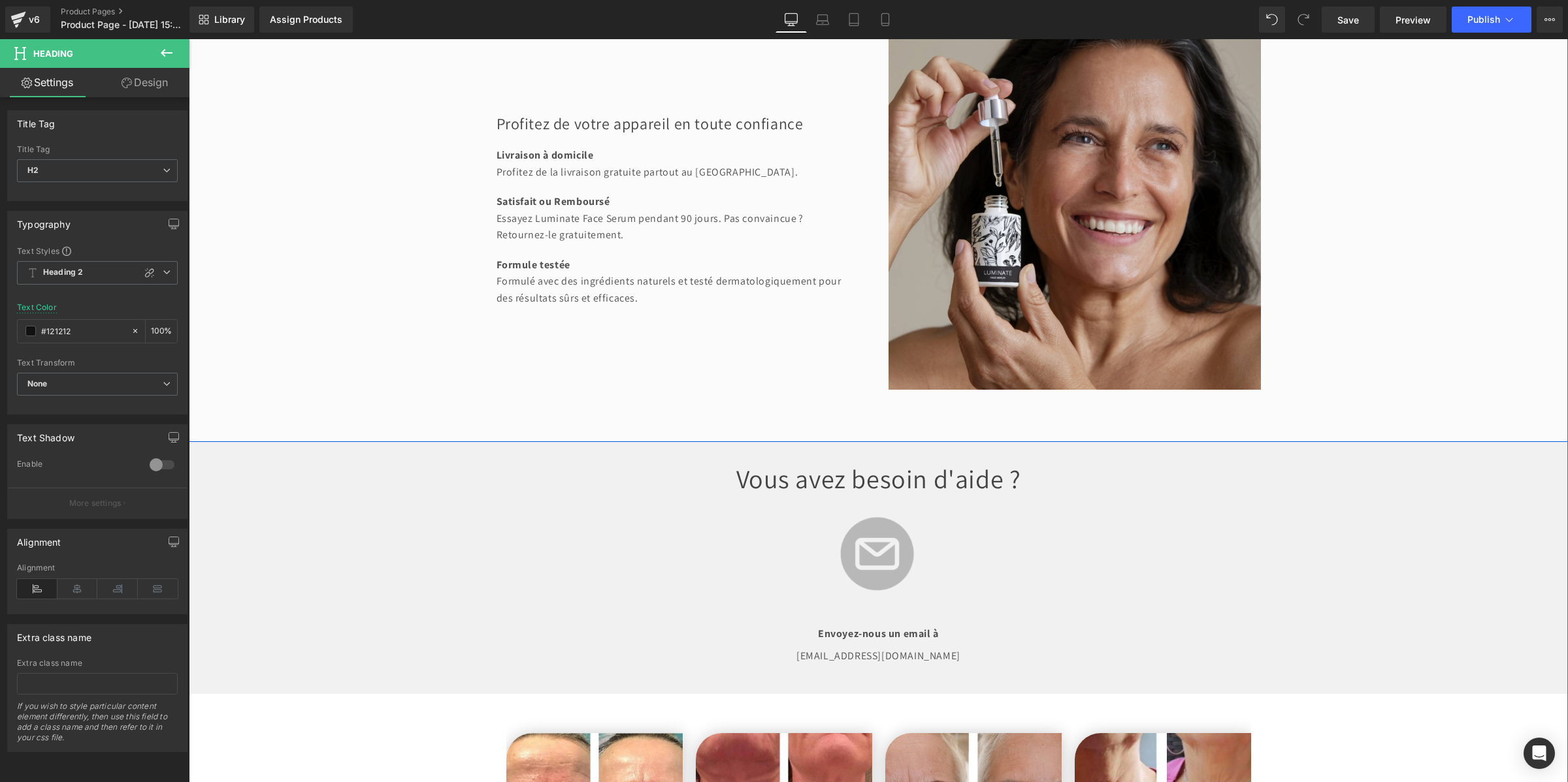
scroll to position [2367, 0]
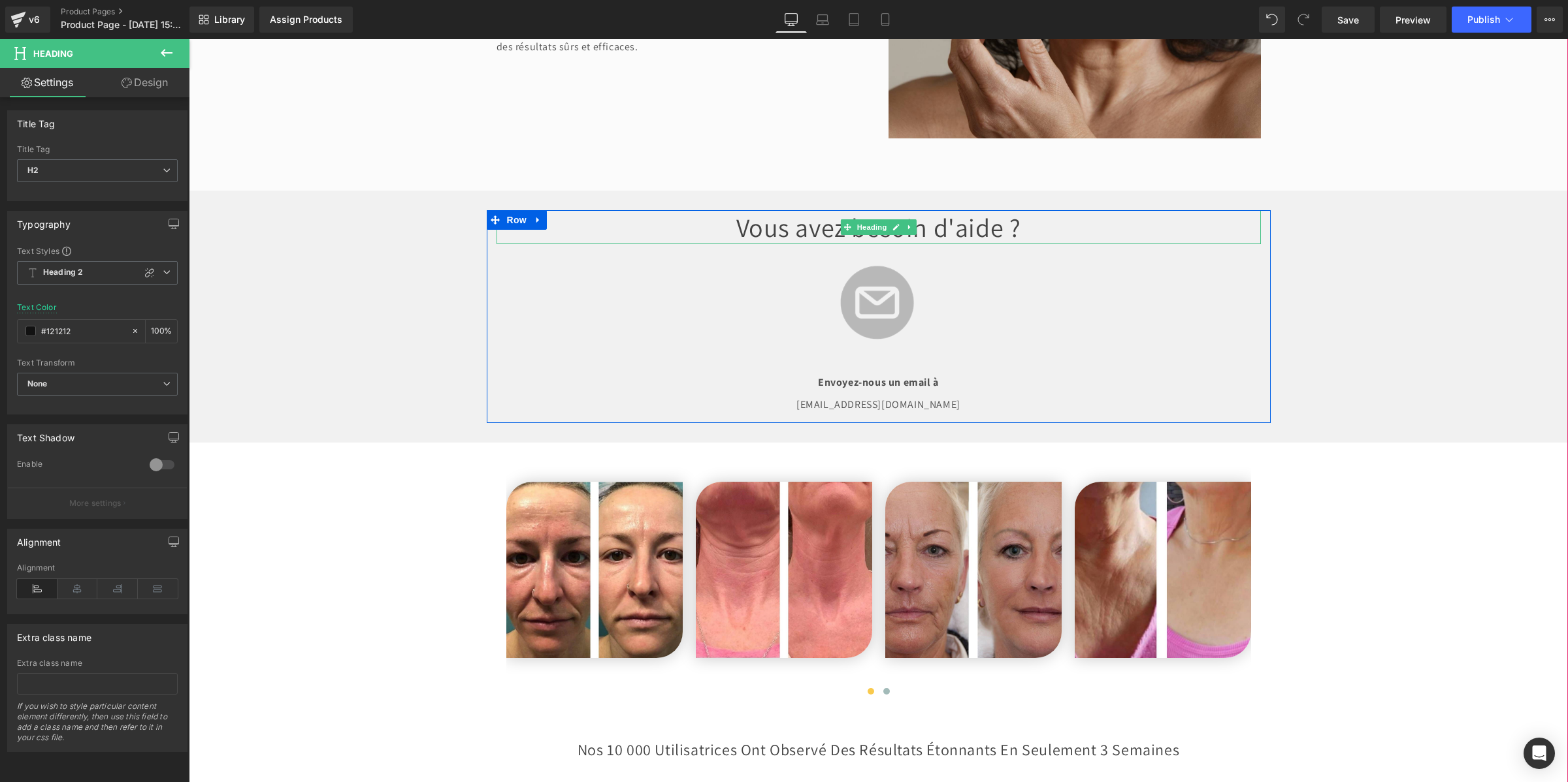
click at [779, 244] on font "Vous avez besoin d'aide ?" at bounding box center [879, 227] width 285 height 34
click at [99, 167] on span "H1" at bounding box center [97, 171] width 161 height 23
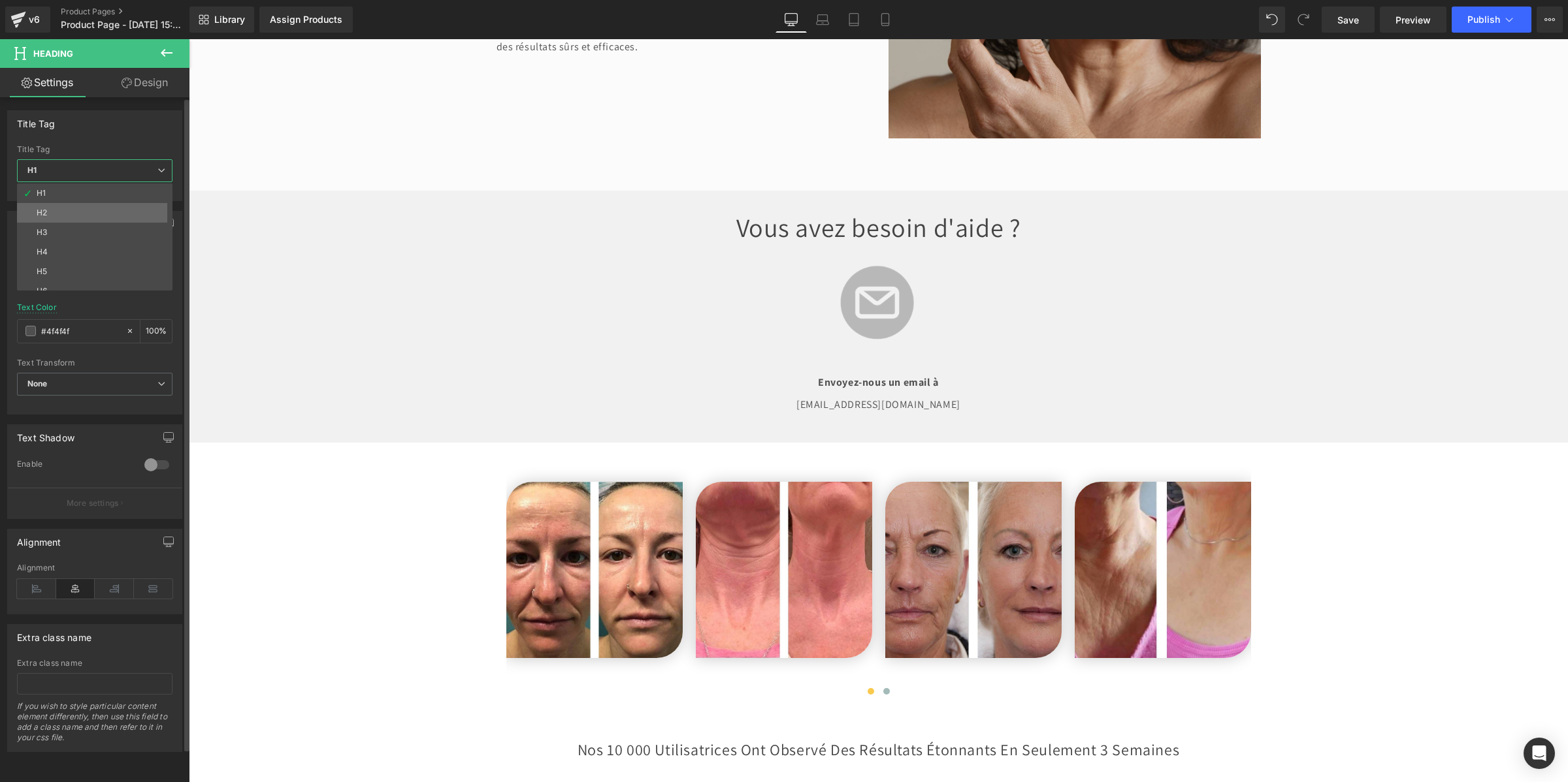
click at [103, 207] on li "H2" at bounding box center [98, 213] width 162 height 20
type input "#121212"
type input "100"
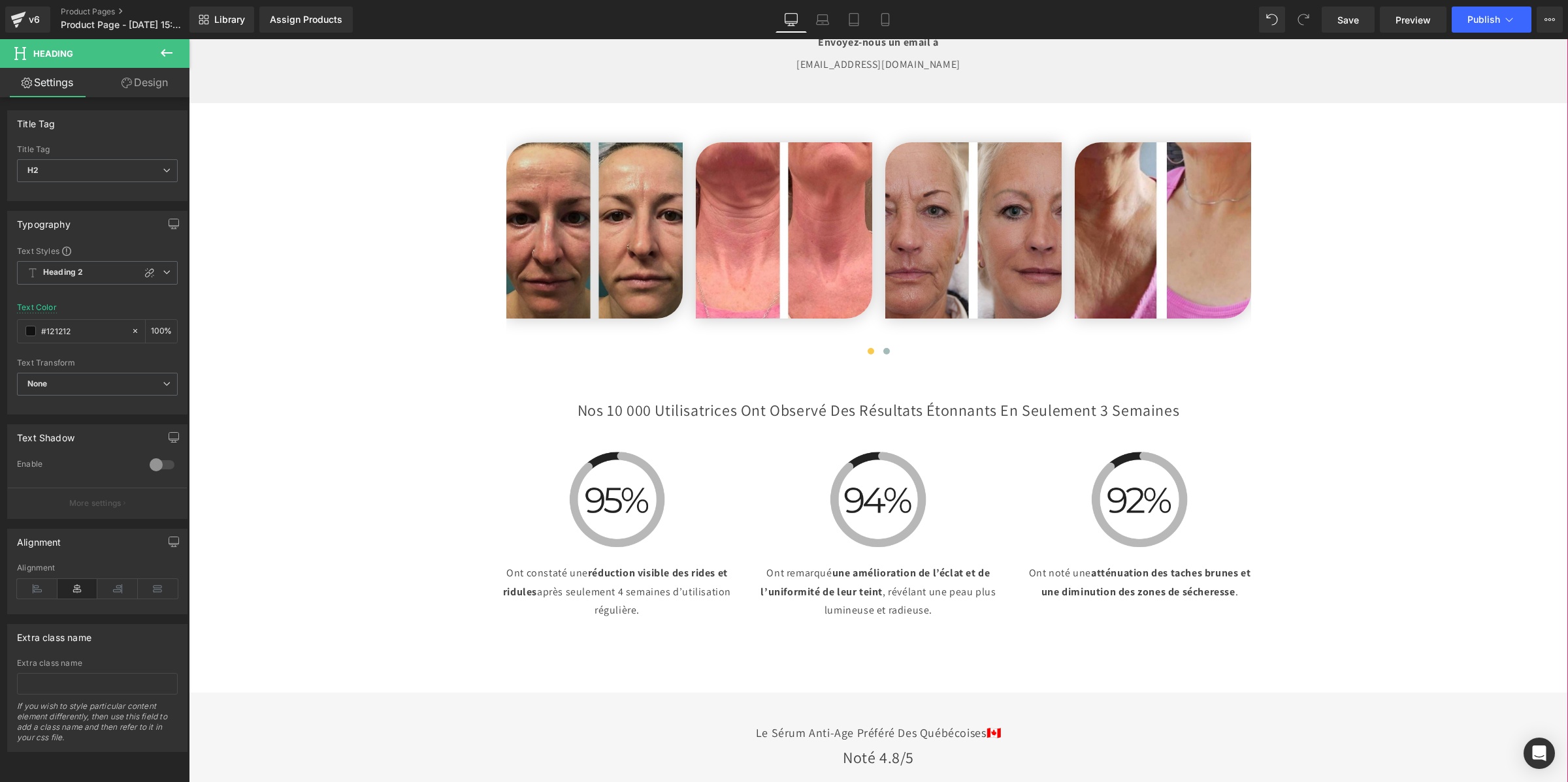
scroll to position [3020, 0]
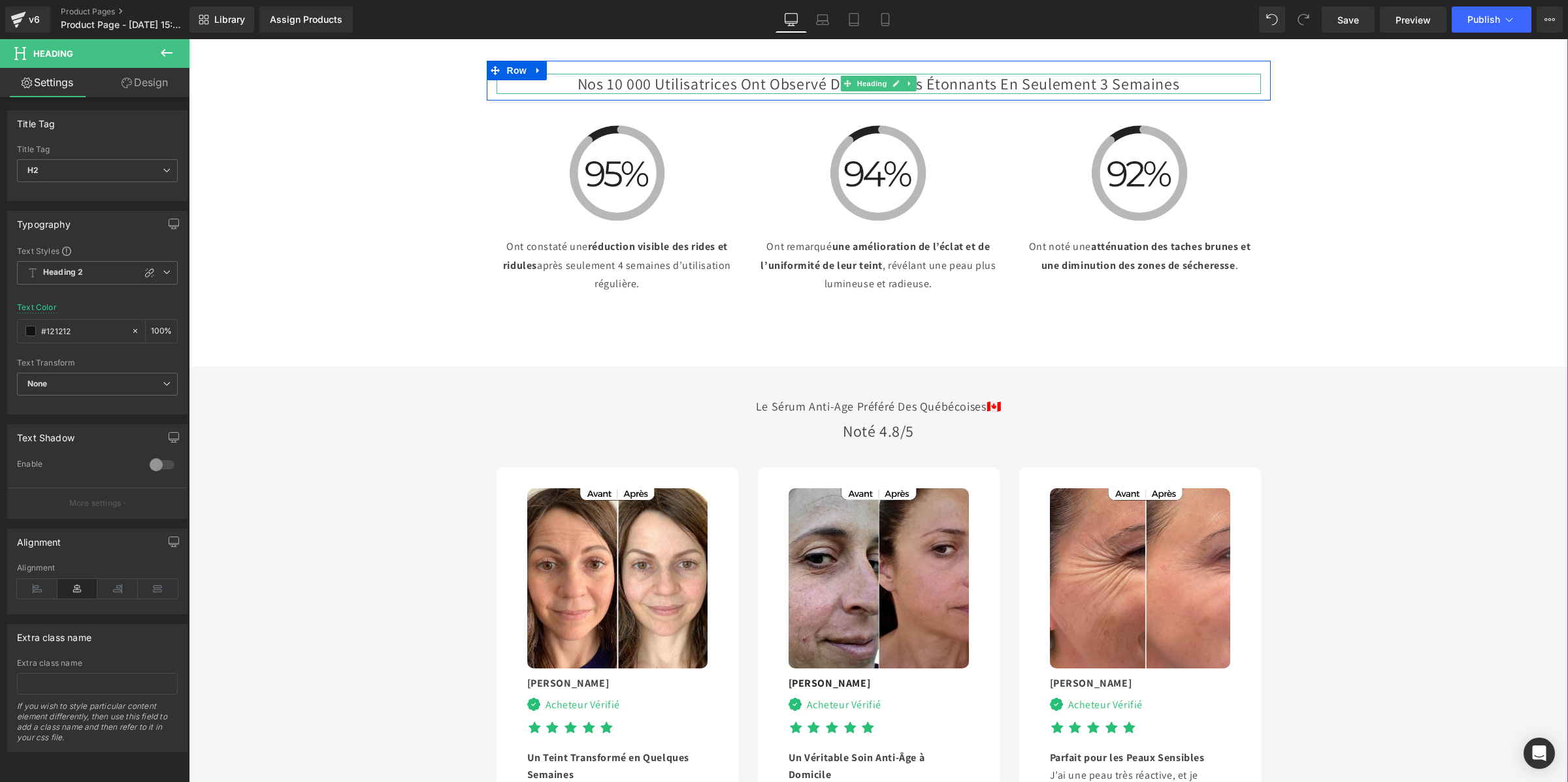
click at [587, 94] on h2 "Nos 10 000 Utilisatrices Ont Observé des Résultats Étonnants en Seulement 3 Sem…" at bounding box center [878, 84] width 764 height 20
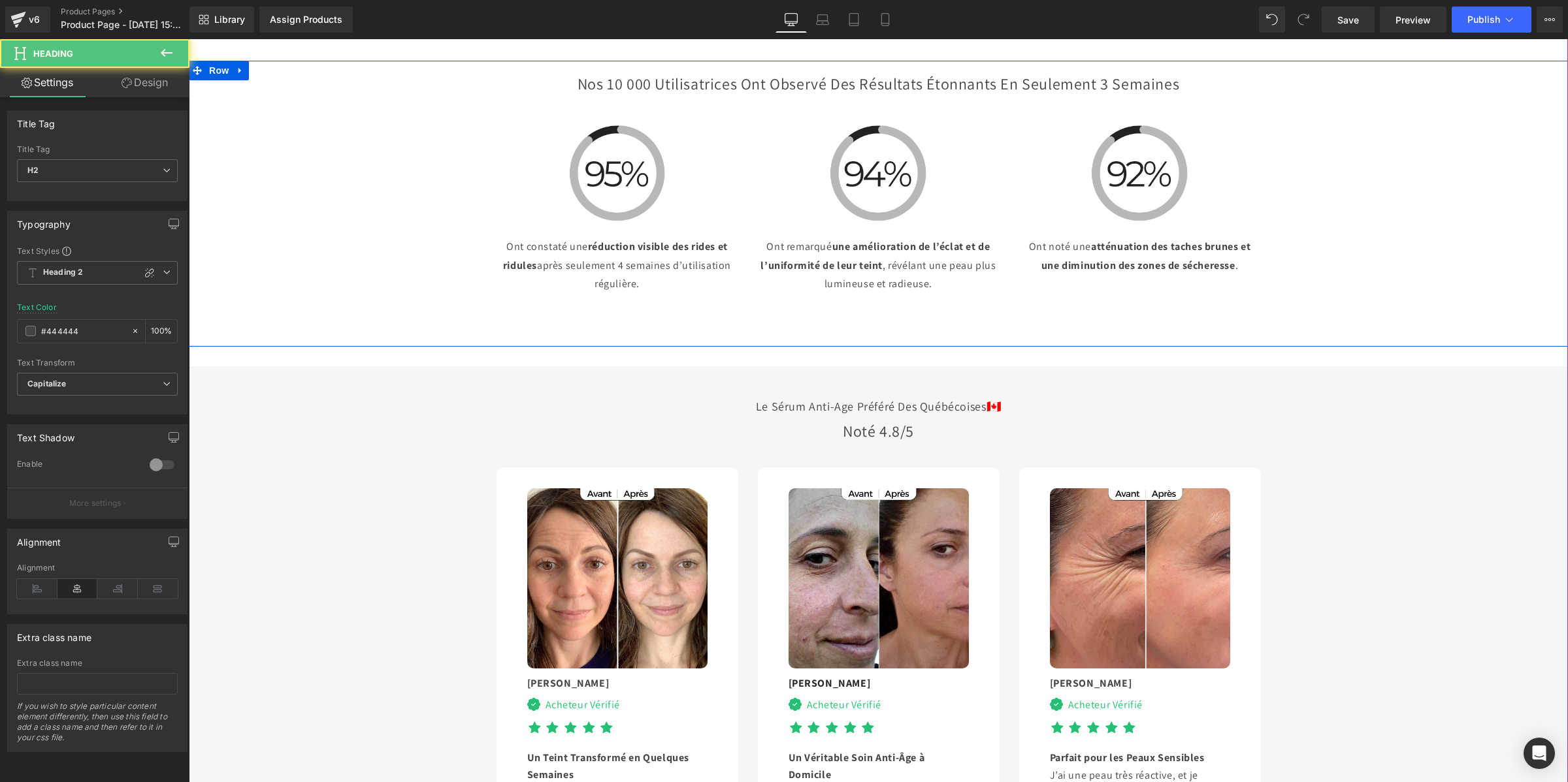
scroll to position [3347, 0]
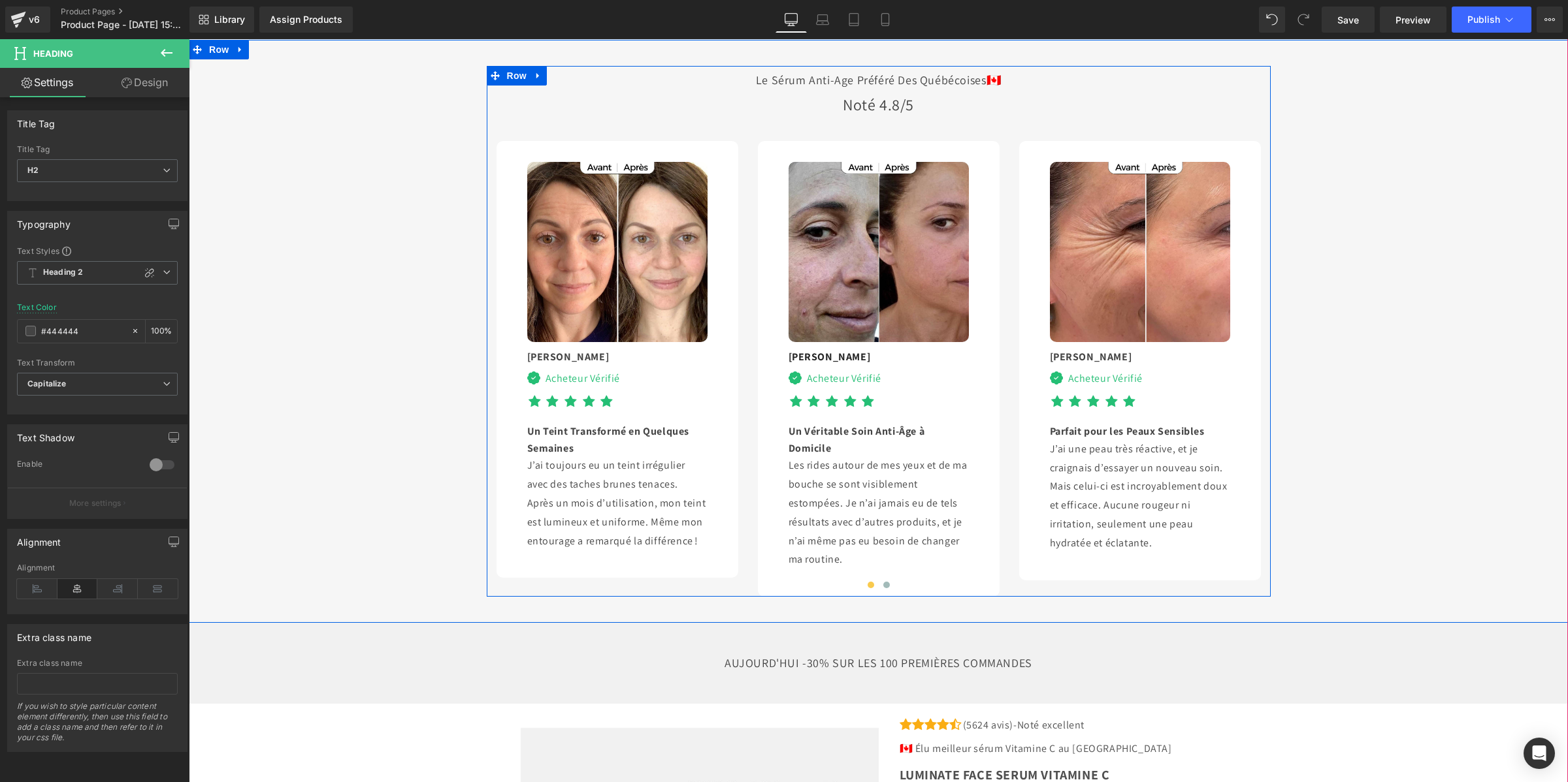
click at [632, 87] on h3 "Le sérum anti-age Préféré Des québécoises 🇨🇦" at bounding box center [878, 80] width 764 height 15
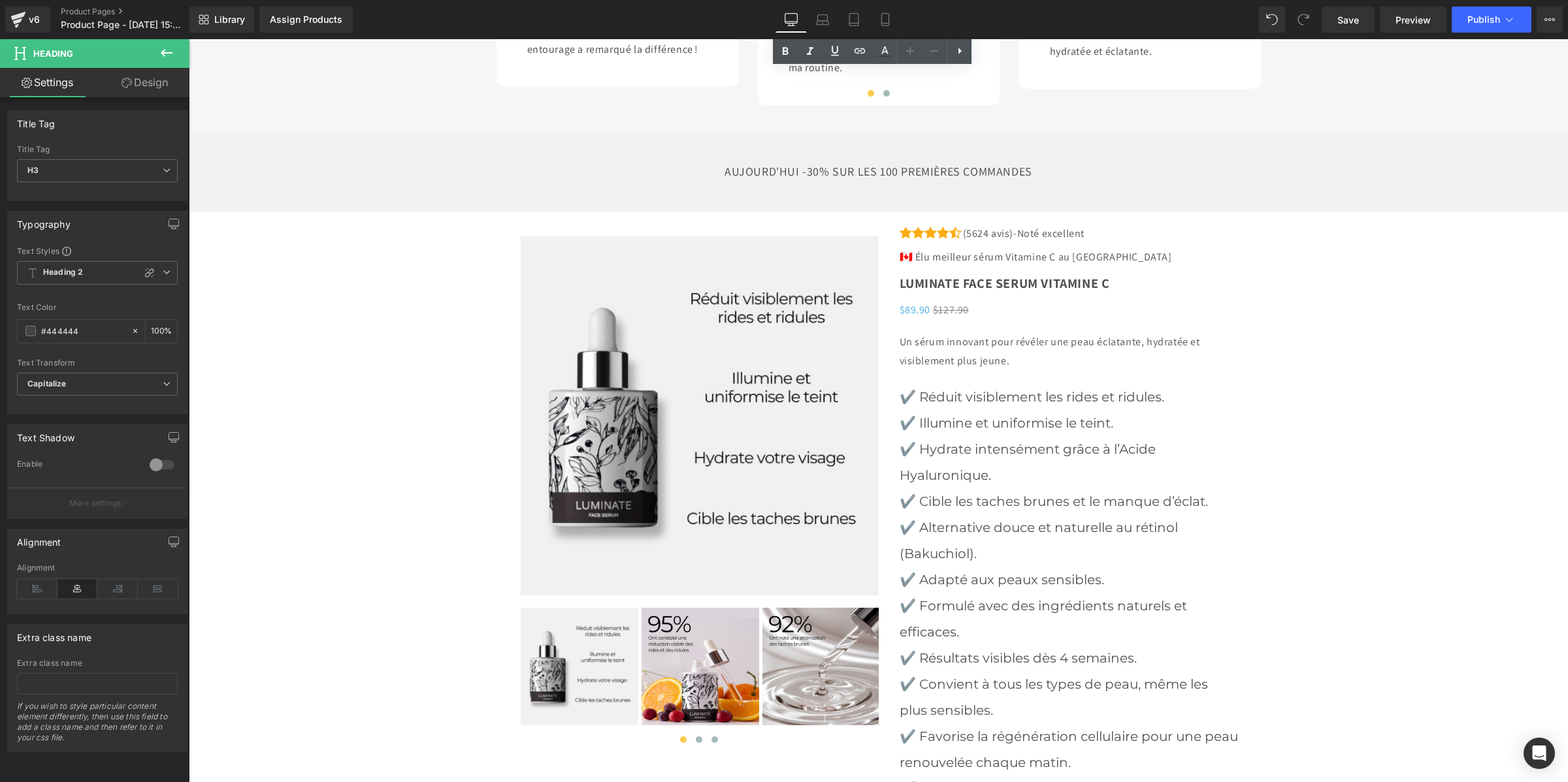
scroll to position [4000, 0]
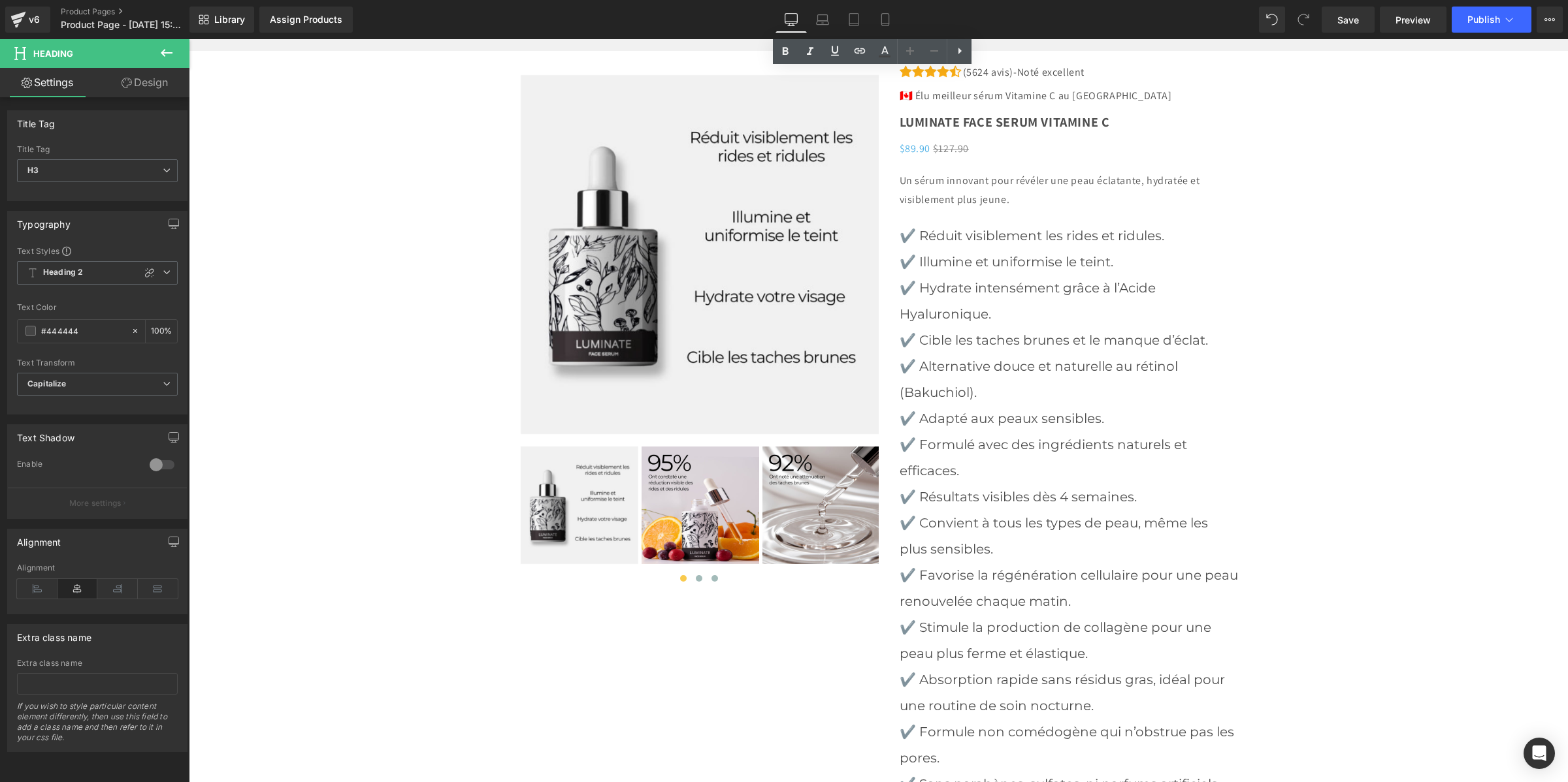
click at [695, 18] on h3 "AUJOURD'HUI -30% SUR LES 100 PREMIÈRES COMMANDES" at bounding box center [878, 10] width 764 height 15
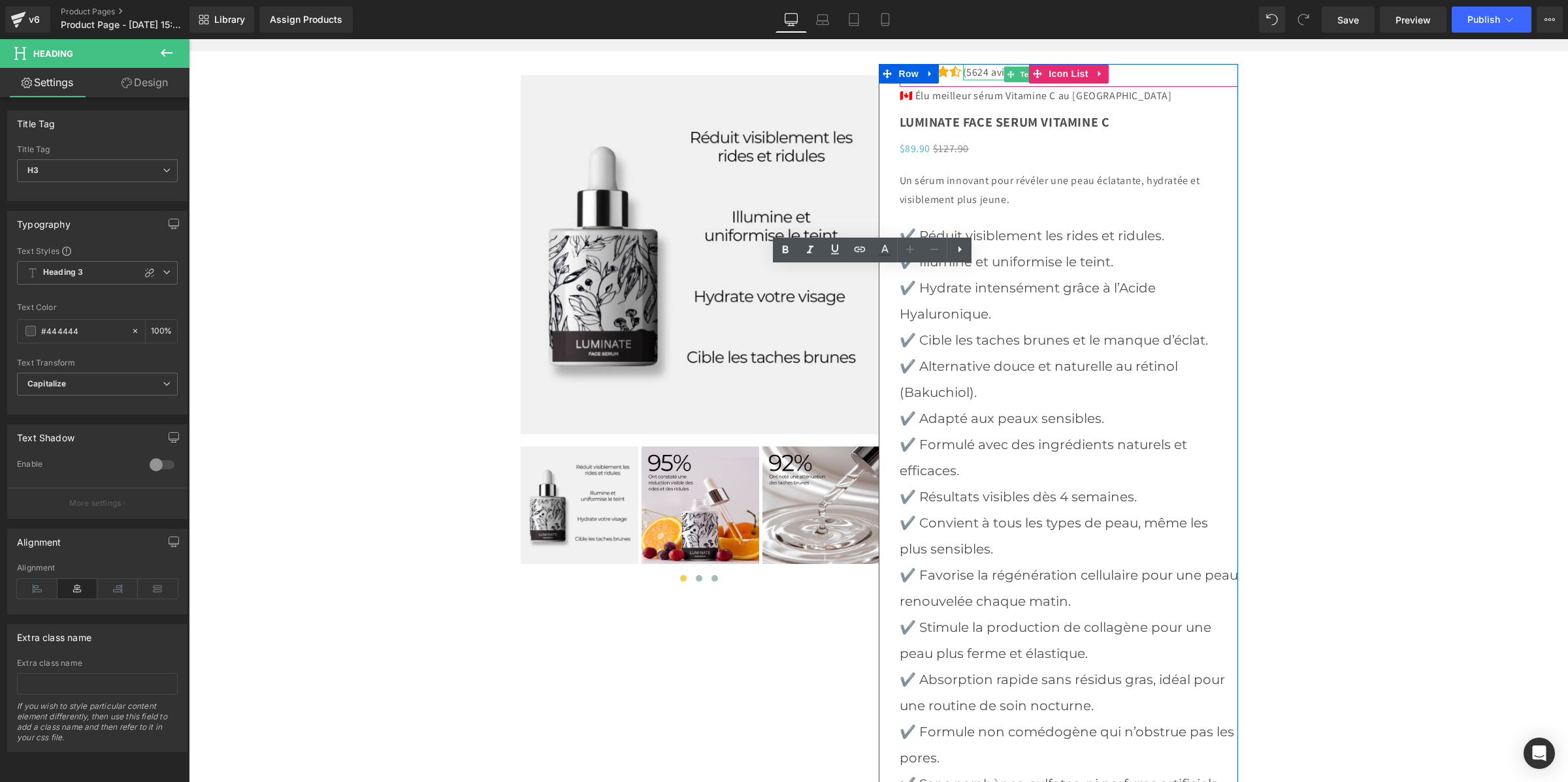
click at [981, 81] on p "(5624 avis)-Noté excellent" at bounding box center [1025, 72] width 123 height 17
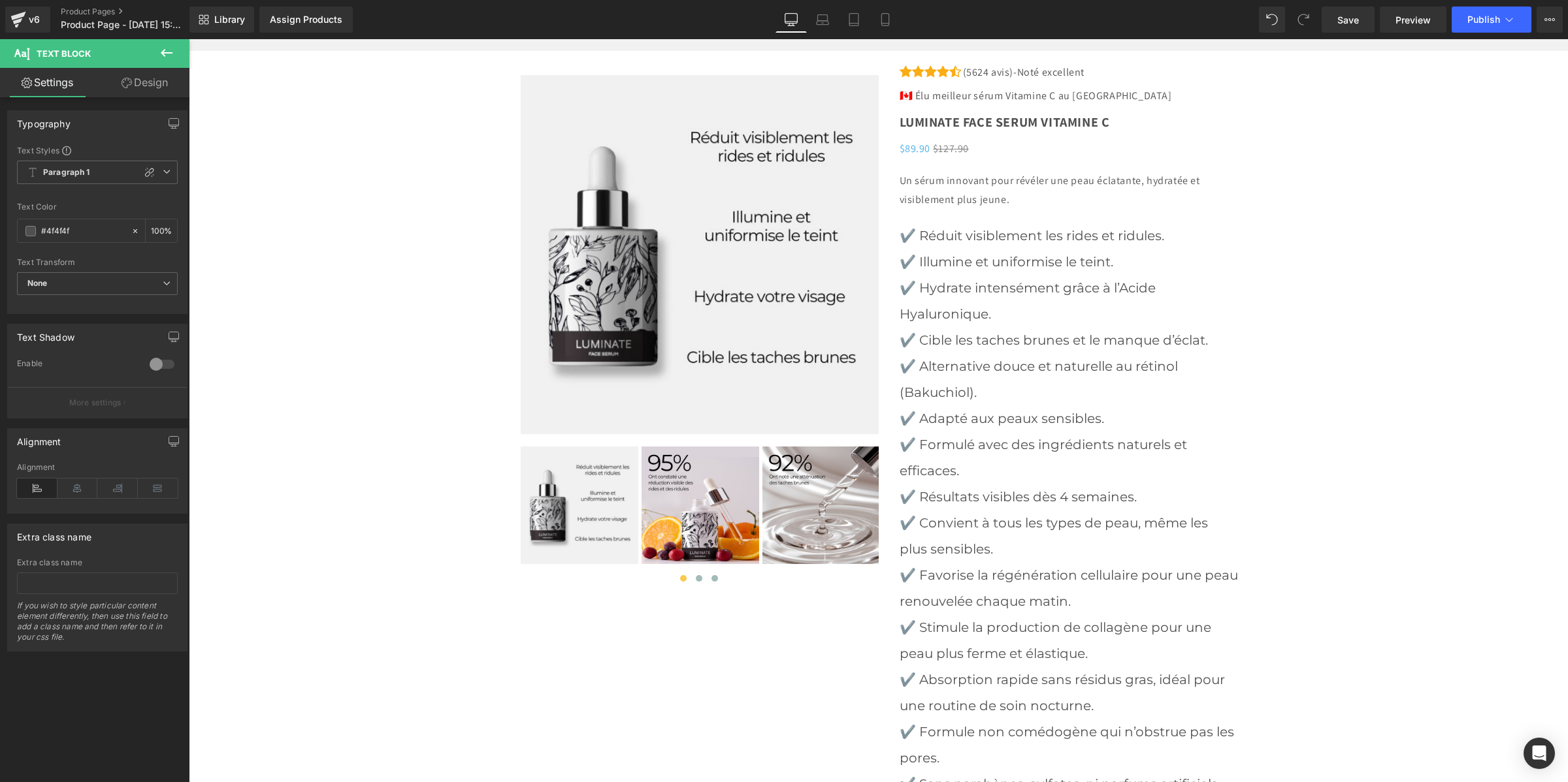
click at [67, 159] on div "Text Styles Custom Paragraph 1 Paragraph 2 Paragraph 3 Paragraph 4 Paragraph 1 …" at bounding box center [97, 228] width 179 height 168
click at [66, 167] on b "Paragraph 1" at bounding box center [66, 173] width 47 height 11
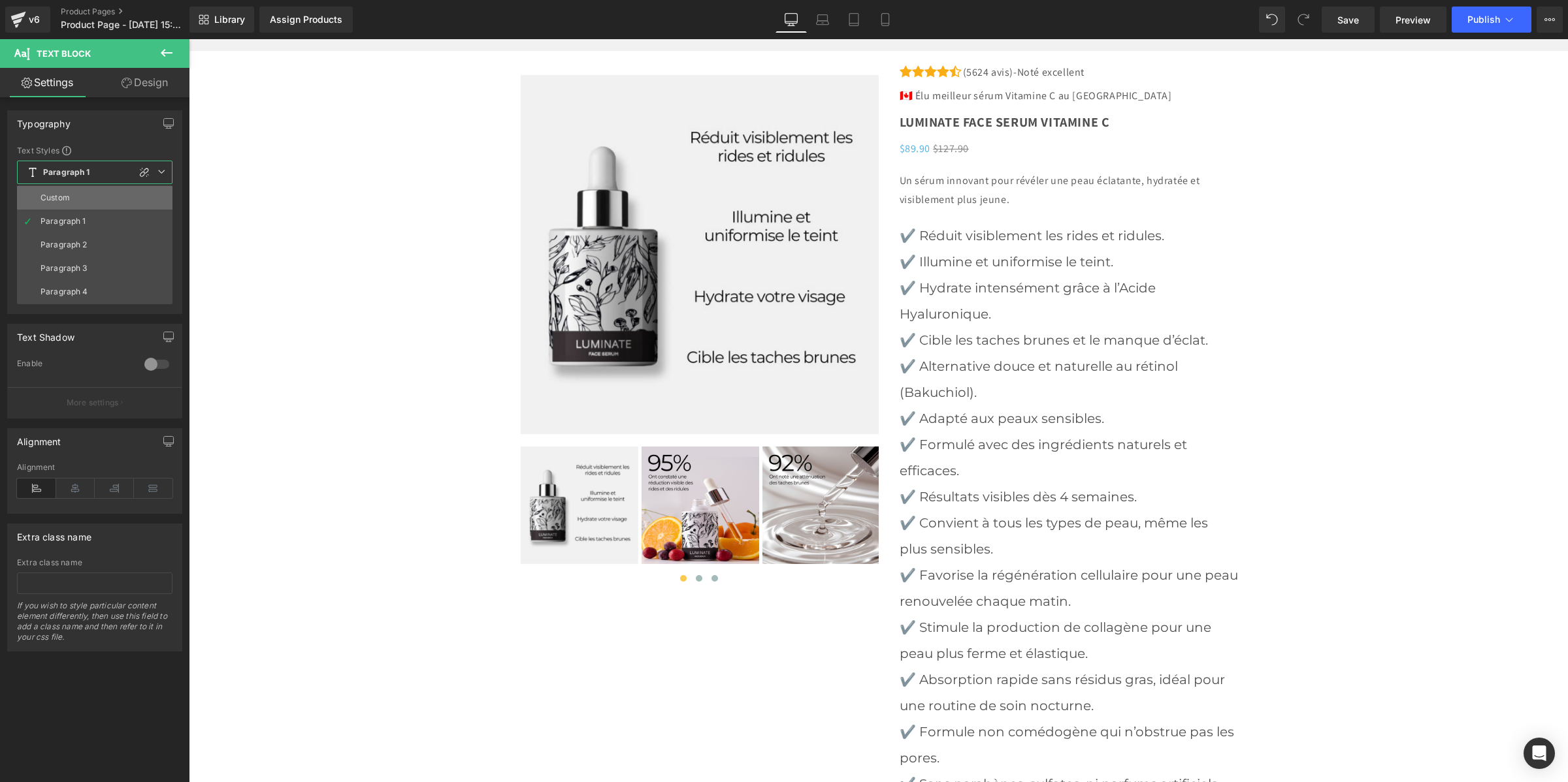
click at [75, 194] on li "Custom" at bounding box center [94, 197] width 155 height 23
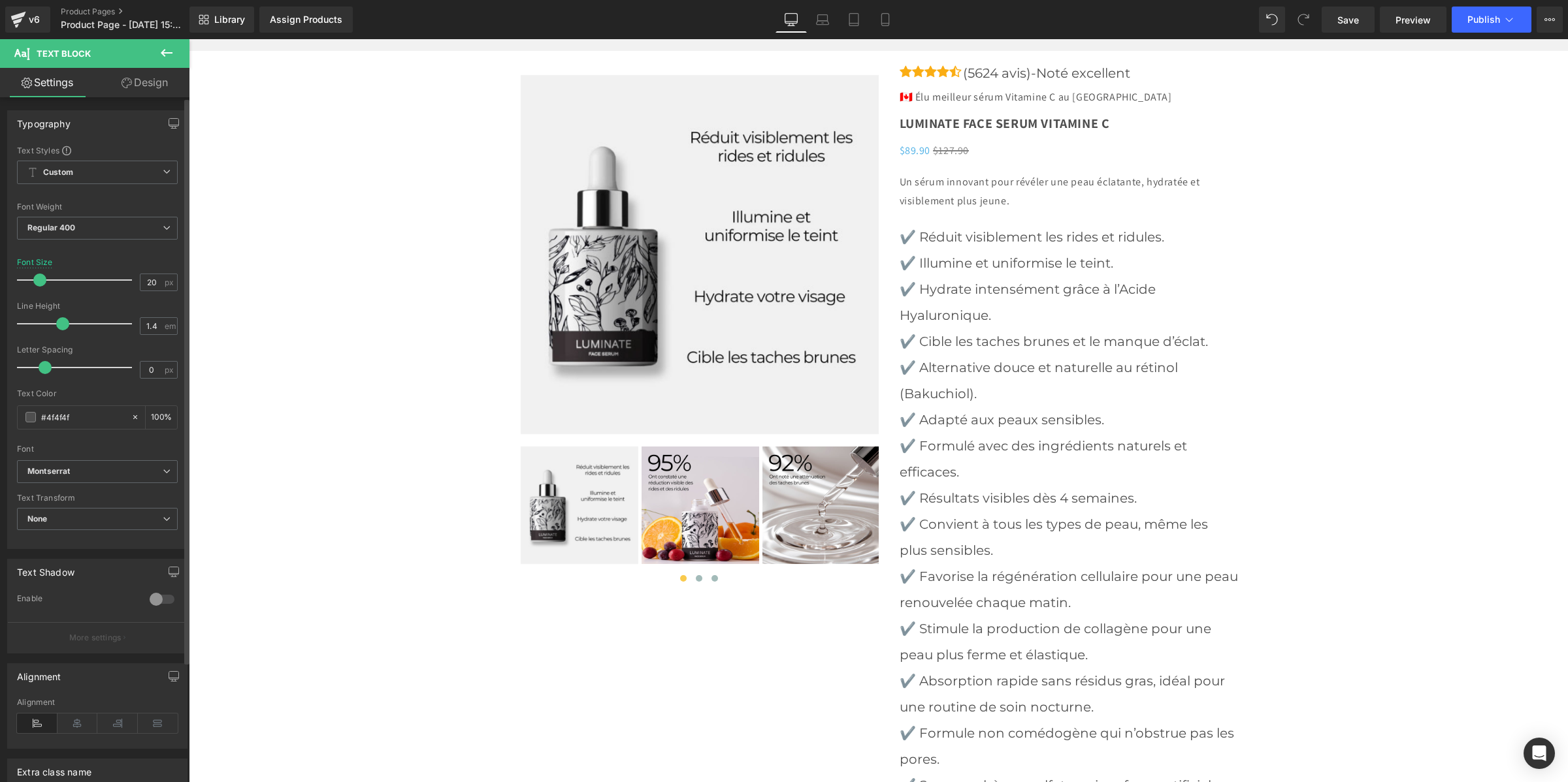
type input "1.3"
drag, startPoint x: 67, startPoint y: 325, endPoint x: 59, endPoint y: 324, distance: 8.1
click at [59, 324] on span at bounding box center [59, 324] width 13 height 13
click at [1364, 23] on link "Save" at bounding box center [1348, 20] width 53 height 26
click at [686, 423] on img at bounding box center [699, 254] width 359 height 359
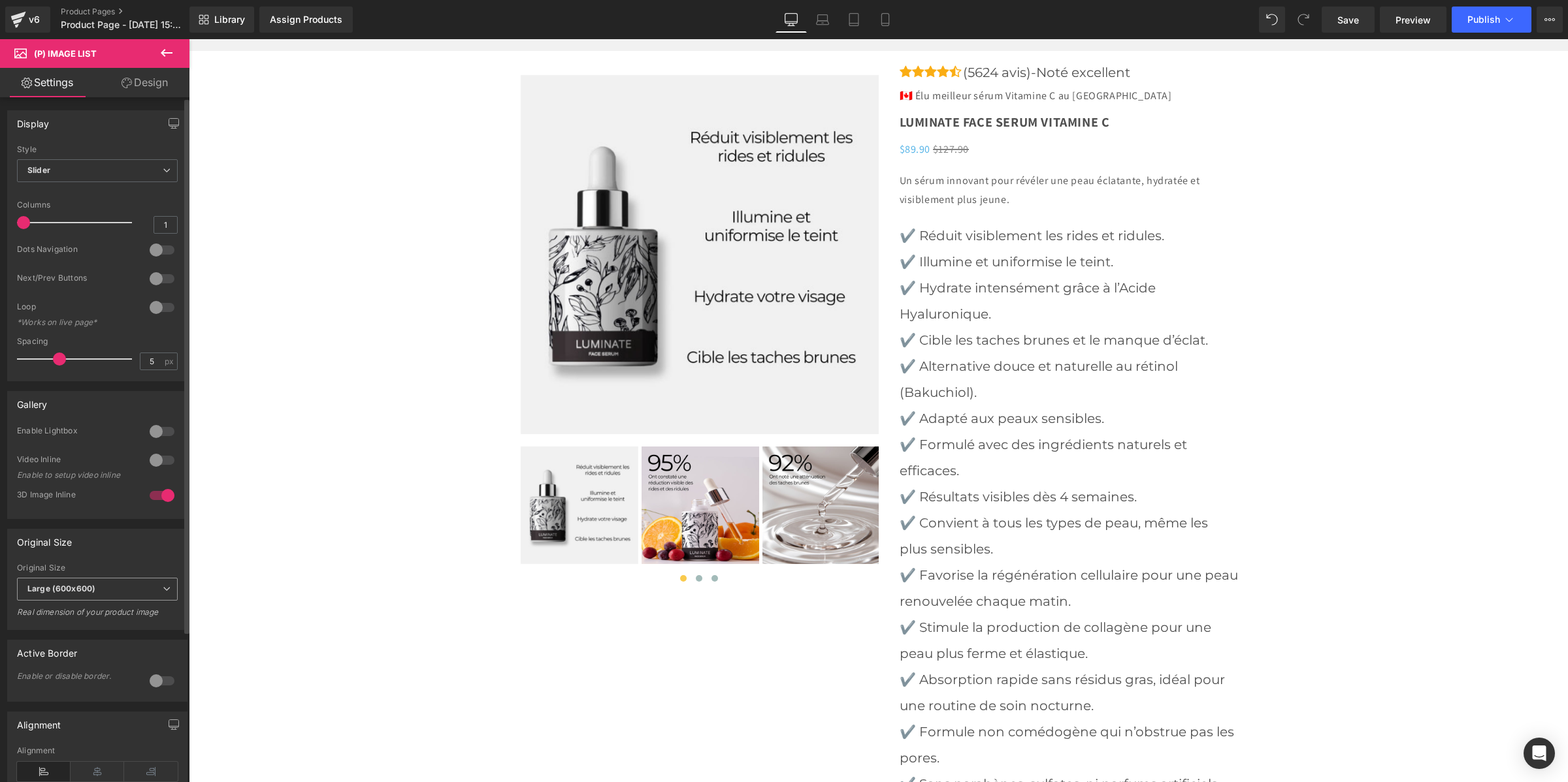
drag, startPoint x: 124, startPoint y: 583, endPoint x: 123, endPoint y: 591, distance: 8.1
click at [124, 584] on span "Large (600x600)" at bounding box center [97, 589] width 161 height 23
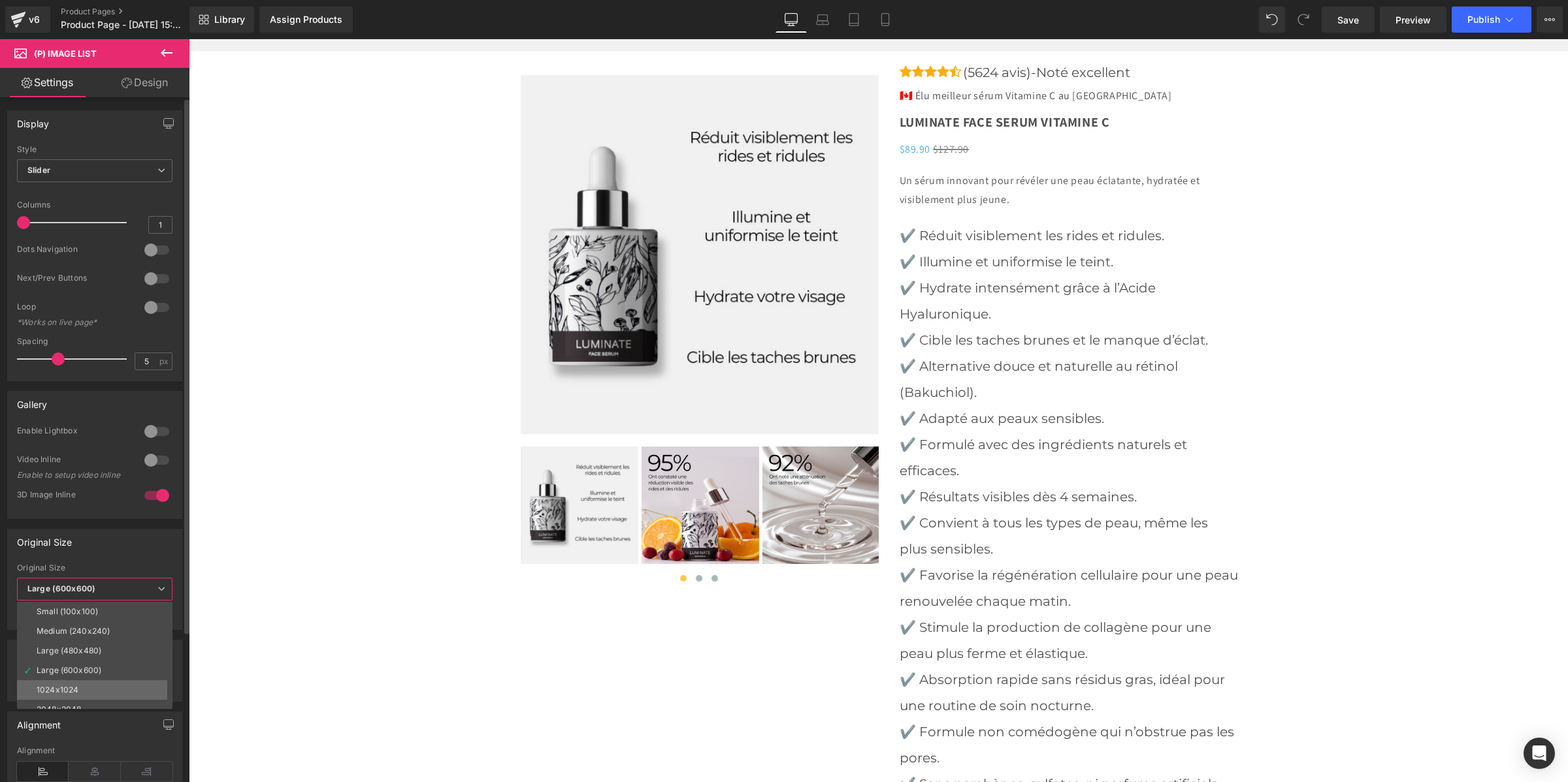
scroll to position [10, 0]
click at [67, 697] on div "2048x2048" at bounding box center [59, 699] width 45 height 9
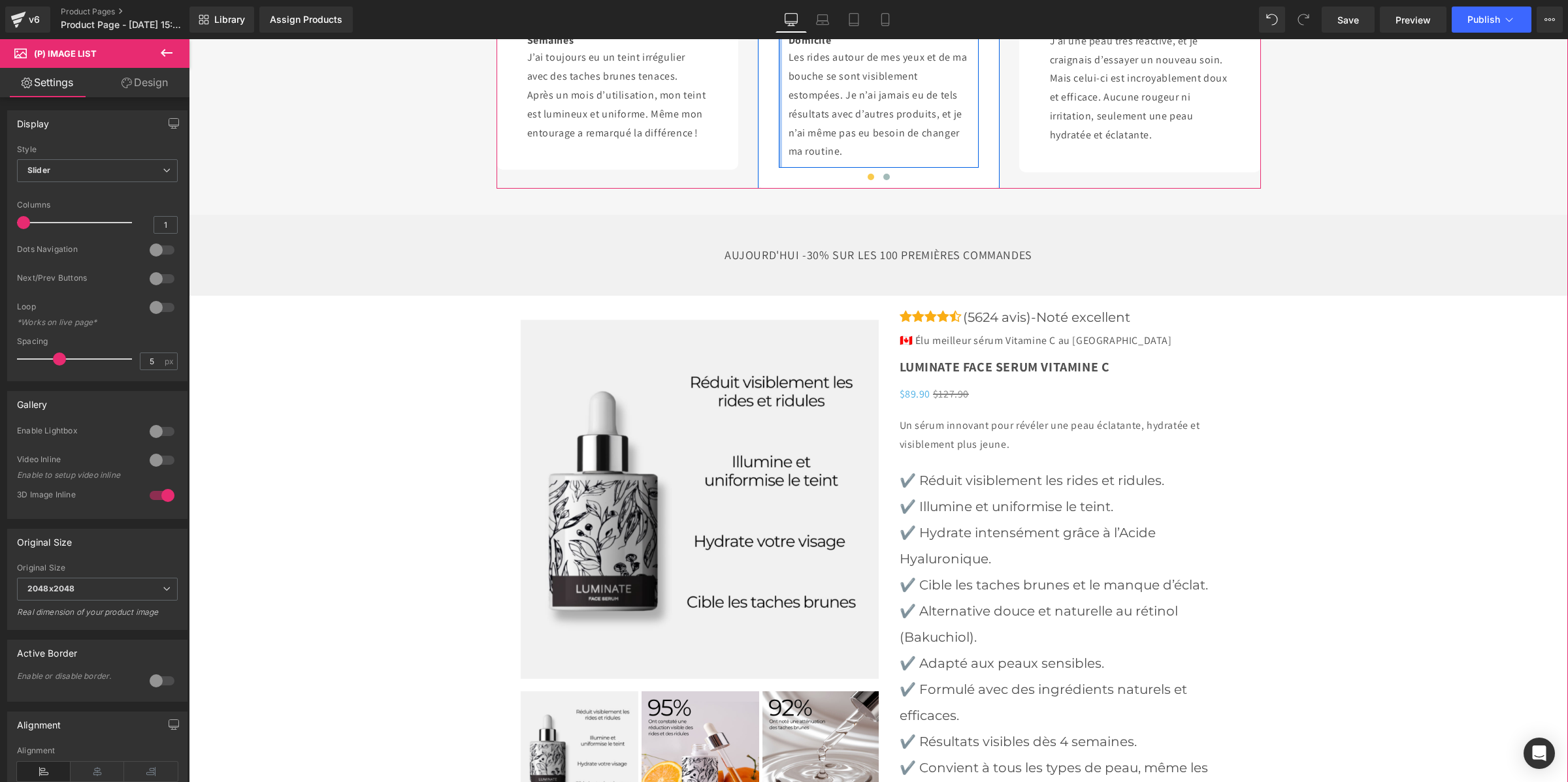
scroll to position [3511, 0]
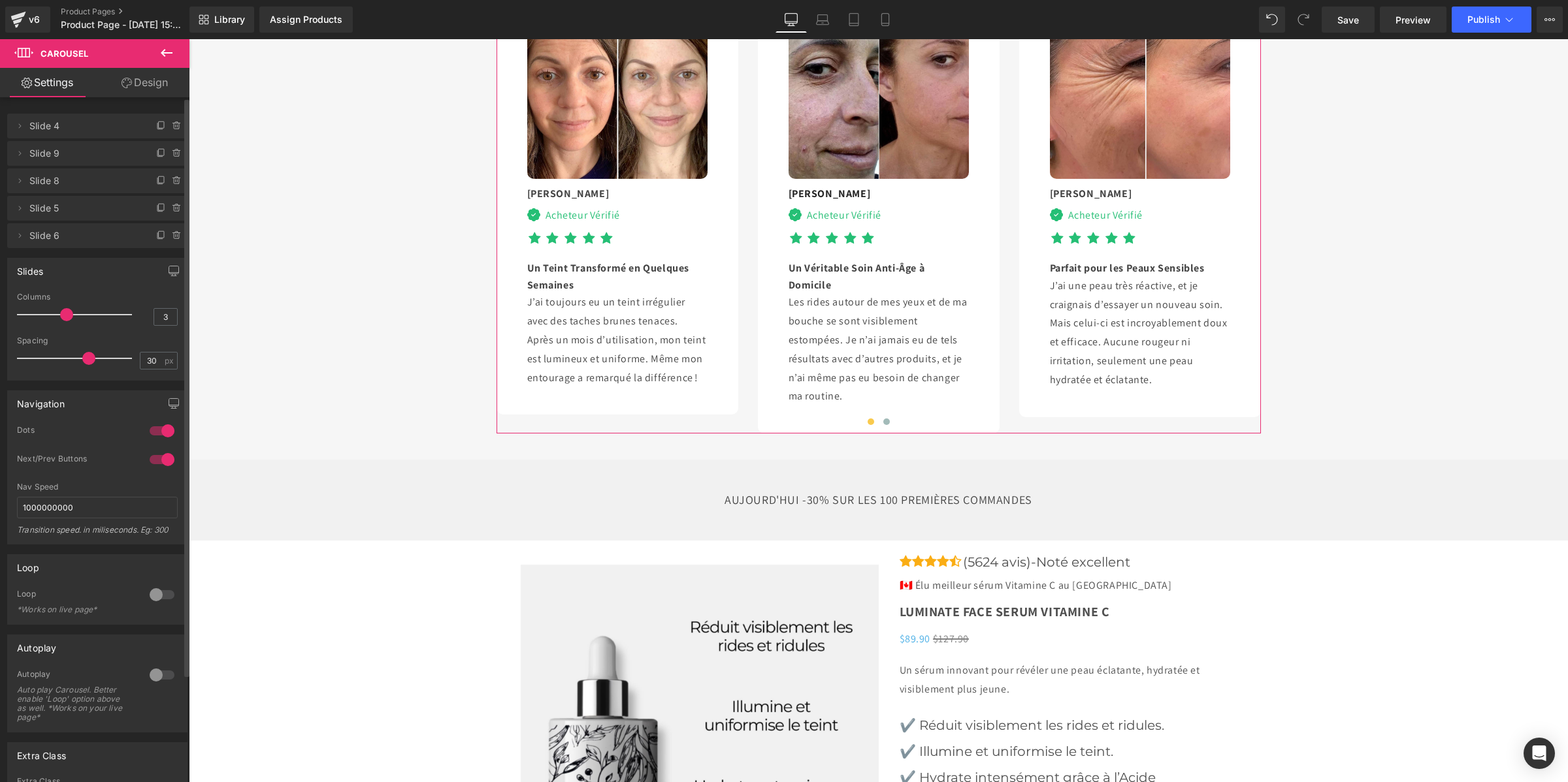
click at [157, 464] on div at bounding box center [163, 460] width 32 height 21
click at [541, 224] on div "Acheteur Vérifié" at bounding box center [581, 215] width 80 height 17
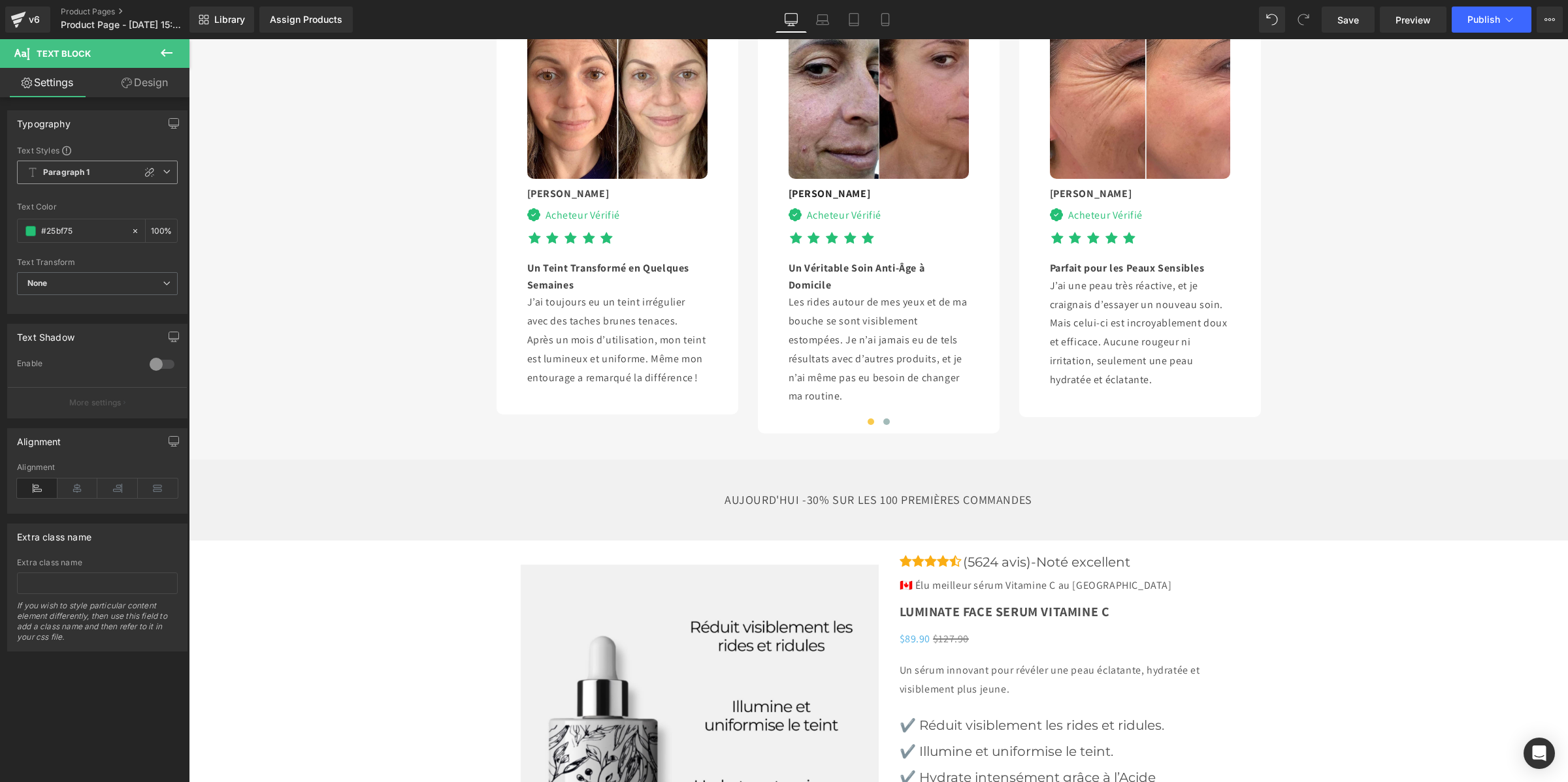
click at [73, 167] on b "Paragraph 1" at bounding box center [66, 173] width 47 height 11
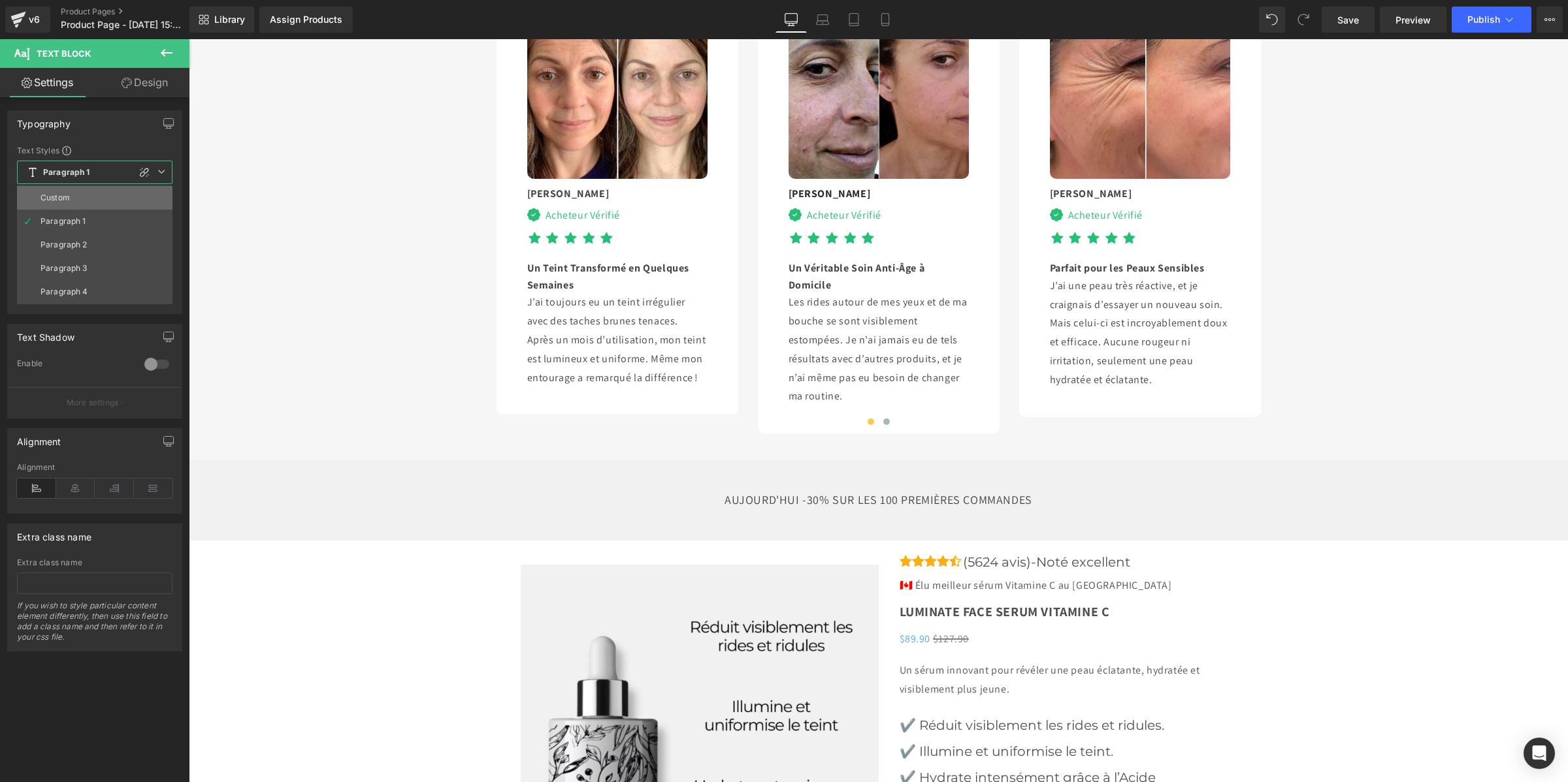
click at [83, 191] on li "Custom" at bounding box center [94, 197] width 155 height 23
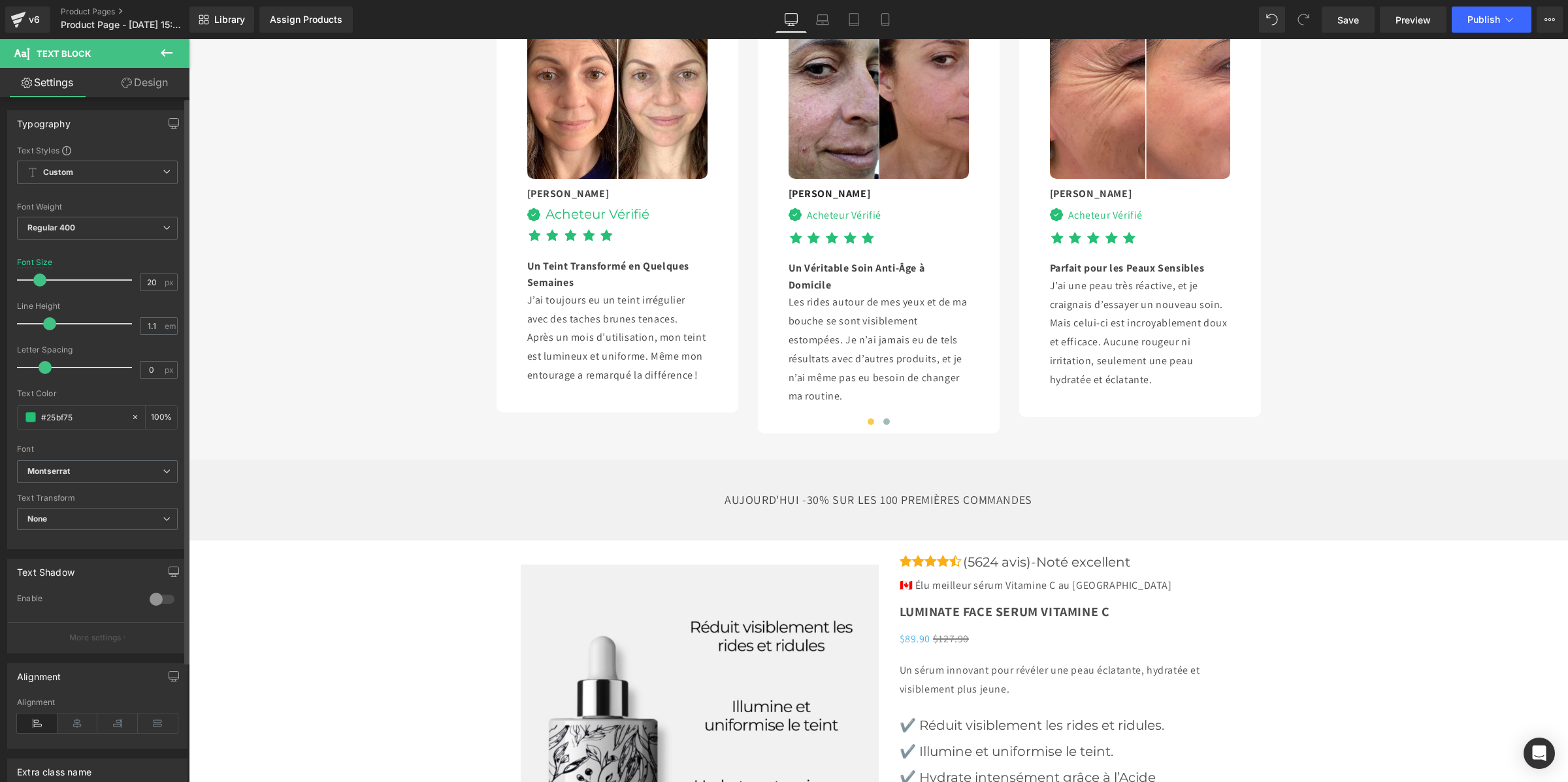
type input "1"
drag, startPoint x: 64, startPoint y: 323, endPoint x: 45, endPoint y: 323, distance: 19.0
click at [45, 323] on span at bounding box center [45, 324] width 13 height 13
click at [804, 224] on div "Acheteur Vérifié" at bounding box center [842, 215] width 80 height 17
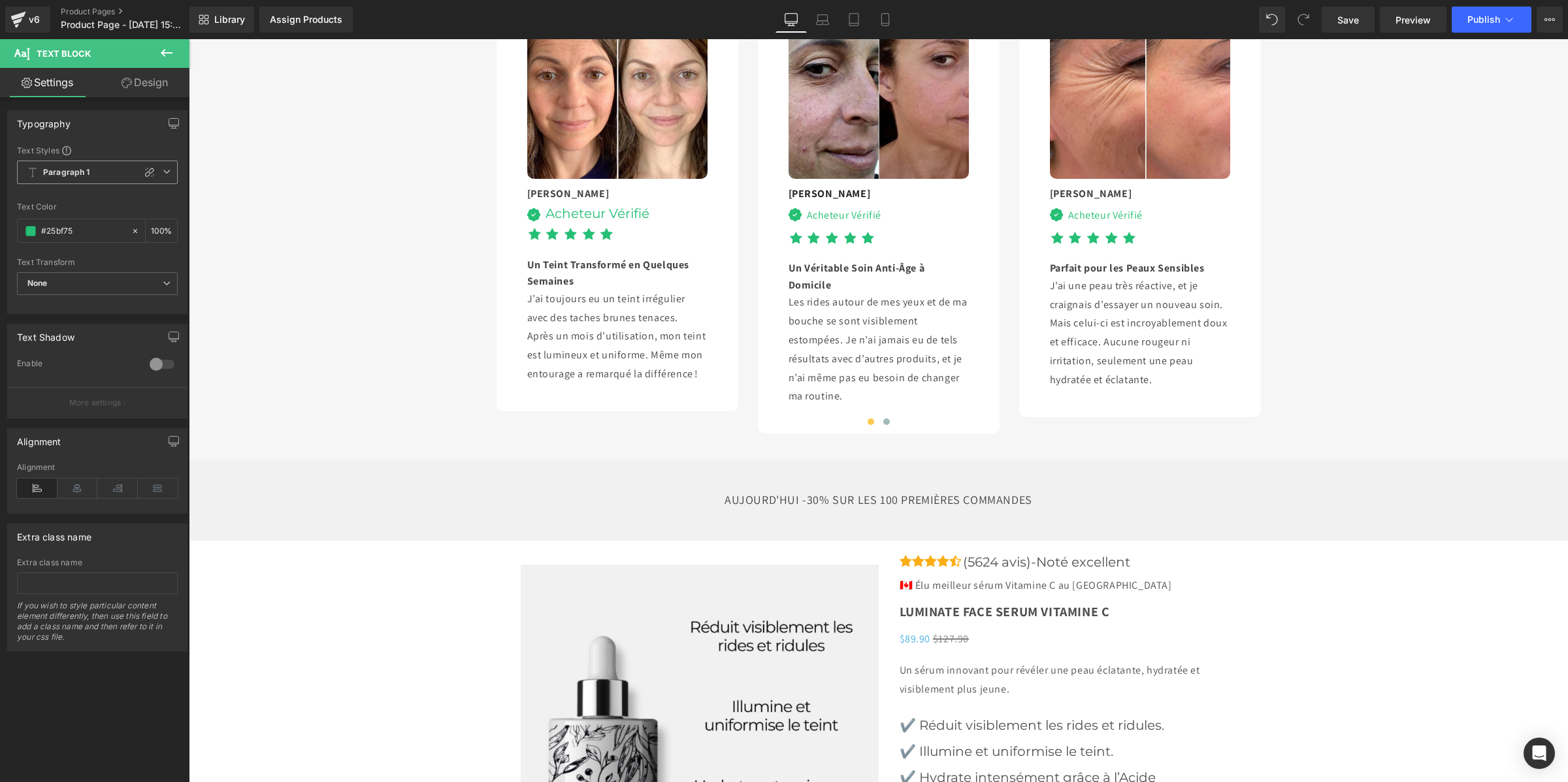
click at [66, 180] on span "Paragraph 1" at bounding box center [97, 172] width 161 height 23
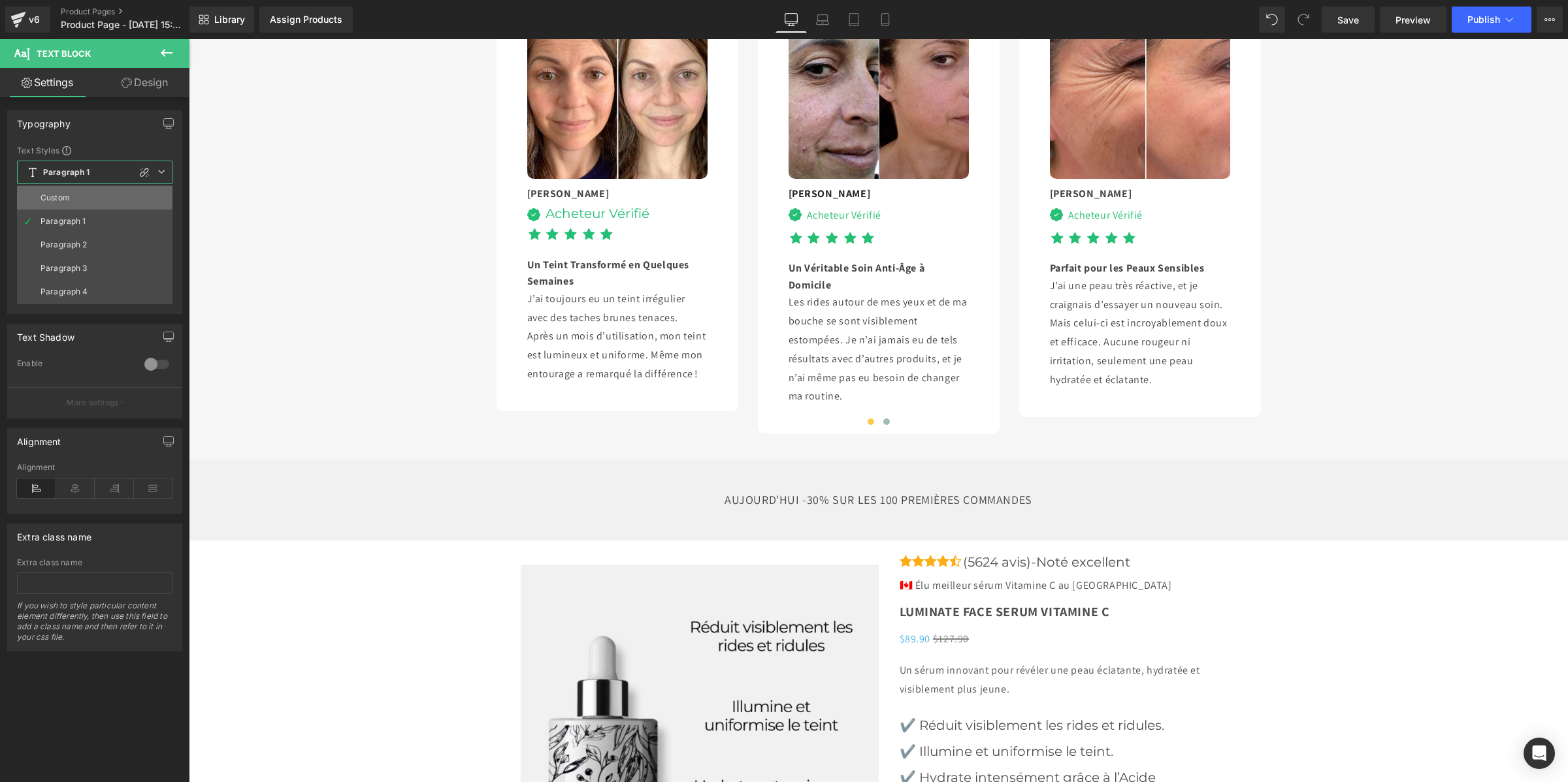
click at [66, 203] on li "Custom" at bounding box center [94, 197] width 155 height 23
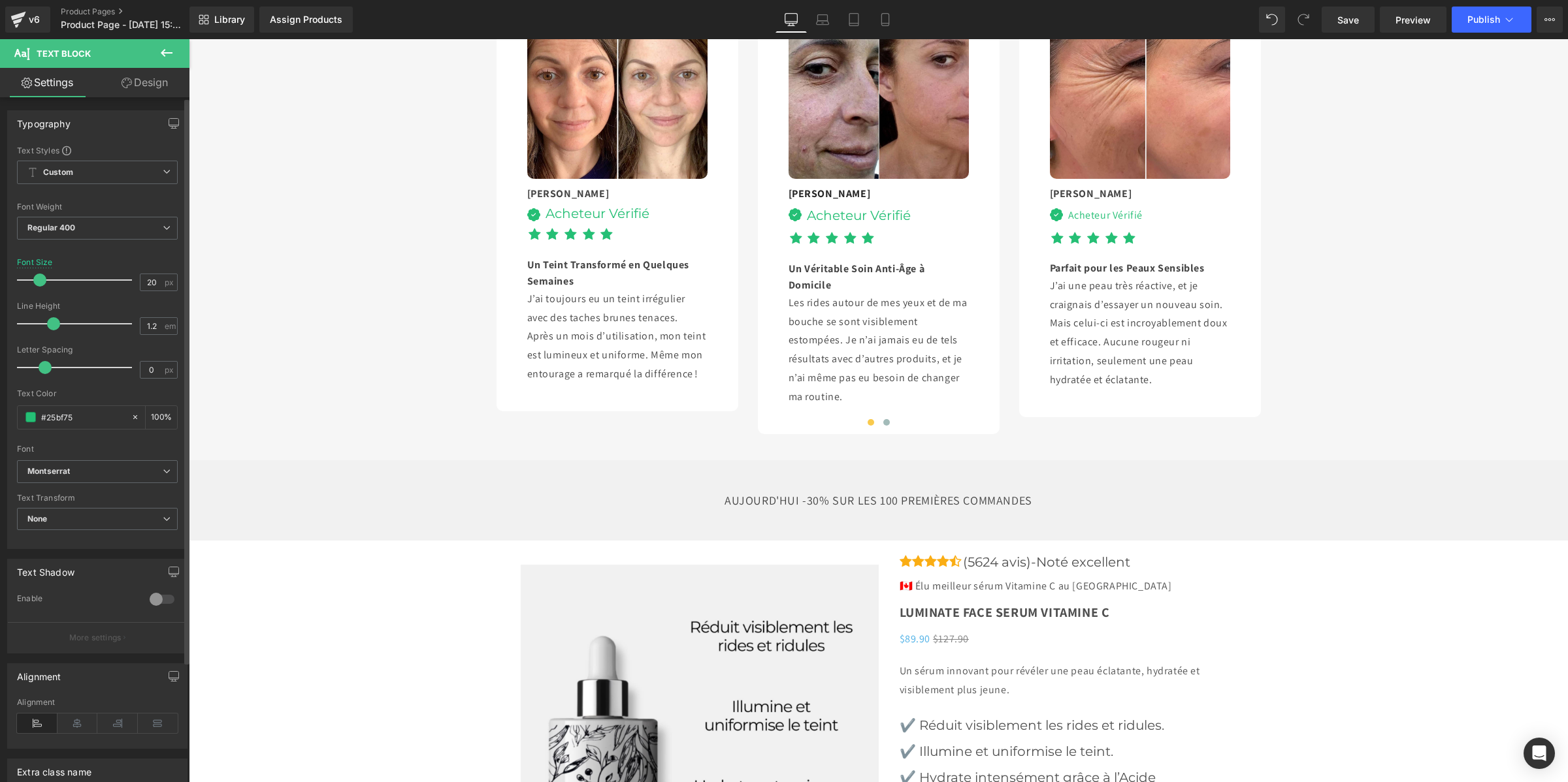
type input "1.1"
drag, startPoint x: 65, startPoint y: 320, endPoint x: 49, endPoint y: 320, distance: 16.0
click at [49, 320] on span at bounding box center [49, 324] width 13 height 13
click at [541, 220] on div "Acheteur Vérifié" at bounding box center [595, 214] width 109 height 13
type input "1.1"
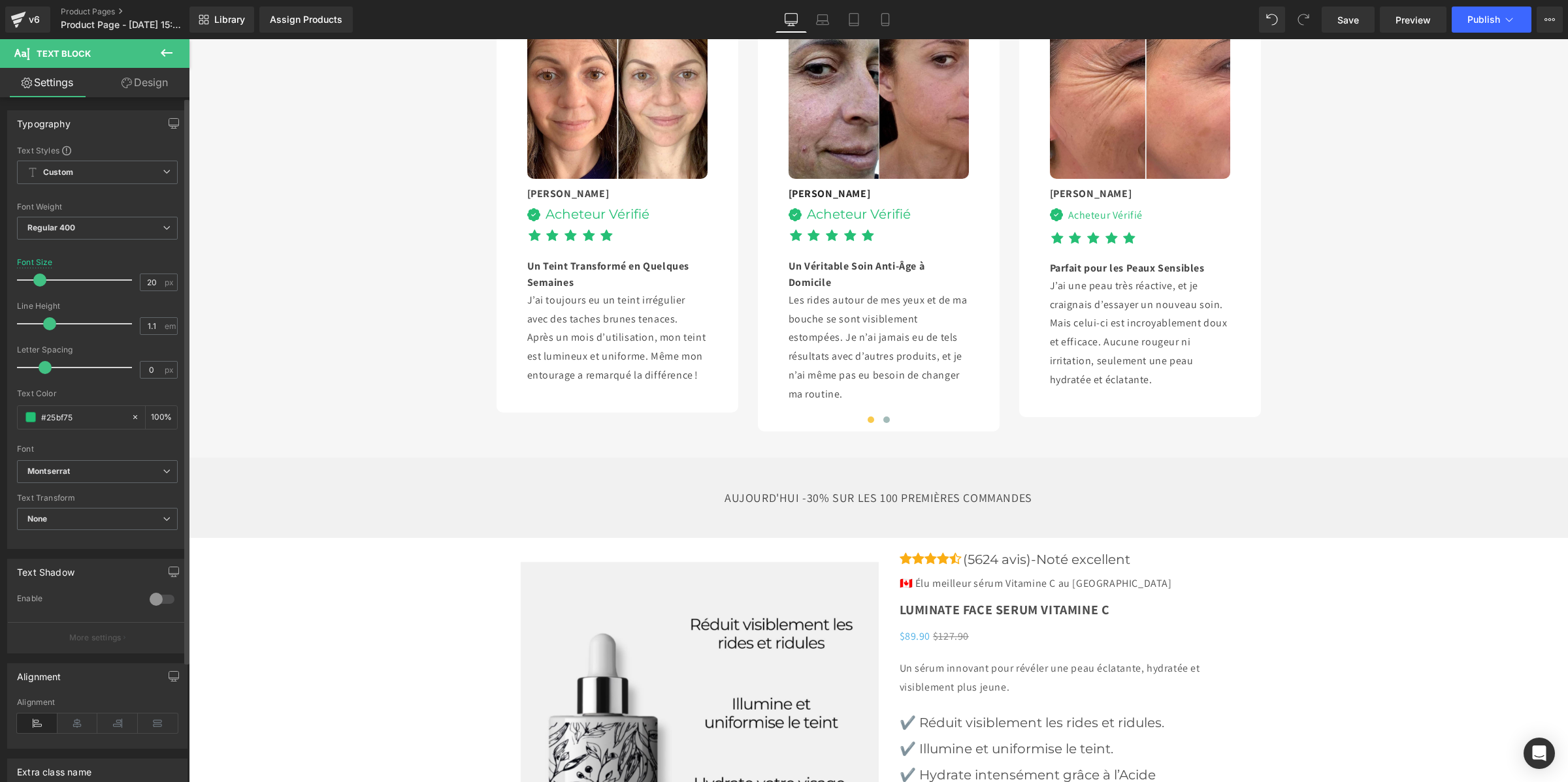
click at [49, 325] on span at bounding box center [49, 324] width 13 height 13
click at [1067, 224] on div "Acheteur Vérifié" at bounding box center [1103, 215] width 80 height 17
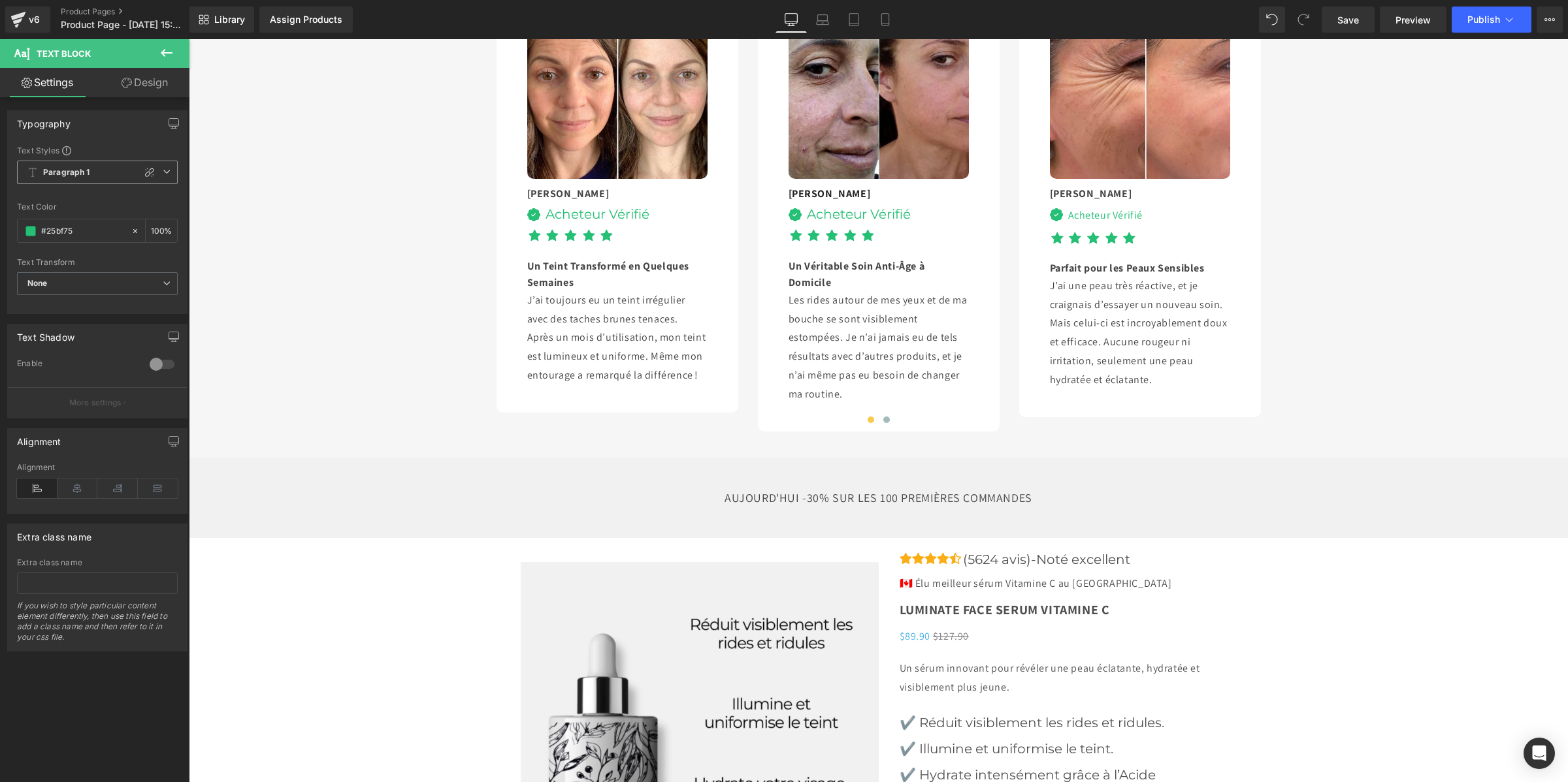
click at [100, 164] on span "Paragraph 1" at bounding box center [97, 172] width 161 height 23
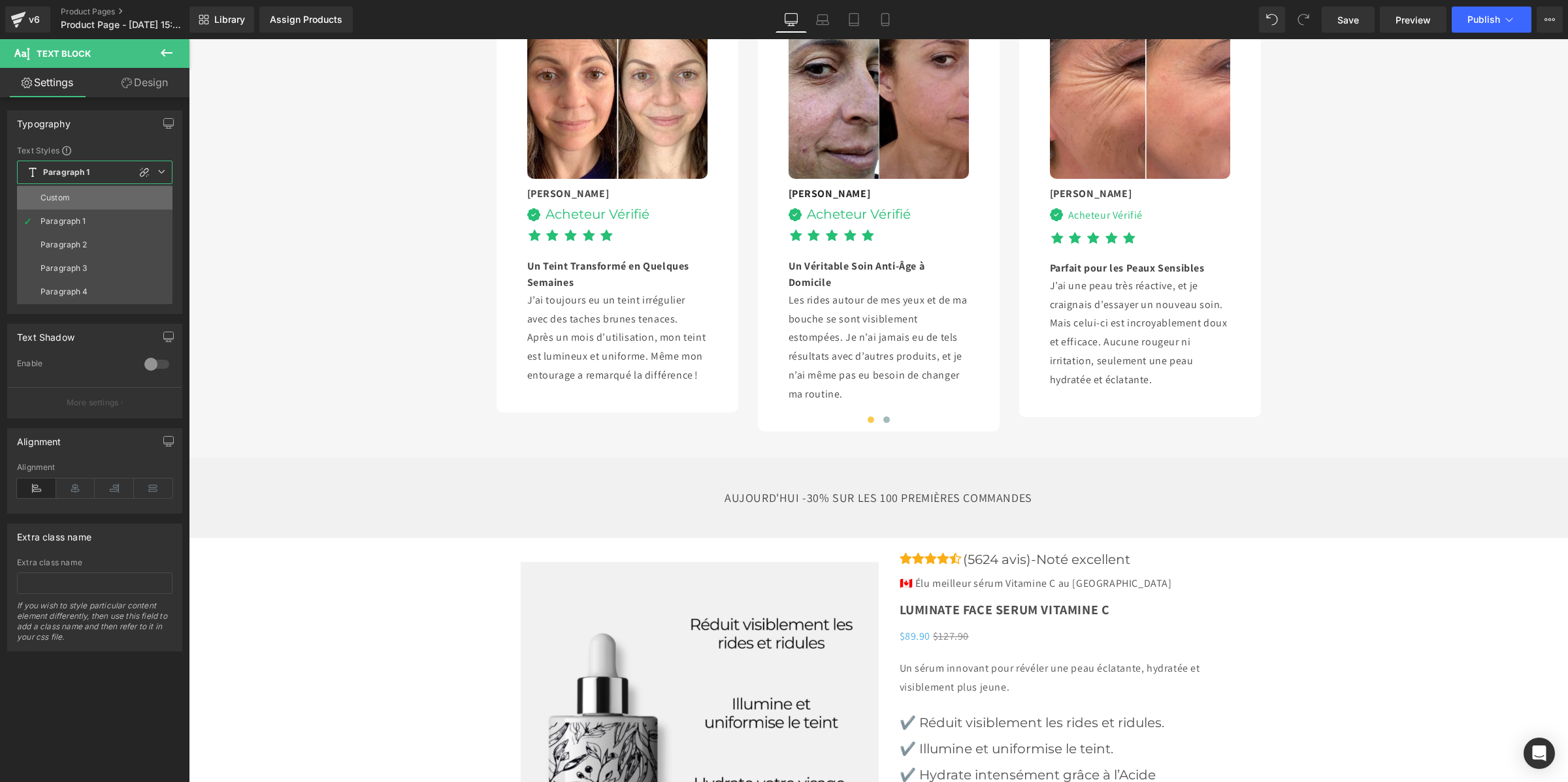
click at [91, 197] on li "Custom" at bounding box center [94, 197] width 155 height 23
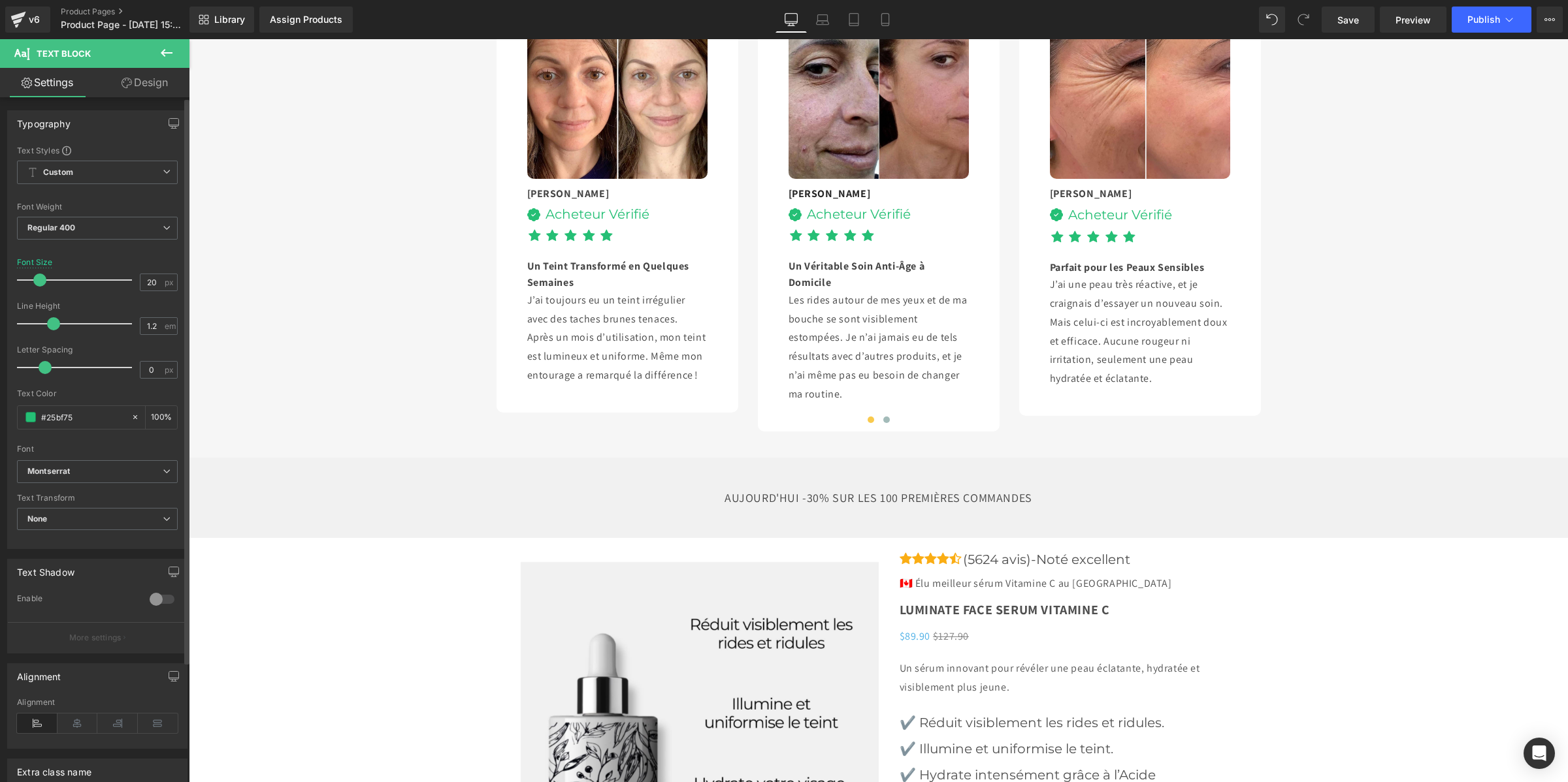
type input "1.1"
drag, startPoint x: 63, startPoint y: 323, endPoint x: 45, endPoint y: 321, distance: 18.1
click at [45, 321] on span at bounding box center [49, 324] width 13 height 13
click at [883, 424] on span at bounding box center [886, 420] width 7 height 7
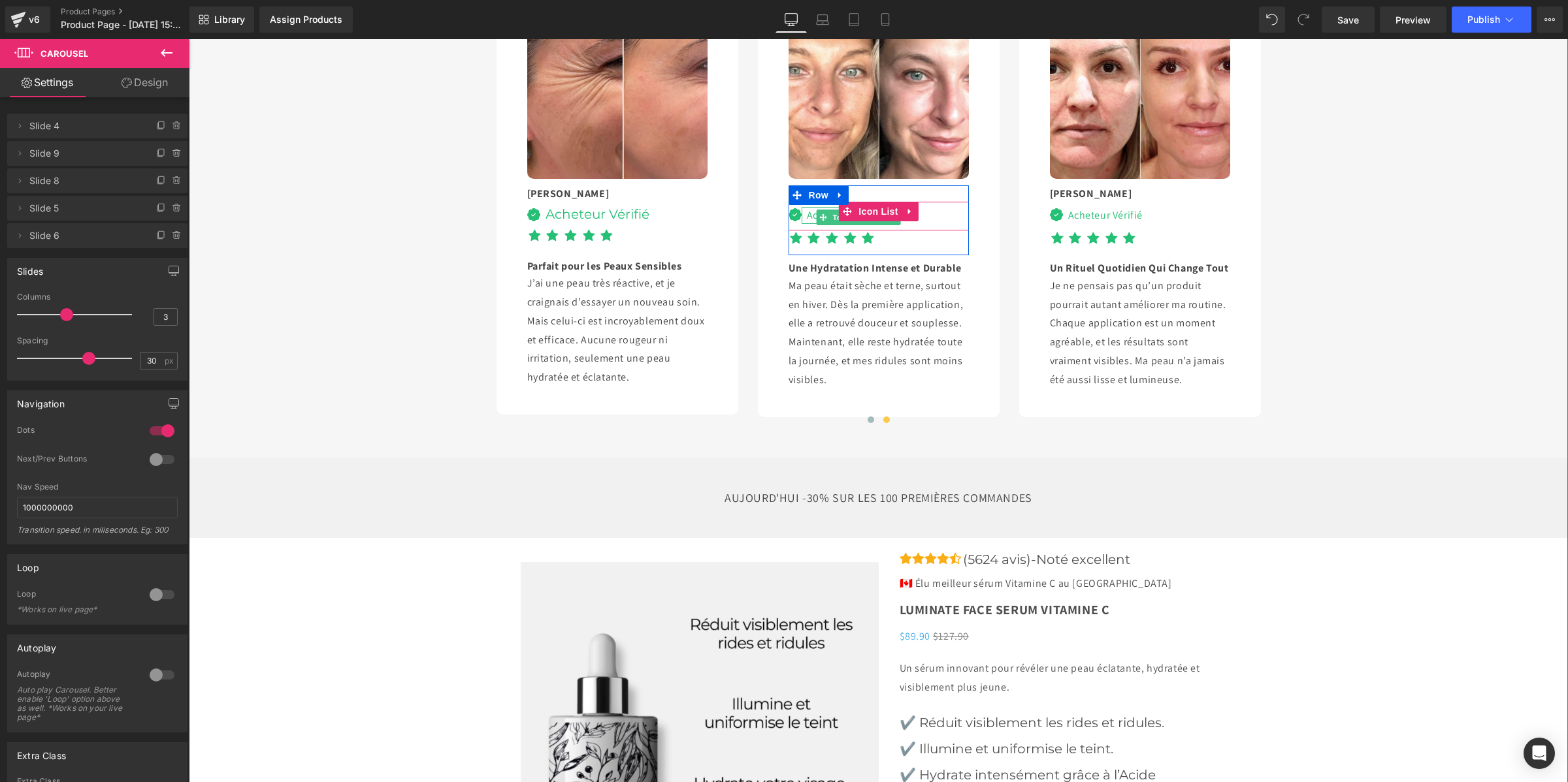
click at [802, 224] on div "Acheteur Vérifié" at bounding box center [842, 215] width 80 height 17
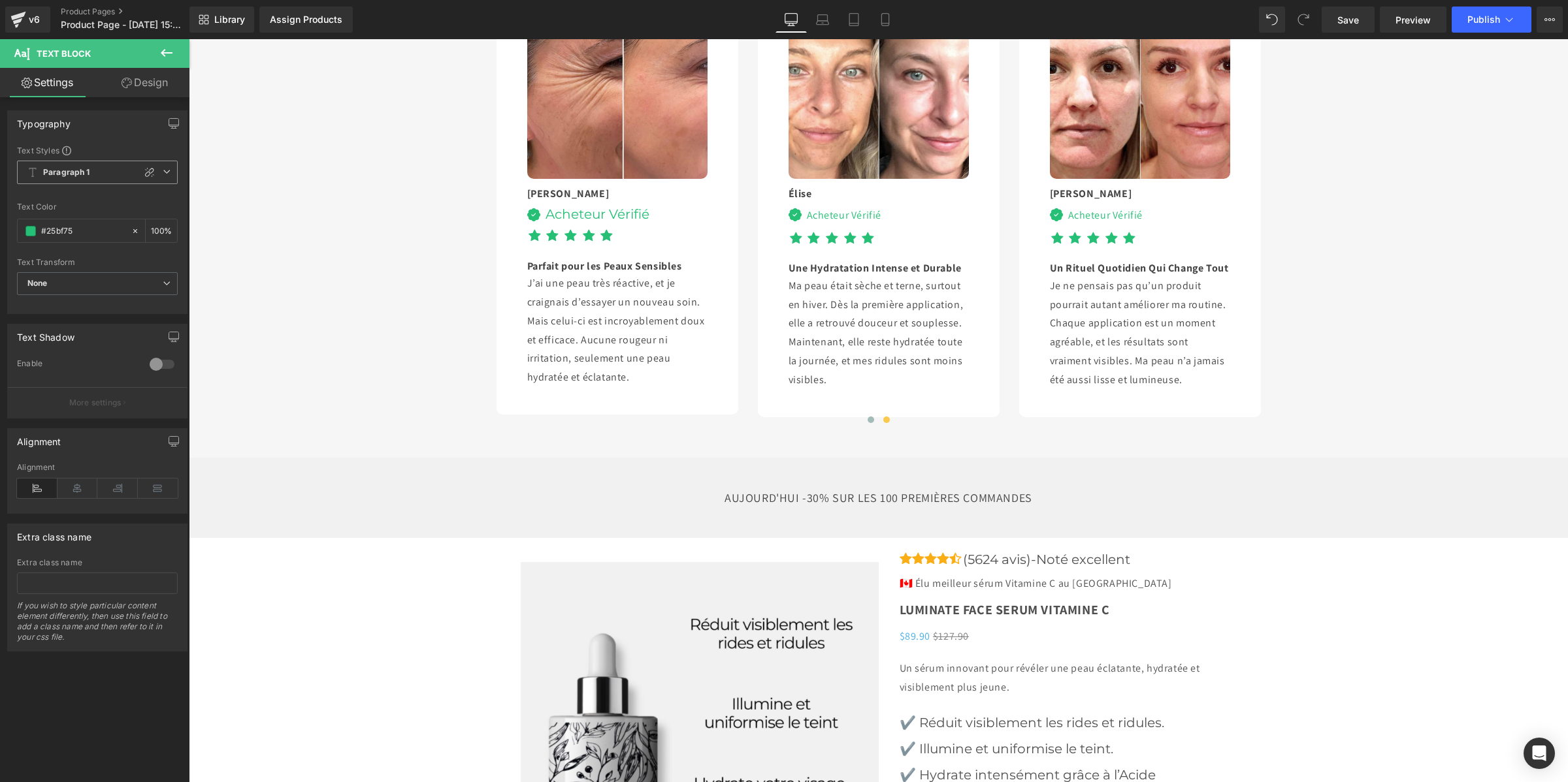
click at [67, 178] on span "Paragraph 1" at bounding box center [97, 172] width 161 height 23
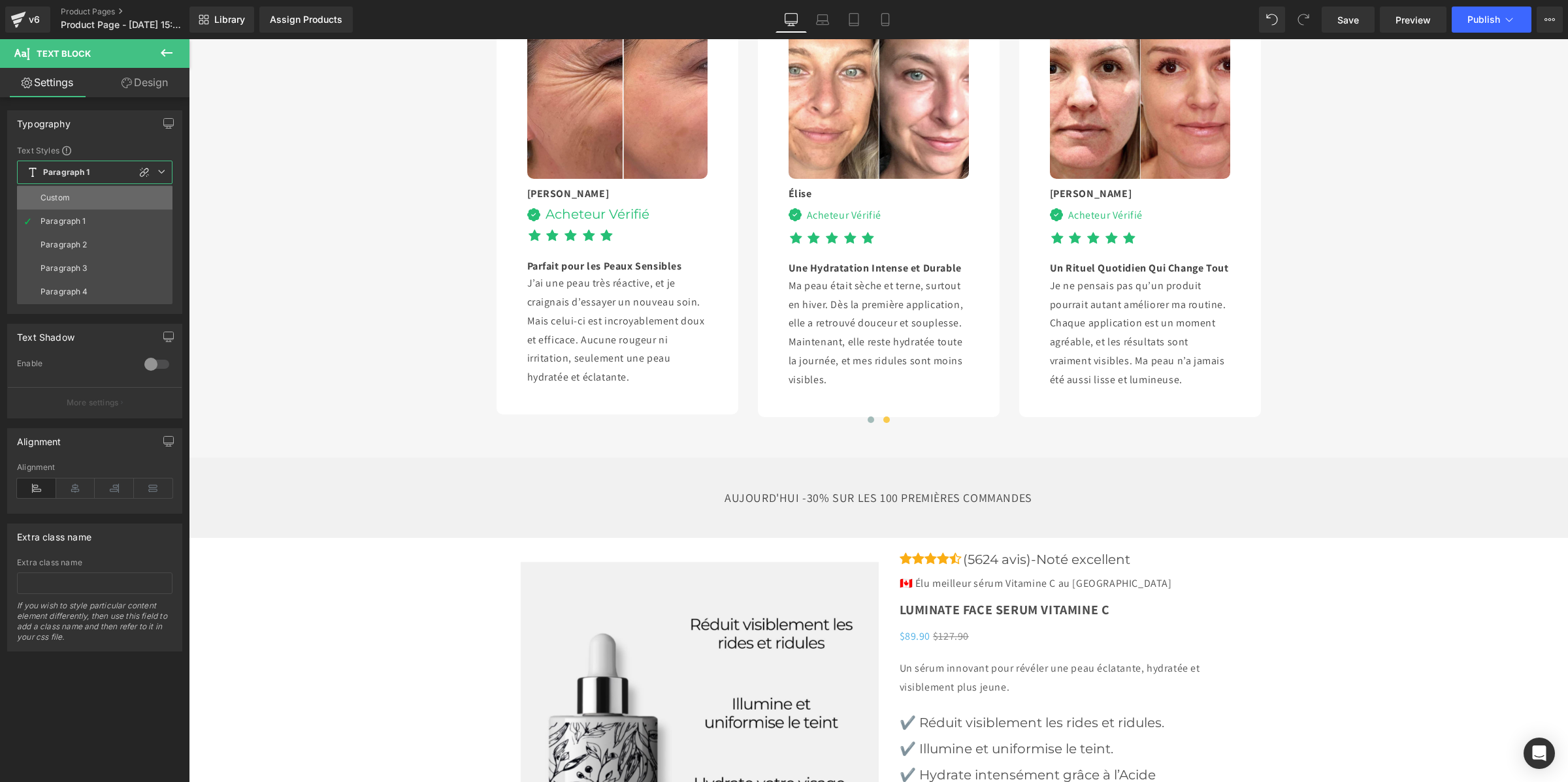
click at [67, 195] on div "Custom" at bounding box center [56, 198] width 30 height 9
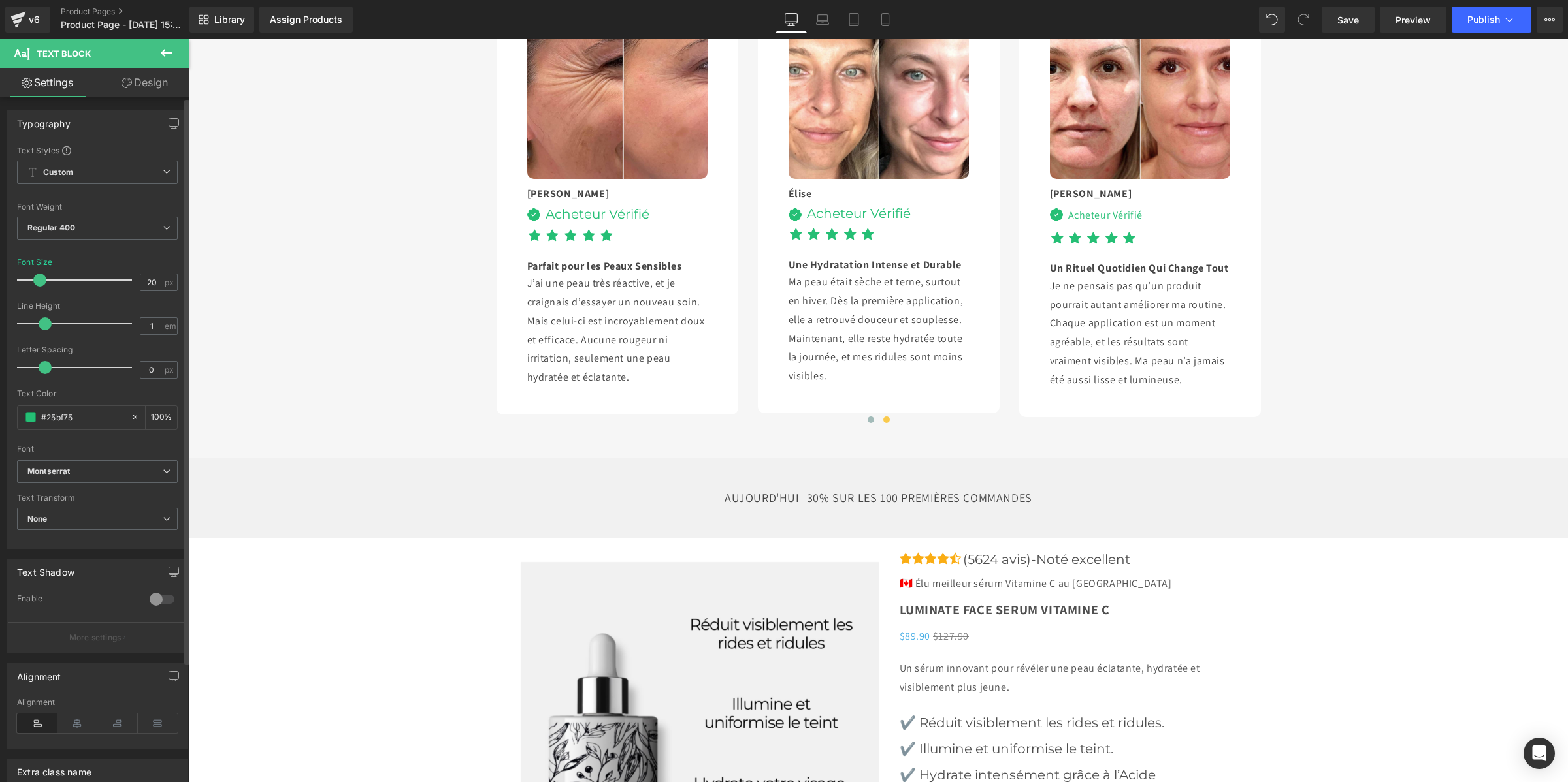
type input "1.1"
drag, startPoint x: 62, startPoint y: 322, endPoint x: 45, endPoint y: 322, distance: 17.0
click at [45, 322] on span at bounding box center [49, 324] width 13 height 13
click at [1067, 224] on div "Acheteur Vérifié" at bounding box center [1103, 215] width 80 height 17
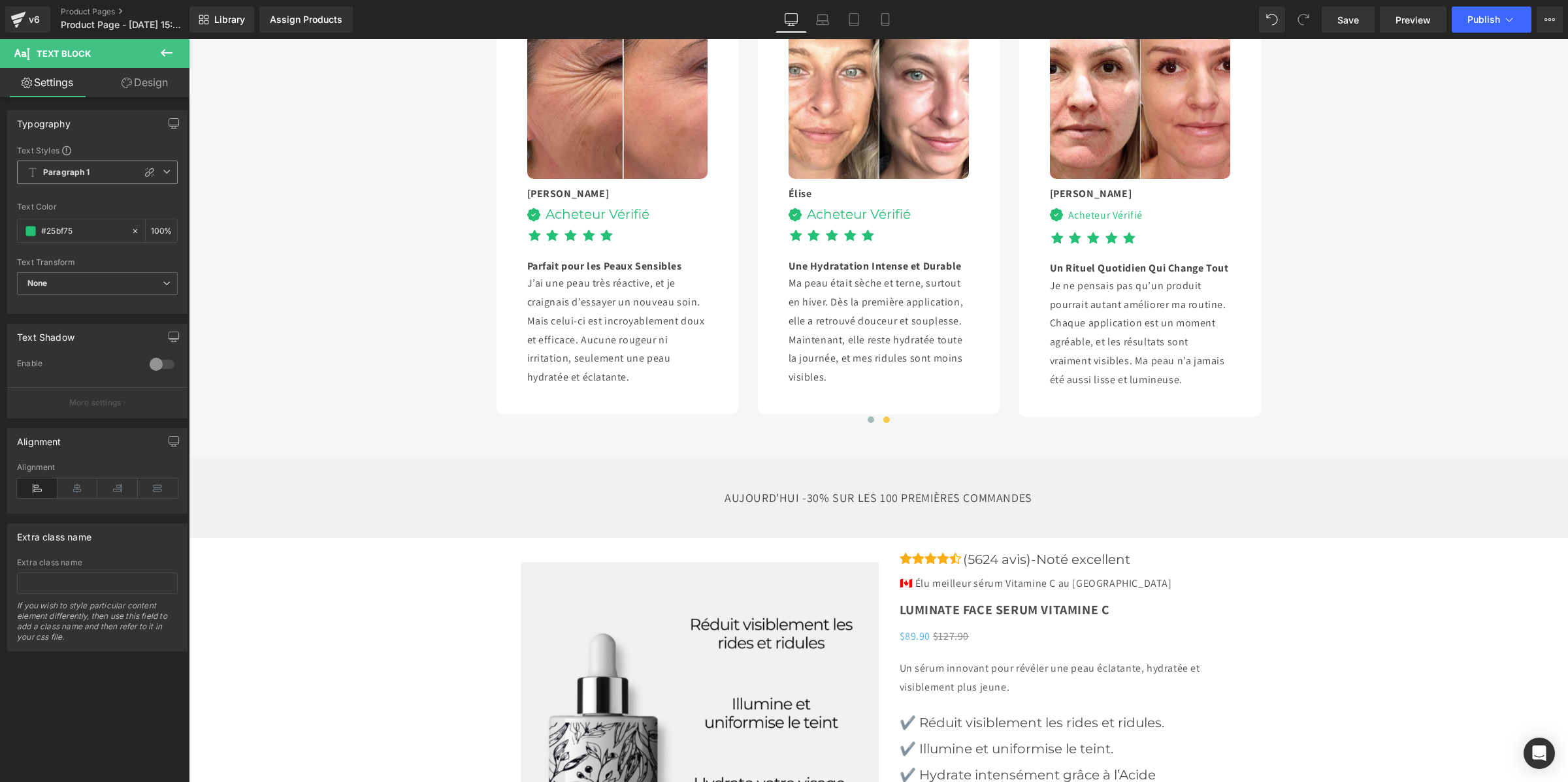
click at [84, 179] on span "Paragraph 1" at bounding box center [97, 172] width 161 height 23
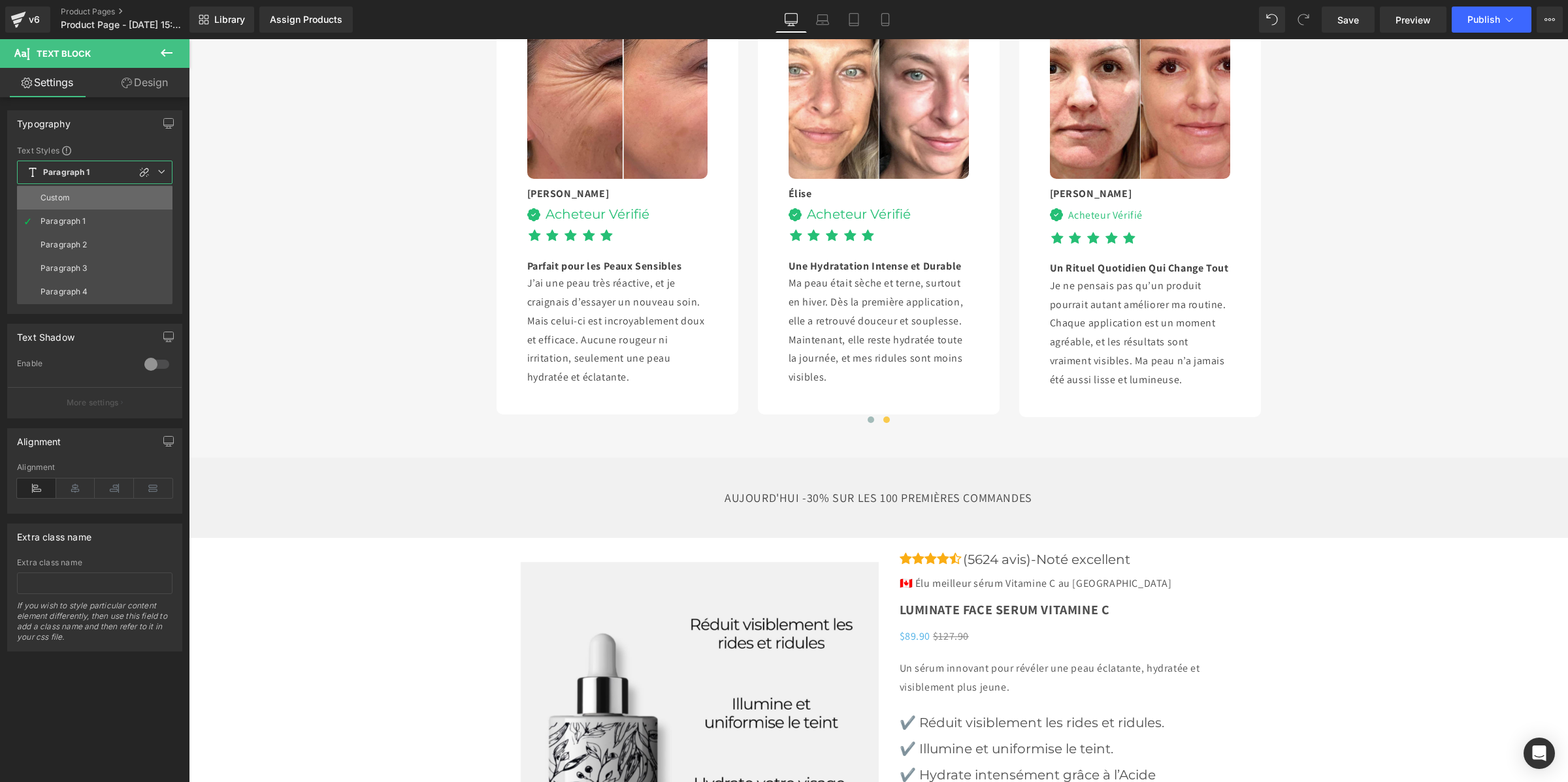
click at [85, 193] on li "Custom" at bounding box center [94, 197] width 155 height 23
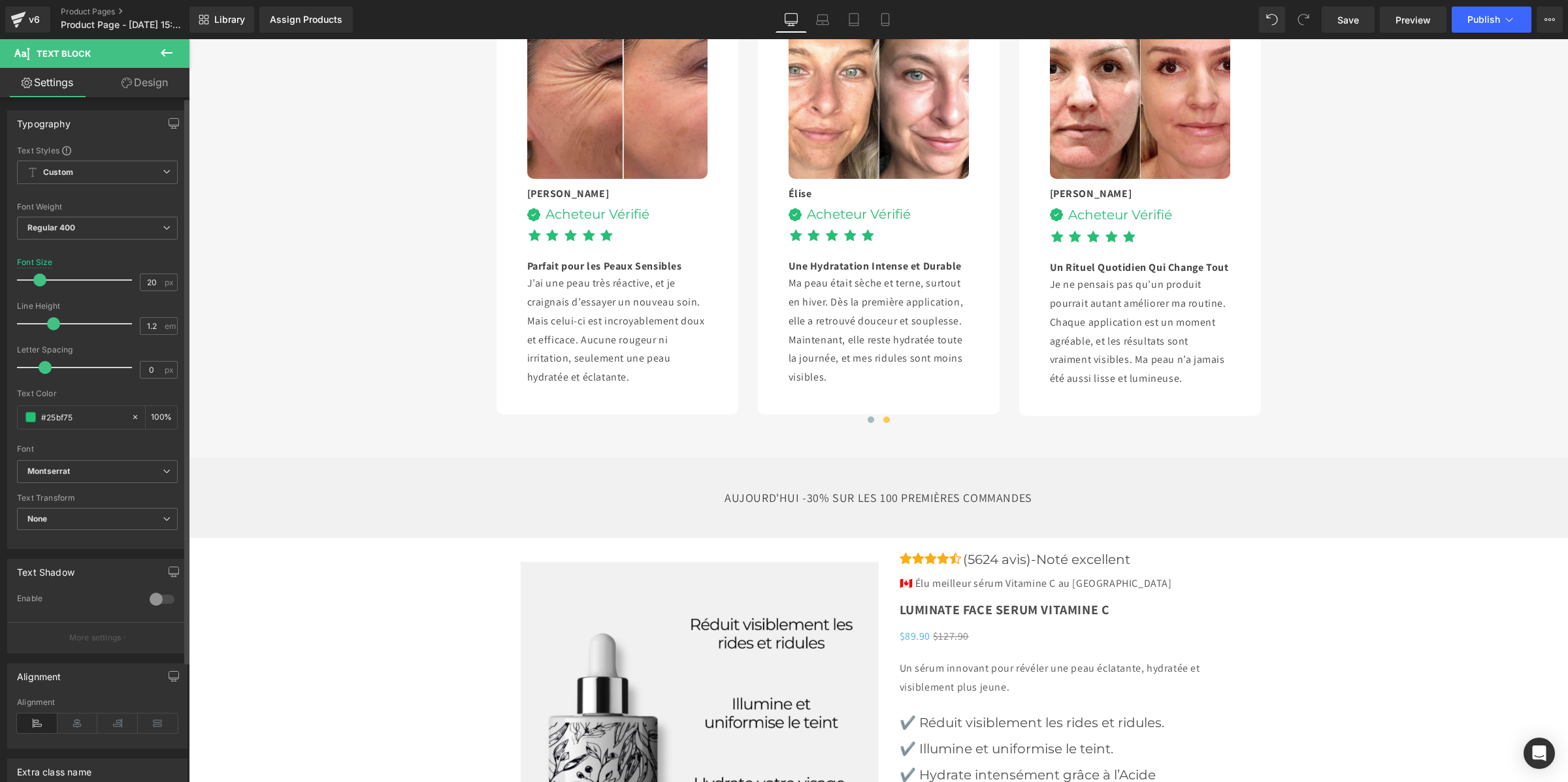
type input "1.1"
drag, startPoint x: 63, startPoint y: 323, endPoint x: 47, endPoint y: 323, distance: 16.0
click at [47, 323] on span at bounding box center [49, 324] width 13 height 13
click at [1348, 23] on span "Save" at bounding box center [1348, 20] width 21 height 14
click at [1487, 23] on span "Publish" at bounding box center [1483, 19] width 33 height 10
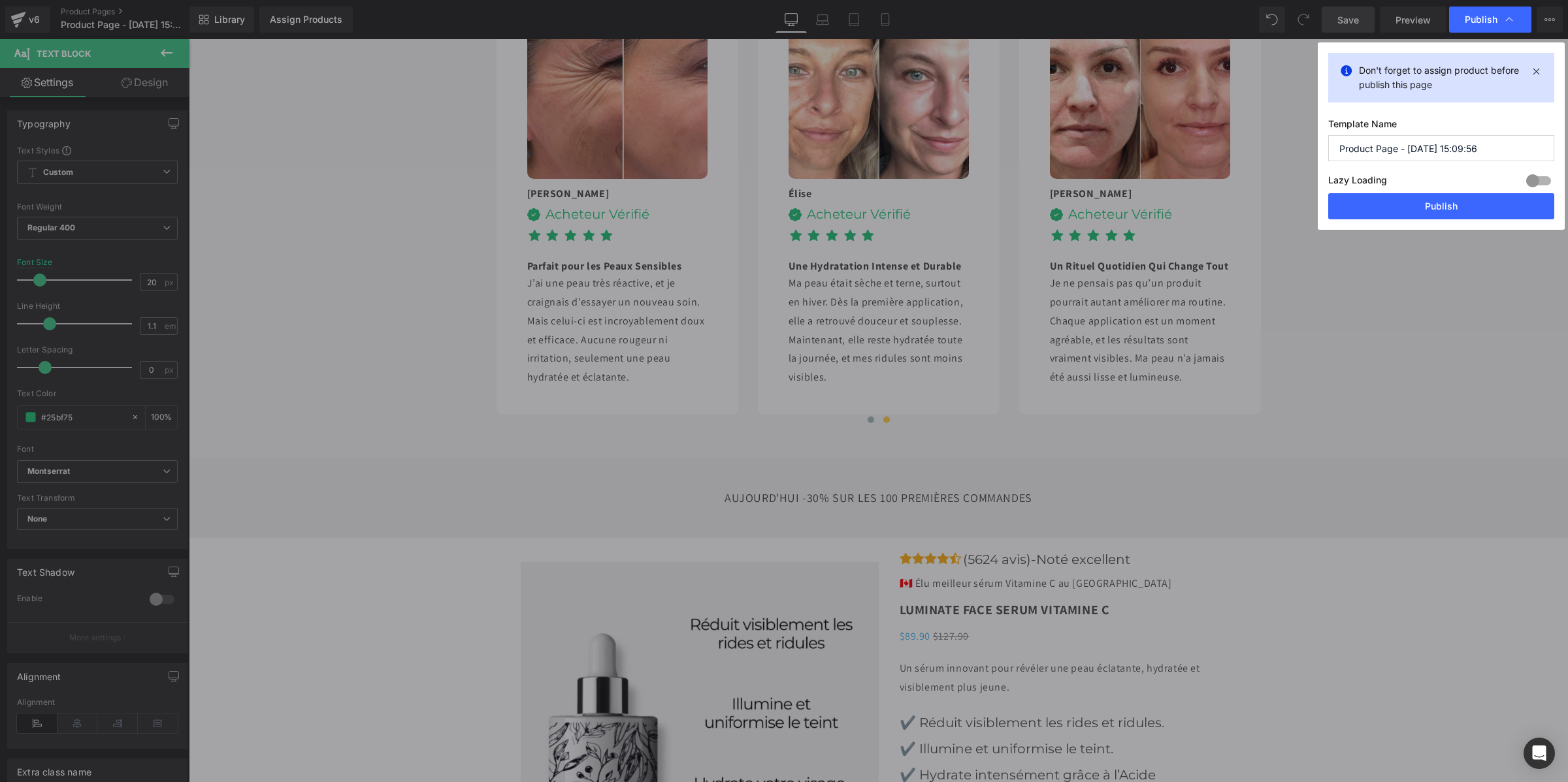
drag, startPoint x: 1500, startPoint y: 144, endPoint x: 1323, endPoint y: 136, distance: 177.2
click at [1323, 136] on div "Don't forget to assign product before publish this page Template Name Product P…" at bounding box center [1441, 137] width 247 height 188
type input "v"
type input "Vitamine C"
click at [1377, 202] on button "Publish" at bounding box center [1441, 206] width 226 height 26
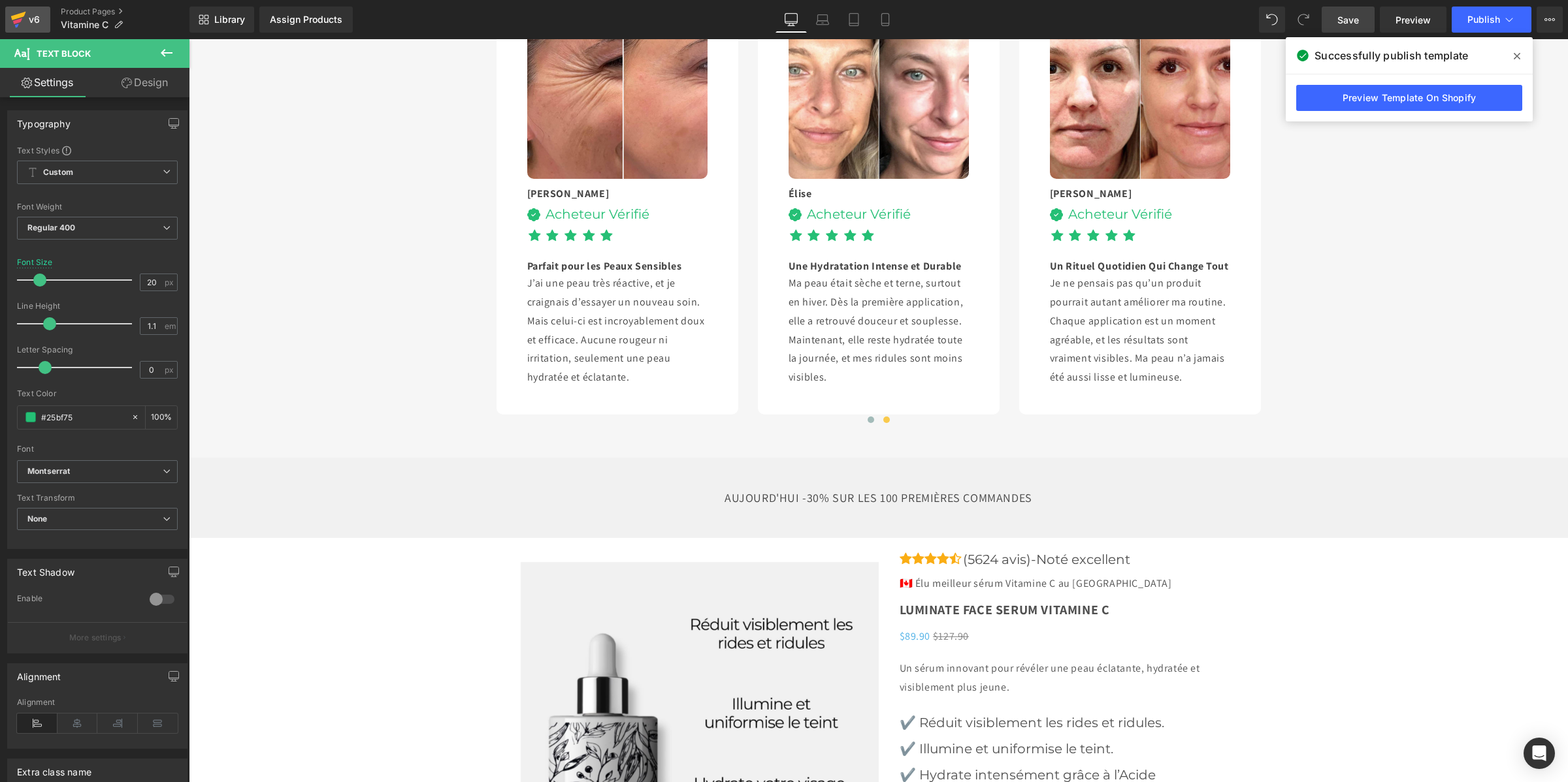
click at [36, 14] on div "v6" at bounding box center [34, 20] width 17 height 17
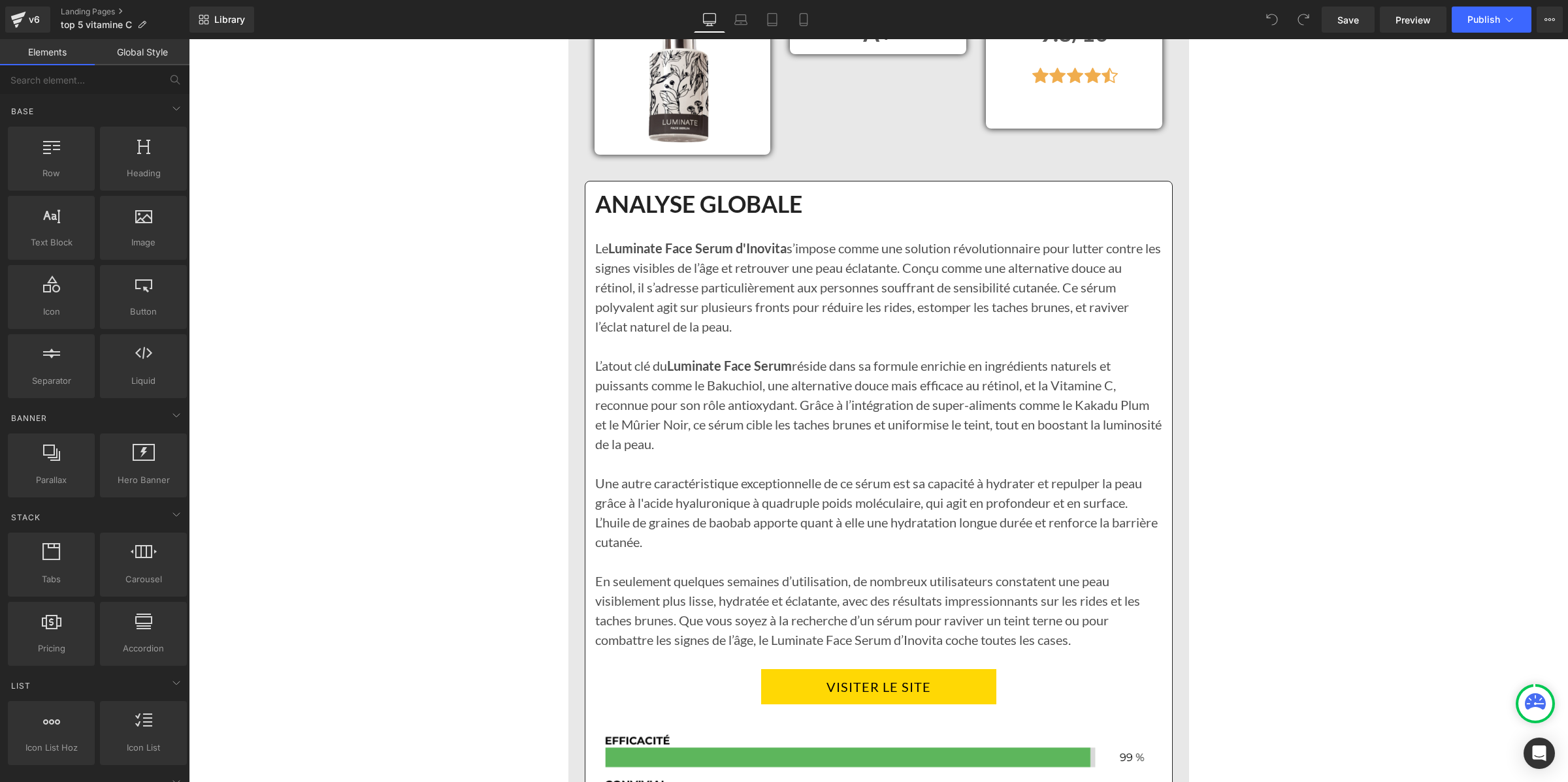
scroll to position [2041, 0]
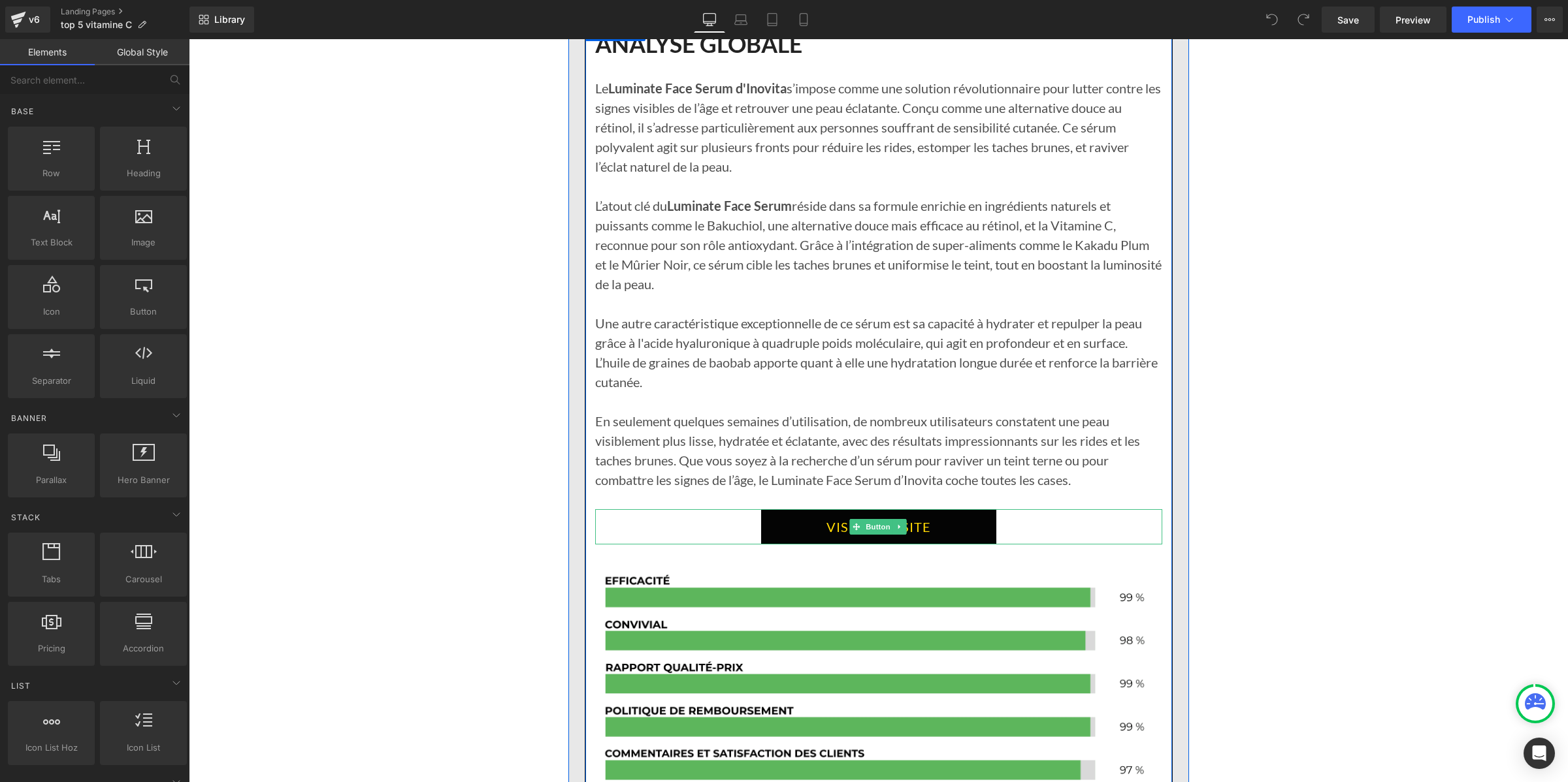
click at [776, 534] on link "VISITER LE SITE" at bounding box center [878, 528] width 235 height 35
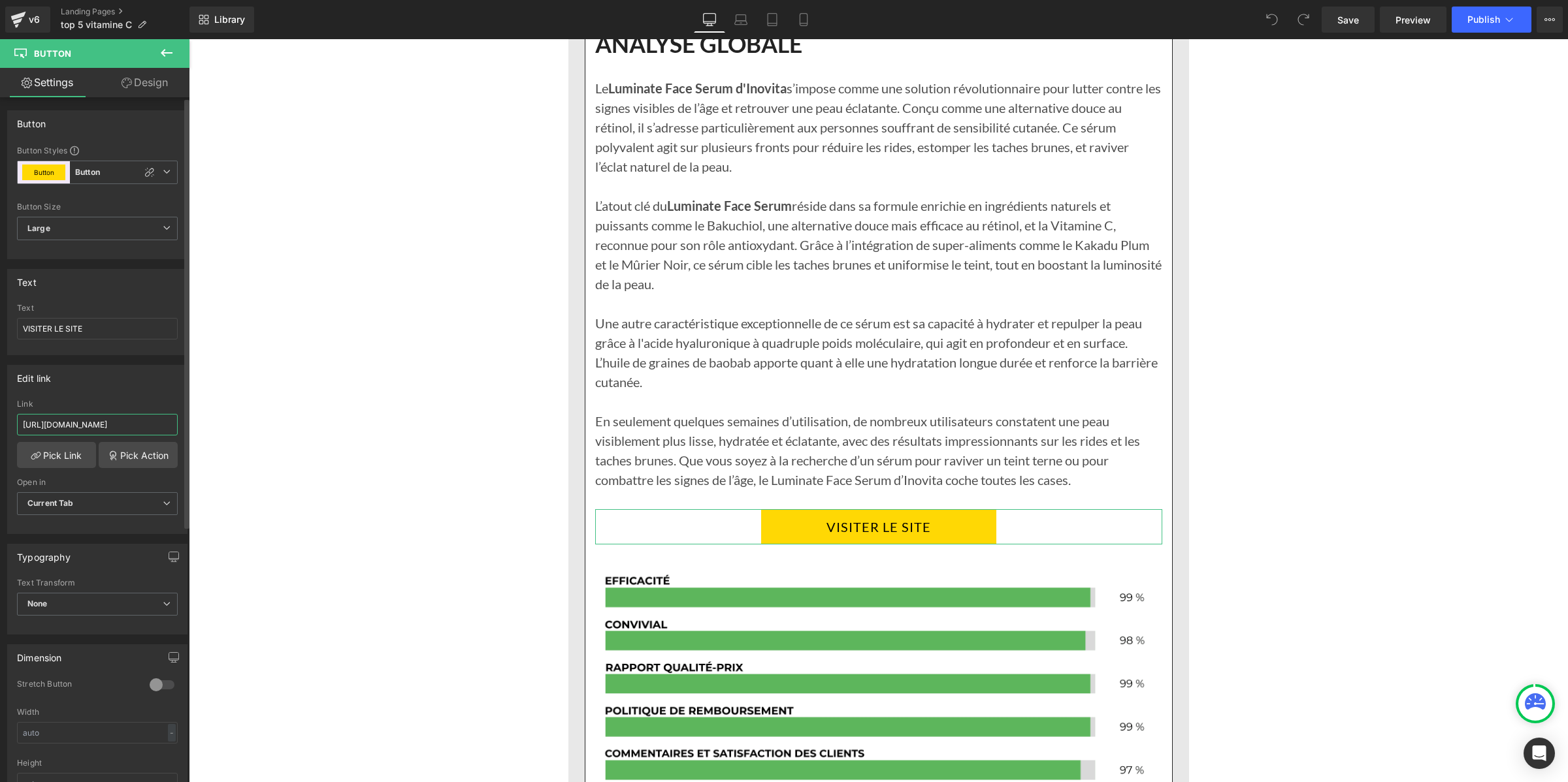
click at [69, 420] on input "[URL][DOMAIN_NAME]" at bounding box center [97, 424] width 161 height 21
type input "[URL][DOMAIN_NAME][DOMAIN_NAME]"
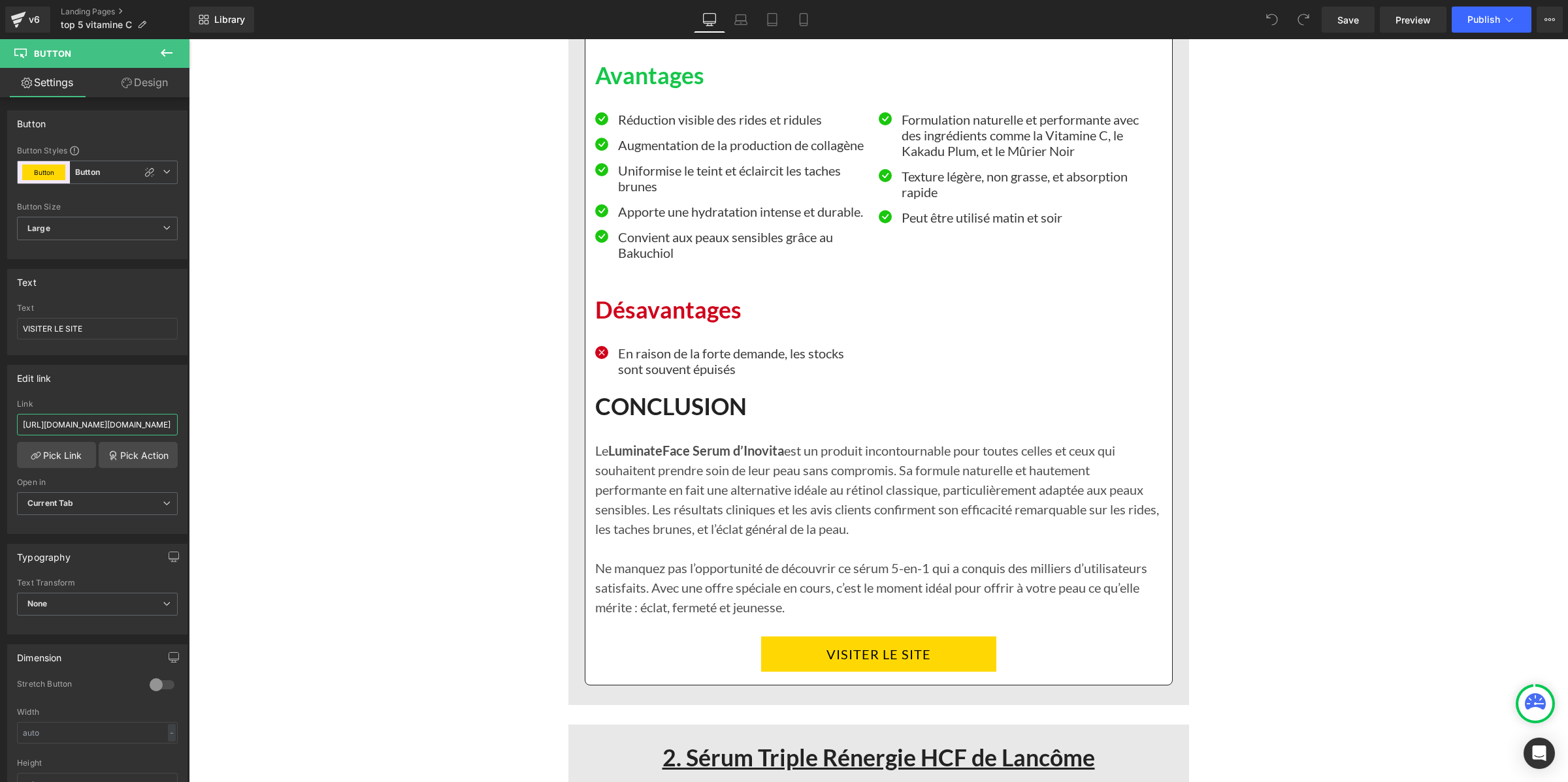
scroll to position [2858, 0]
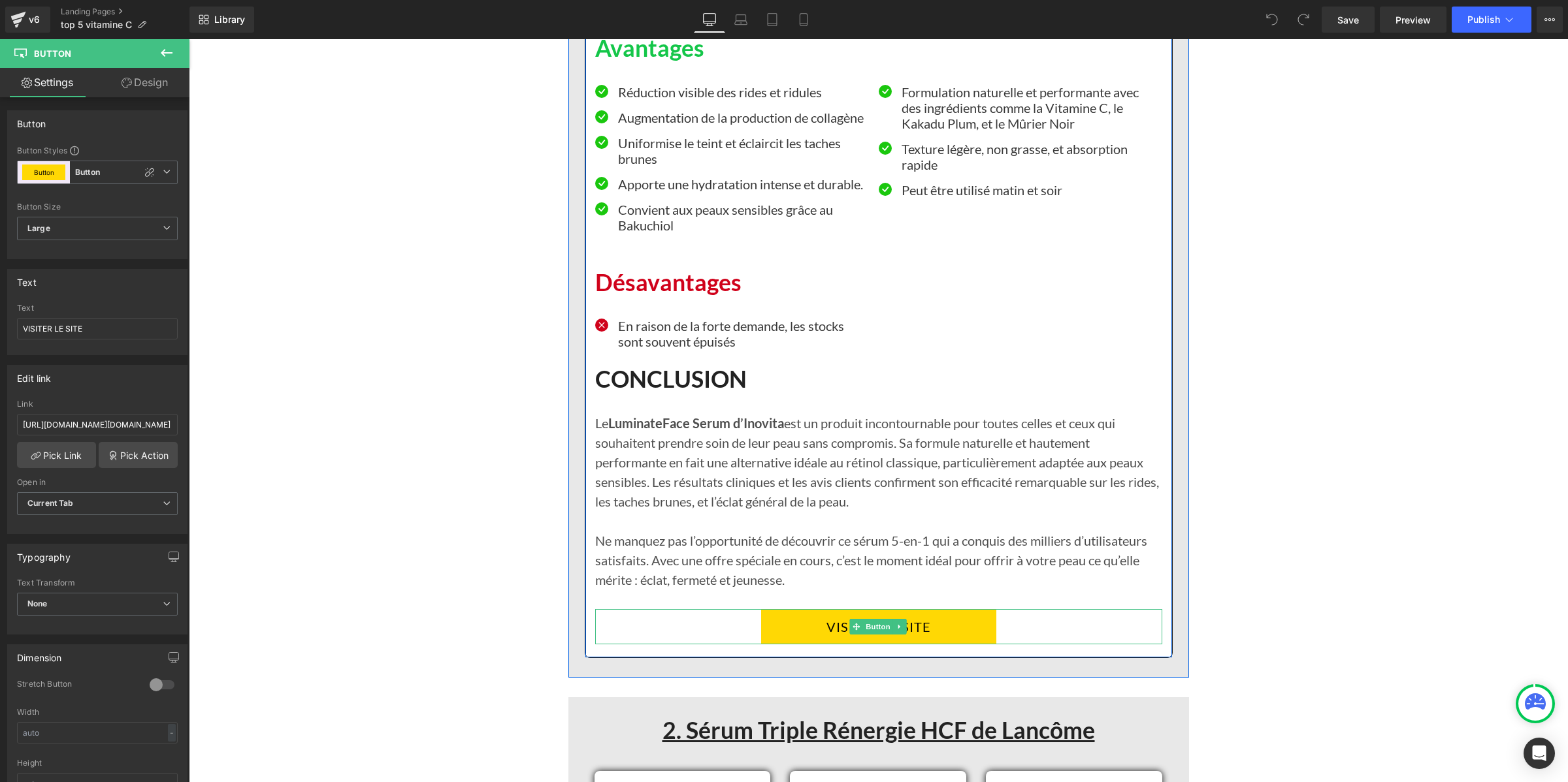
click at [778, 622] on link "VISITER LE SITE" at bounding box center [878, 627] width 235 height 35
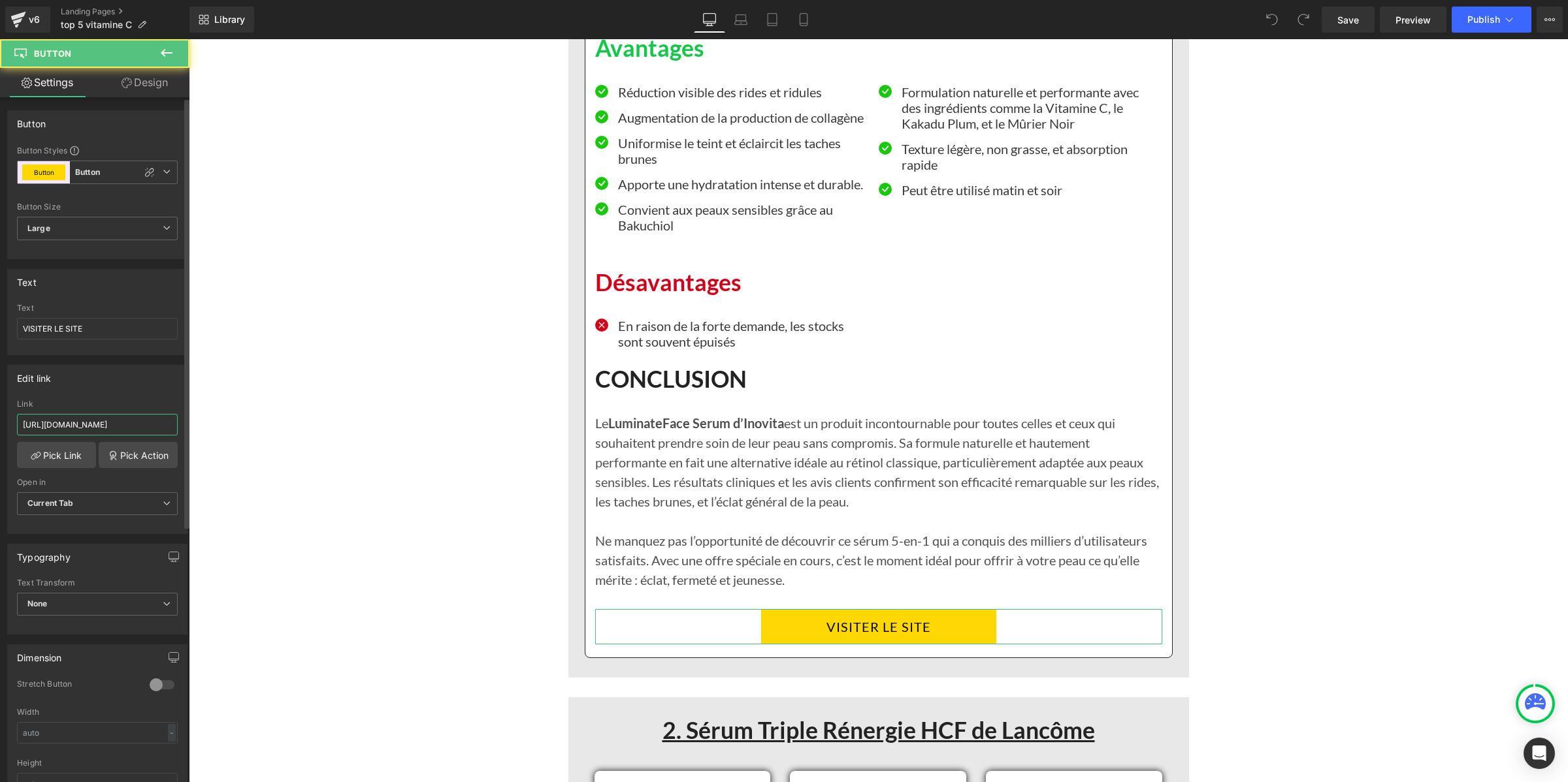
click at [136, 425] on input "[URL][DOMAIN_NAME]" at bounding box center [97, 424] width 161 height 21
type input "[URL][DOMAIN_NAME][DOMAIN_NAME]"
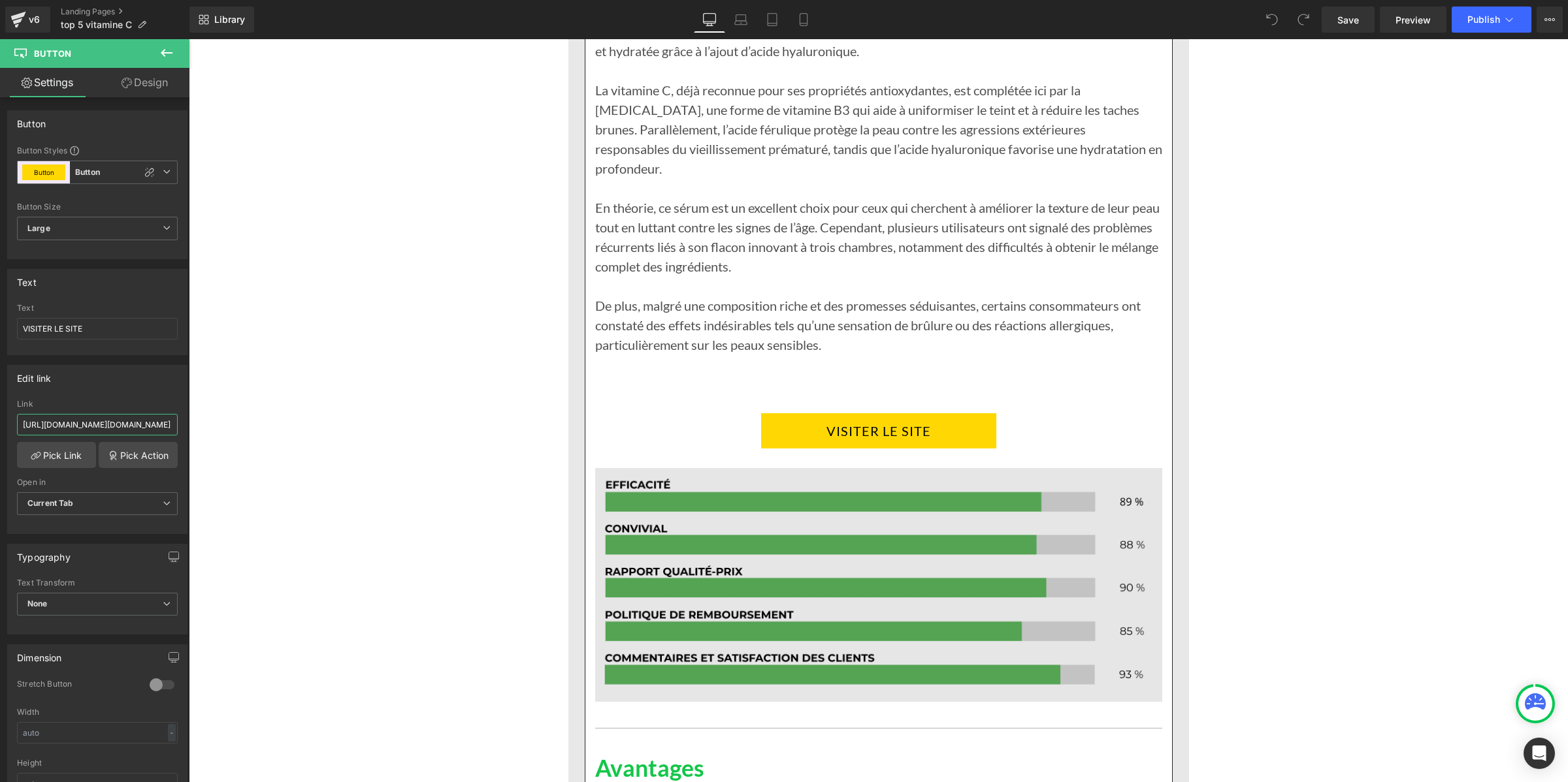
scroll to position [3918, 0]
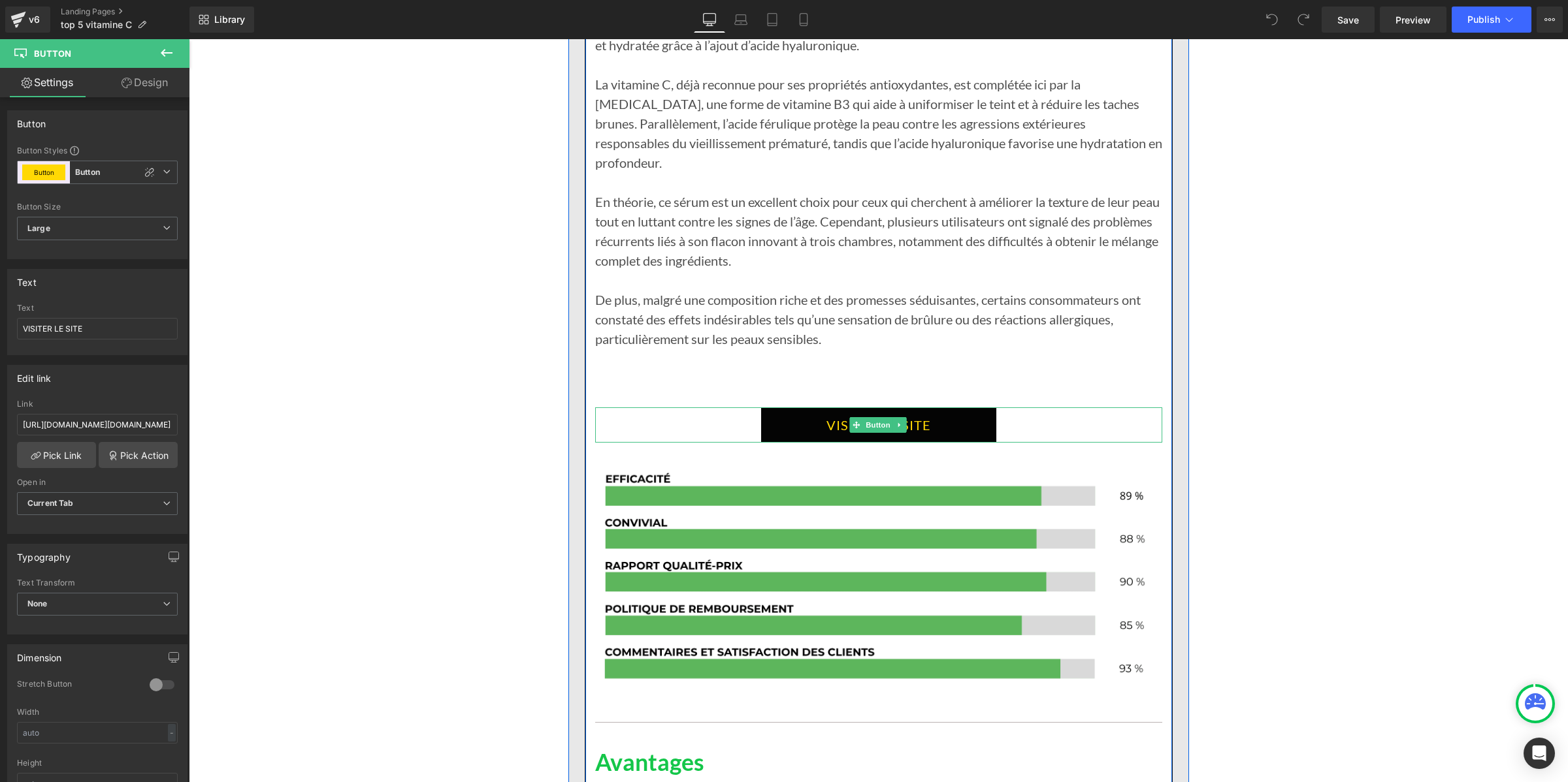
click at [785, 408] on link "VISITER LE SITE" at bounding box center [878, 425] width 235 height 35
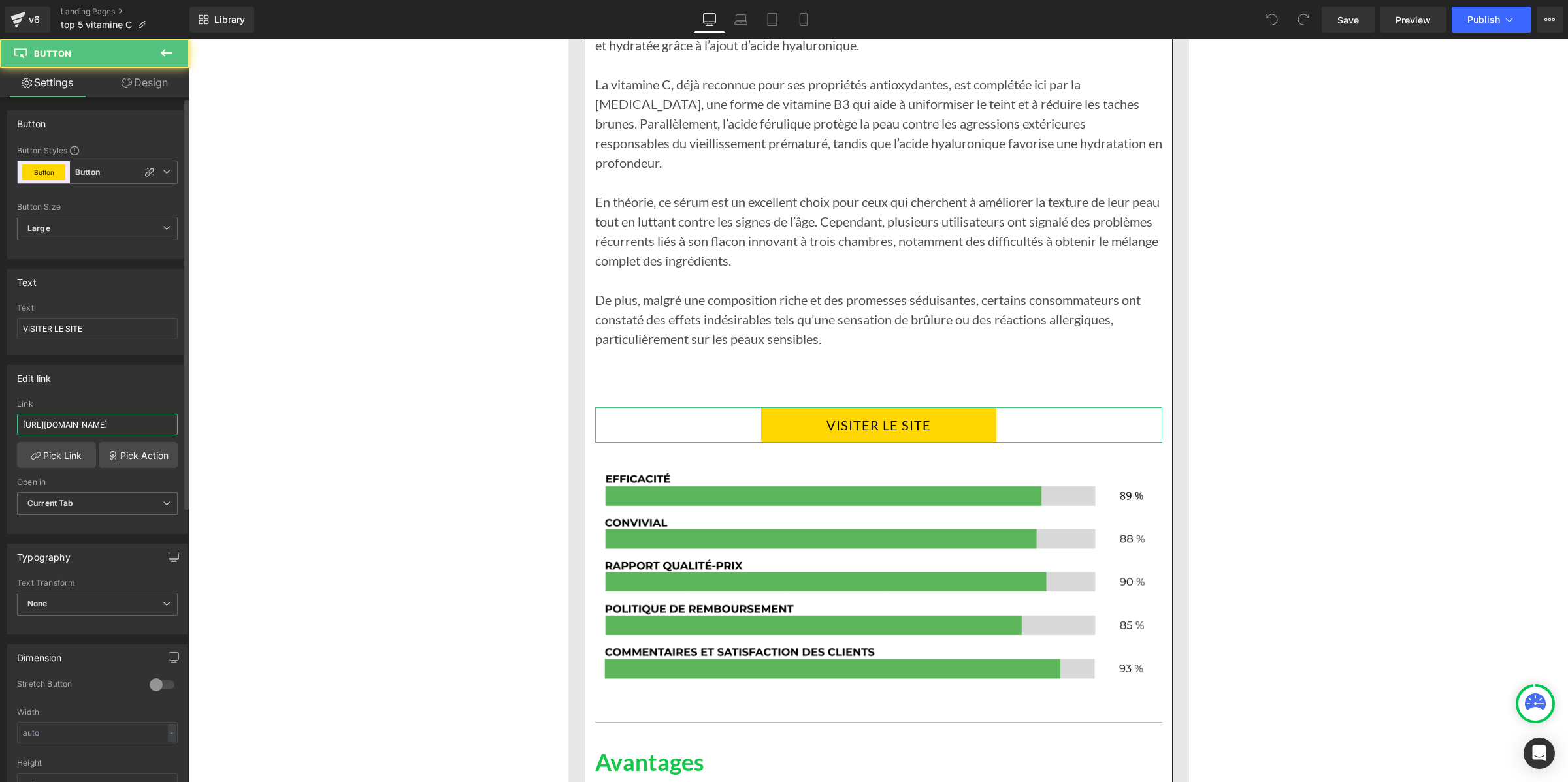
click at [113, 423] on input "[URL][DOMAIN_NAME]" at bounding box center [97, 424] width 161 height 21
type input "[URL][DOMAIN_NAME][DOMAIN_NAME]"
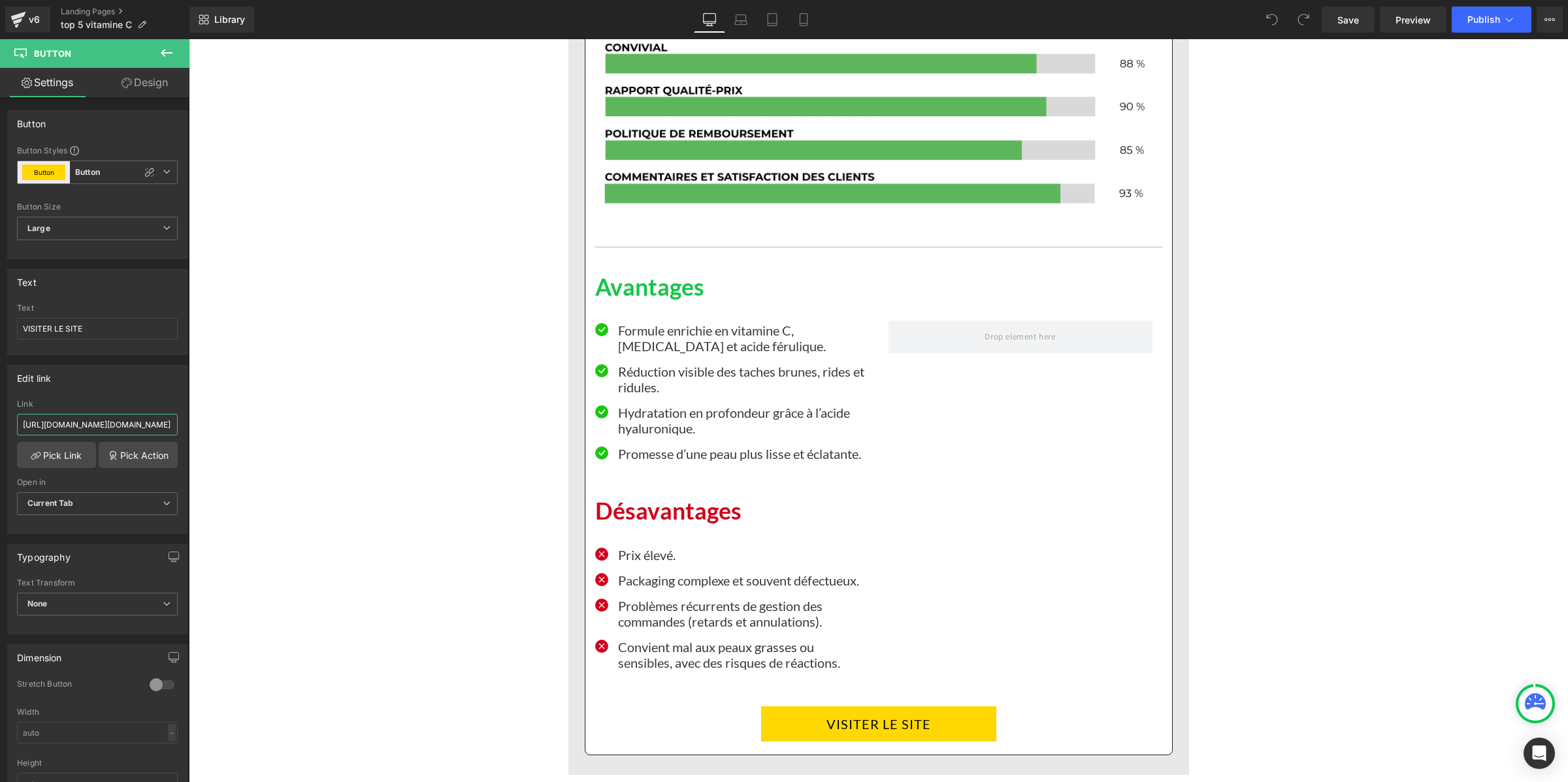
scroll to position [4654, 0]
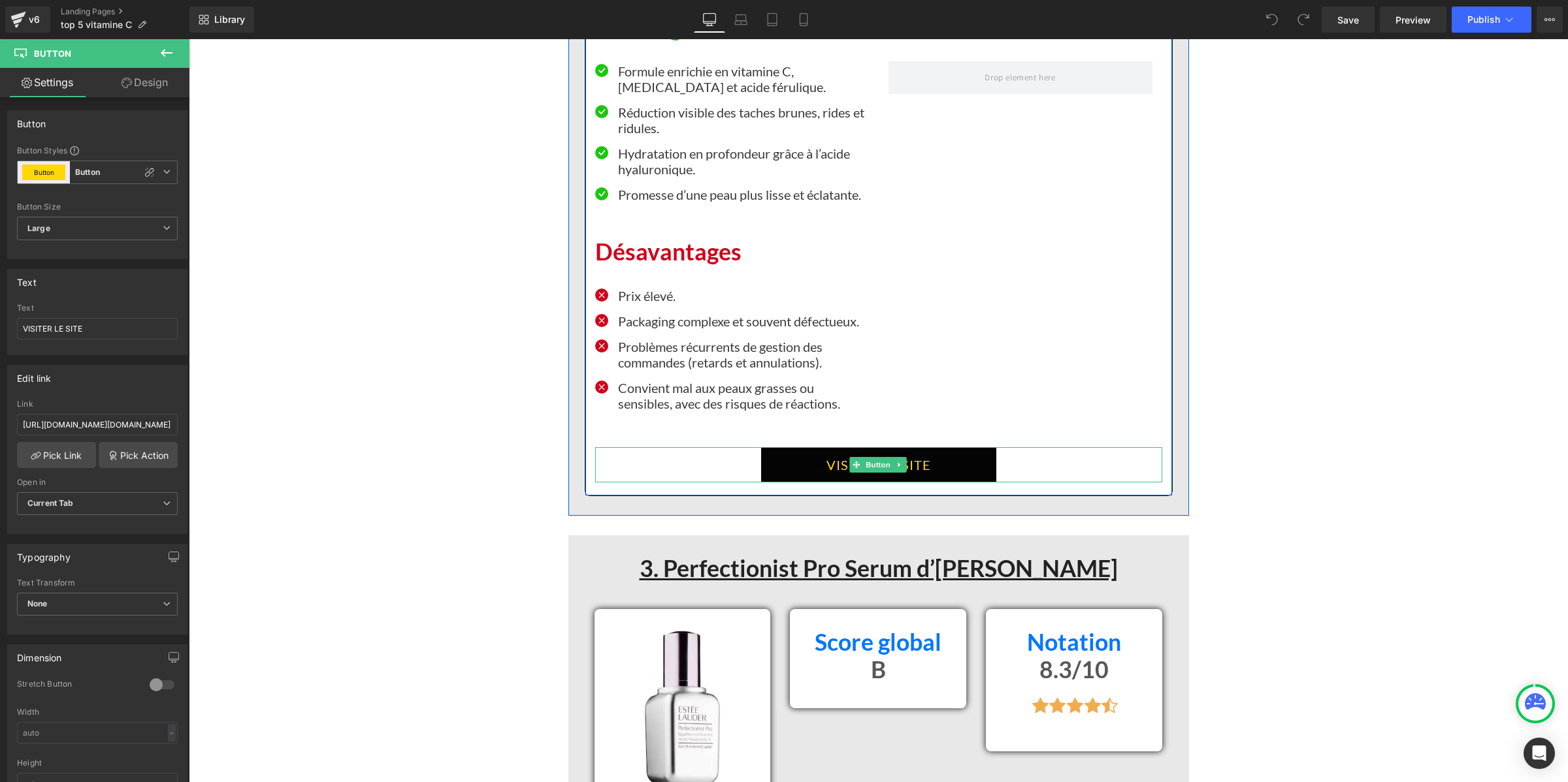
drag, startPoint x: 785, startPoint y: 449, endPoint x: 210, endPoint y: 446, distance: 575.0
click at [785, 450] on link "VISITER LE SITE" at bounding box center [878, 465] width 235 height 35
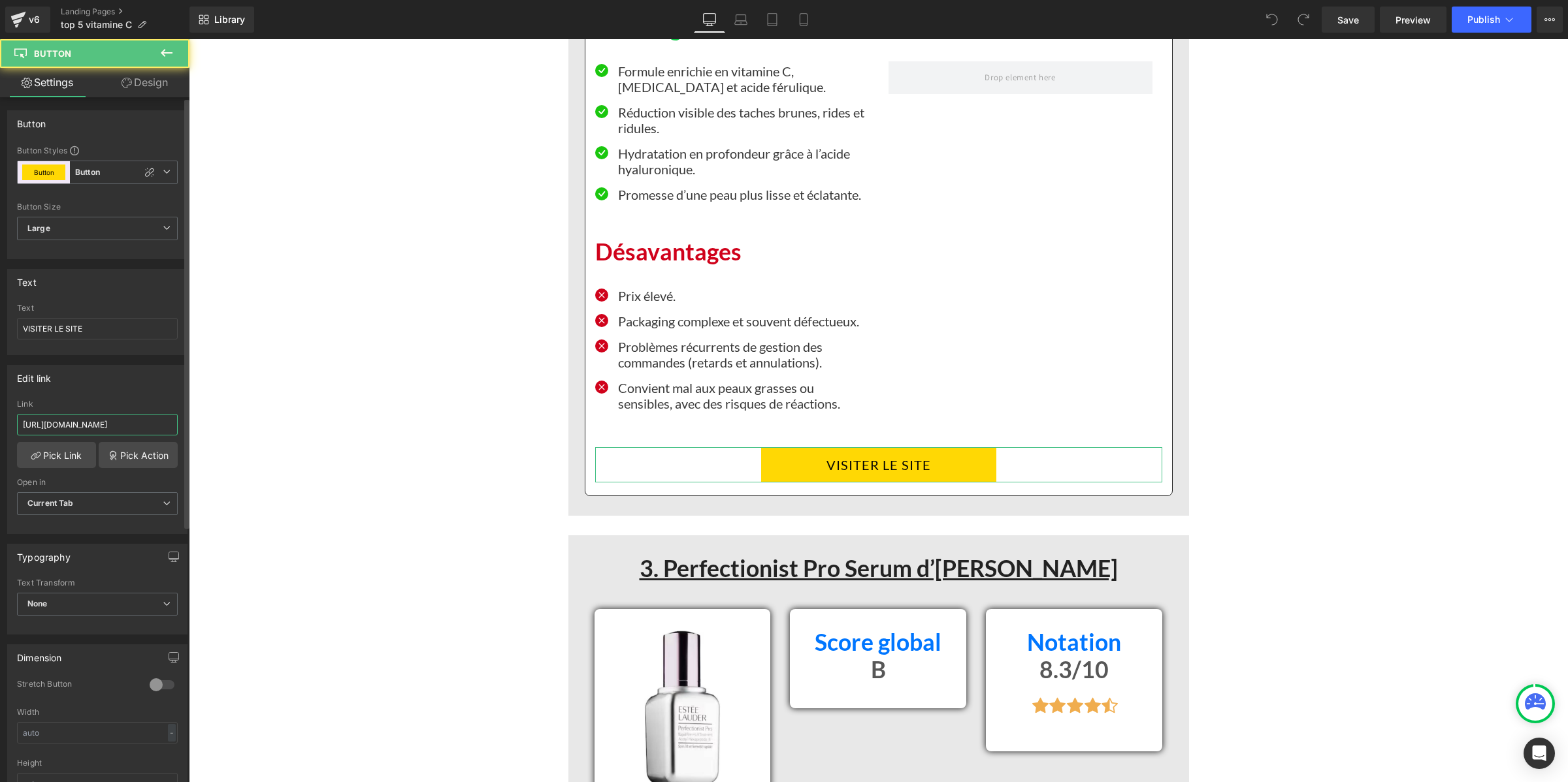
click at [115, 424] on input "[URL][DOMAIN_NAME]" at bounding box center [97, 424] width 161 height 21
type input "[URL][DOMAIN_NAME][DOMAIN_NAME]"
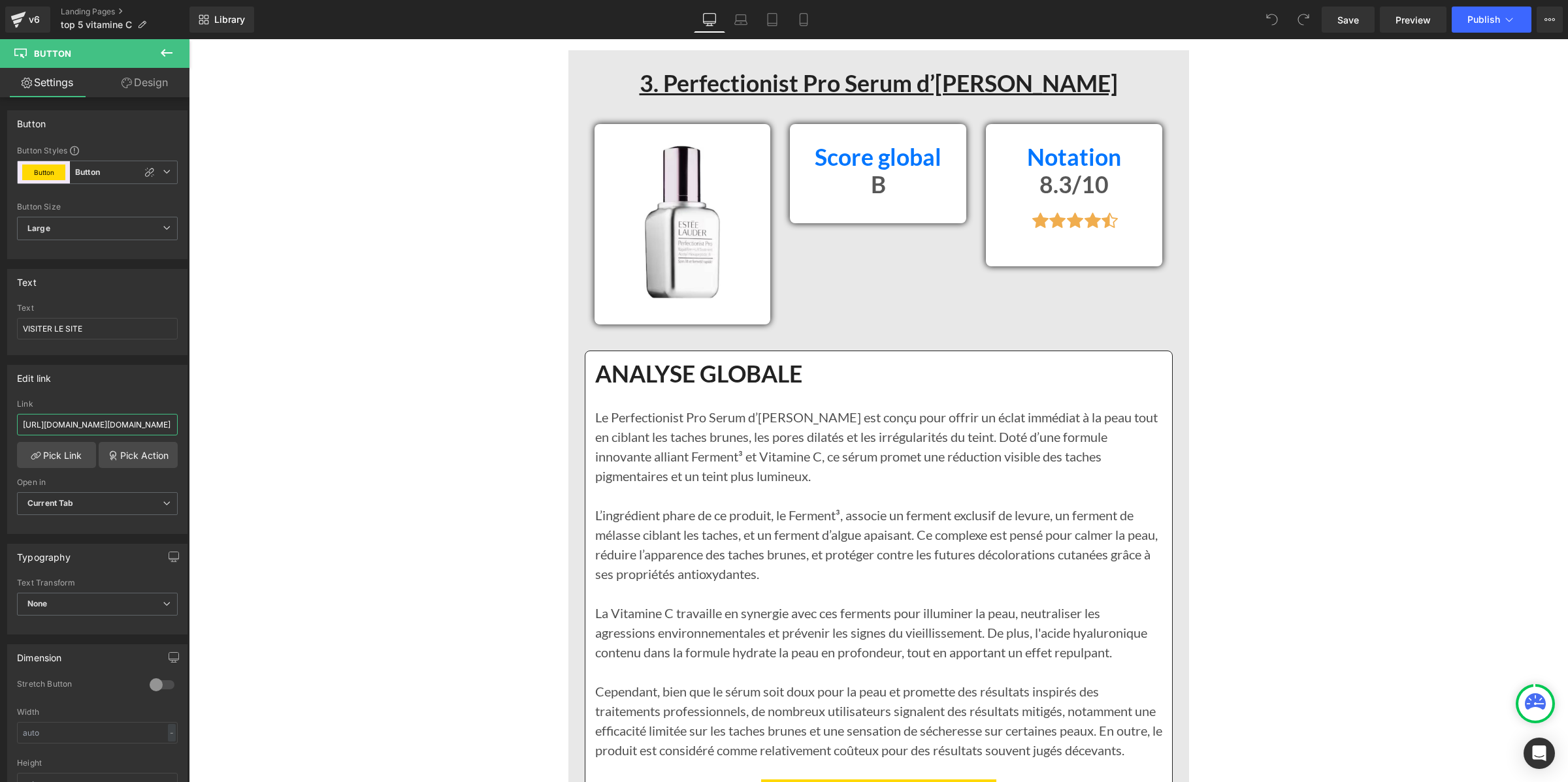
scroll to position [5307, 0]
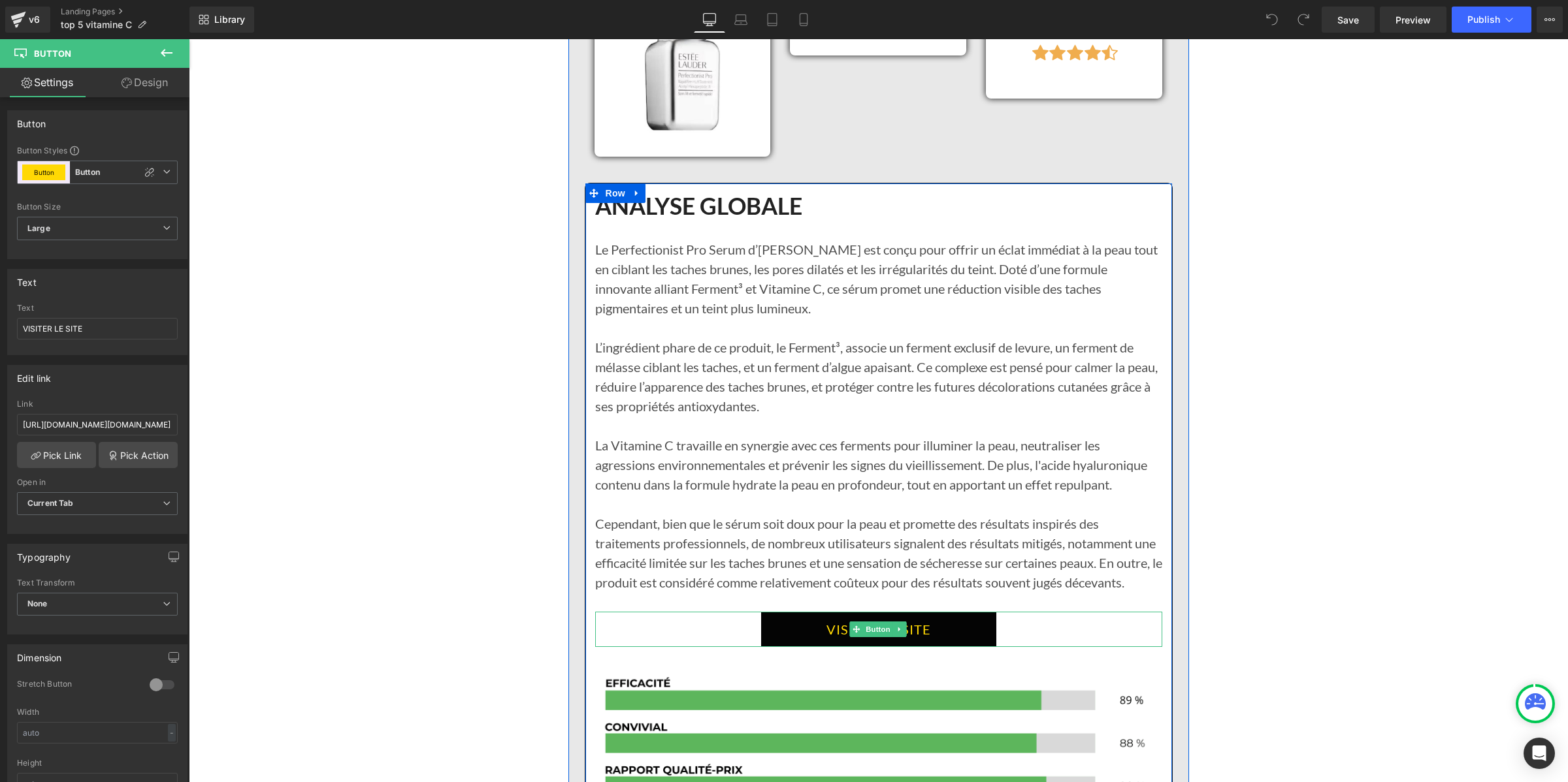
click at [804, 631] on link "VISITER LE SITE" at bounding box center [878, 630] width 235 height 35
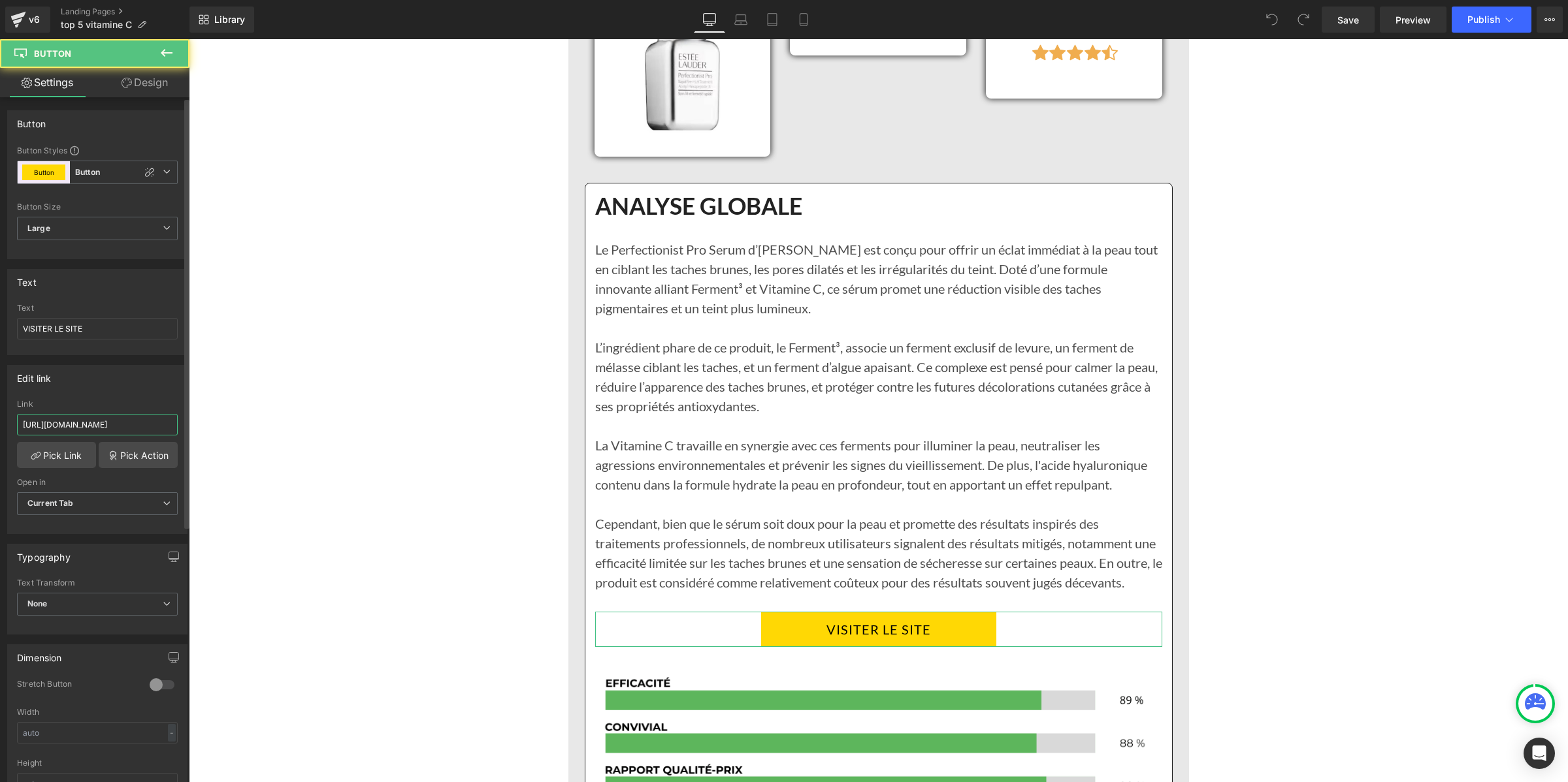
click at [60, 419] on input "[URL][DOMAIN_NAME]" at bounding box center [97, 424] width 161 height 21
type input "[URL][DOMAIN_NAME][DOMAIN_NAME]"
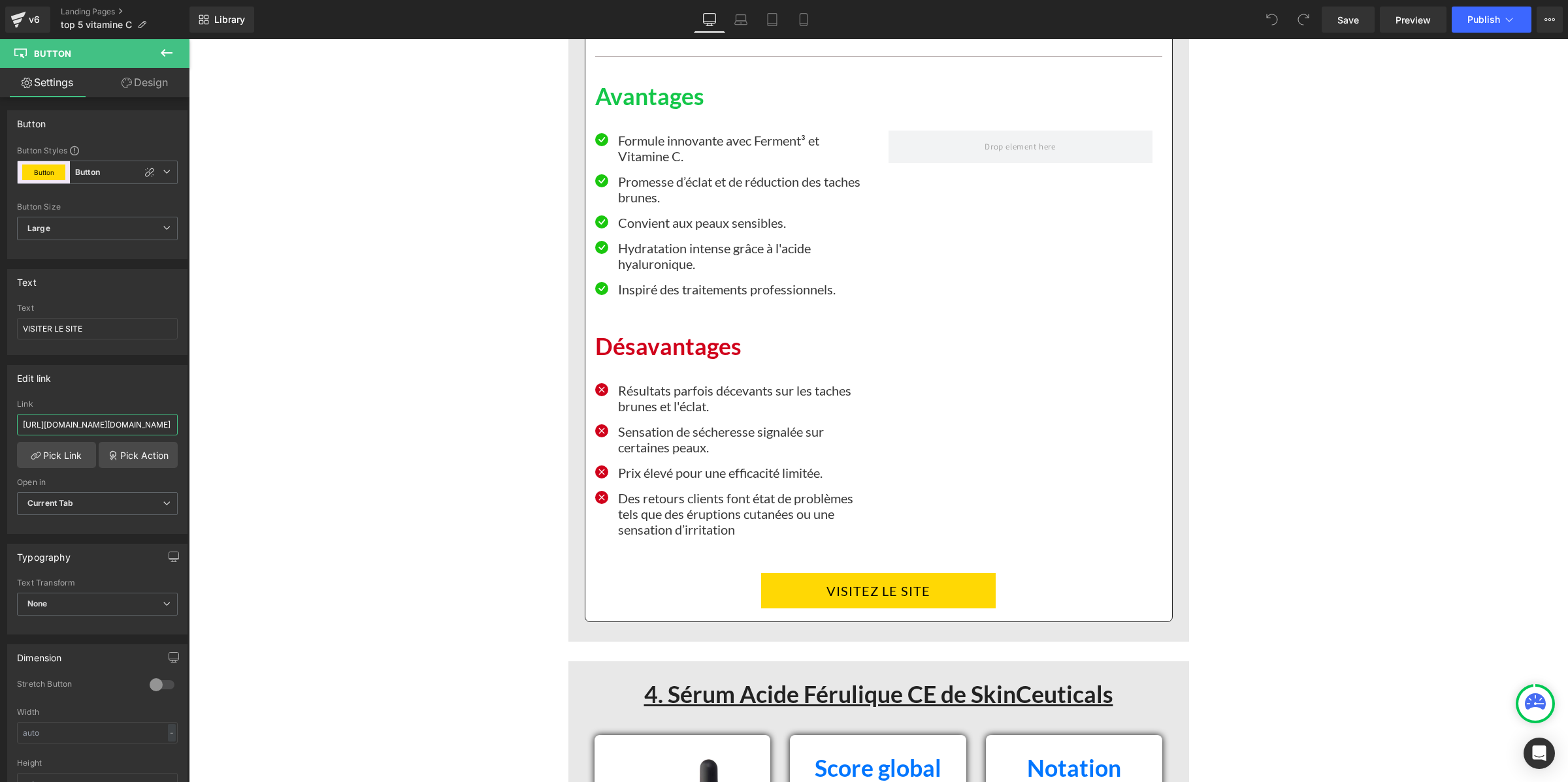
scroll to position [6368, 0]
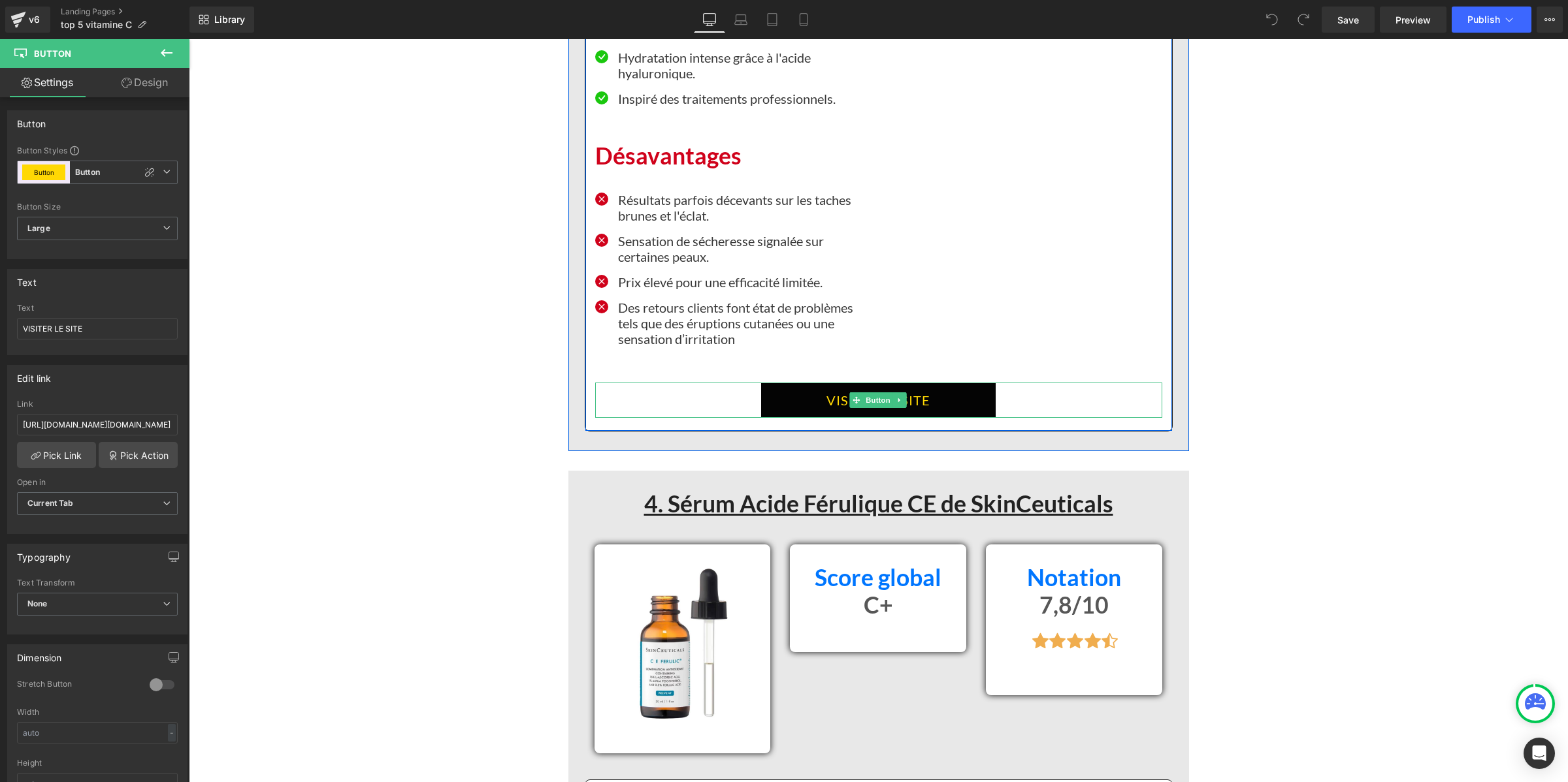
click at [781, 392] on link "VISITEZ LE SITE" at bounding box center [878, 400] width 234 height 35
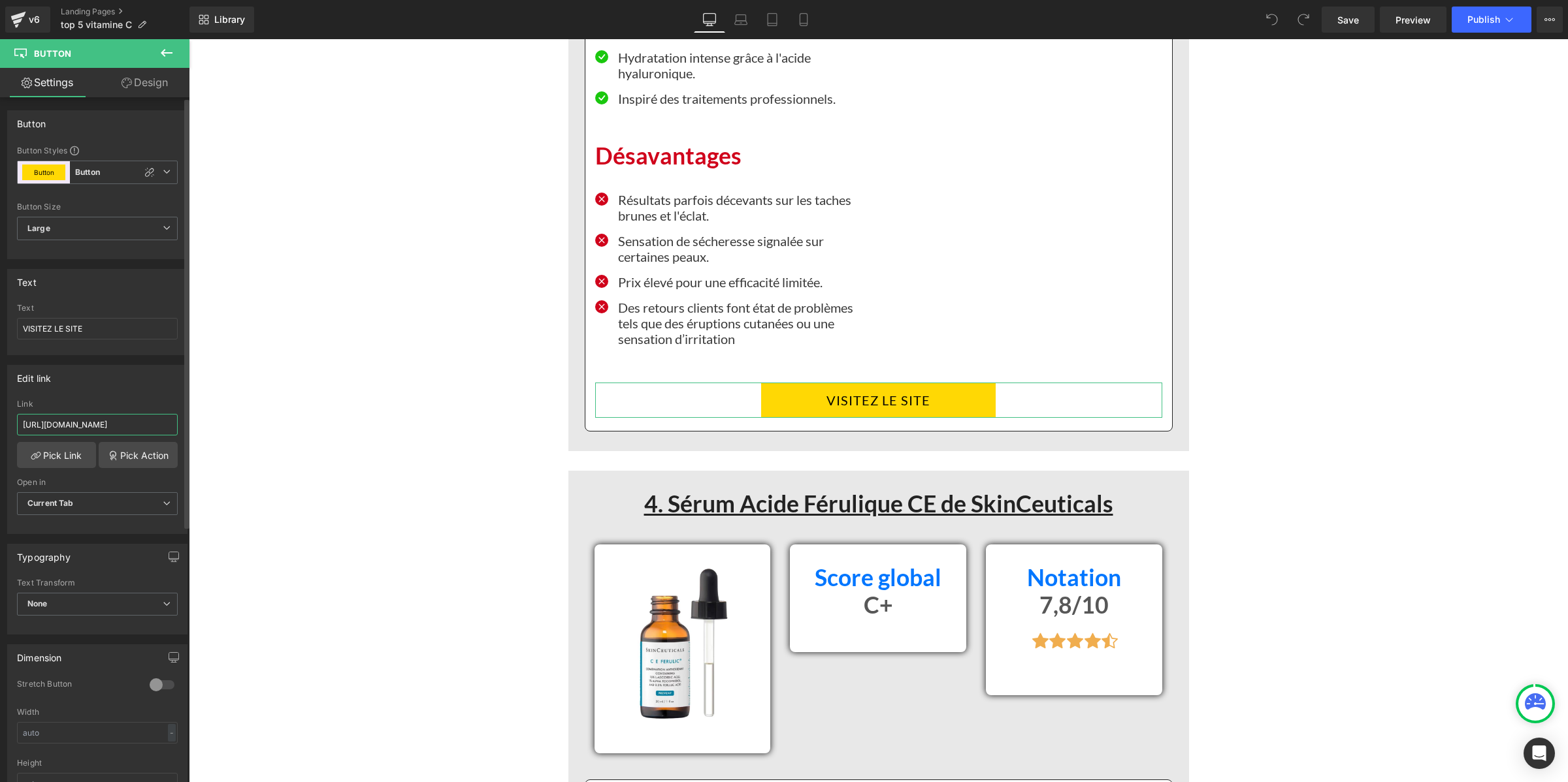
click at [39, 426] on input "[URL][DOMAIN_NAME]" at bounding box center [97, 424] width 161 height 21
type input "[URL][DOMAIN_NAME][DOMAIN_NAME]"
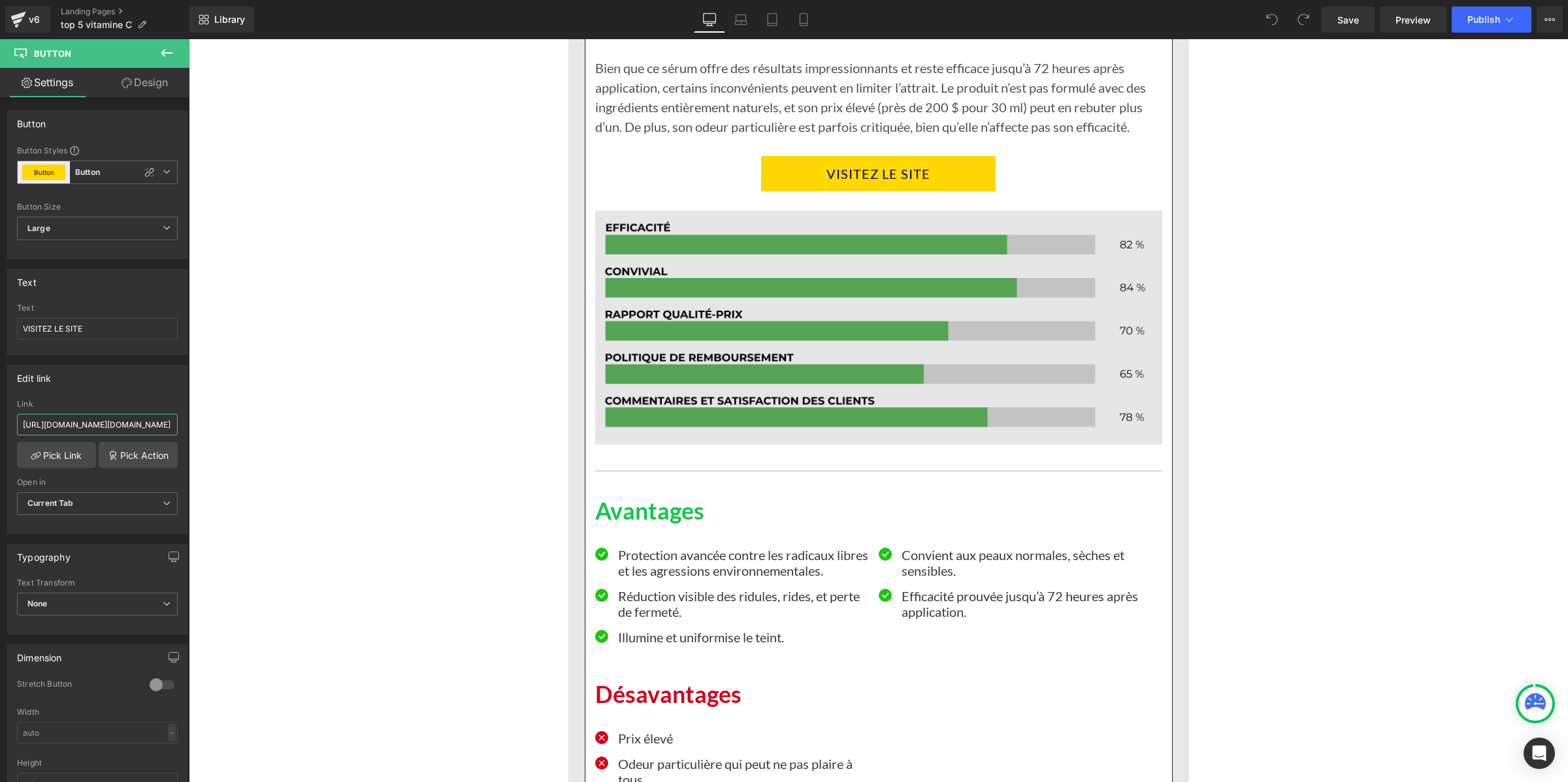
scroll to position [7347, 0]
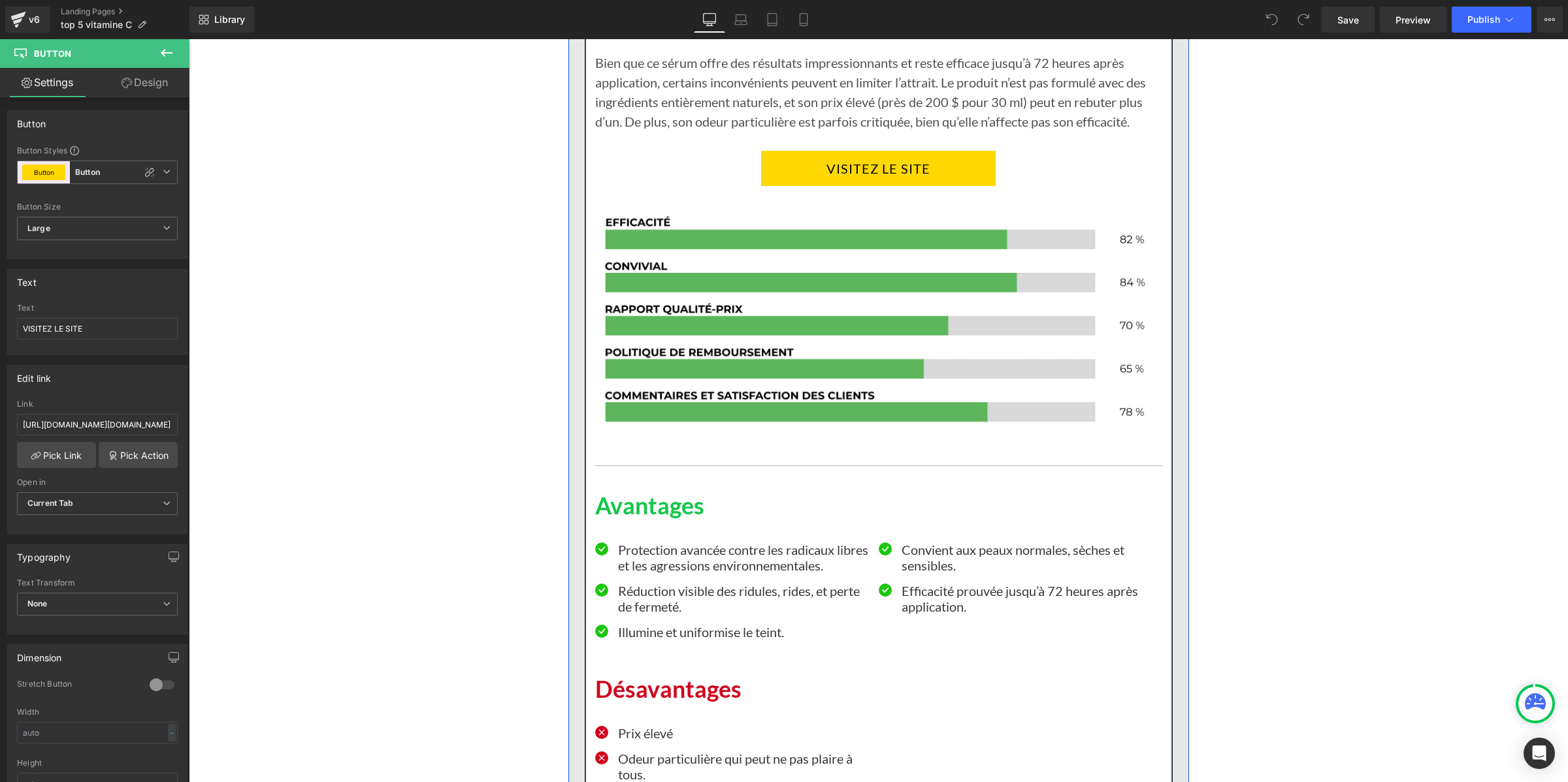
click at [790, 171] on link "VISITEZ LE SITE" at bounding box center [878, 168] width 234 height 35
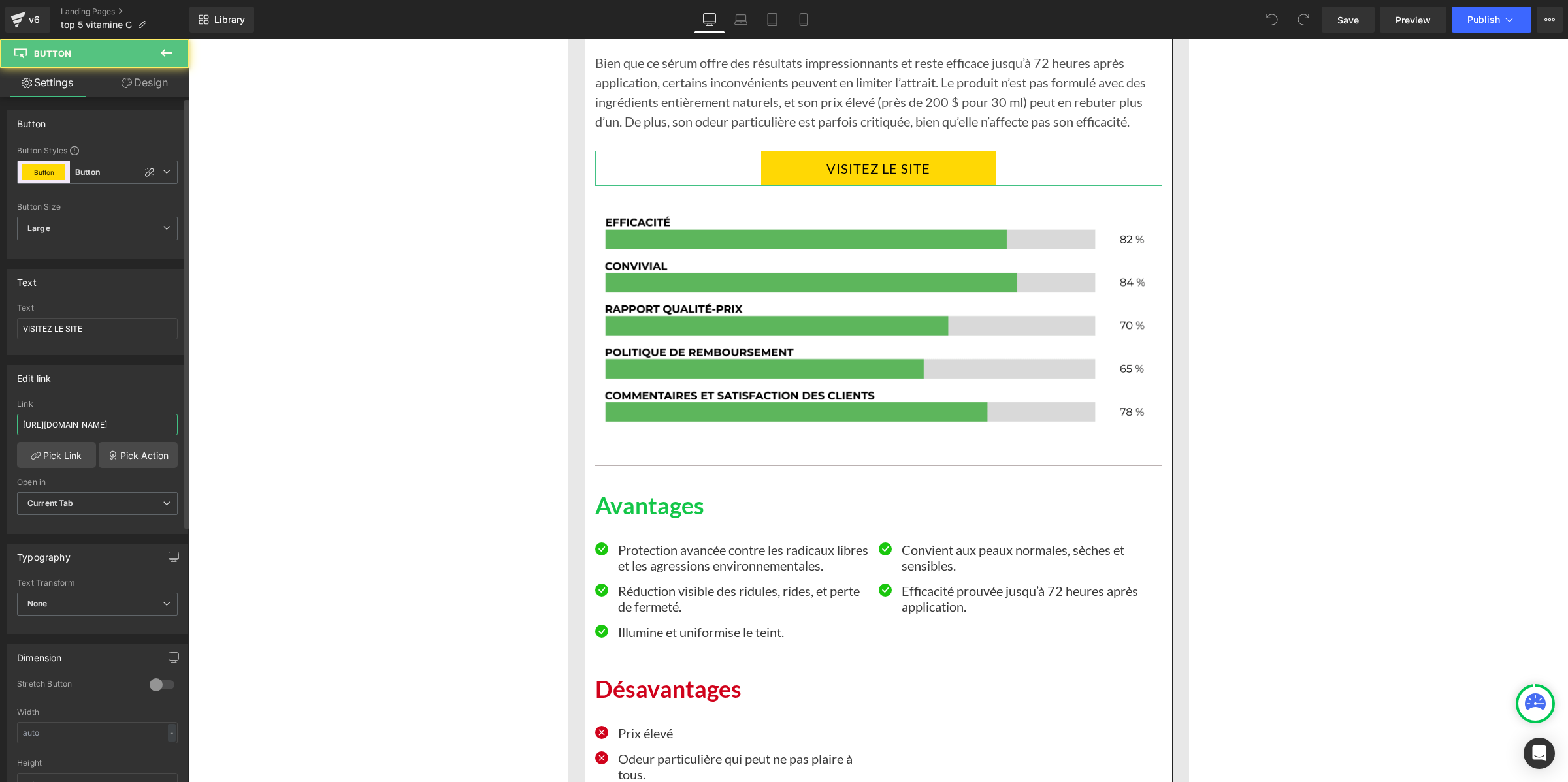
click at [70, 432] on input "[URL][DOMAIN_NAME]" at bounding box center [97, 424] width 161 height 21
type input "[URL][DOMAIN_NAME][DOMAIN_NAME]"
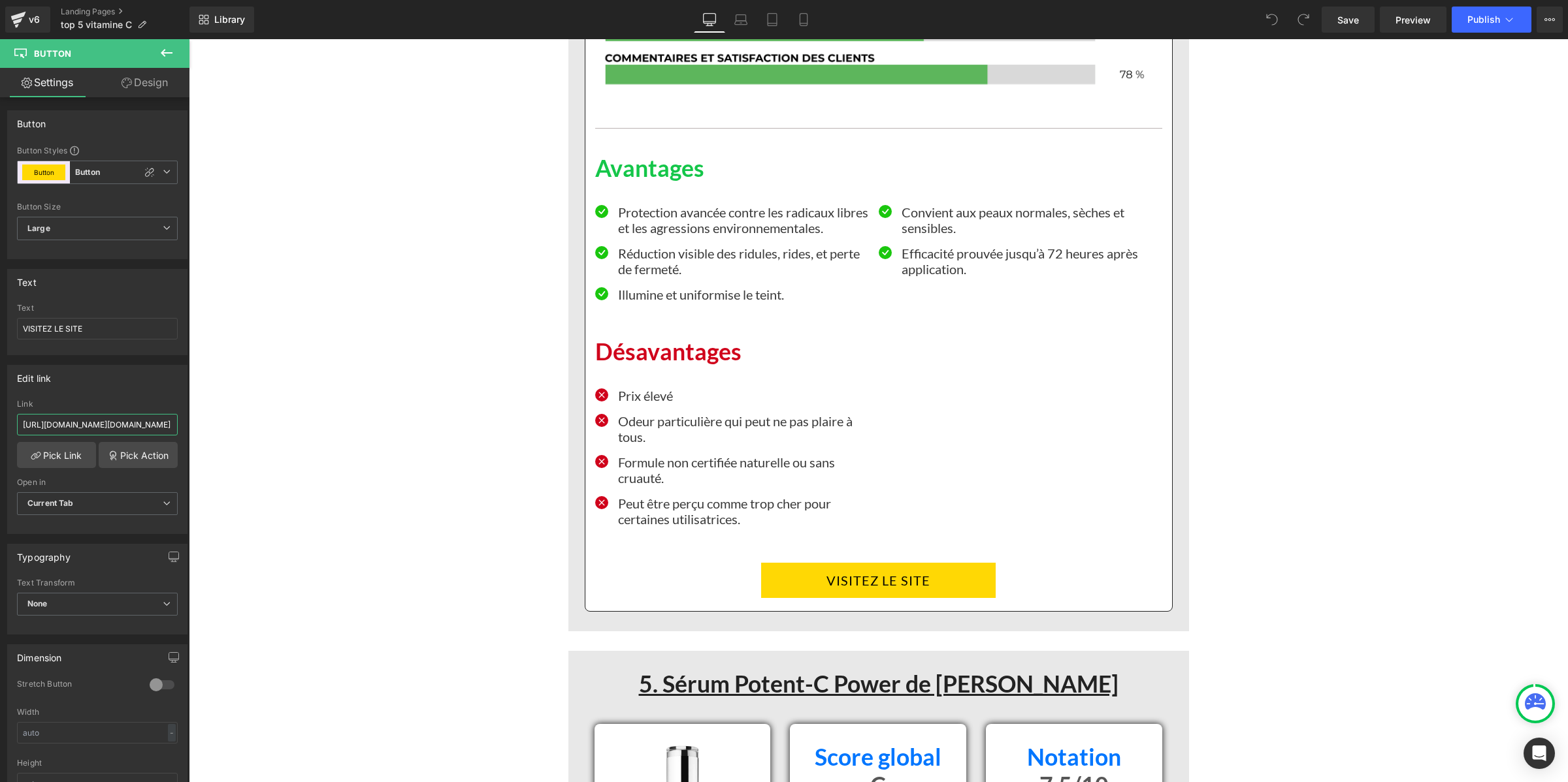
scroll to position [7838, 0]
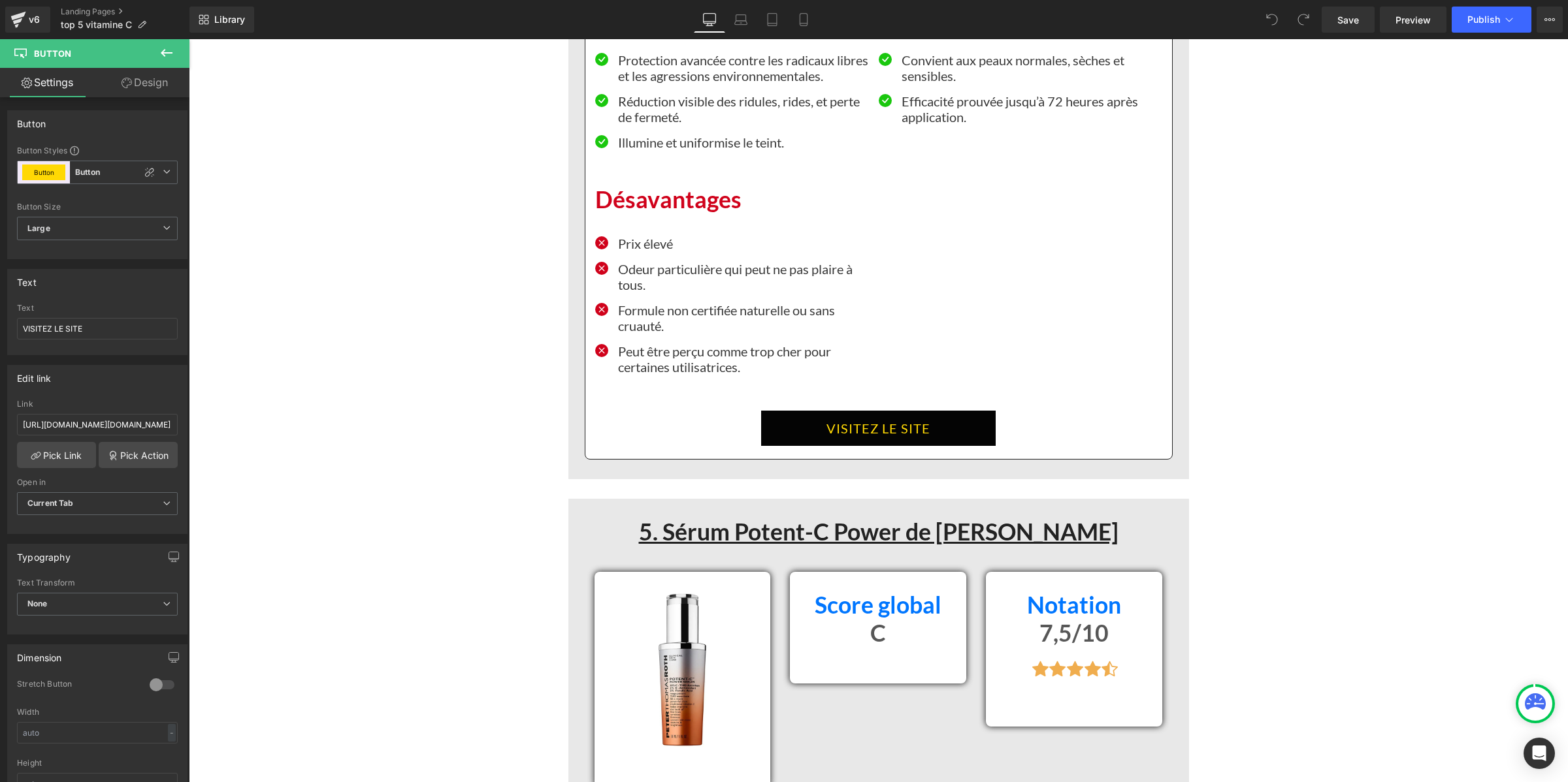
click at [783, 433] on link "VISITEZ LE SITE" at bounding box center [878, 428] width 234 height 35
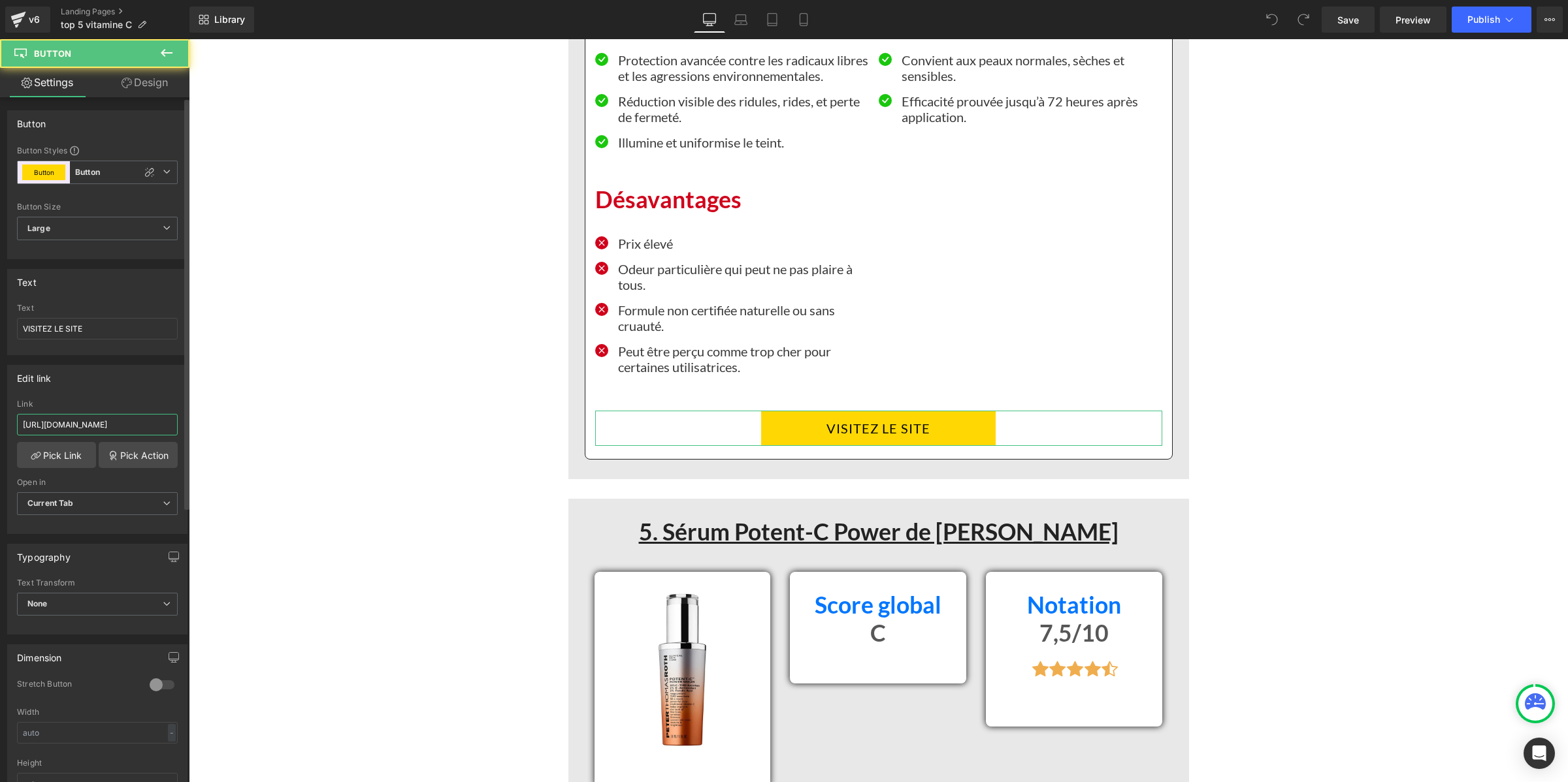
click at [41, 423] on input "[URL][DOMAIN_NAME]" at bounding box center [97, 424] width 161 height 21
type input "[URL][DOMAIN_NAME][DOMAIN_NAME]"
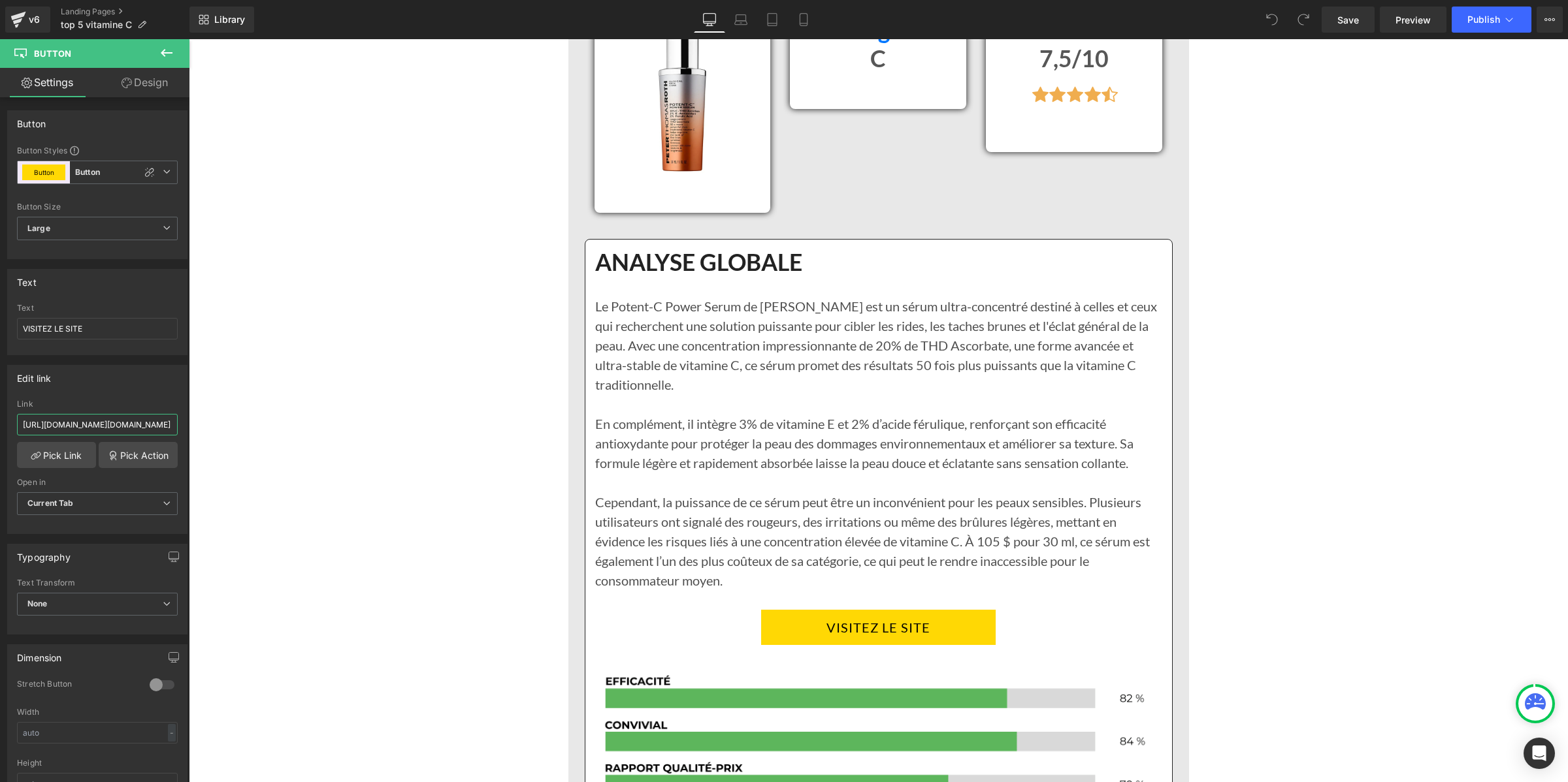
scroll to position [8572, 0]
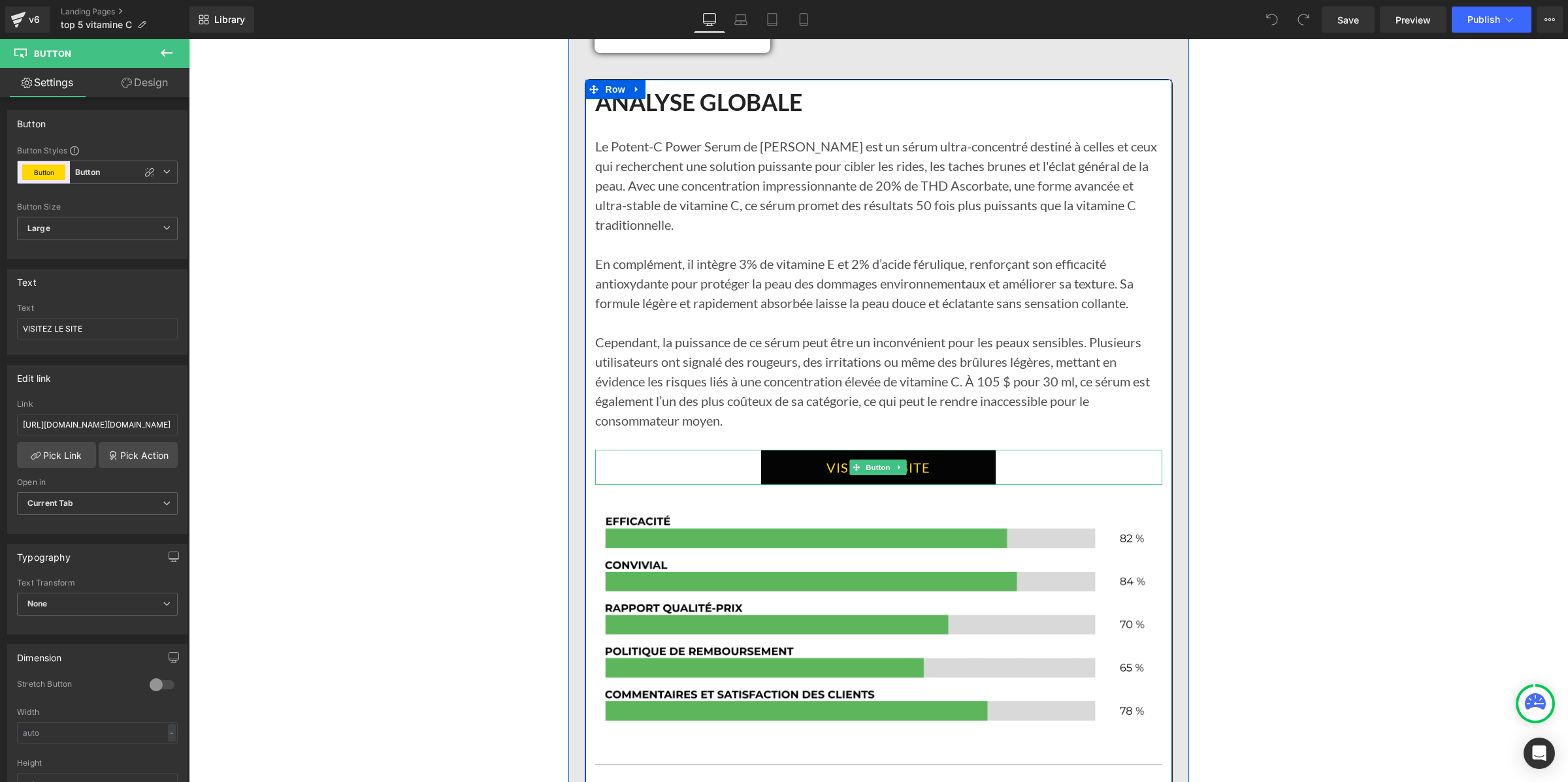
click at [804, 476] on link "VISITEZ LE SITE" at bounding box center [878, 468] width 234 height 35
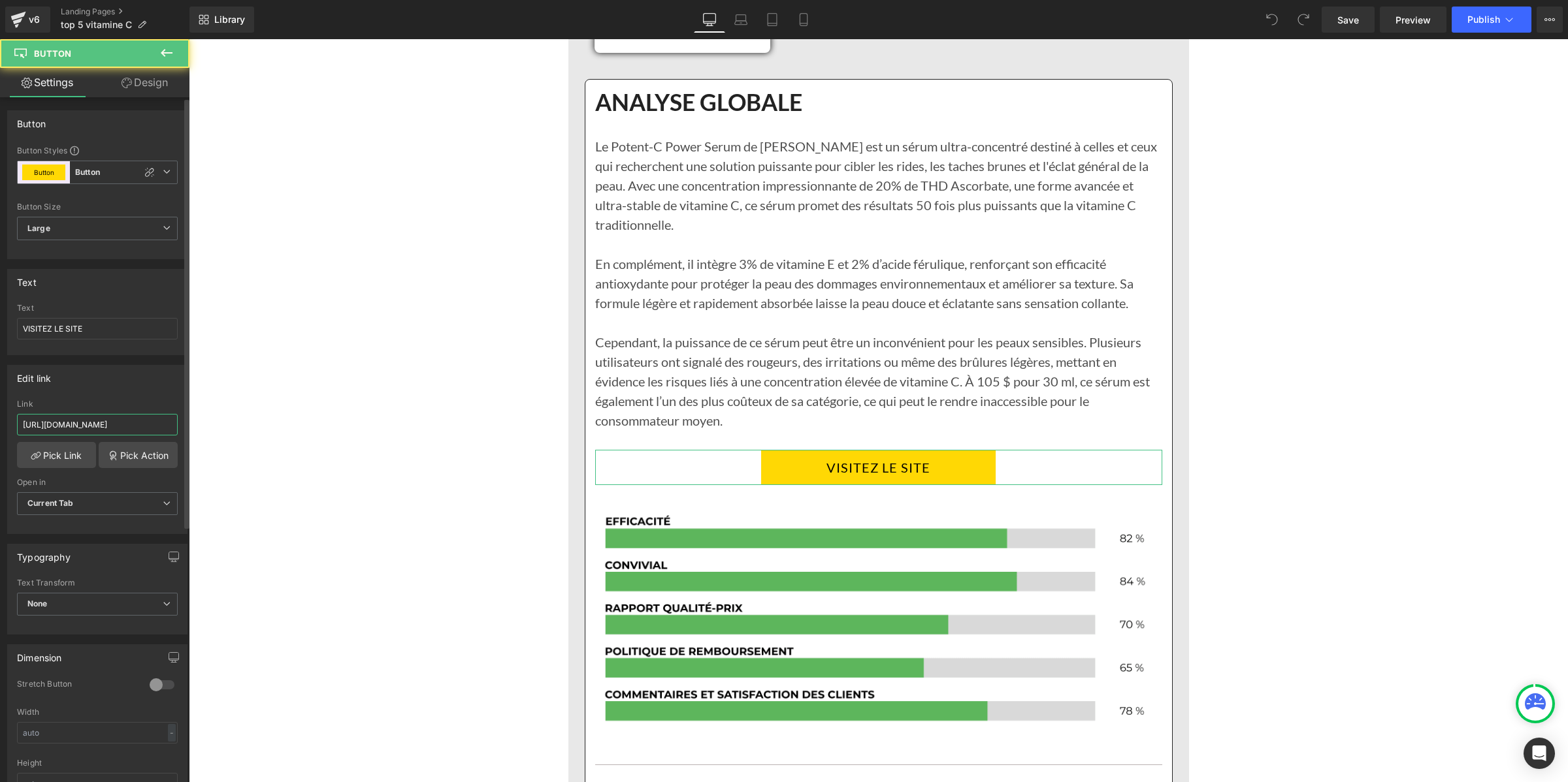
click at [41, 418] on input "[URL][DOMAIN_NAME]" at bounding box center [97, 424] width 161 height 21
type input "[URL][DOMAIN_NAME][DOMAIN_NAME]"
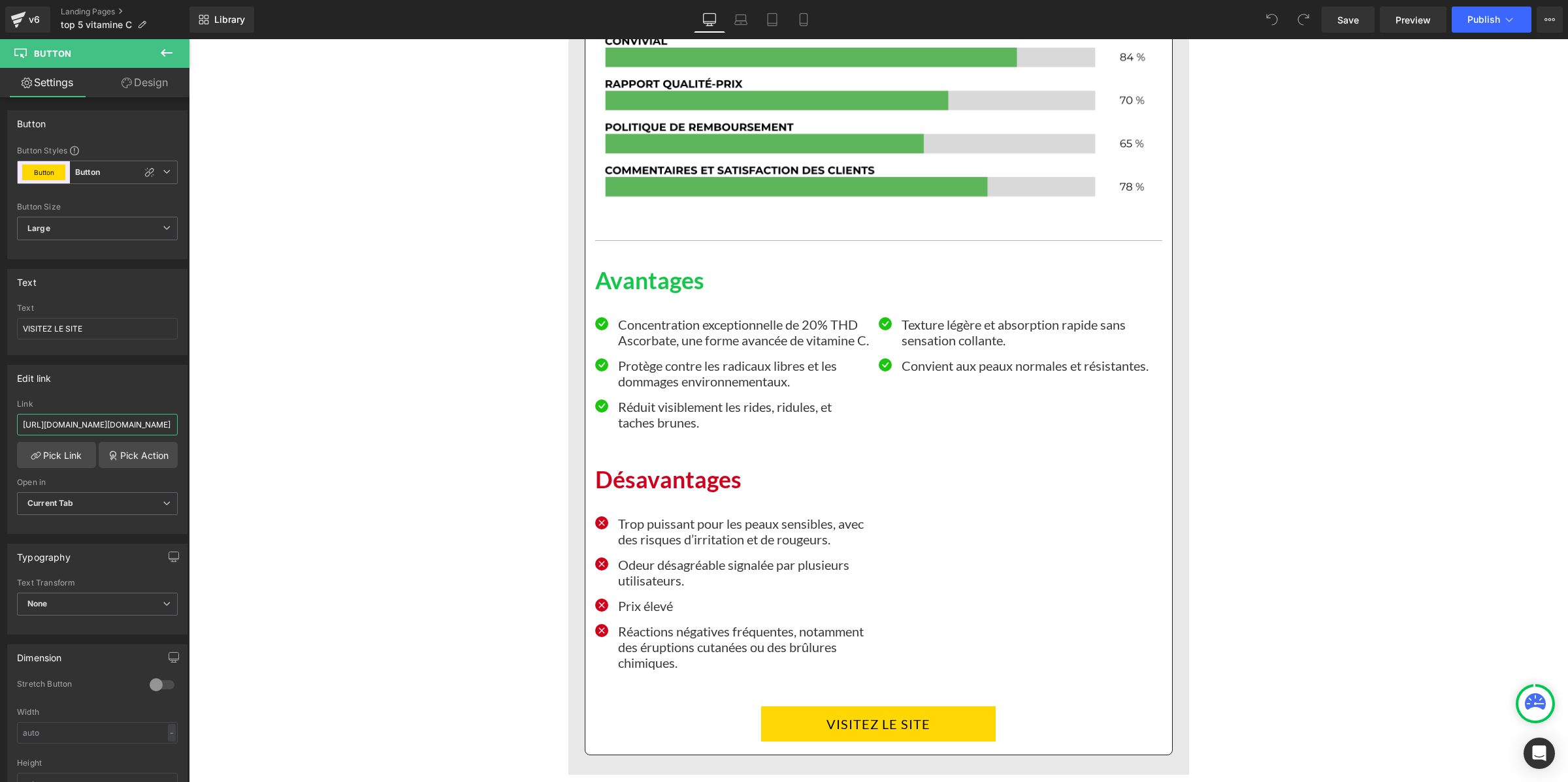
scroll to position [9307, 0]
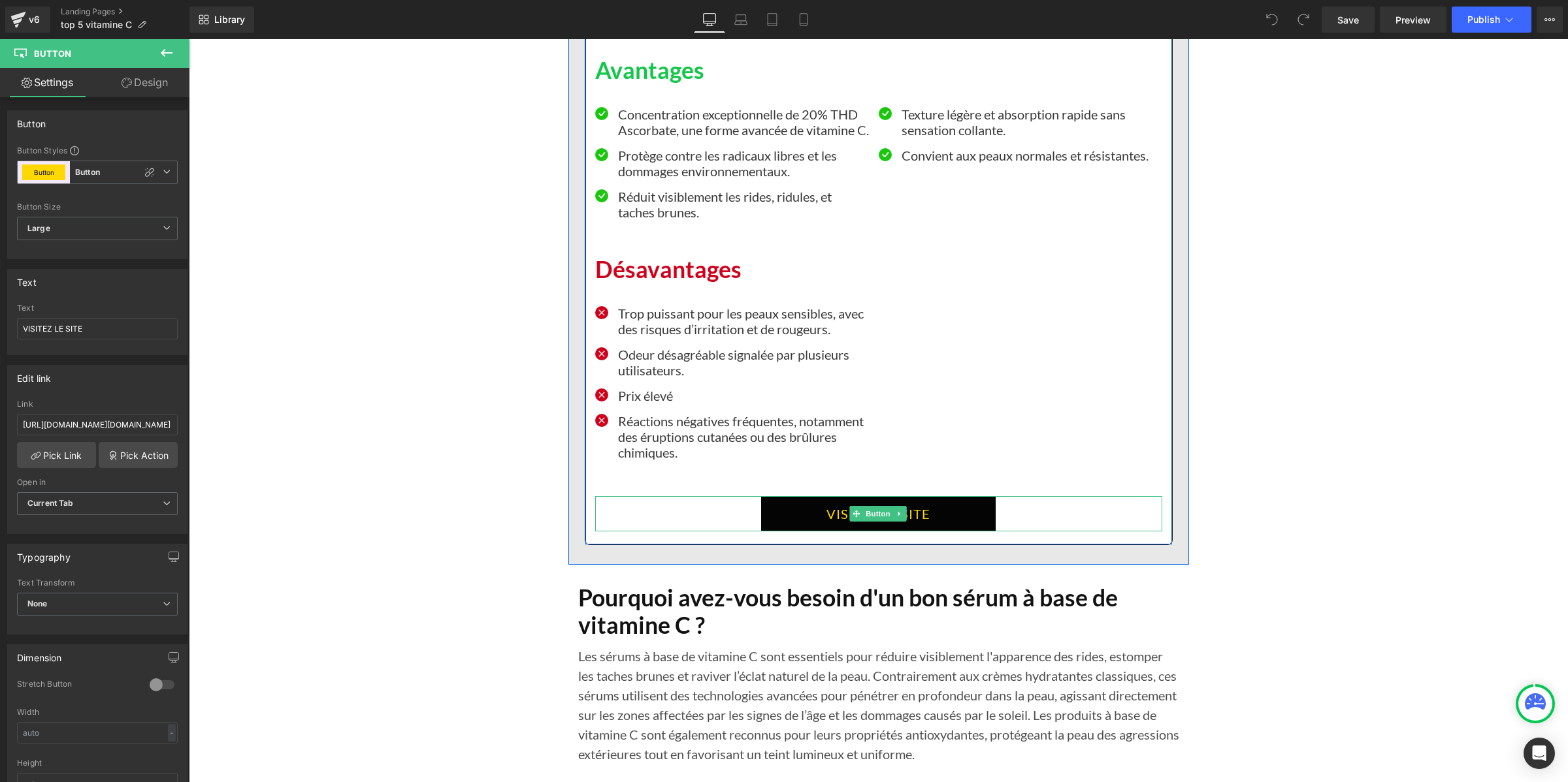
click at [791, 520] on link "VISITEZ LE SITE" at bounding box center [878, 514] width 234 height 35
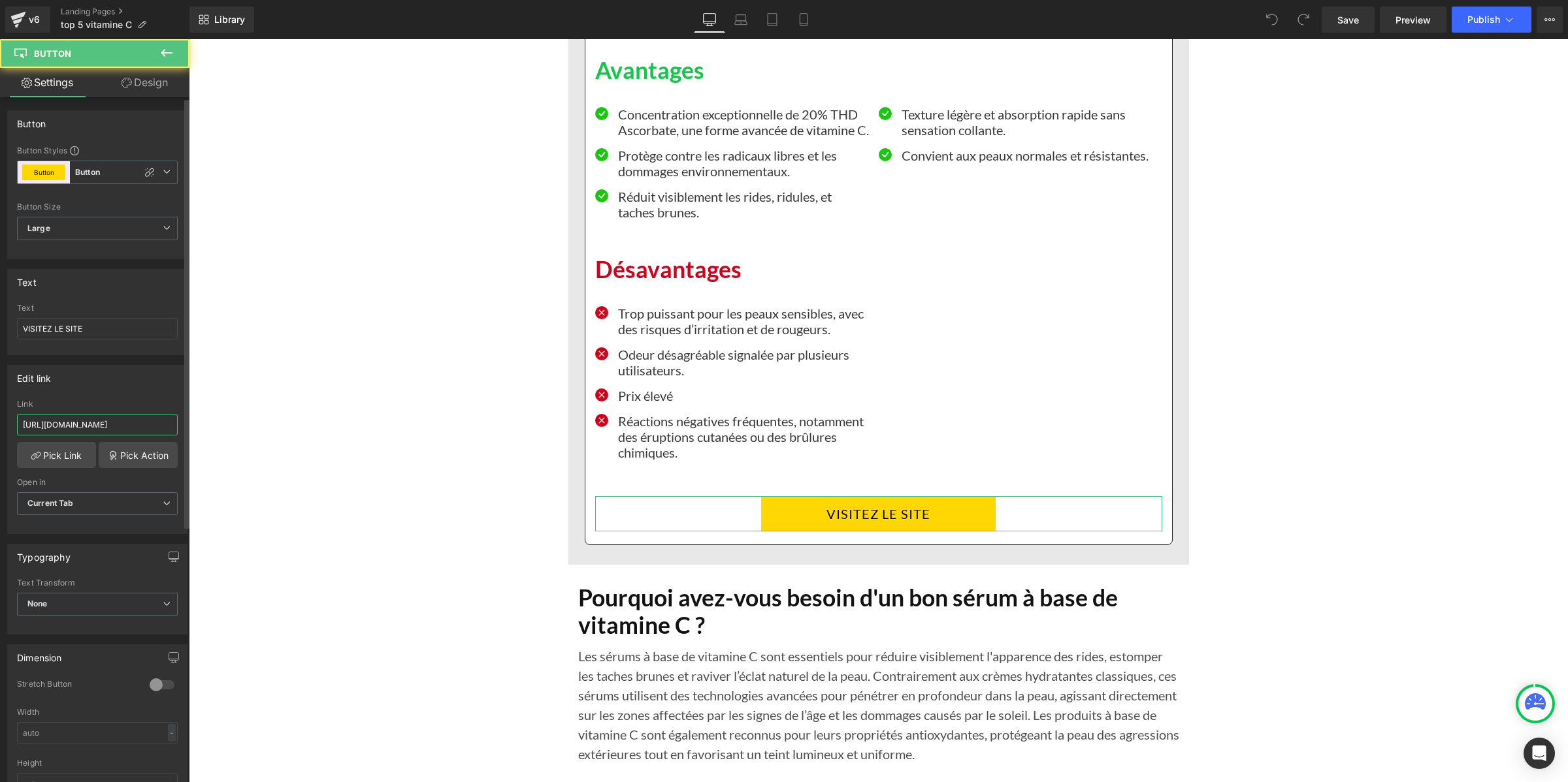
click at [72, 422] on input "[URL][DOMAIN_NAME]" at bounding box center [97, 424] width 161 height 21
type input "[URL][DOMAIN_NAME][DOMAIN_NAME]"
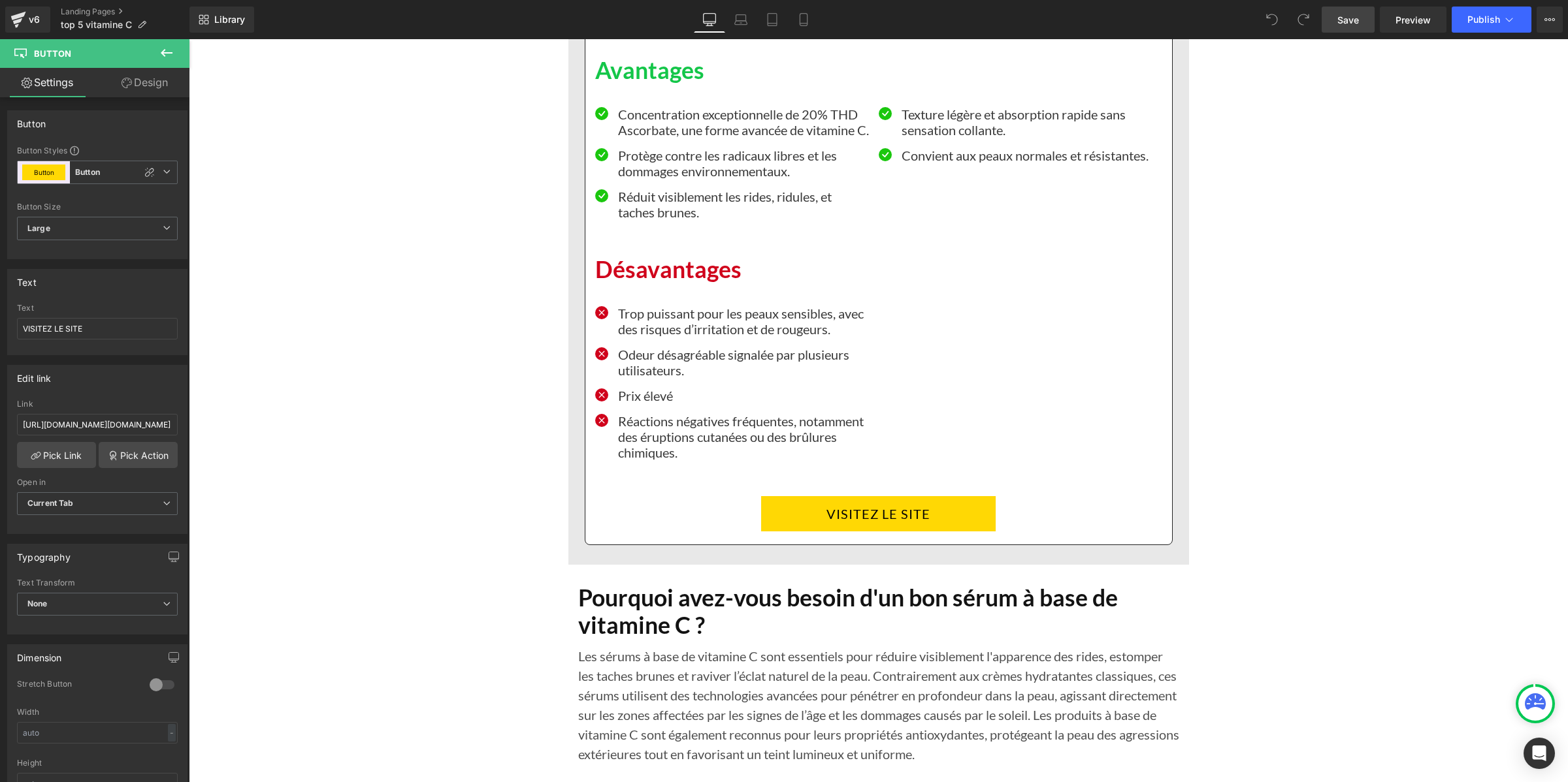
click at [1357, 27] on link "Save" at bounding box center [1348, 20] width 53 height 26
click at [1474, 26] on button "Publish" at bounding box center [1492, 20] width 80 height 26
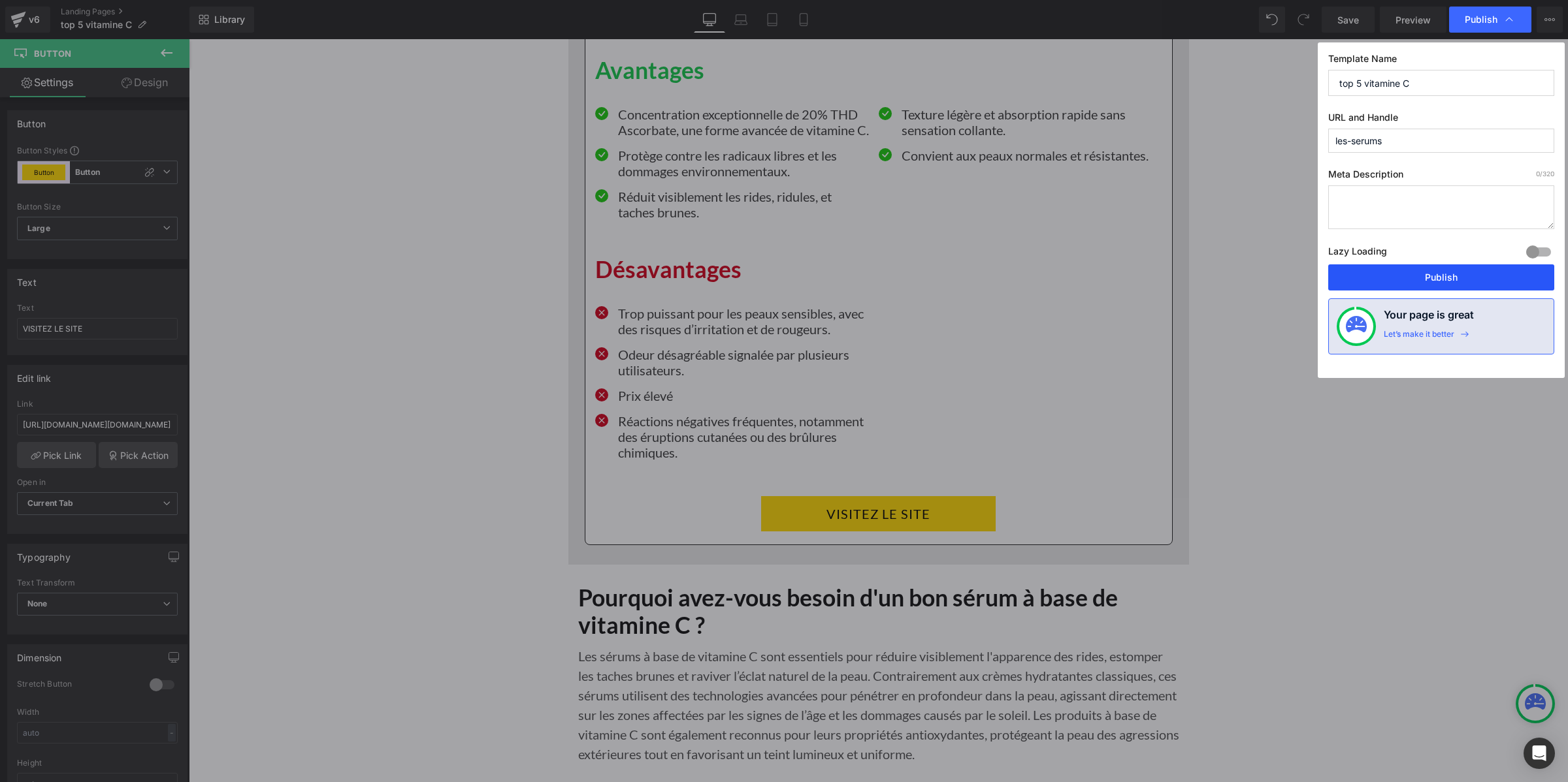
click at [1412, 282] on button "Publish" at bounding box center [1441, 278] width 226 height 26
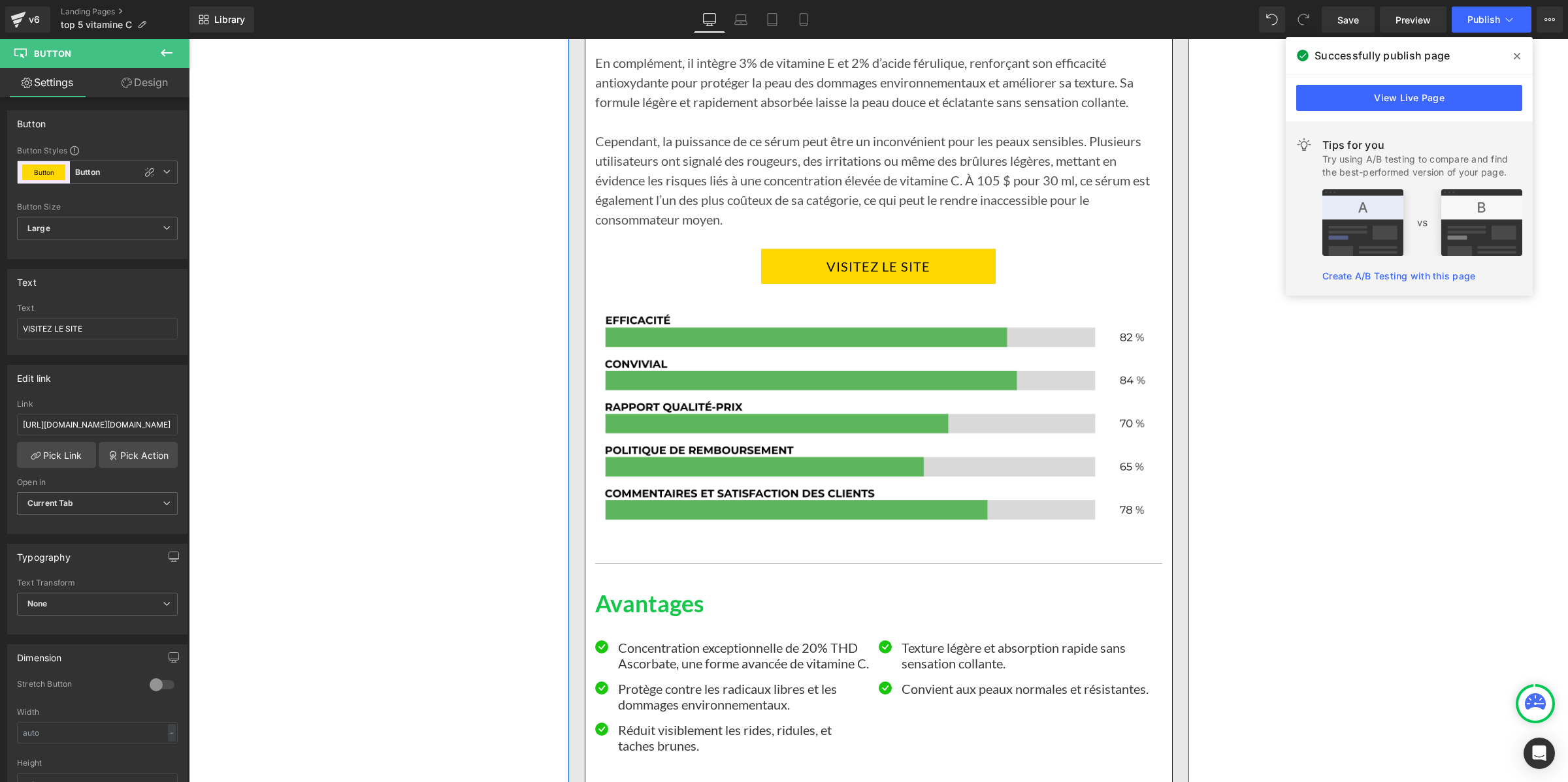
scroll to position [8572, 0]
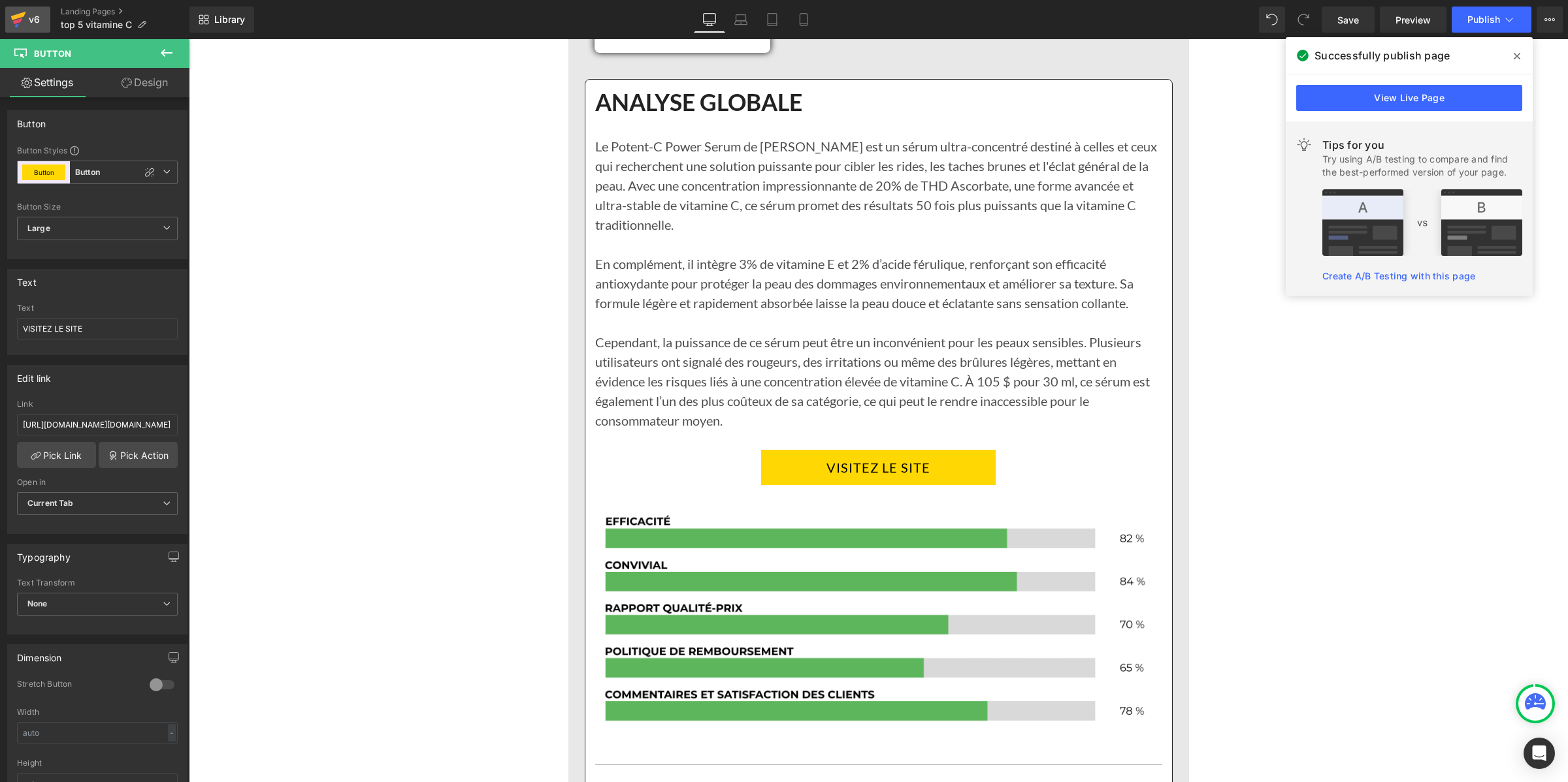
click at [8, 18] on link "v6" at bounding box center [28, 20] width 46 height 26
